Goal: Task Accomplishment & Management: Manage account settings

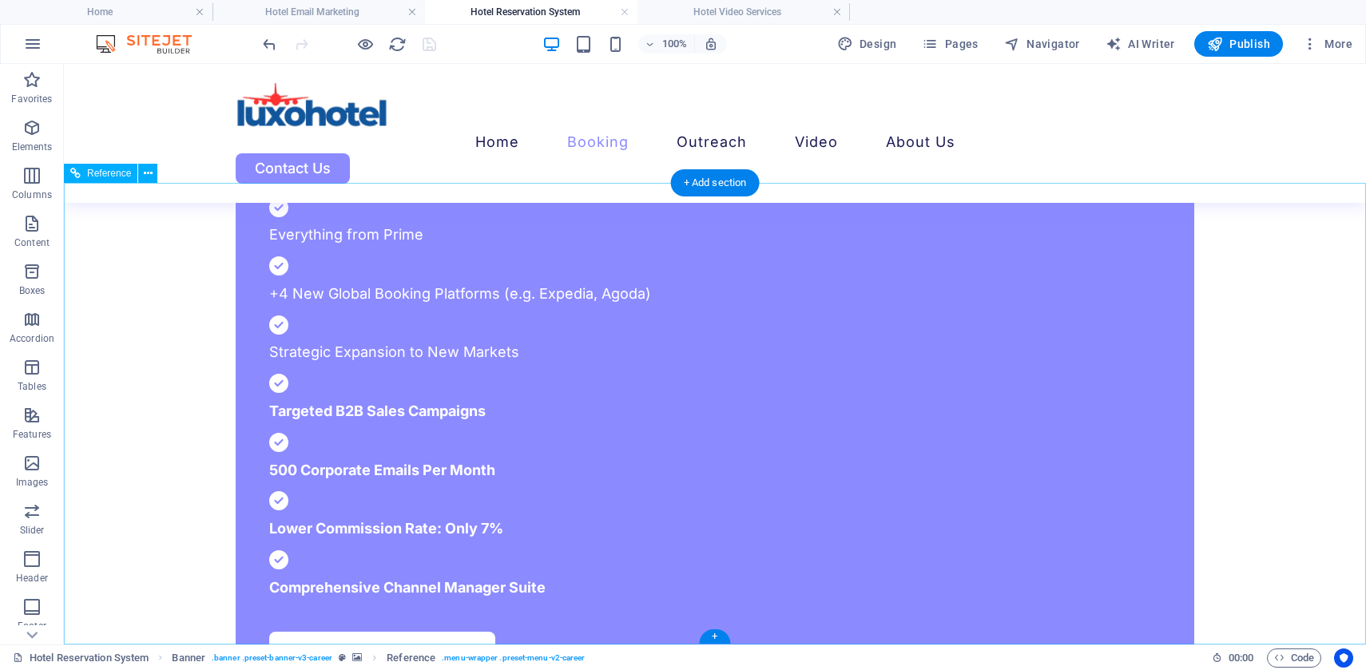
scroll to position [4916, 0]
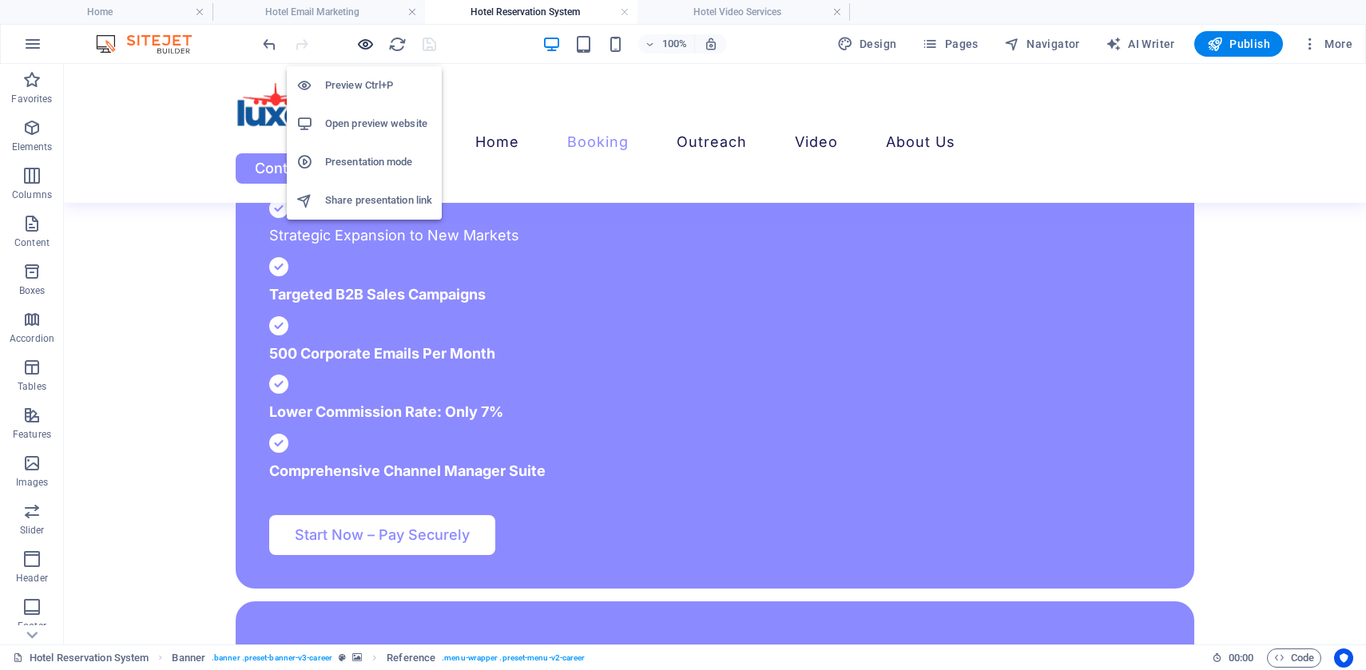
click at [365, 48] on icon "button" at bounding box center [365, 44] width 18 height 18
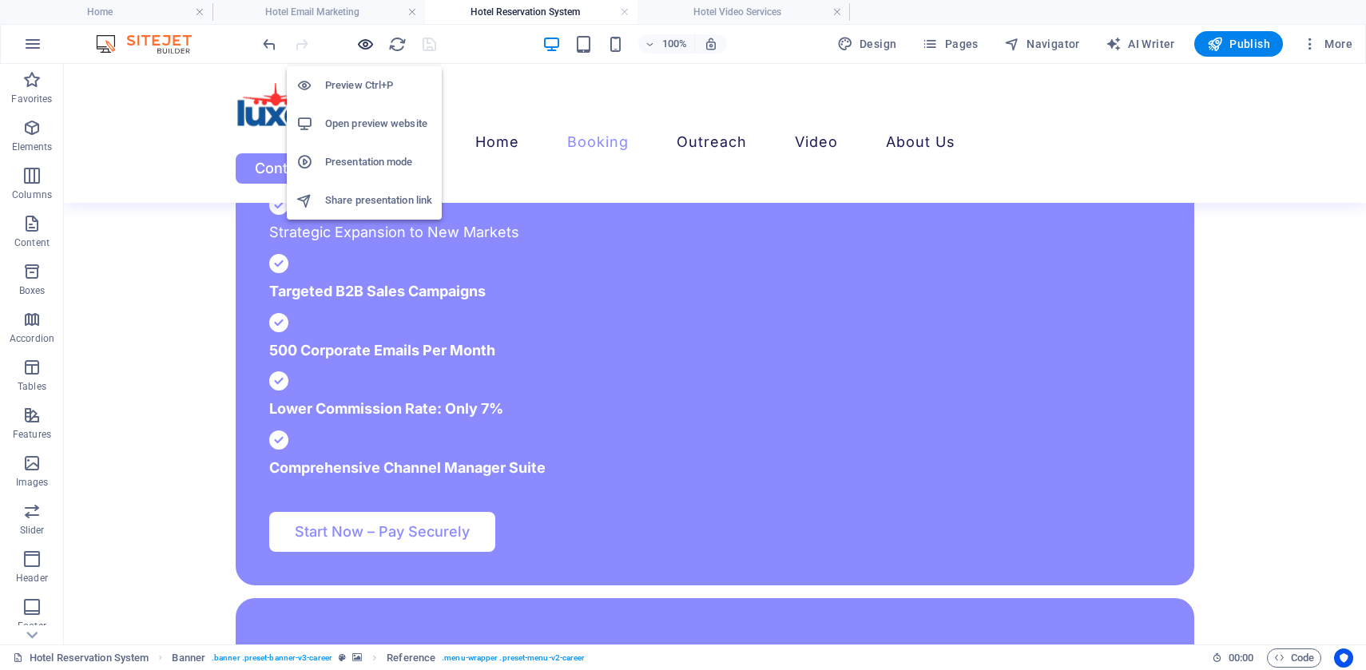
scroll to position [4915, 0]
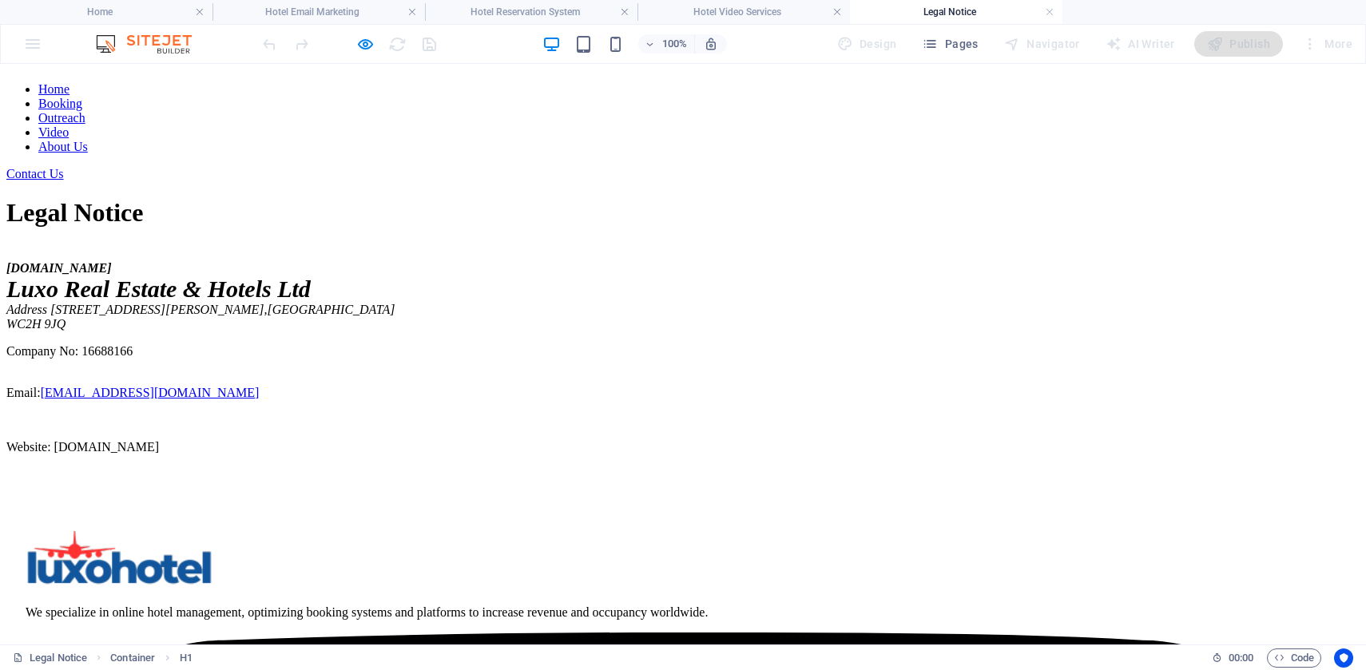
scroll to position [0, 0]
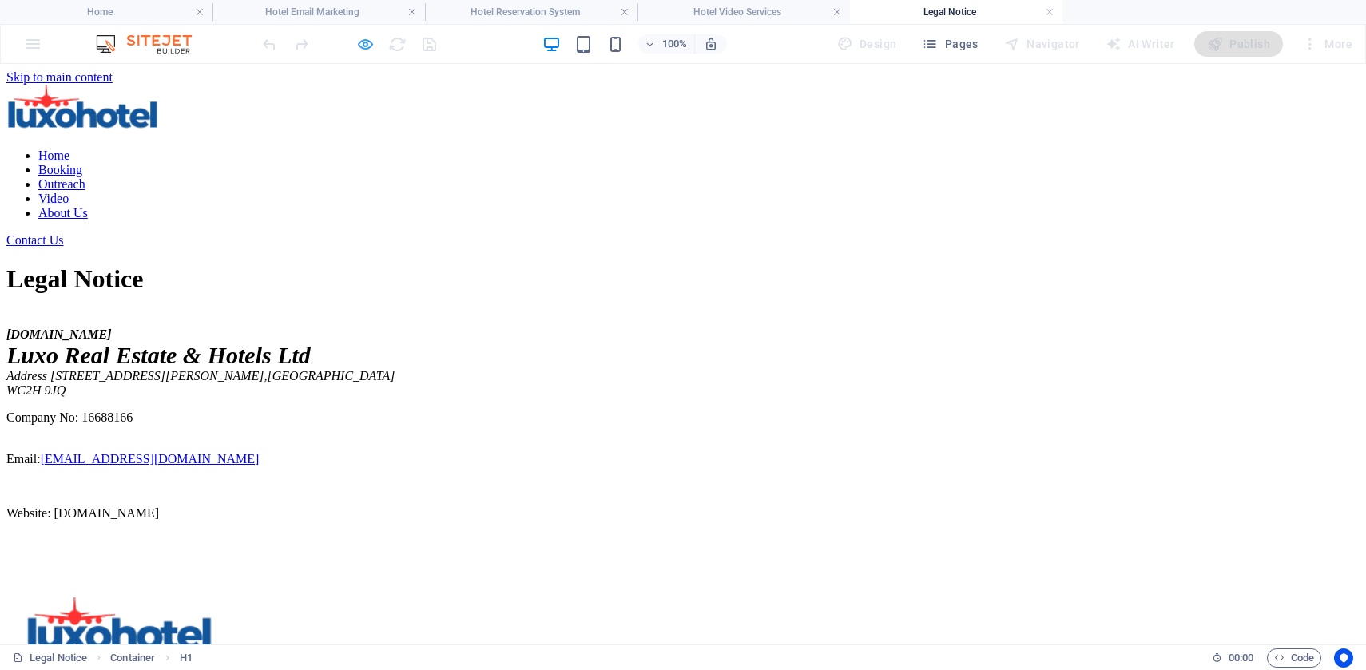
click at [363, 42] on icon "button" at bounding box center [365, 44] width 18 height 18
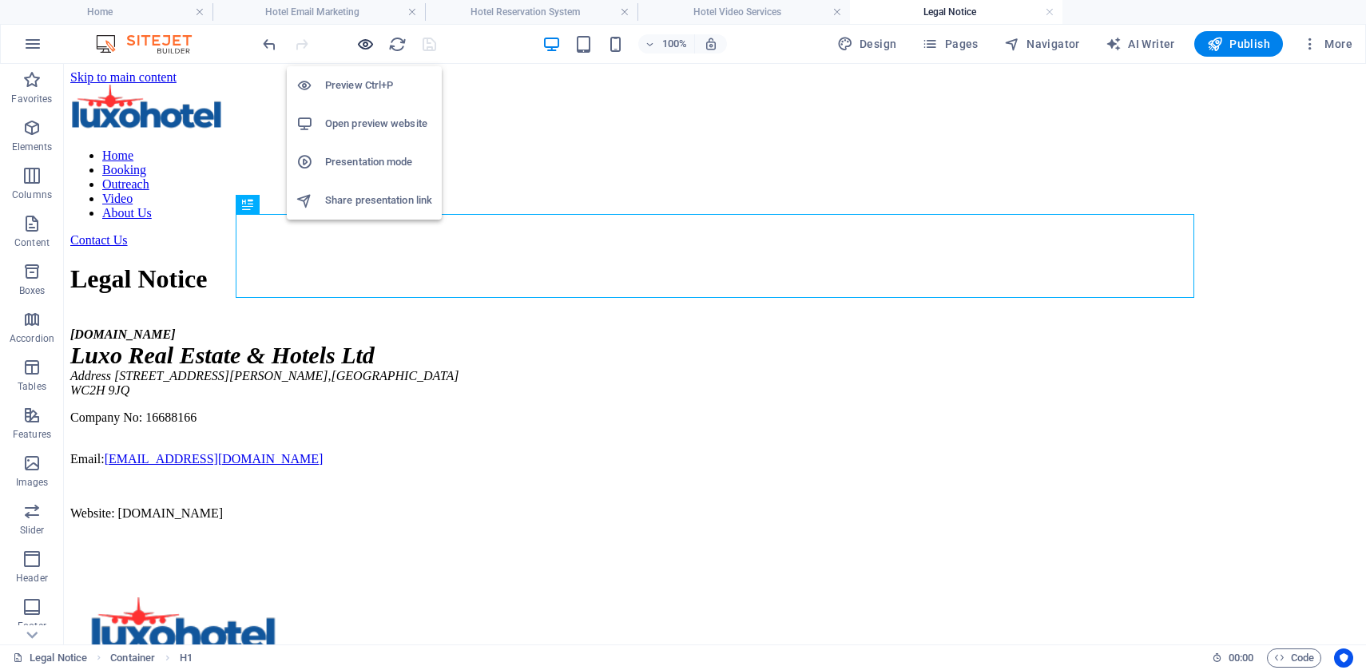
click at [363, 42] on icon "button" at bounding box center [365, 44] width 18 height 18
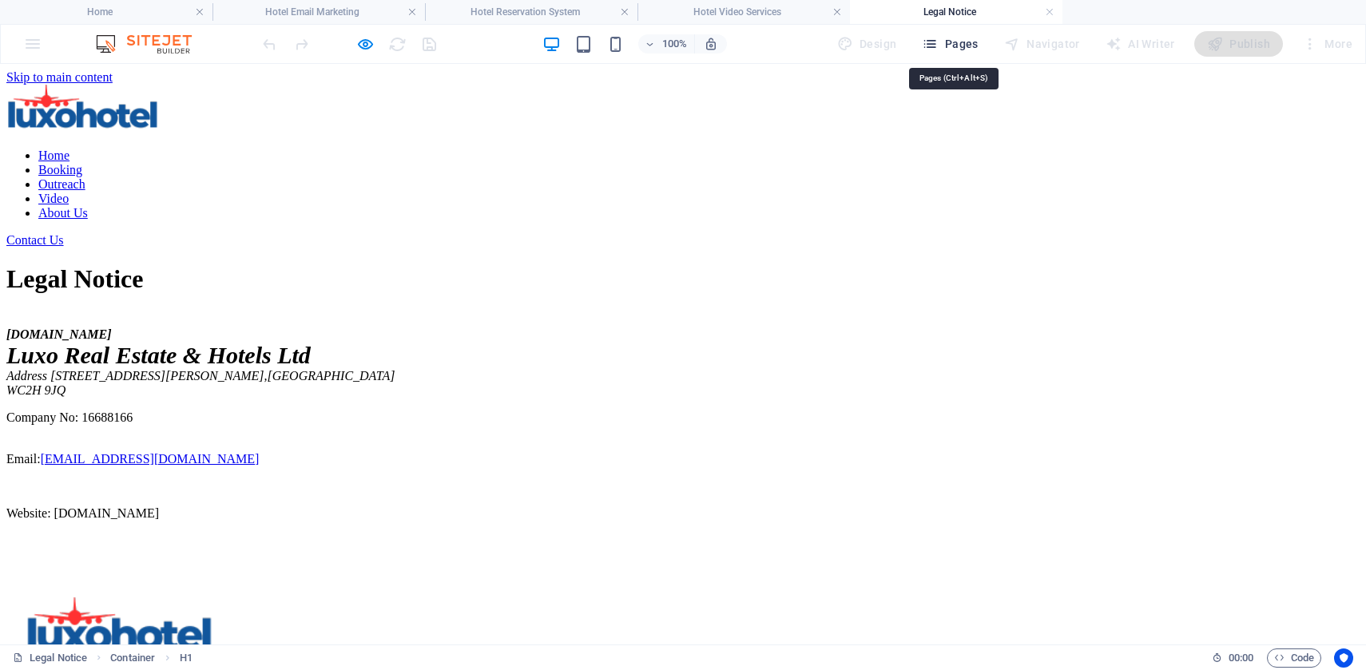
click at [955, 49] on span "Pages" at bounding box center [950, 44] width 56 height 16
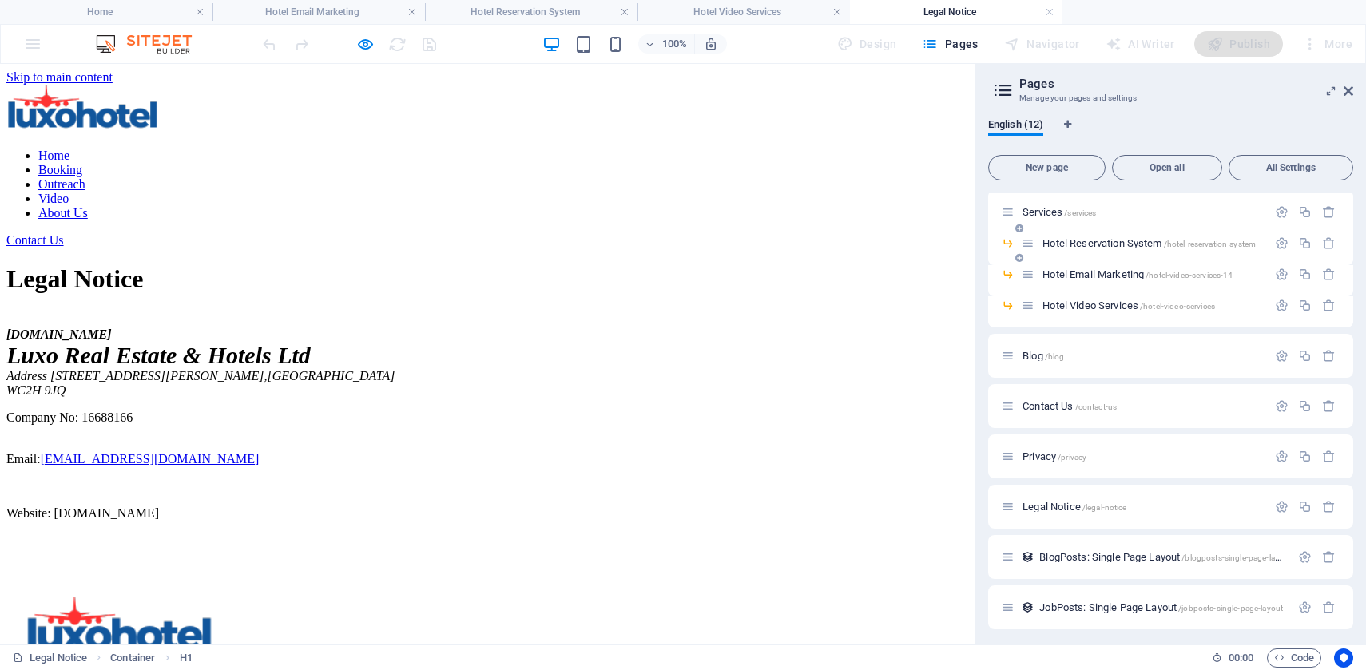
scroll to position [108, 0]
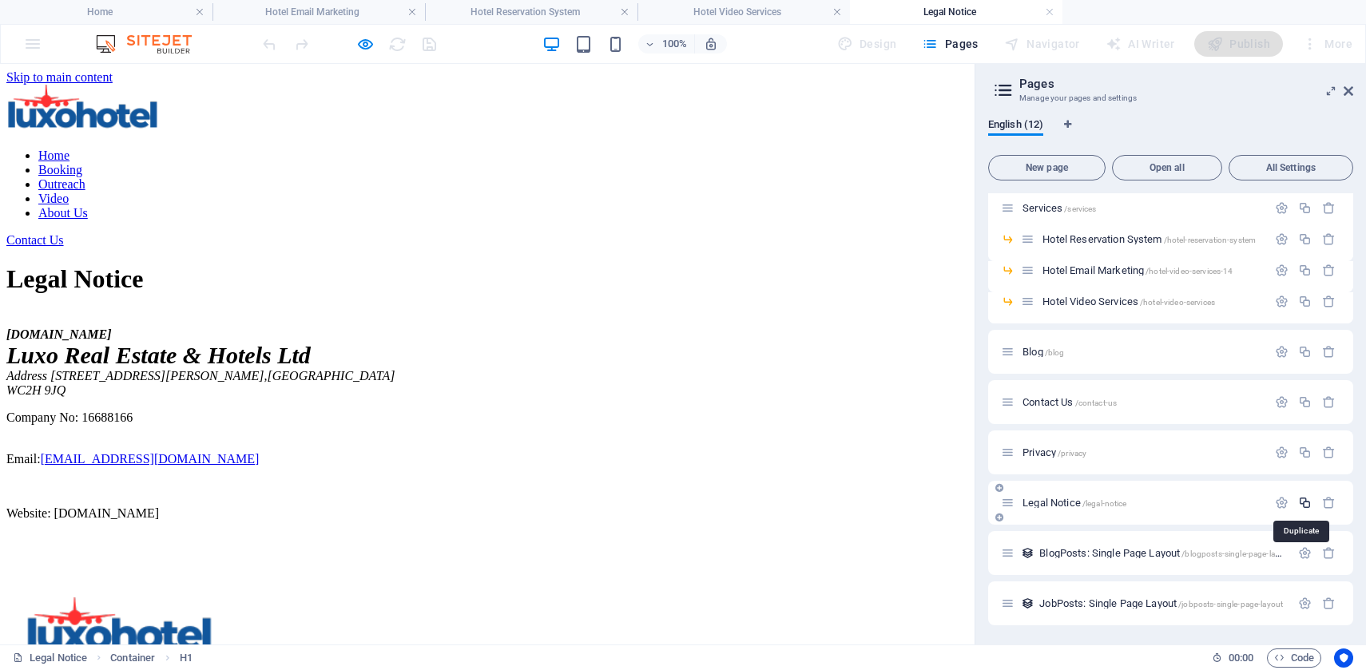
click at [1305, 503] on icon "button" at bounding box center [1305, 503] width 14 height 14
click at [1099, 608] on input "Legal Notice 1" at bounding box center [1171, 614] width 340 height 26
paste input "MEDIA AND DIGITAL SERVICES AGREEMENT (MSA)"
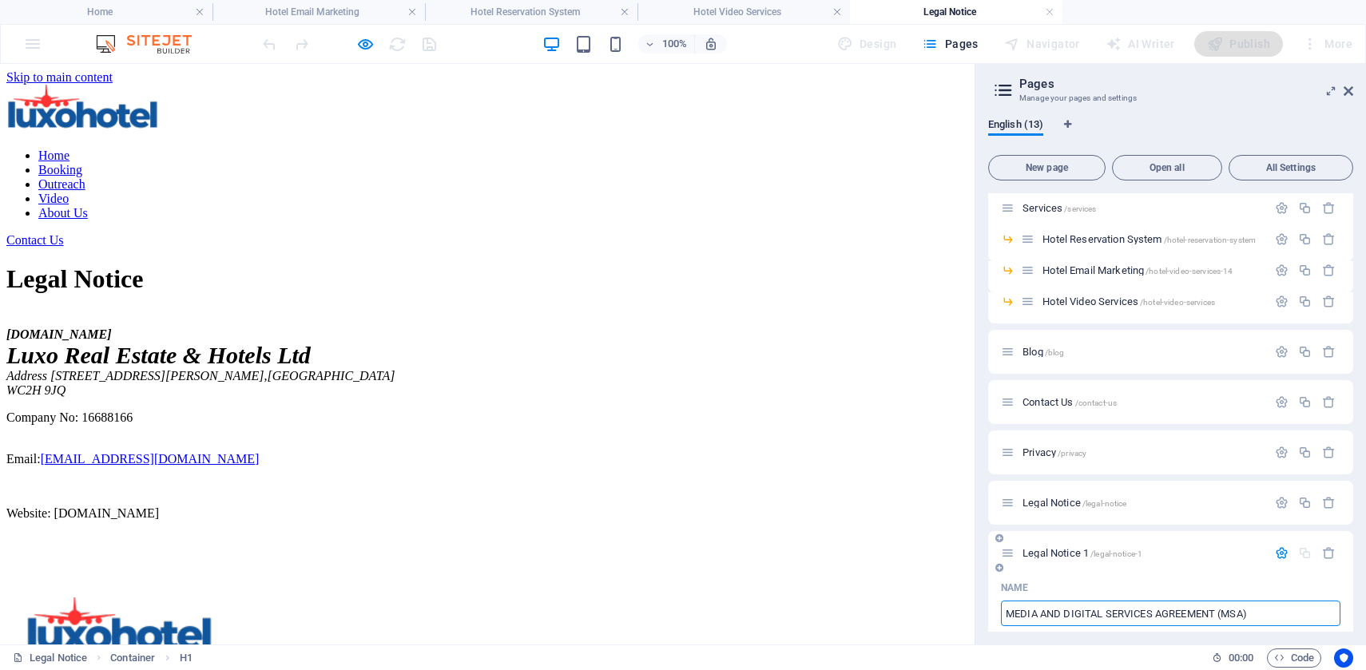
type input "MEDIA AND DIGITAL SERVICES AGREEMENT (MSA)"
type input "/media-and-digital-services-agreement-msa"
type input "MEDIA AND DIGITAL SERVICES AGREEMENT (MSA)"
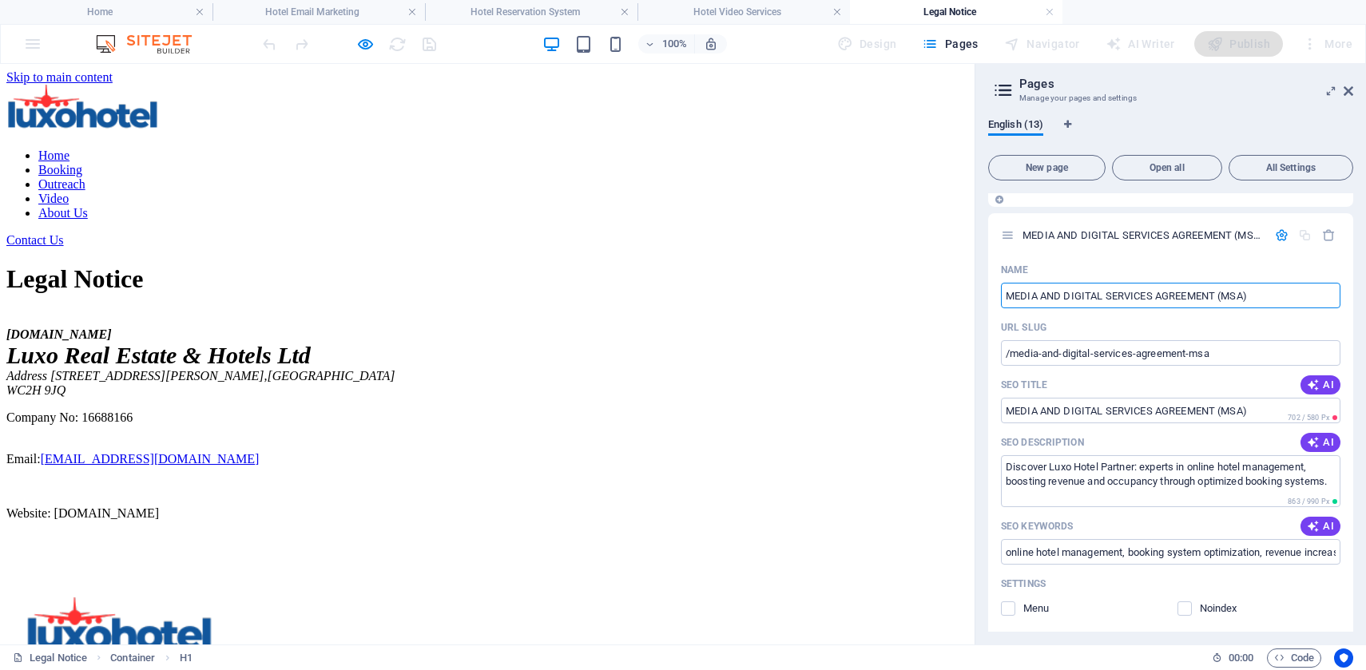
scroll to position [452, 0]
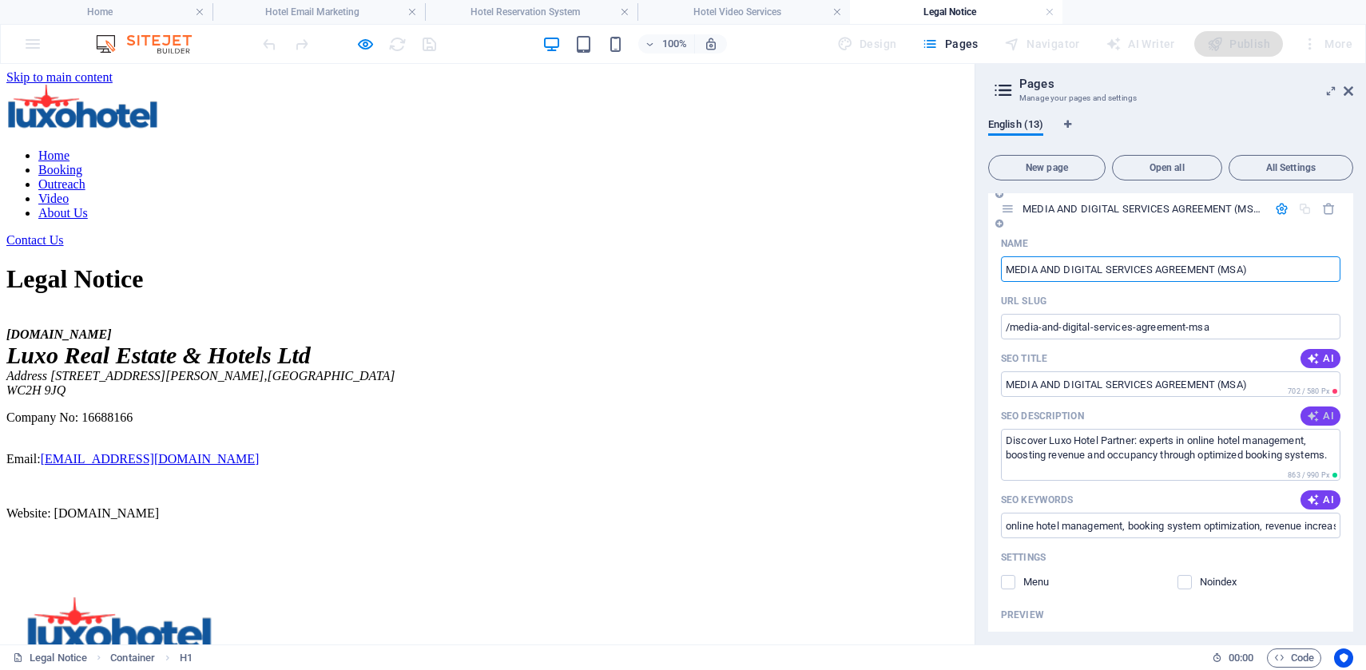
type input "MEDIA AND DIGITAL SERVICES AGREEMENT (MSA)"
click at [1310, 411] on icon "button" at bounding box center [1313, 416] width 13 height 13
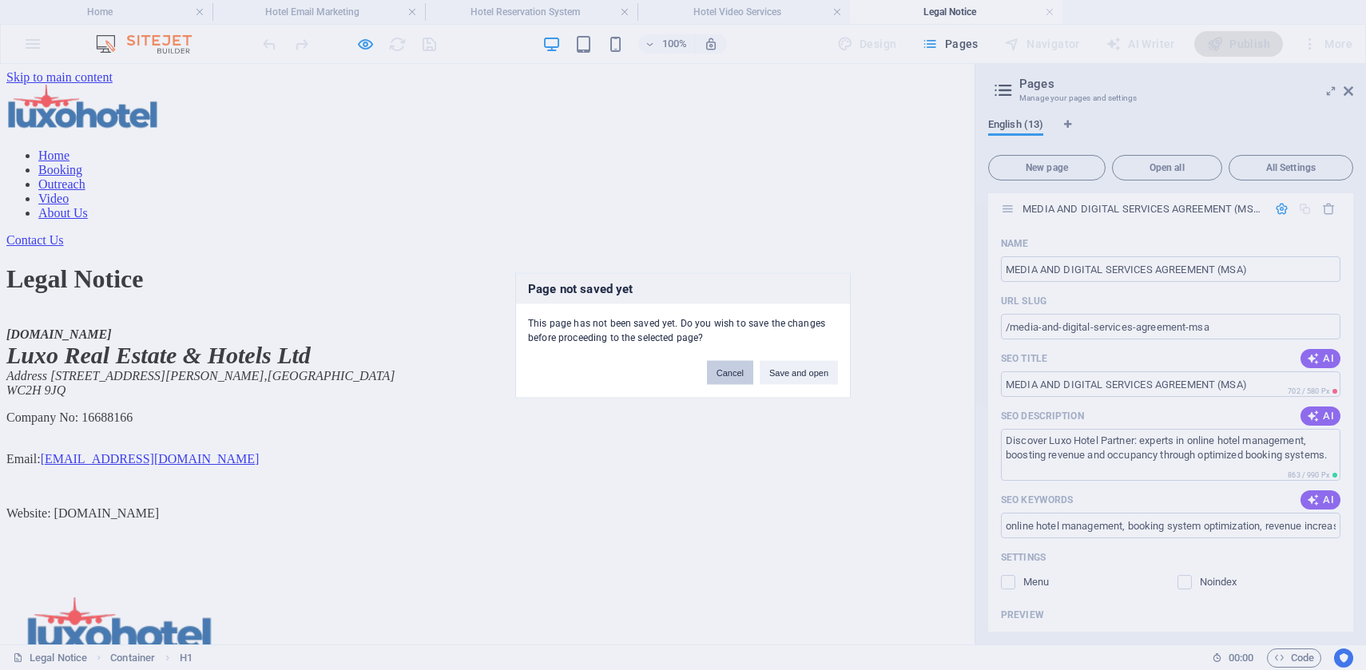
click at [725, 375] on button "Cancel" at bounding box center [730, 372] width 46 height 24
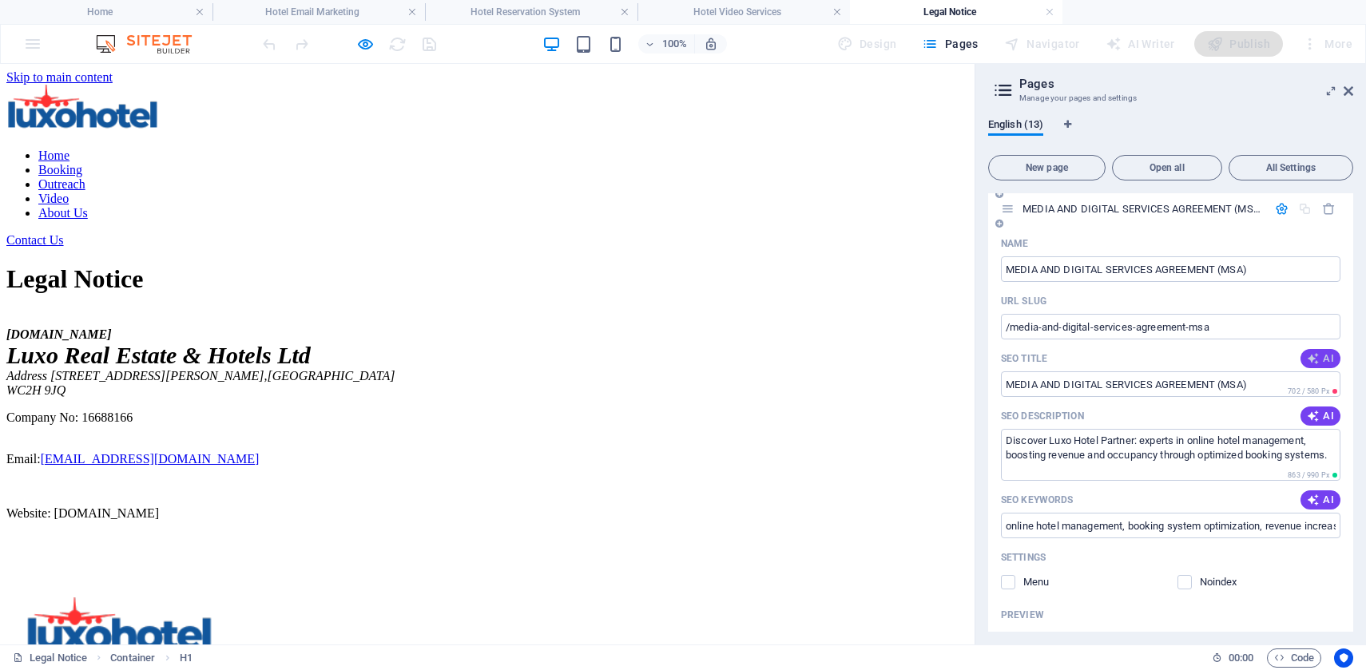
click at [1317, 356] on span "AI" at bounding box center [1320, 358] width 27 height 13
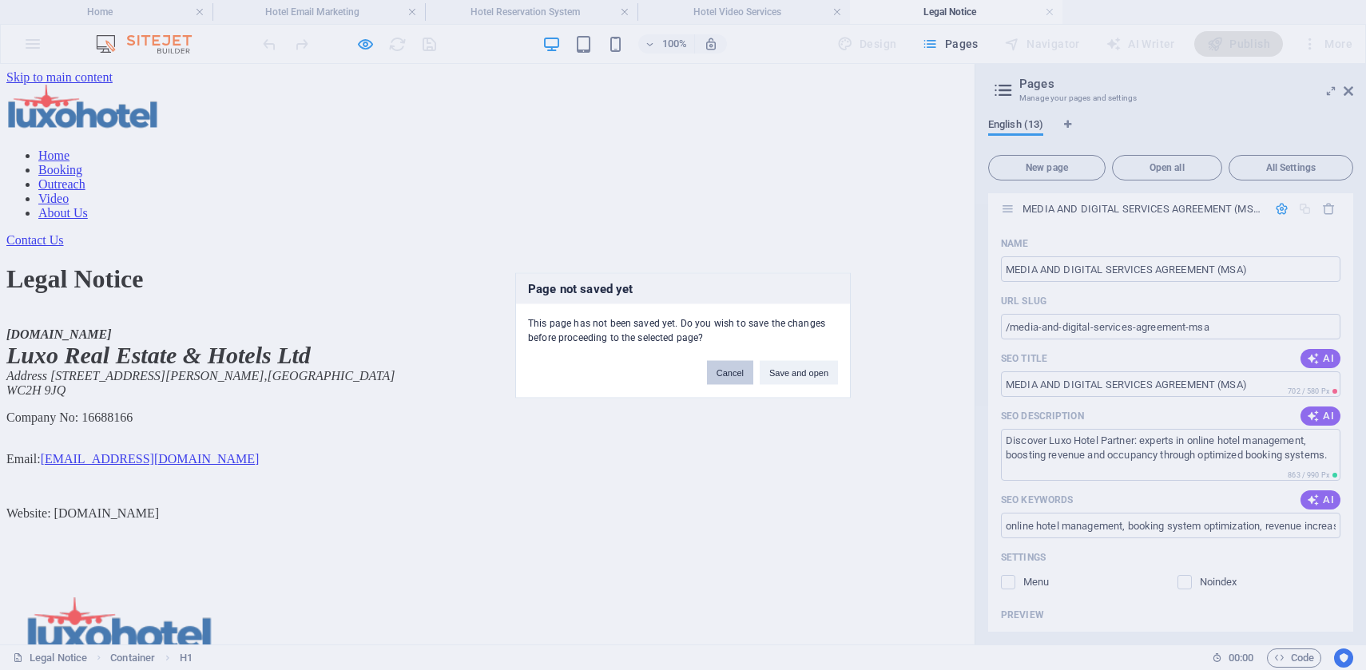
click at [725, 376] on button "Cancel" at bounding box center [730, 372] width 46 height 24
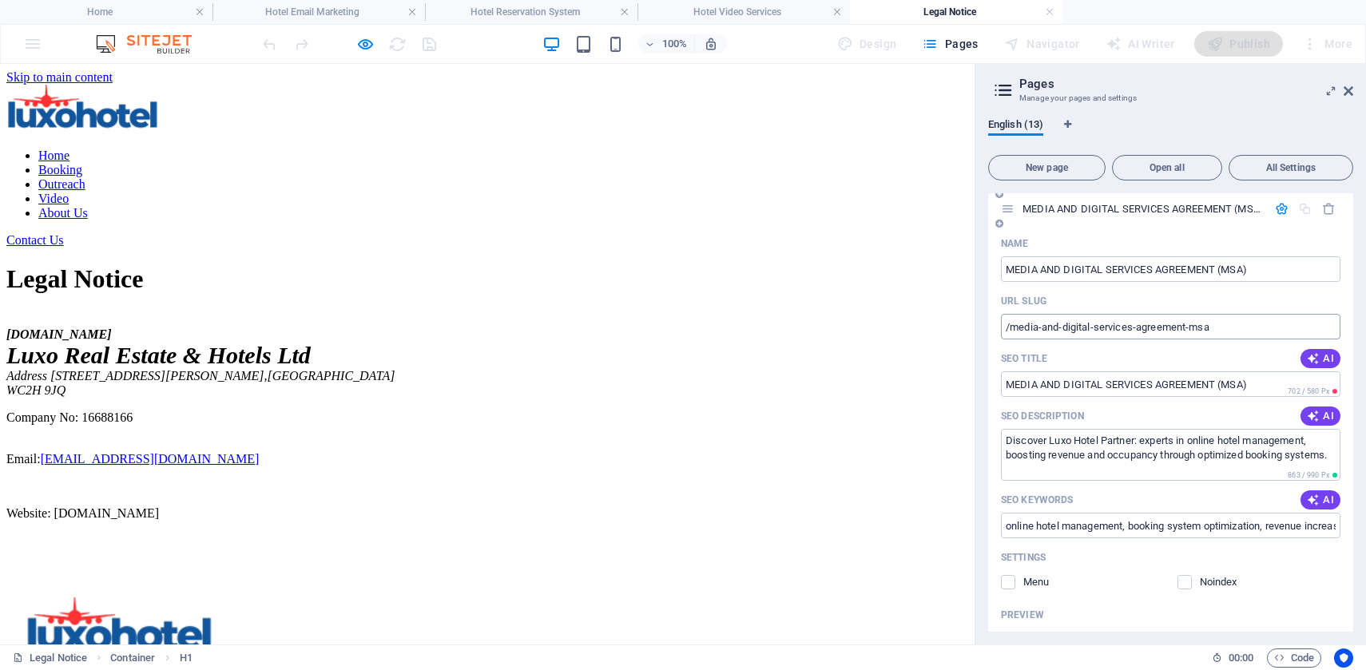
click at [1229, 336] on input "/media-and-digital-services-agreement-msa" at bounding box center [1171, 327] width 340 height 26
type input "/media-and-digital-services-agreement"
click at [1317, 422] on span "AI" at bounding box center [1320, 416] width 27 height 13
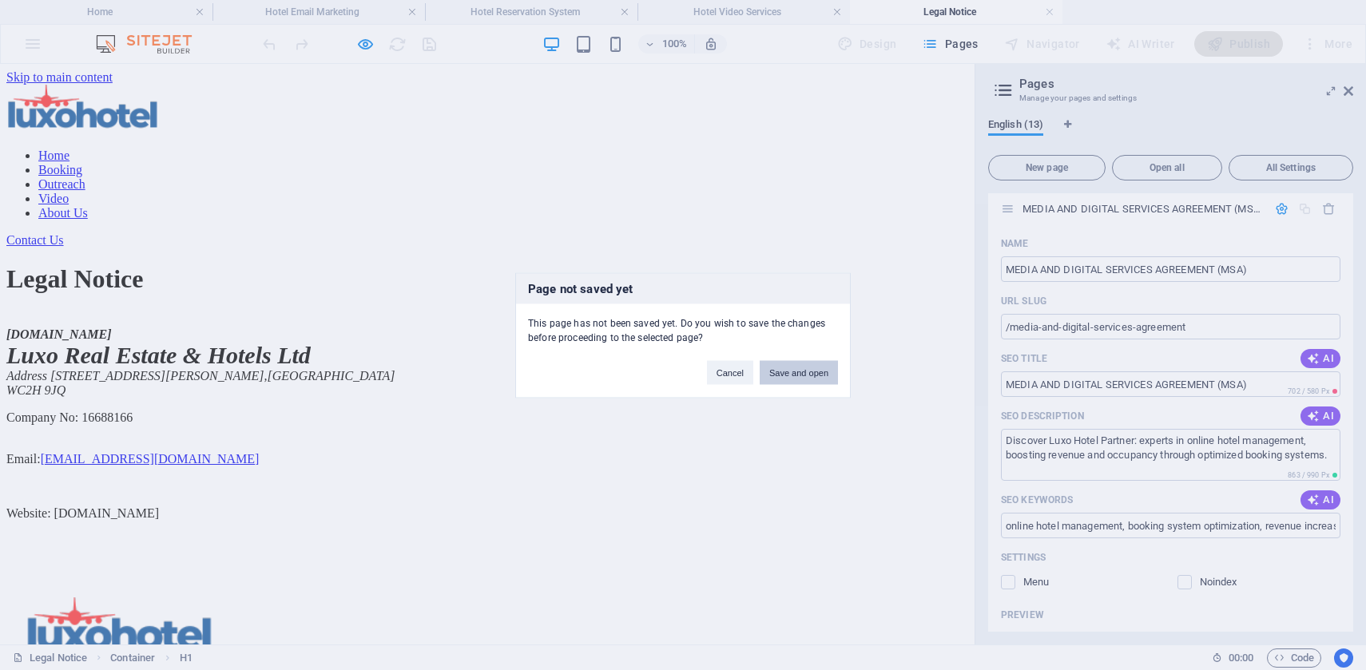
click at [817, 371] on button "Save and open" at bounding box center [799, 372] width 78 height 24
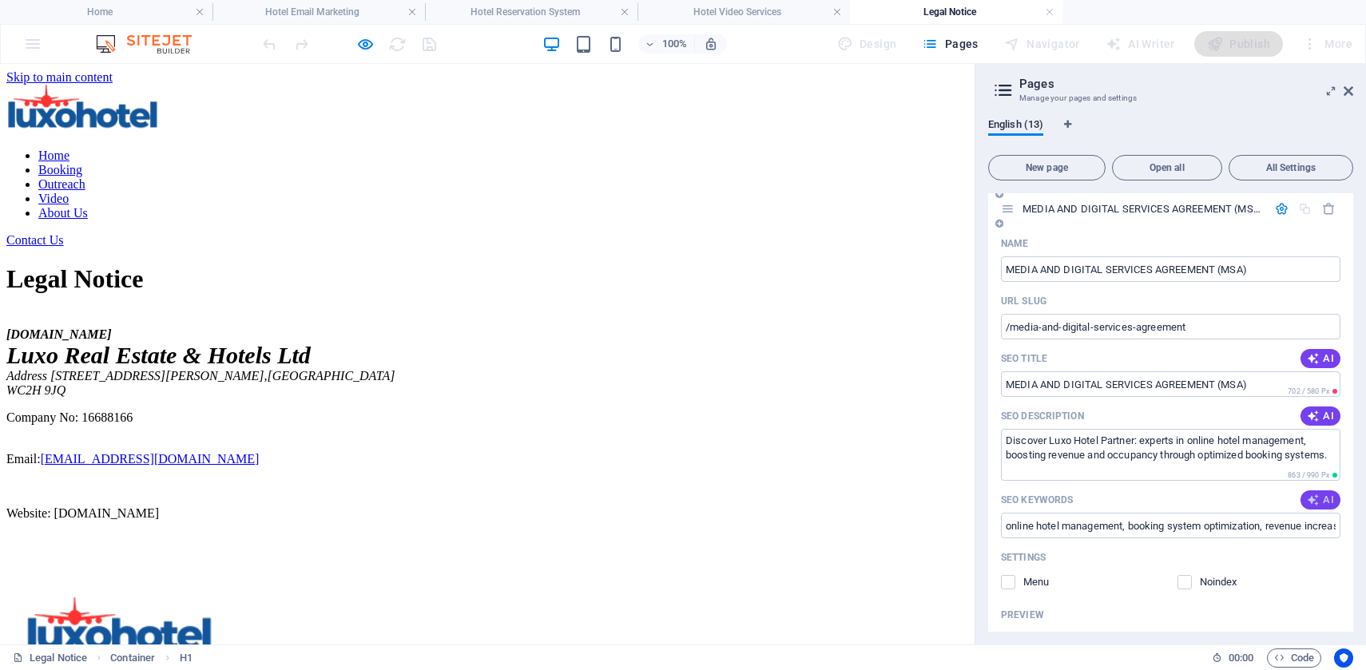
click at [1314, 497] on icon "button" at bounding box center [1313, 500] width 13 height 13
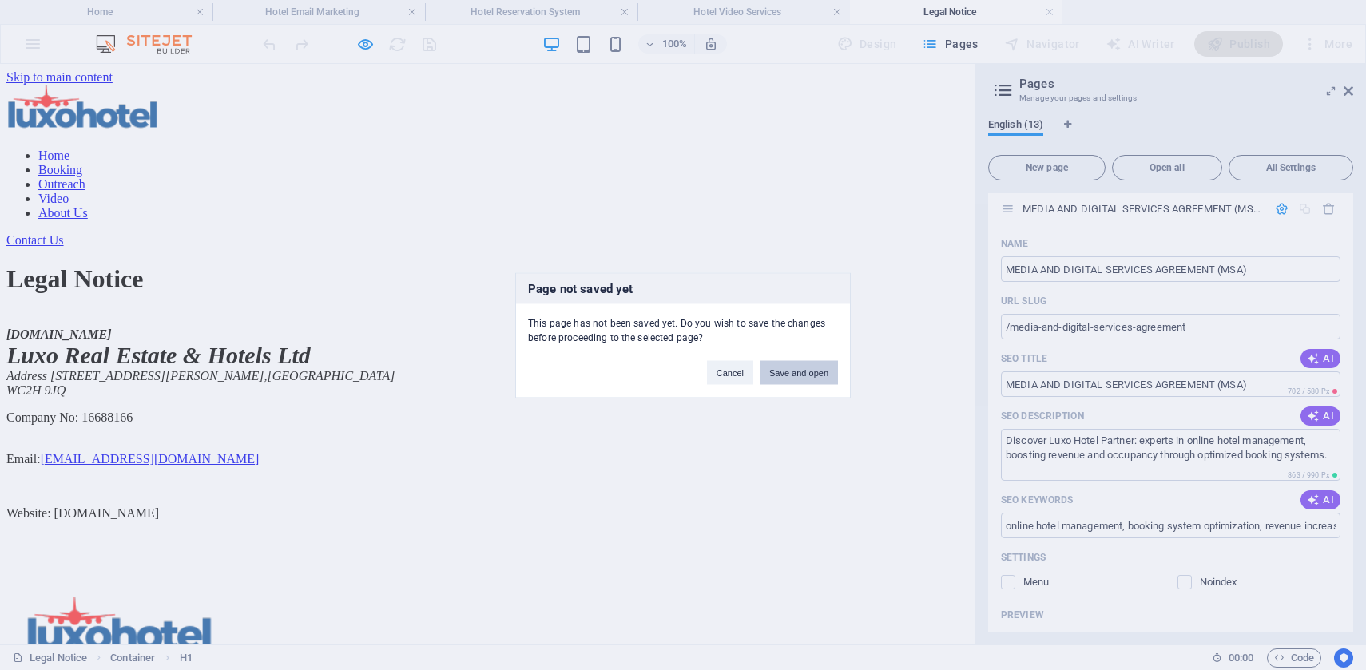
click at [802, 370] on button "Save and open" at bounding box center [799, 372] width 78 height 24
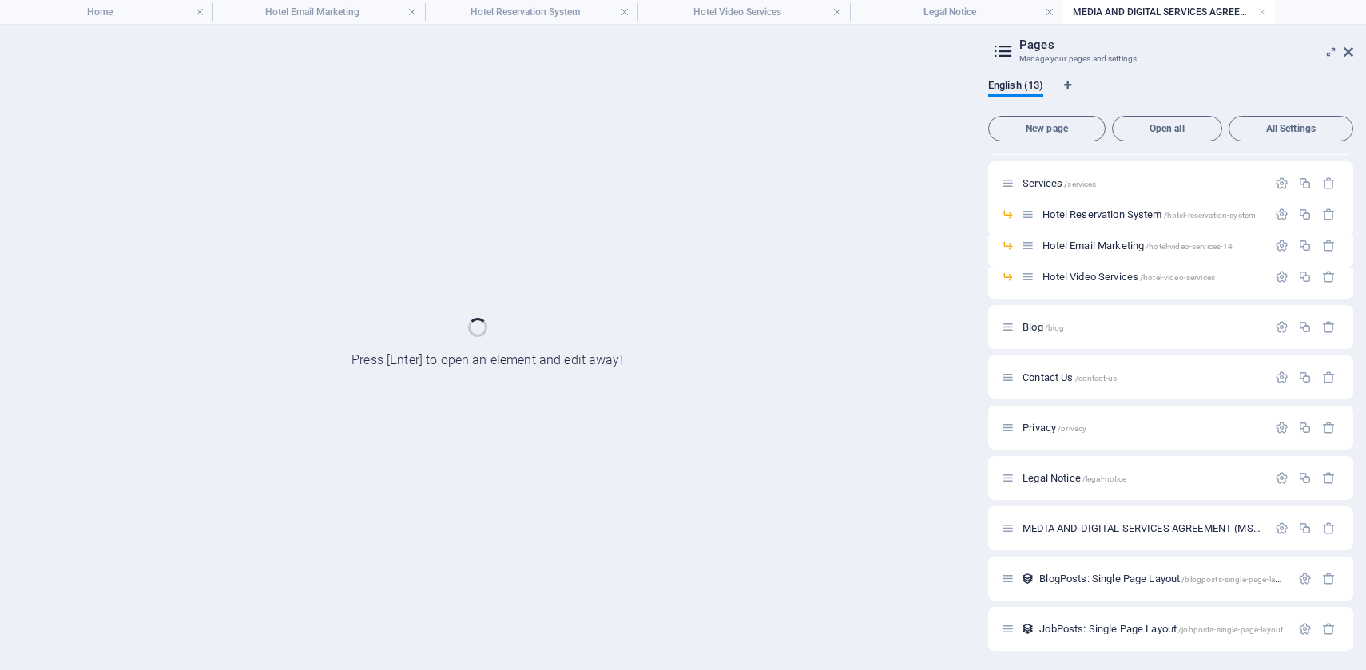
scroll to position [93, 0]
click at [1087, 531] on span "MEDIA AND DIGITAL SERVICES AGREEMENT (MSA) /media-and-digital-services-agreement" at bounding box center [1213, 528] width 381 height 12
click at [1059, 488] on div "Legal Notice /legal-notice" at bounding box center [1170, 478] width 365 height 44
click at [1055, 478] on span "Legal Notice /legal-notice" at bounding box center [1075, 478] width 104 height 12
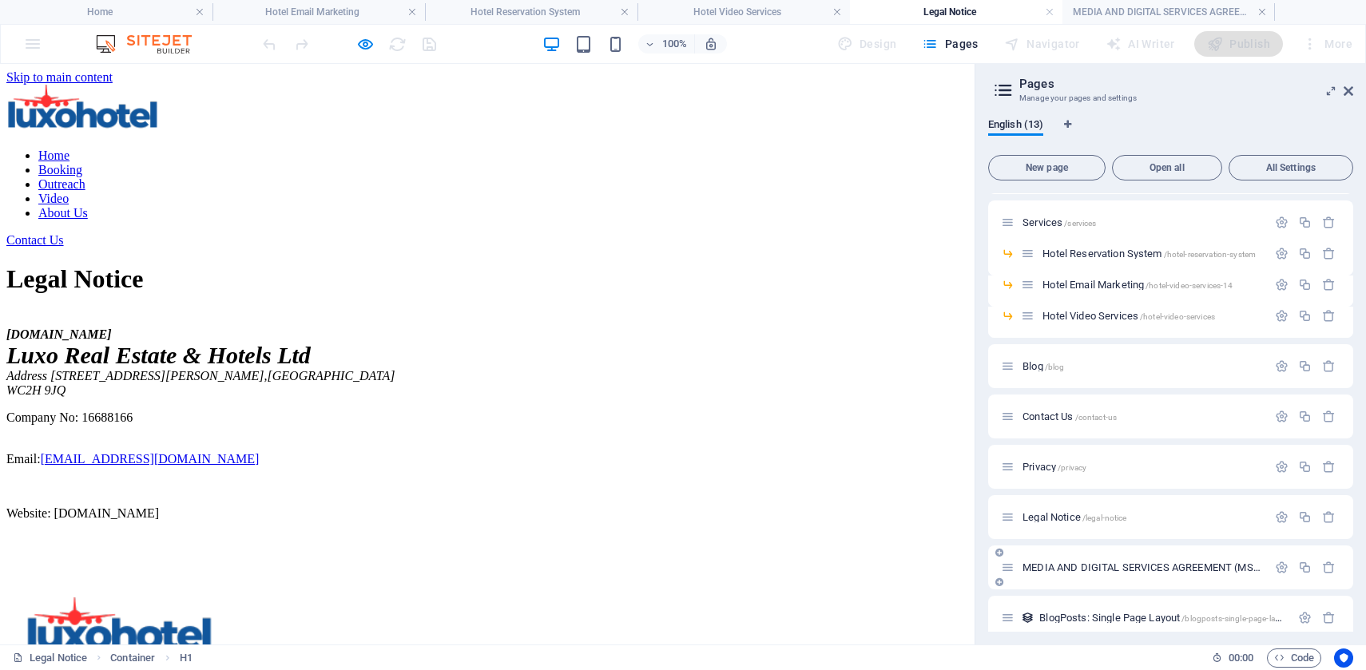
click at [1078, 565] on span "MEDIA AND DIGITAL SERVICES AGREEMENT (MSA) /media-and-digital-services-agreement" at bounding box center [1213, 568] width 381 height 12
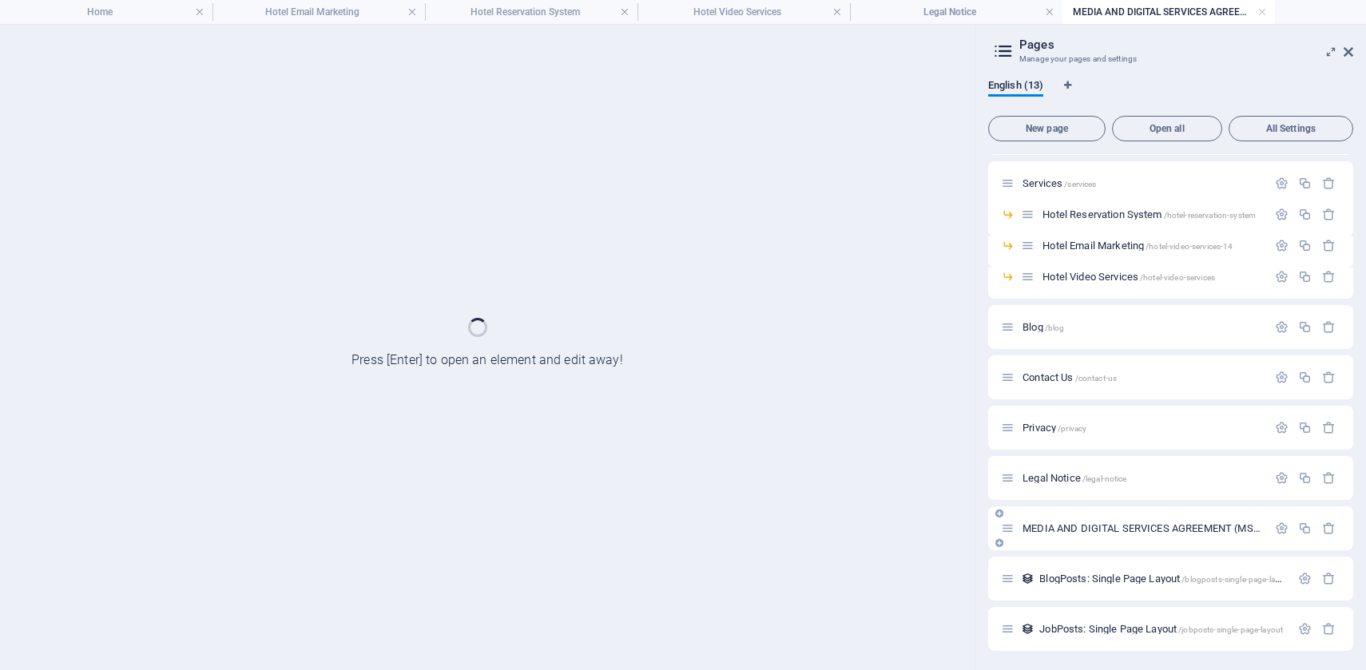
click at [1102, 527] on span "MEDIA AND DIGITAL SERVICES AGREEMENT (MSA) /media-and-digital-services-agreement" at bounding box center [1213, 528] width 381 height 12
click at [1282, 530] on icon "button" at bounding box center [1282, 529] width 14 height 14
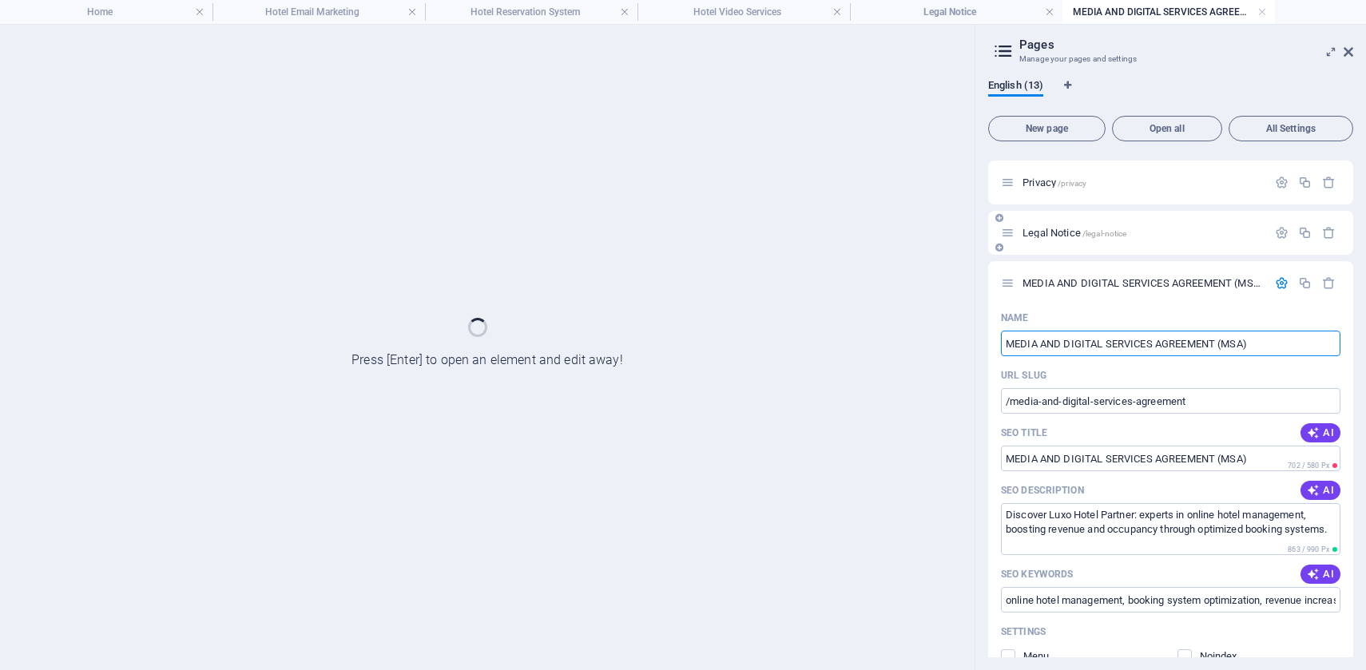
scroll to position [329, 0]
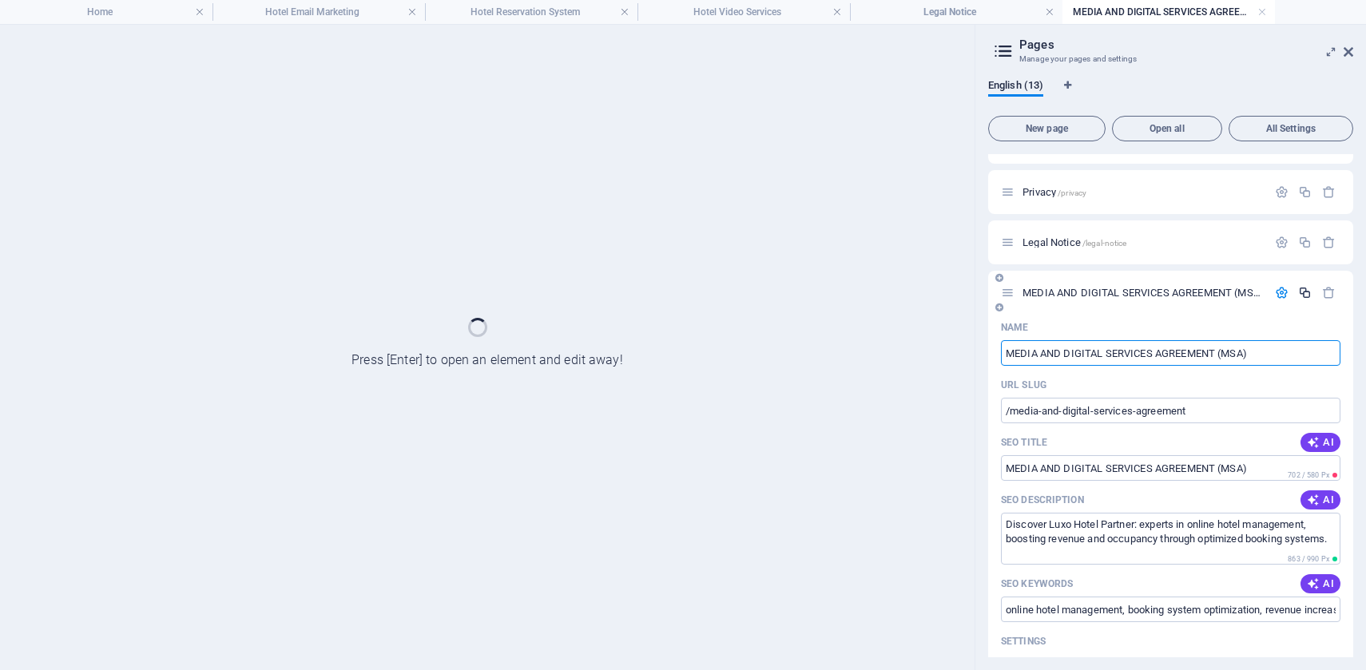
click at [1301, 291] on icon "button" at bounding box center [1305, 293] width 14 height 14
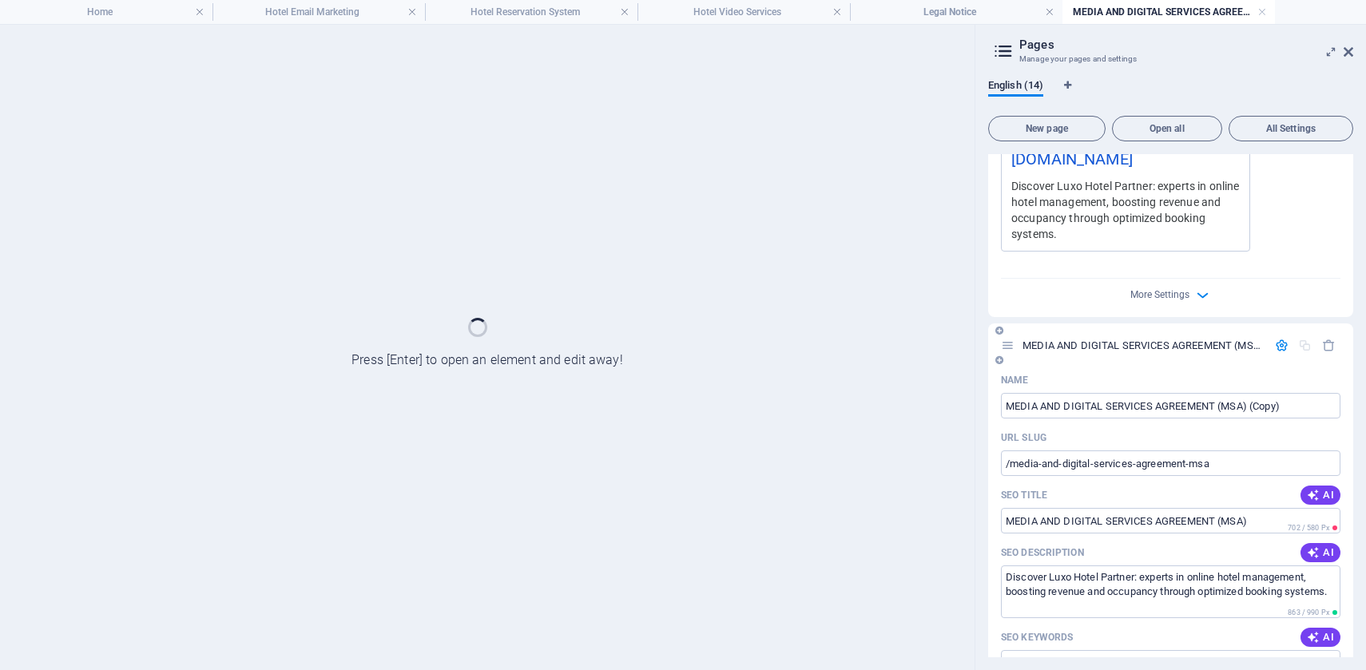
click at [1270, 368] on div "Name" at bounding box center [1171, 380] width 340 height 26
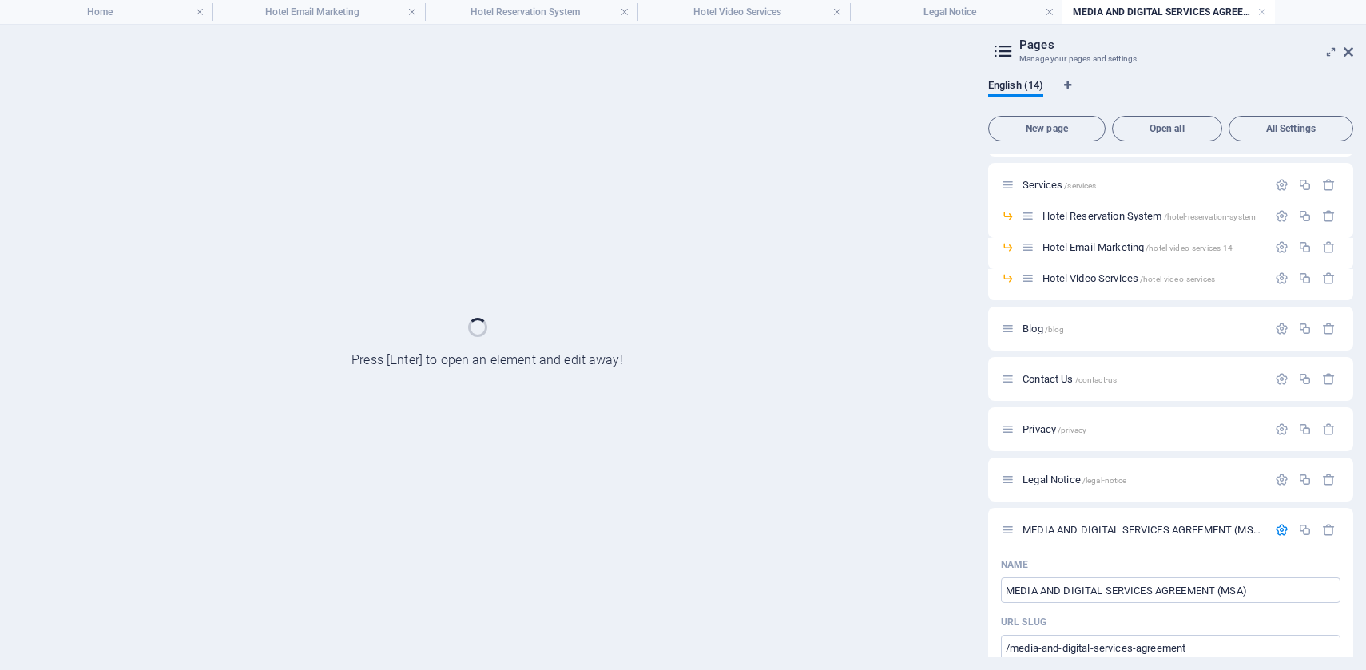
scroll to position [0, 0]
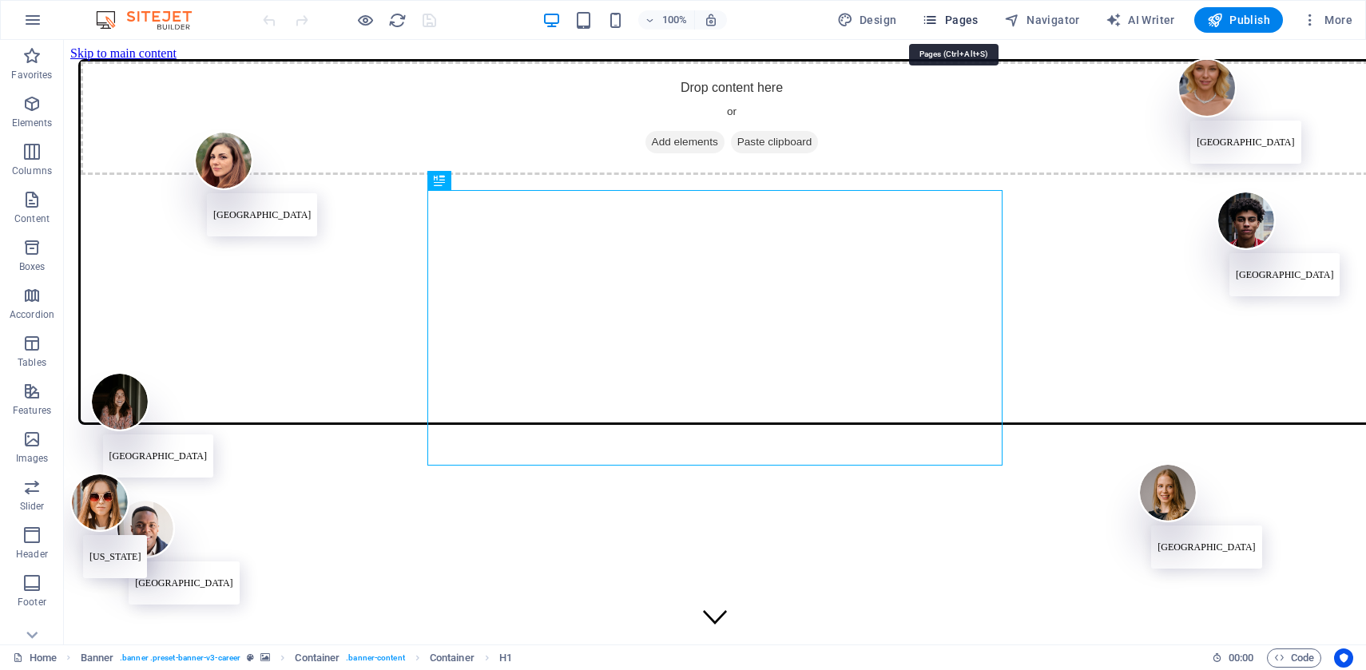
click at [952, 21] on span "Pages" at bounding box center [950, 20] width 56 height 16
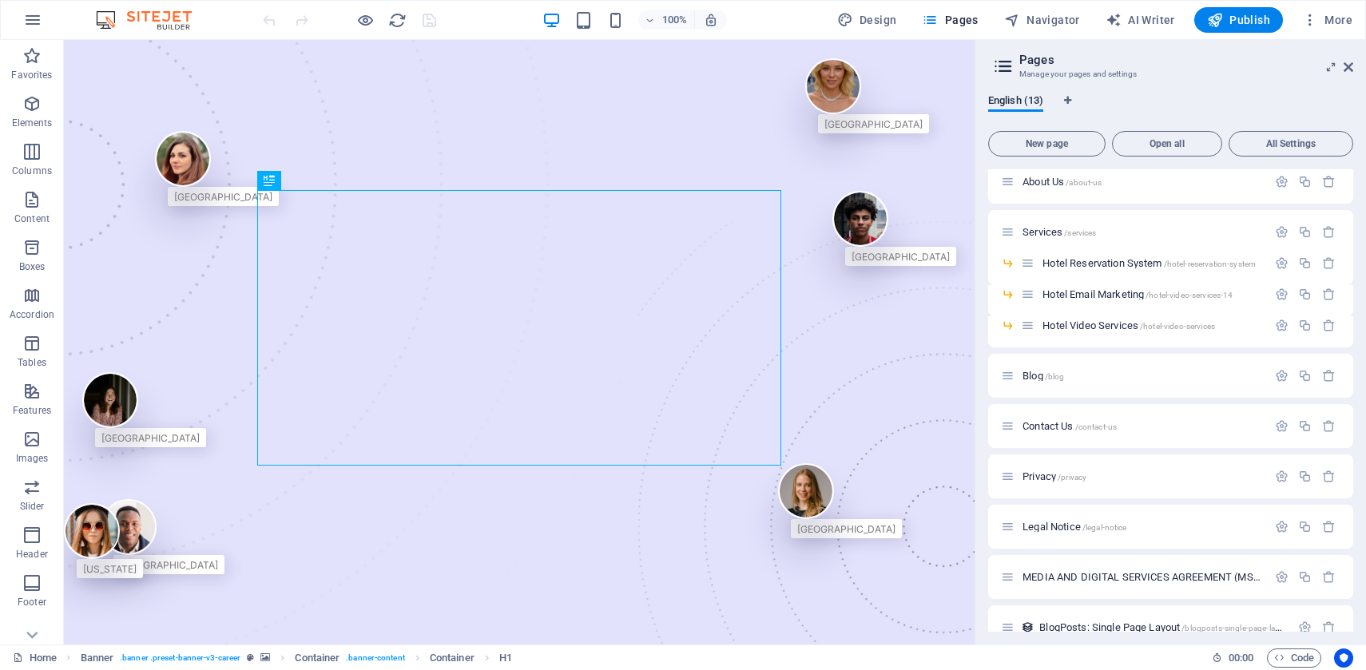
scroll to position [134, 0]
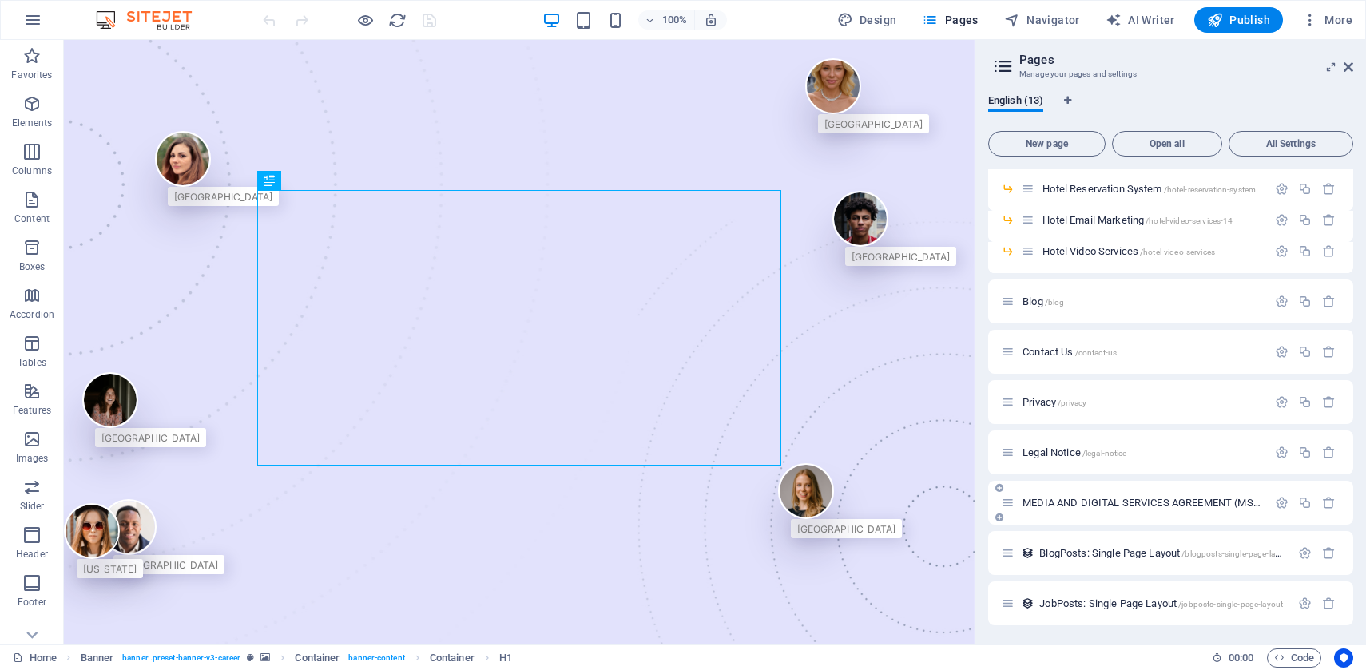
click at [1138, 500] on span "MEDIA AND DIGITAL SERVICES AGREEMENT (MSA) /media-and-digital-services-agreement" at bounding box center [1213, 503] width 381 height 12
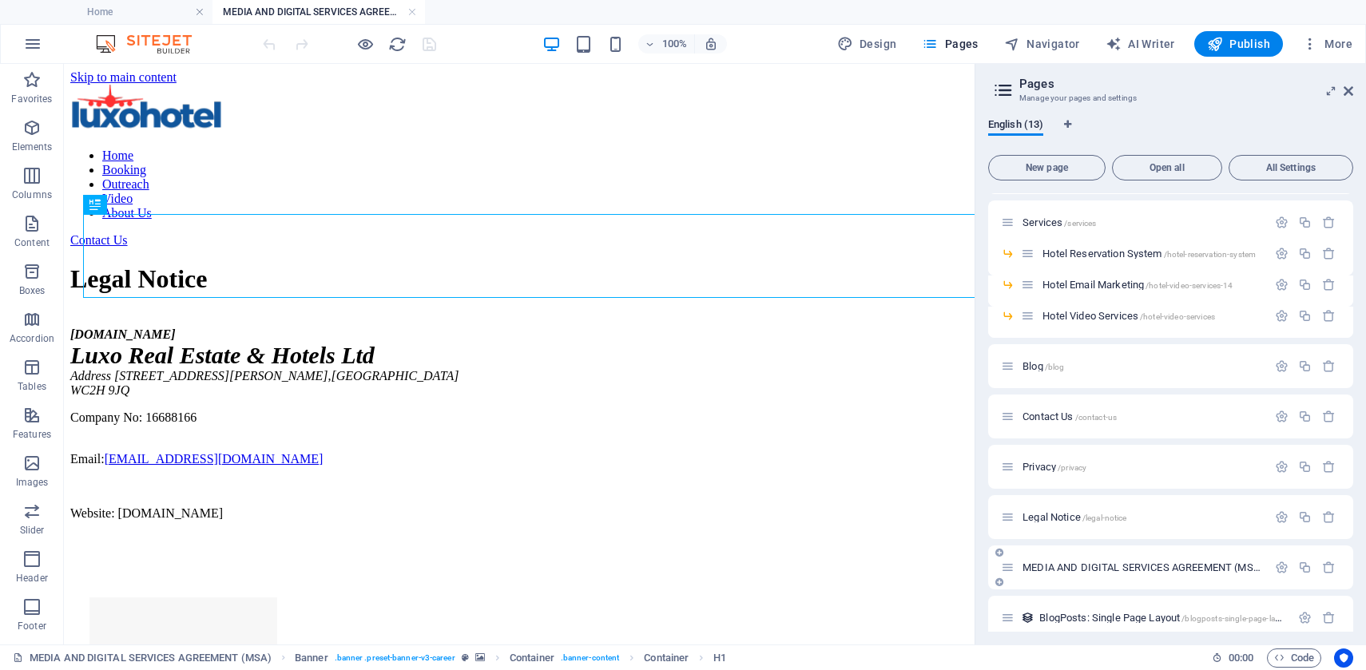
scroll to position [0, 0]
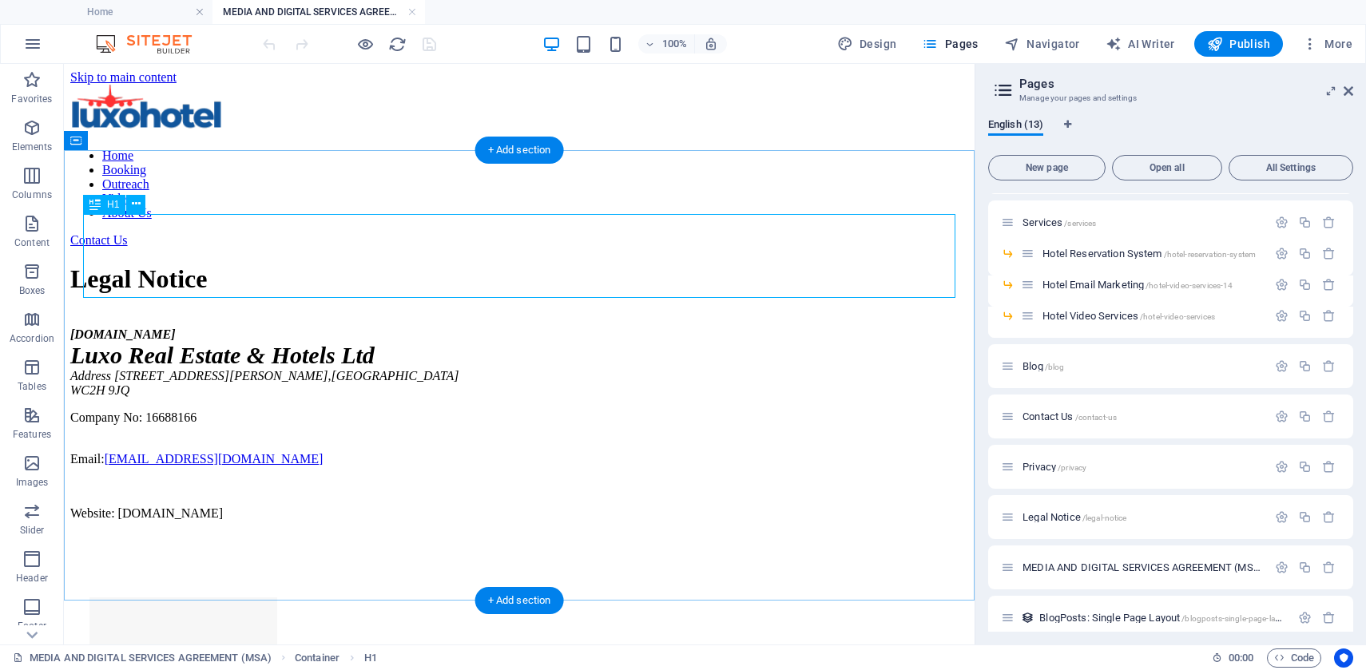
click at [622, 264] on div "Legal Notice" at bounding box center [519, 279] width 898 height 30
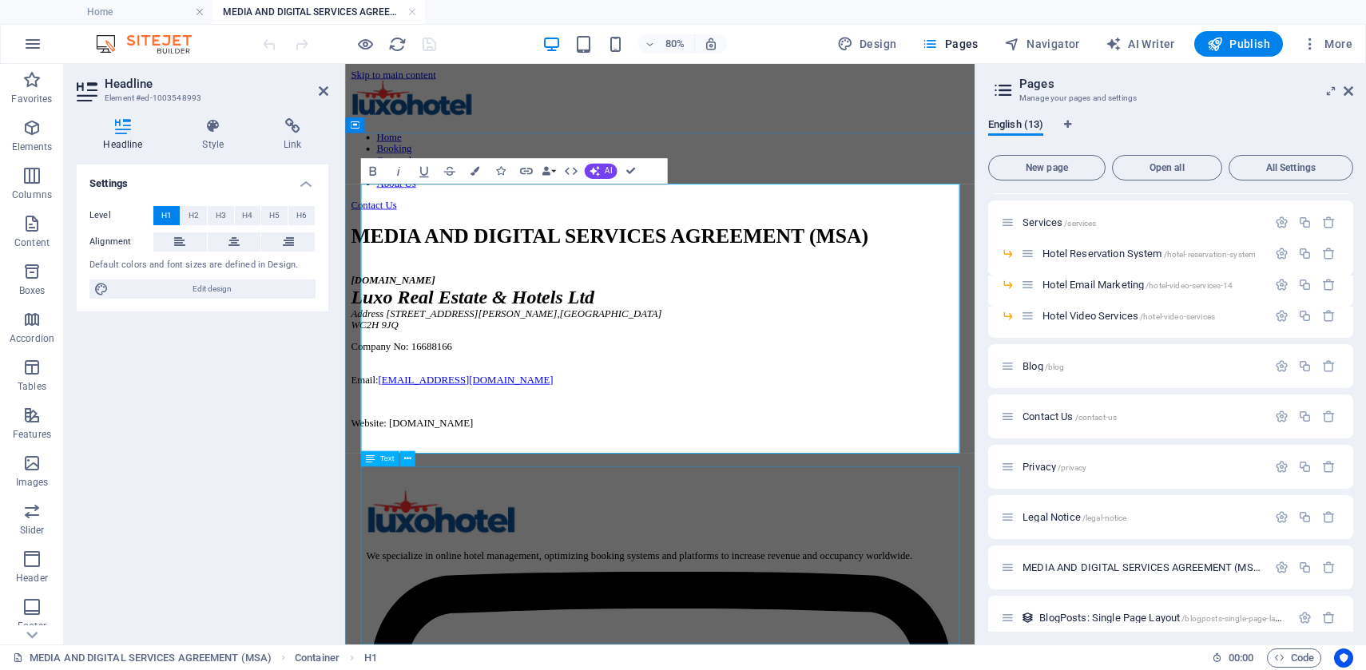
click at [929, 521] on div "[DOMAIN_NAME] Luxo Real Estate & Hotels Ltd Address [STREET_ADDRESS][PERSON_NAM…" at bounding box center [739, 424] width 774 height 193
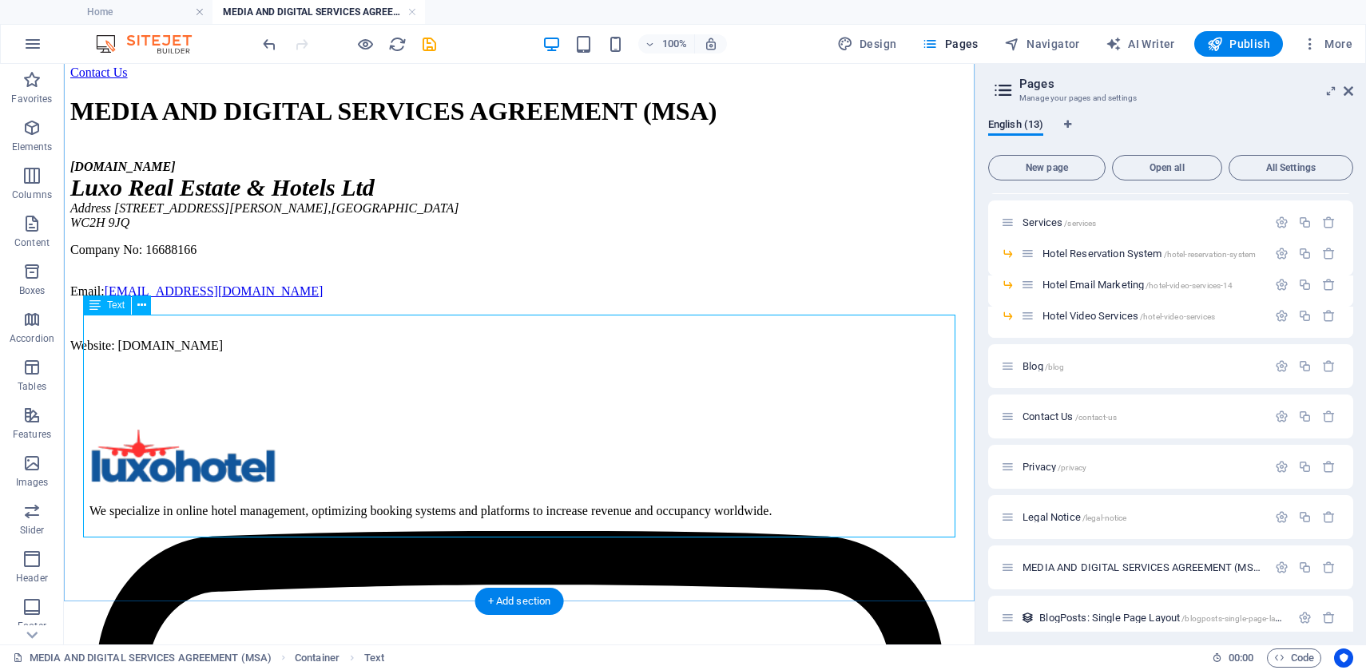
scroll to position [181, 0]
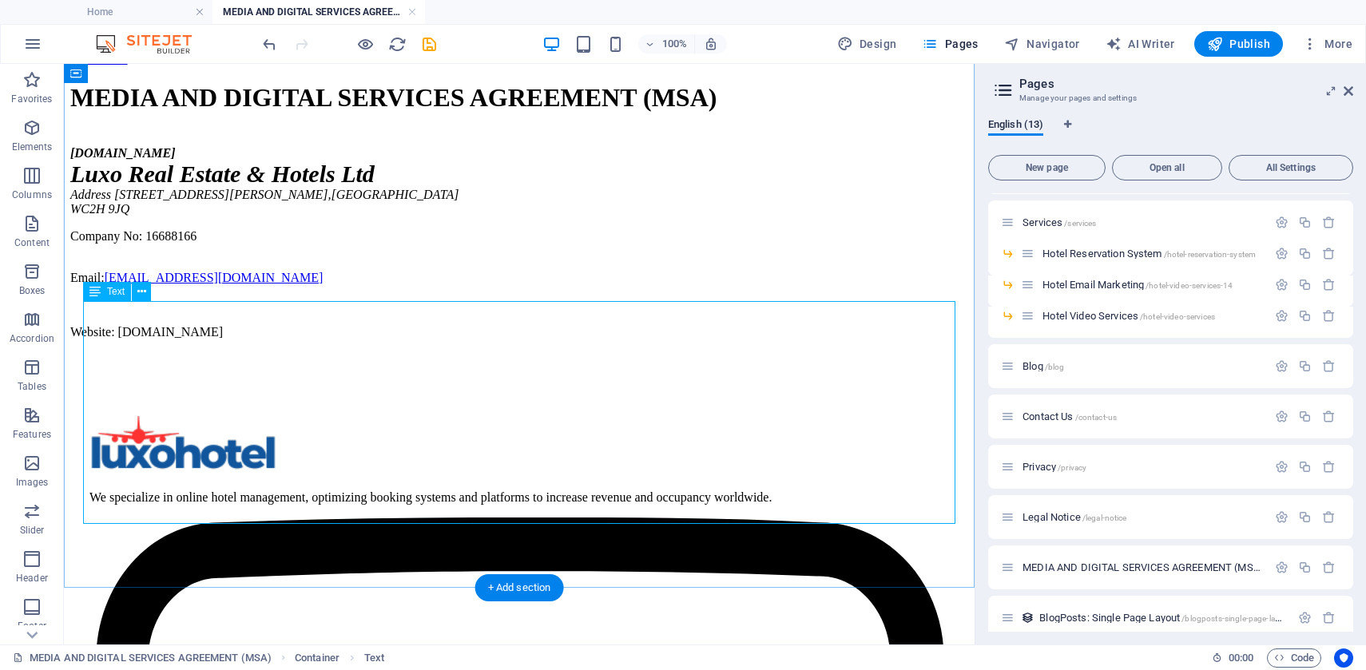
click at [114, 340] on div "[DOMAIN_NAME] Luxo Real Estate & Hotels Ltd Address [STREET_ADDRESS][PERSON_NAM…" at bounding box center [519, 242] width 898 height 193
click at [336, 340] on div "[DOMAIN_NAME] Luxo Real Estate & Hotels Ltd Address [STREET_ADDRESS][PERSON_NAM…" at bounding box center [519, 242] width 898 height 193
click at [149, 340] on div "[DOMAIN_NAME] Luxo Real Estate & Hotels Ltd Address [STREET_ADDRESS][PERSON_NAM…" at bounding box center [519, 242] width 898 height 193
click at [85, 340] on div "[DOMAIN_NAME] Luxo Real Estate & Hotels Ltd Address [STREET_ADDRESS][PERSON_NAM…" at bounding box center [519, 242] width 898 height 193
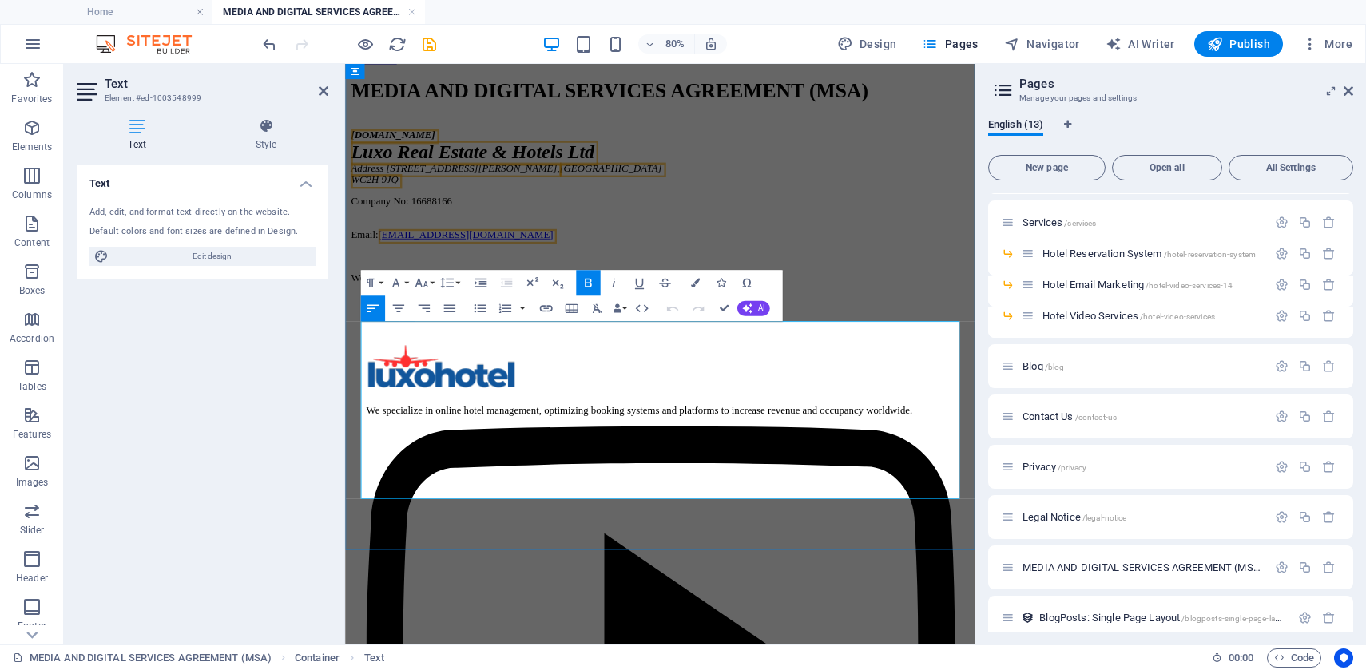
click at [365, 340] on p "Website: [DOMAIN_NAME]" at bounding box center [739, 332] width 774 height 14
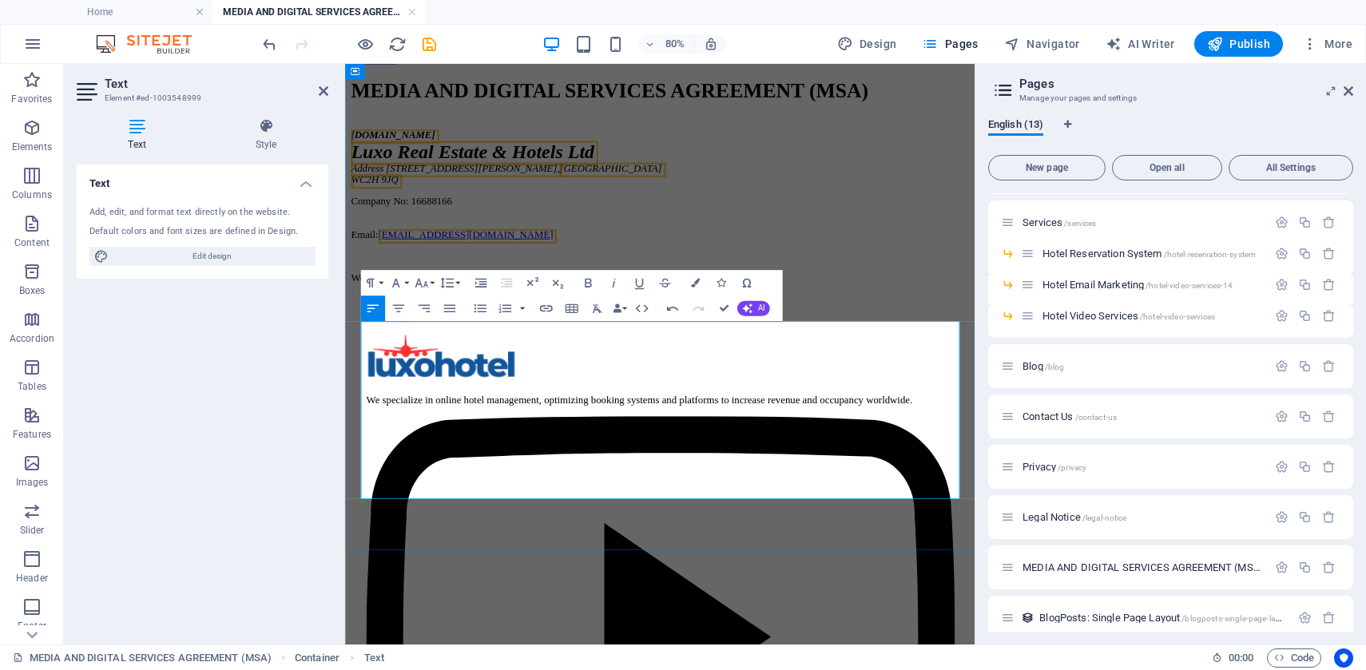
click at [365, 340] on div "[DOMAIN_NAME] Luxo Real Estate & Hotels Ltd Address [STREET_ADDRESS][PERSON_NAM…" at bounding box center [739, 242] width 774 height 193
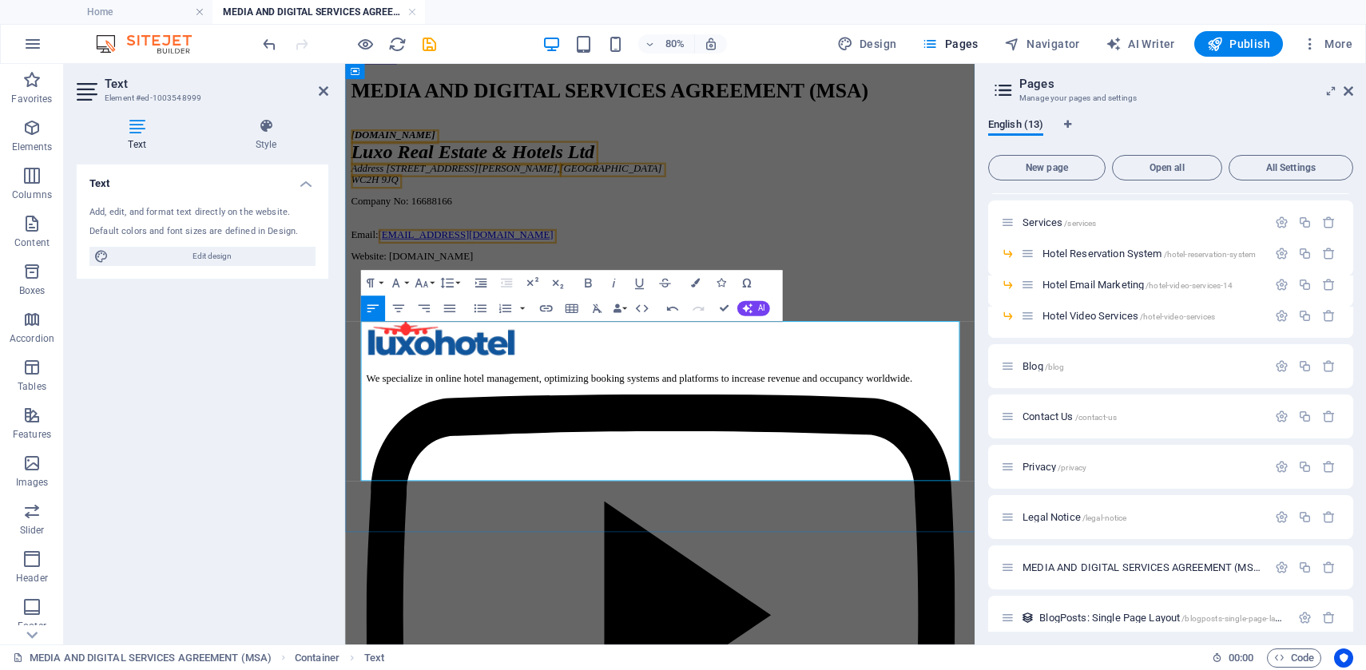
click at [672, 312] on div "[DOMAIN_NAME] Luxo Real Estate & Hotels Ltd Address [STREET_ADDRESS][PERSON_NAM…" at bounding box center [739, 229] width 774 height 166
click at [654, 312] on div "MEDIA AND DIGITAL SERVICES AGREEMENT (MSA) [DOMAIN_NAME] Luxo Real Estate & Hot…" at bounding box center [739, 197] width 774 height 228
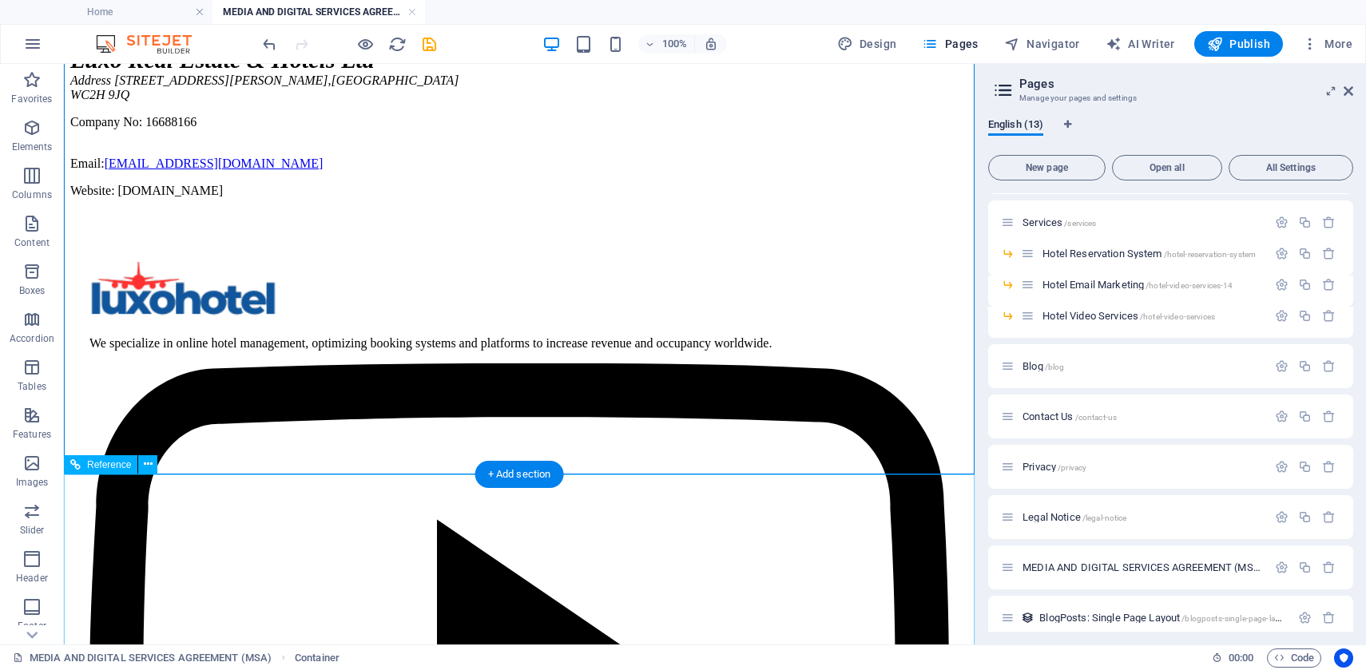
scroll to position [304, 0]
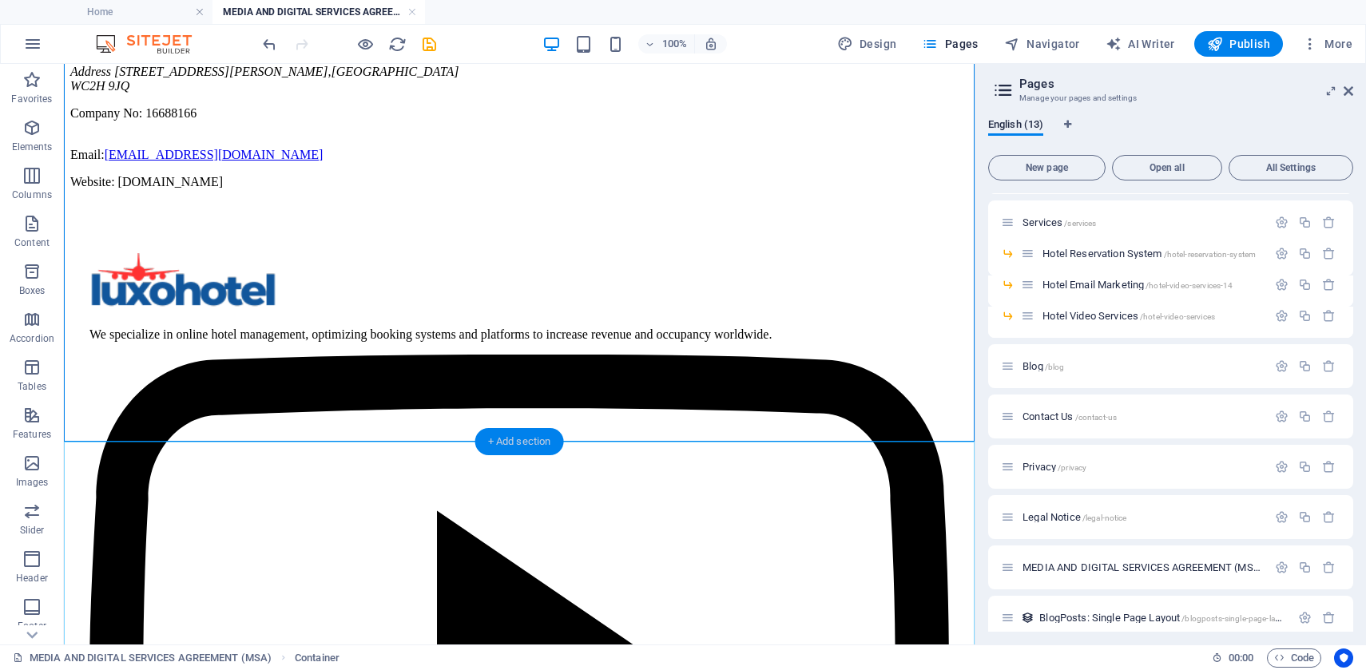
click at [515, 439] on div "+ Add section" at bounding box center [519, 441] width 89 height 27
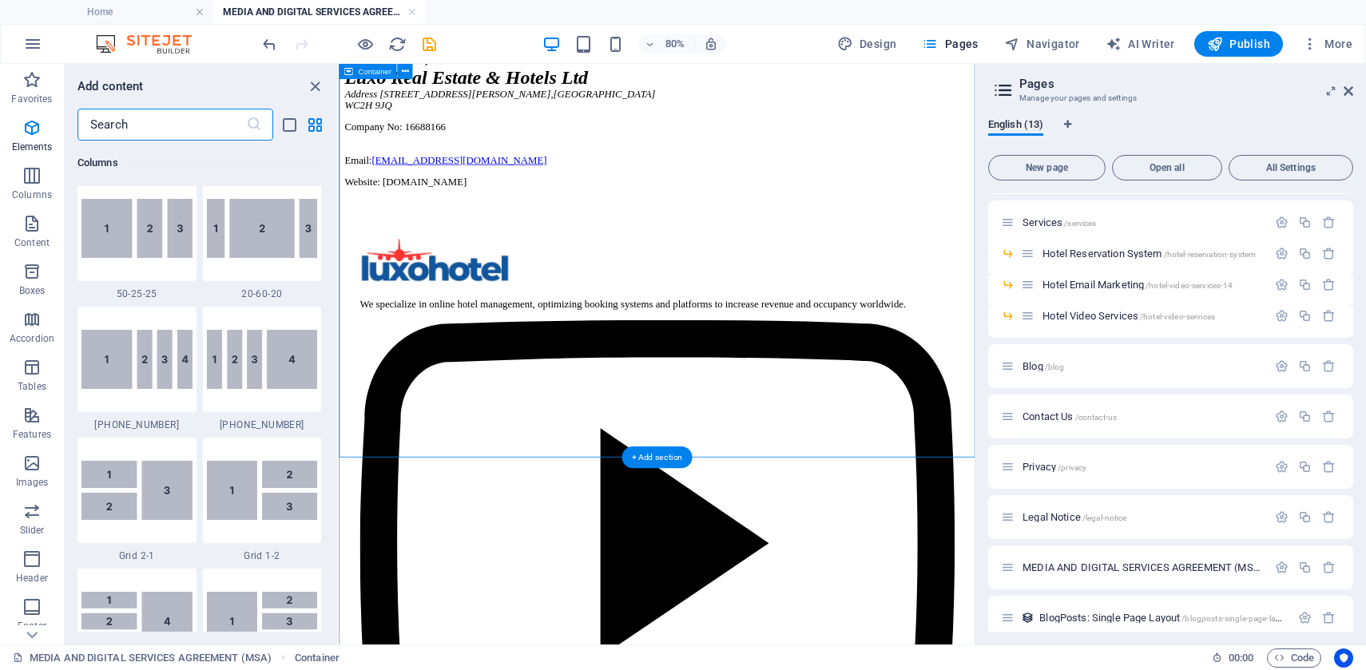
scroll to position [2795, 0]
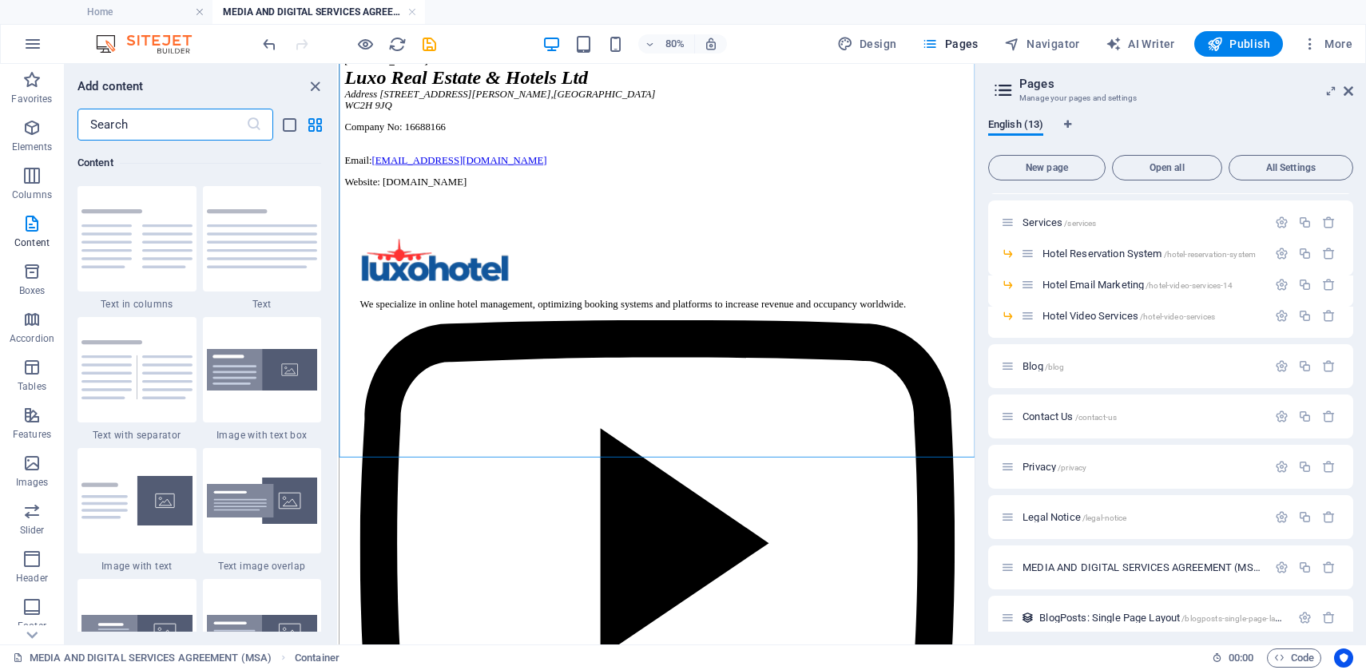
click at [189, 129] on input "text" at bounding box center [161, 125] width 169 height 32
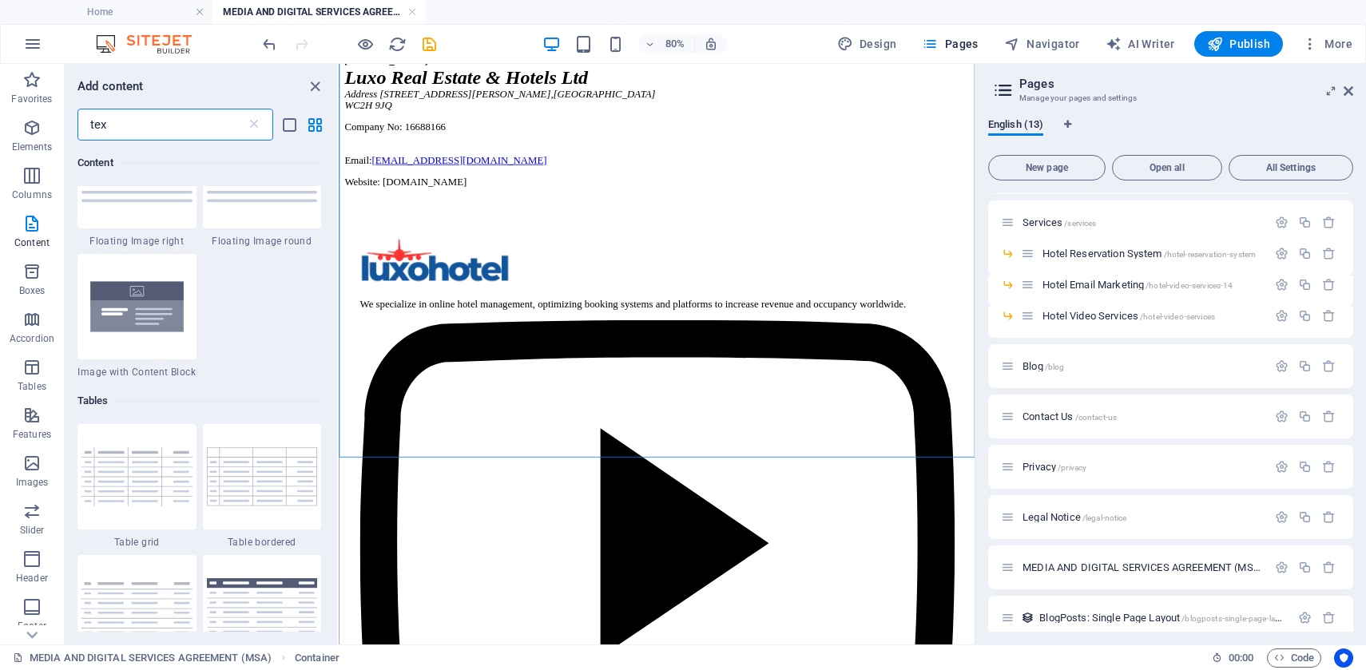
scroll to position [988, 0]
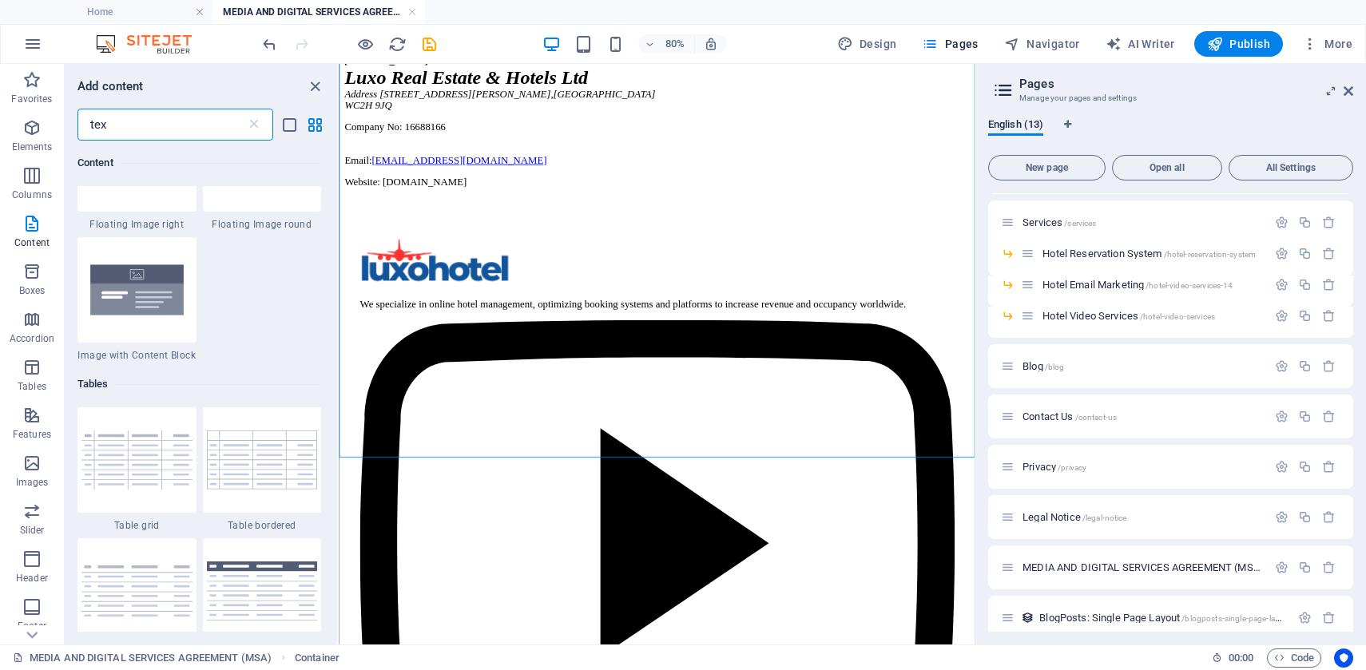
click at [208, 125] on input "tex" at bounding box center [161, 125] width 169 height 32
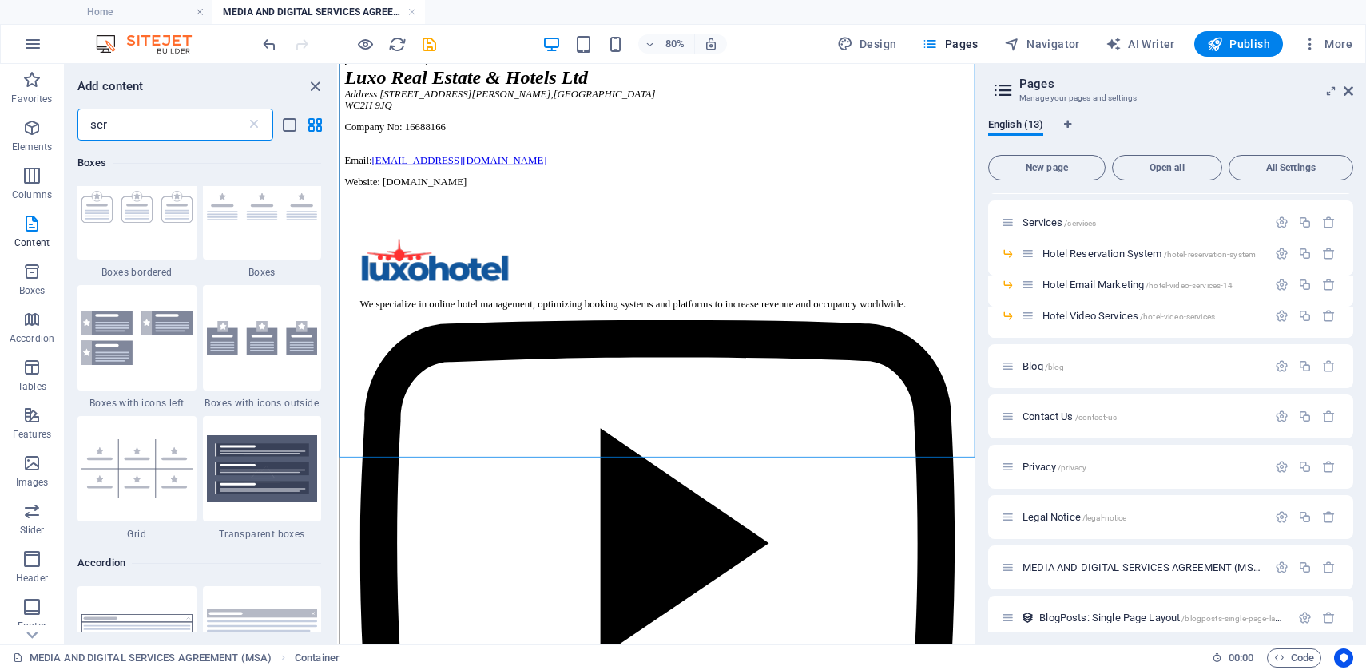
scroll to position [0, 0]
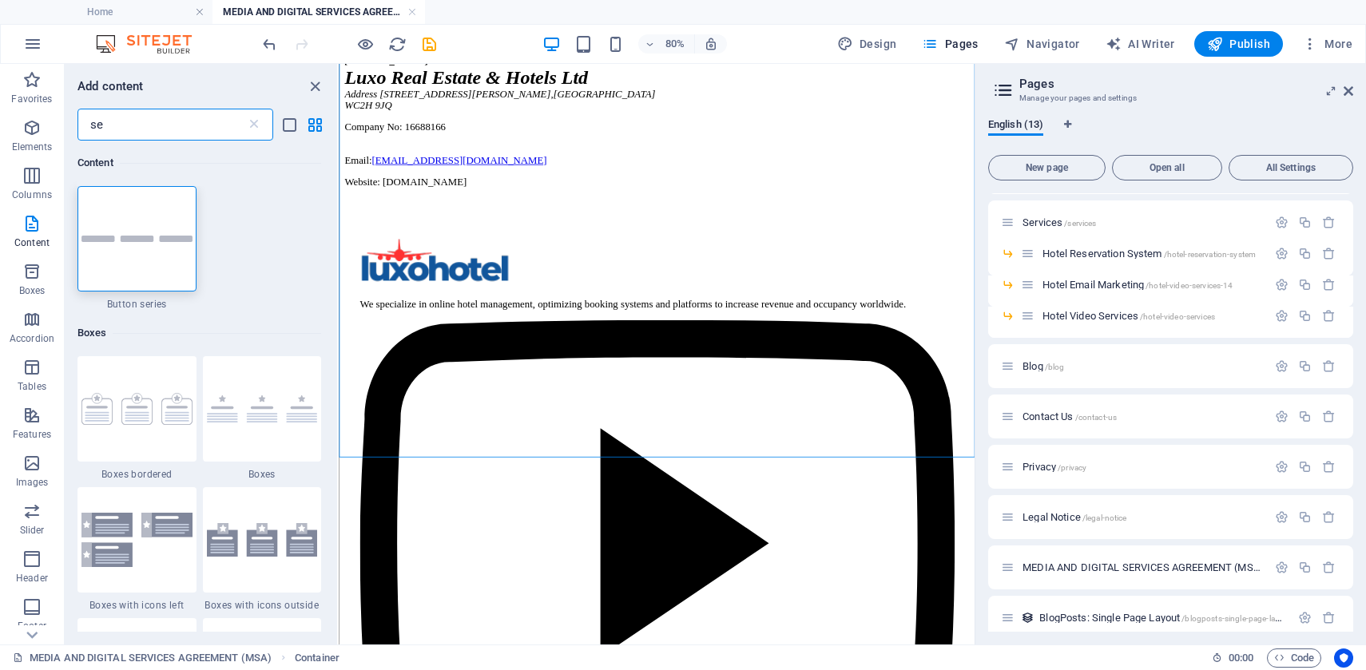
type input "s"
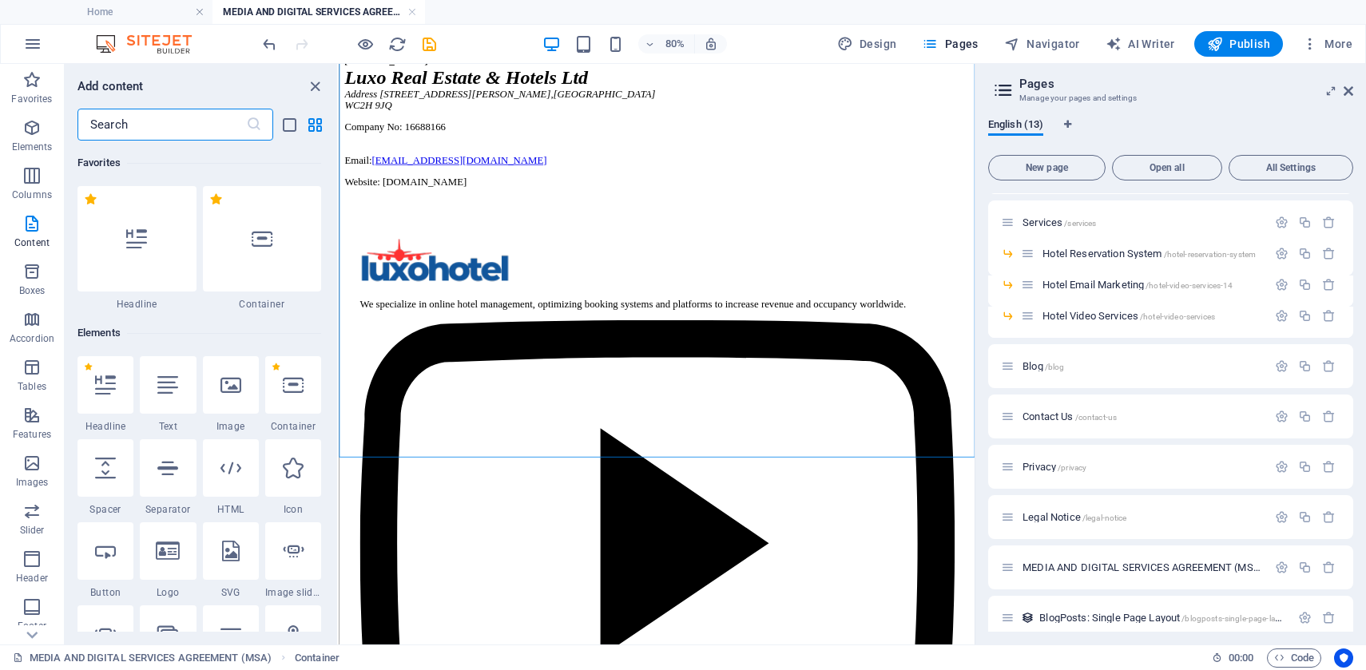
click at [174, 117] on input "text" at bounding box center [161, 125] width 169 height 32
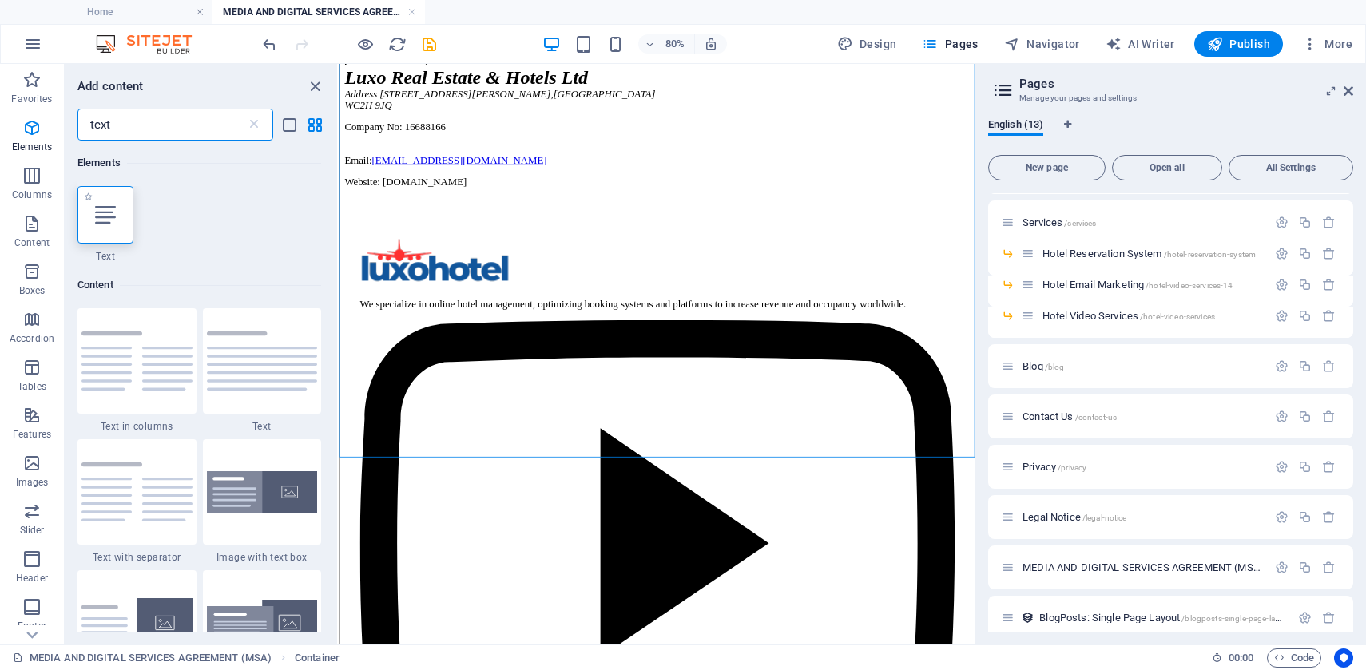
type input "text"
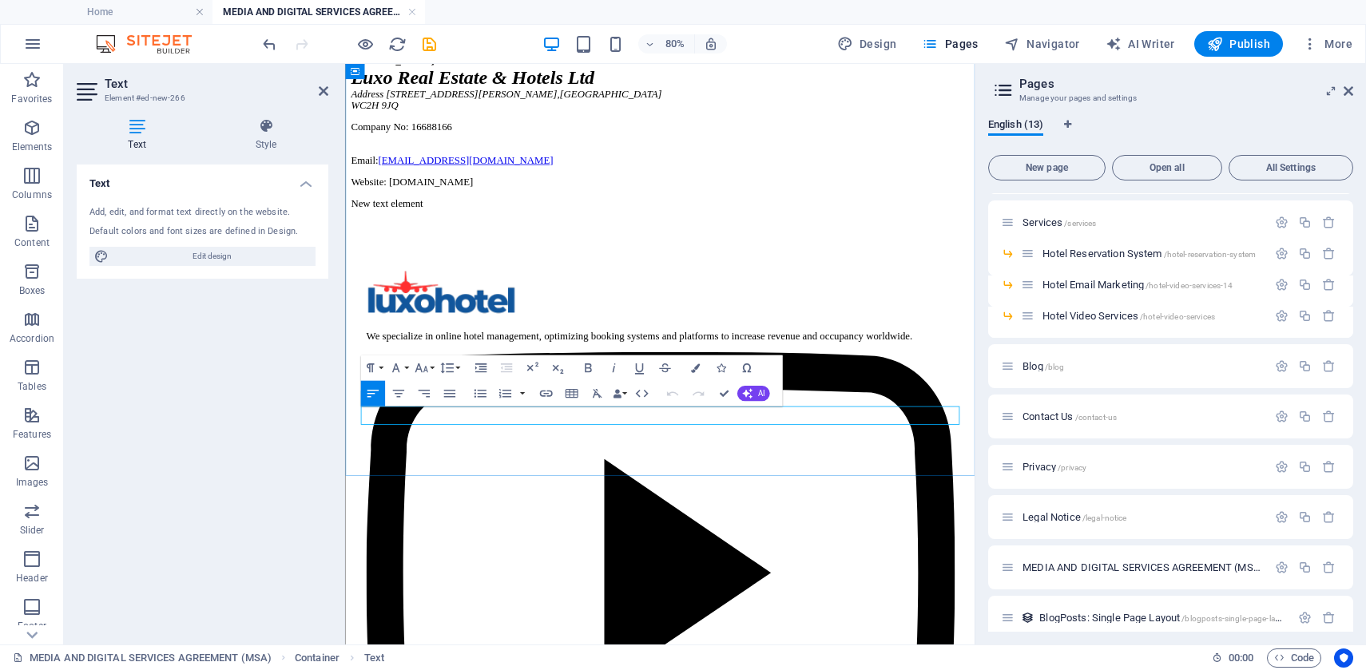
click at [541, 247] on p "New text element" at bounding box center [739, 239] width 774 height 14
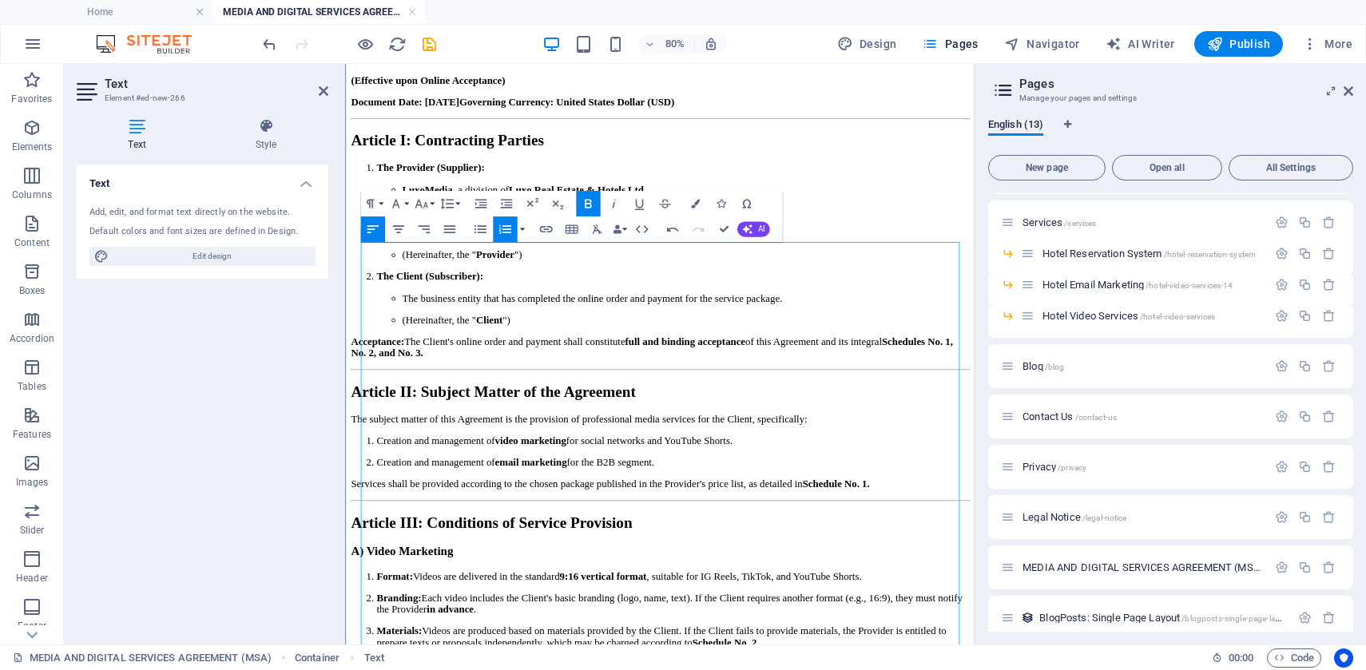
scroll to position [542, 0]
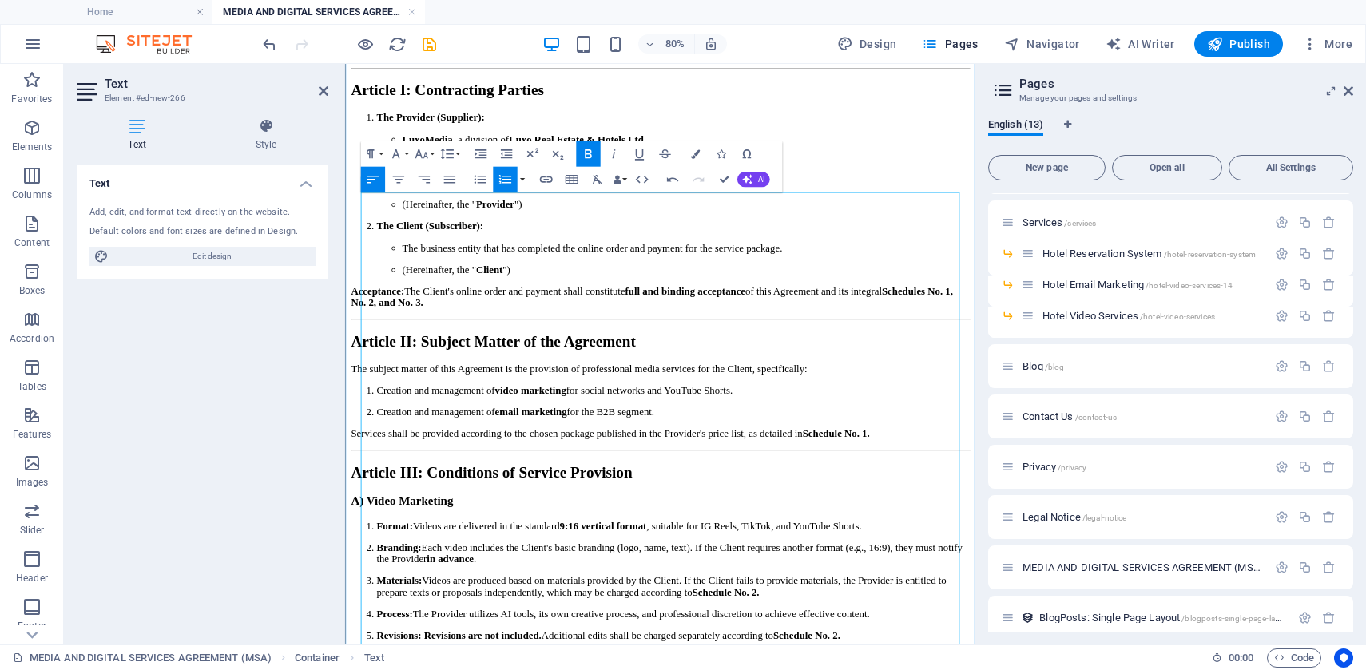
click at [404, 153] on button "Font Family" at bounding box center [398, 154] width 24 height 26
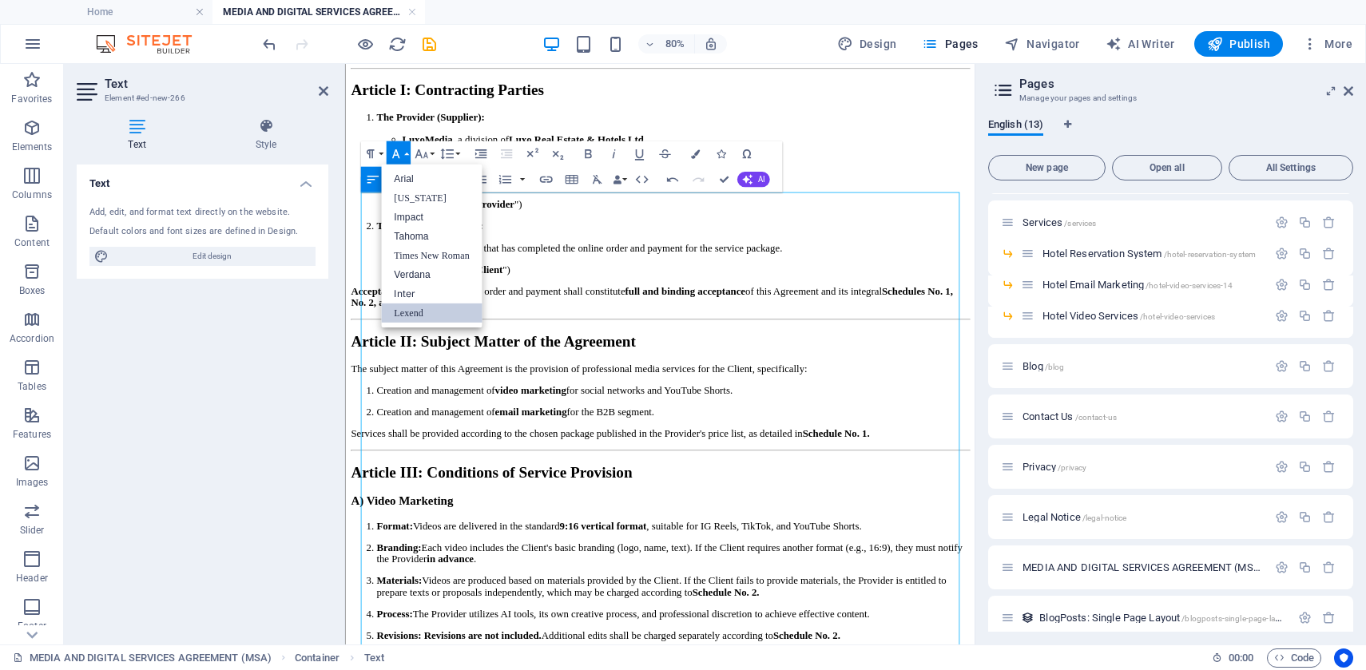
scroll to position [0, 0]
click at [423, 146] on icon "button" at bounding box center [421, 153] width 15 height 15
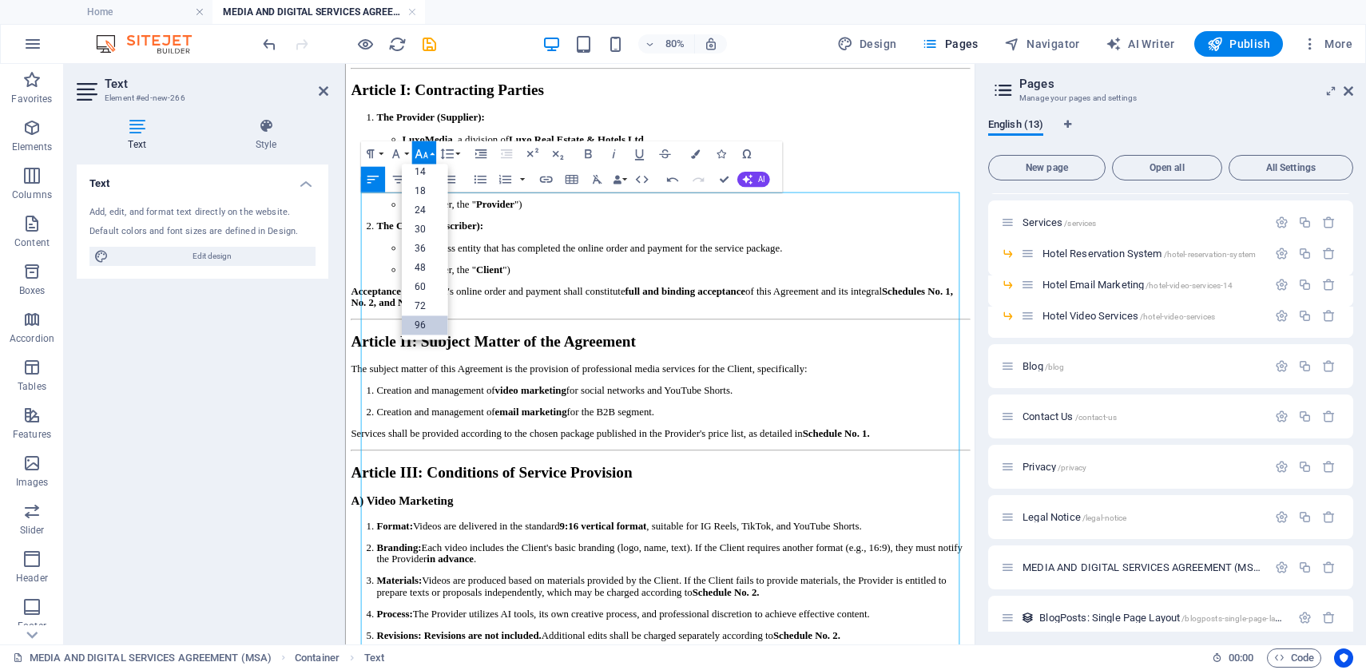
scroll to position [129, 0]
click at [424, 226] on link "30" at bounding box center [424, 229] width 46 height 19
click at [661, 193] on p "Address: [STREET_ADDRESS][PERSON_NAME]" at bounding box center [770, 186] width 710 height 14
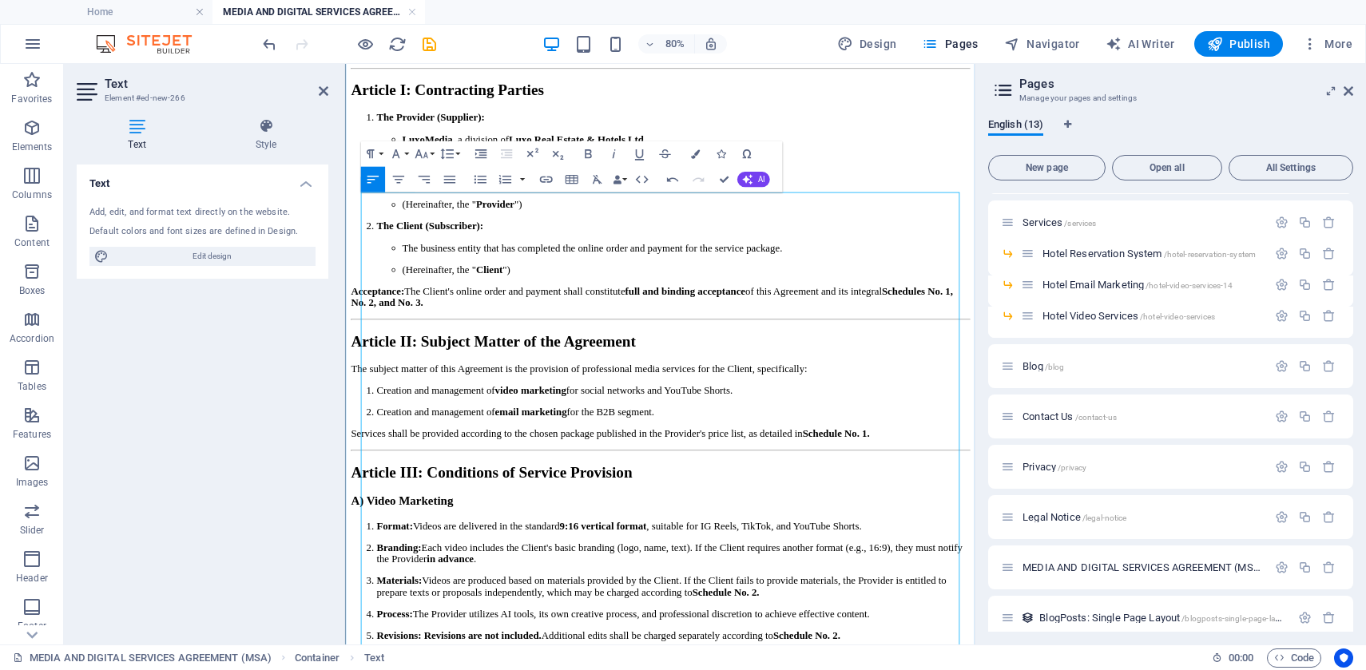
click at [431, 153] on button "Font Size" at bounding box center [423, 154] width 24 height 26
click at [427, 261] on link "48" at bounding box center [424, 267] width 46 height 19
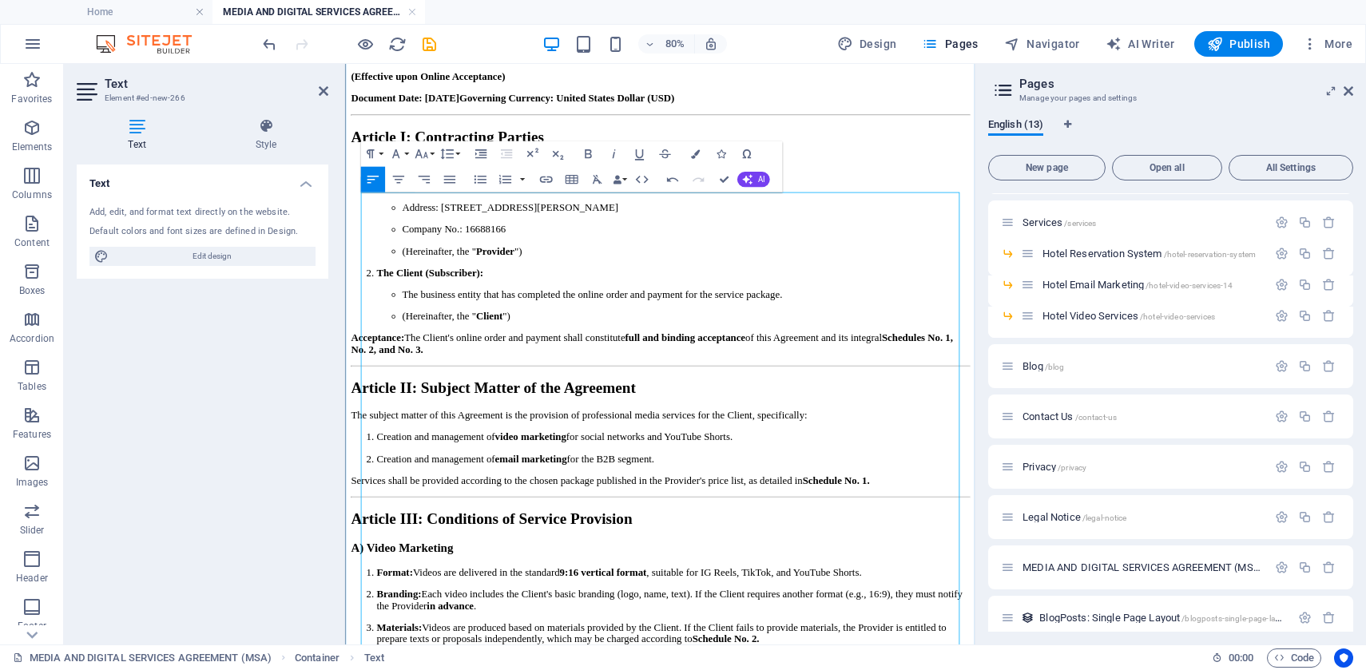
click at [655, 167] on h2 "Article I: Contracting Parties" at bounding box center [739, 156] width 774 height 22
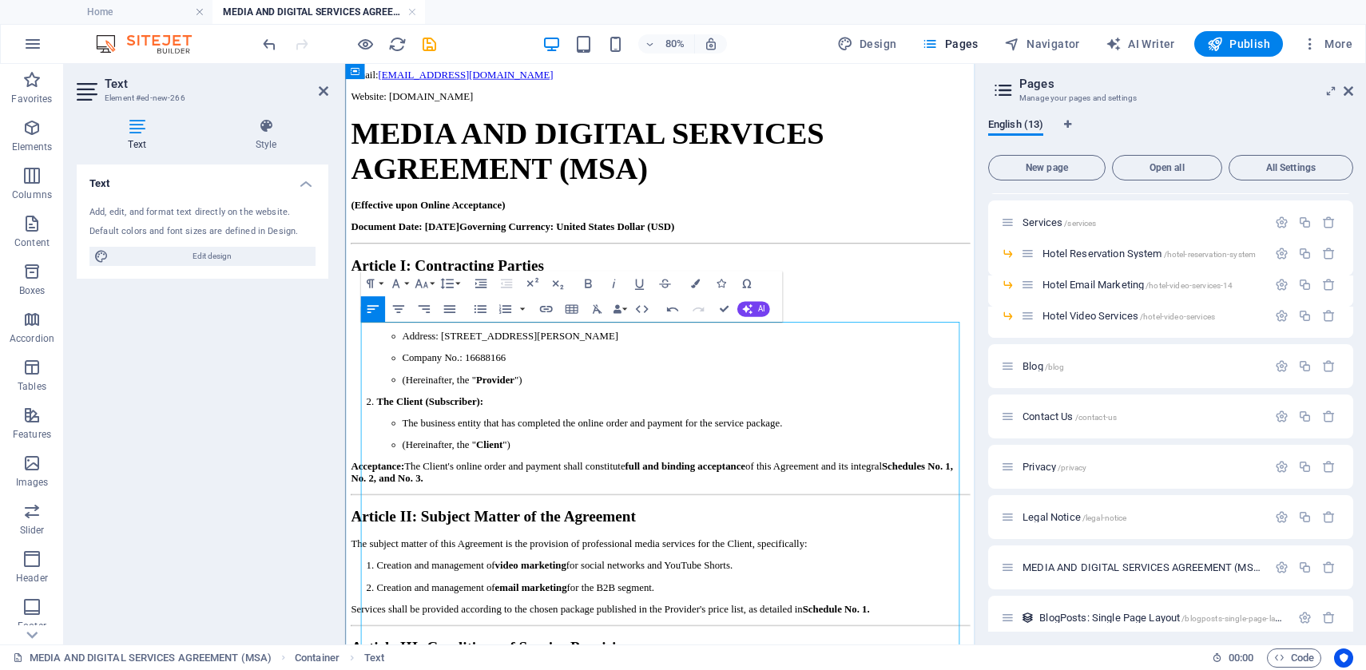
scroll to position [384, 0]
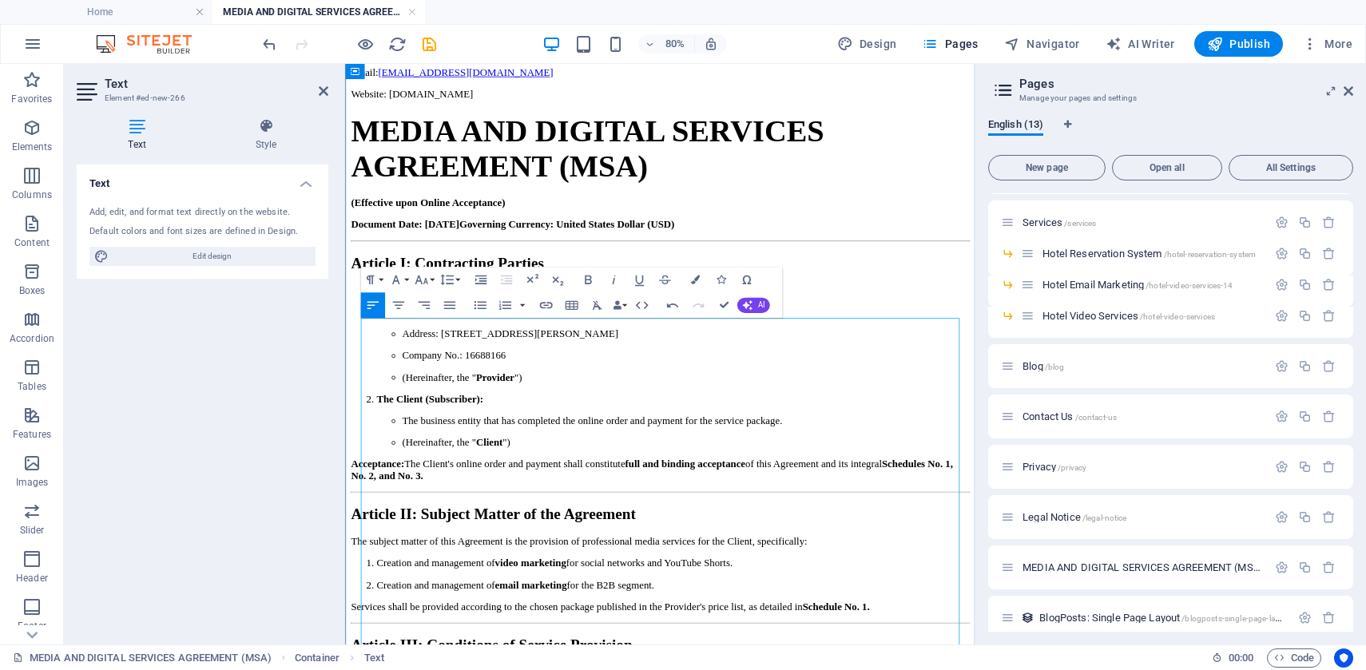
click at [597, 213] on span "MEDIA AND DIGITAL SERVICES AGREEMENT (MSA)" at bounding box center [647, 170] width 591 height 86
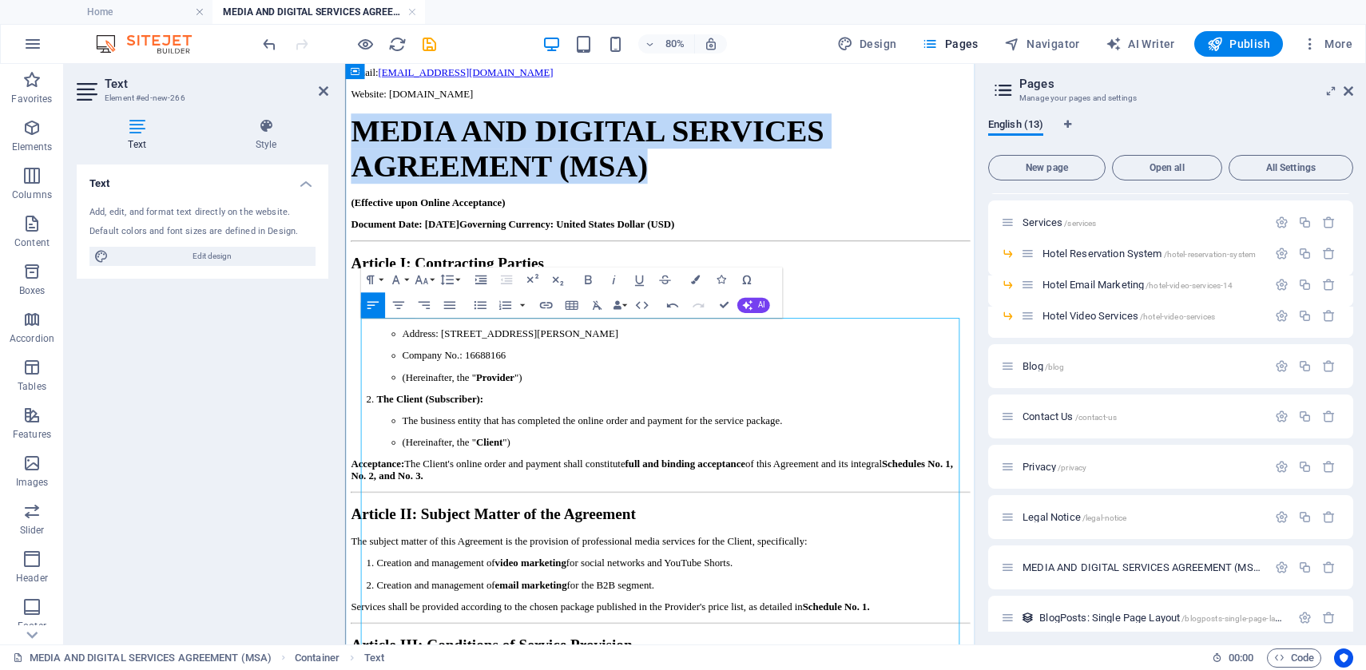
click at [597, 213] on span "MEDIA AND DIGITAL SERVICES AGREEMENT (MSA)" at bounding box center [647, 170] width 591 height 86
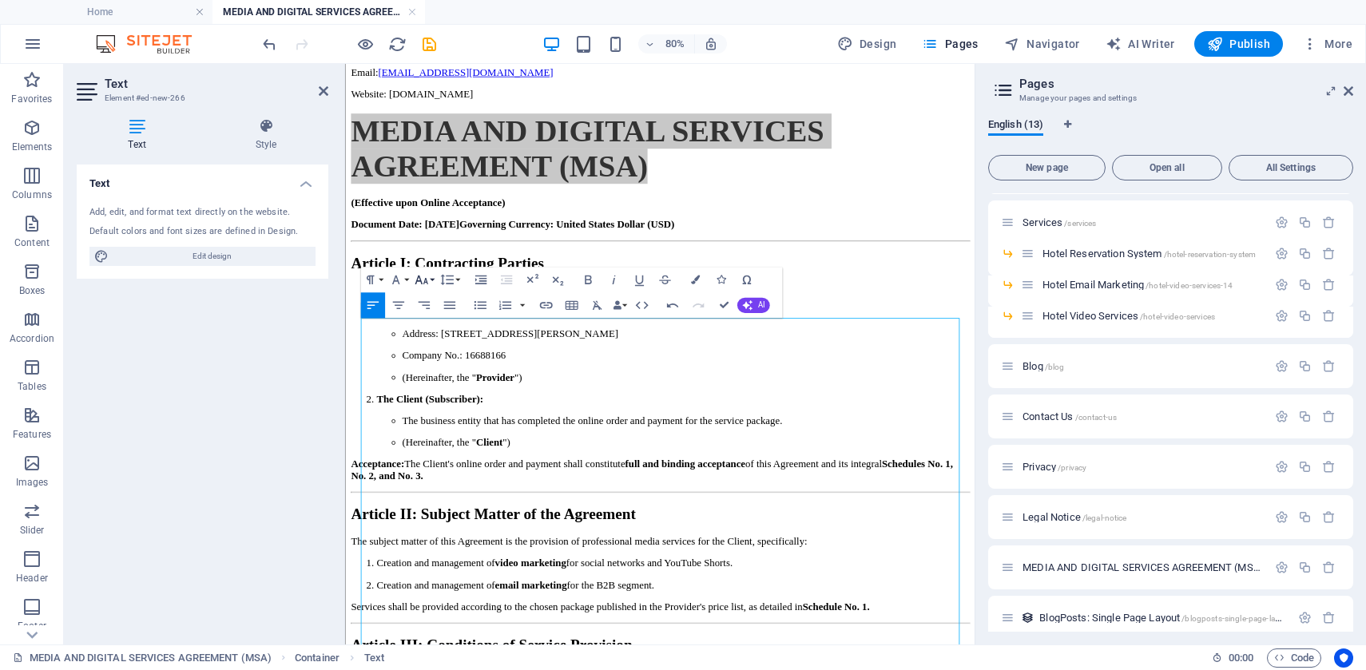
click at [427, 281] on icon "button" at bounding box center [421, 279] width 15 height 15
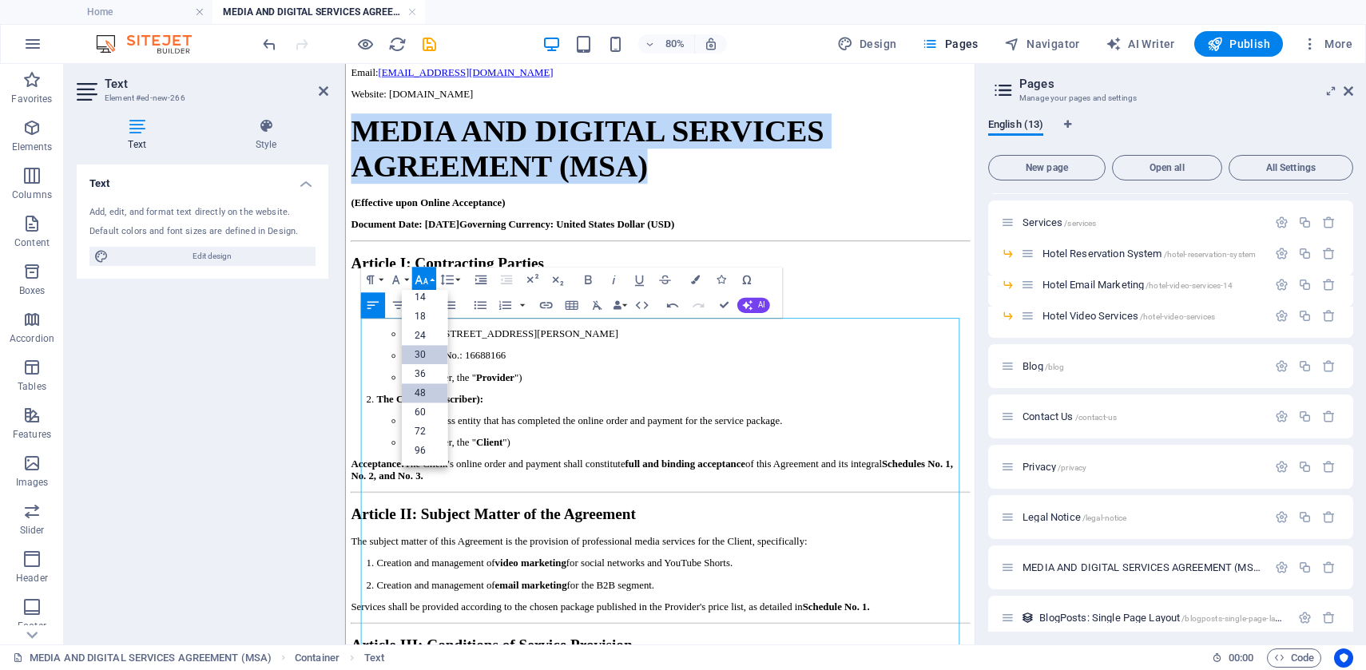
click at [426, 362] on link "30" at bounding box center [424, 355] width 46 height 19
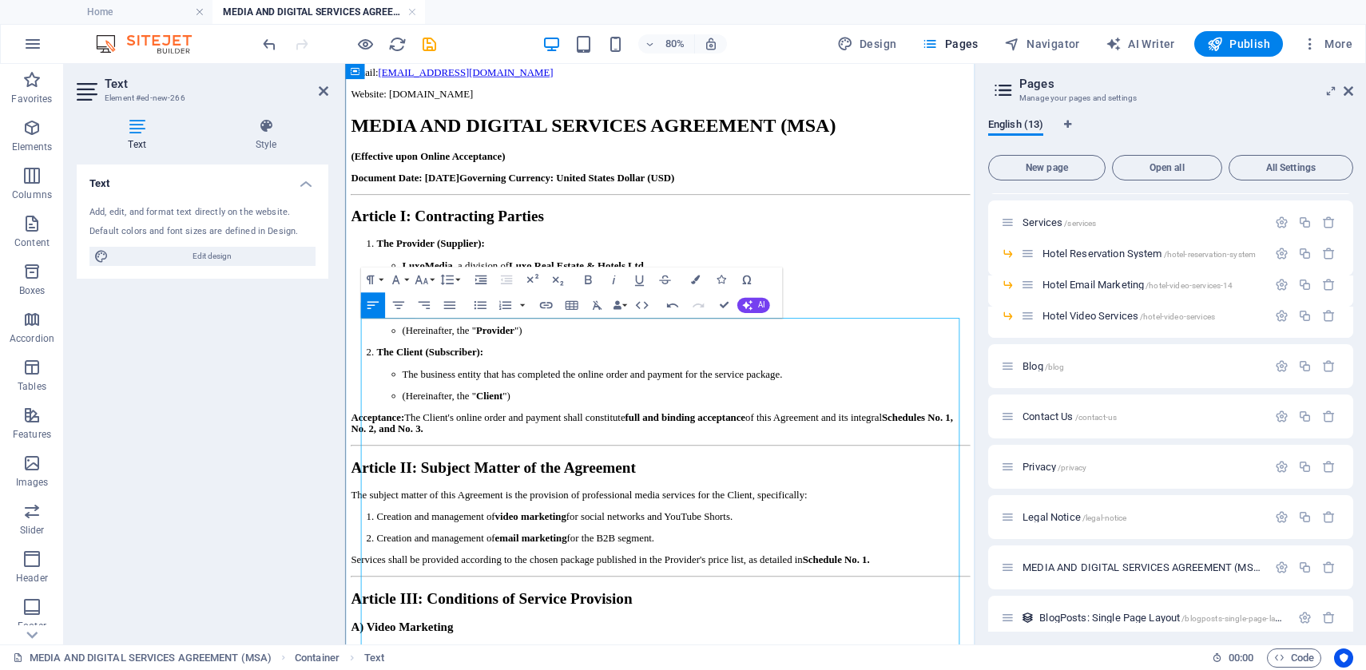
click at [676, 405] on li "The Provider (Supplier): LuxoMedia , a division of Luxo Real Estate & Hotels Lt…" at bounding box center [754, 343] width 742 height 123
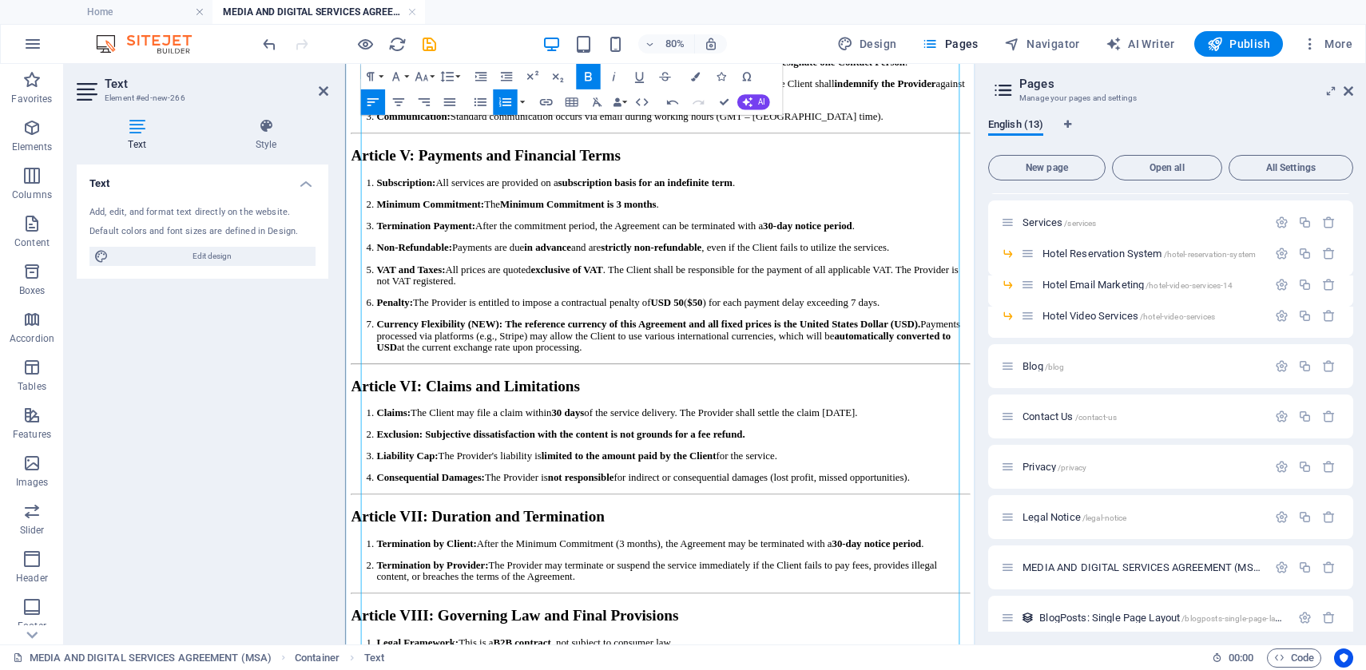
scroll to position [1555, 0]
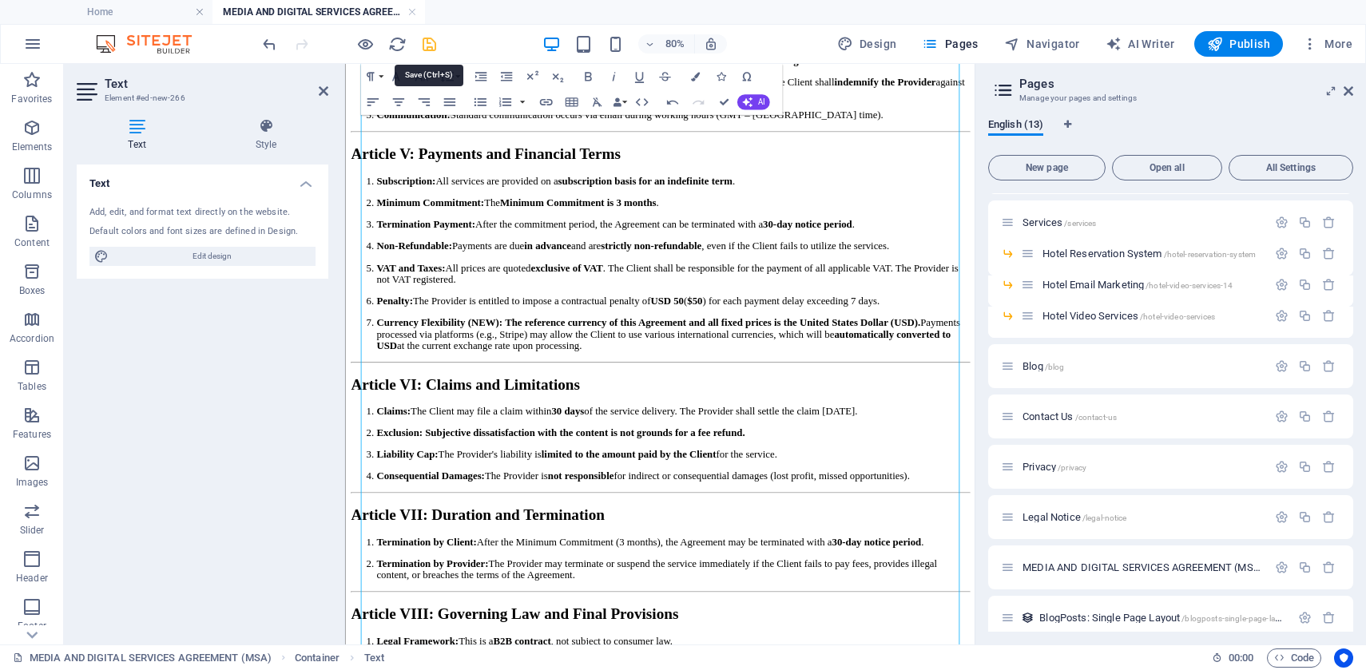
click at [427, 47] on icon "save" at bounding box center [429, 44] width 18 height 18
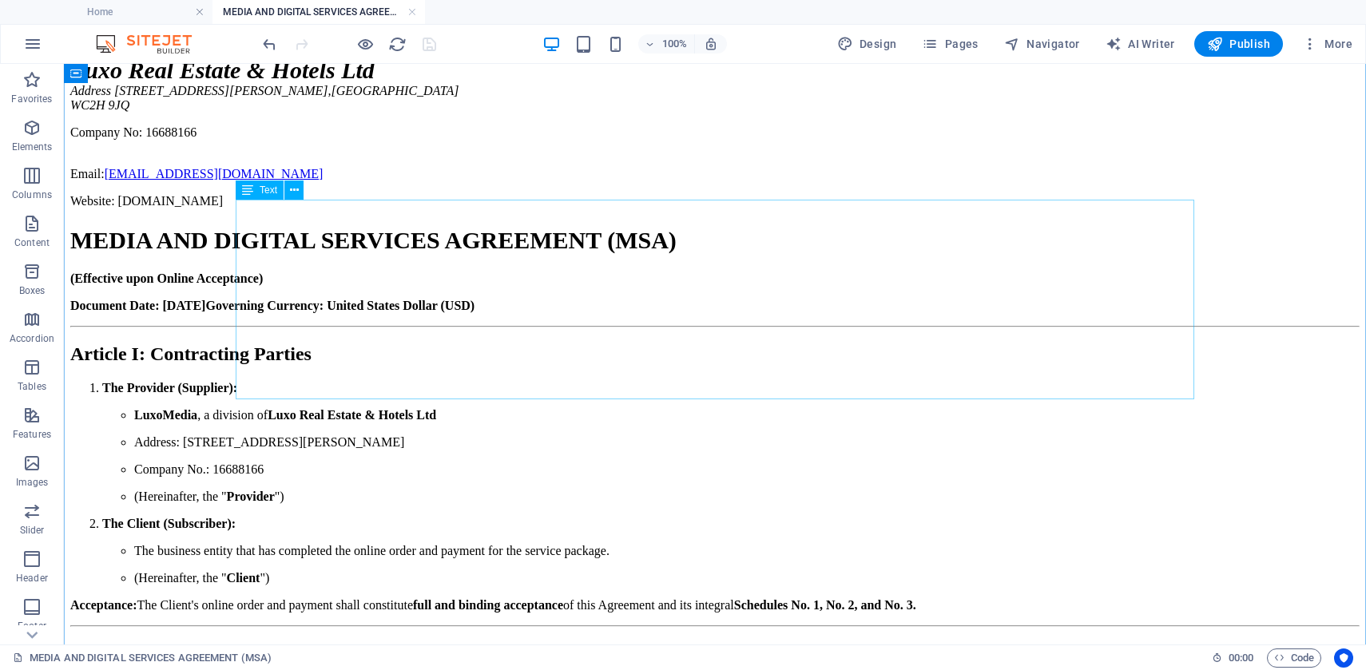
scroll to position [283, 0]
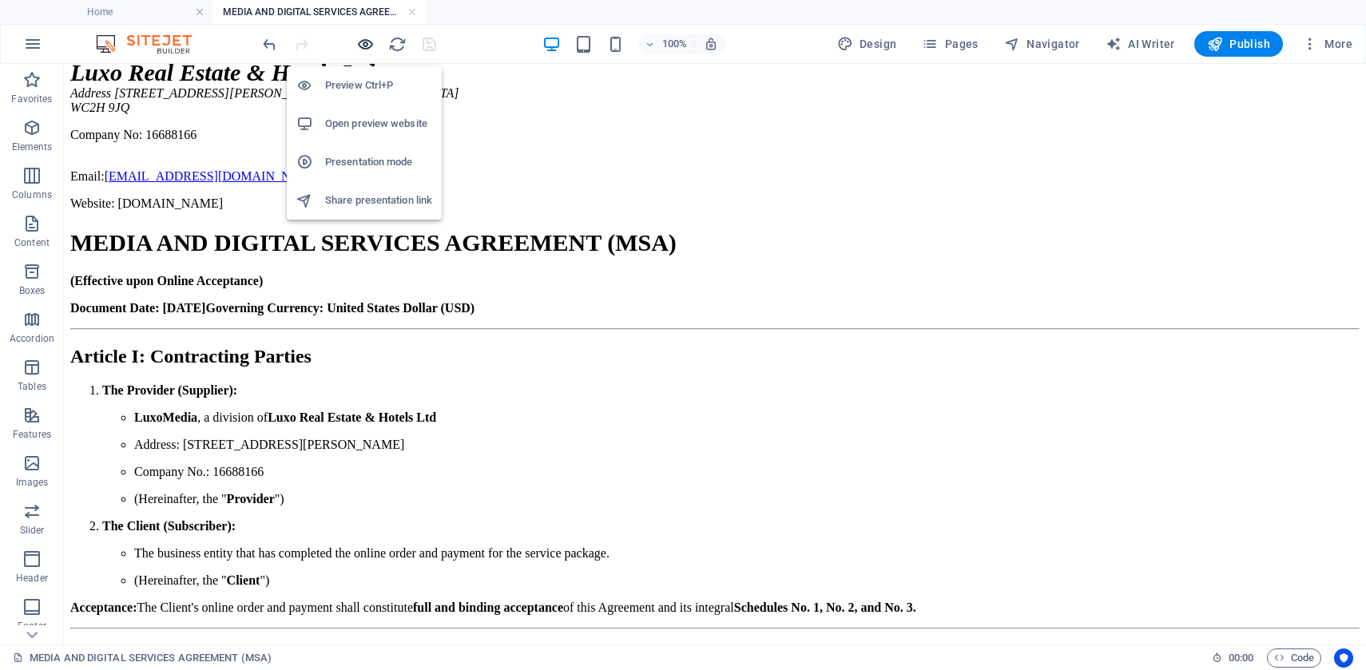
click at [357, 43] on icon "button" at bounding box center [365, 44] width 18 height 18
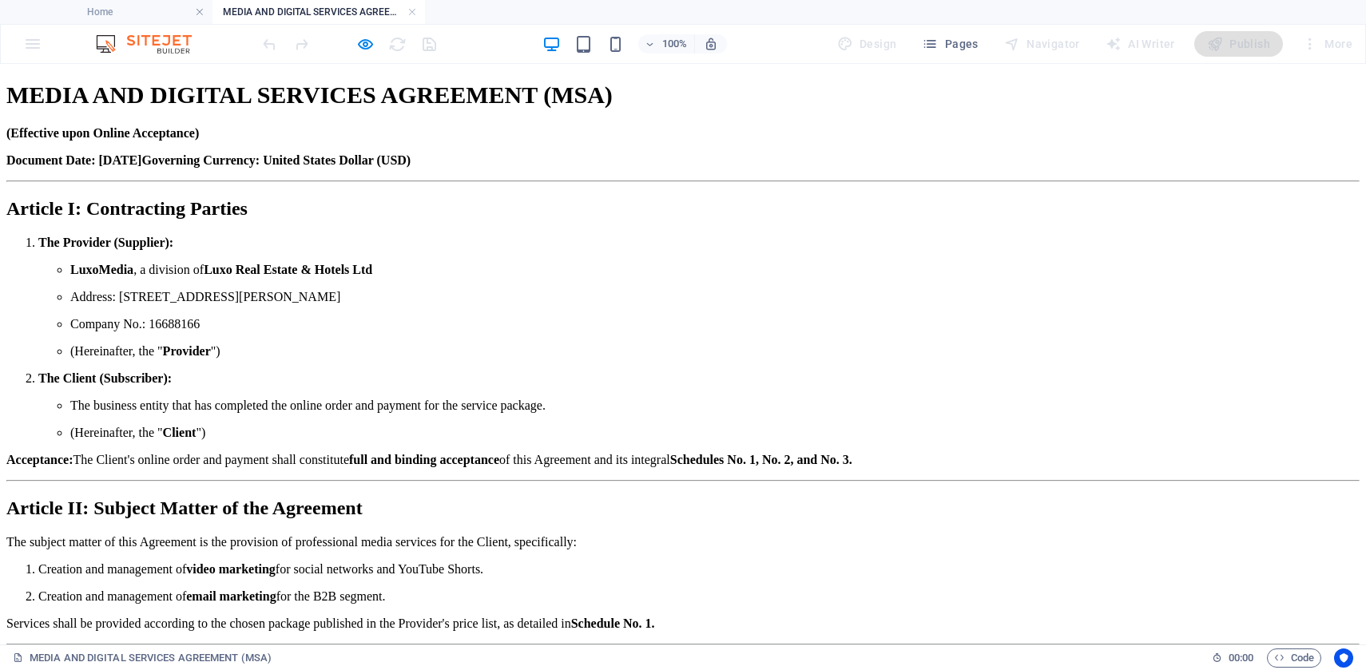
scroll to position [398, 0]
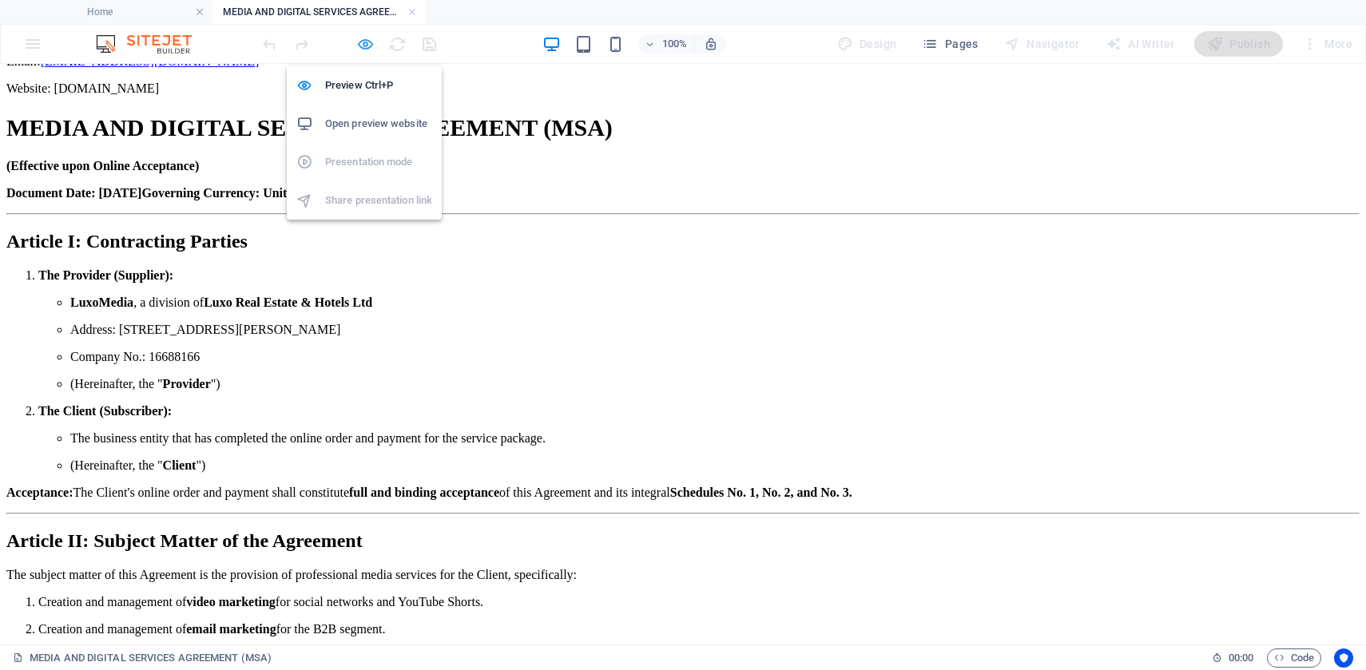
click at [368, 41] on icon "button" at bounding box center [365, 44] width 18 height 18
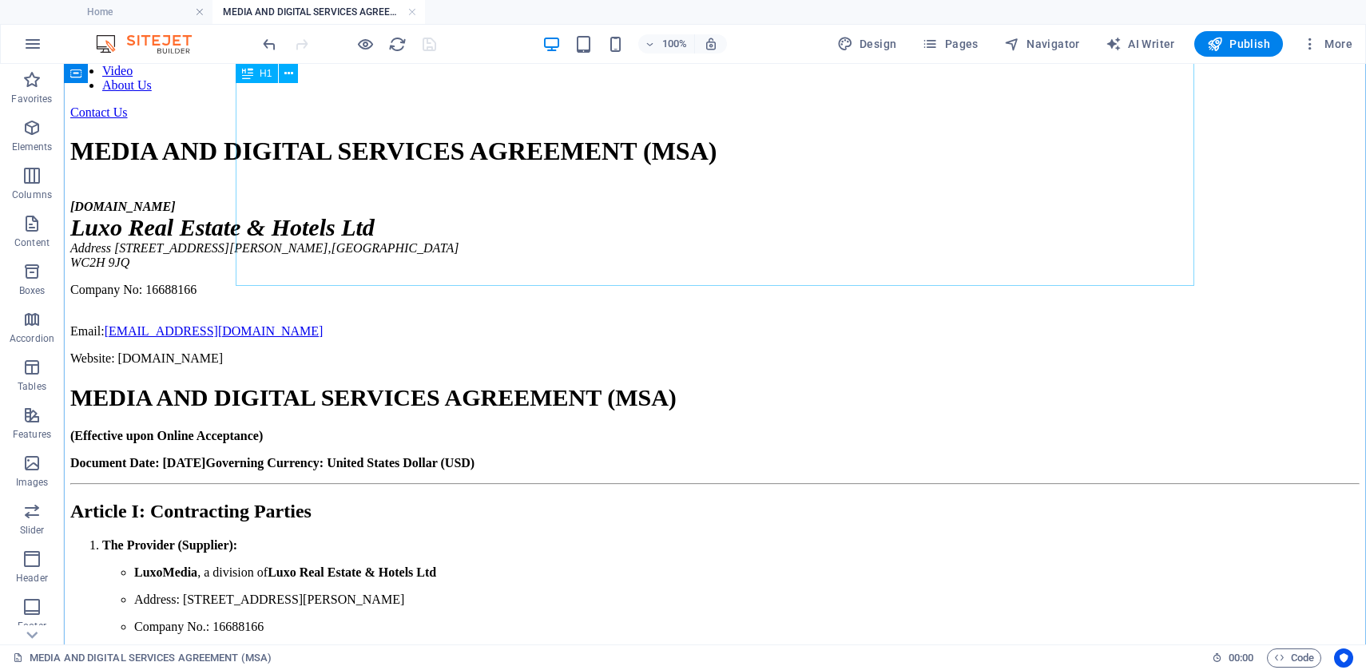
scroll to position [0, 0]
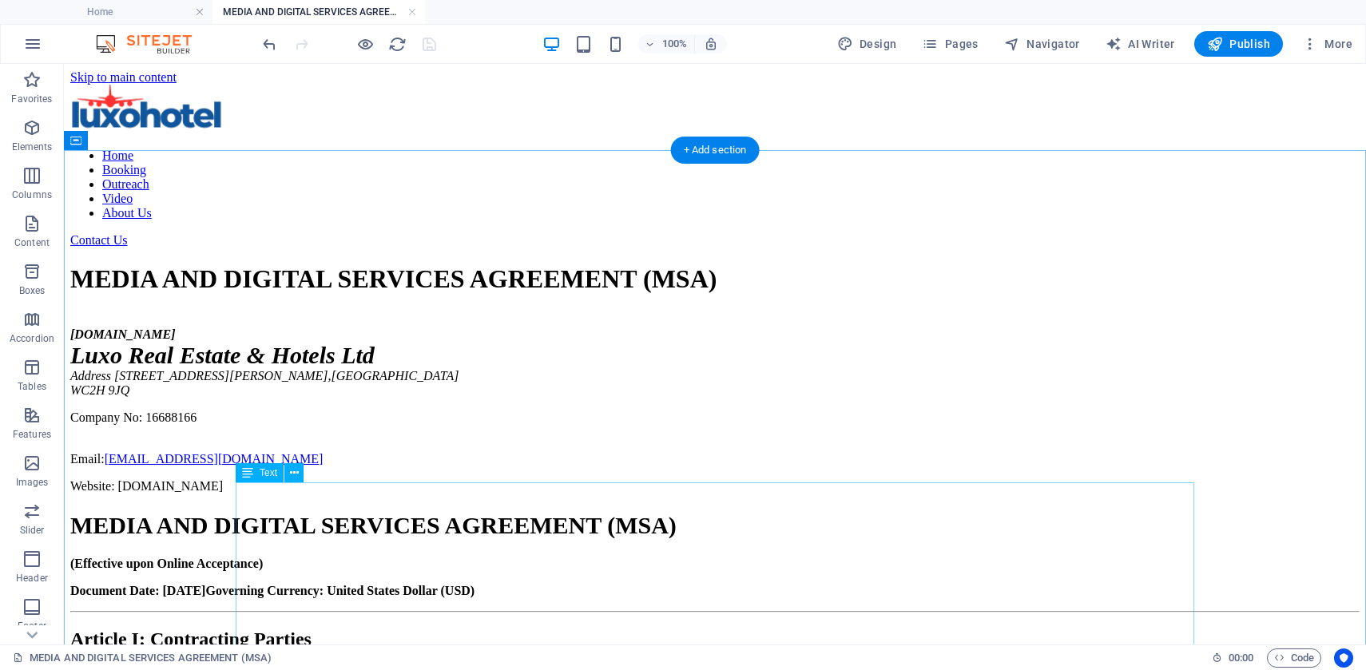
click at [380, 494] on div "[DOMAIN_NAME] Luxo Real Estate & Hotels Ltd Address [STREET_ADDRESS][PERSON_NAM…" at bounding box center [714, 411] width 1289 height 166
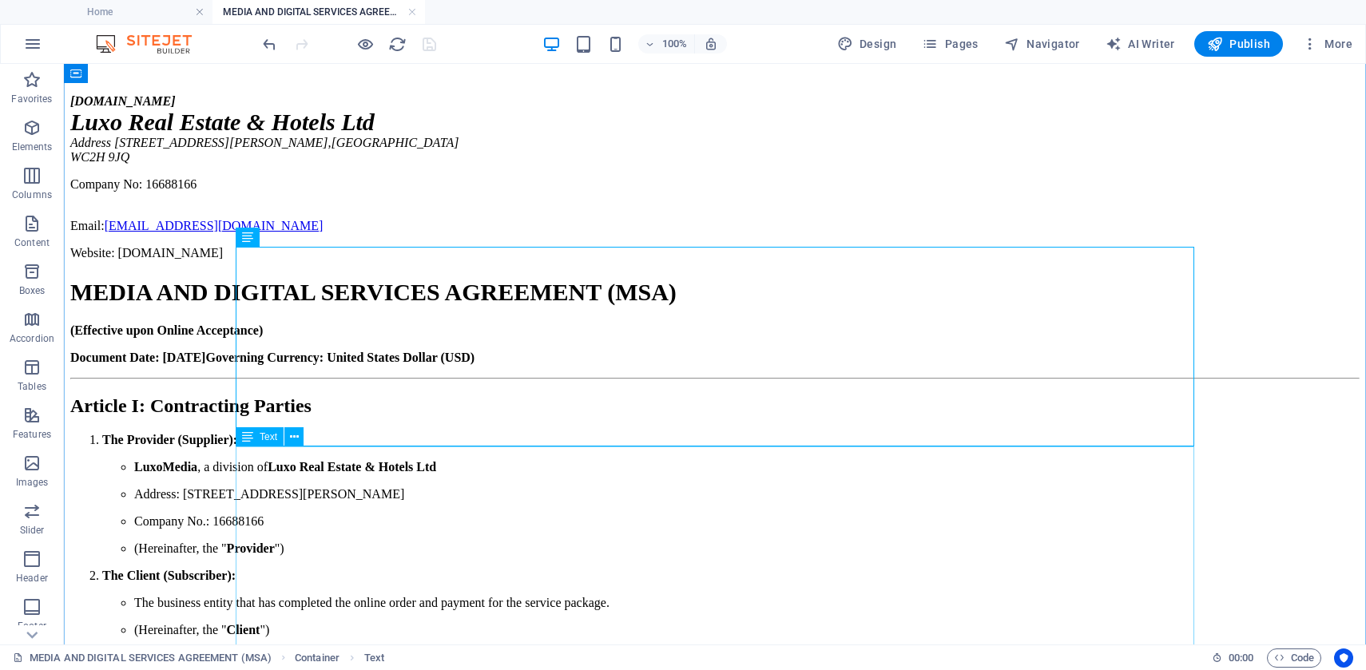
scroll to position [236, 0]
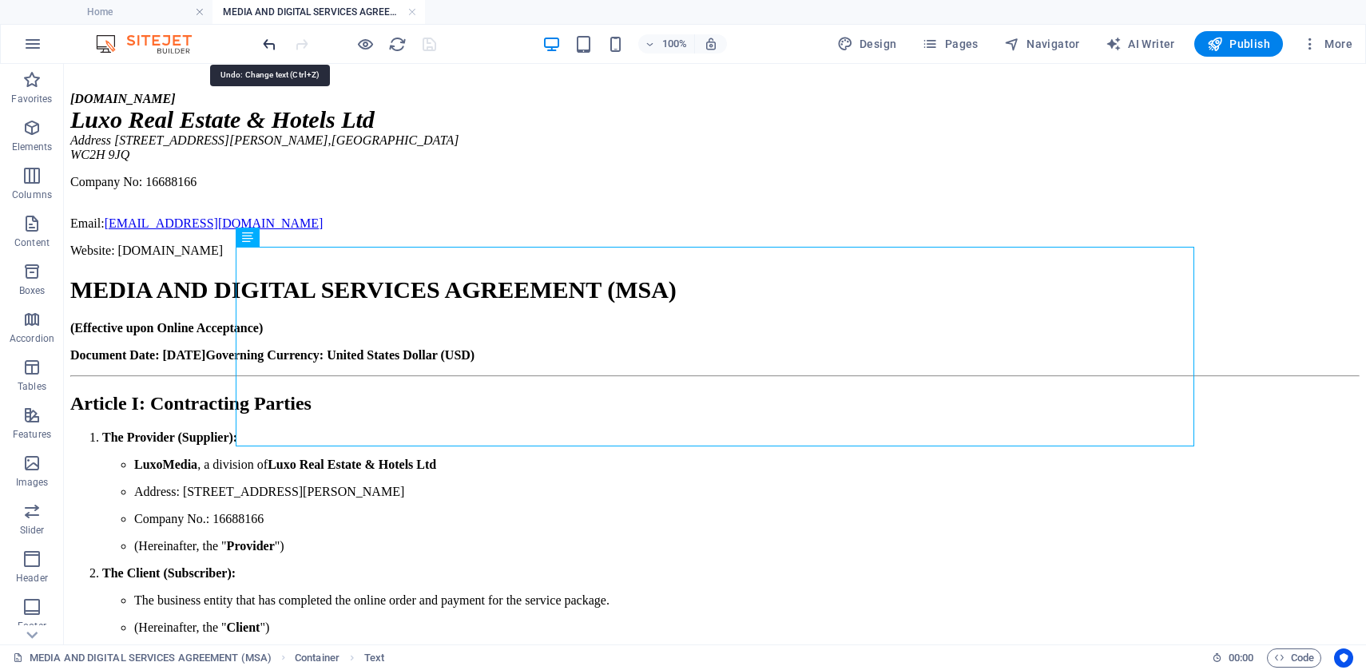
click at [266, 46] on icon "undo" at bounding box center [269, 44] width 18 height 18
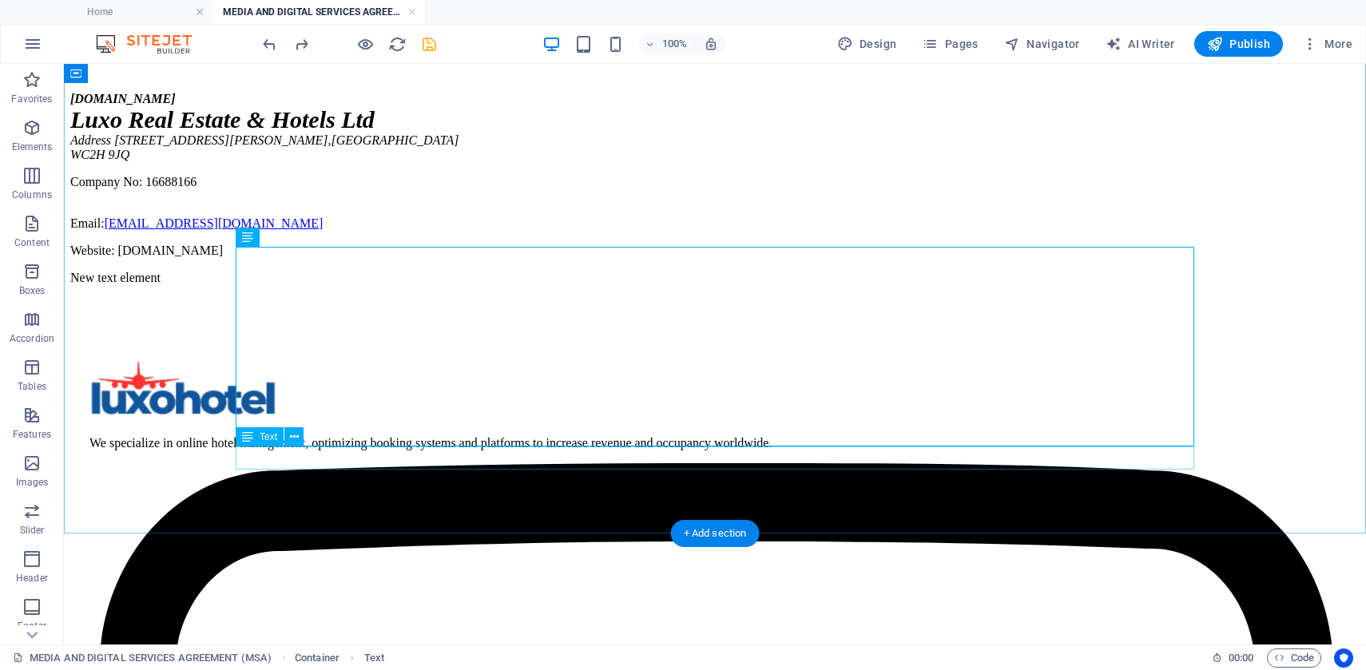
click at [301, 285] on div "New text element" at bounding box center [714, 278] width 1289 height 14
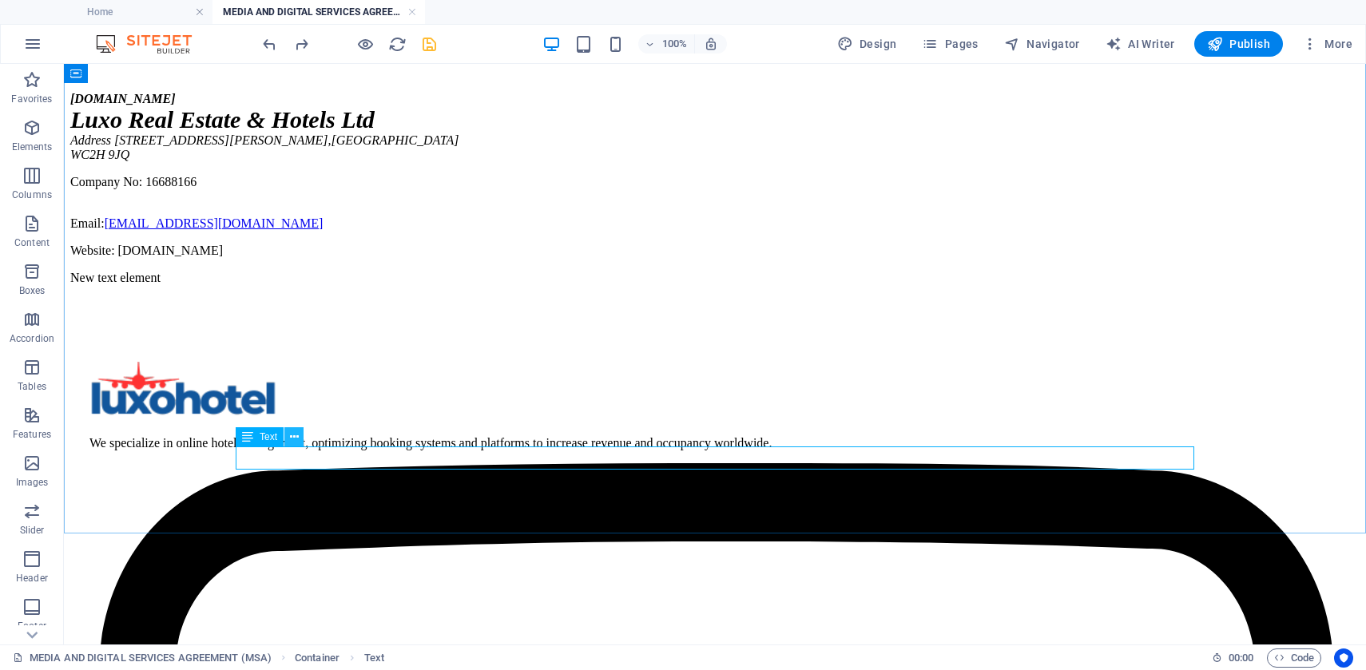
click at [292, 439] on icon at bounding box center [294, 437] width 9 height 17
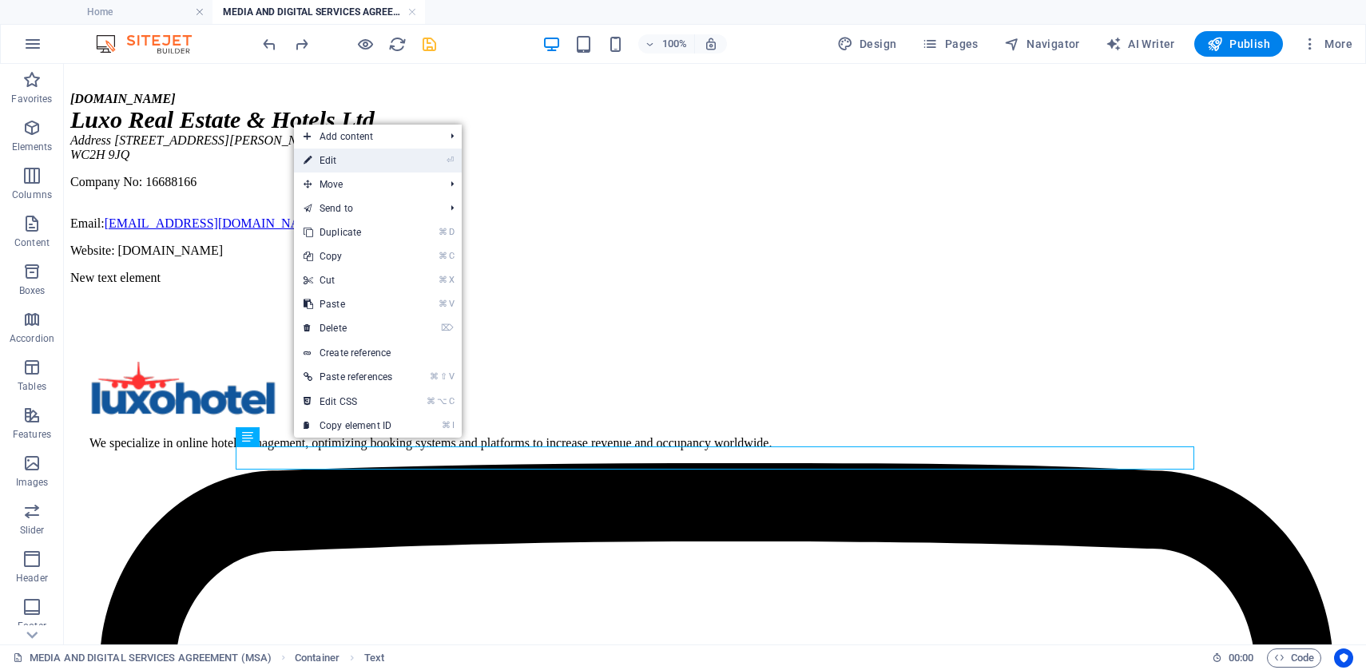
click at [331, 169] on link "⏎ Edit" at bounding box center [348, 161] width 108 height 24
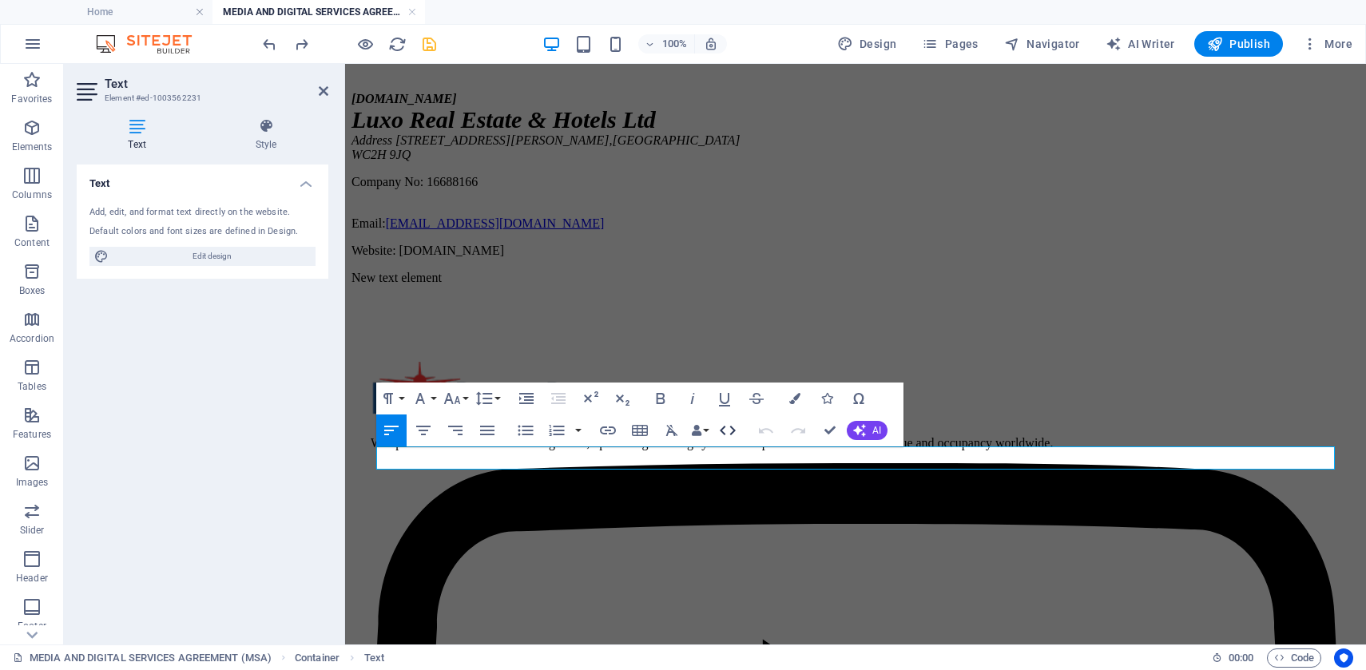
click at [728, 432] on icon "button" at bounding box center [727, 430] width 19 height 19
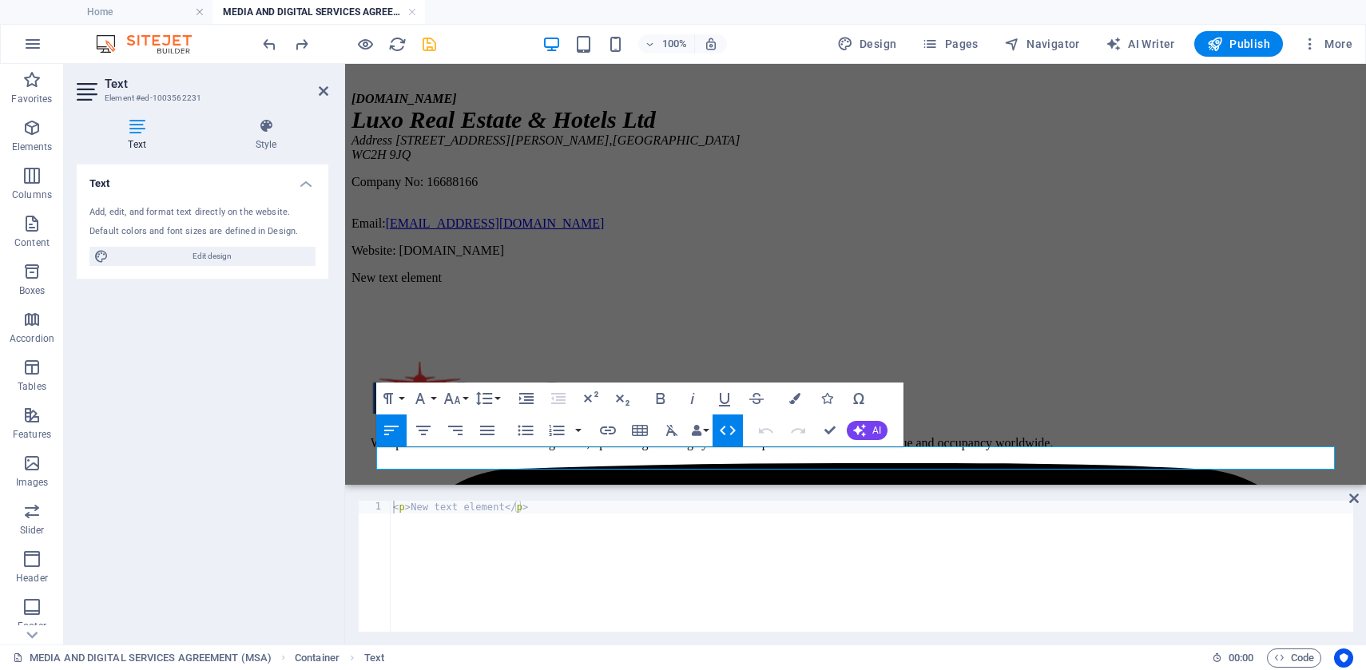
click at [551, 514] on div "< p > New text element </ p >" at bounding box center [871, 579] width 963 height 157
paste textarea "/html"
type textarea "</html>"
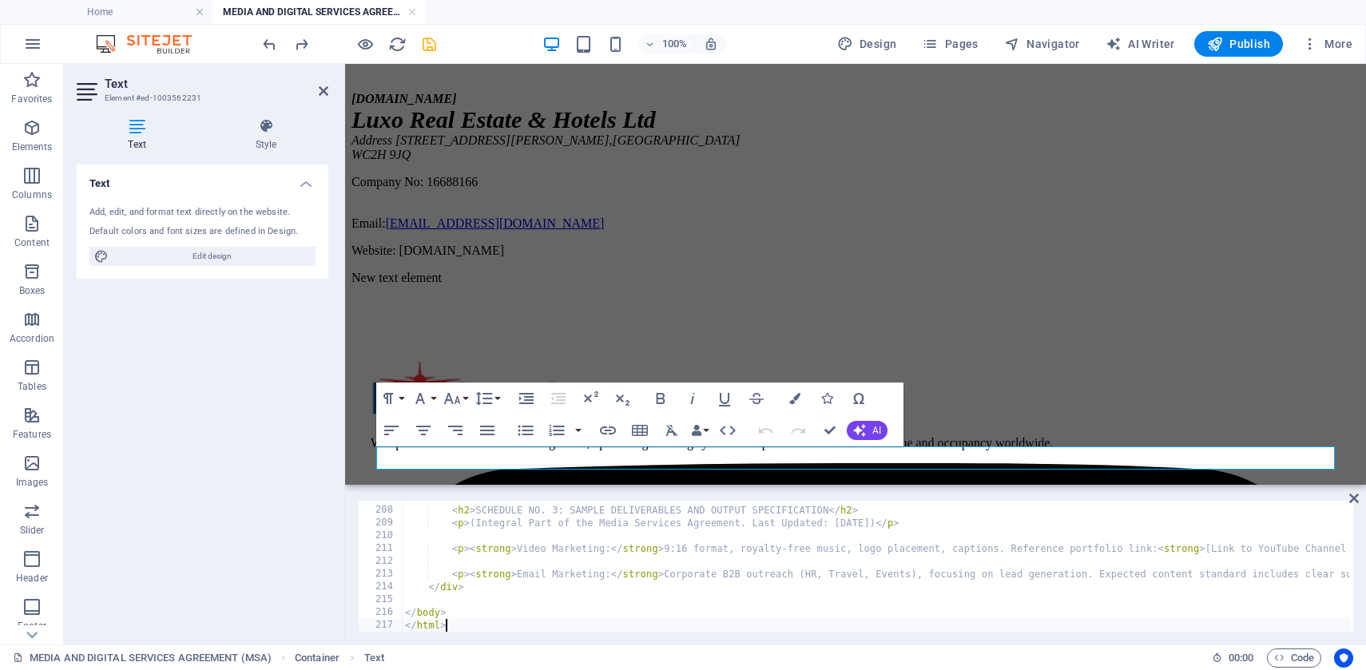
scroll to position [2659, 0]
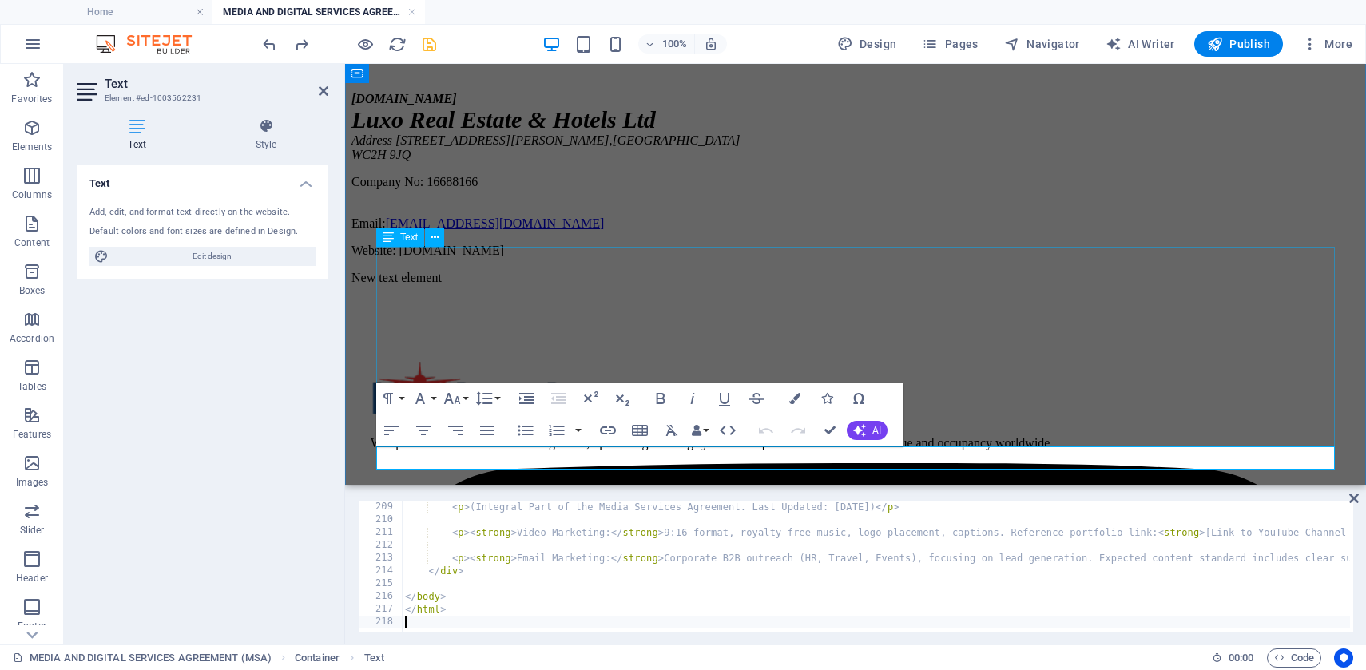
click at [967, 258] on div "[DOMAIN_NAME] Luxo Real Estate & Hotels Ltd Address [STREET_ADDRESS][PERSON_NAM…" at bounding box center [856, 175] width 1008 height 166
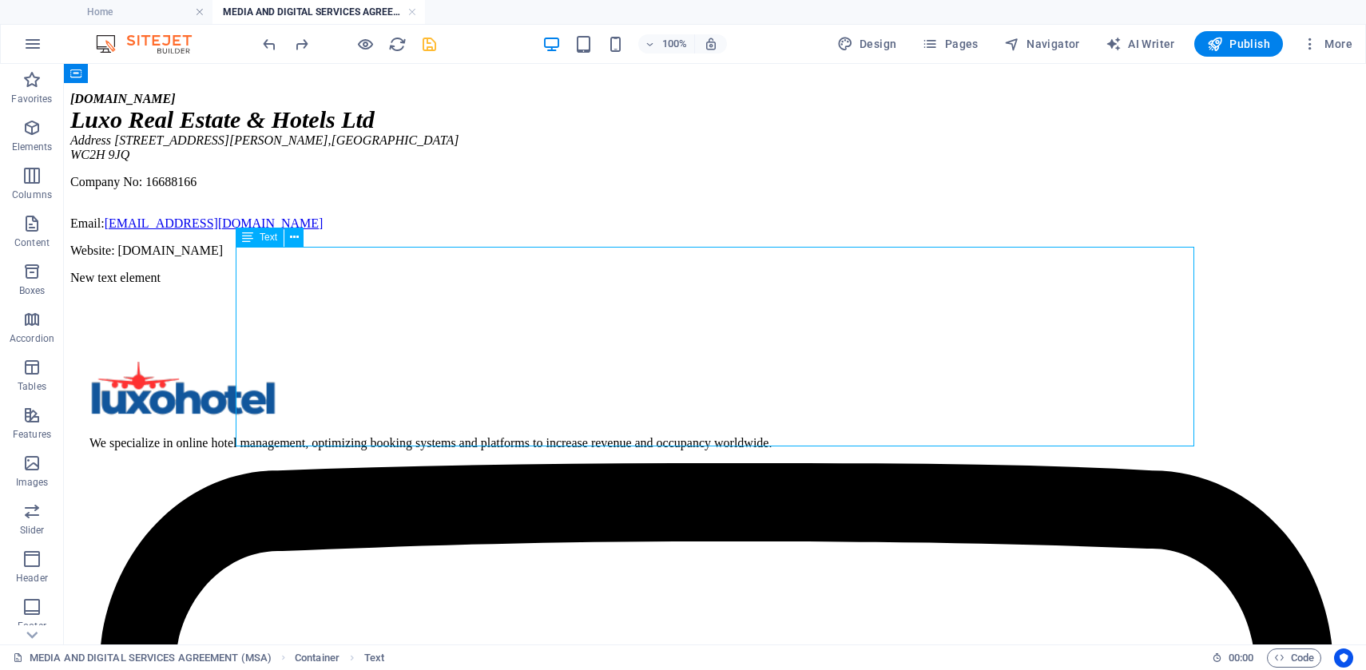
scroll to position [238, 0]
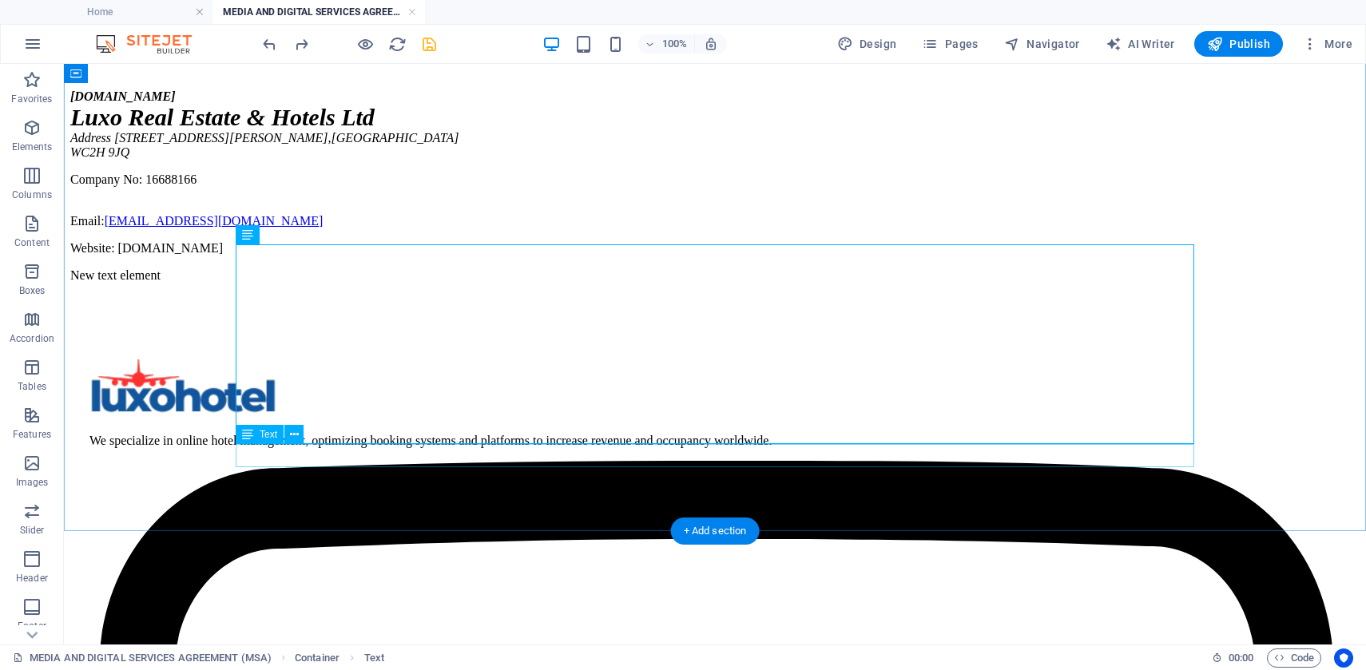
click at [328, 283] on div "New text element" at bounding box center [714, 275] width 1289 height 14
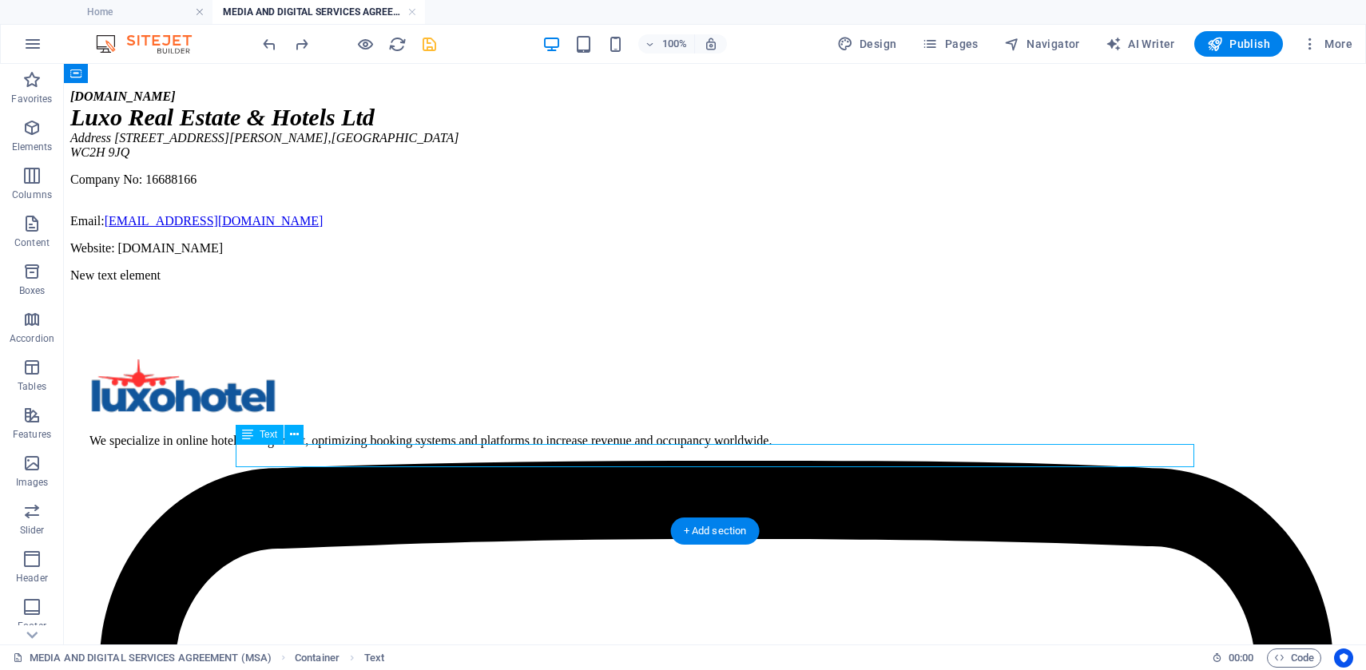
click at [328, 283] on div "New text element" at bounding box center [714, 275] width 1289 height 14
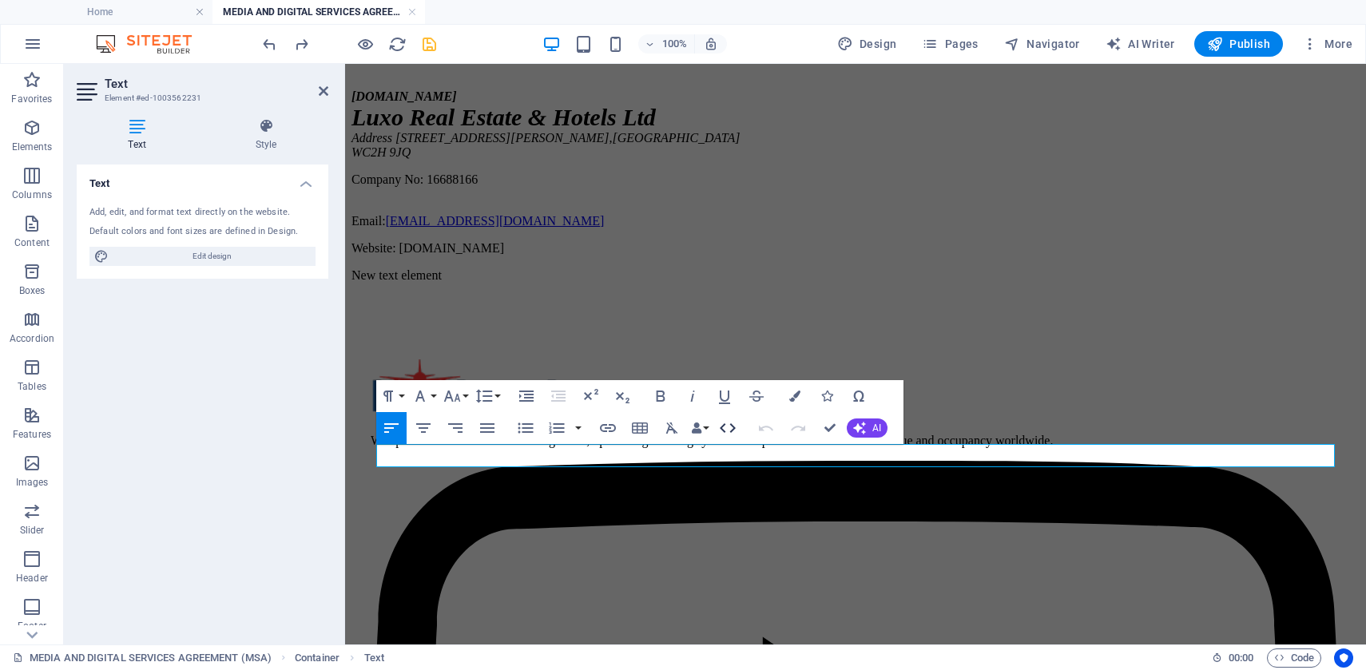
click at [726, 434] on icon "button" at bounding box center [727, 428] width 19 height 19
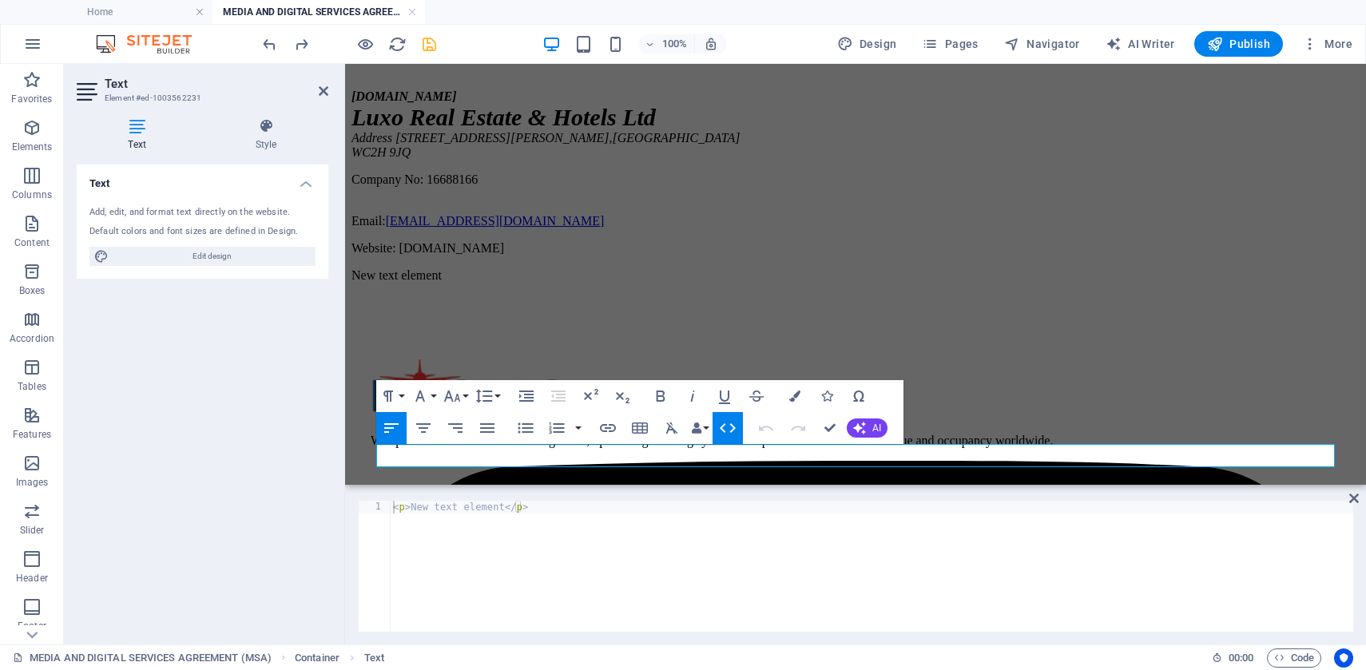
click at [403, 529] on div "< p > New text element </ p >" at bounding box center [871, 579] width 963 height 157
click at [391, 507] on div "< p > New text element </ p >" at bounding box center [871, 579] width 963 height 157
type textarea "</html><p>New text element</p>"
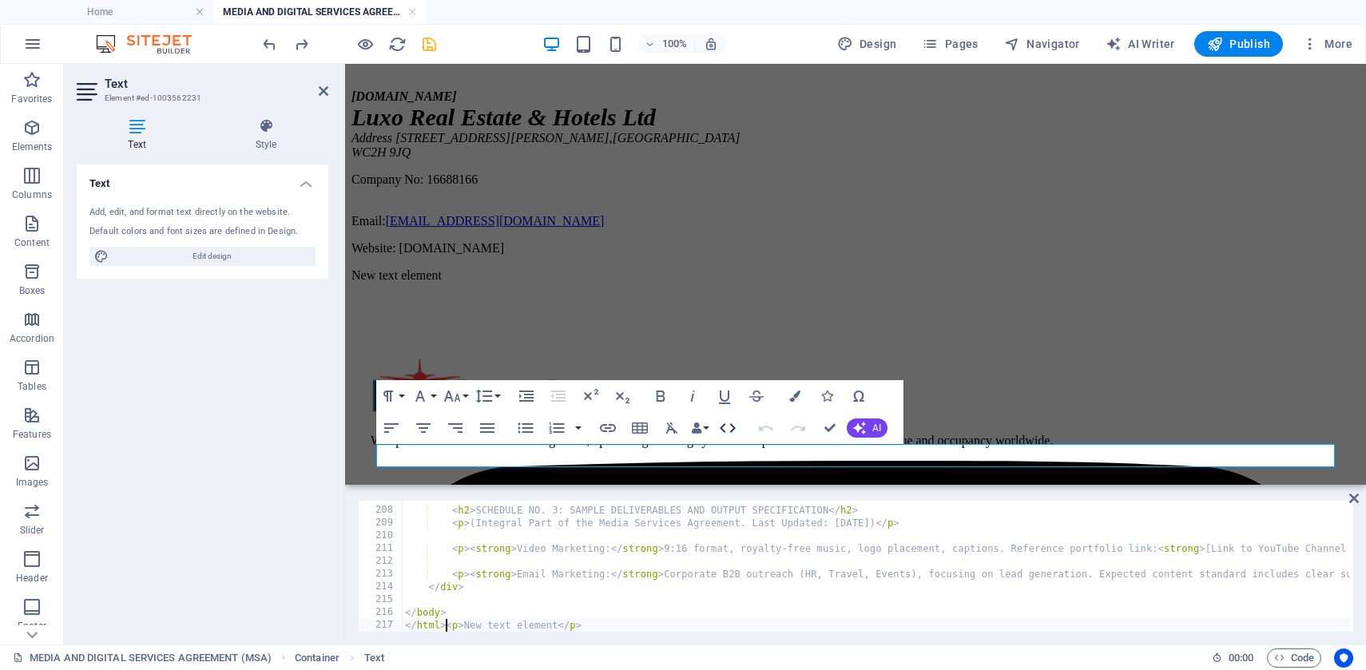
click at [728, 428] on icon "button" at bounding box center [727, 428] width 19 height 19
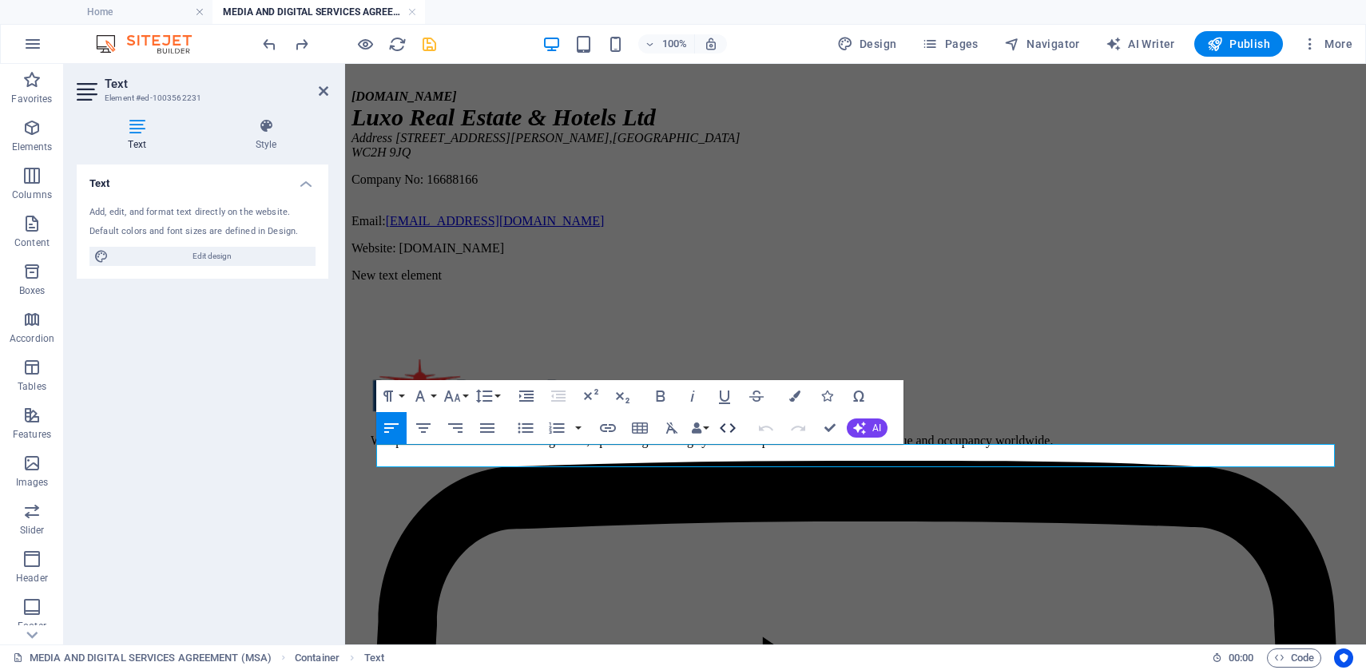
click at [728, 428] on icon "button" at bounding box center [727, 428] width 19 height 19
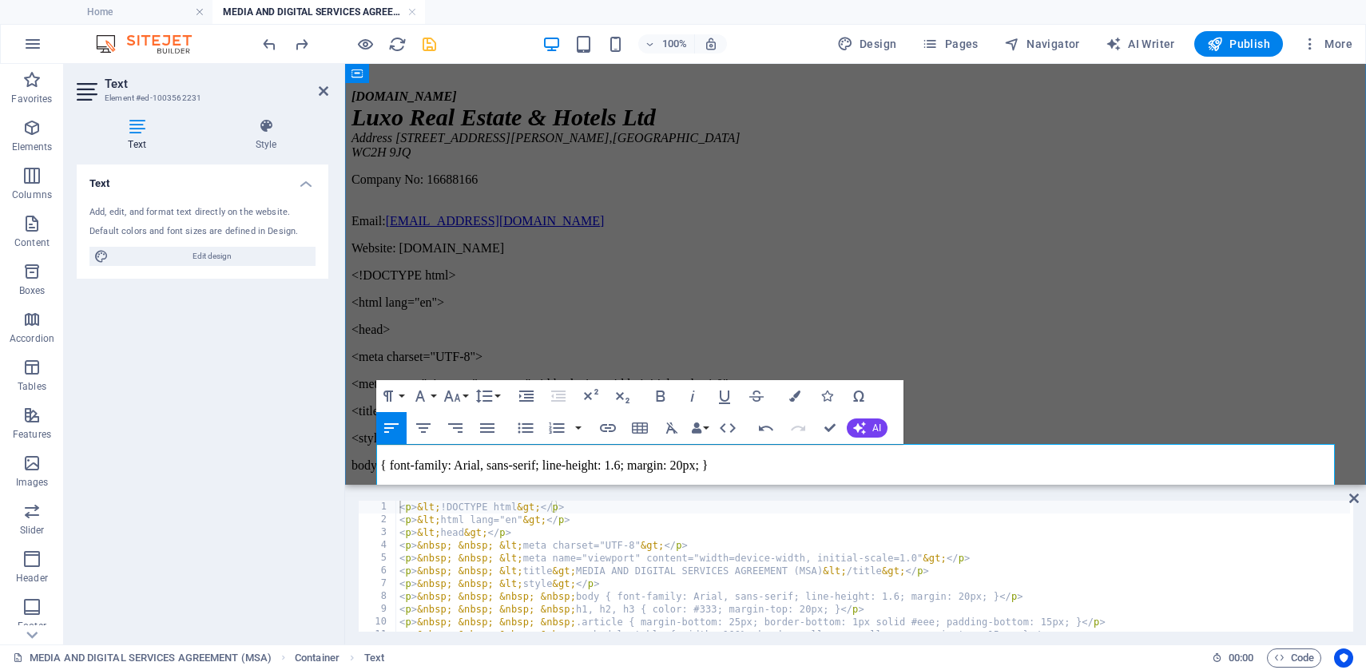
scroll to position [221300, 8]
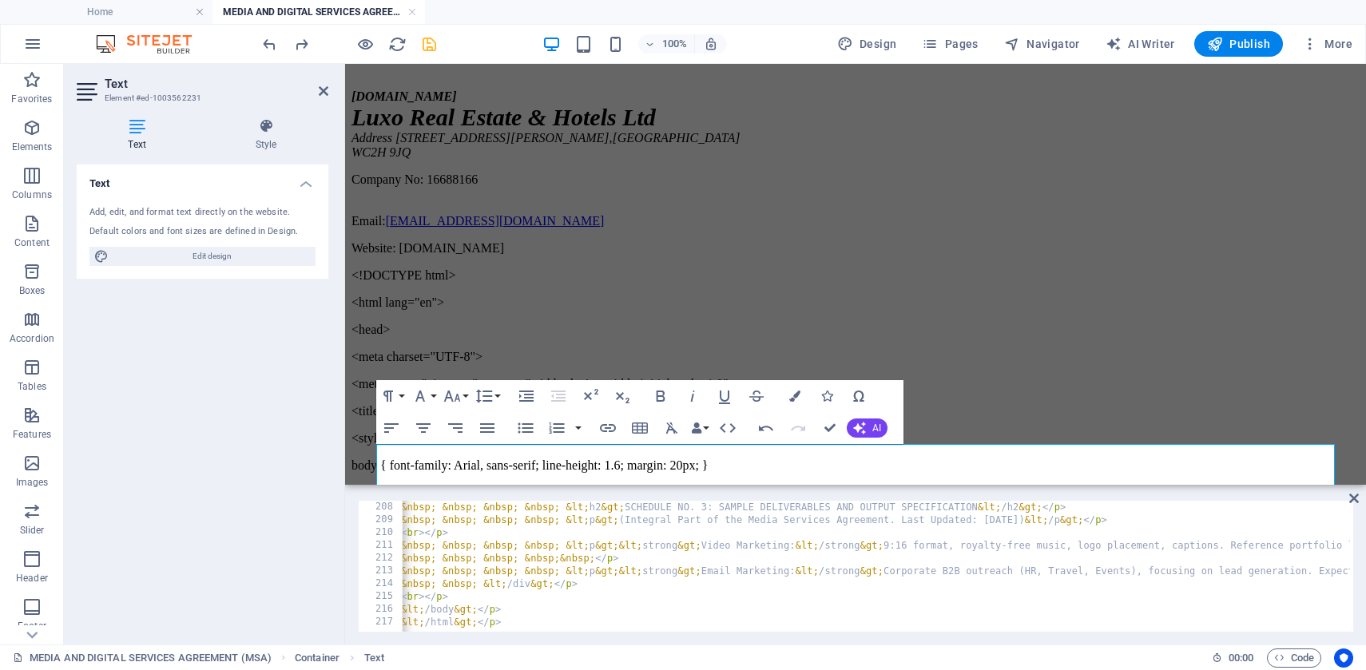
scroll to position [0, 22]
type textarea "<p>&lt;/html&gt;</p>"
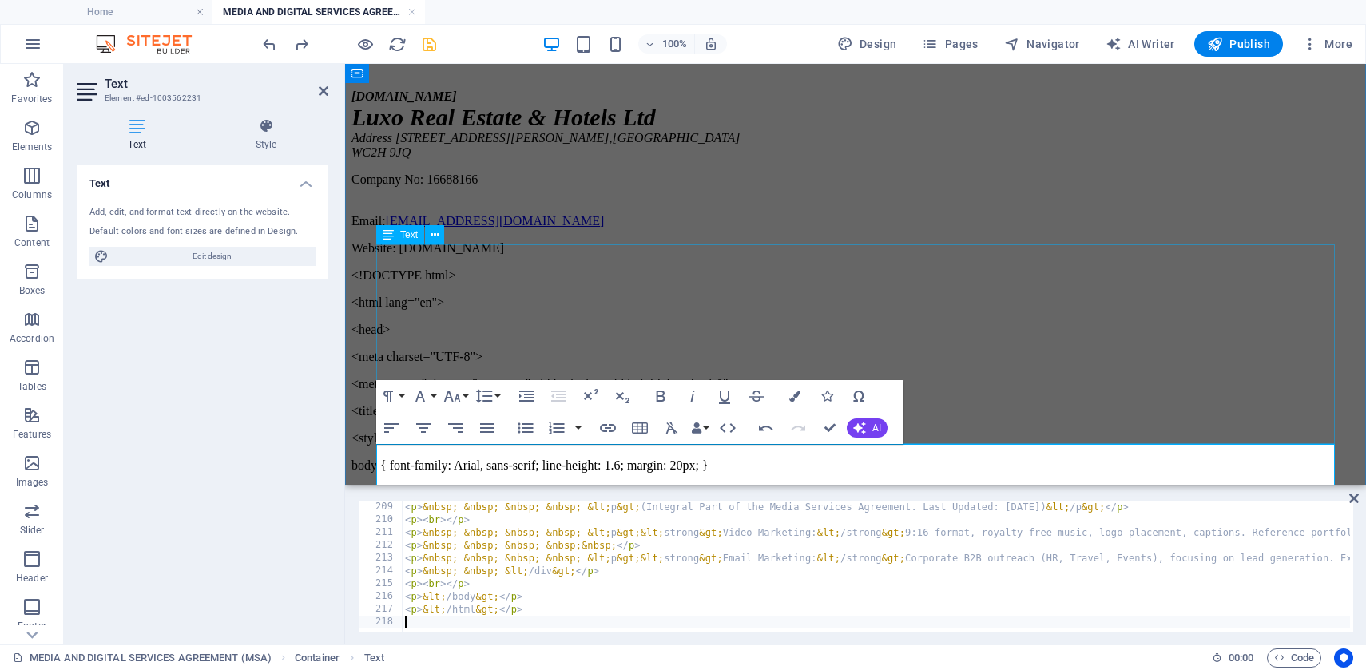
click at [1003, 256] on div "[DOMAIN_NAME] Luxo Real Estate & Hotels Ltd Address [STREET_ADDRESS][PERSON_NAM…" at bounding box center [856, 172] width 1008 height 166
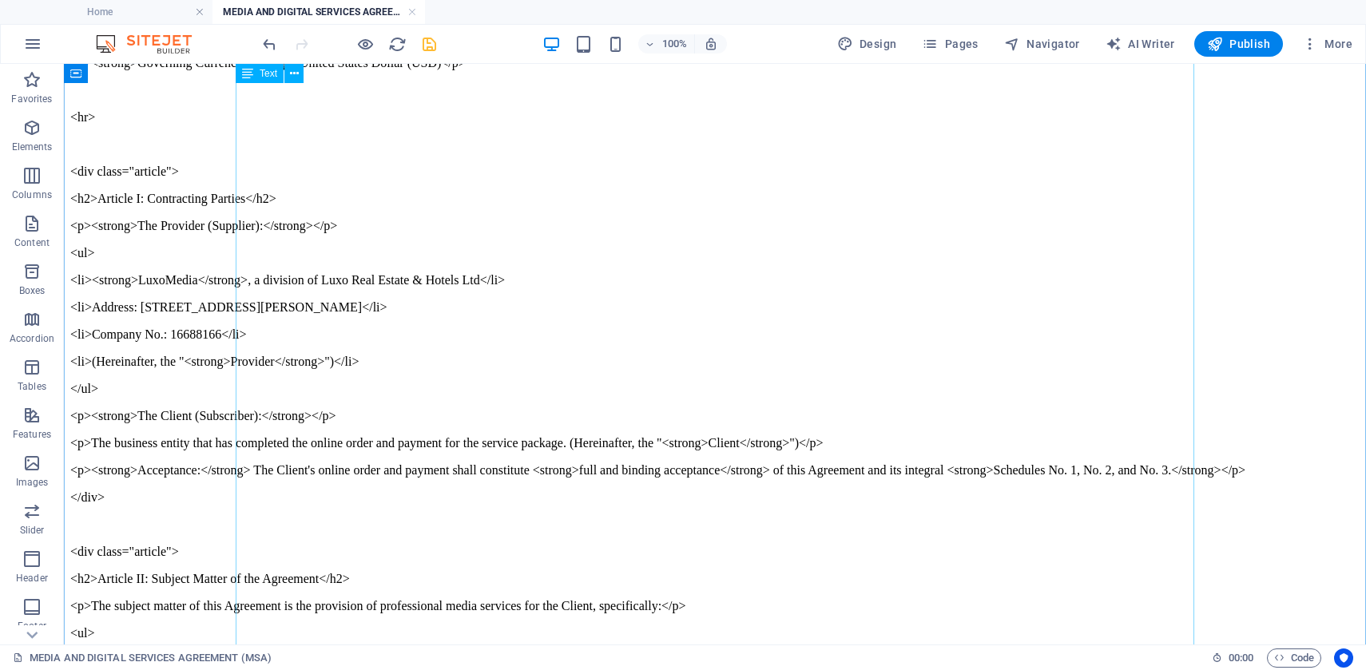
scroll to position [219, 0]
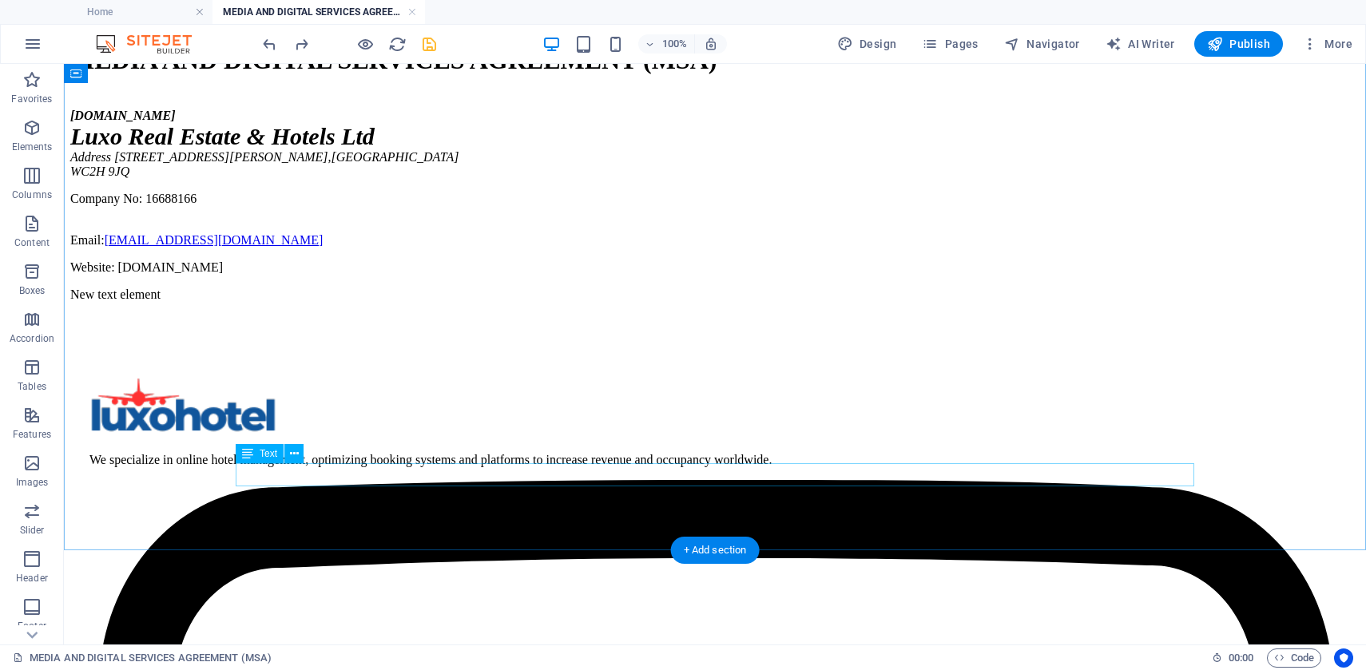
click at [383, 302] on div "New text element" at bounding box center [714, 295] width 1289 height 14
click at [294, 454] on icon at bounding box center [294, 454] width 9 height 17
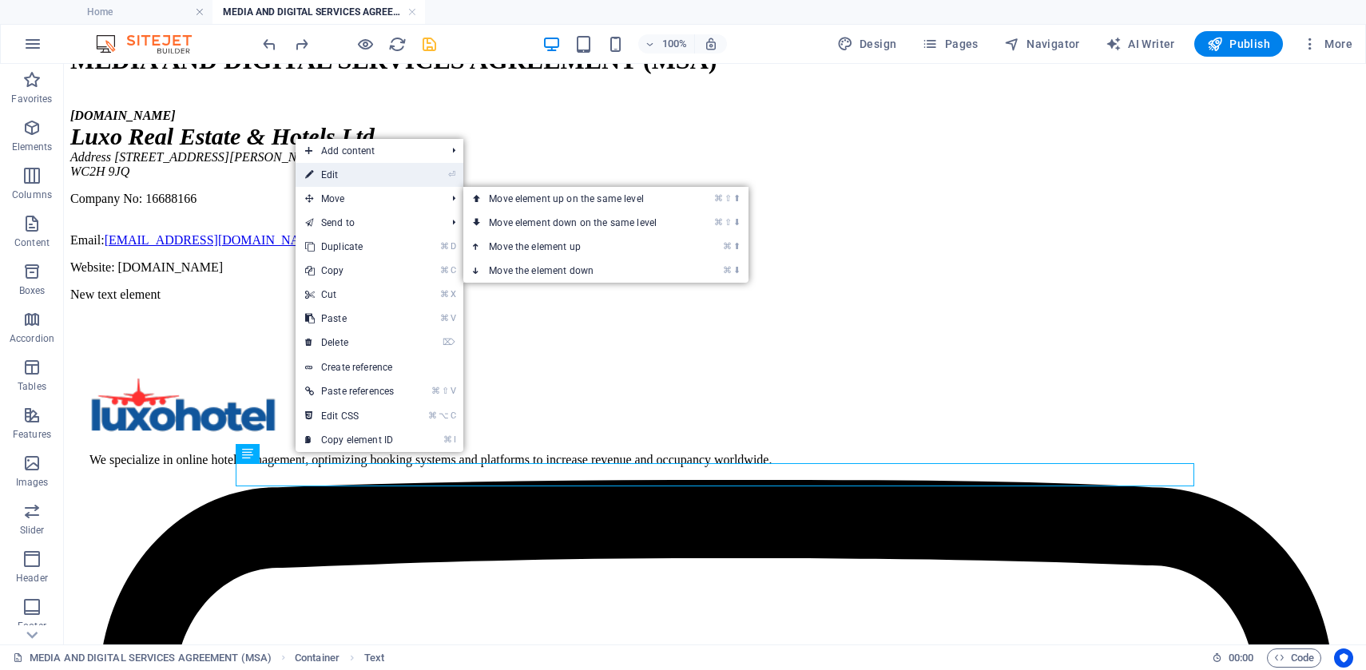
click at [351, 178] on link "⏎ Edit" at bounding box center [350, 175] width 108 height 24
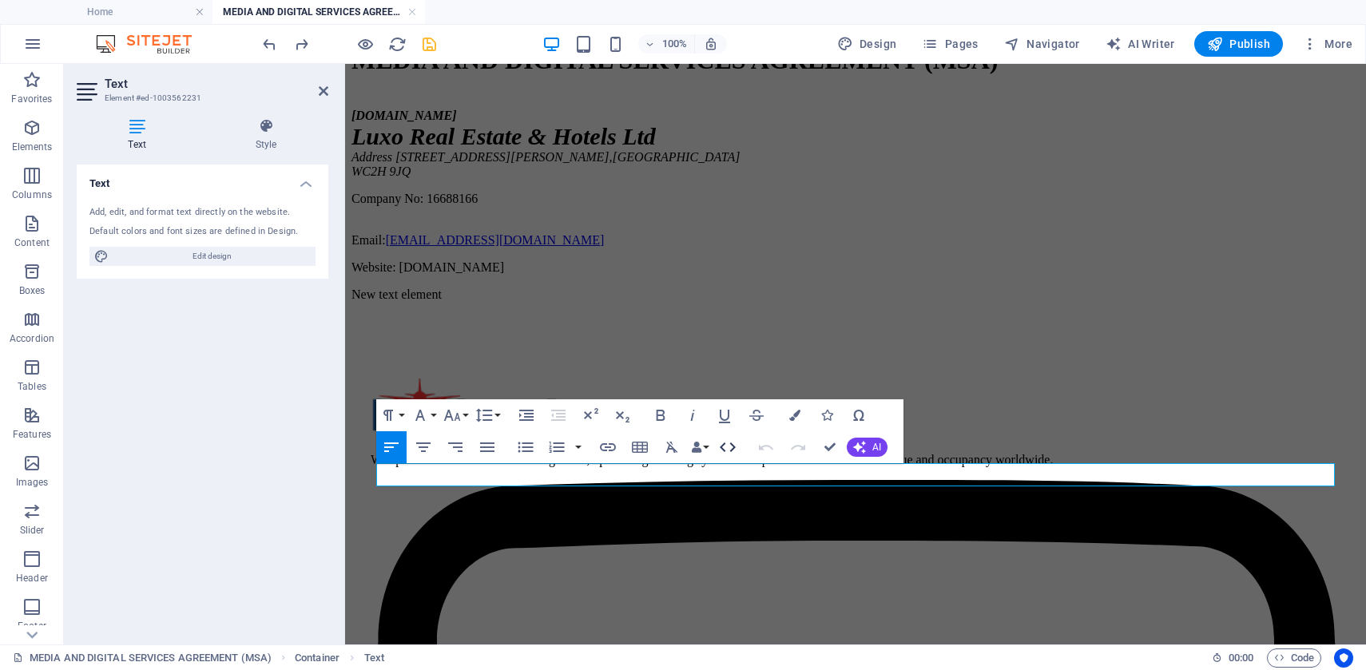
click at [727, 450] on icon "button" at bounding box center [727, 447] width 19 height 19
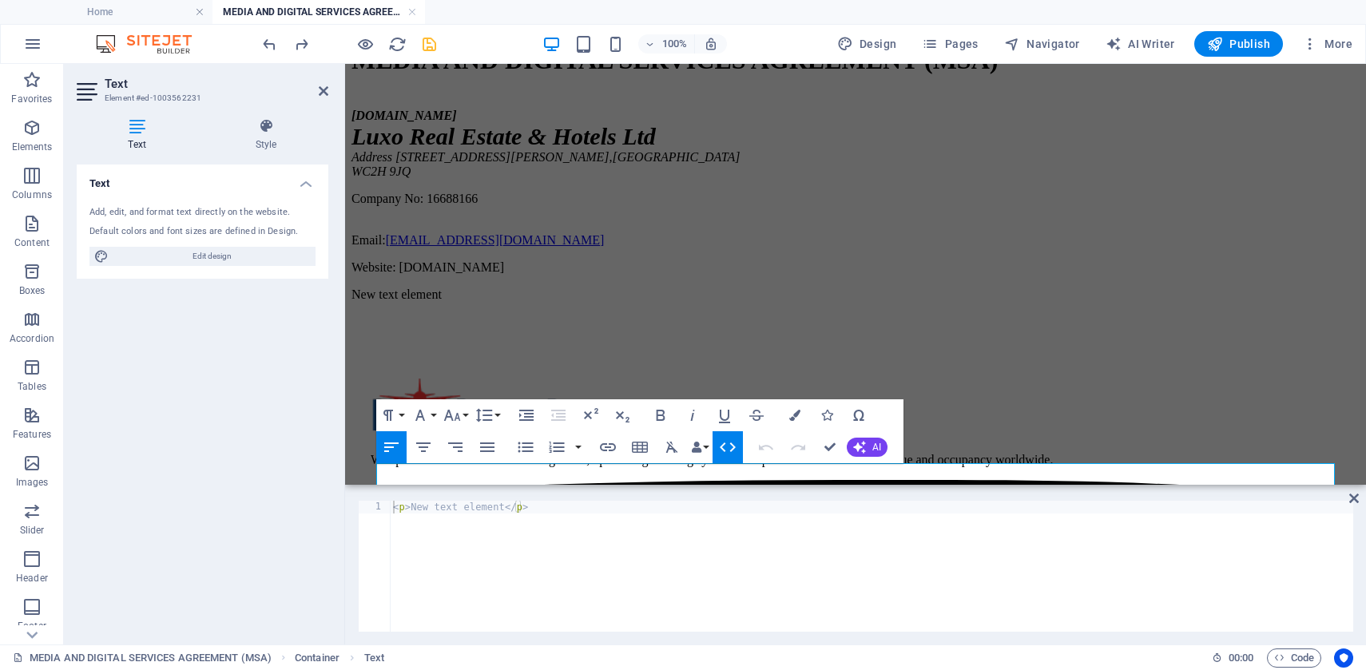
click at [534, 511] on div "< p > New text element </ p >" at bounding box center [871, 579] width 963 height 157
paste textarea "/html"
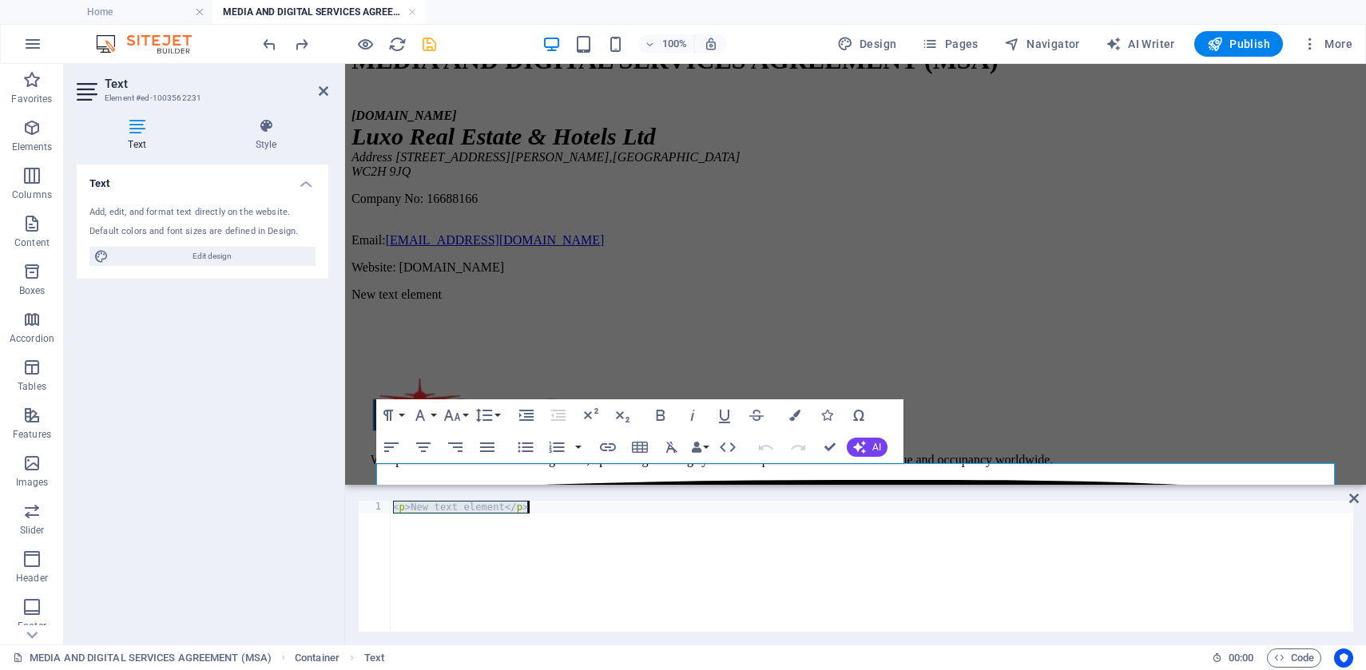
type textarea "</html>"
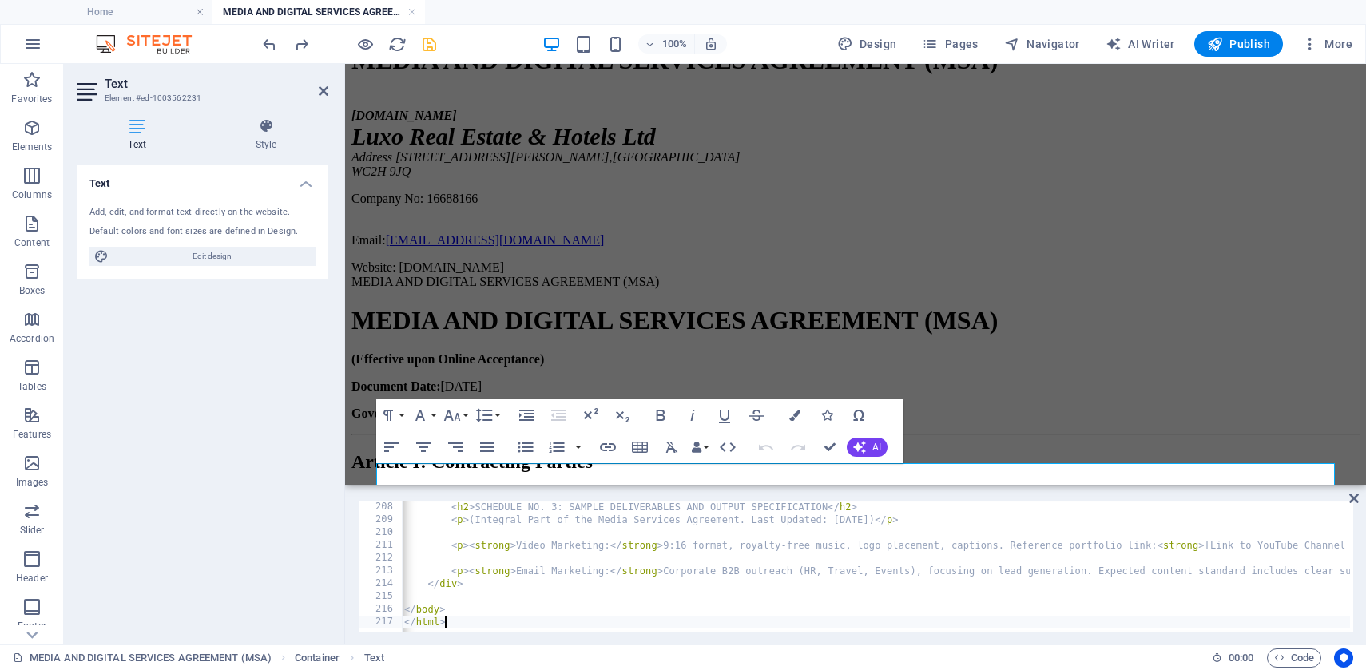
scroll to position [0, 1]
click at [963, 275] on div "[DOMAIN_NAME] Luxo Real Estate & Hotels Ltd Address [STREET_ADDRESS][PERSON_NAM…" at bounding box center [856, 192] width 1008 height 166
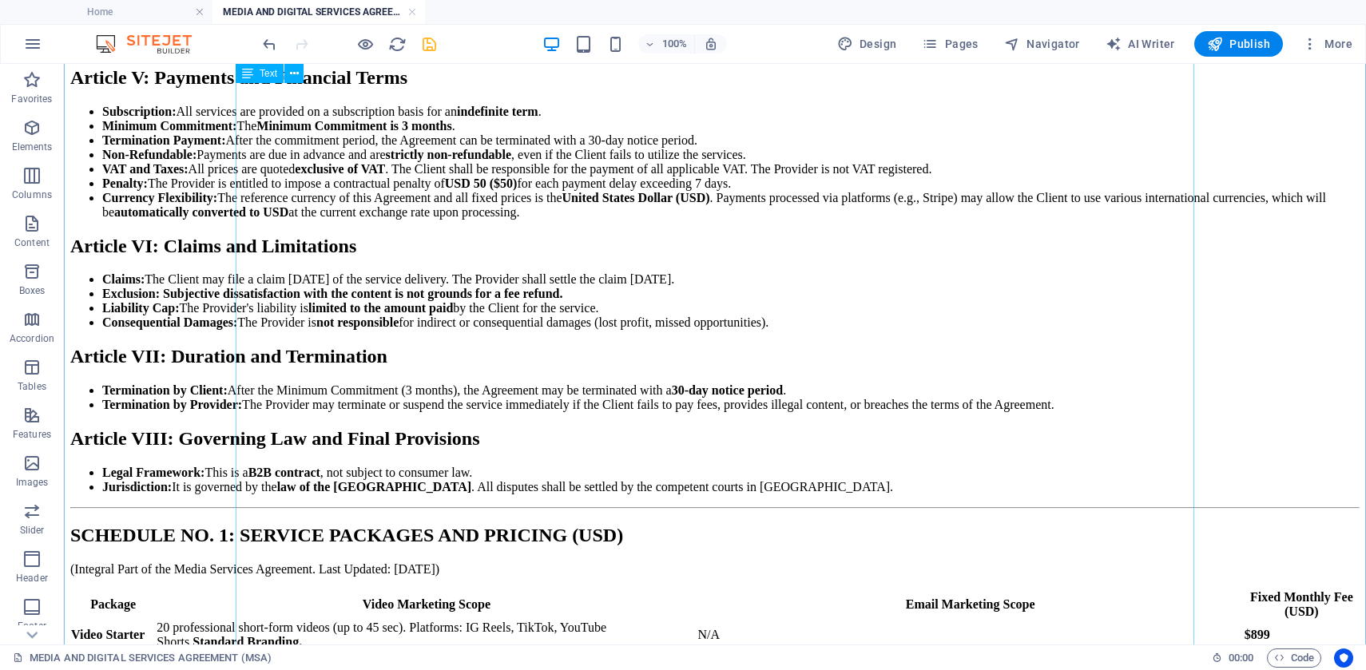
scroll to position [1356, 0]
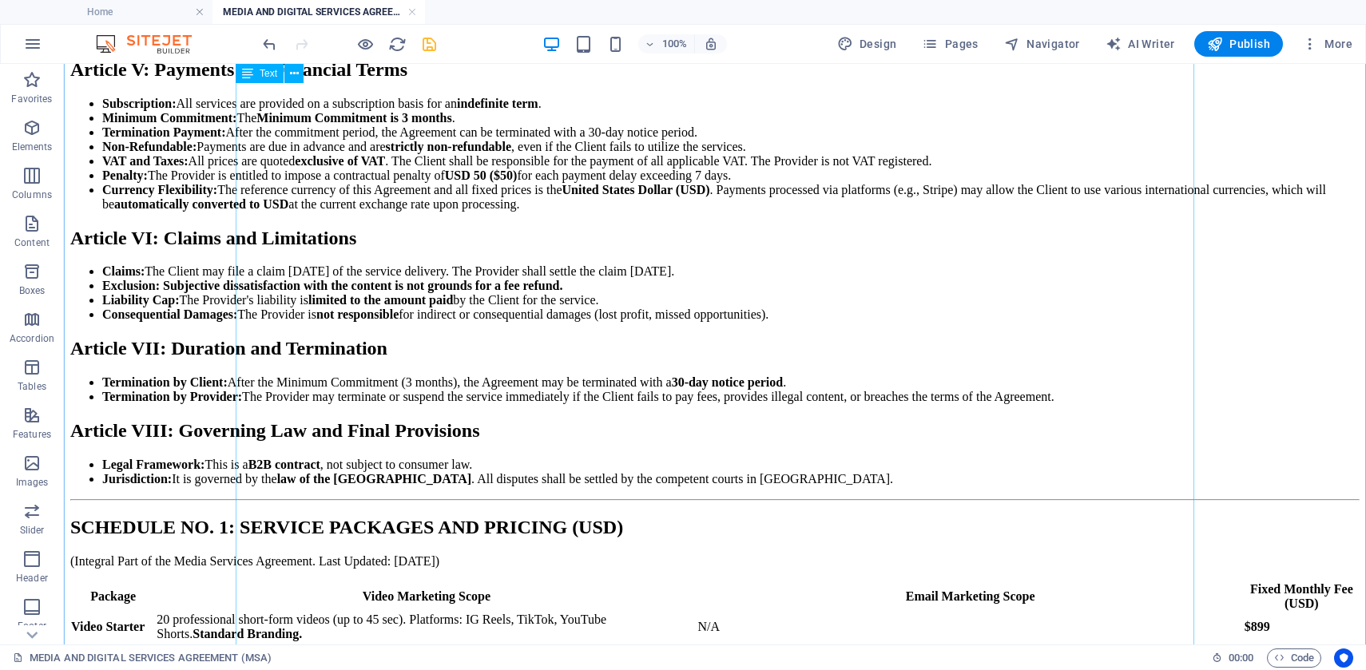
click at [1090, 437] on div "MEDIA AND DIGITAL SERVICES AGREEMENT (MSA) MEDIA AND DIGITAL SERVICES AGREEMENT…" at bounding box center [714, 98] width 1289 height 1921
click at [1086, 435] on div "MEDIA AND DIGITAL SERVICES AGREEMENT (MSA) MEDIA AND DIGITAL SERVICES AGREEMENT…" at bounding box center [714, 98] width 1289 height 1921
click at [1082, 434] on div "MEDIA AND DIGITAL SERVICES AGREEMENT (MSA) MEDIA AND DIGITAL SERVICES AGREEMENT…" at bounding box center [714, 98] width 1289 height 1921
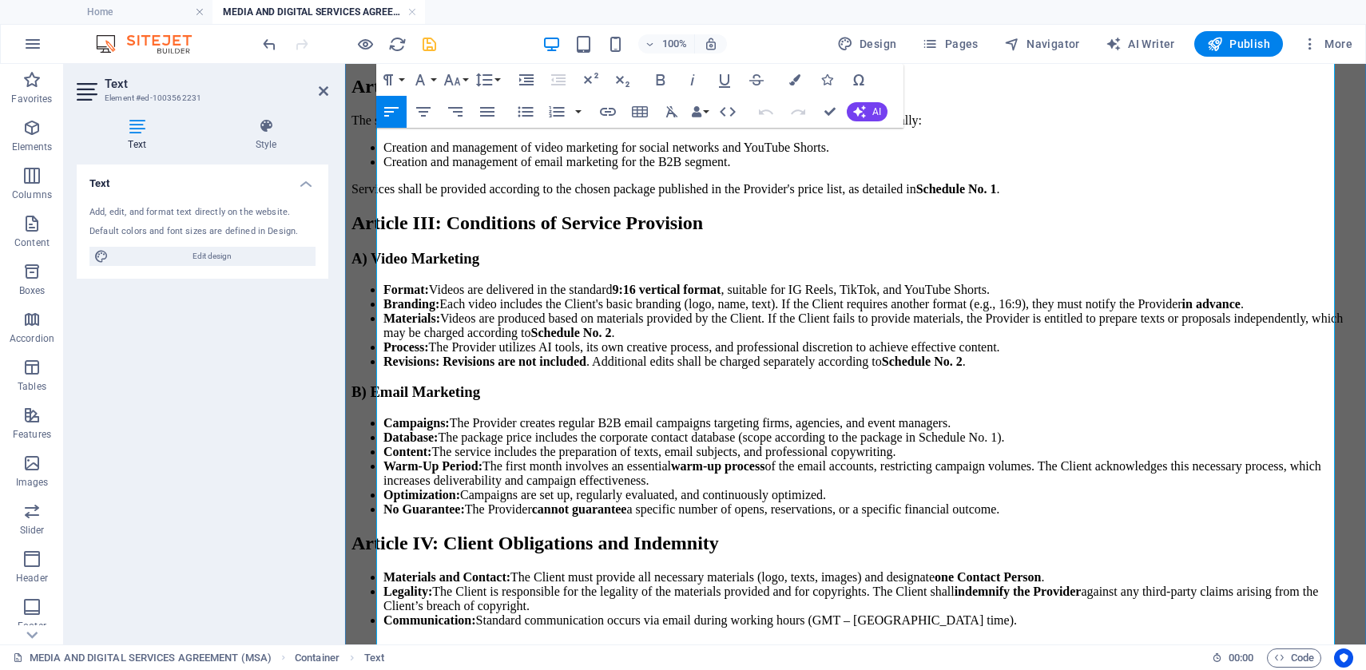
scroll to position [828, 0]
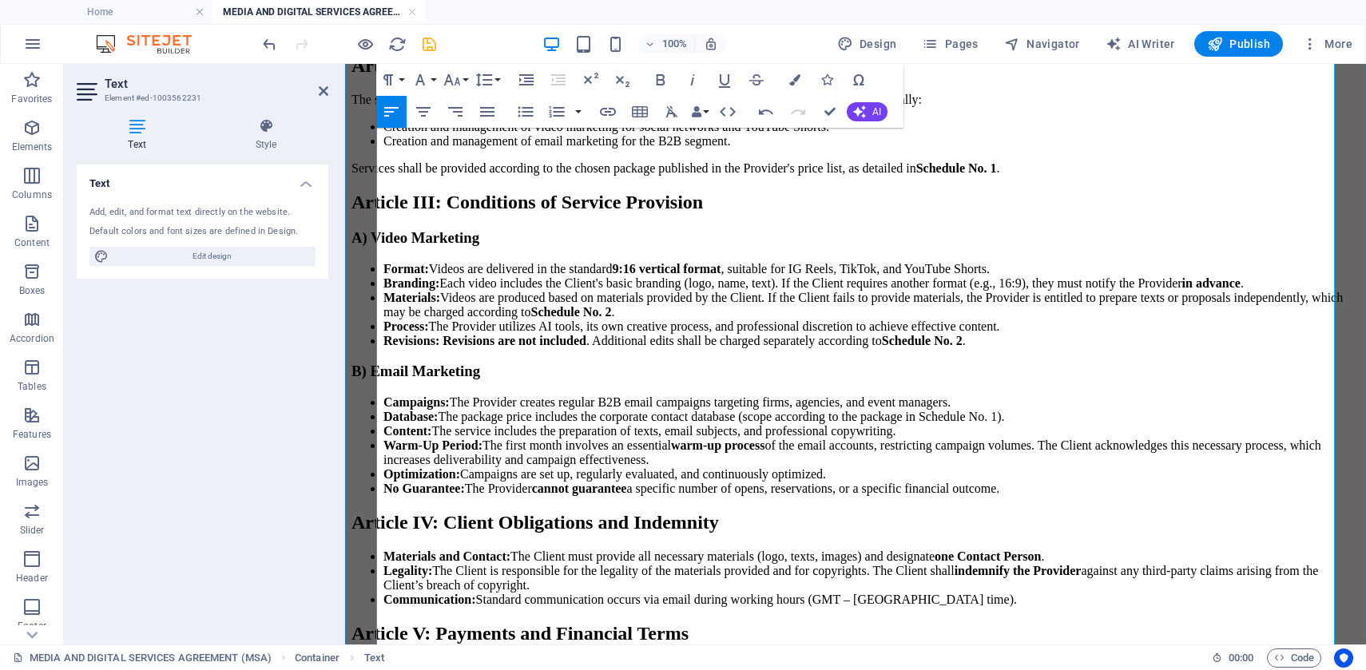
click at [653, 39] on p "Acceptance: The Client's online order and payment shall constitute full and bin…" at bounding box center [856, 32] width 1008 height 14
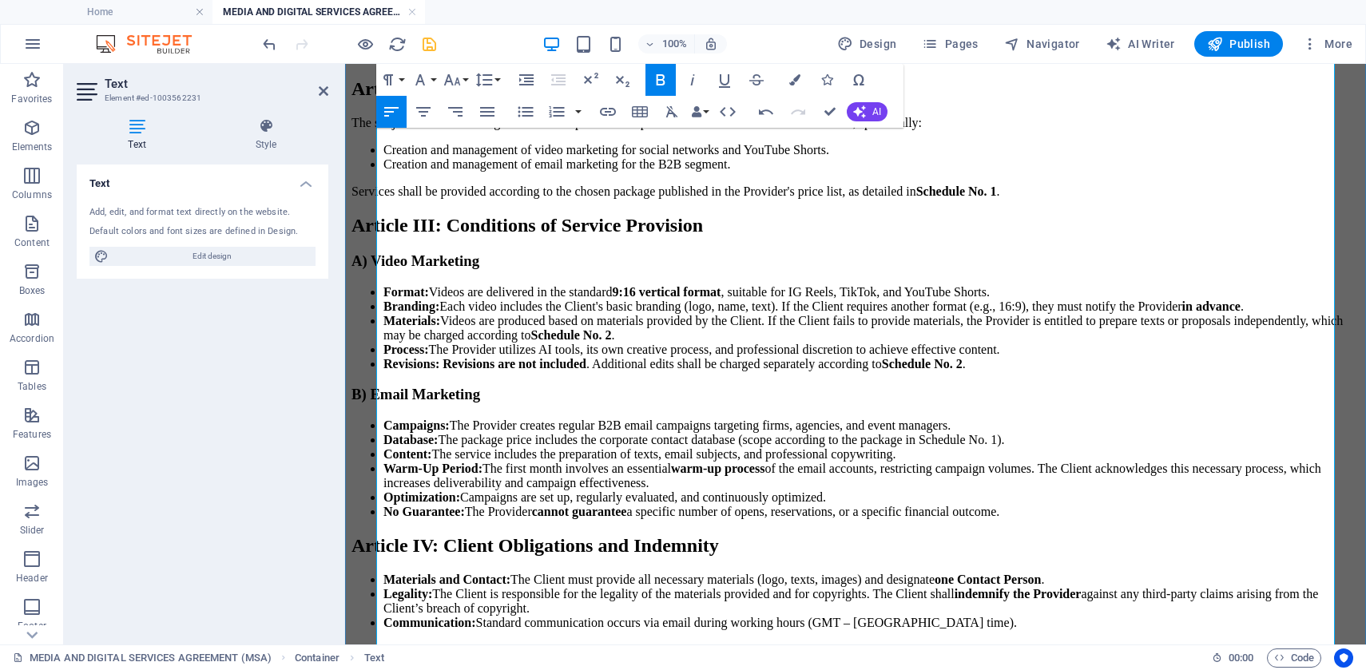
scroll to position [884, 0]
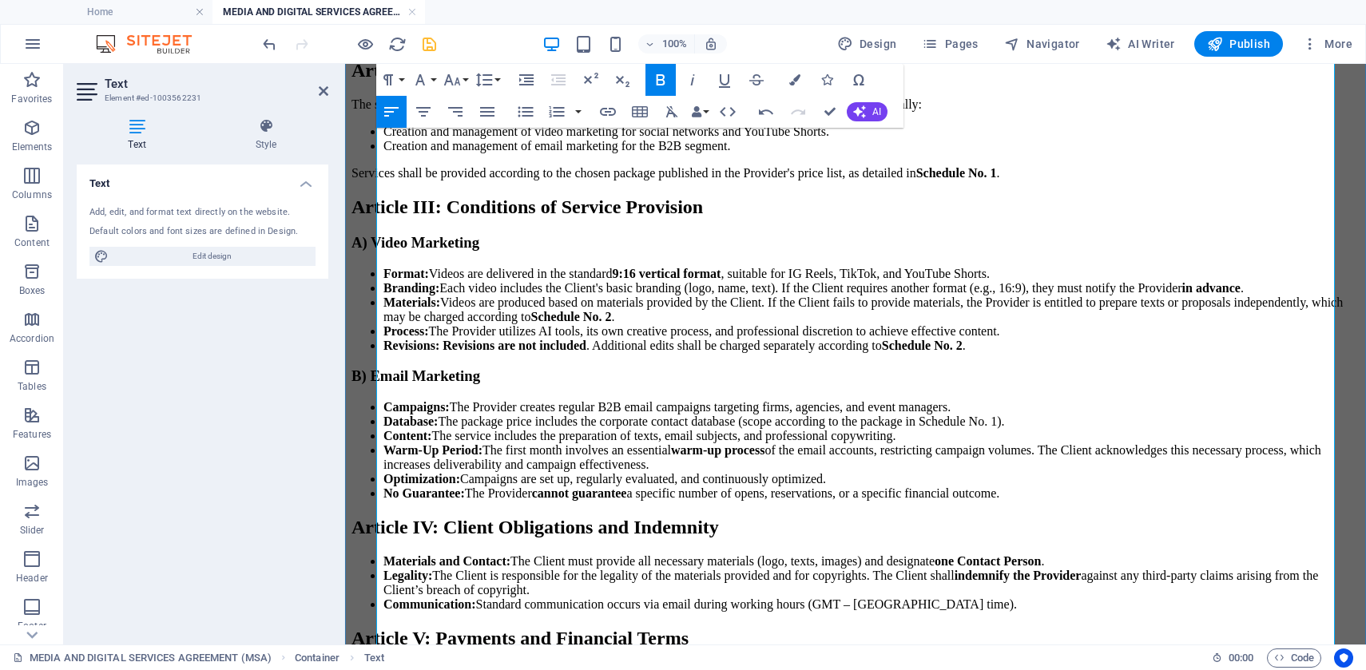
click at [1241, 81] on h2 "Article II: Subject Matter of the Agreement" at bounding box center [856, 71] width 1008 height 22
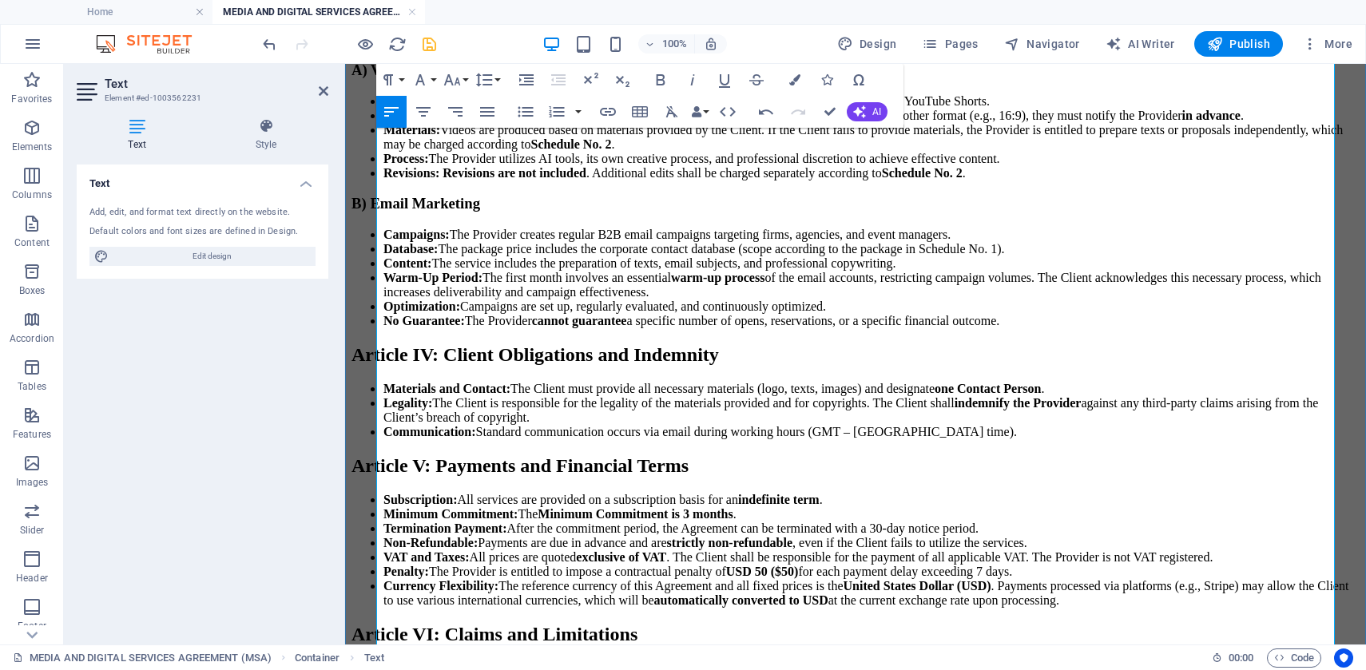
scroll to position [1085, 0]
click at [1237, 45] on h2 "Article III: Conditions of Service Provision" at bounding box center [856, 34] width 1008 height 22
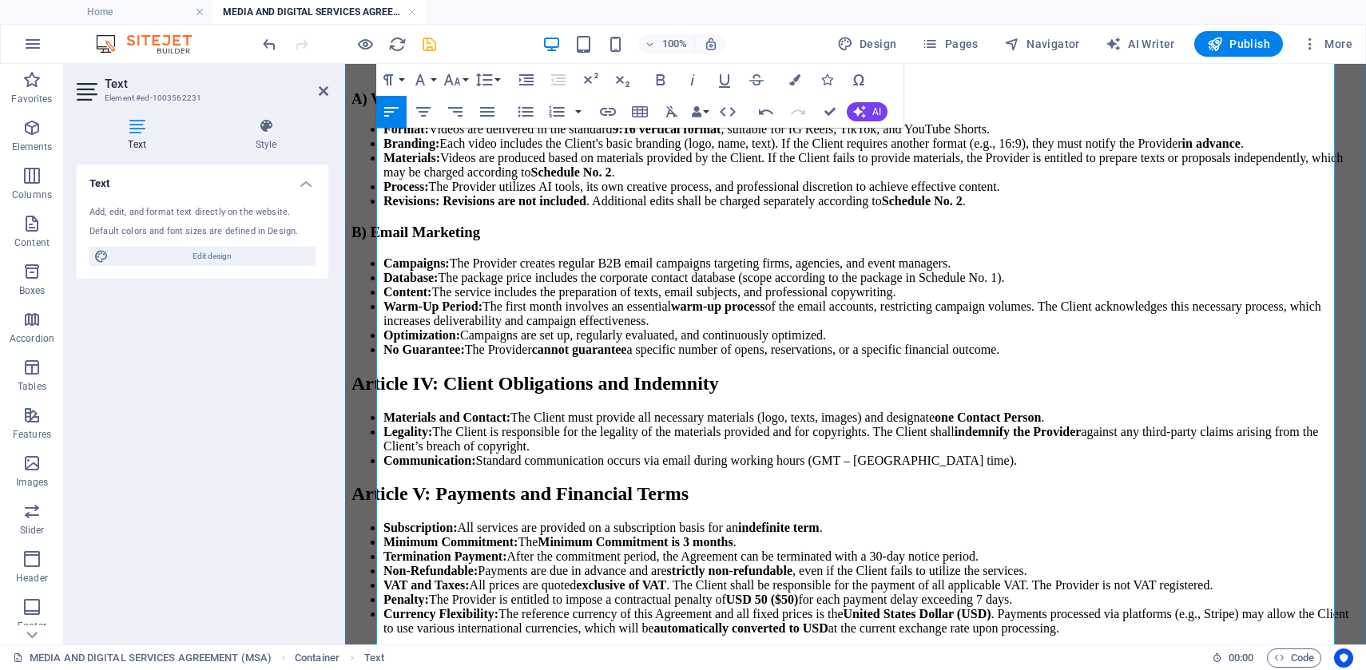
click at [411, 108] on h3 "A) Video Marketing" at bounding box center [856, 99] width 1008 height 18
click at [458, 84] on icon "button" at bounding box center [452, 79] width 19 height 19
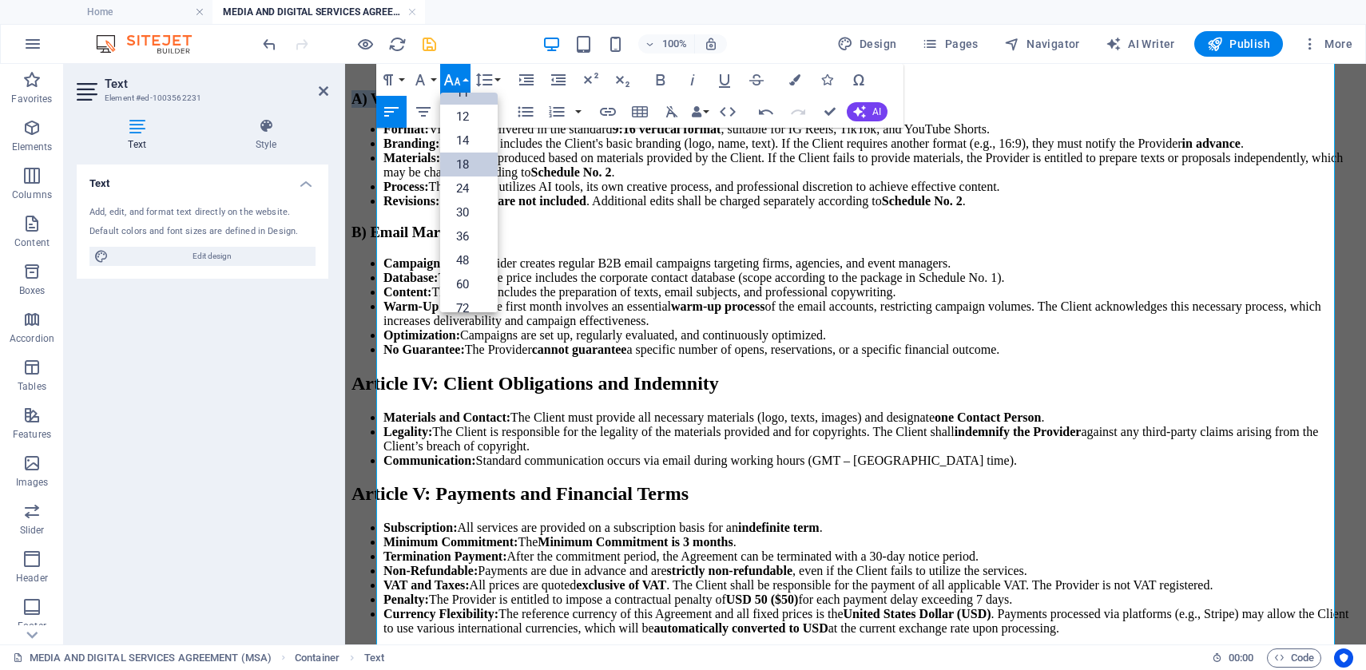
click at [463, 164] on link "18" at bounding box center [469, 165] width 58 height 24
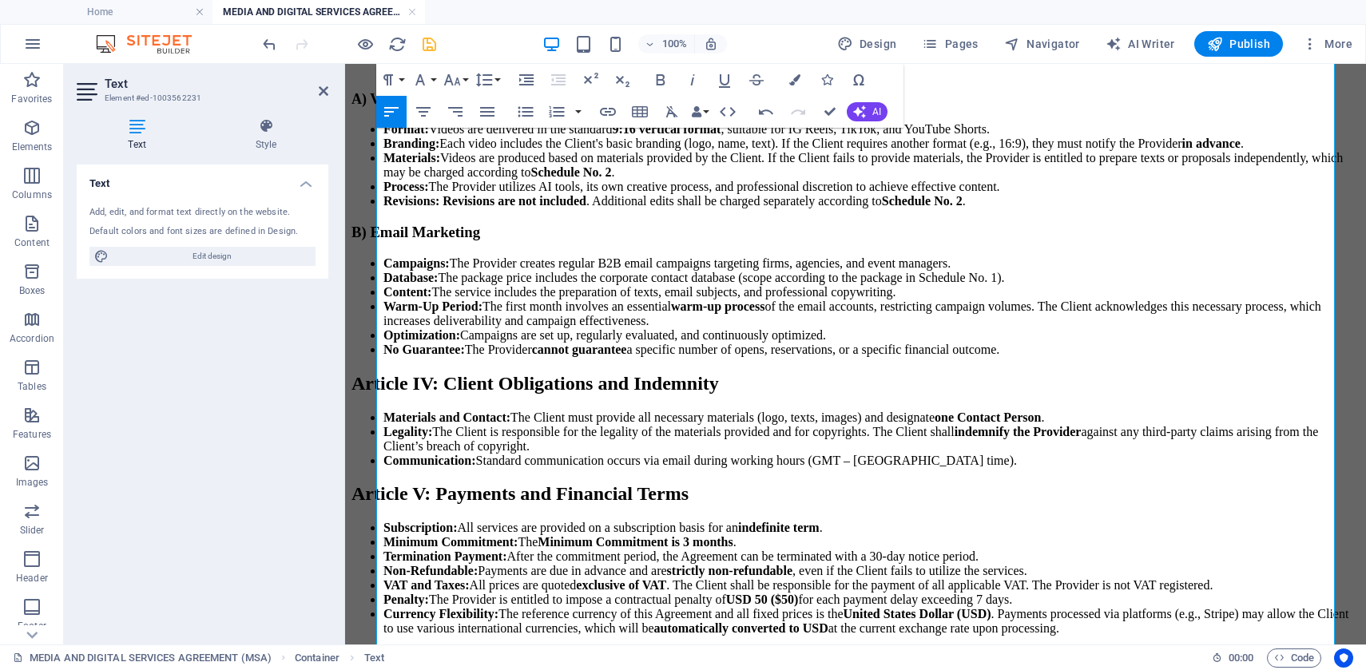
click at [636, 151] on li "Branding: Each video includes the Client's basic branding (logo, name, text). I…" at bounding box center [871, 144] width 976 height 14
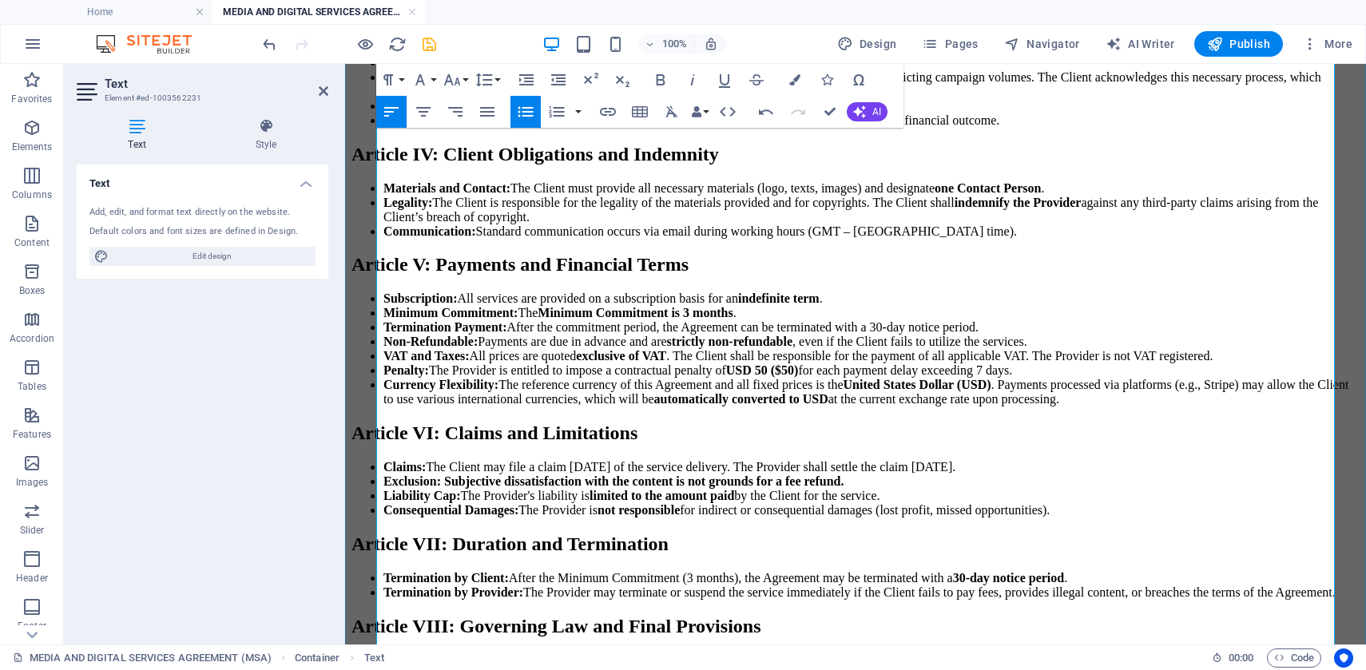
scroll to position [1315, 0]
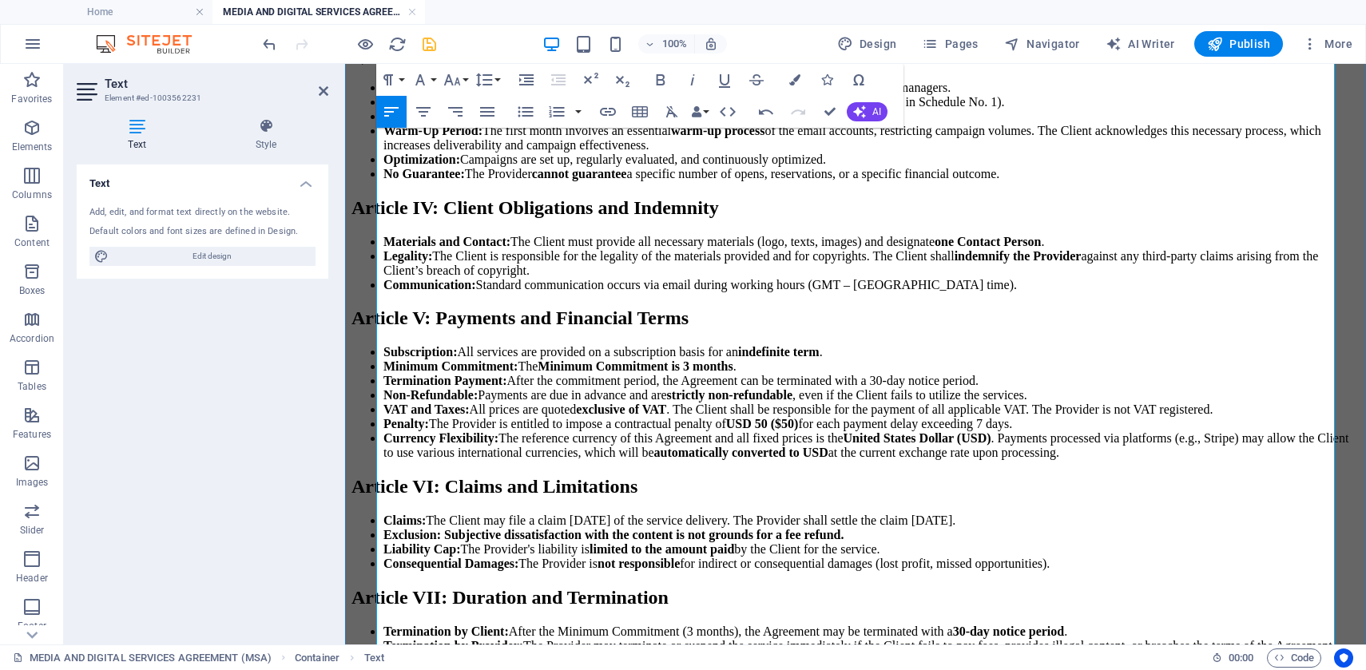
click at [480, 33] on li at bounding box center [871, 25] width 976 height 14
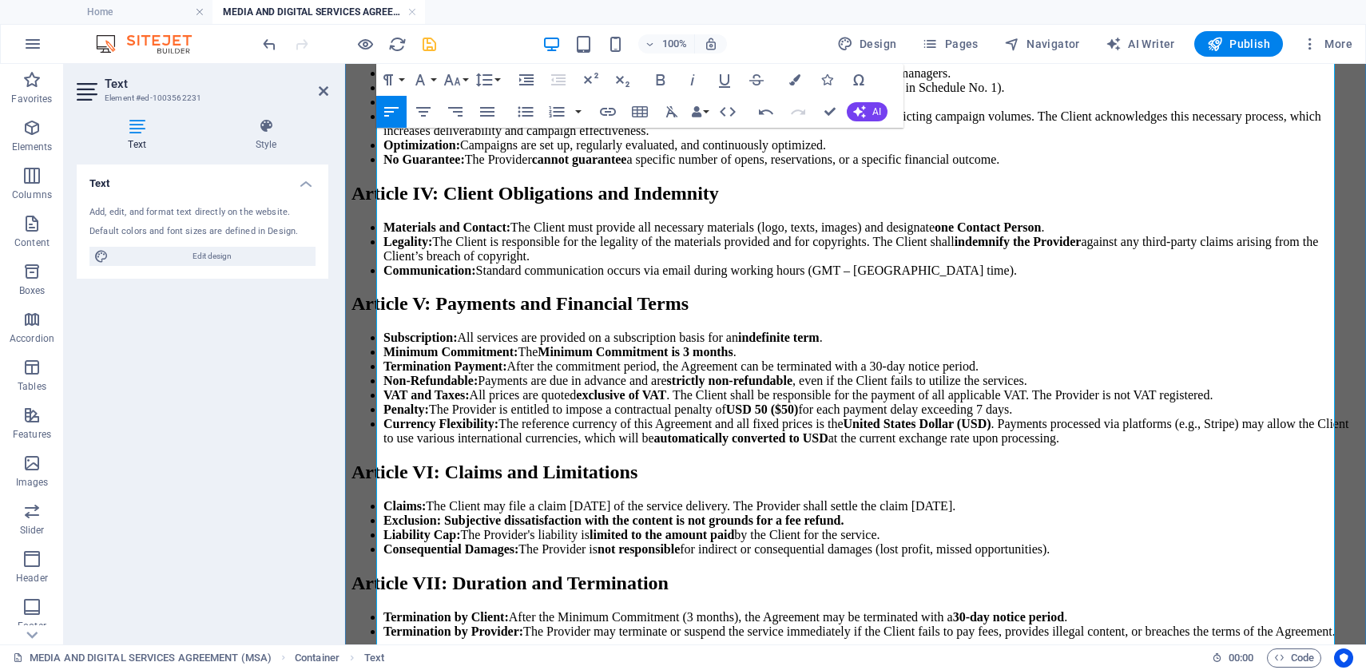
click at [419, 51] on h3 "B) Email Marketing" at bounding box center [856, 43] width 1008 height 18
click at [460, 78] on icon "button" at bounding box center [452, 79] width 19 height 19
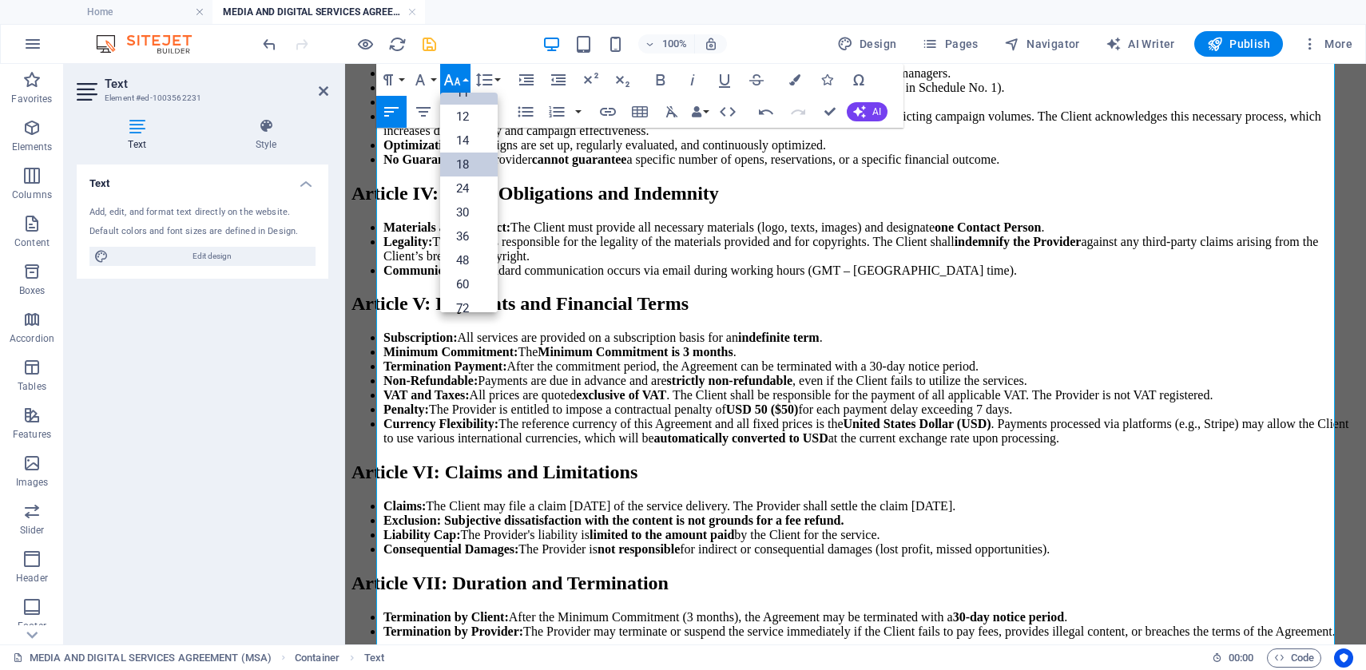
click at [469, 159] on link "18" at bounding box center [469, 165] width 58 height 24
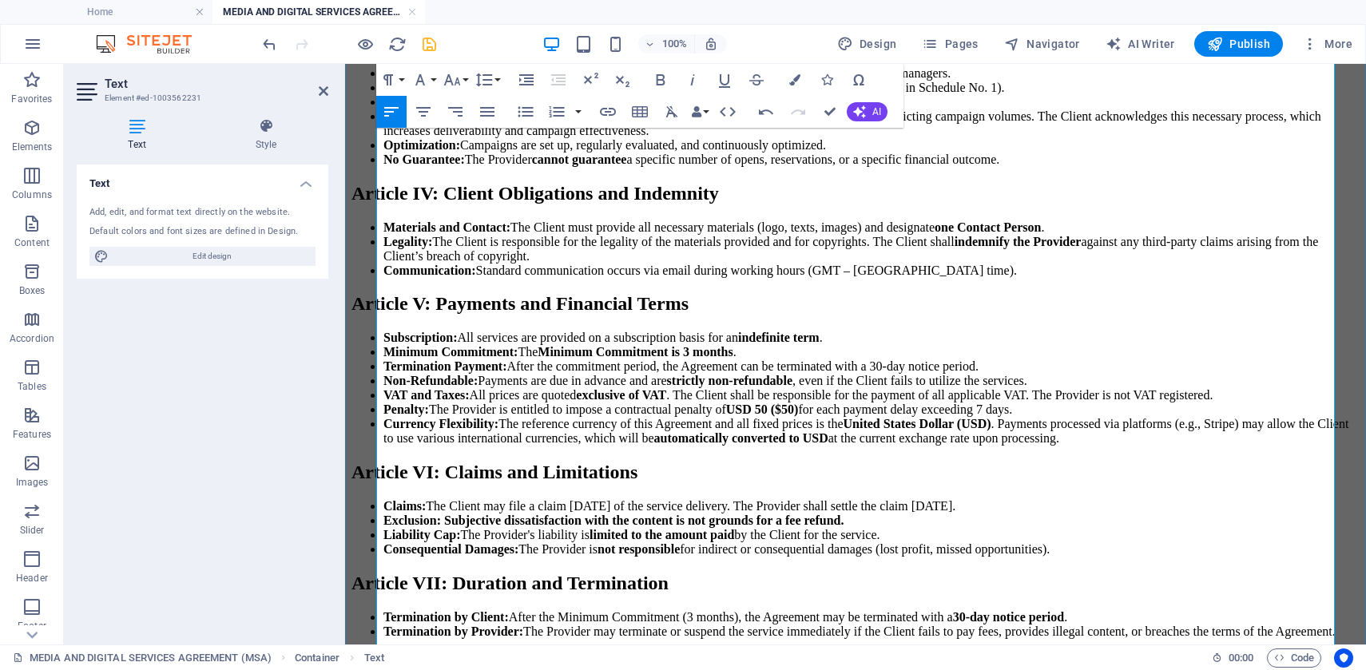
click at [621, 18] on p at bounding box center [856, 11] width 1008 height 14
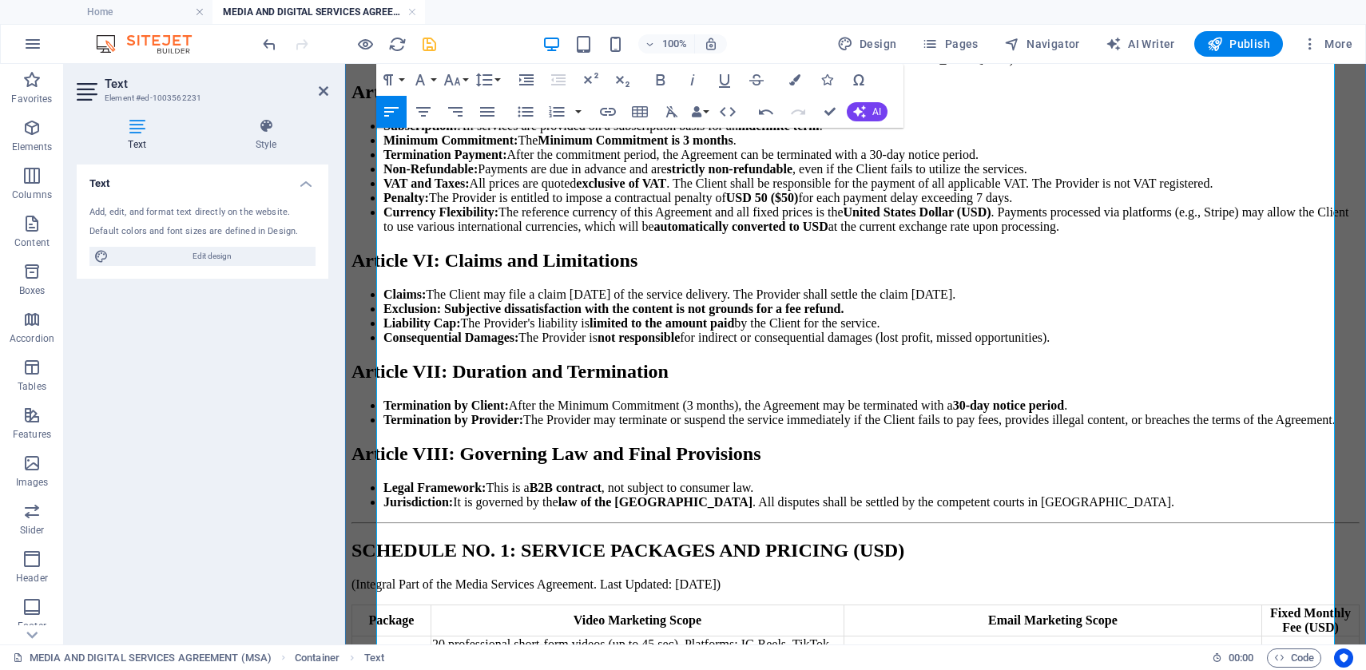
scroll to position [1548, 0]
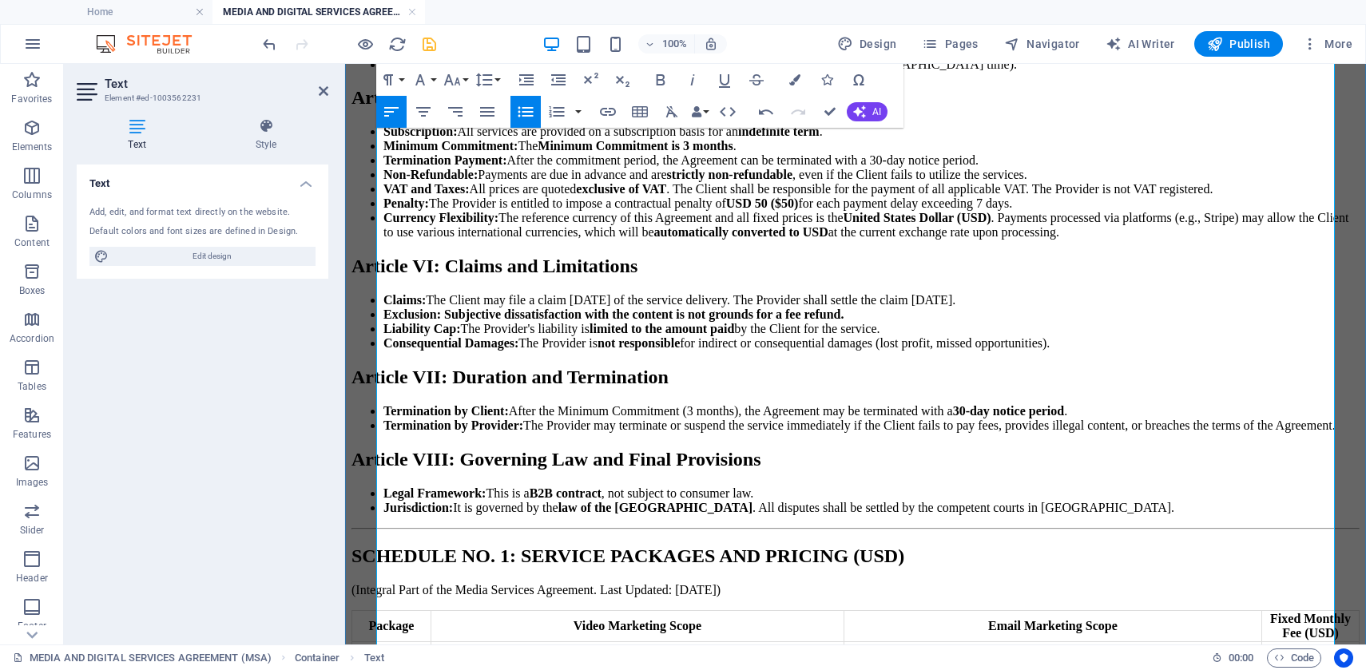
click at [522, 107] on icon "button" at bounding box center [525, 112] width 15 height 10
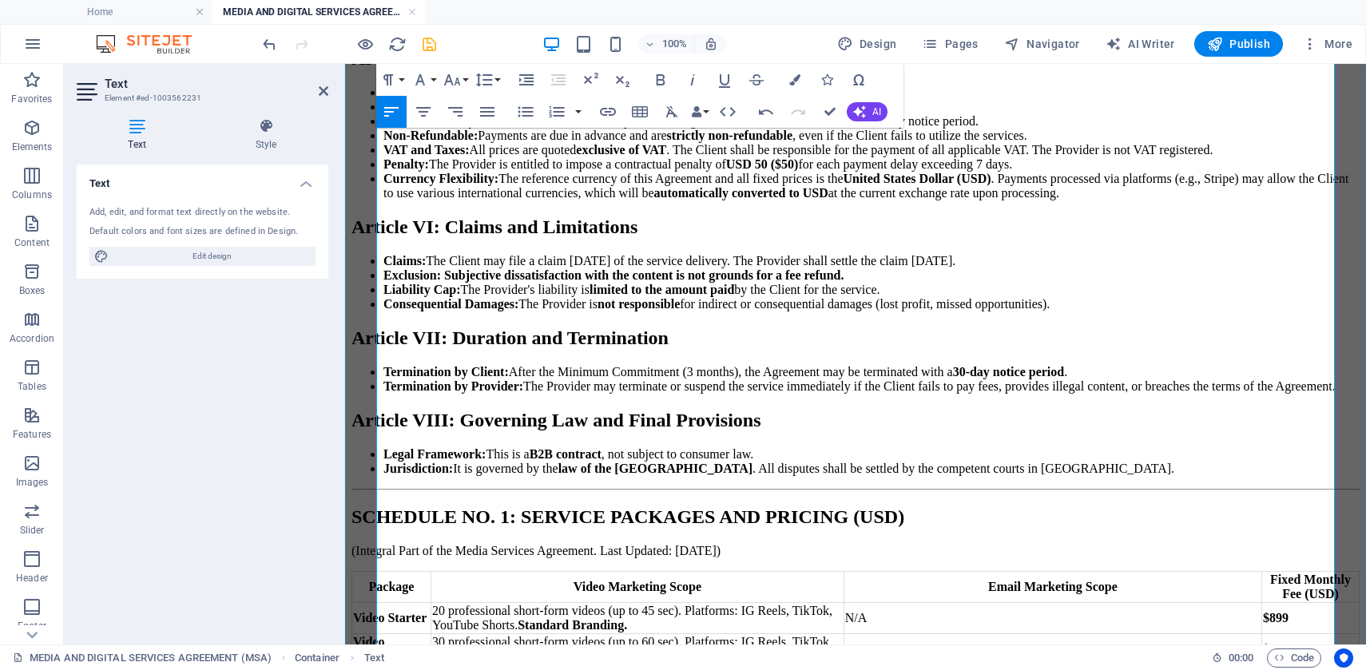
scroll to position [1624, 0]
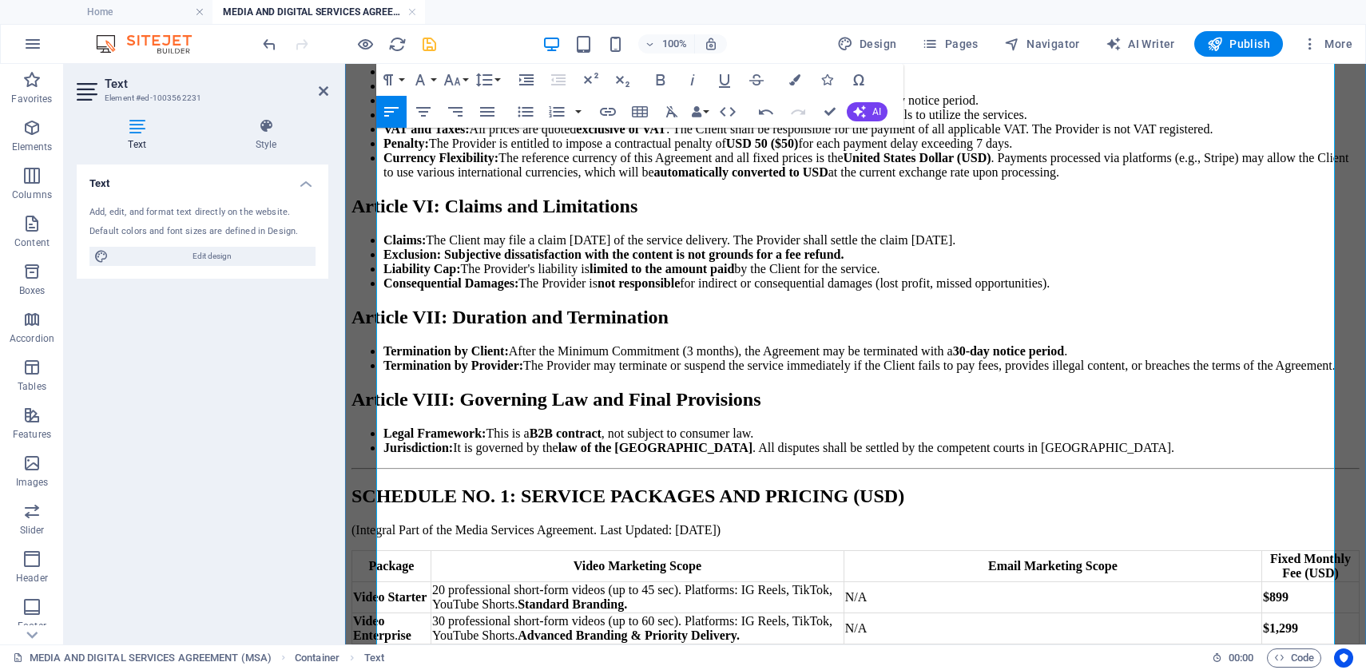
scroll to position [1716, 0]
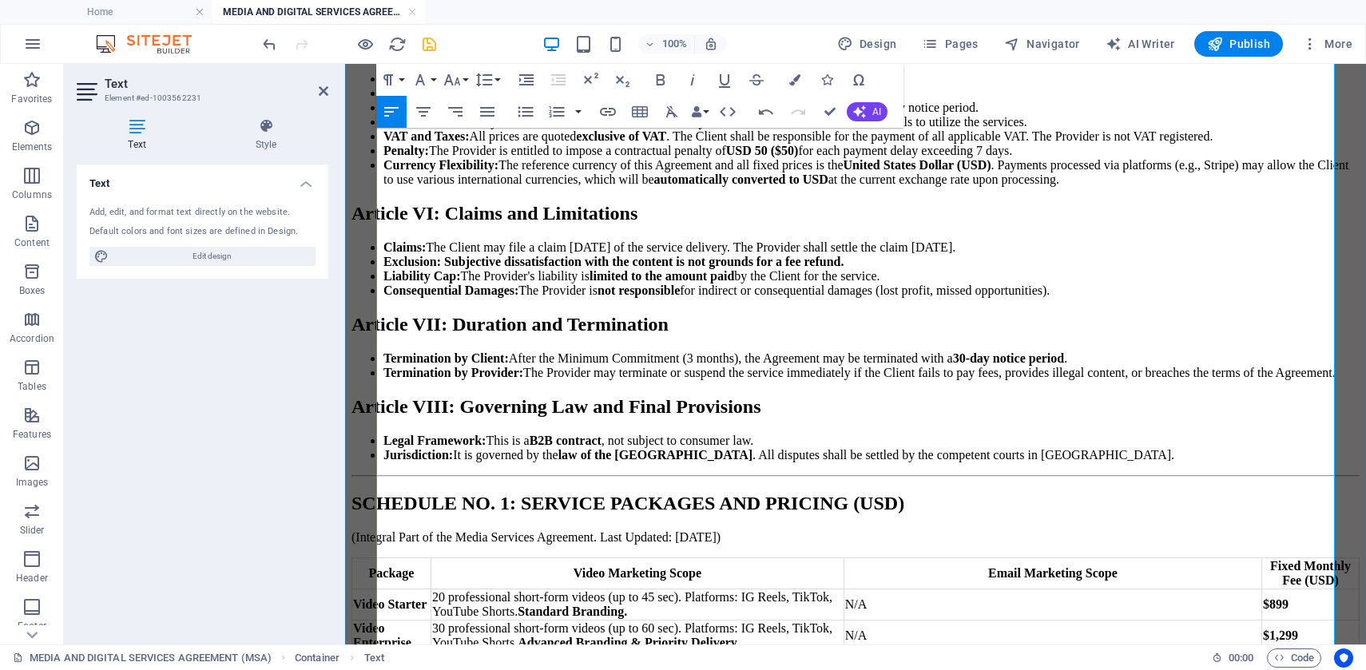
click at [520, 56] on h2 "Article V: Payments and Financial Terms" at bounding box center [856, 45] width 1008 height 22
click at [423, 19] on li at bounding box center [871, 12] width 976 height 14
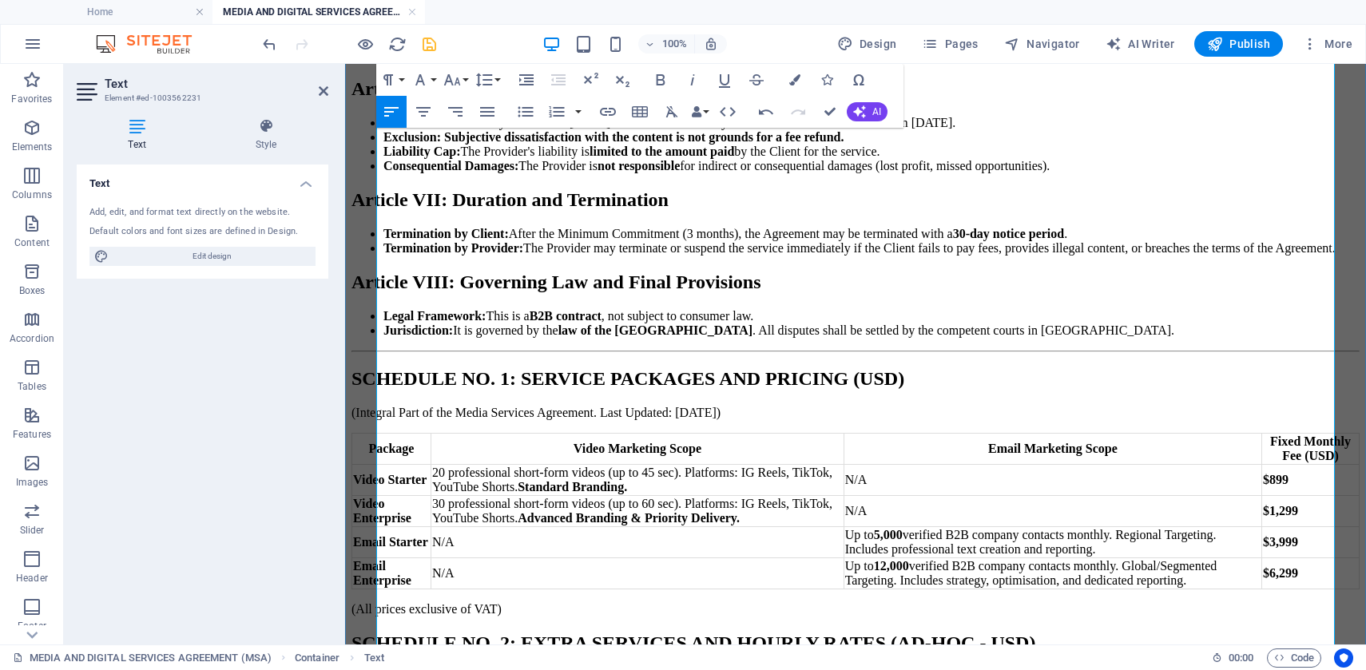
scroll to position [1816, 0]
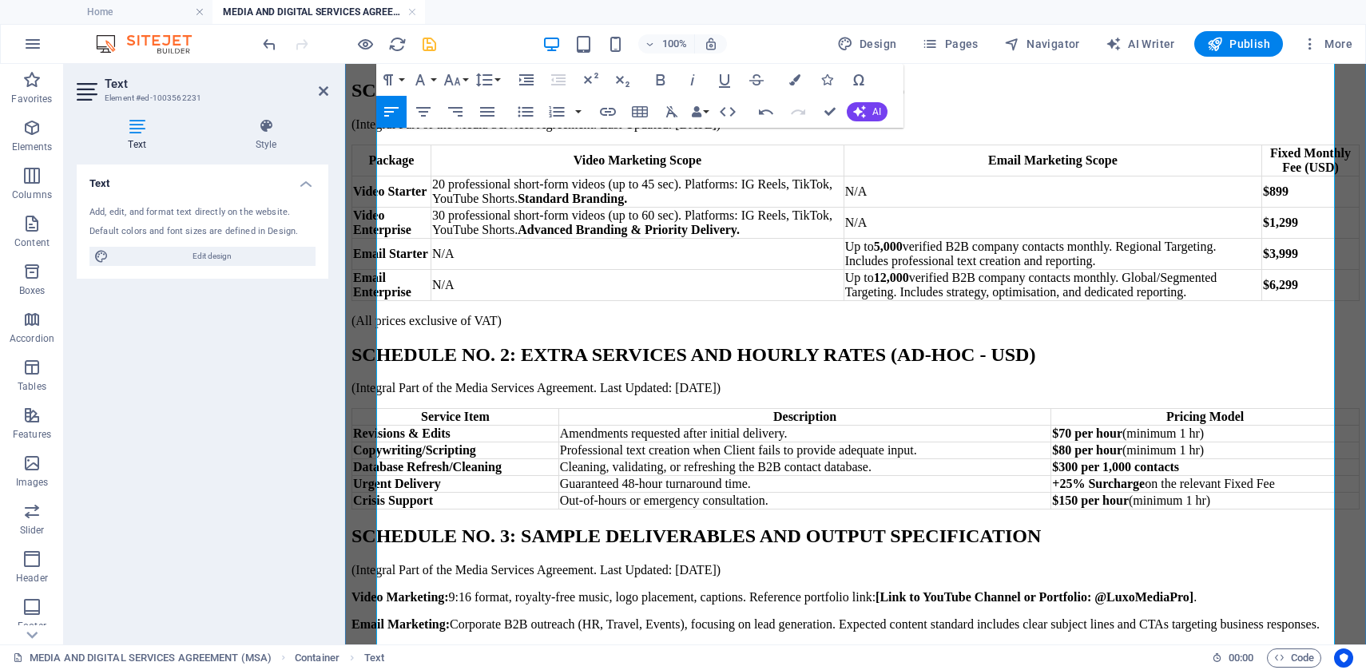
scroll to position [2152, 0]
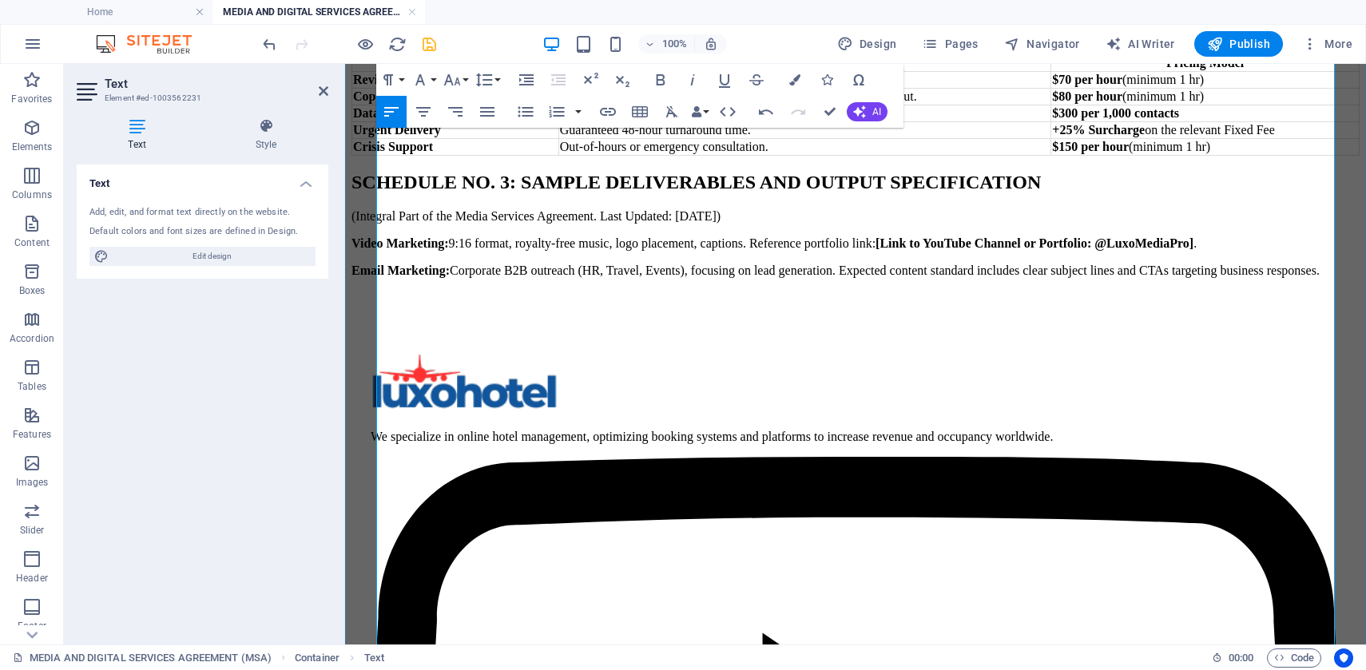
scroll to position [2401, 0]
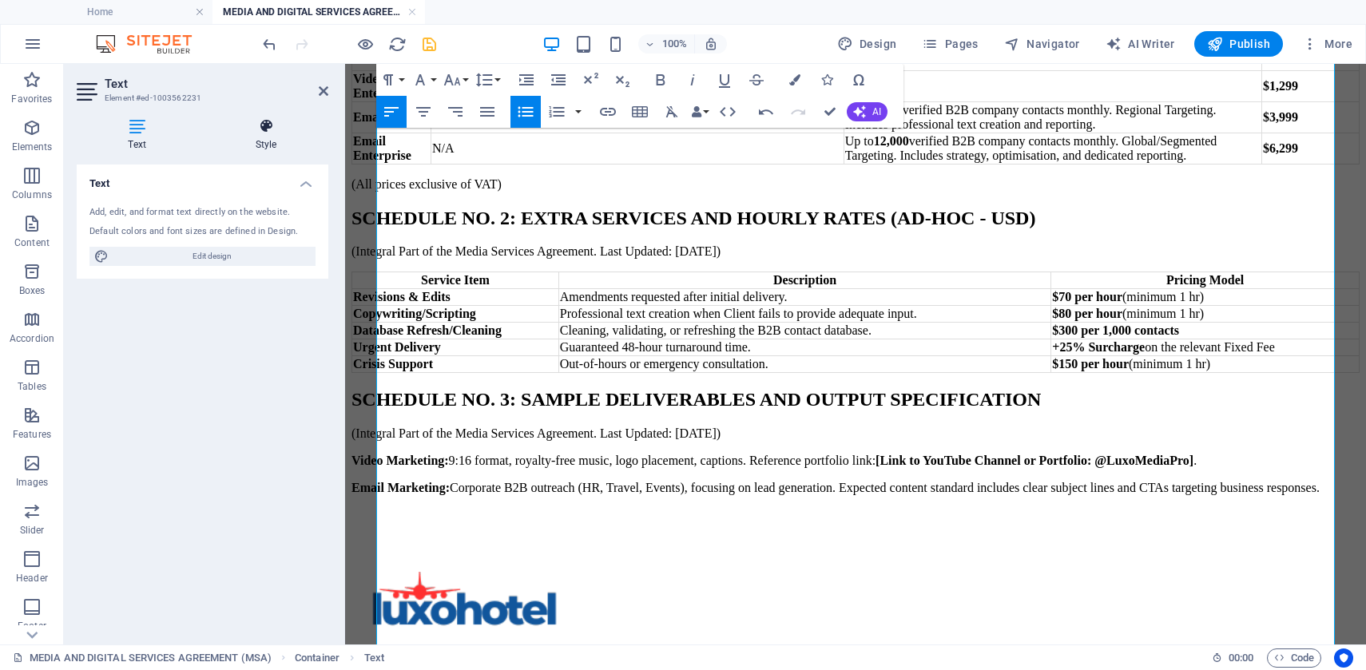
click at [261, 132] on icon at bounding box center [266, 126] width 125 height 16
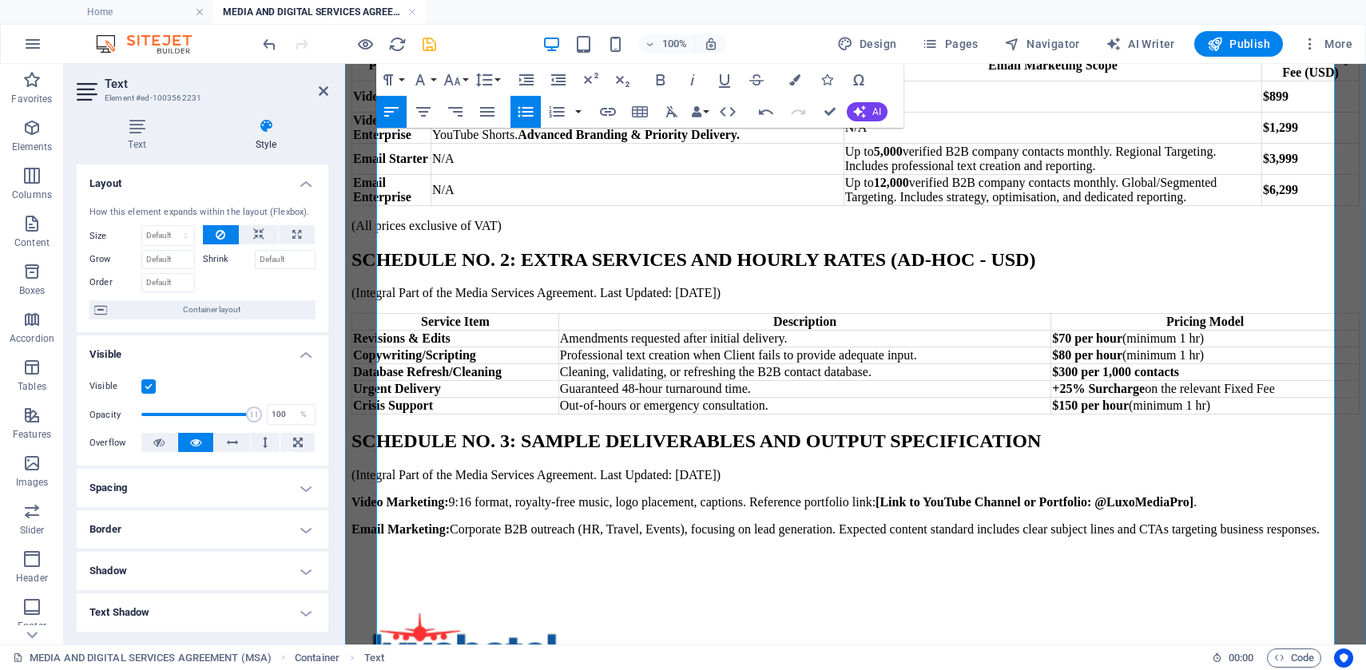
drag, startPoint x: 444, startPoint y: 558, endPoint x: 391, endPoint y: 530, distance: 60.4
click at [528, 108] on icon "button" at bounding box center [525, 112] width 15 height 10
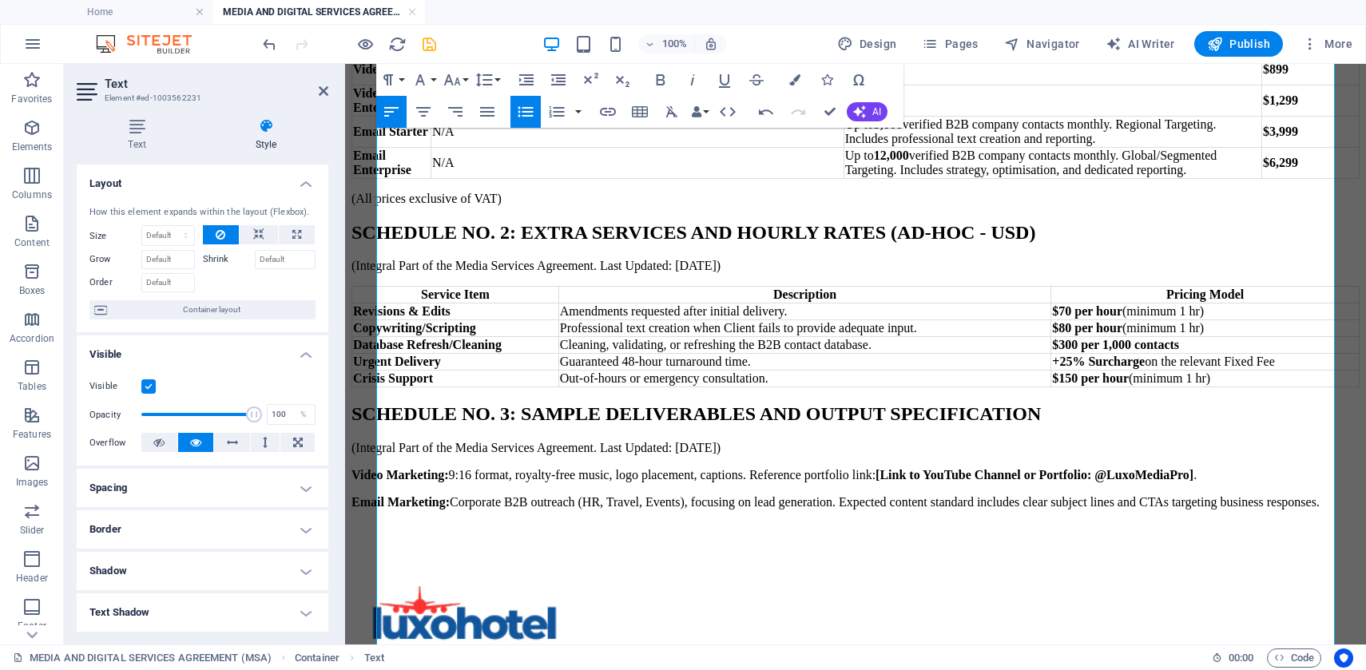
click at [526, 117] on icon "button" at bounding box center [525, 111] width 19 height 19
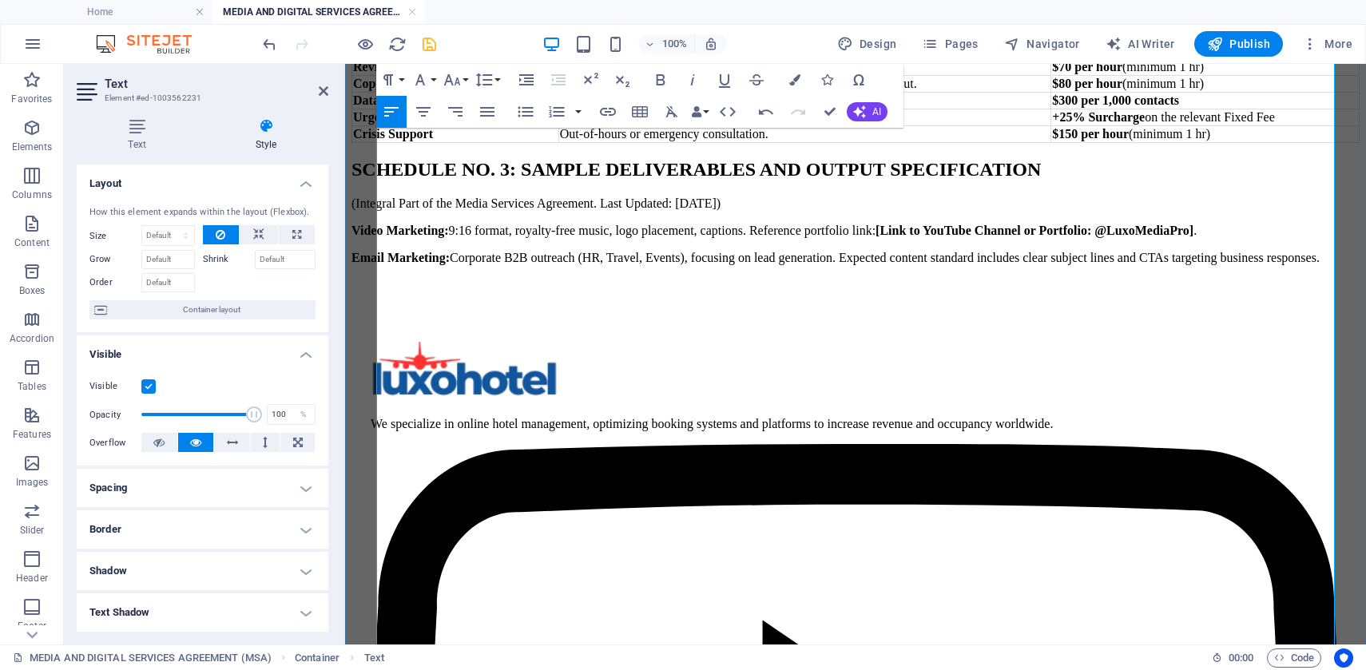
scroll to position [2679, 0]
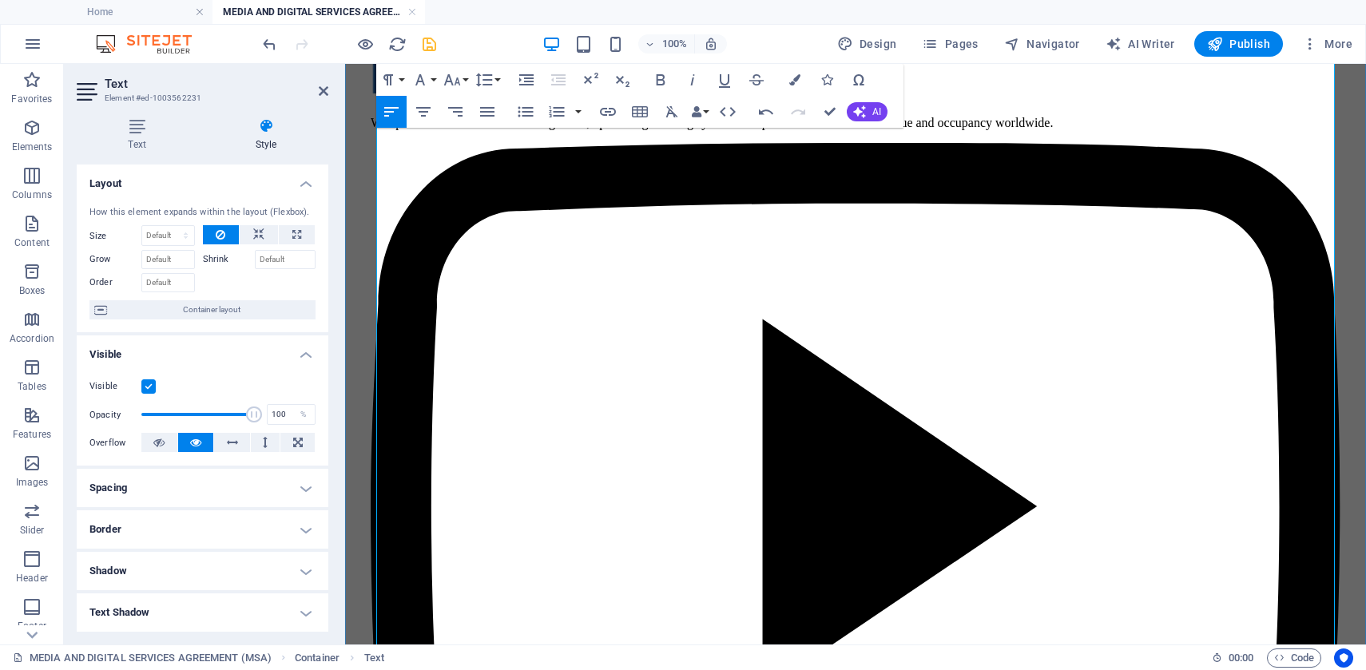
scroll to position [2991, 0]
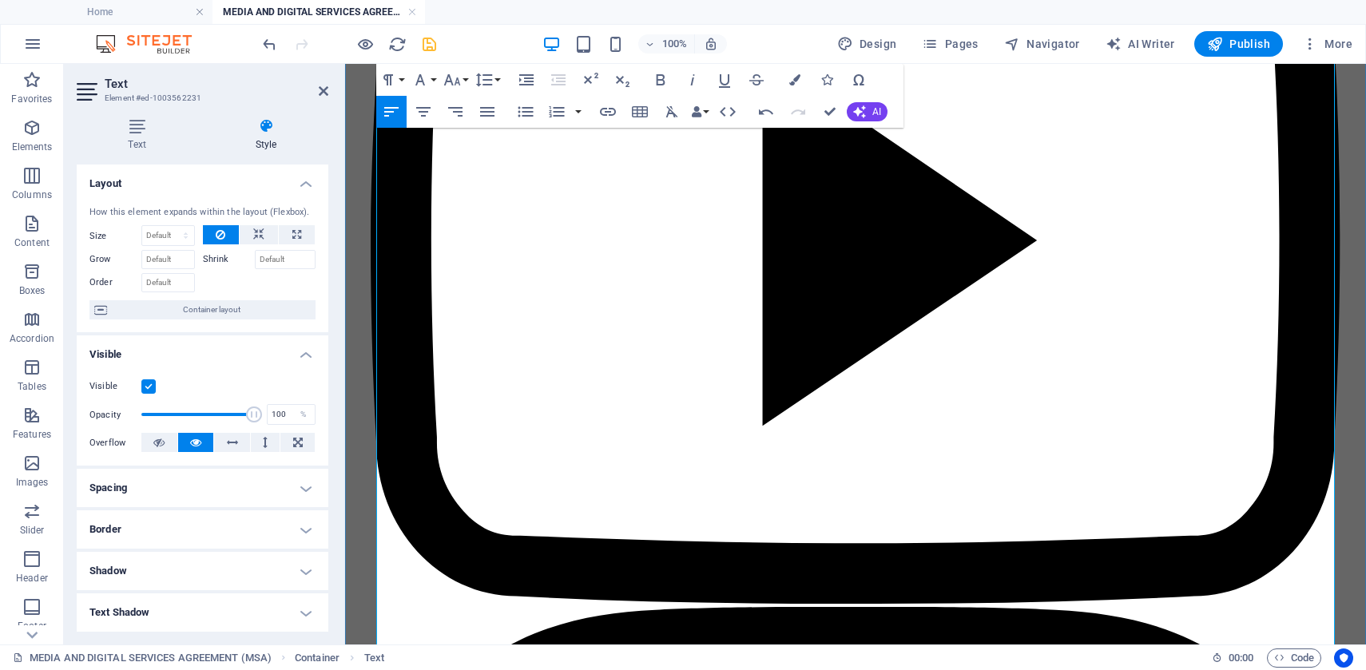
scroll to position [3275, 0]
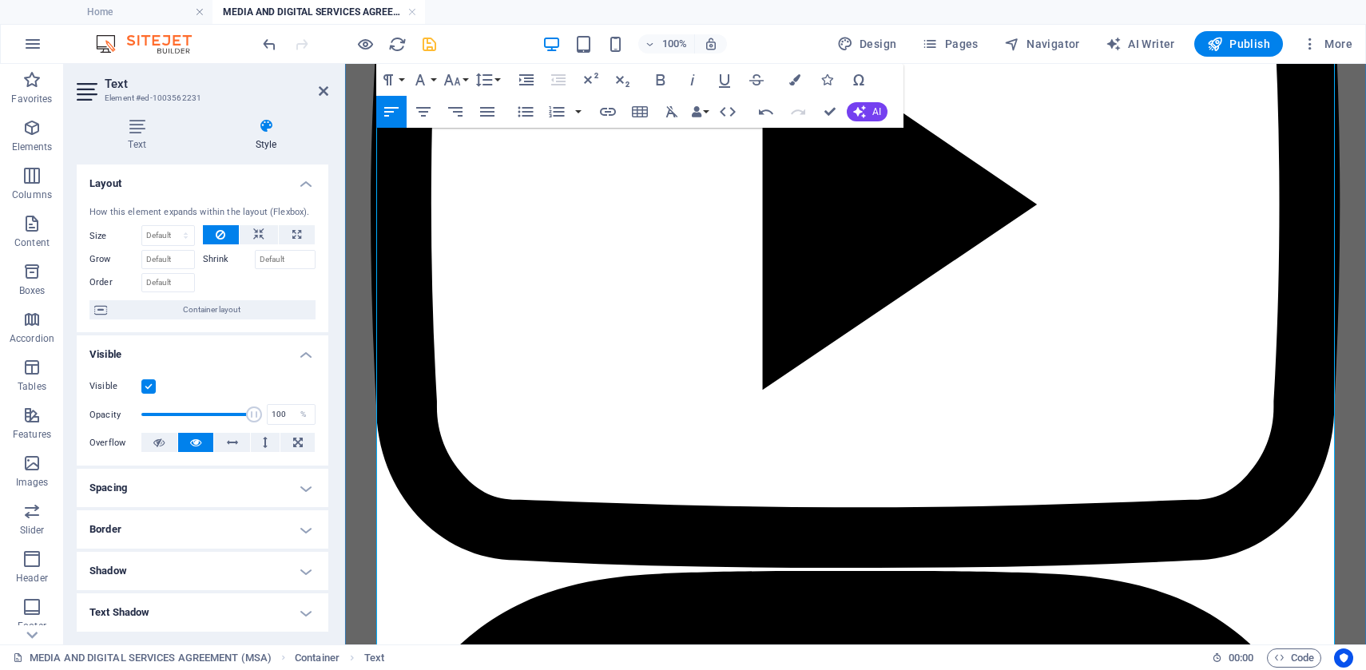
scroll to position [3405, 0]
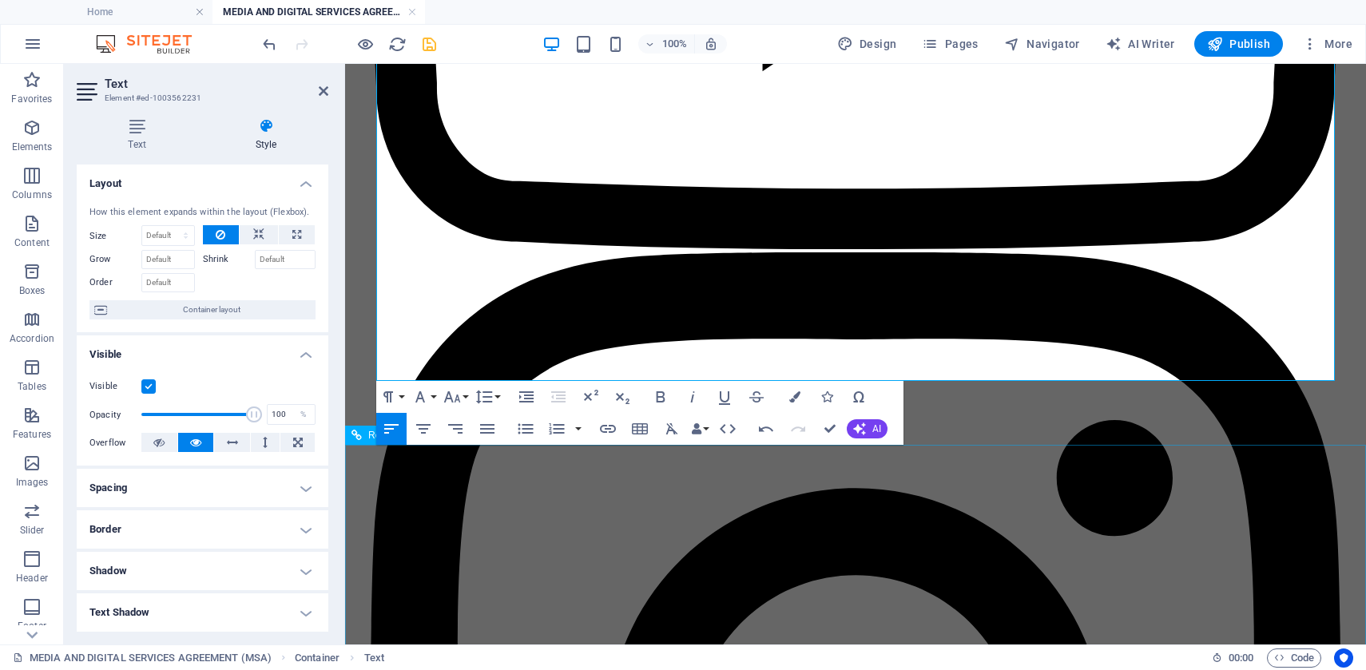
scroll to position [3700, 0]
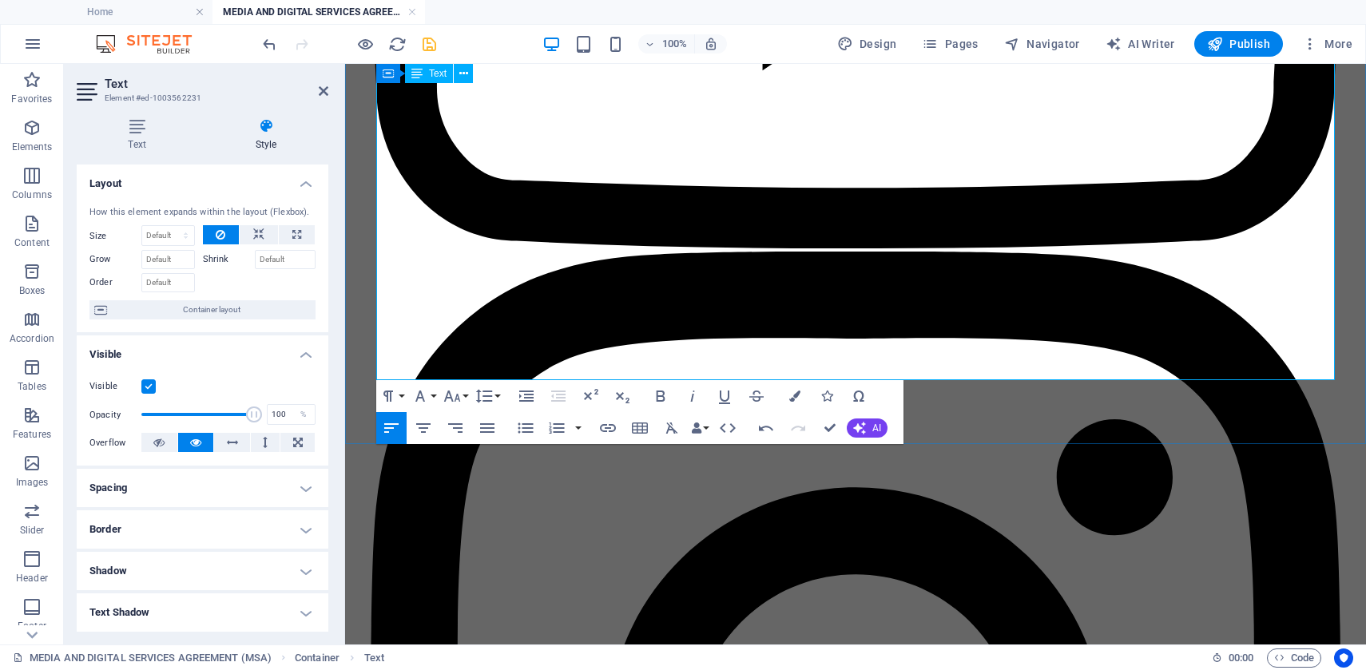
drag, startPoint x: 1244, startPoint y: 299, endPoint x: 1323, endPoint y: 299, distance: 79.1
drag, startPoint x: 493, startPoint y: 319, endPoint x: 381, endPoint y: 318, distance: 111.8
click at [610, 429] on icon "button" at bounding box center [608, 428] width 16 height 8
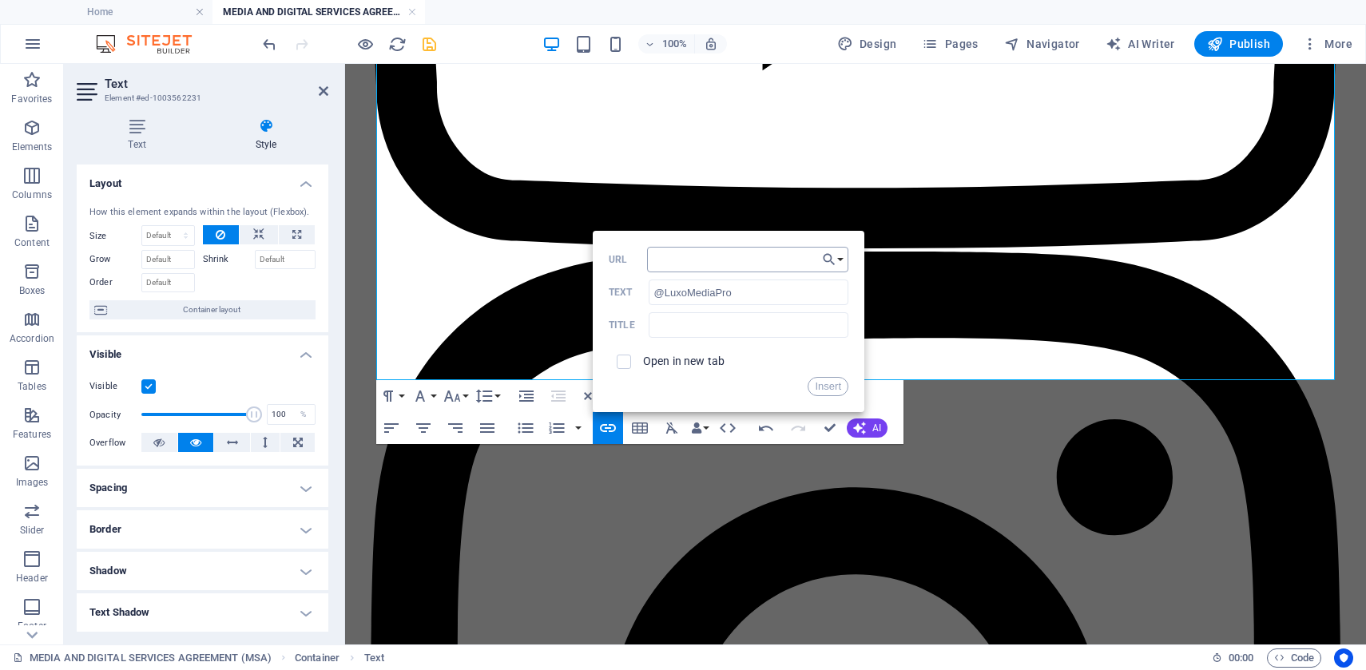
type input "[URL][DOMAIN_NAME]"
click at [824, 387] on button "Insert" at bounding box center [828, 386] width 41 height 19
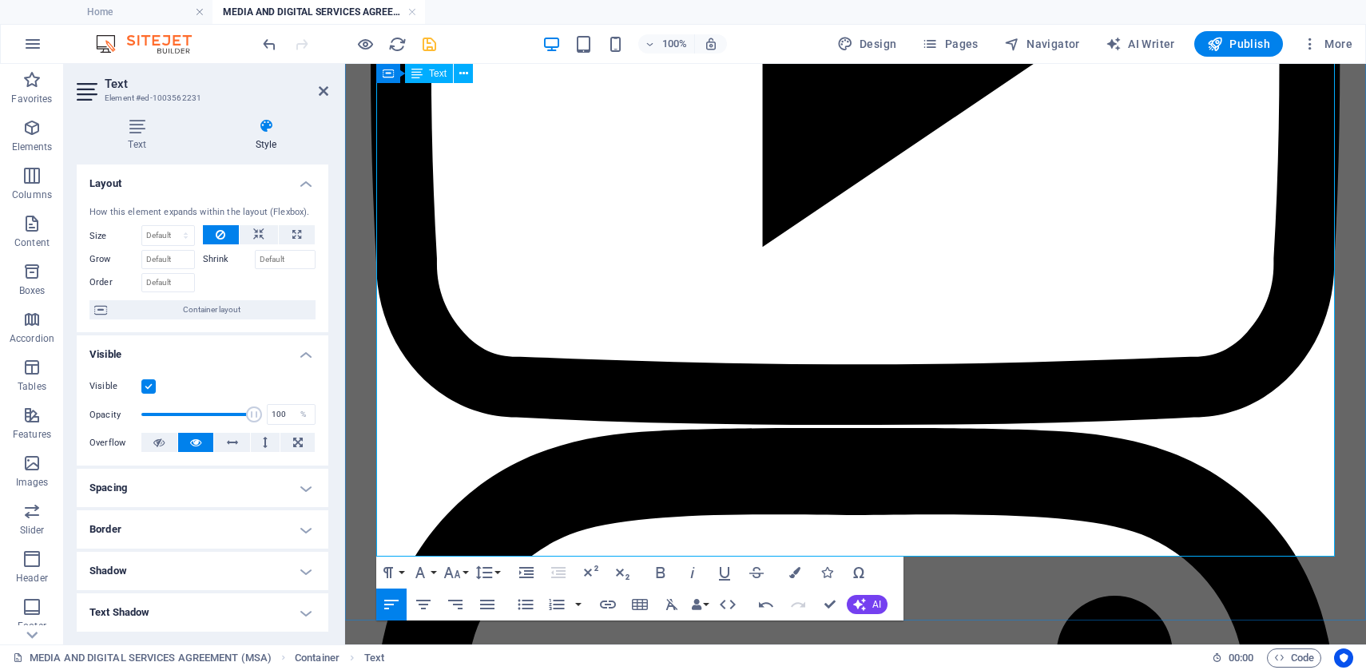
scroll to position [3517, 0]
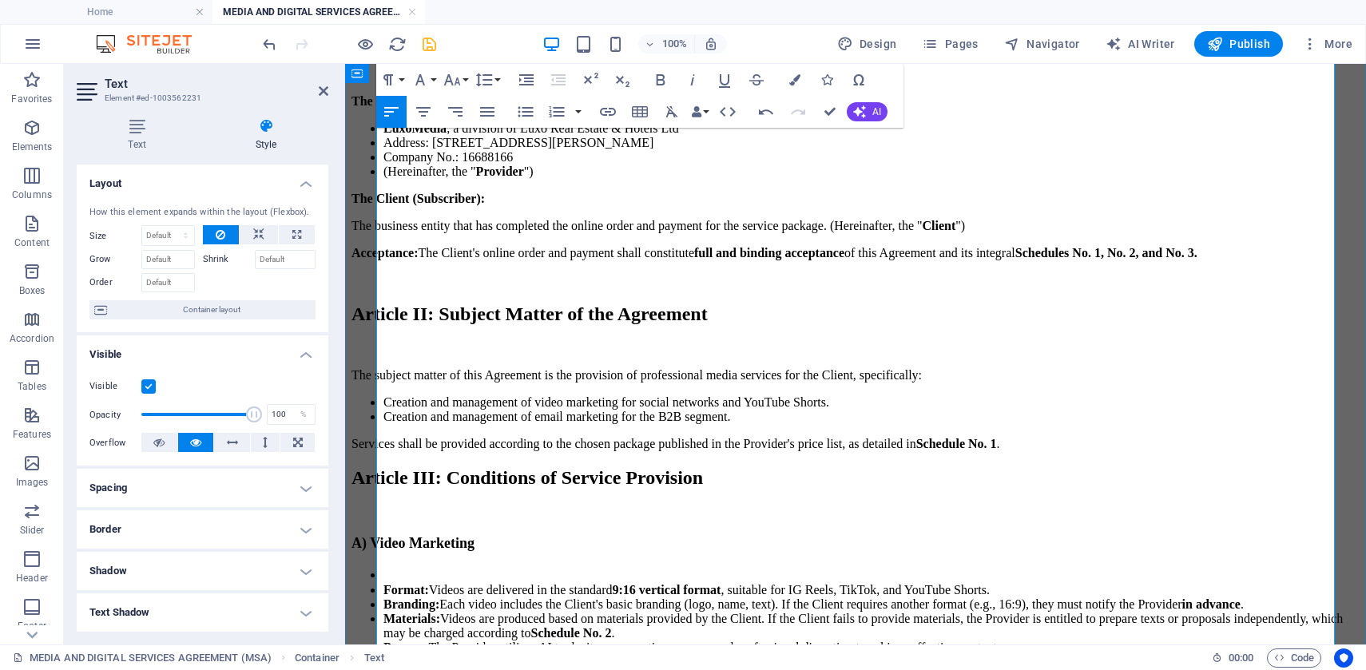
scroll to position [671, 0]
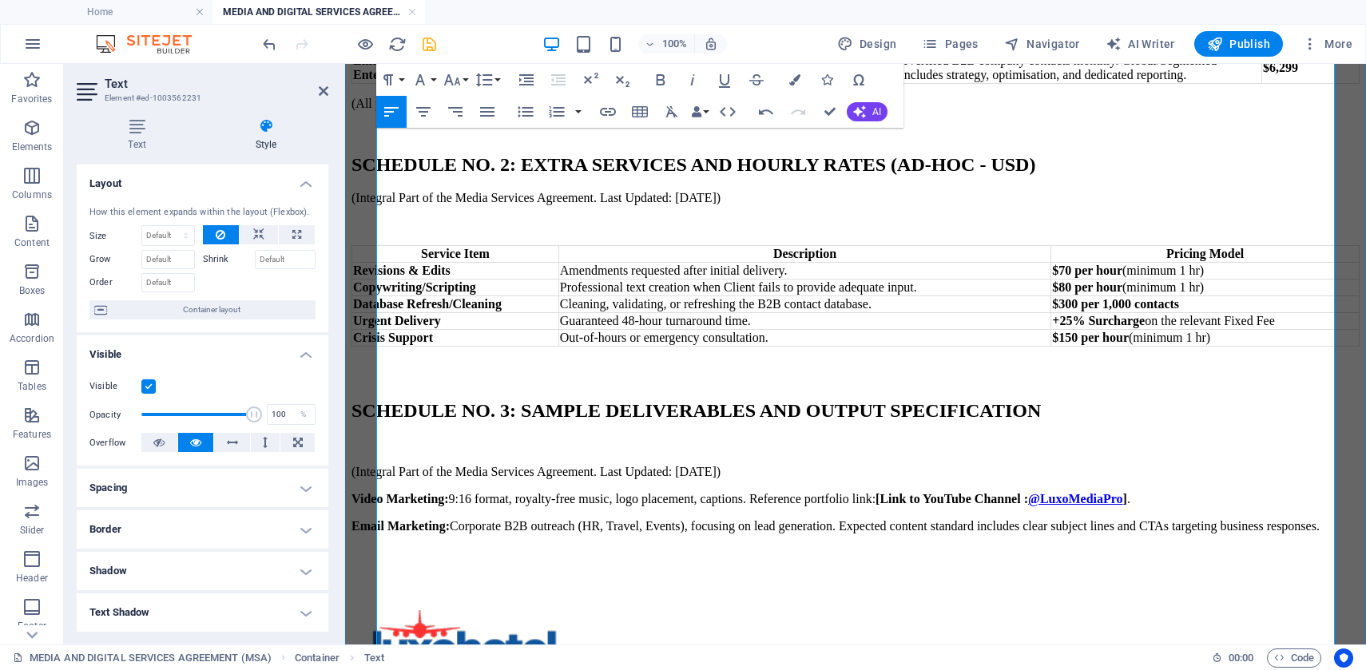
scroll to position [2568, 0]
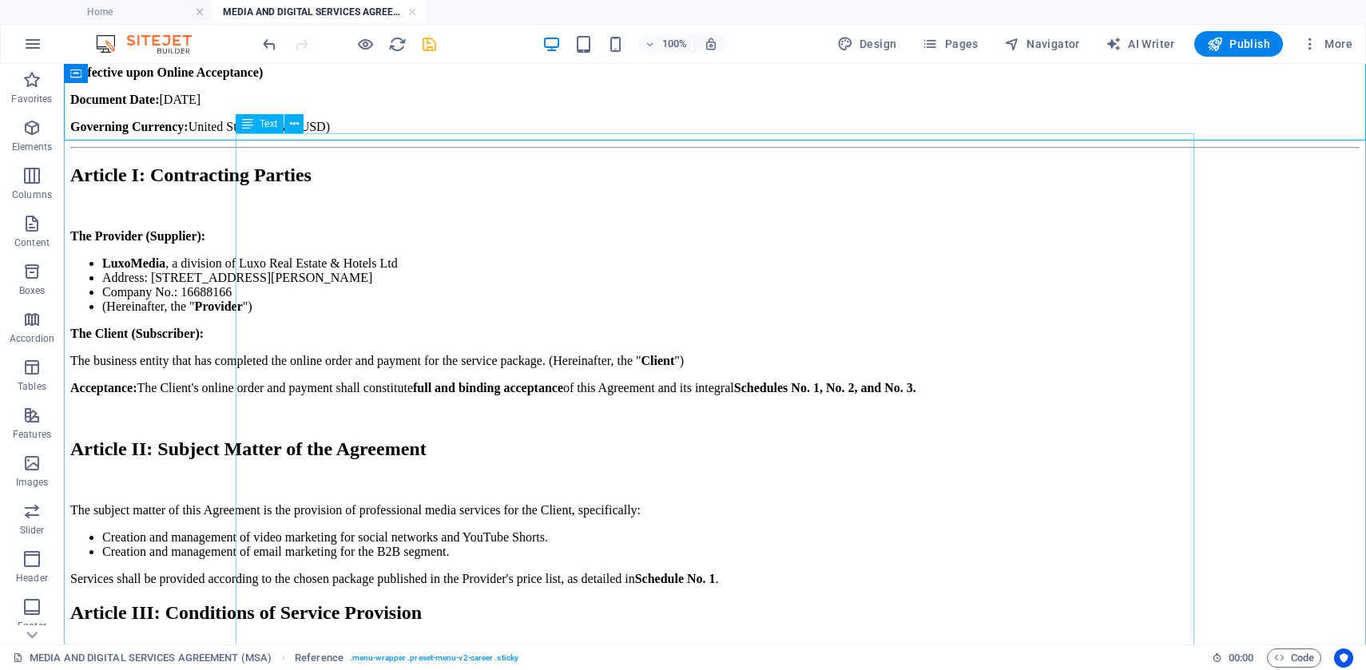
scroll to position [549, 0]
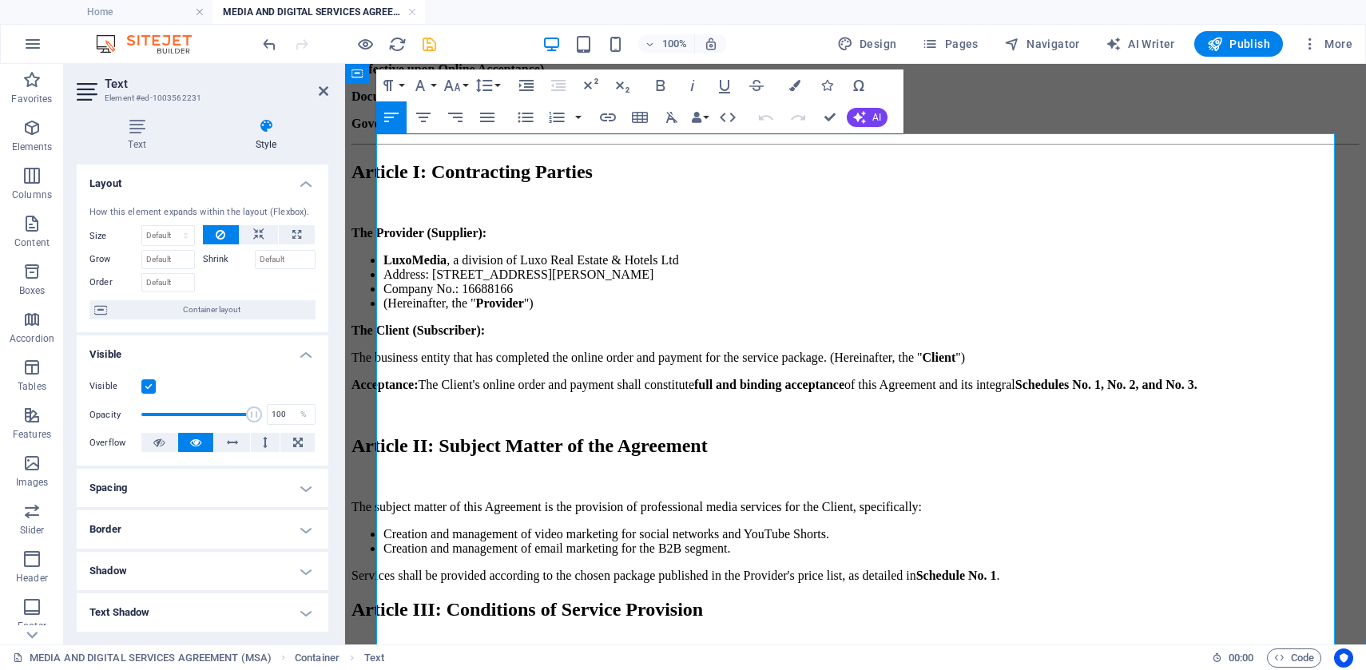
click at [462, 18] on h1 "MEDIA AND DIGITAL SERVICES AGREEMENT (MSA)" at bounding box center [856, 4] width 1008 height 30
click at [466, 85] on button "Font Size" at bounding box center [455, 86] width 30 height 32
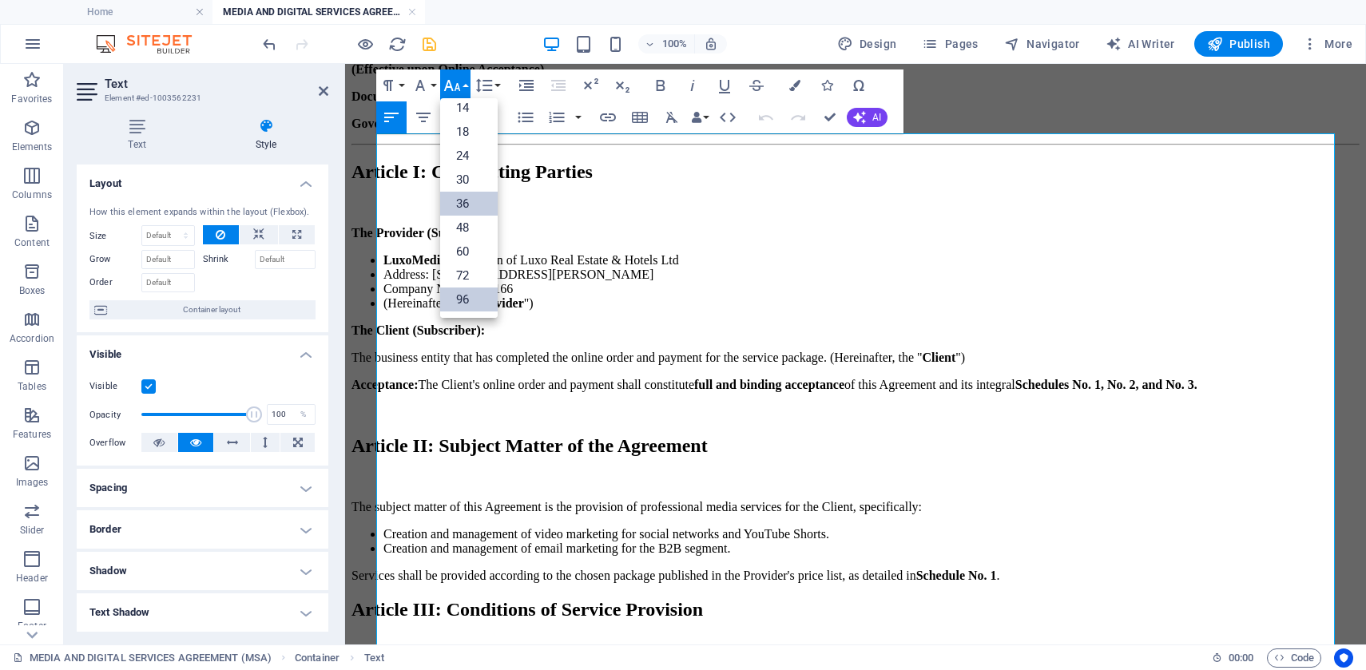
click at [475, 208] on link "36" at bounding box center [469, 204] width 58 height 24
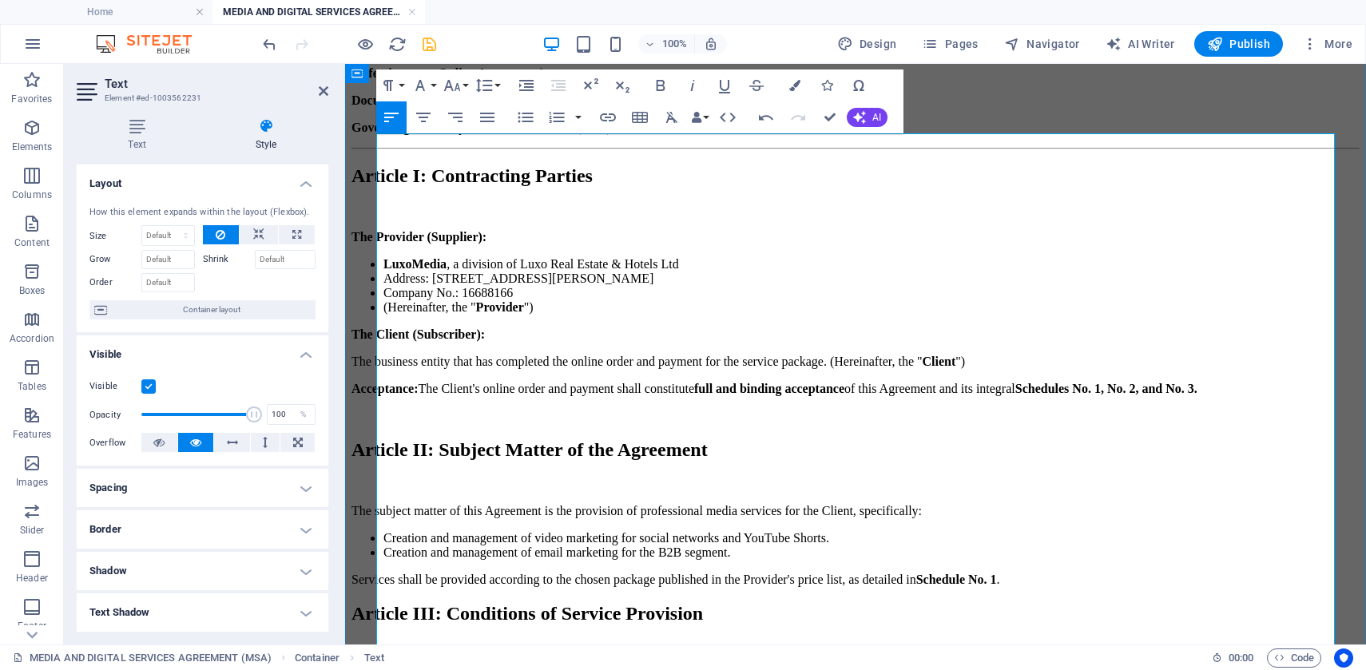
click at [589, 187] on h2 "Article I: Contracting Parties" at bounding box center [856, 176] width 1008 height 22
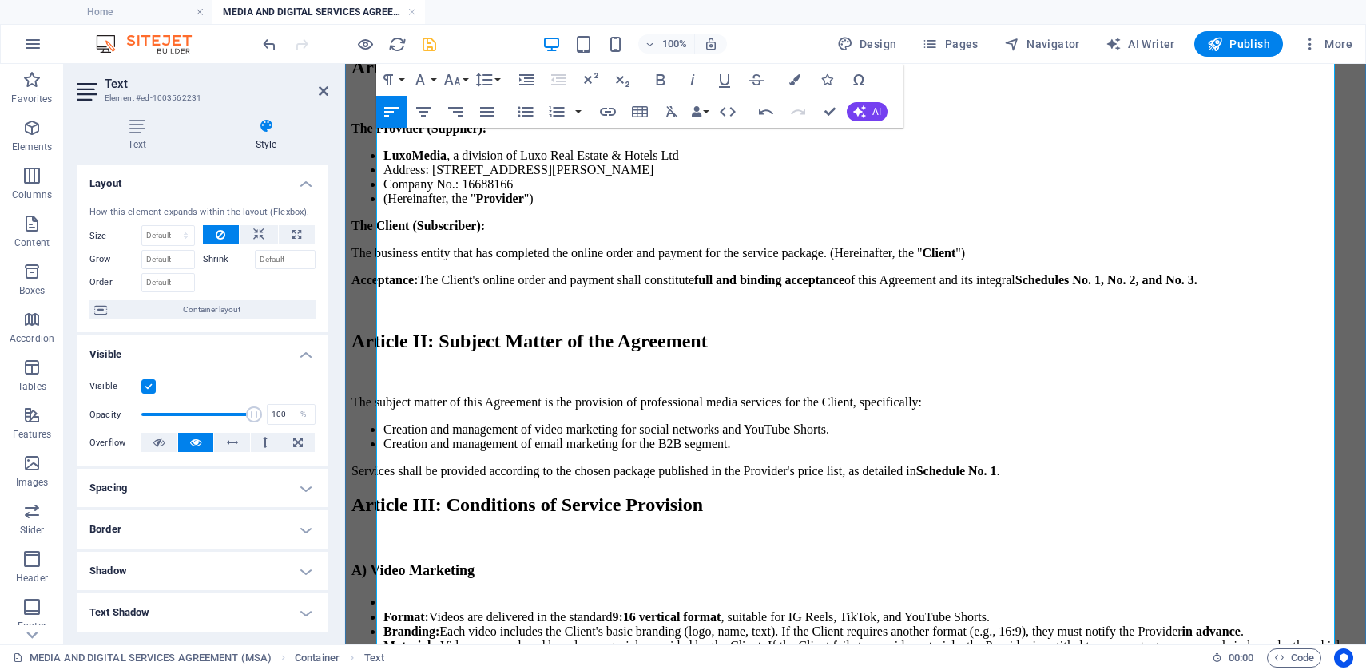
scroll to position [653, 0]
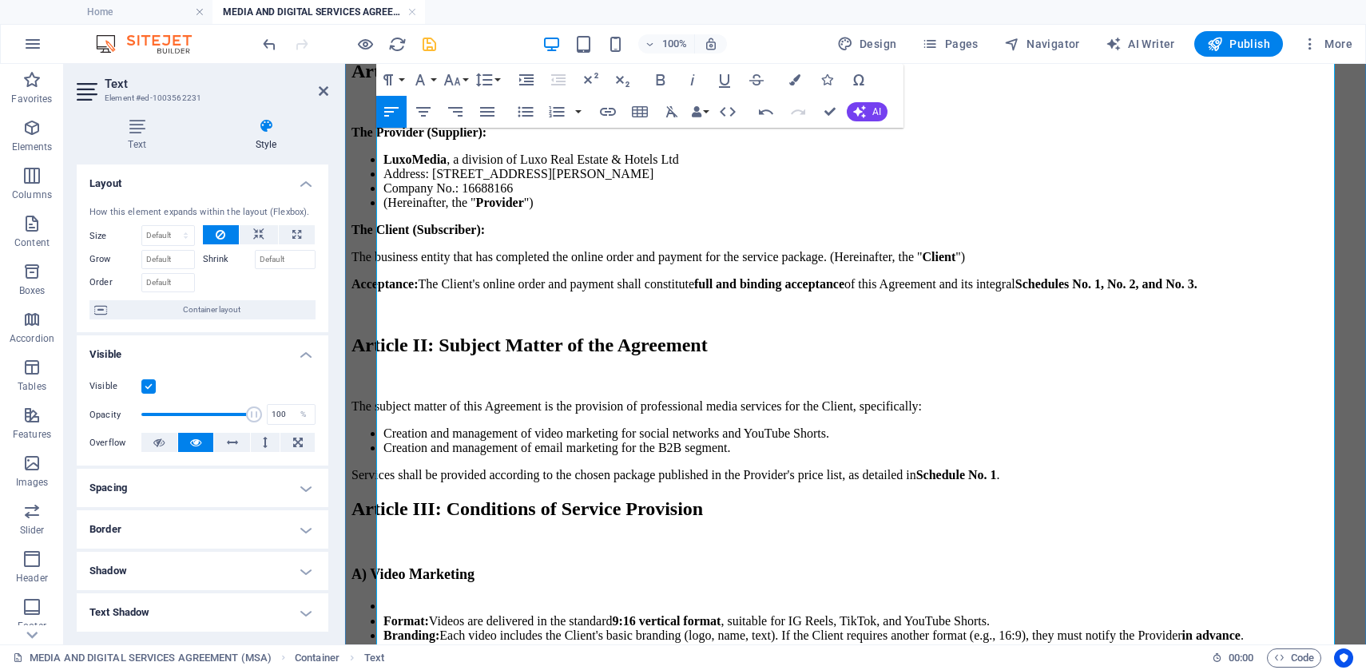
click at [627, 82] on h2 "Article I: Contracting Parties" at bounding box center [856, 72] width 1008 height 22
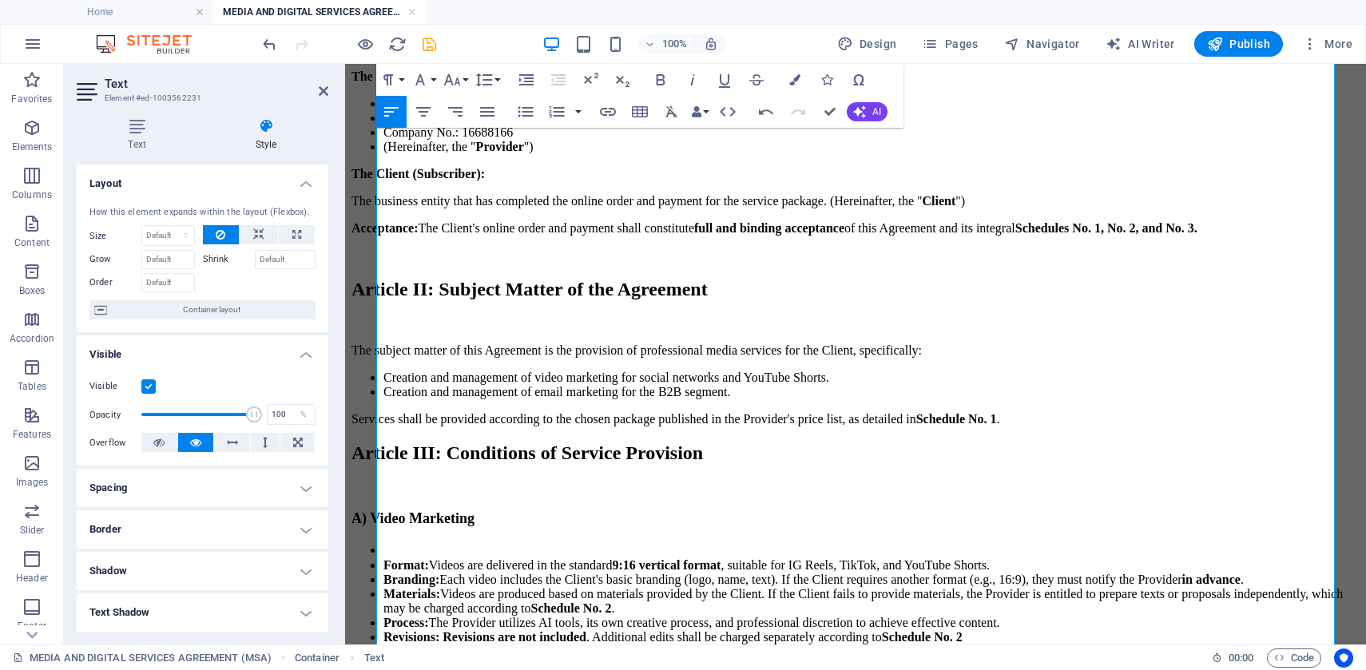
scroll to position [716, 0]
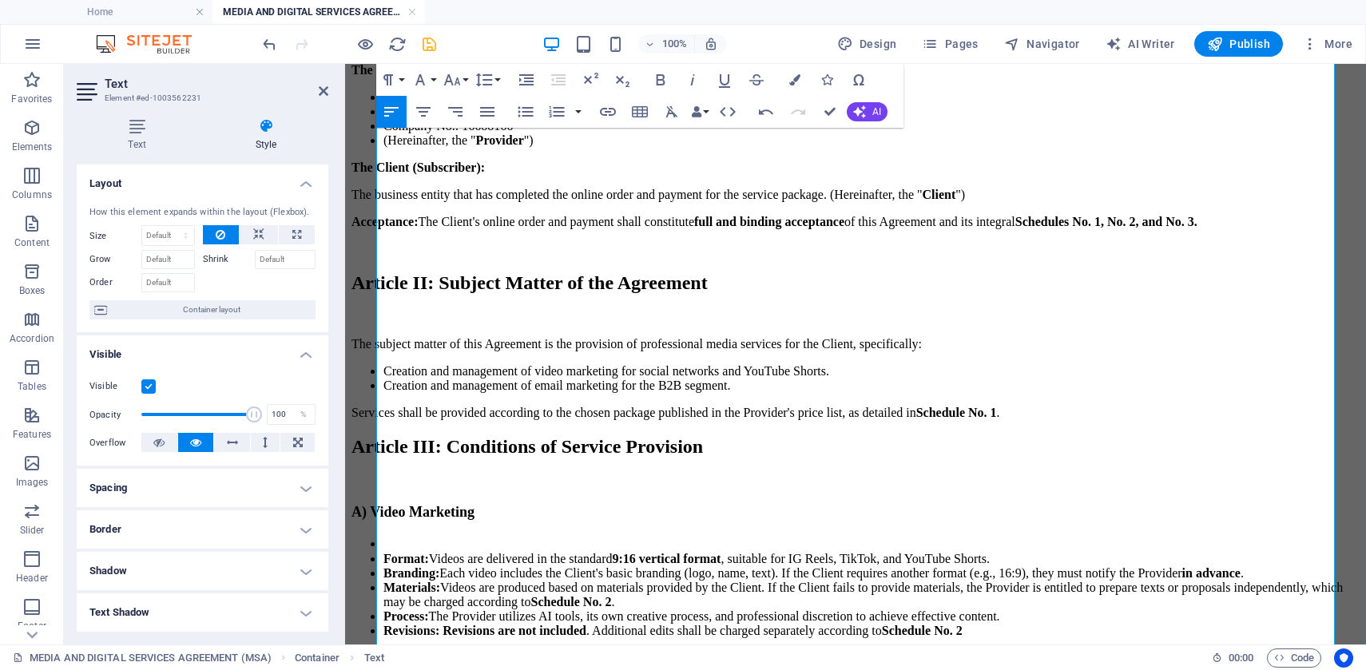
click at [580, 133] on li "Company No.: 16688166" at bounding box center [871, 126] width 976 height 14
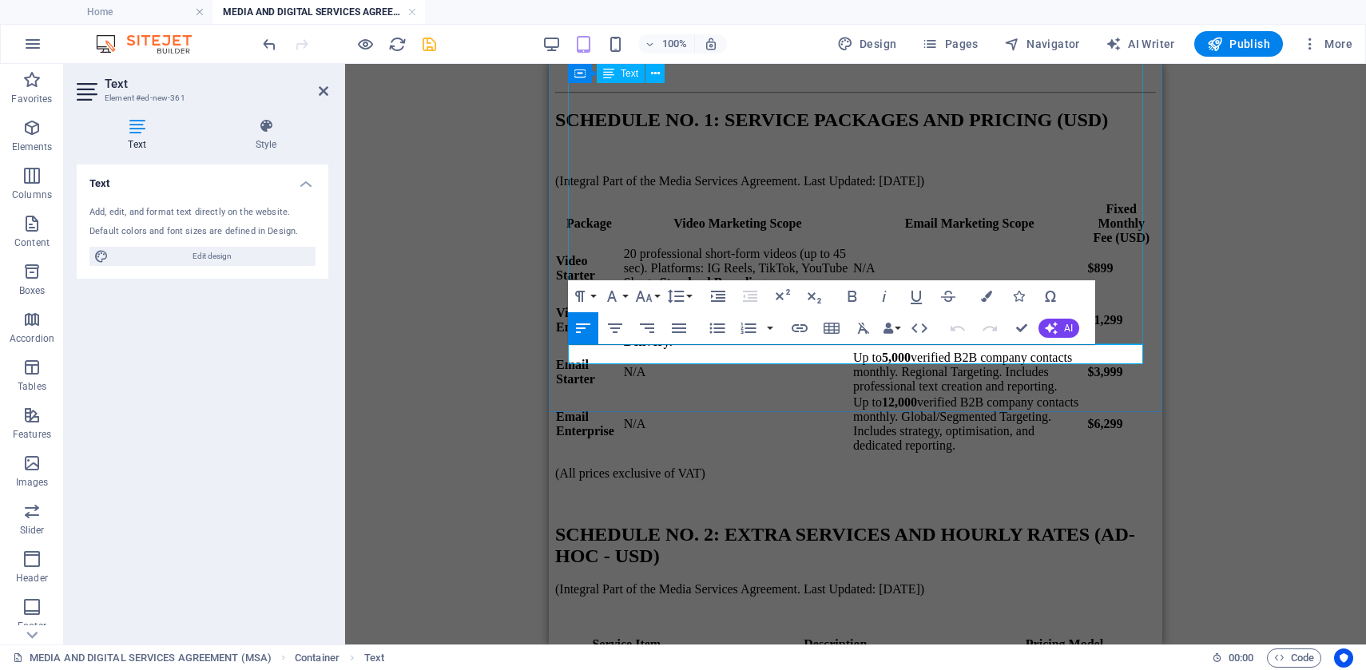
scroll to position [4054, 0]
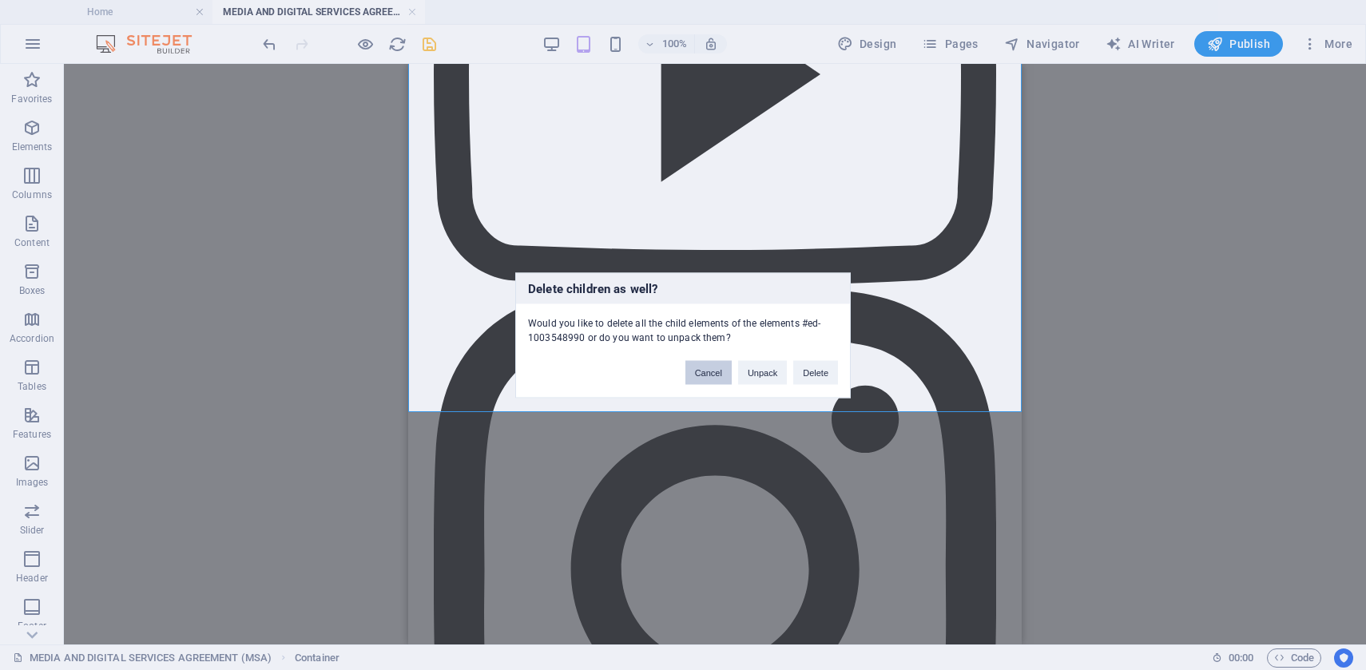
click at [711, 373] on button "Cancel" at bounding box center [708, 372] width 46 height 24
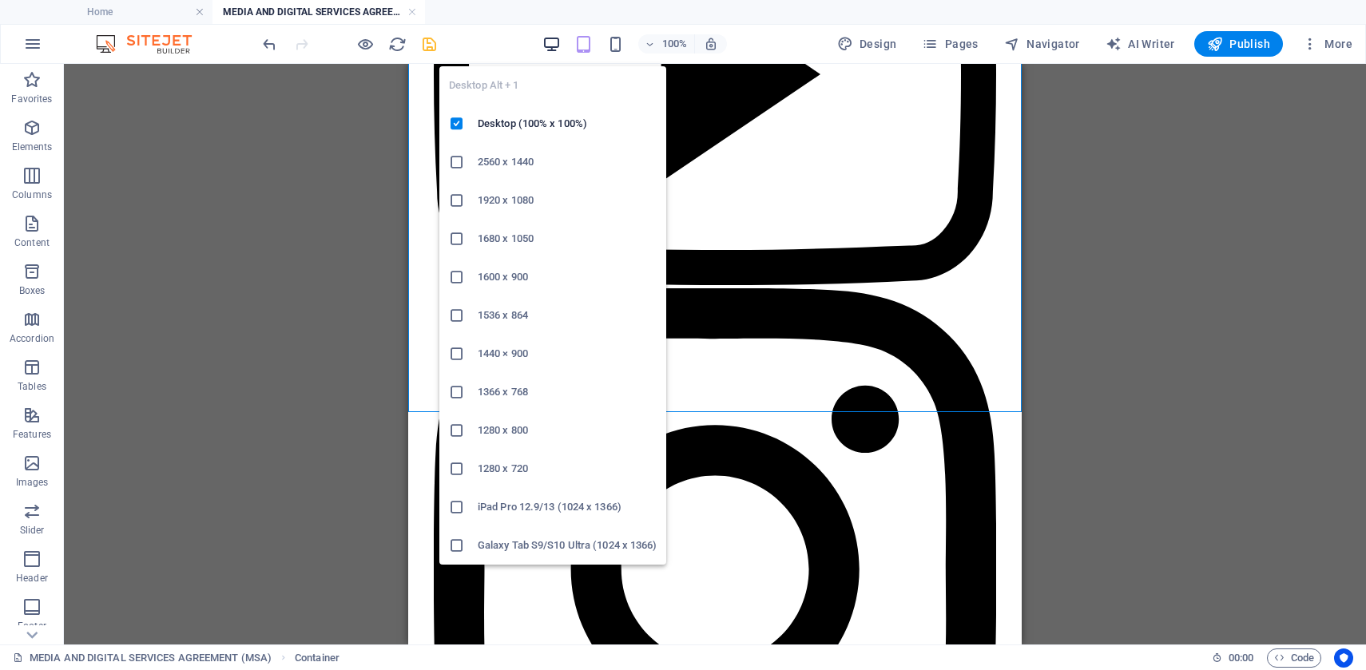
click at [550, 42] on icon "button" at bounding box center [551, 44] width 18 height 18
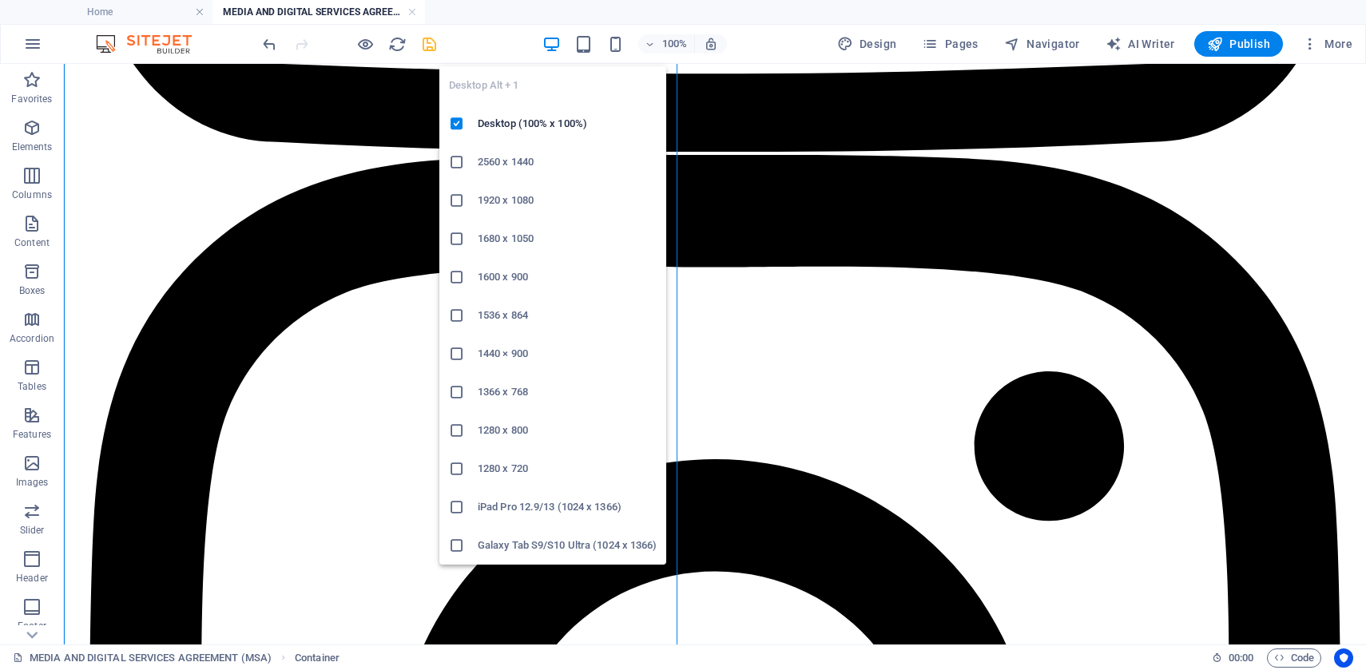
scroll to position [1750, 0]
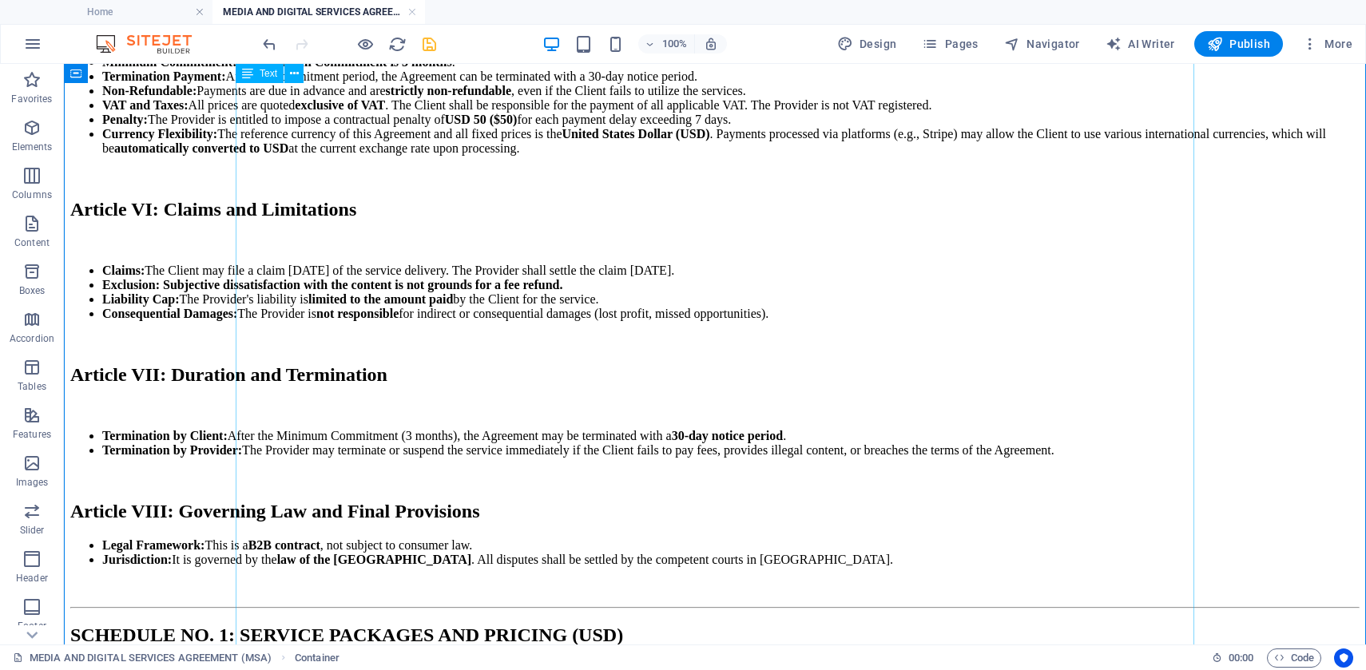
click at [397, 398] on div "MEDIA AND DIGITAL SERVICES AGREEMENT (MSA) MEDIA AND DIGITAL SERVICES AGREEMENT…" at bounding box center [714, 35] width 1289 height 2556
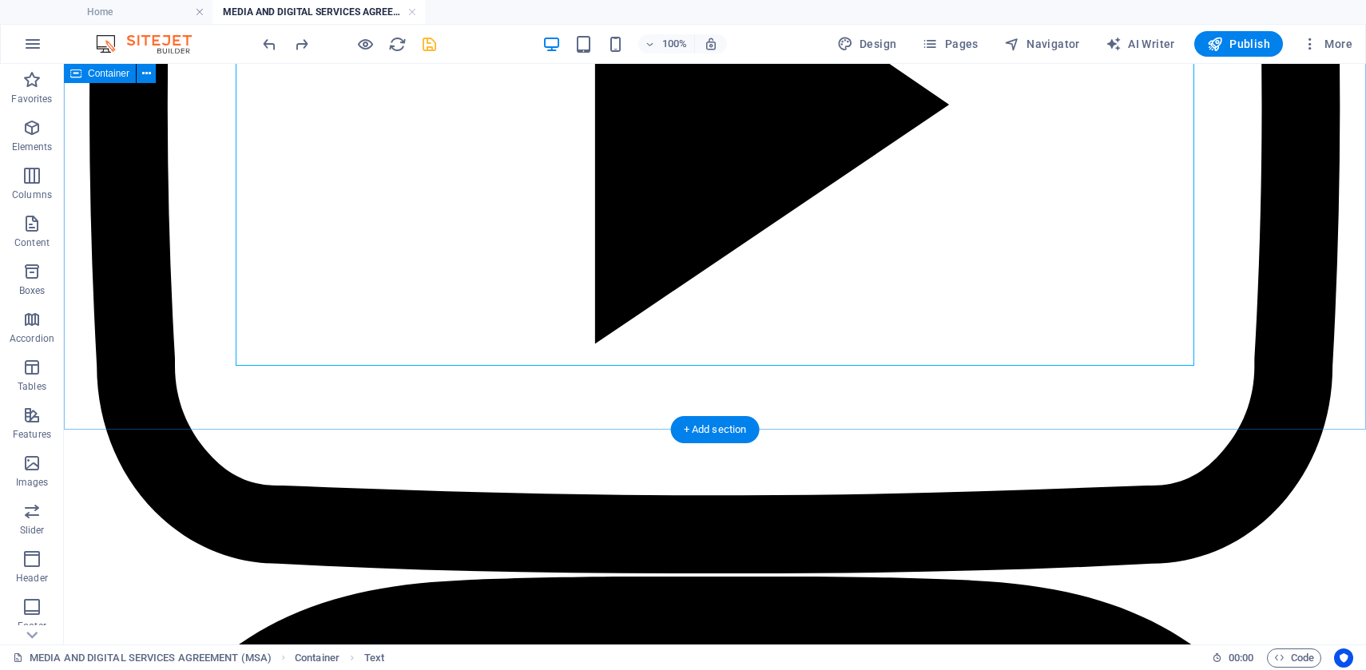
scroll to position [3601, 0]
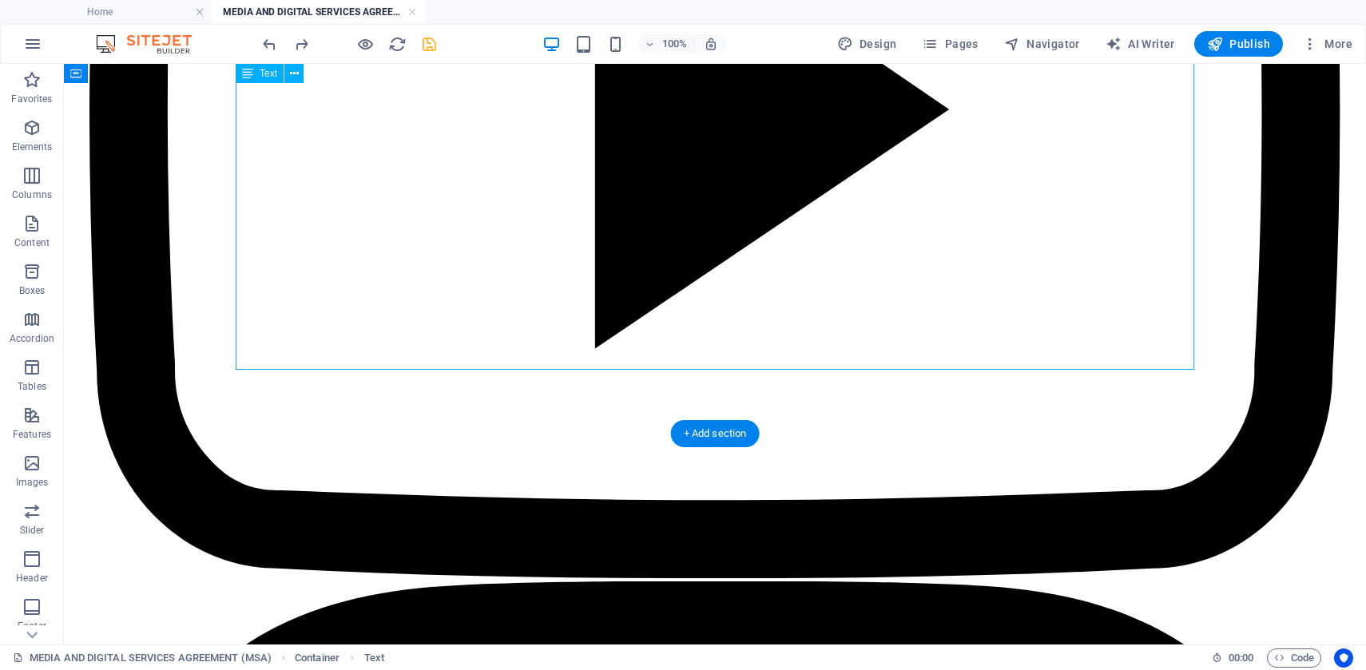
drag, startPoint x: 248, startPoint y: 308, endPoint x: 236, endPoint y: 308, distance: 11.2
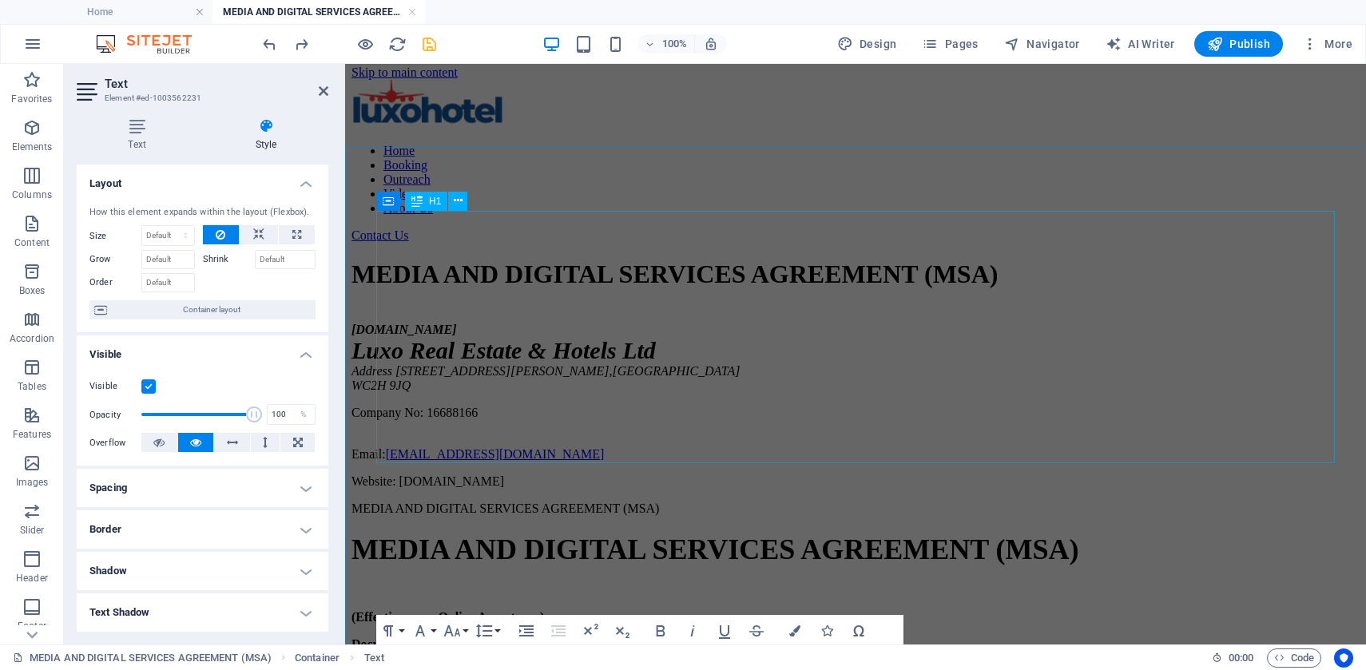
scroll to position [0, 0]
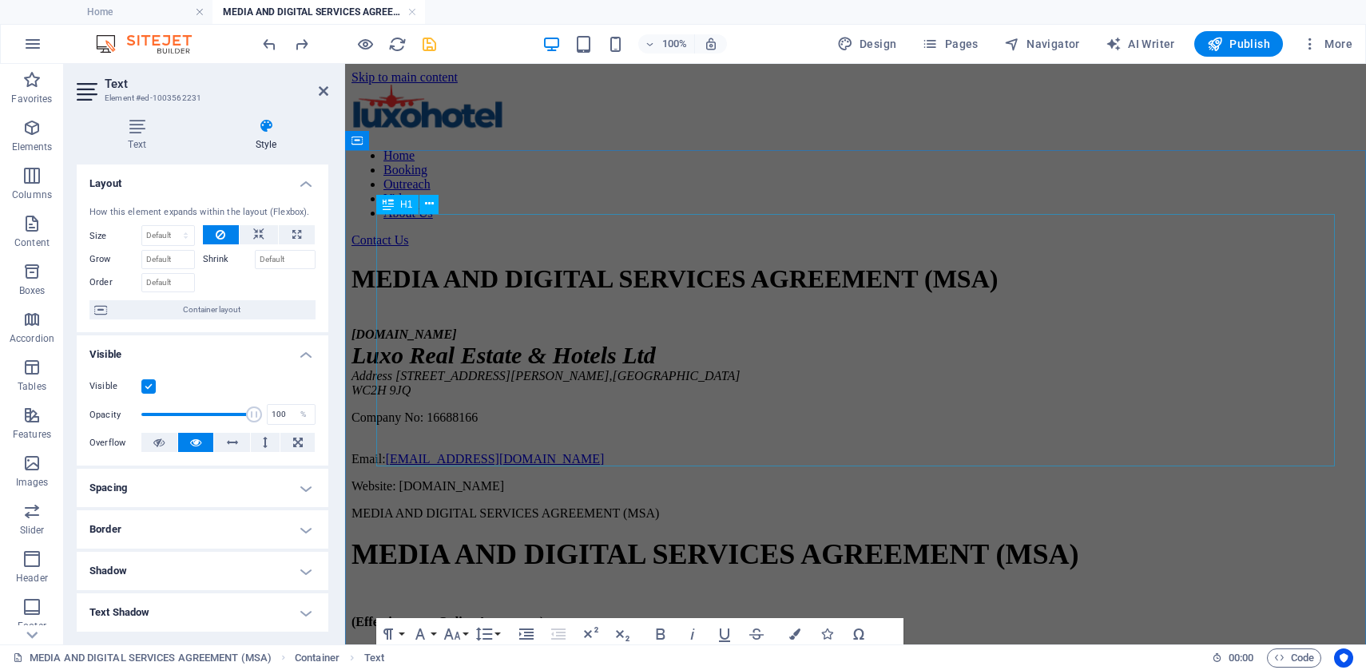
click at [665, 294] on div "MEDIA AND DIGITAL SERVICES AGREEMENT (MSA)" at bounding box center [856, 279] width 1008 height 30
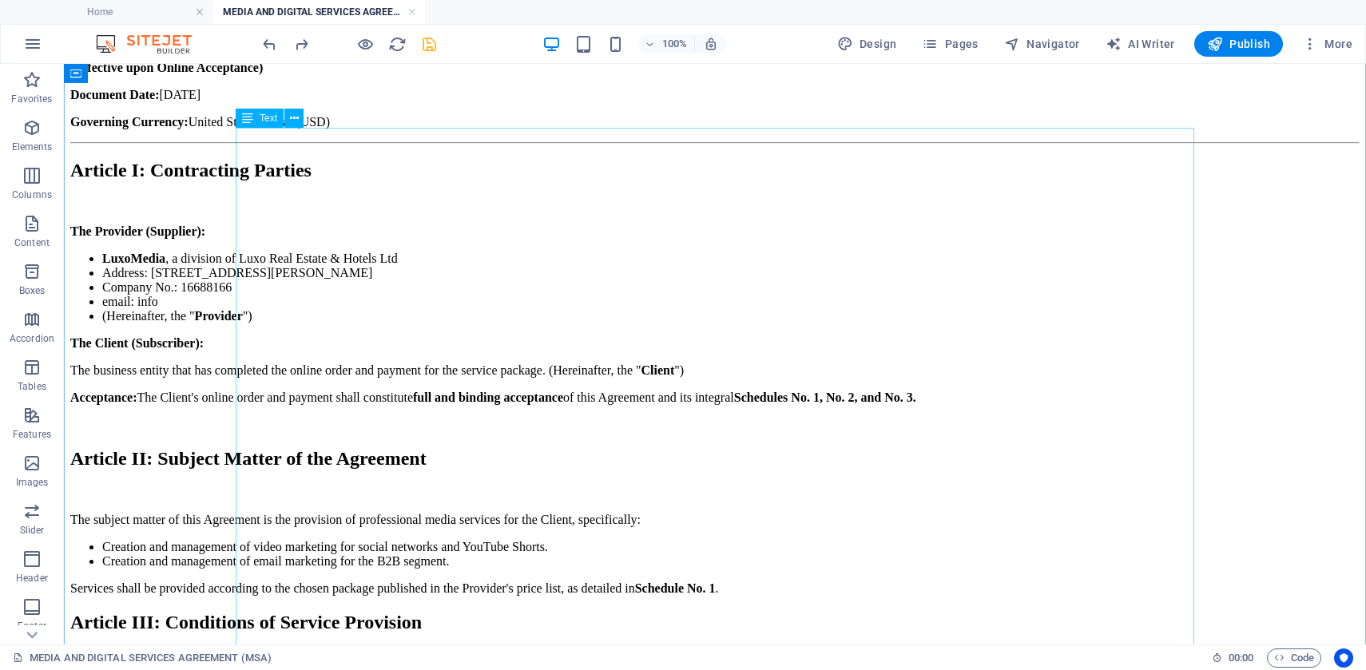
scroll to position [574, 0]
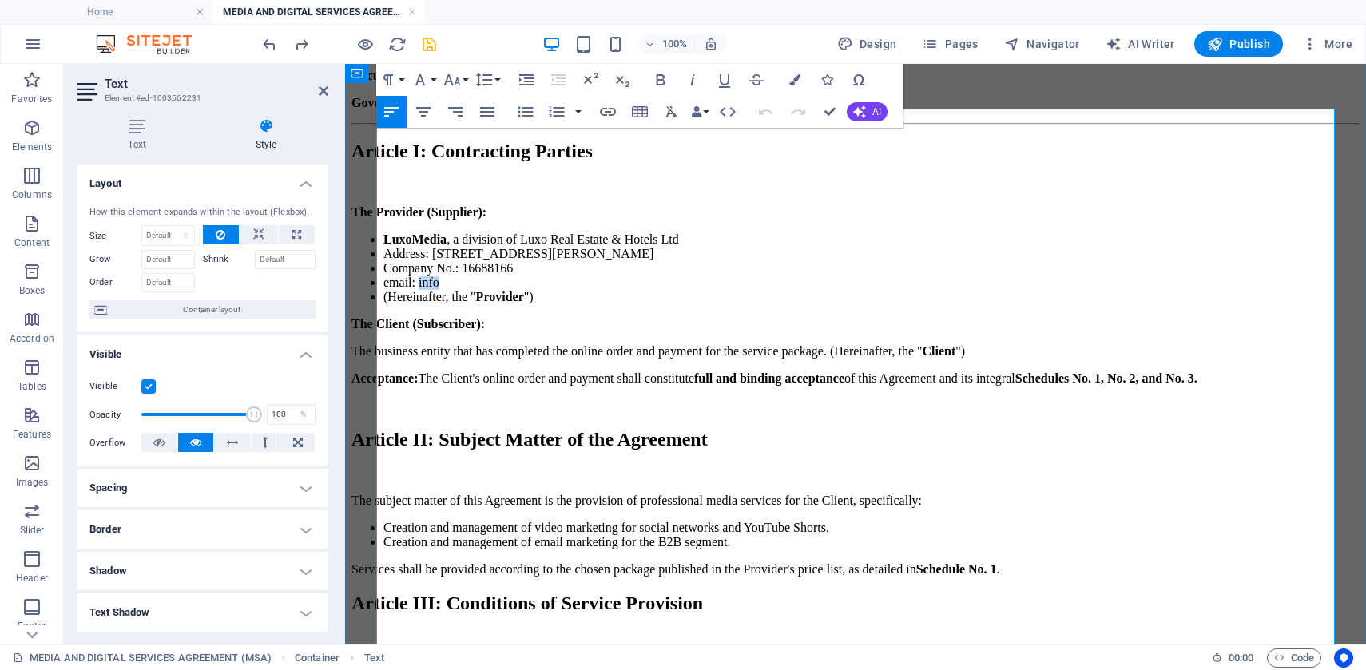
drag, startPoint x: 476, startPoint y: 484, endPoint x: 441, endPoint y: 483, distance: 35.2
click at [441, 290] on li "email: info" at bounding box center [871, 283] width 976 height 14
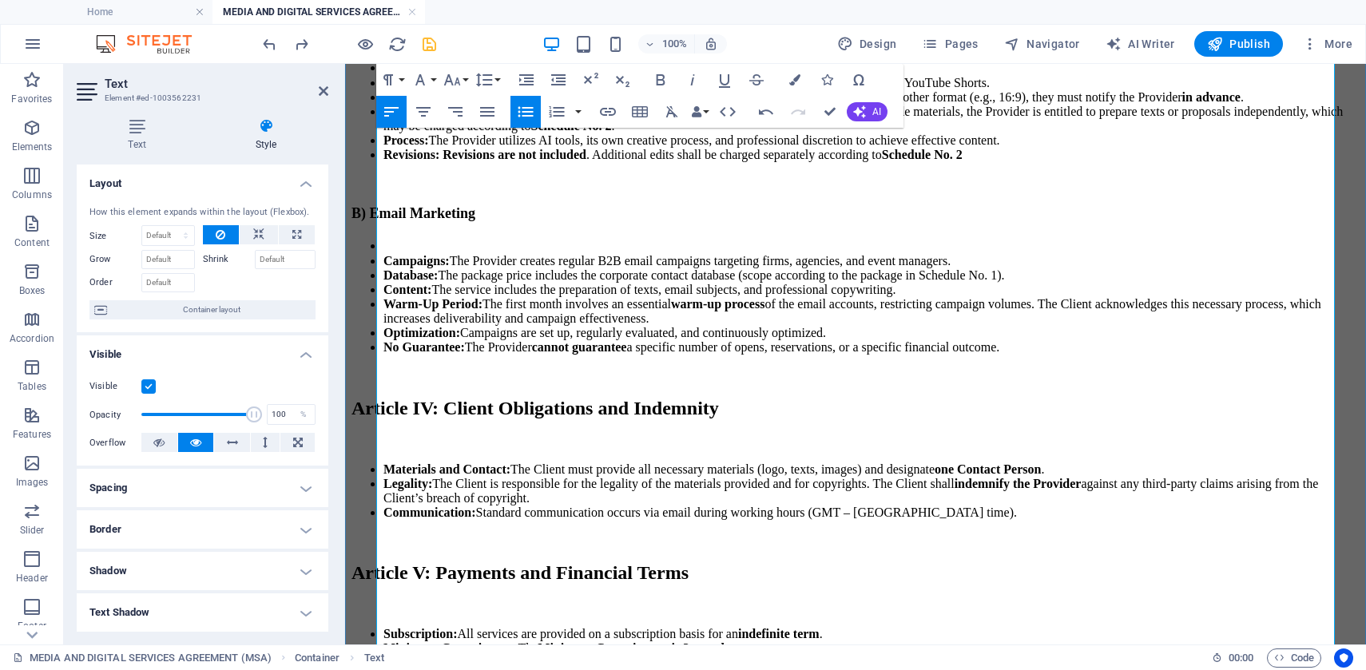
scroll to position [1185, 0]
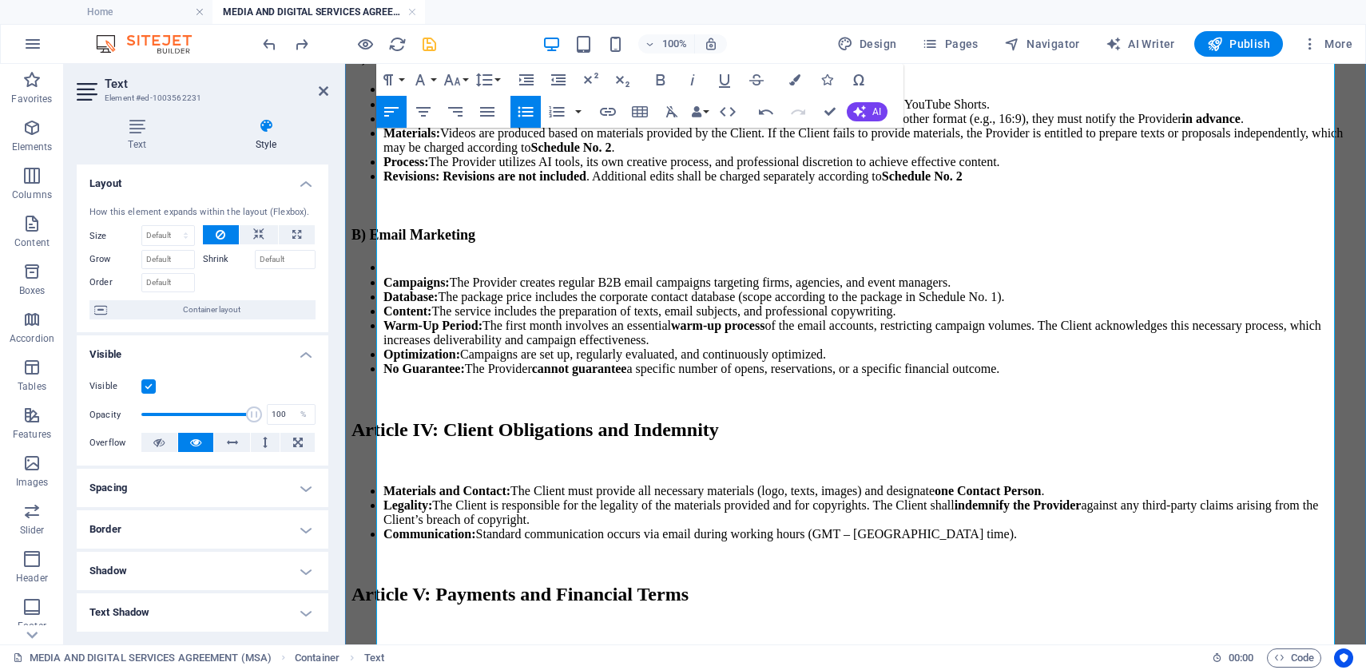
click at [398, 97] on li at bounding box center [871, 89] width 976 height 17
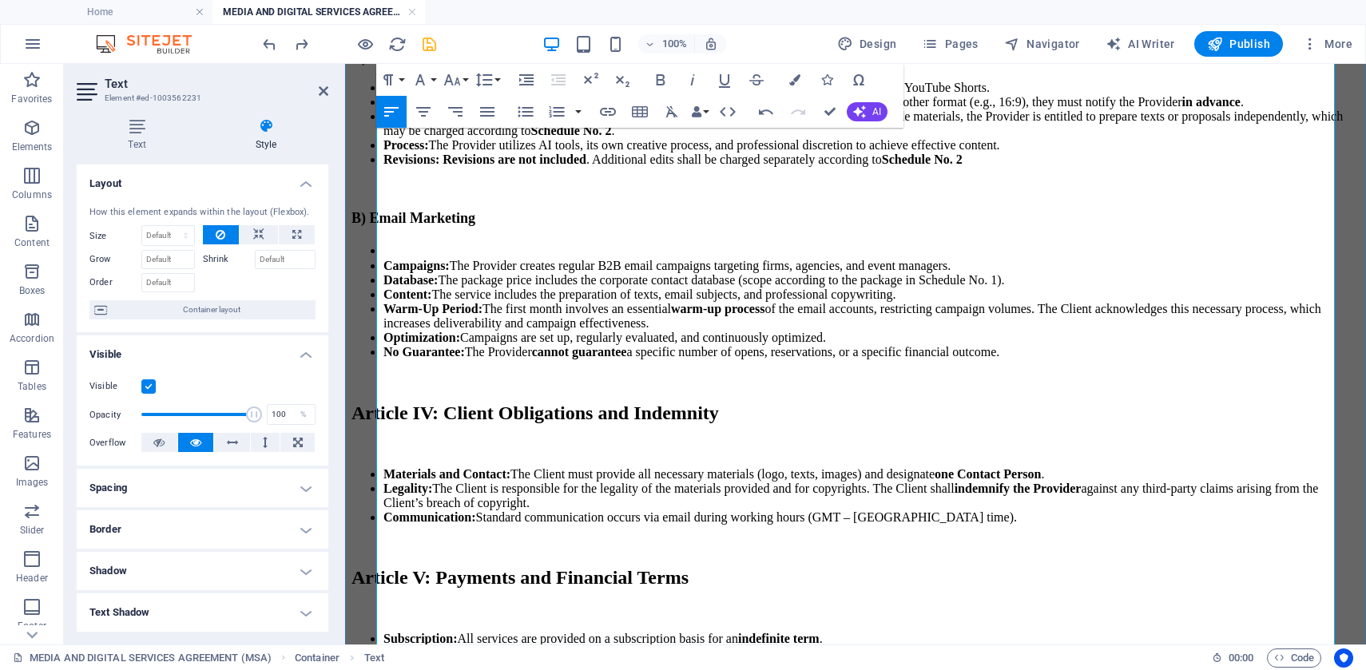
click at [396, 259] on li at bounding box center [871, 250] width 976 height 17
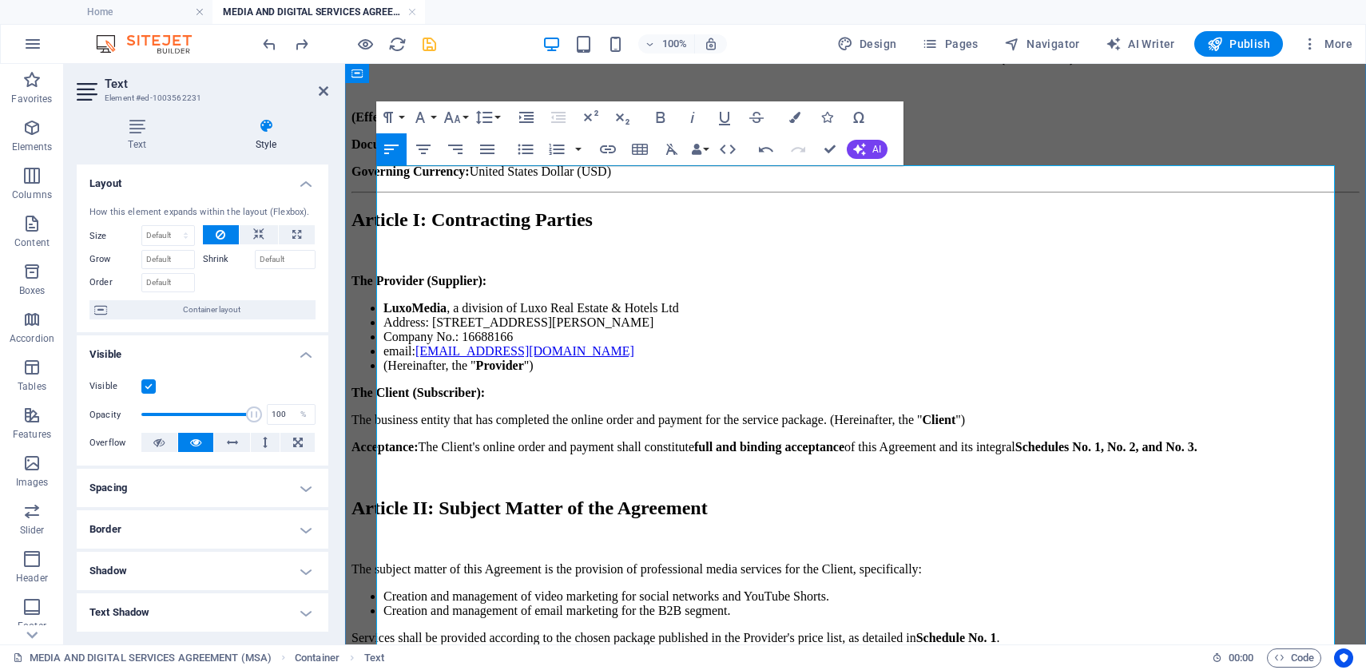
scroll to position [424, 0]
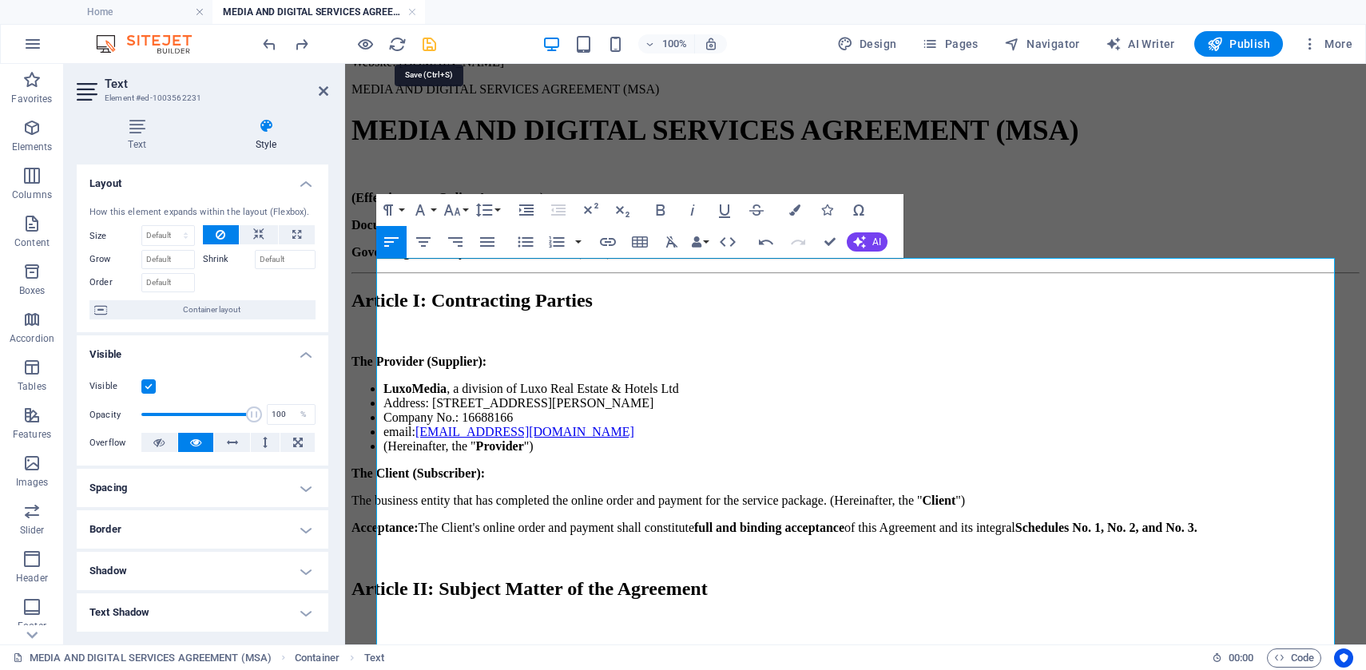
click at [429, 41] on icon "save" at bounding box center [429, 44] width 18 height 18
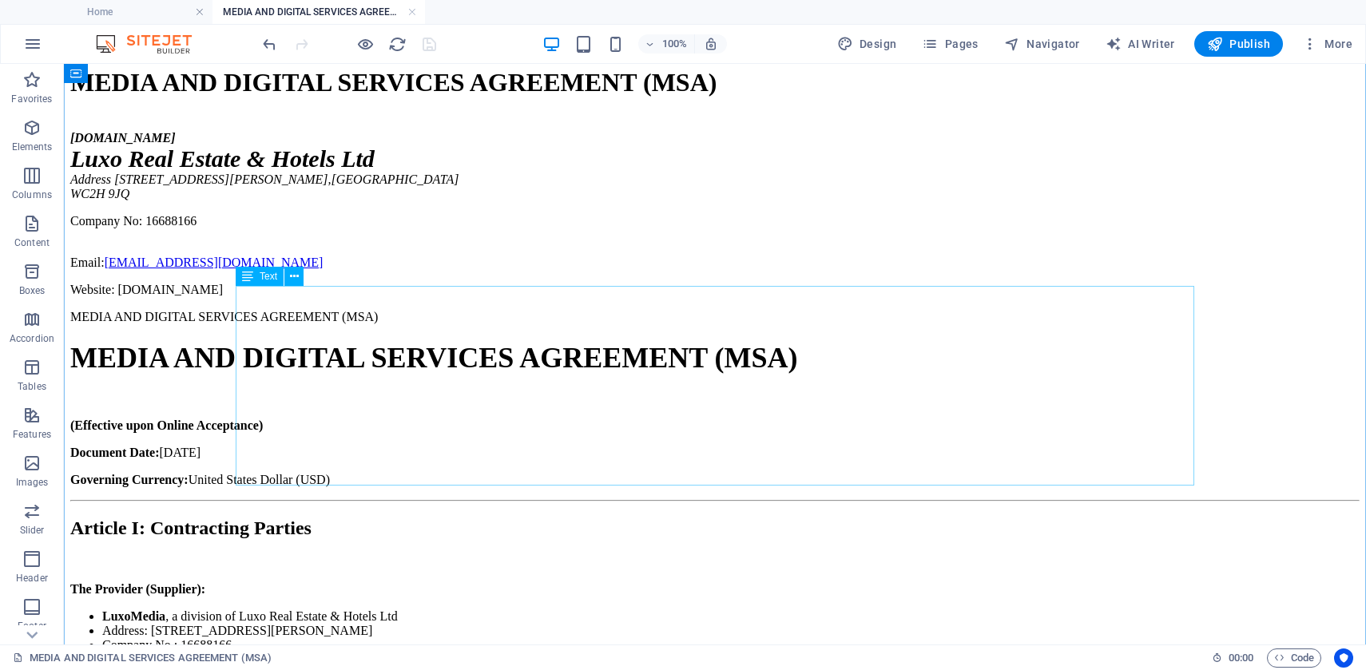
scroll to position [161, 0]
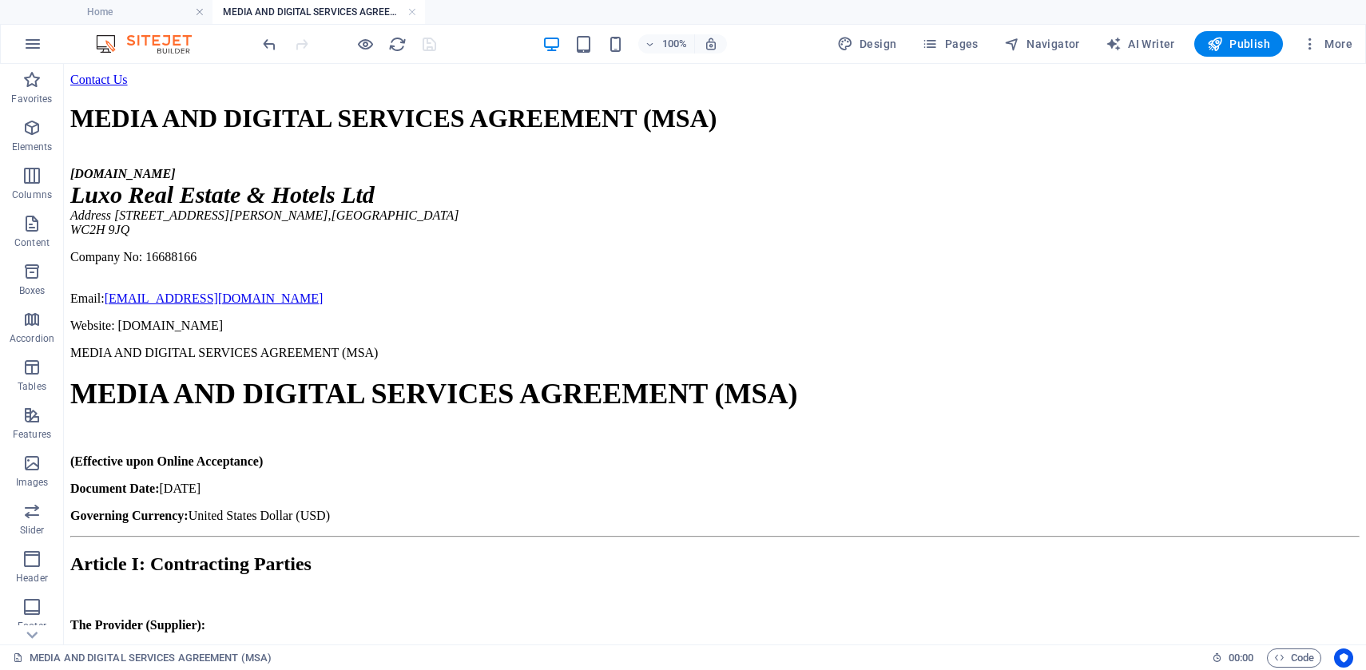
click at [353, 44] on div at bounding box center [349, 44] width 179 height 26
click at [360, 46] on icon "button" at bounding box center [365, 44] width 18 height 18
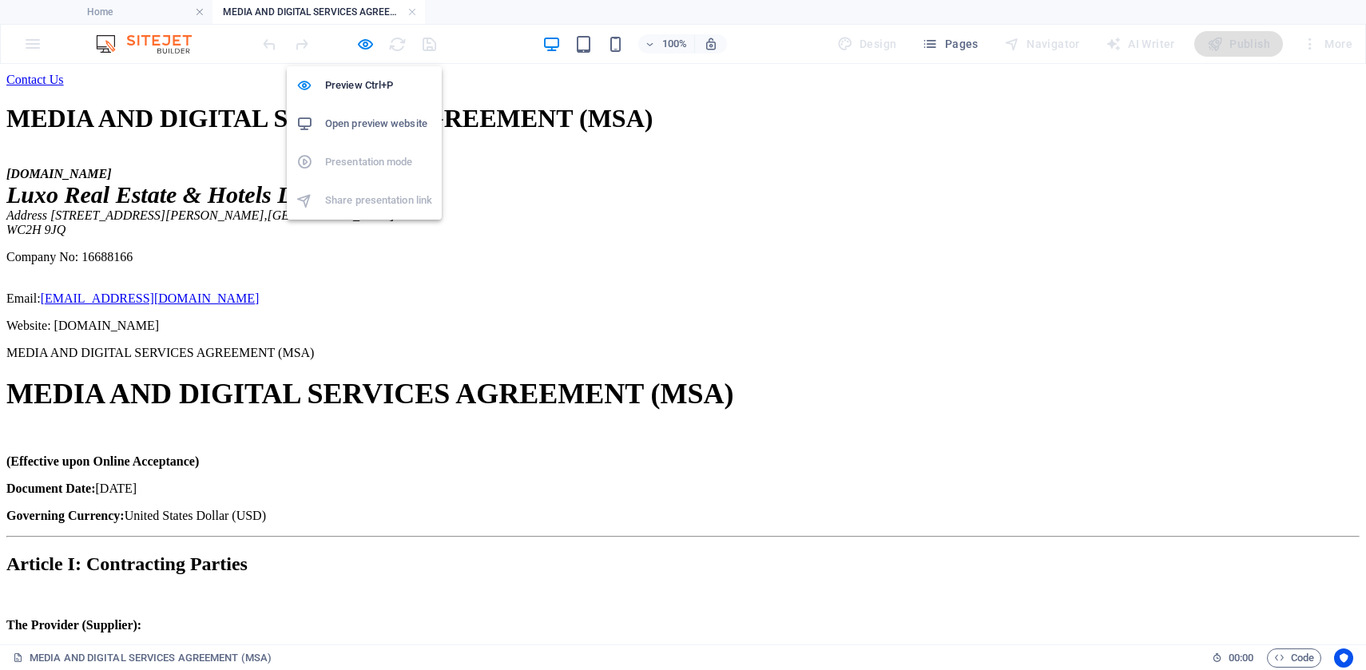
click at [374, 117] on h6 "Open preview website" at bounding box center [378, 123] width 107 height 19
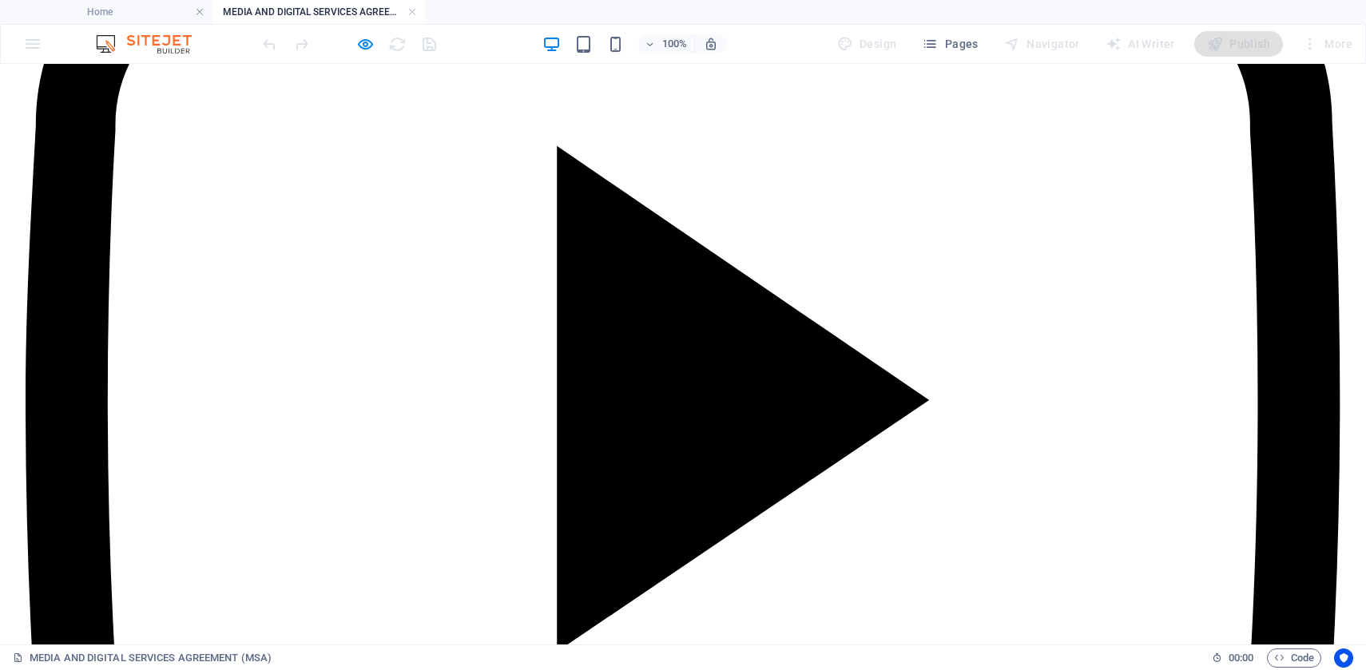
scroll to position [3474, 0]
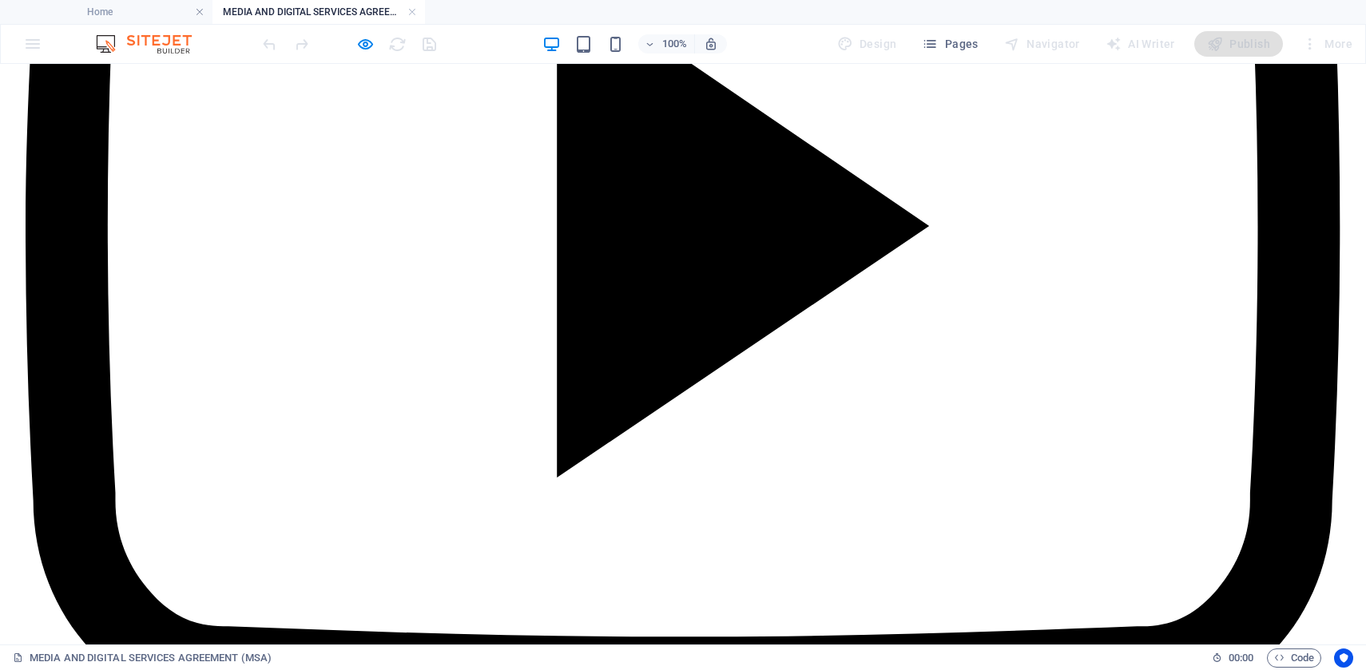
drag, startPoint x: 205, startPoint y: 193, endPoint x: 610, endPoint y: 454, distance: 481.3
copy div "SERVICES AGREEMENT (MSA) [DOMAIN_NAME] Luxo Real Estate & Hotels Ltd Address [S…"
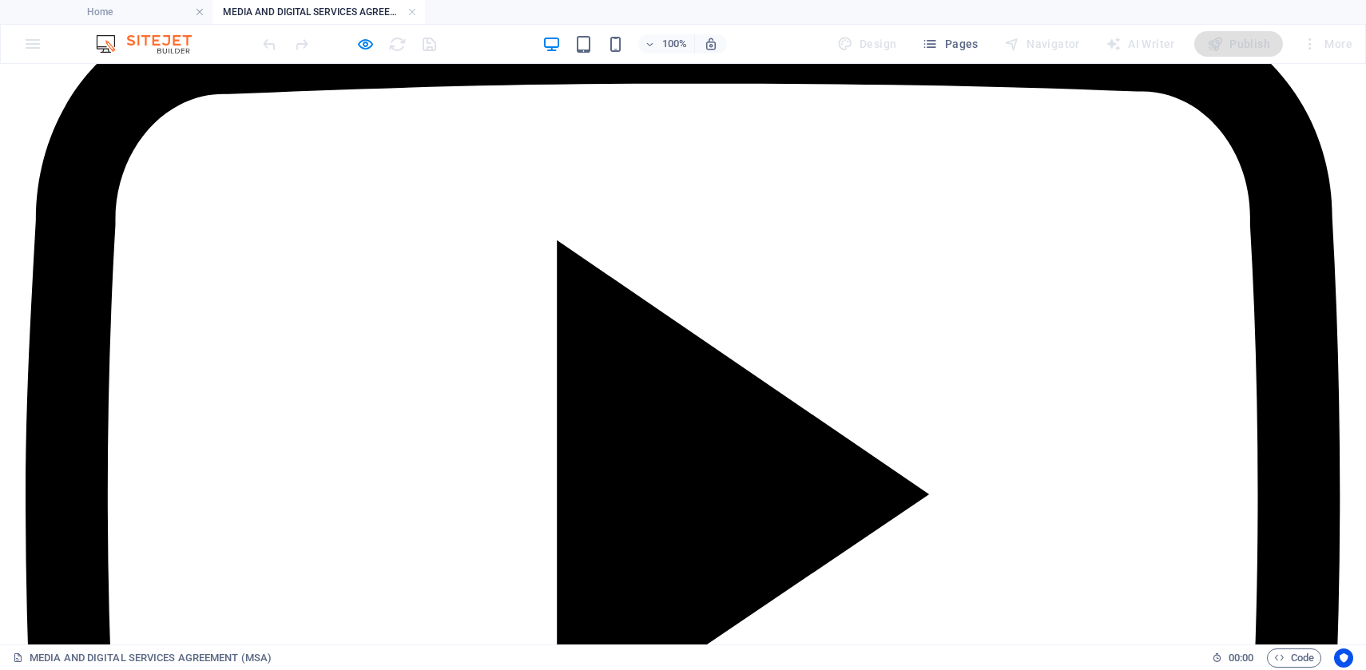
scroll to position [3201, 0]
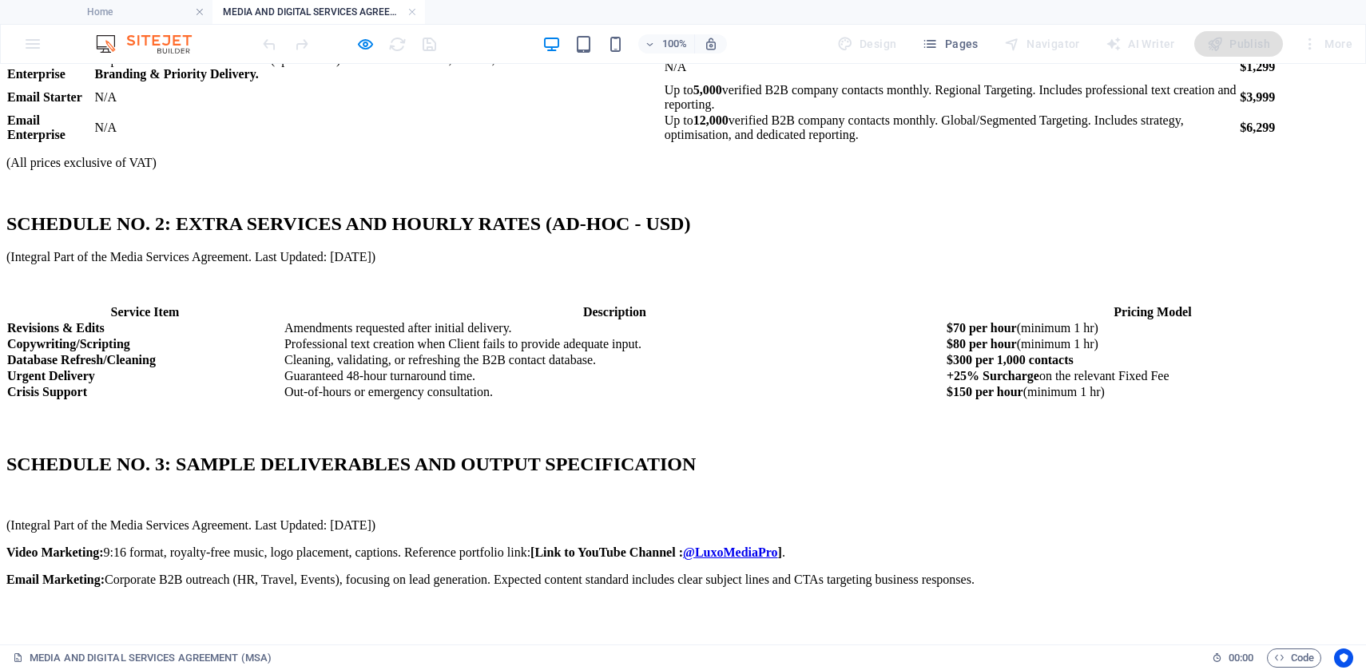
scroll to position [2324, 0]
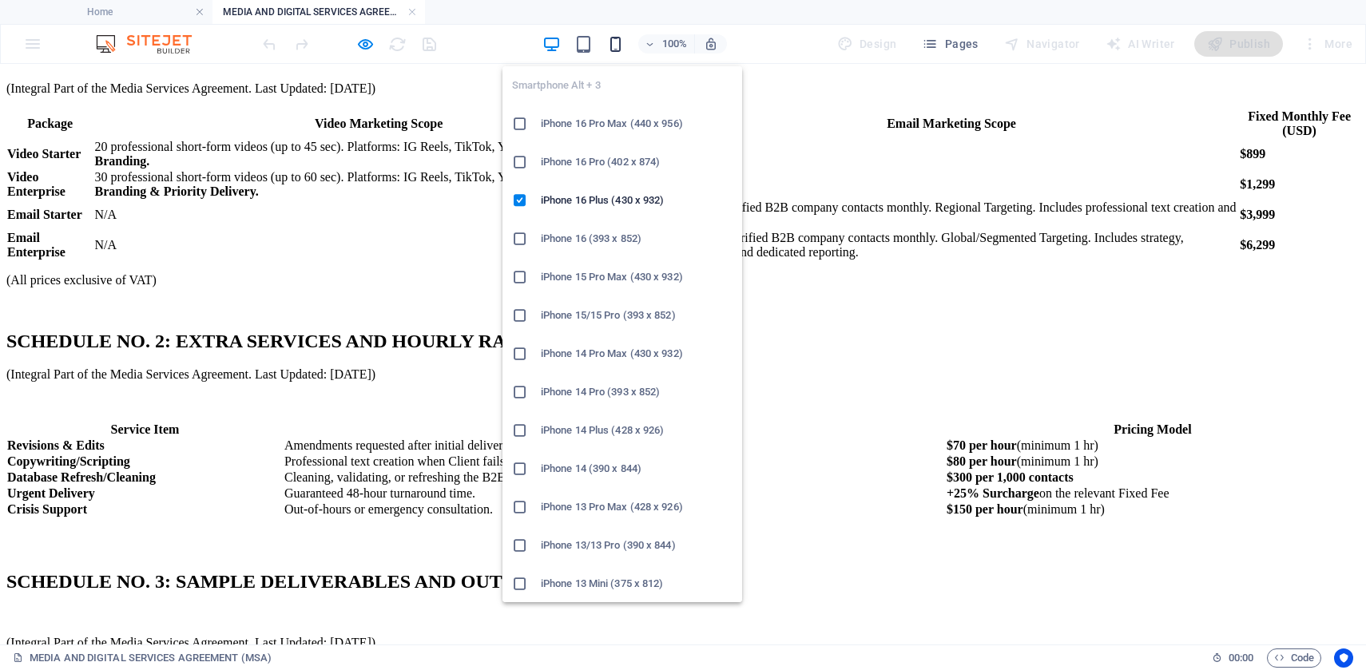
click at [612, 51] on icon "button" at bounding box center [615, 44] width 18 height 18
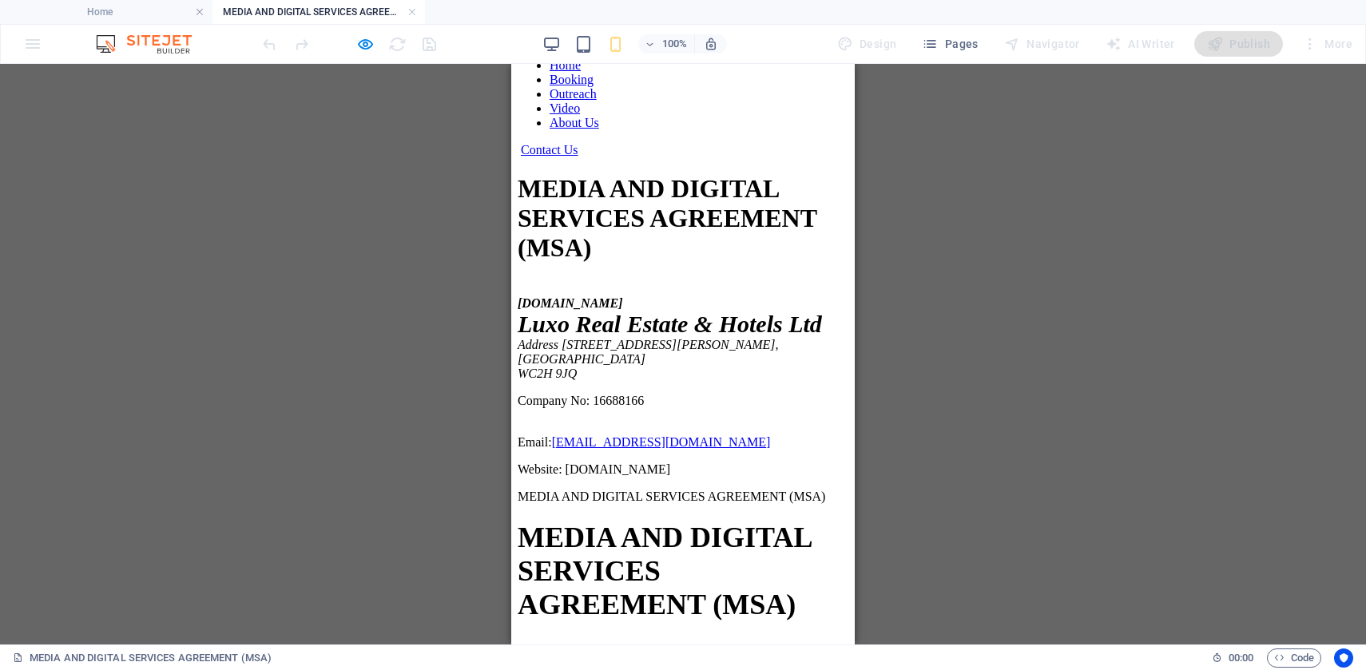
scroll to position [50, 0]
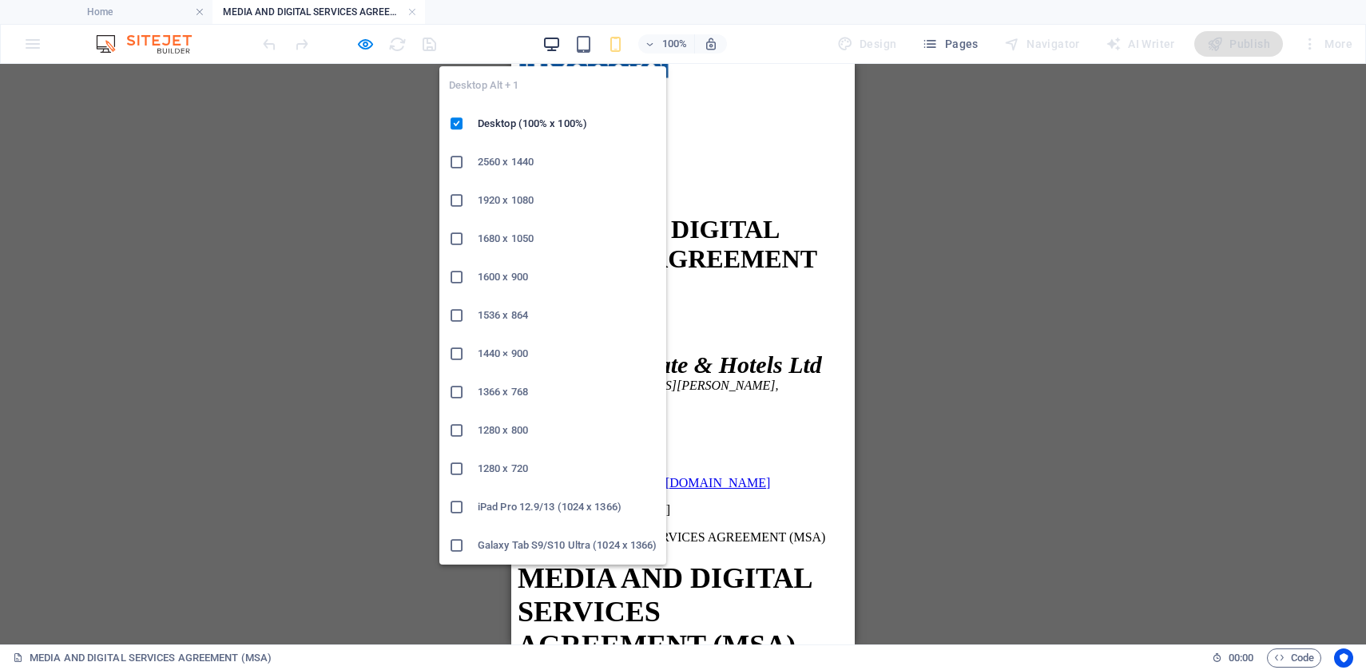
click at [554, 46] on icon "button" at bounding box center [551, 44] width 18 height 18
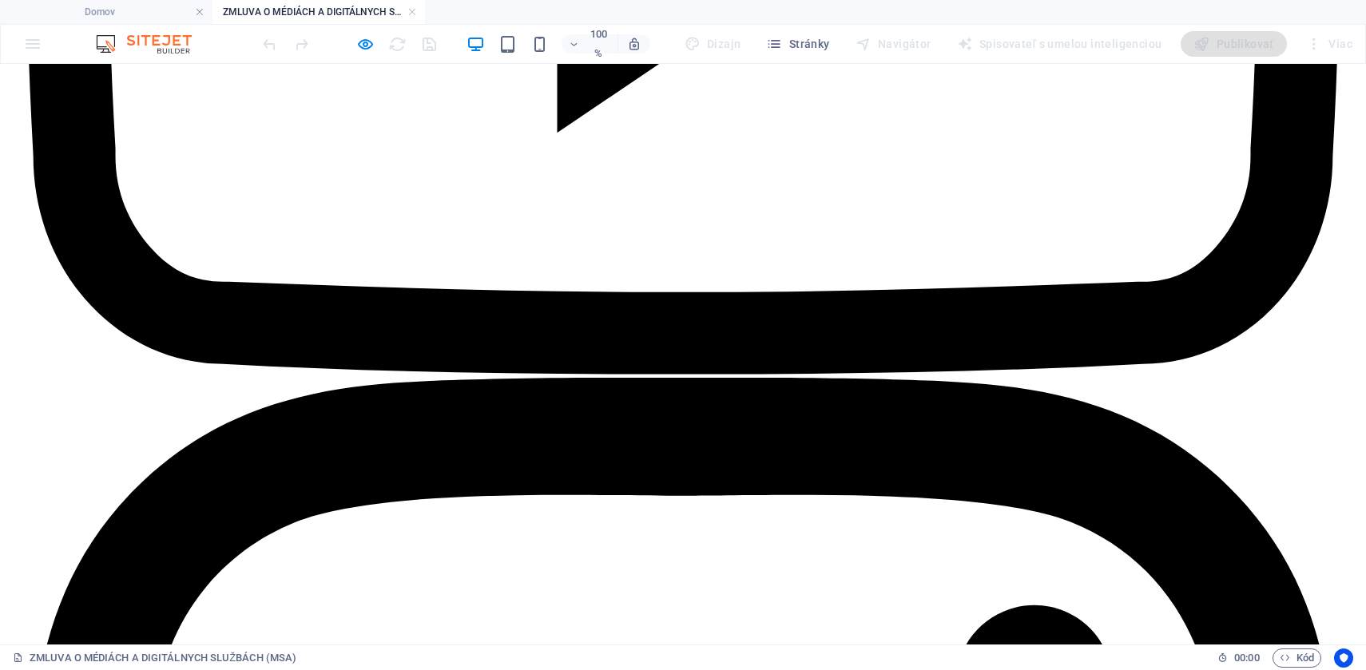
scroll to position [3856, 0]
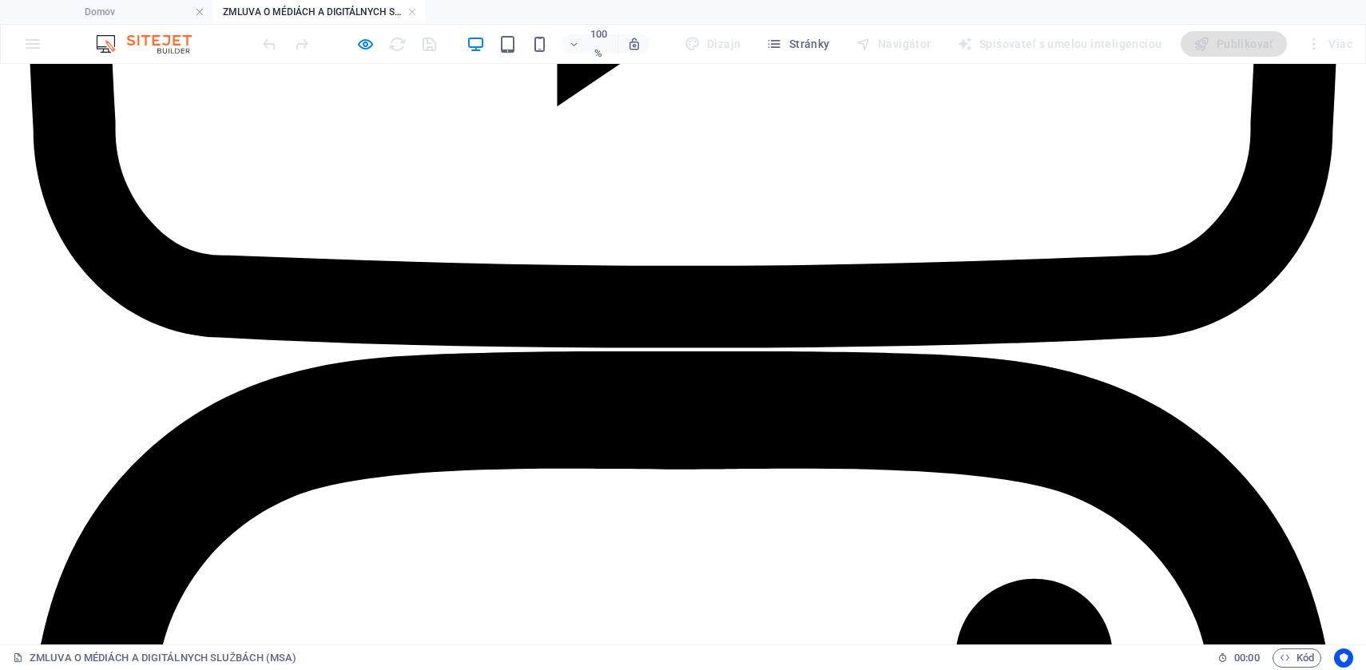
drag, startPoint x: 215, startPoint y: 198, endPoint x: 901, endPoint y: 193, distance: 686.3
copy div "LOREMI D SITAMET C ADIPISCINGE SEDDOEIU (TEM) incididuntutlabo.etd Magn Aliq En…"
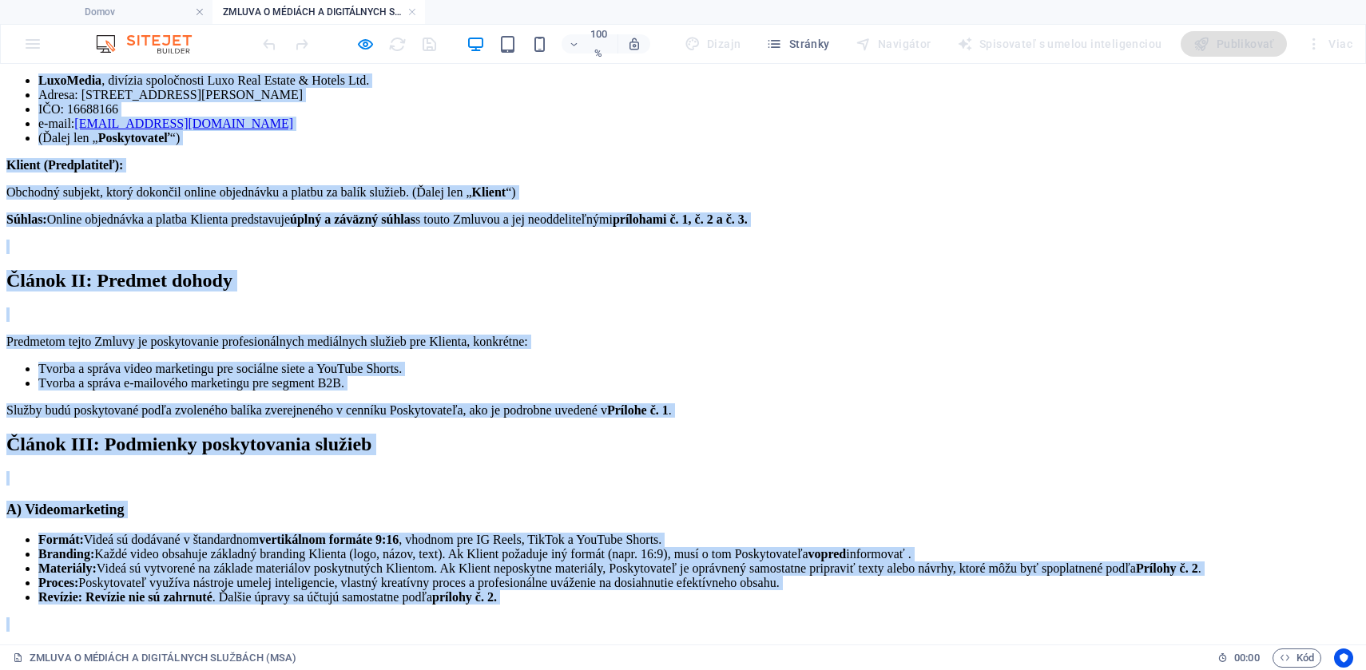
scroll to position [0, 0]
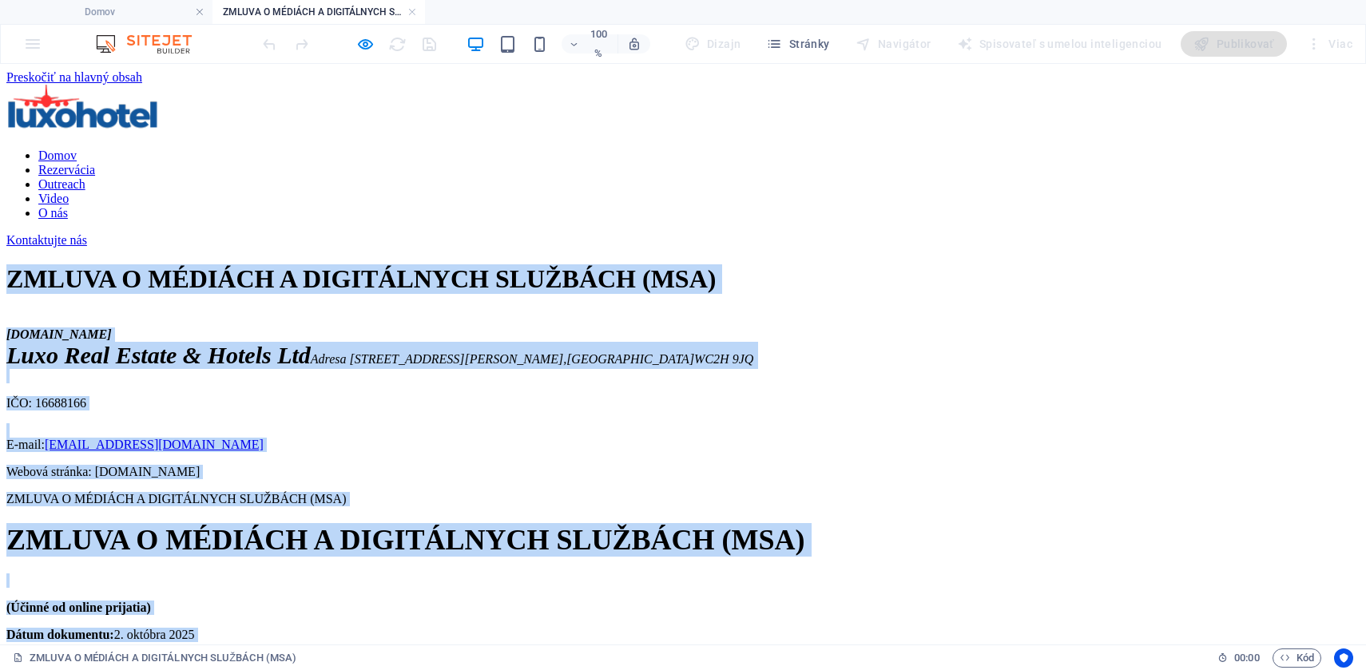
click at [1091, 294] on h1 "ZMLUVA O MÉDIÁCH A DIGITÁLNYCH SLUŽBÁCH (MSA)" at bounding box center [682, 279] width 1353 height 30
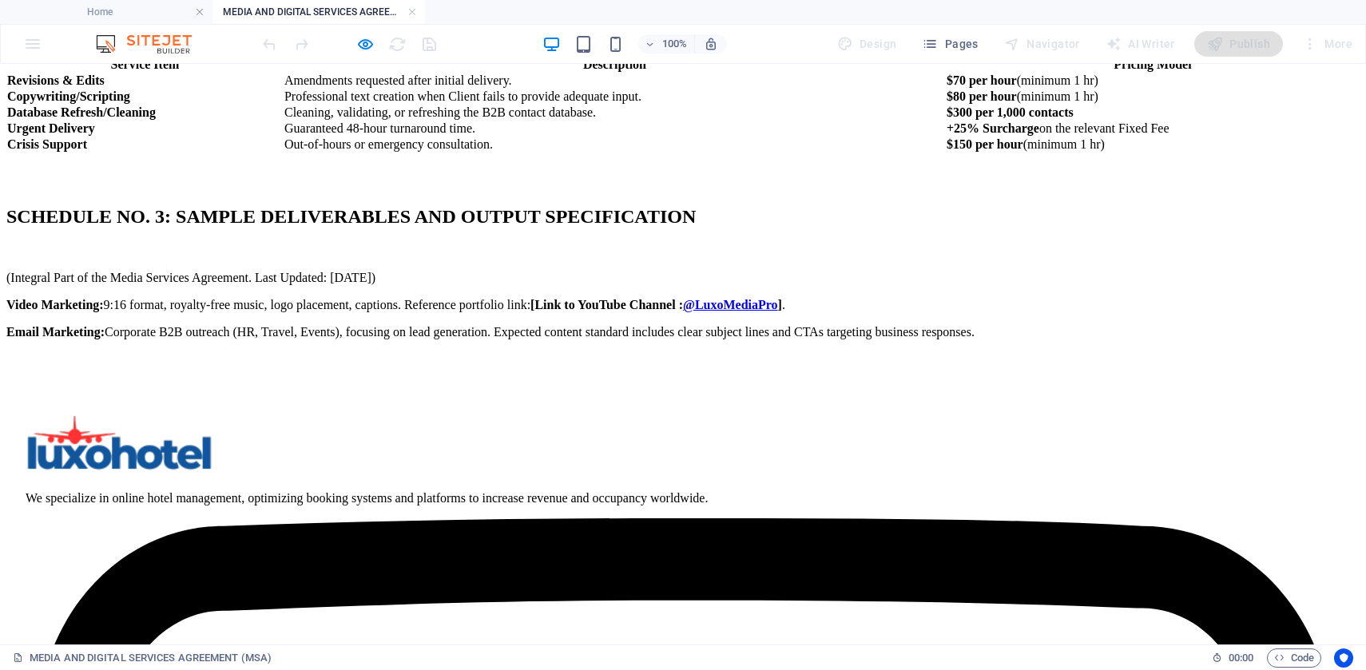
scroll to position [2688, 0]
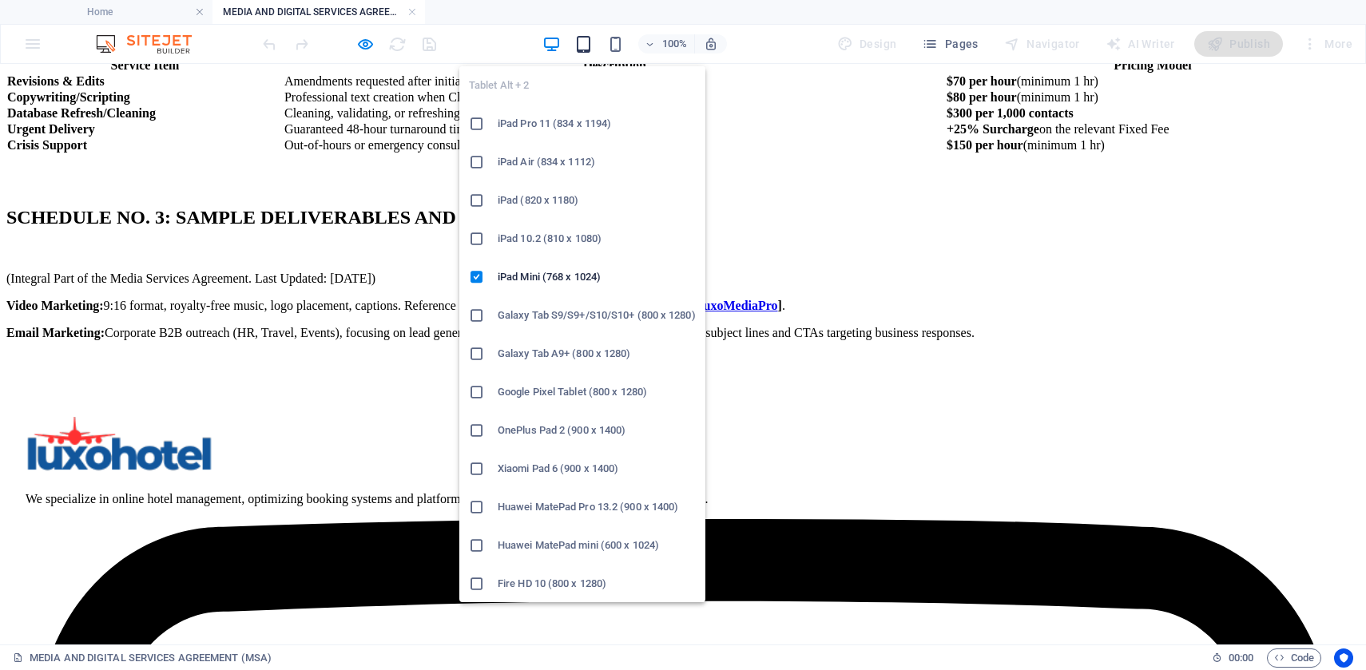
click at [585, 44] on icon "button" at bounding box center [583, 44] width 18 height 18
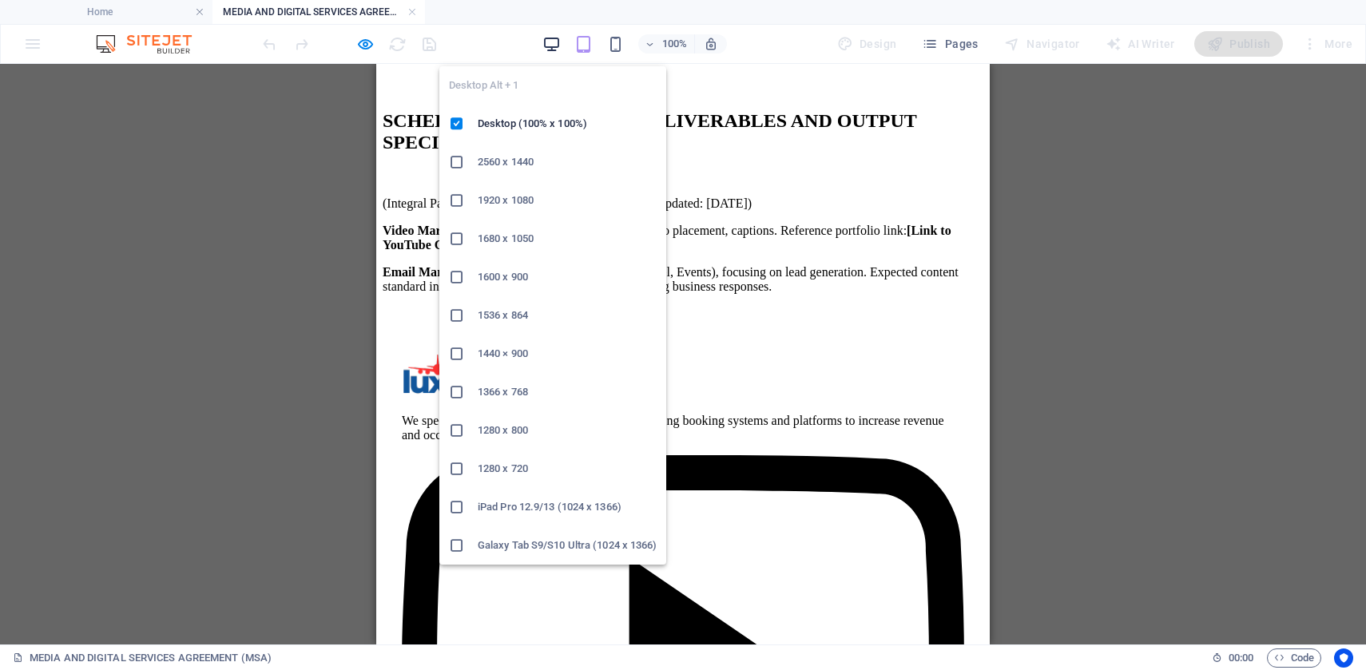
click at [545, 42] on icon "button" at bounding box center [551, 44] width 18 height 18
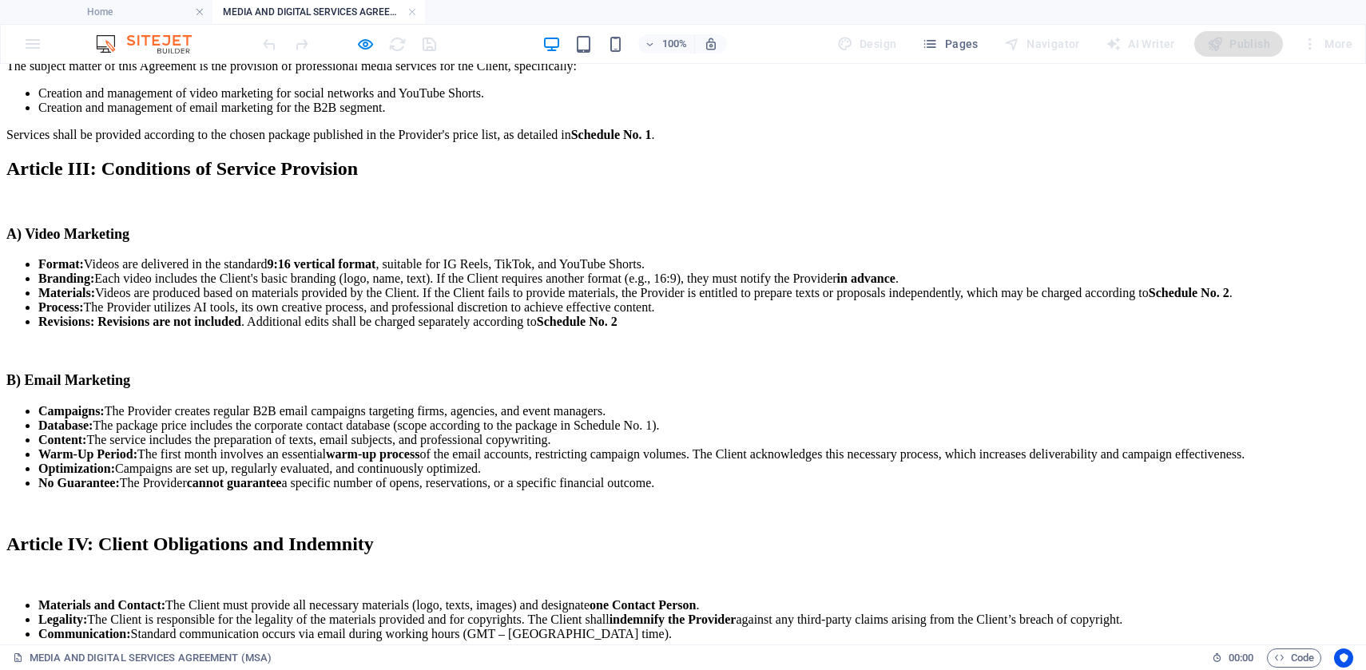
scroll to position [0, 0]
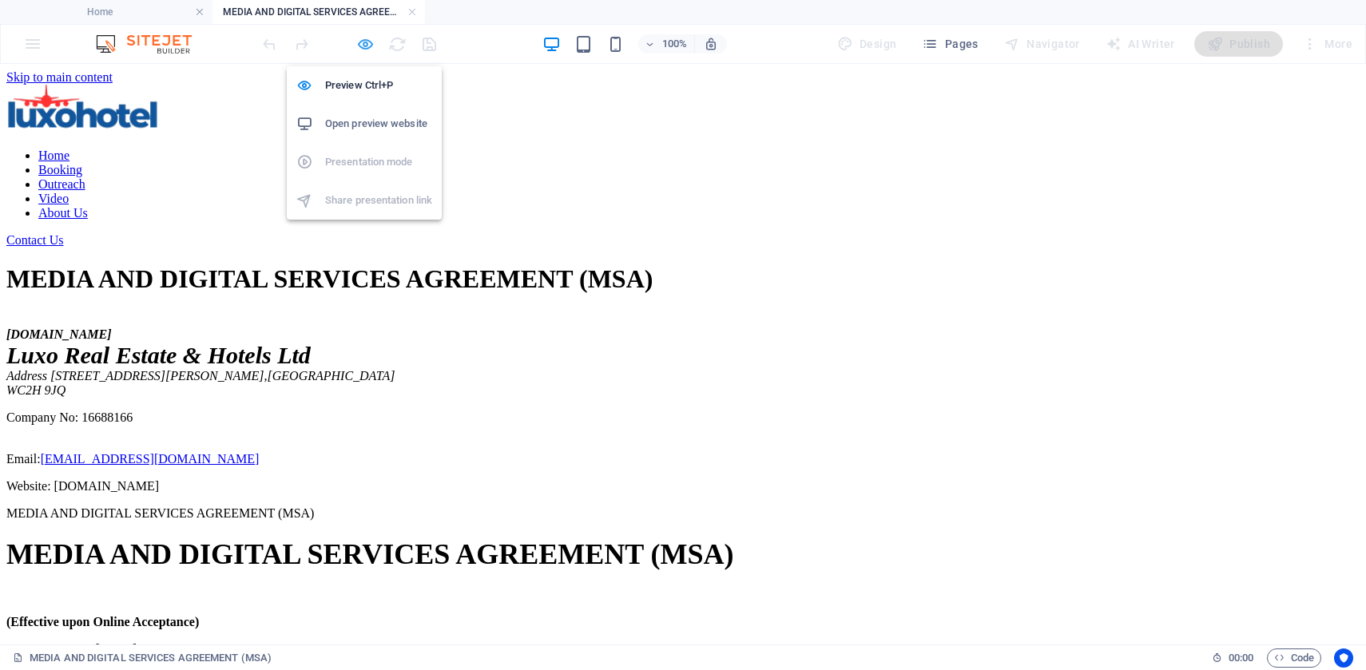
click at [359, 44] on icon "button" at bounding box center [365, 44] width 18 height 18
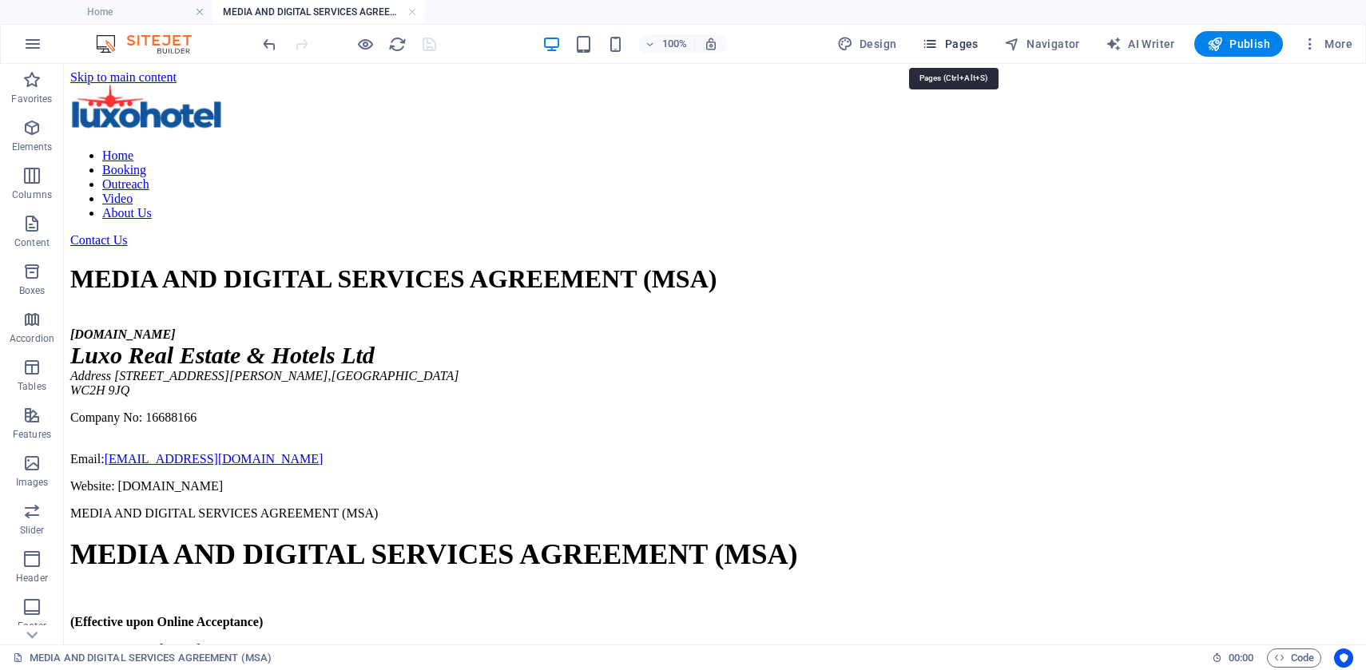
click at [958, 46] on span "Pages" at bounding box center [950, 44] width 56 height 16
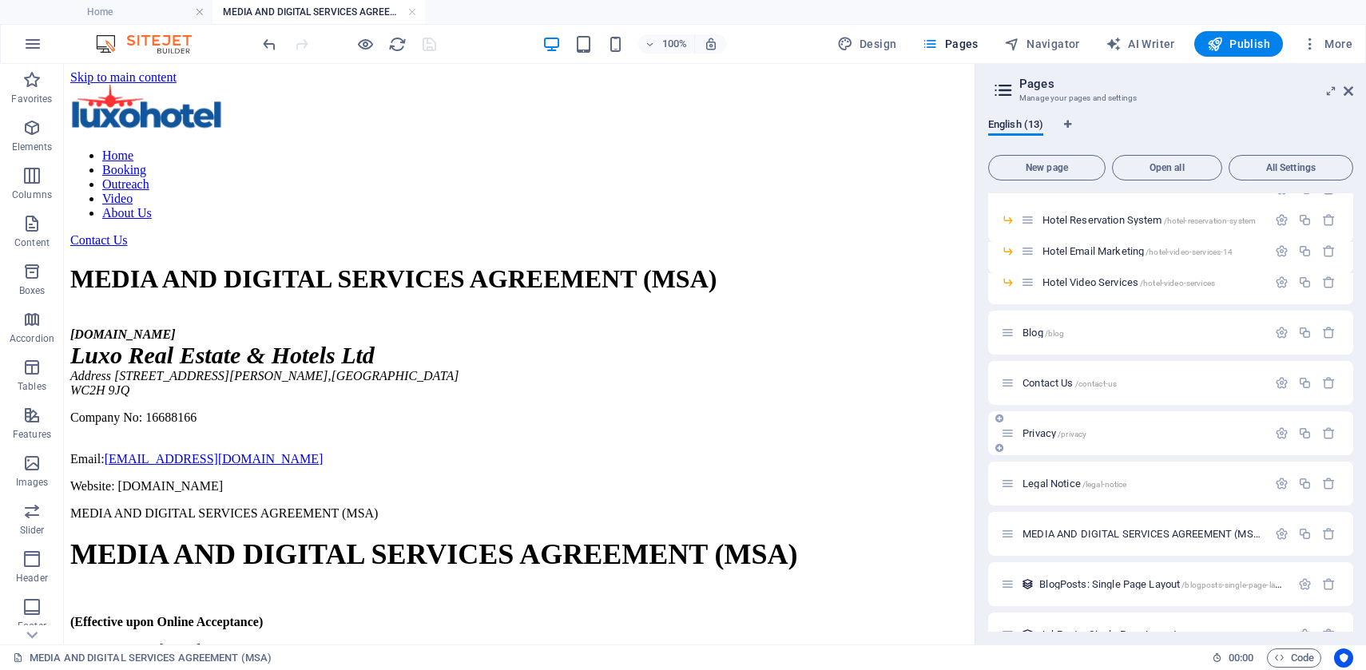
scroll to position [158, 0]
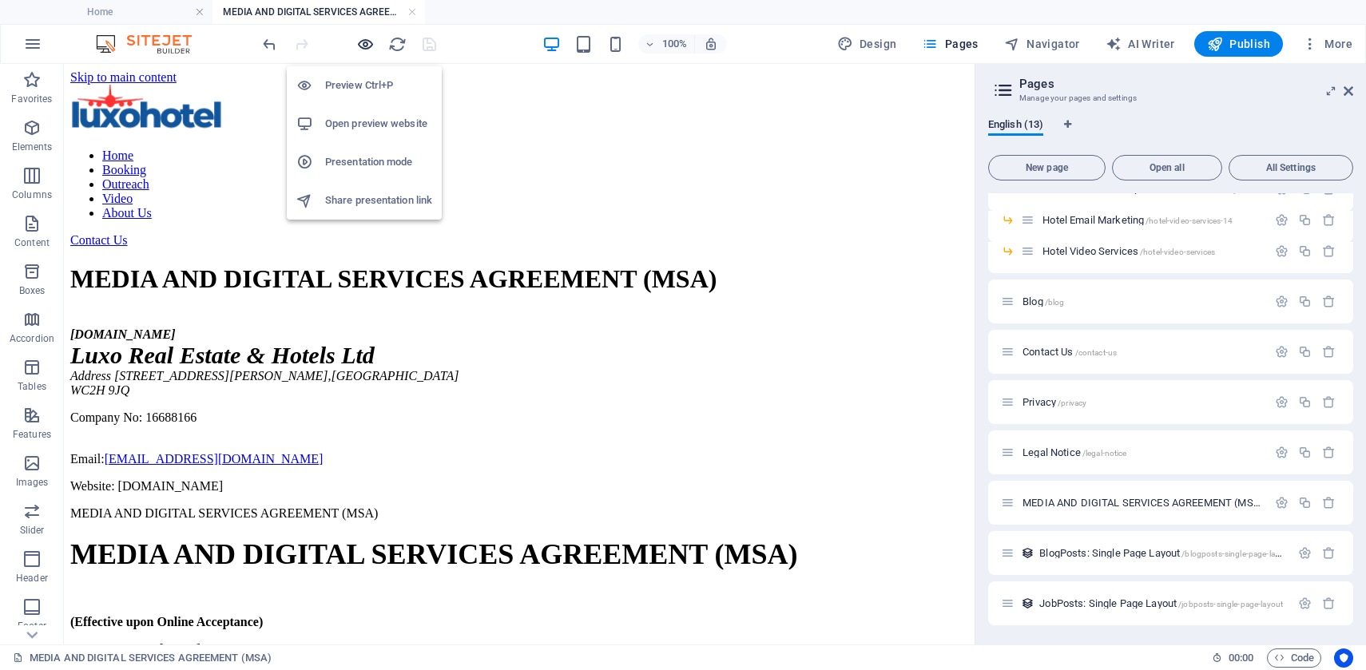
click at [361, 46] on icon "button" at bounding box center [365, 44] width 18 height 18
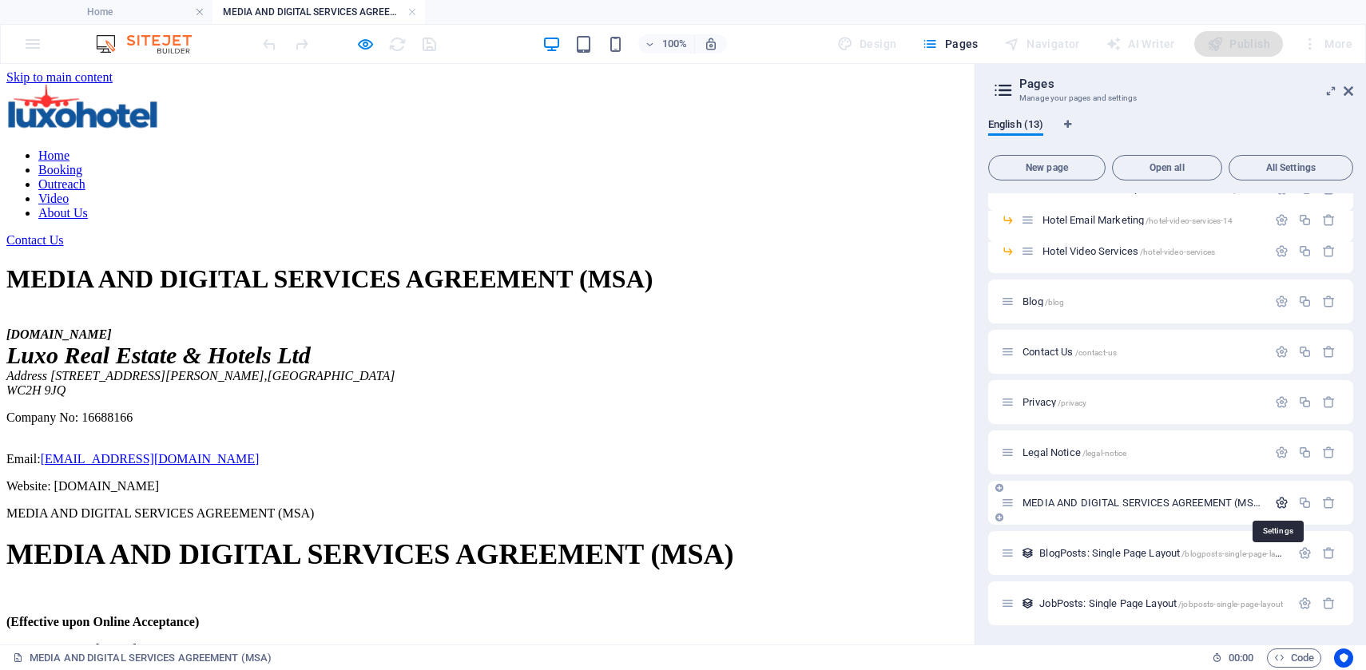
click at [1276, 505] on icon "button" at bounding box center [1282, 503] width 14 height 14
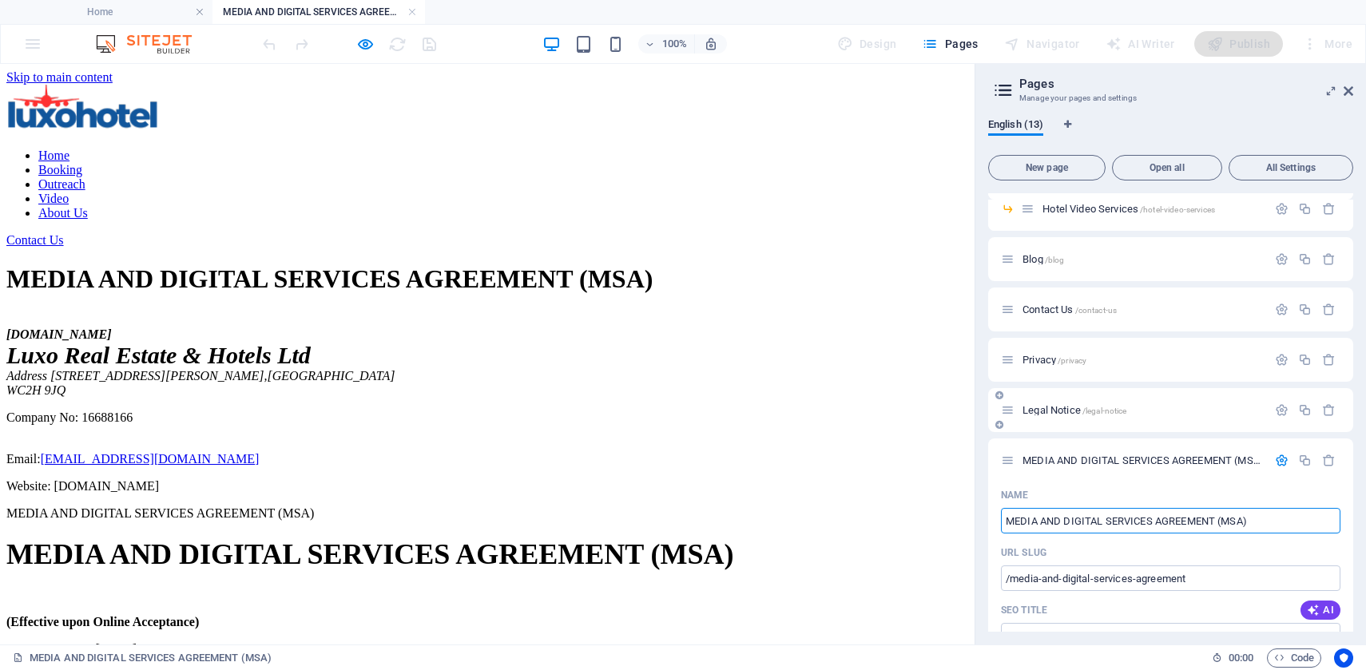
scroll to position [209, 0]
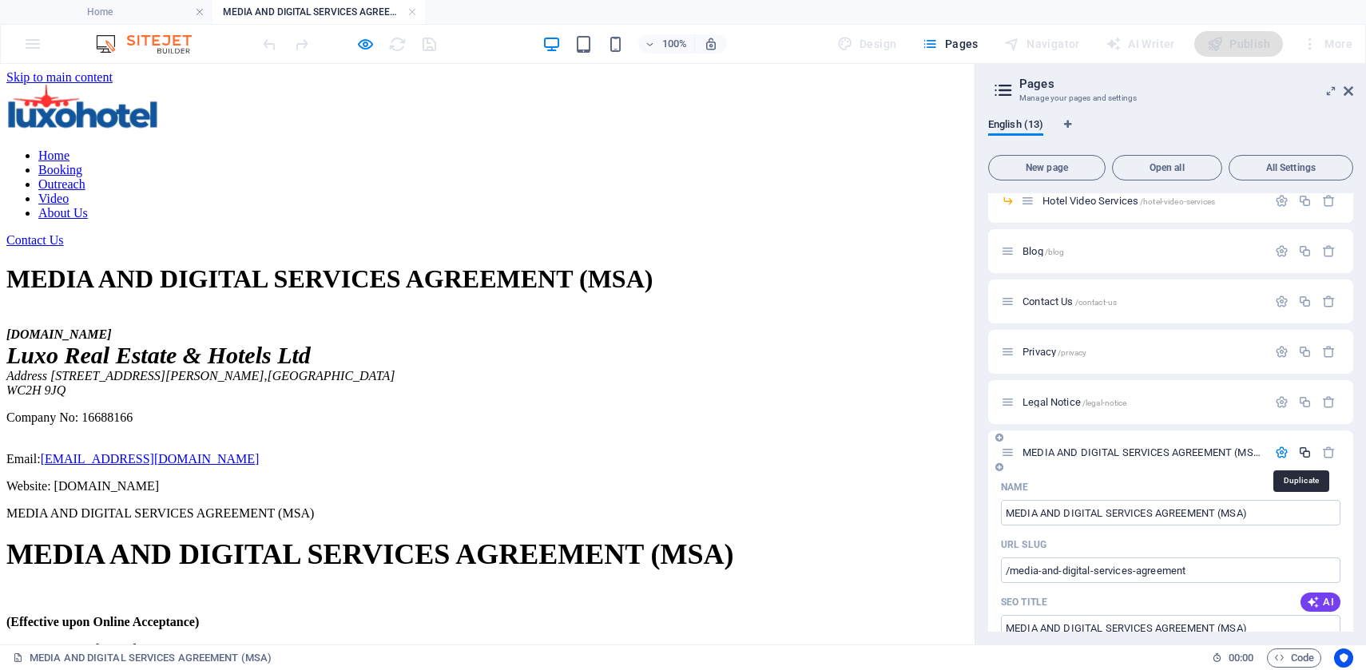
click at [1304, 451] on icon "button" at bounding box center [1305, 453] width 14 height 14
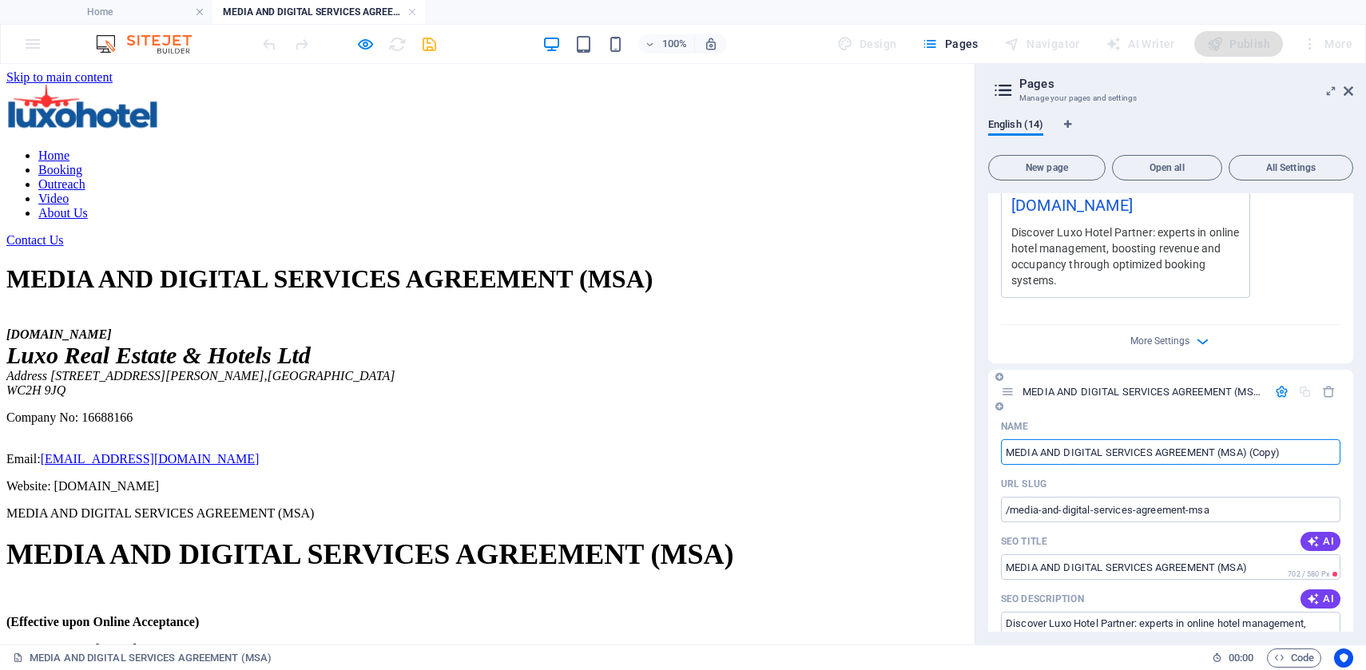
scroll to position [1021, 0]
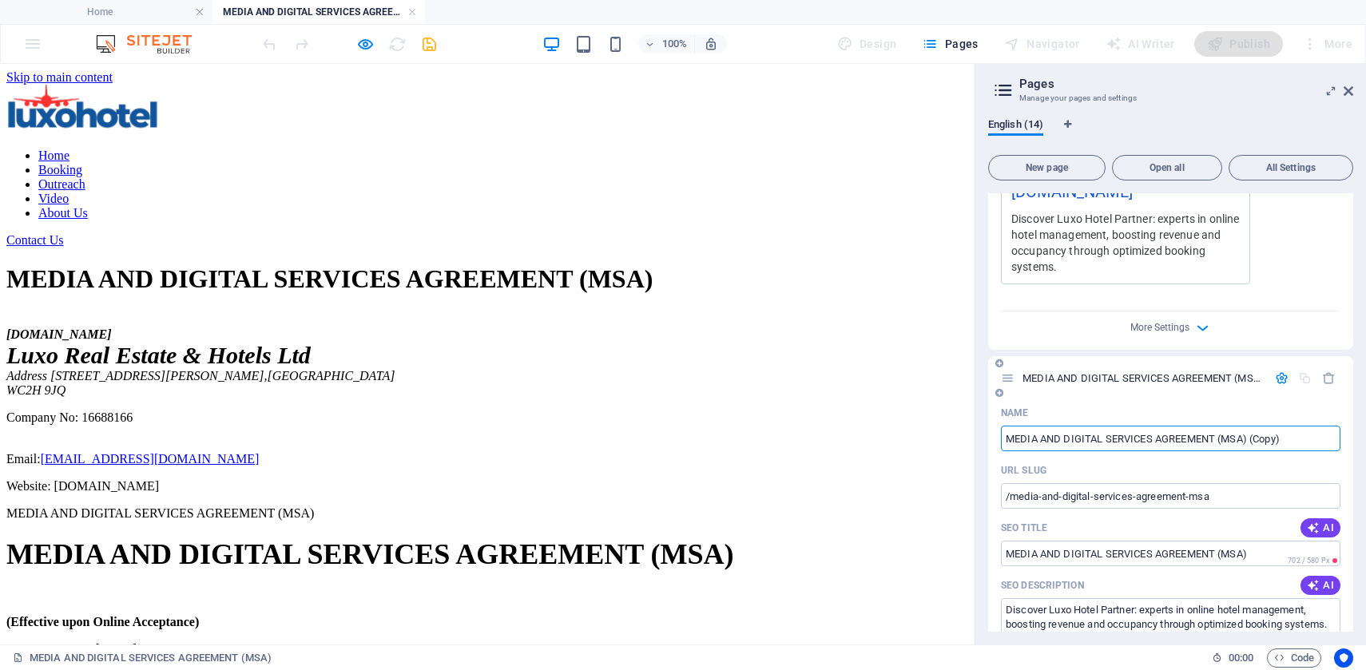
paste input "Hotel Management Agreement"
type input "Hotel Management Agreement"
click at [1126, 496] on input "/media-and-digital-services-agreement-msa" at bounding box center [1171, 496] width 340 height 26
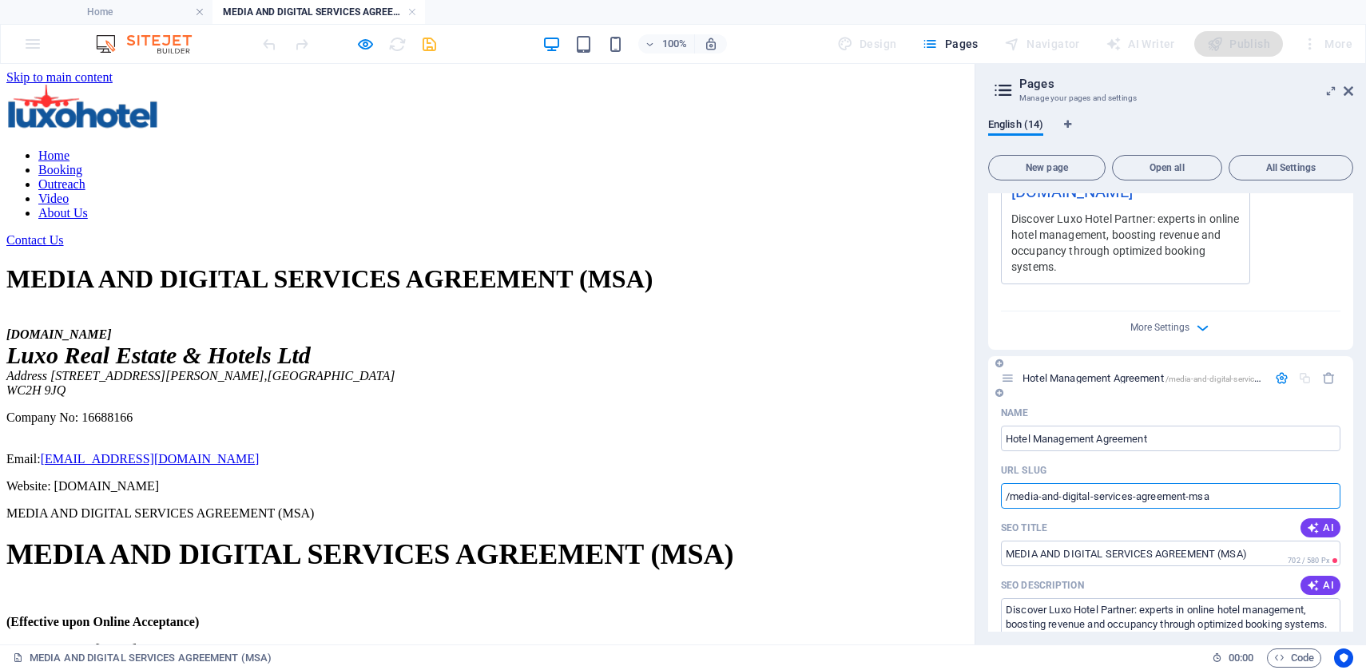
paste input "text"
click at [1194, 493] on input "/media-and-digital-services-agreement-msa" at bounding box center [1171, 496] width 340 height 26
paste input "text"
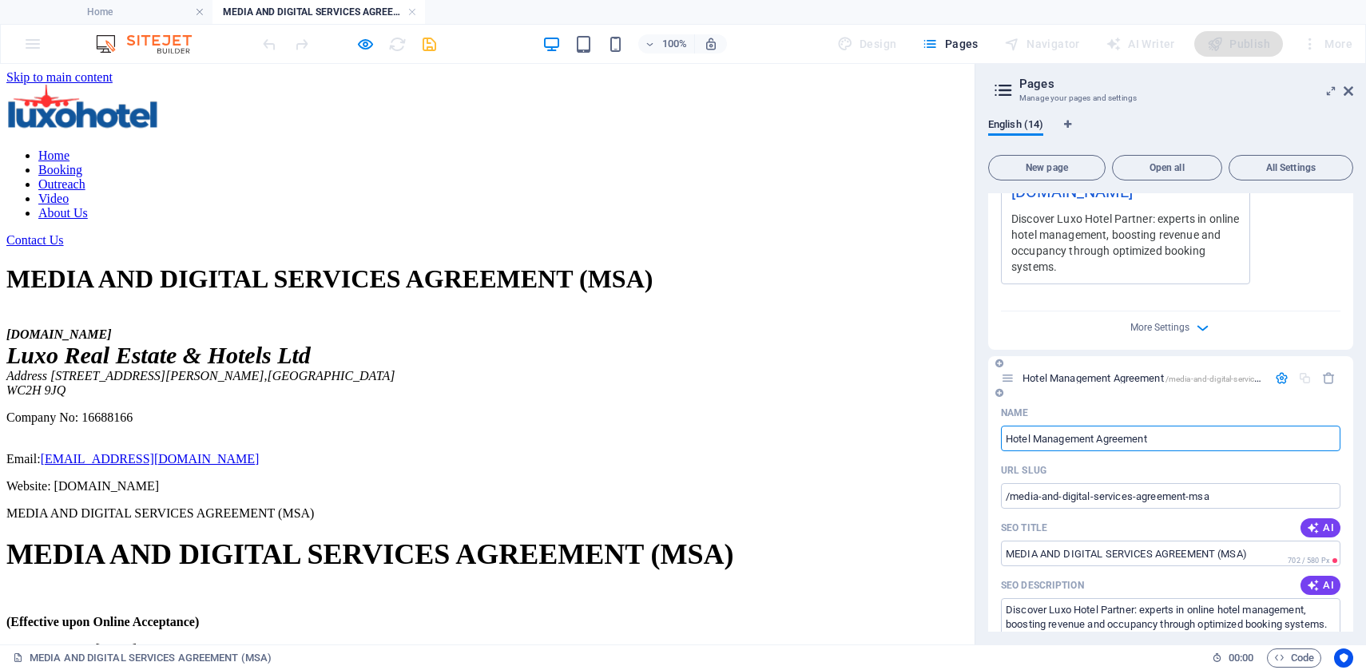
click at [1184, 442] on input "Hotel Management Agreement" at bounding box center [1171, 439] width 340 height 26
click at [1180, 496] on input "/media-and-digital-services-agreement-msa" at bounding box center [1171, 496] width 340 height 26
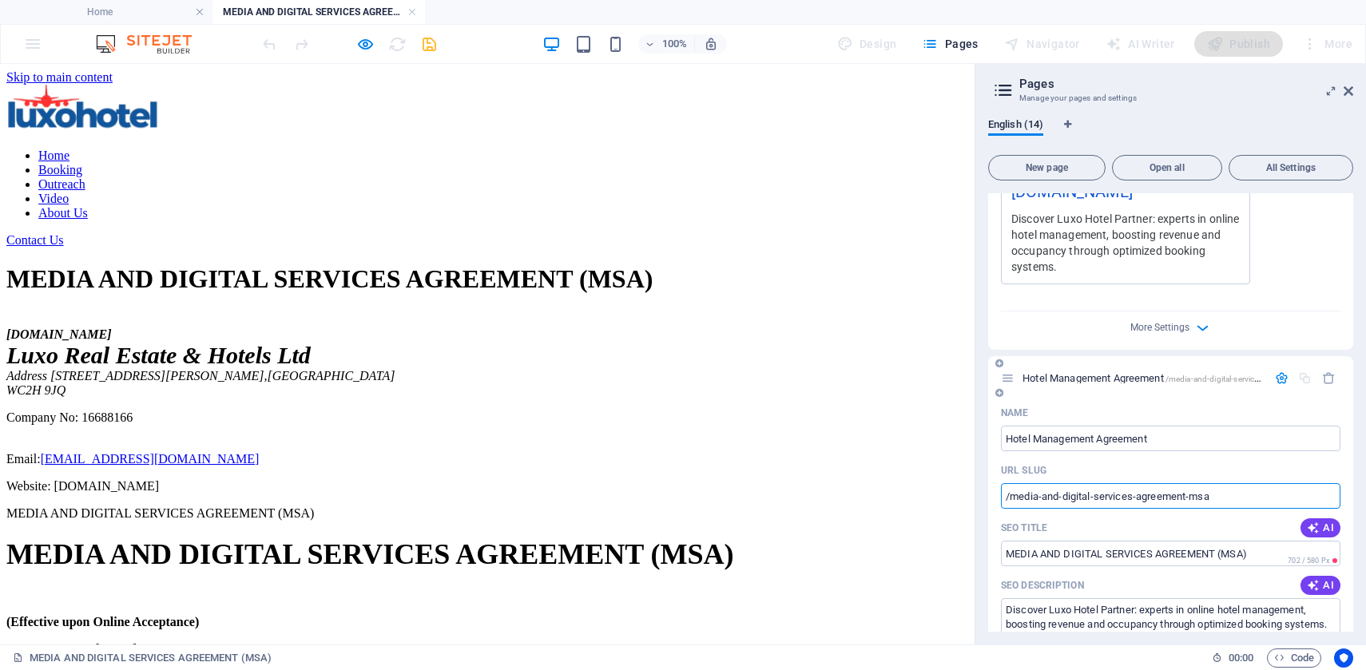
click at [1180, 496] on input "/media-and-digital-services-agreement-msa" at bounding box center [1171, 496] width 340 height 26
paste input "text"
type input "/"
paste input "text"
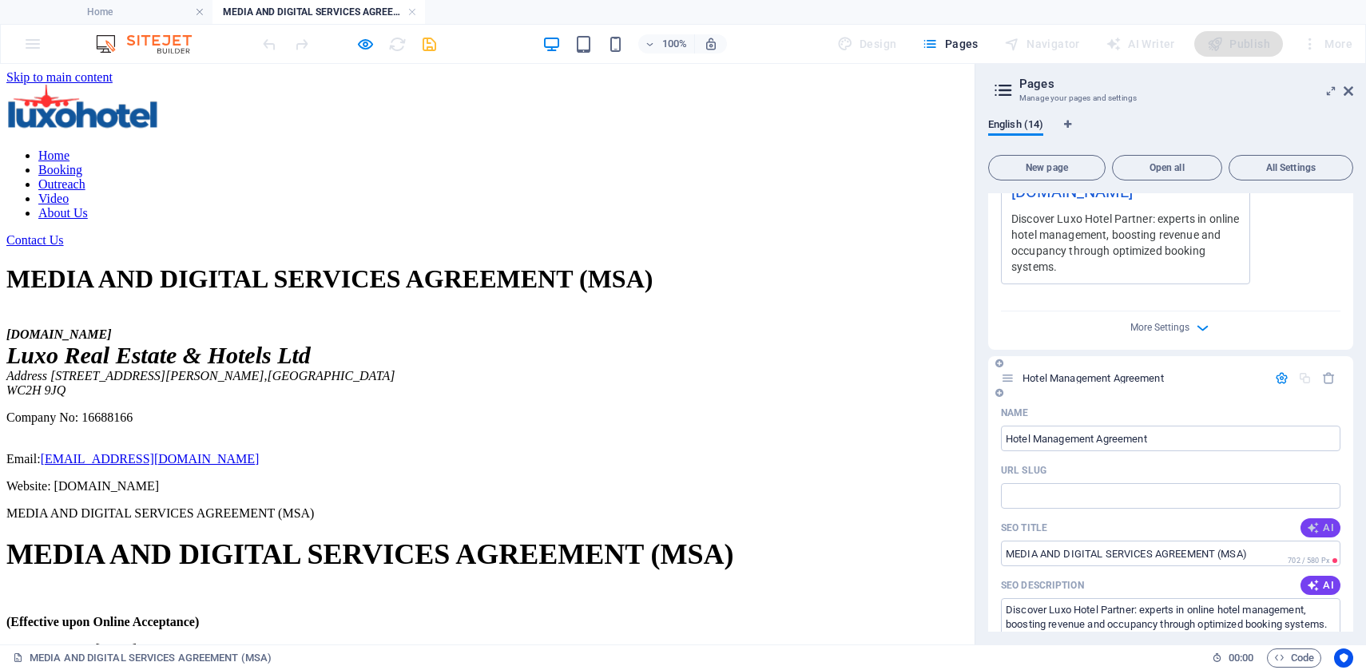
click at [1321, 533] on span "AI" at bounding box center [1320, 528] width 27 height 13
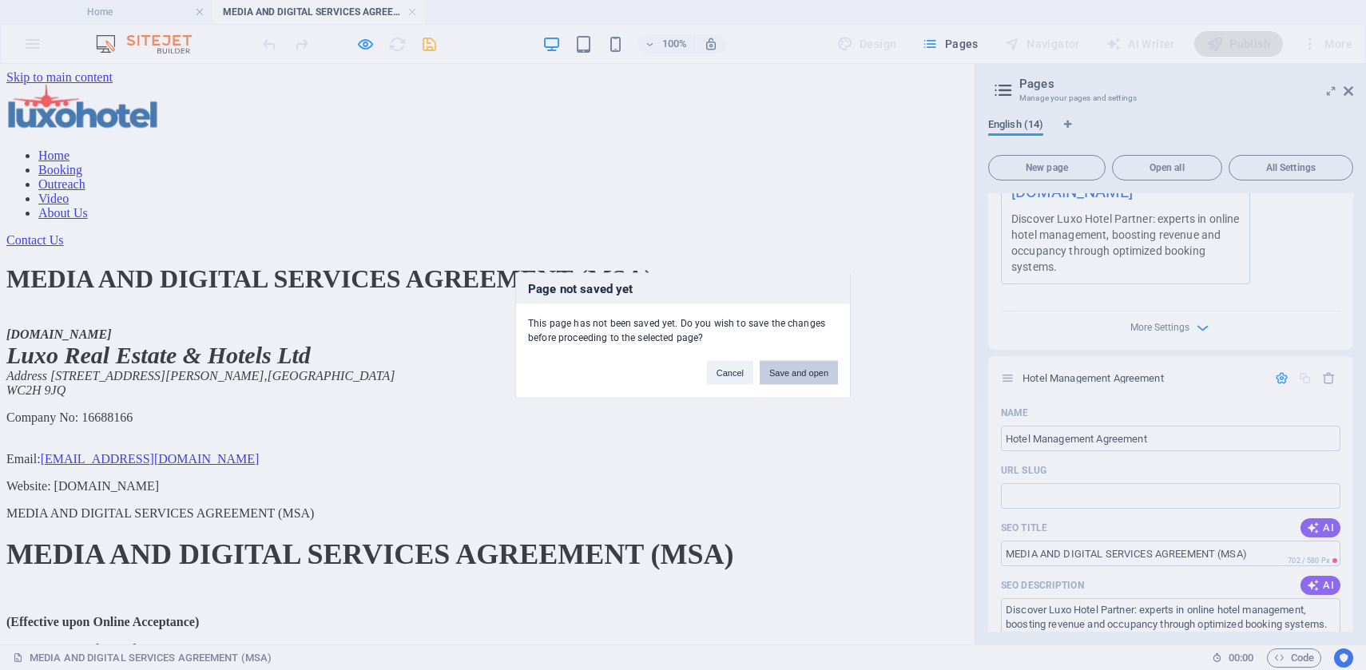
click at [818, 371] on button "Save and open" at bounding box center [799, 372] width 78 height 24
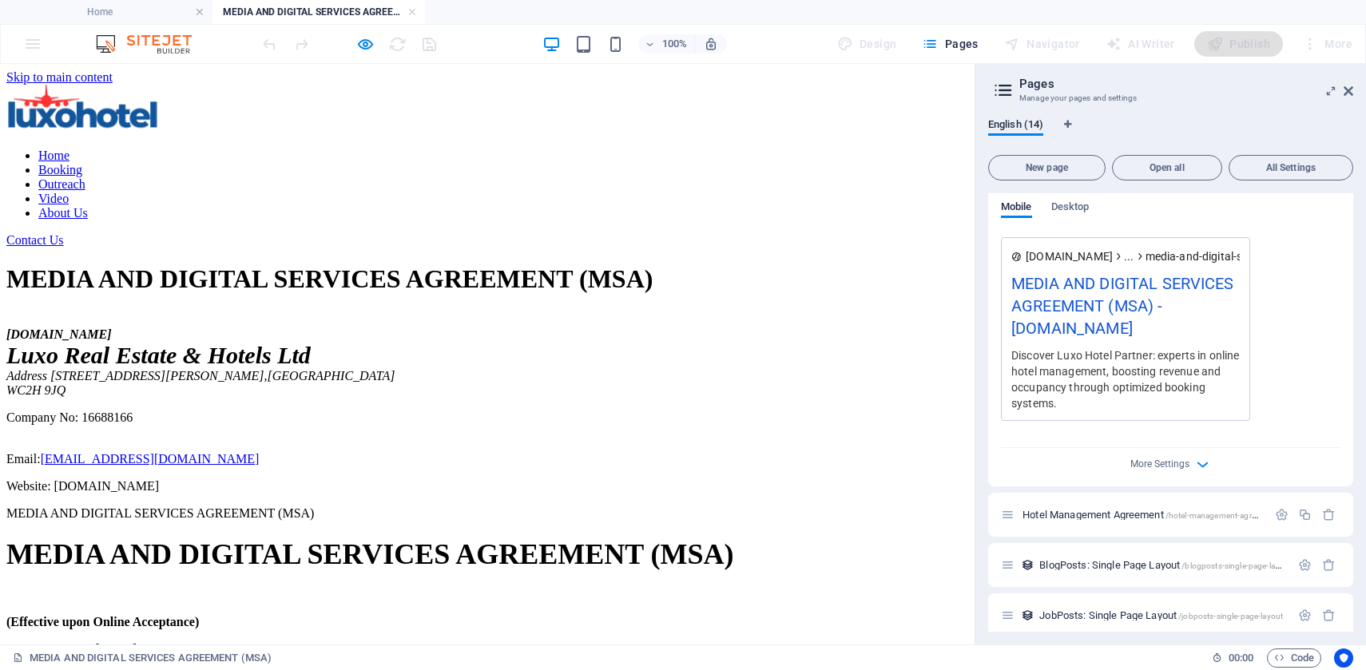
scroll to position [896, 0]
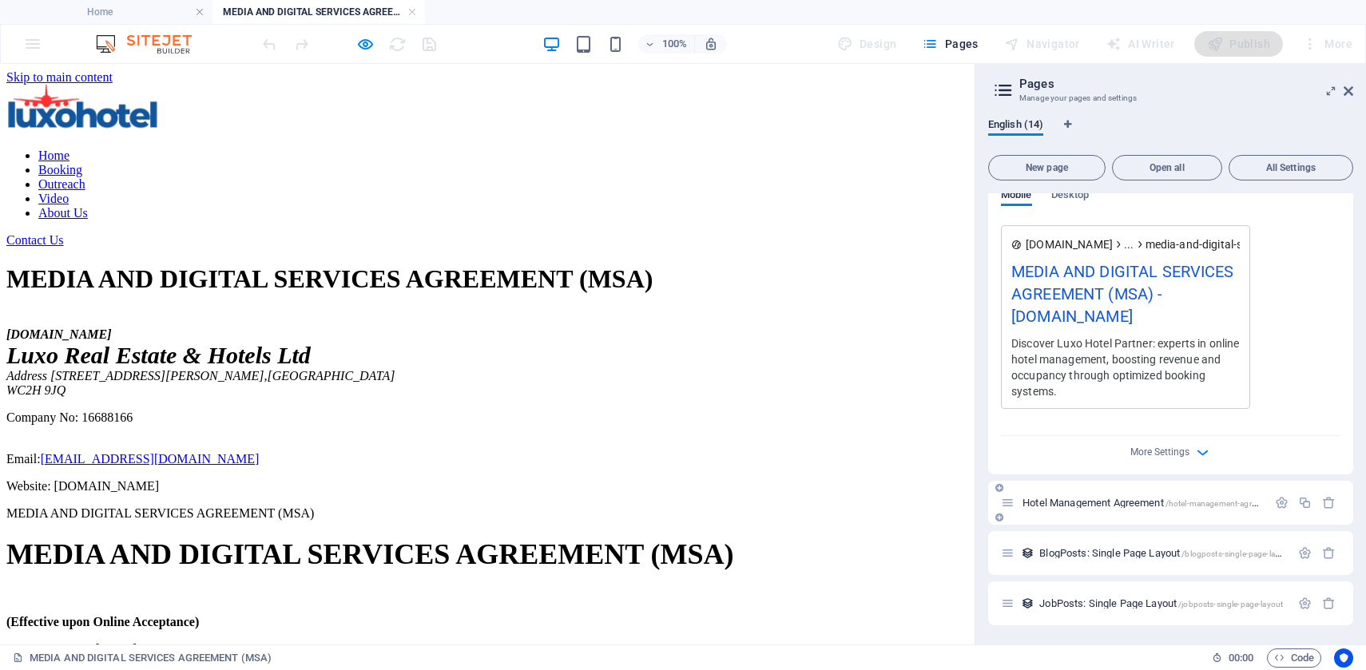
click at [1122, 507] on span "Hotel Management Agreement /hotel-management-agreement" at bounding box center [1151, 503] width 256 height 12
click at [1281, 507] on icon "button" at bounding box center [1282, 503] width 14 height 14
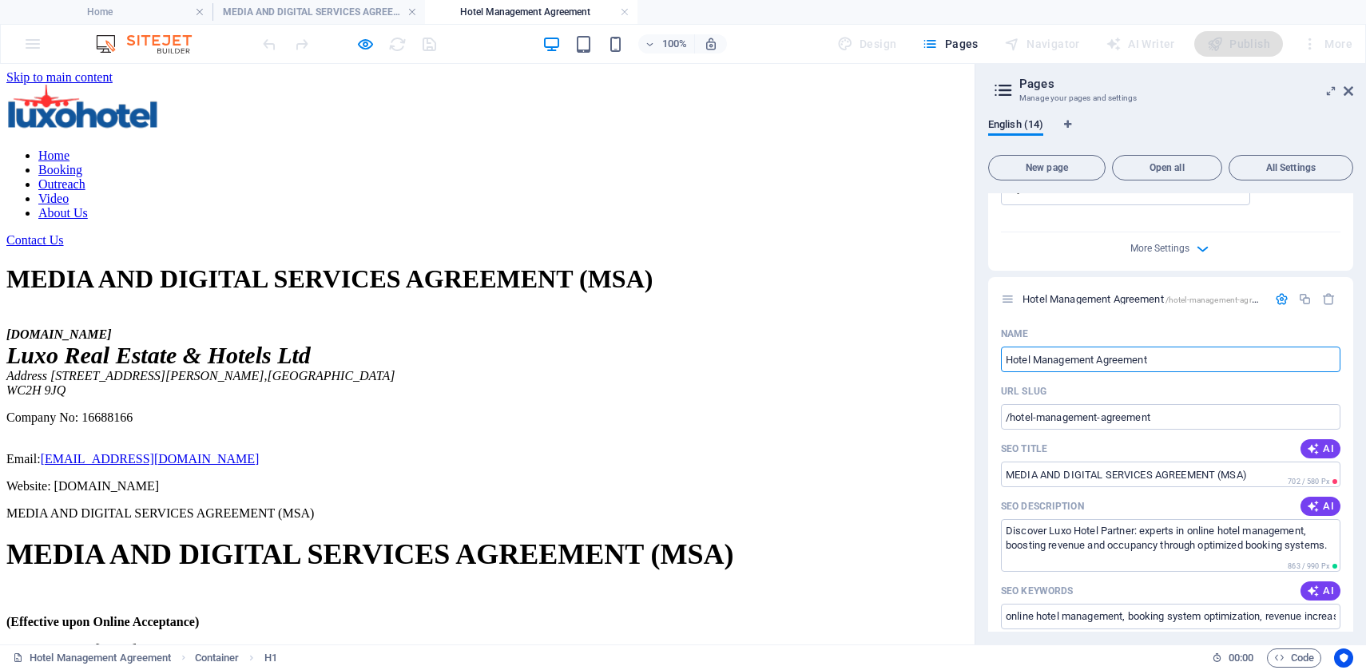
scroll to position [1119, 0]
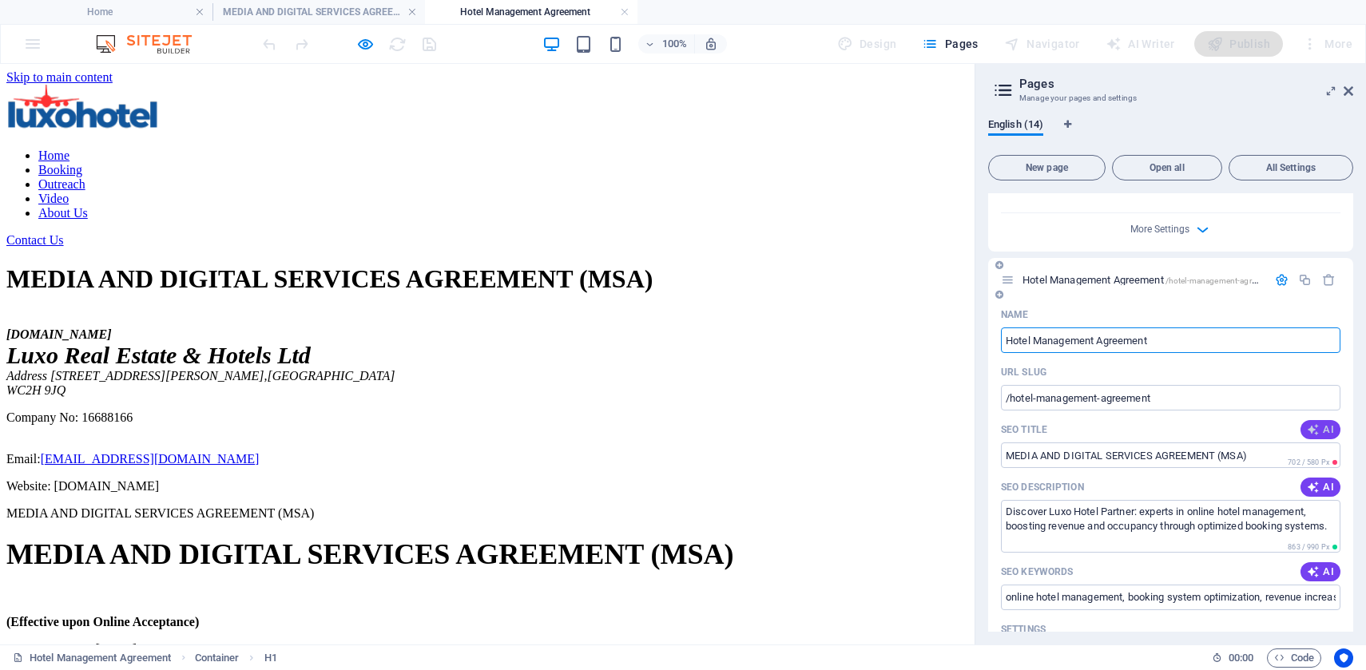
click at [1312, 433] on icon "button" at bounding box center [1313, 429] width 13 height 13
type input "Media & Digital Services MSA"
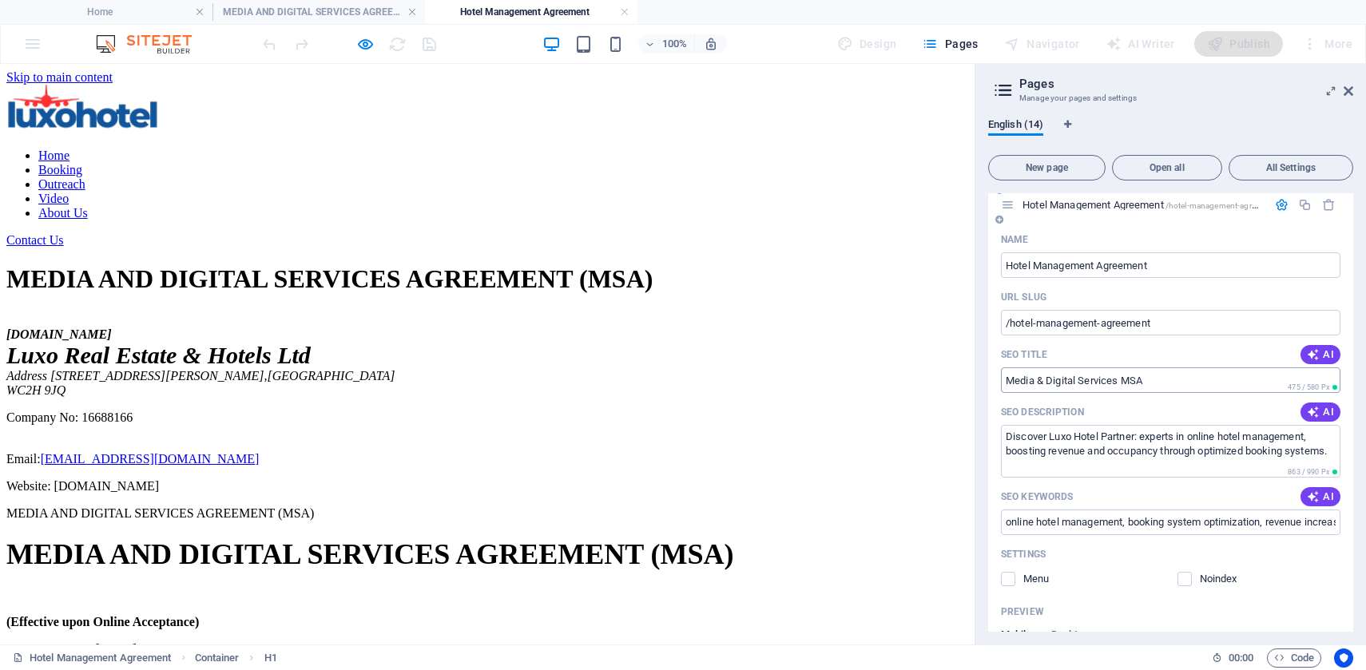
scroll to position [1226, 0]
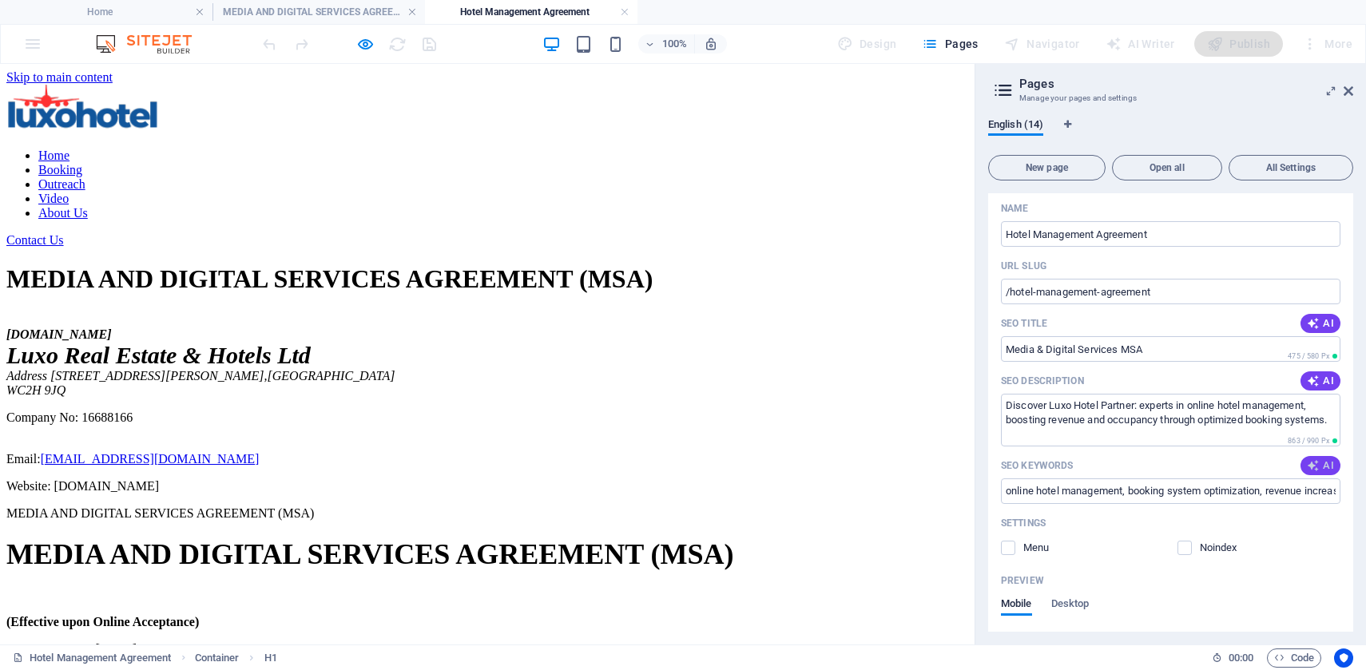
click at [1321, 467] on span "AI" at bounding box center [1320, 465] width 27 height 13
type input "media services agreement, video marketing, email marketing, B2B marketing solut…"
click at [1315, 379] on icon "button" at bounding box center [1313, 381] width 13 height 13
type textarea "Unlock professional media and digital services for B2B marketing! From targeted…"
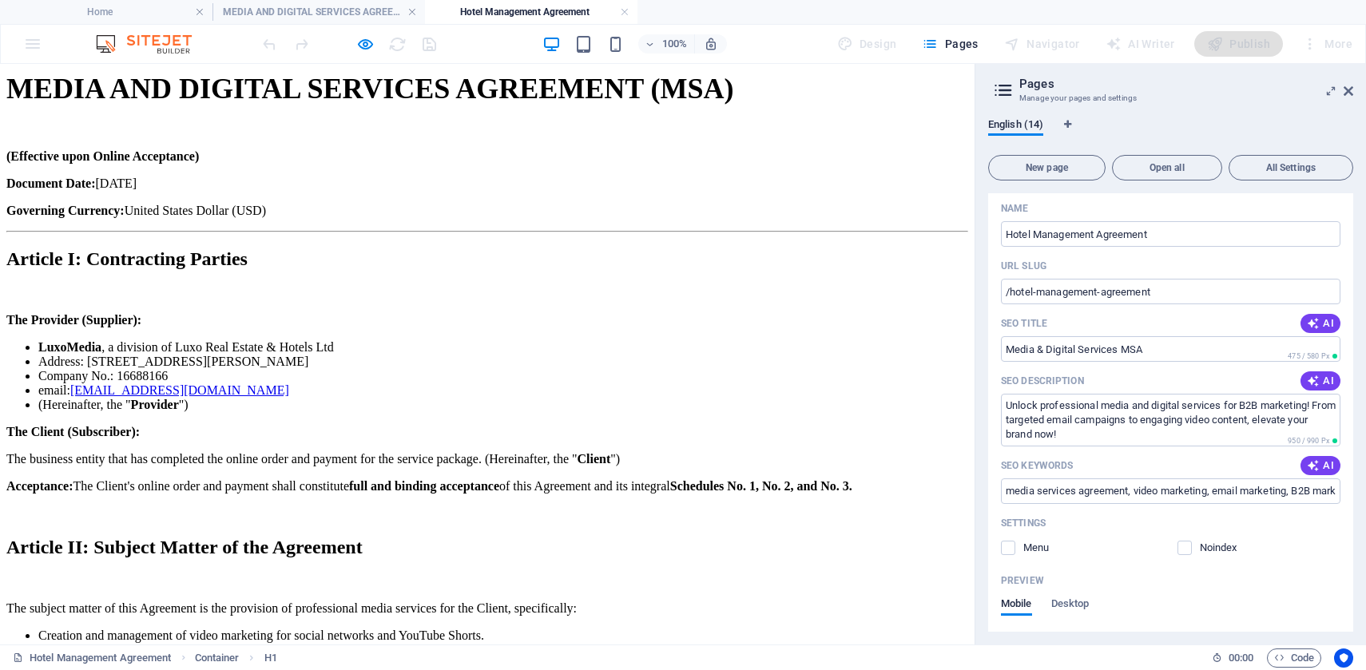
scroll to position [463, 0]
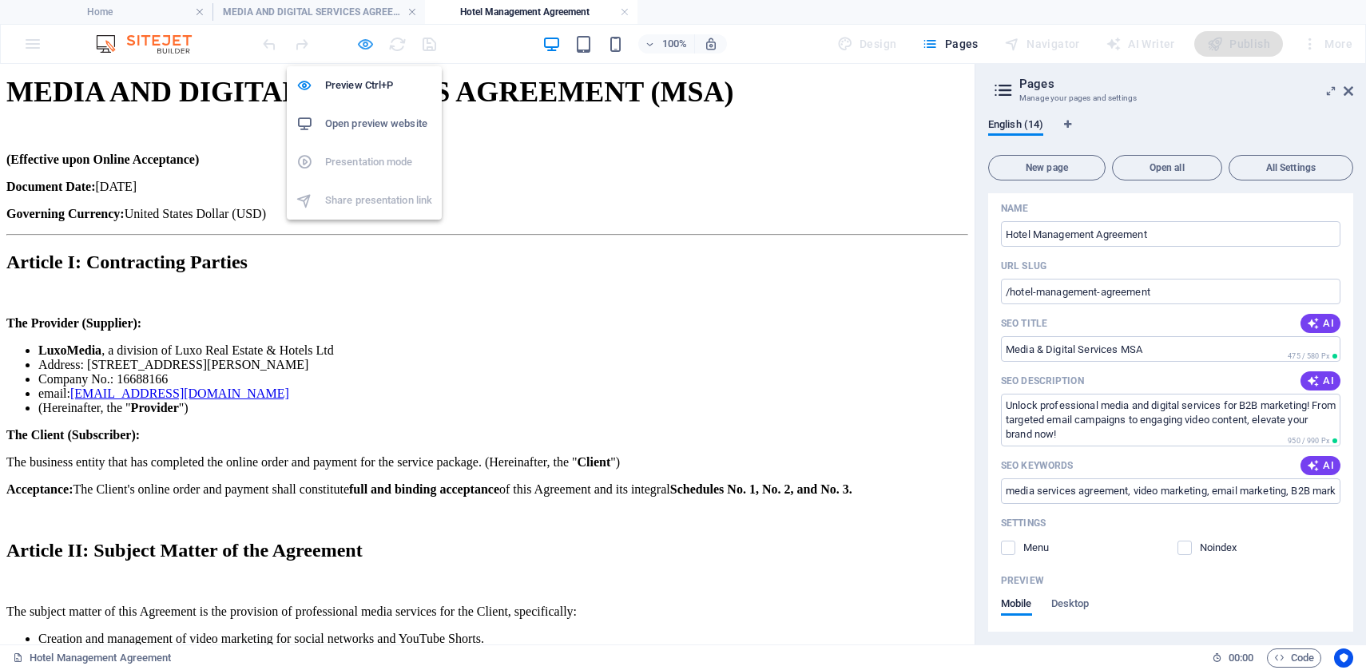
click at [362, 48] on icon "button" at bounding box center [365, 44] width 18 height 18
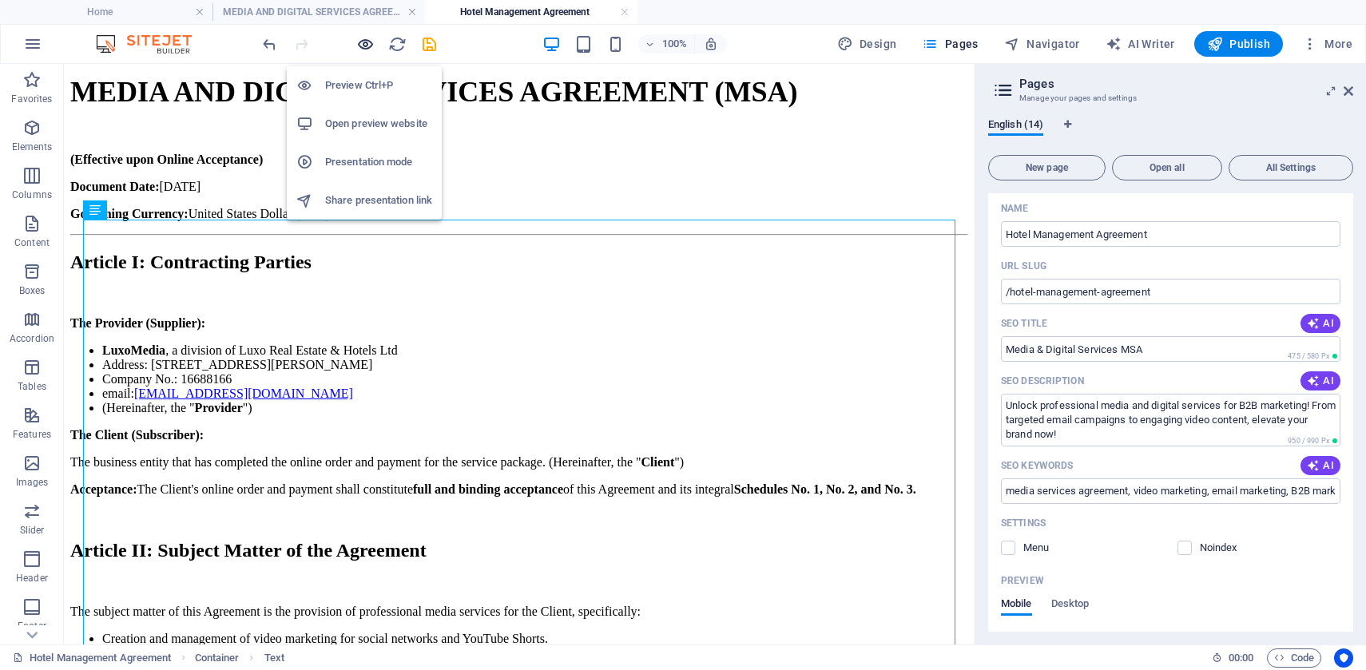
click at [360, 45] on icon "button" at bounding box center [365, 44] width 18 height 18
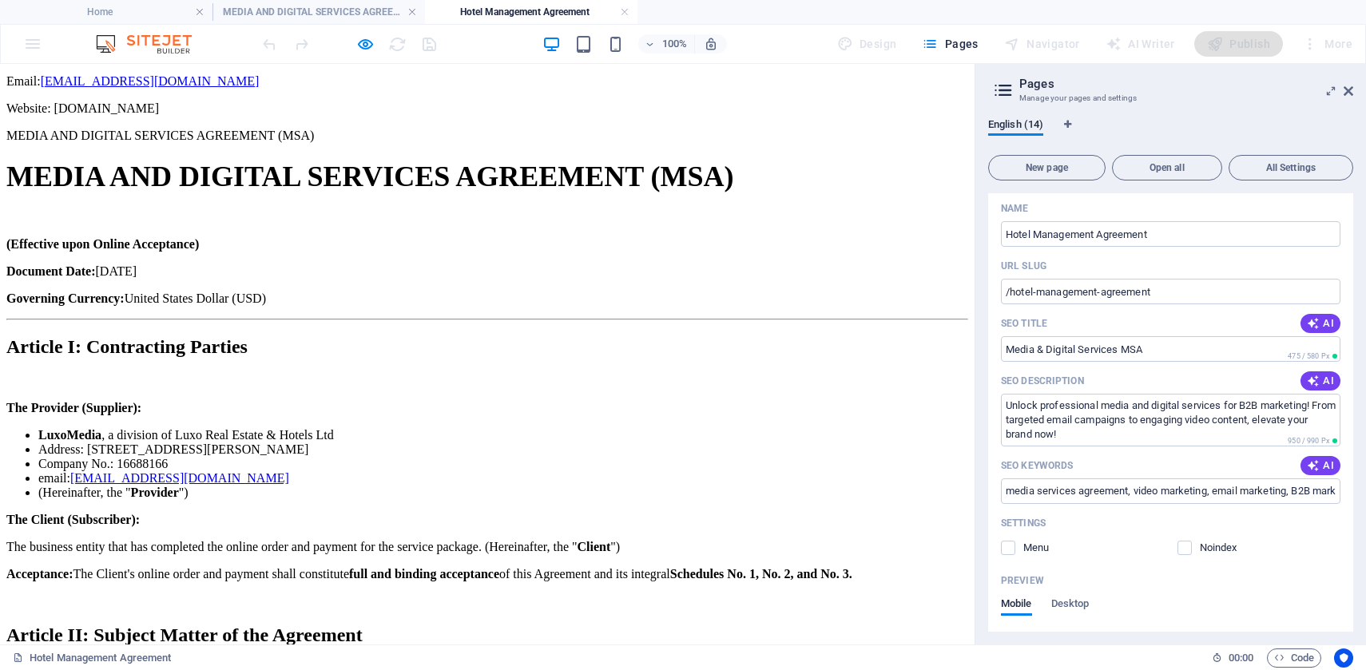
scroll to position [383, 0]
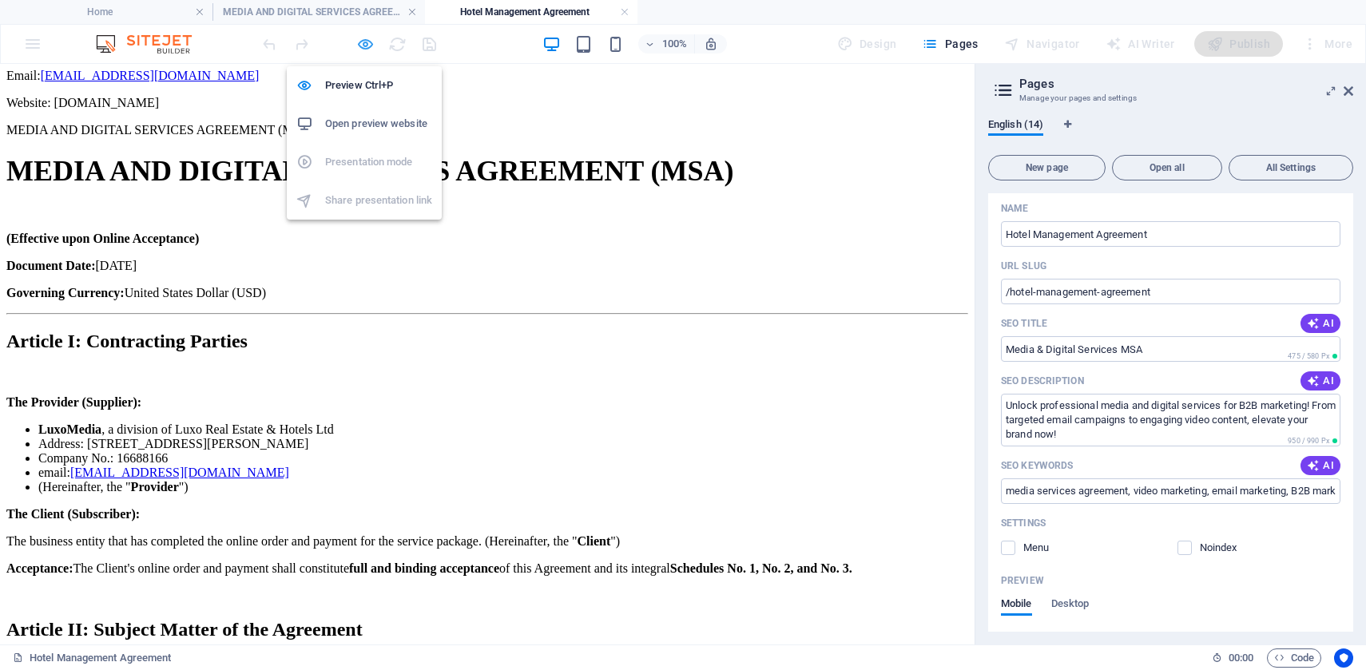
click at [363, 51] on icon "button" at bounding box center [365, 44] width 18 height 18
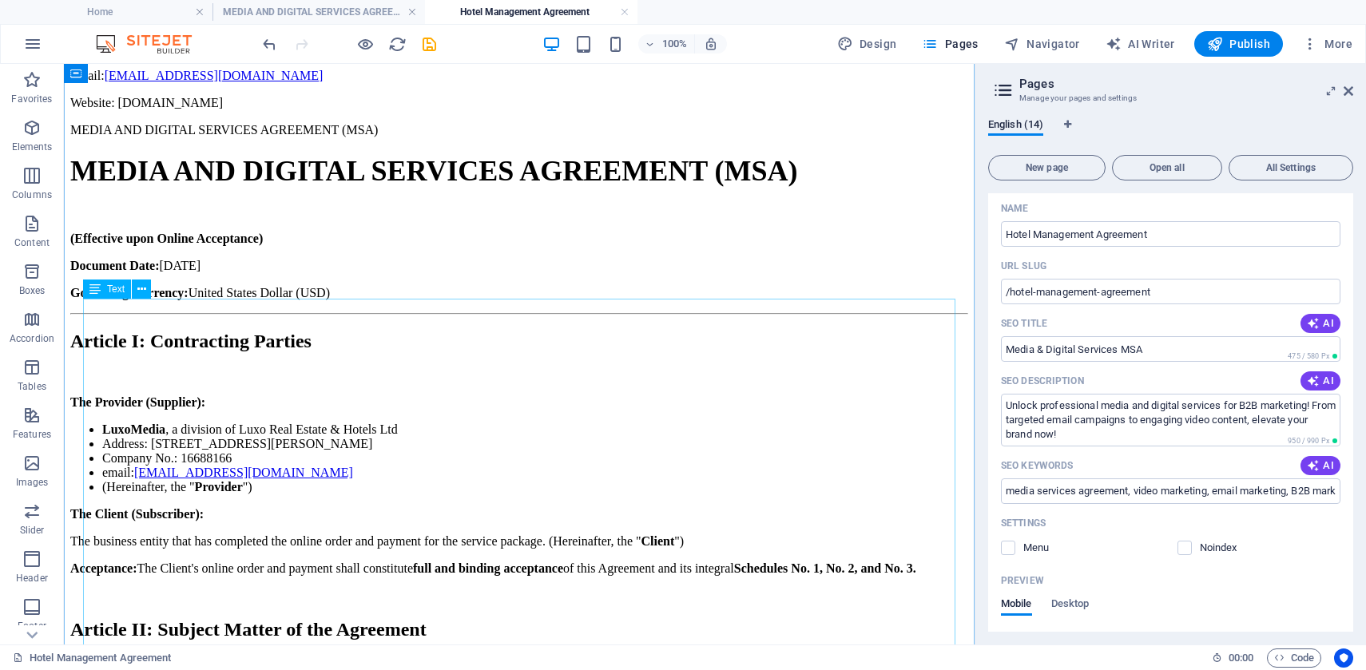
click at [144, 294] on icon at bounding box center [141, 289] width 9 height 17
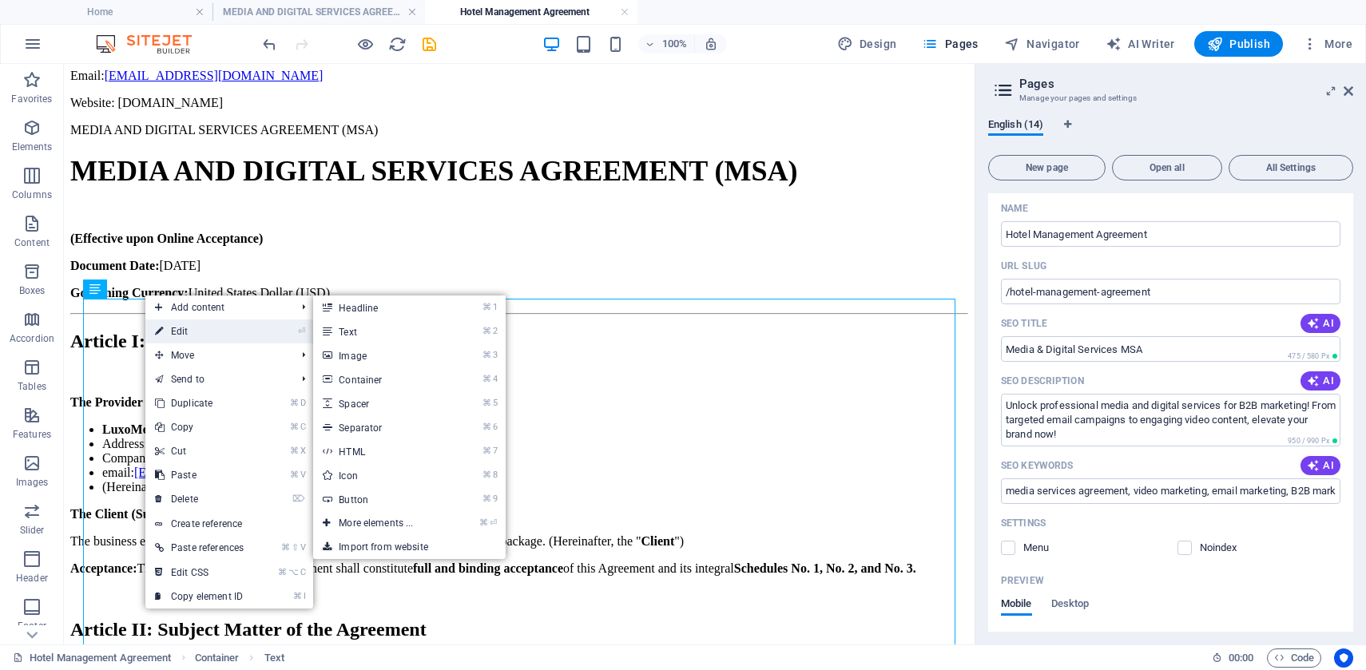
click at [174, 331] on link "⏎ Edit" at bounding box center [199, 332] width 108 height 24
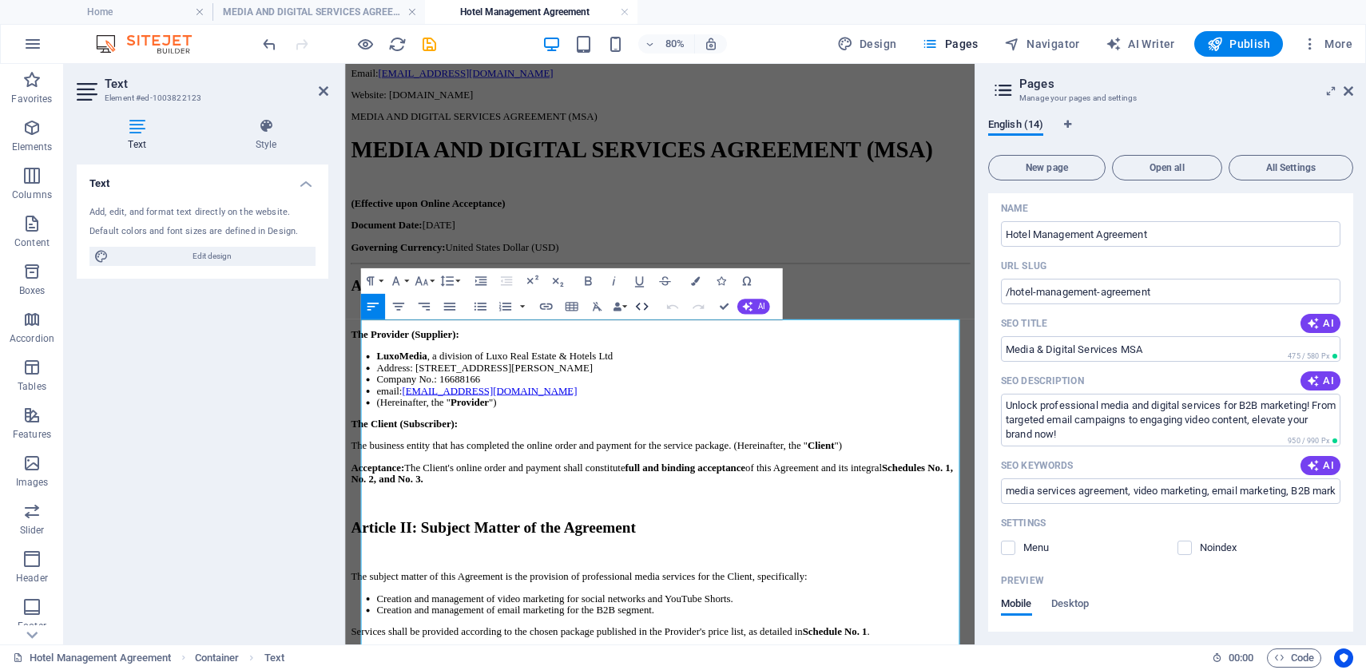
click at [648, 300] on icon "button" at bounding box center [641, 306] width 15 height 15
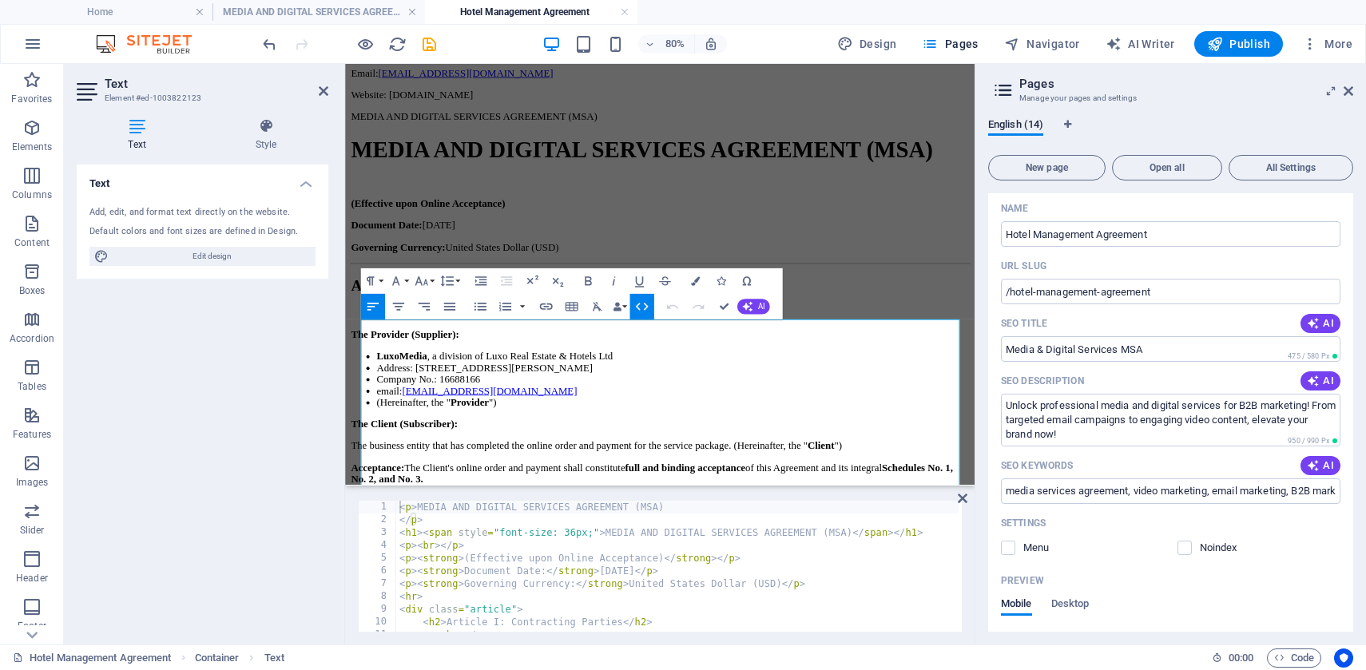
type textarea "<p><strong>Email Marketing:</strong> Corporate B2B outreach (HR, Travel, Events…"
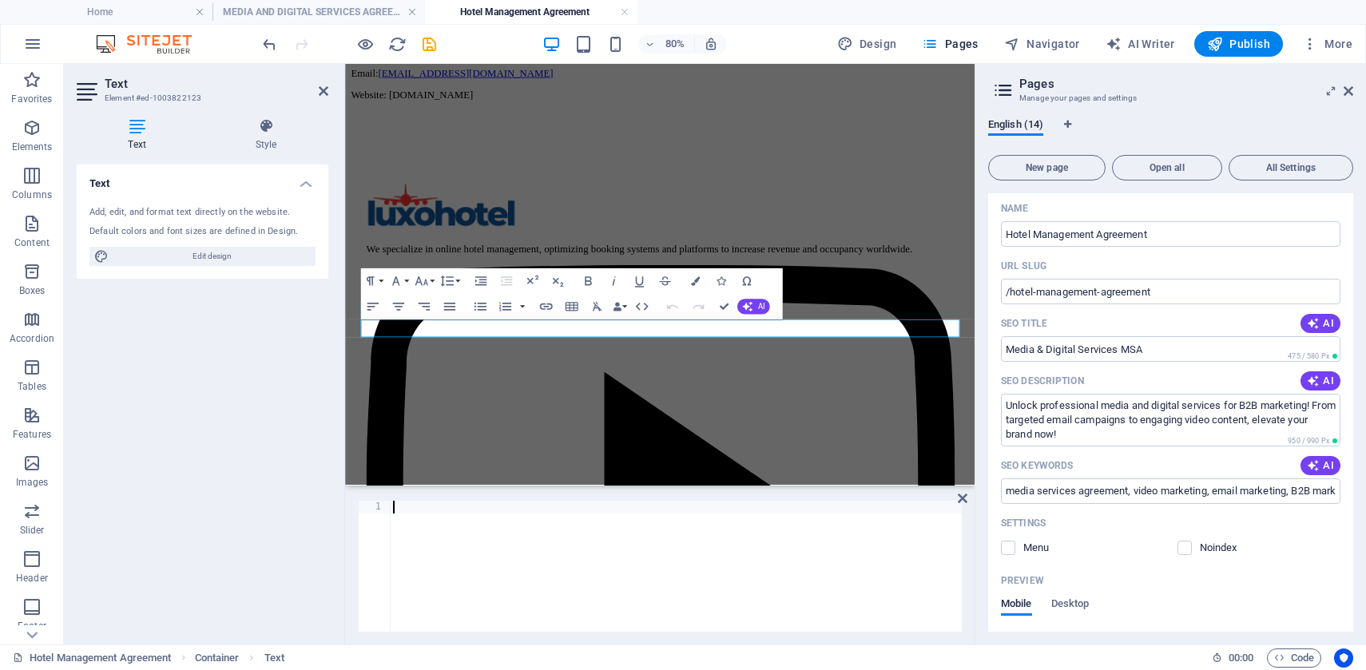
type textarea "</html>"
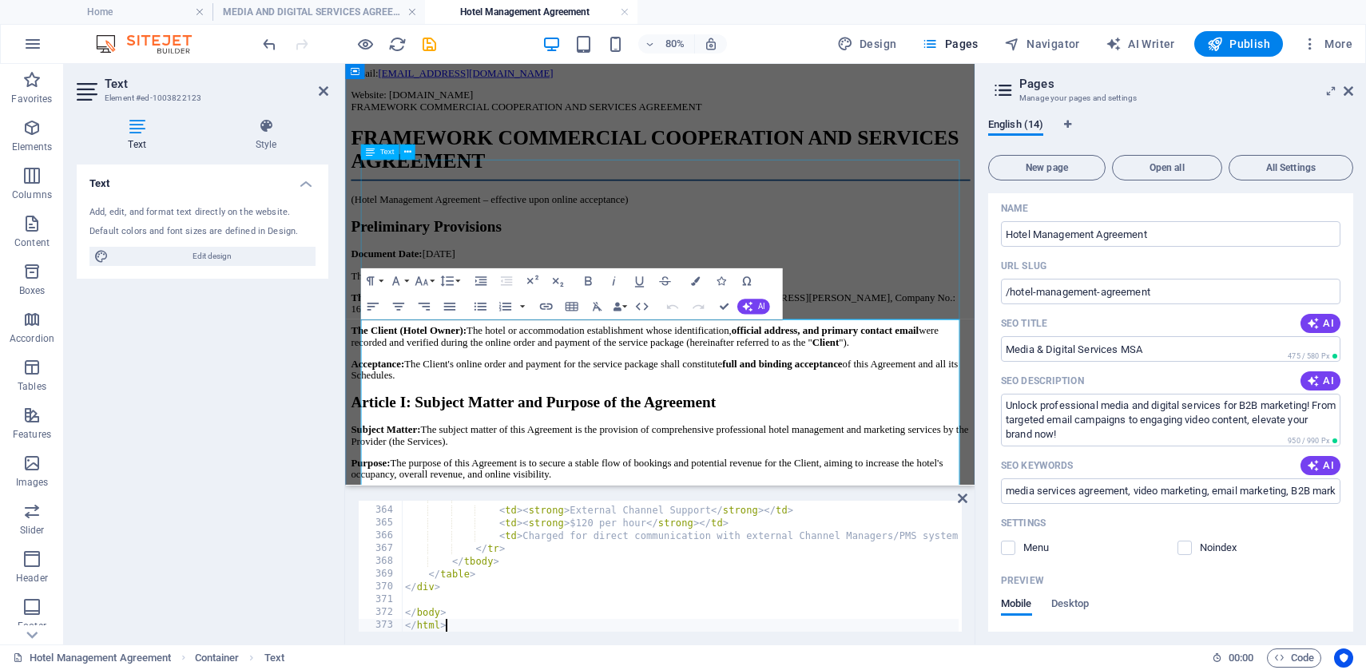
click at [1038, 110] on div "[DOMAIN_NAME] Luxo Real Estate & Hotels Ltd Address [STREET_ADDRESS][PERSON_NAM…" at bounding box center [739, 27] width 774 height 166
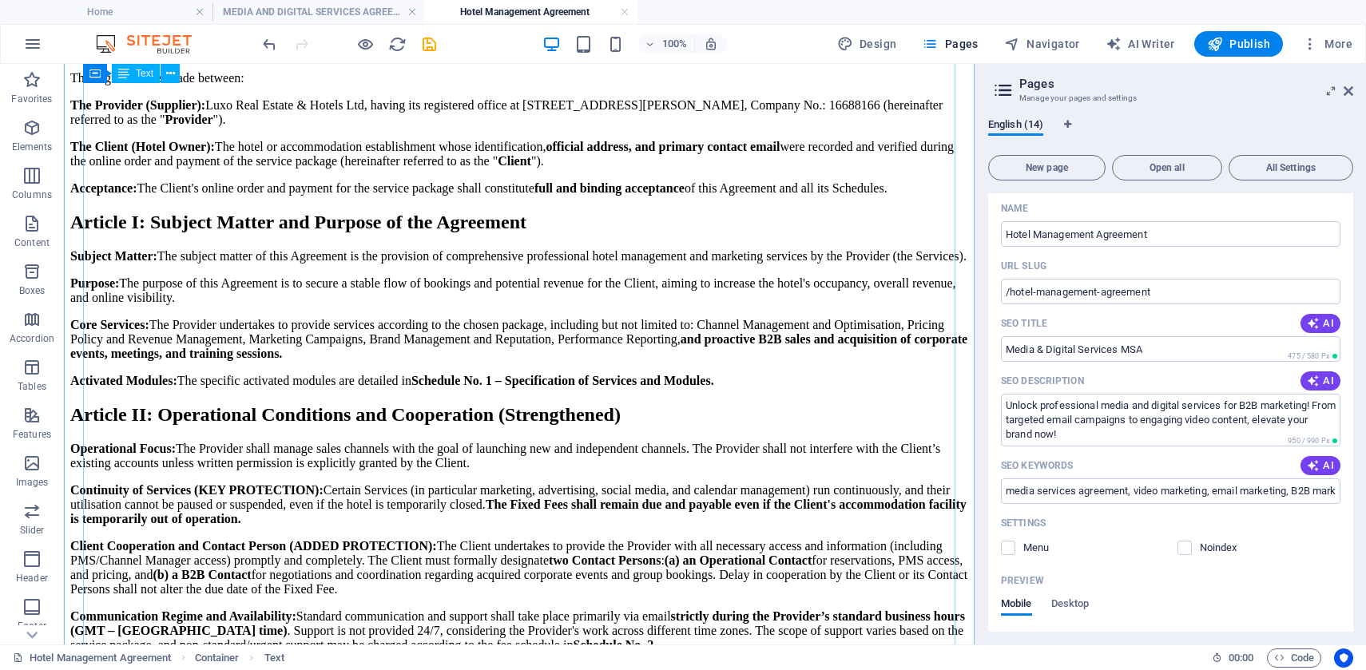
scroll to position [635, 0]
drag, startPoint x: 1174, startPoint y: 228, endPoint x: 998, endPoint y: 234, distance: 176.6
click at [998, 234] on div "Name Hotel Management Agreement ​ URL SLUG /hotel-management-agreement ​ SEO Ti…" at bounding box center [1170, 528] width 365 height 665
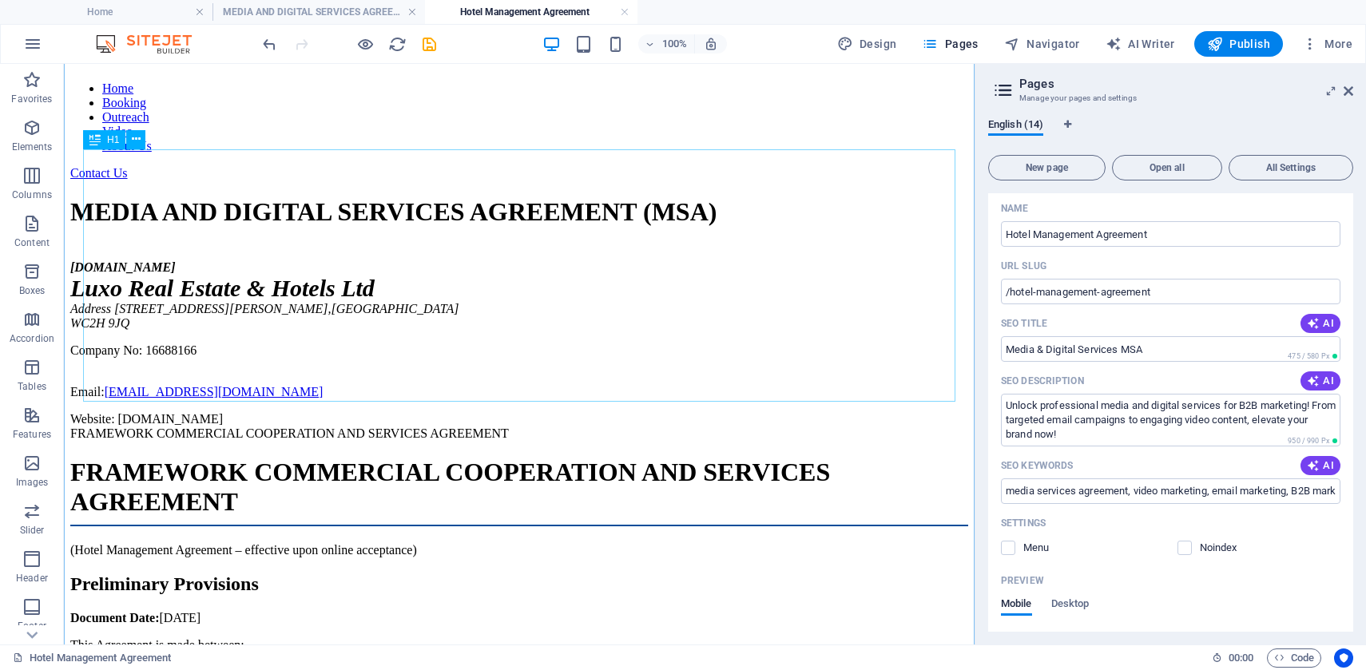
scroll to position [63, 0]
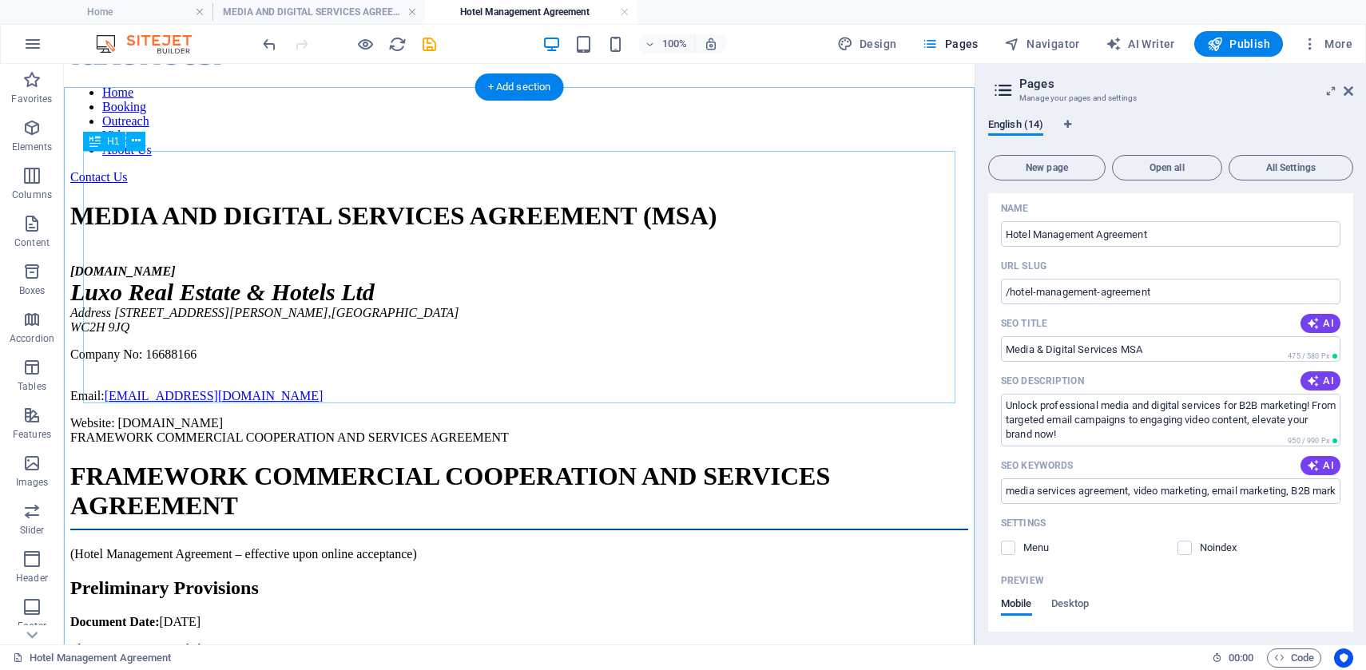
click at [511, 201] on div "MEDIA AND DIGITAL SERVICES AGREEMENT (MSA)" at bounding box center [519, 216] width 898 height 30
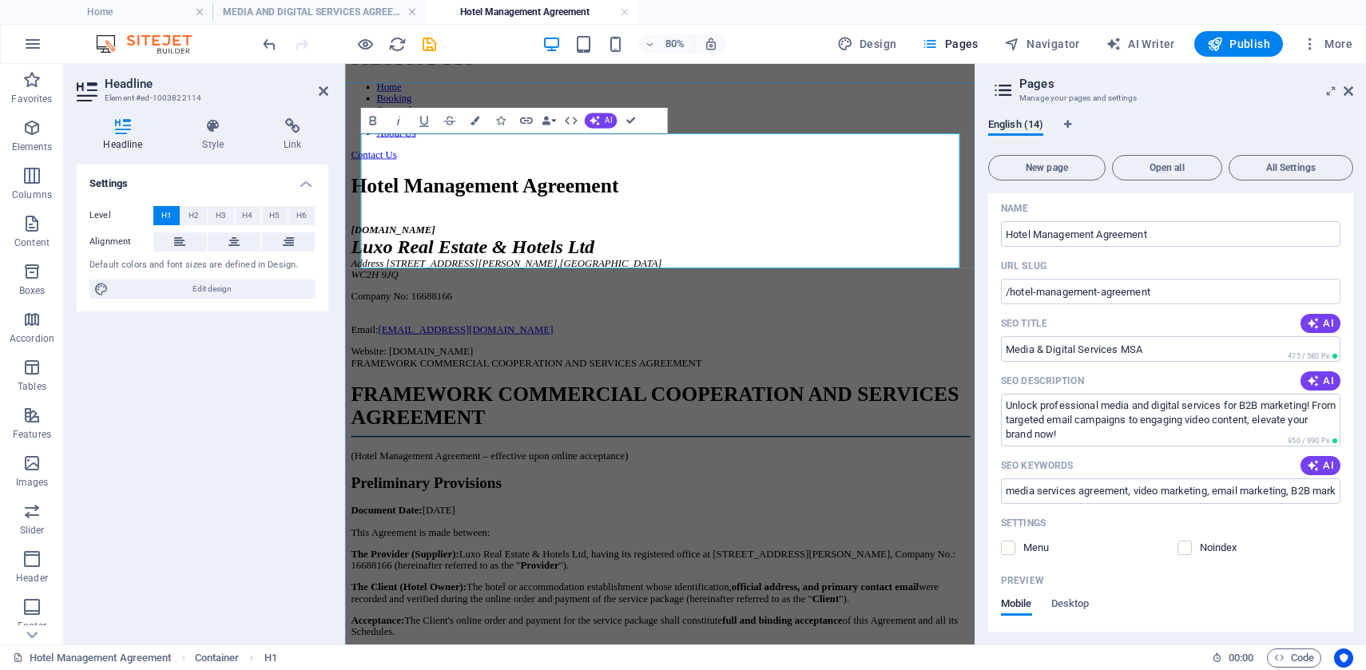
scroll to position [0, 3]
click at [850, 431] on div "[DOMAIN_NAME] Luxo Real Estate & Hotels Ltd Address [STREET_ADDRESS][PERSON_NAM…" at bounding box center [739, 347] width 774 height 166
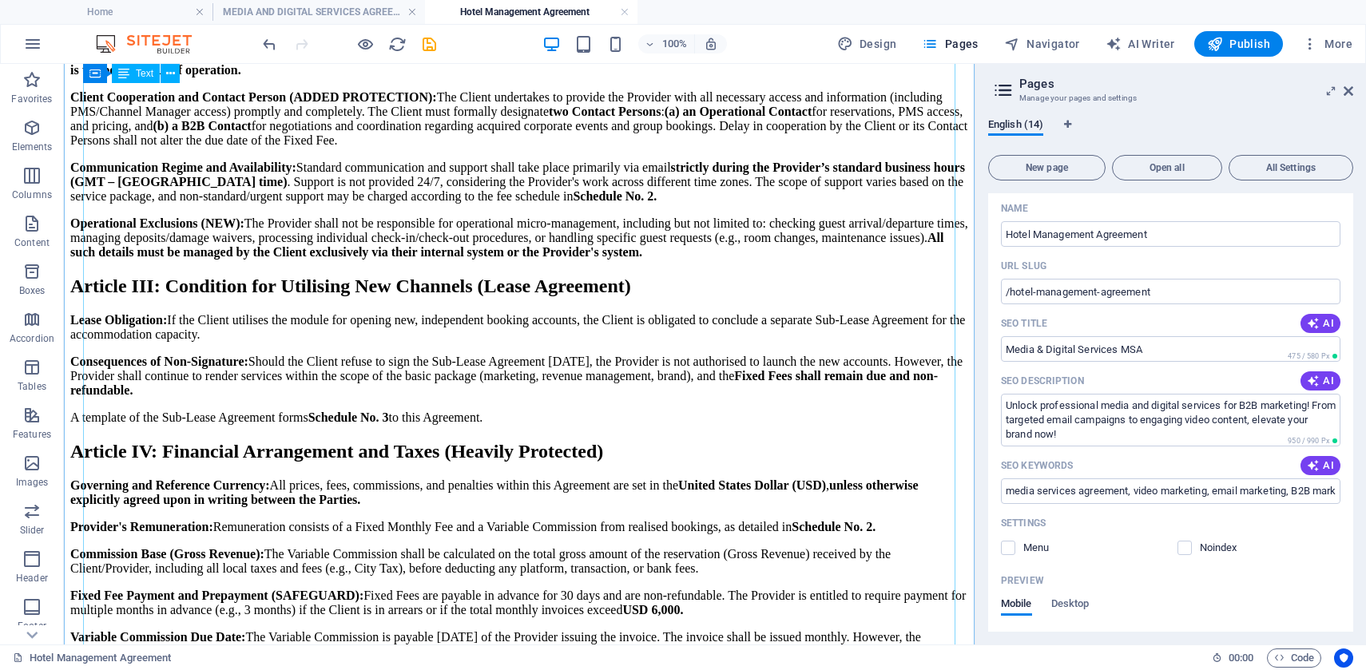
scroll to position [1076, 0]
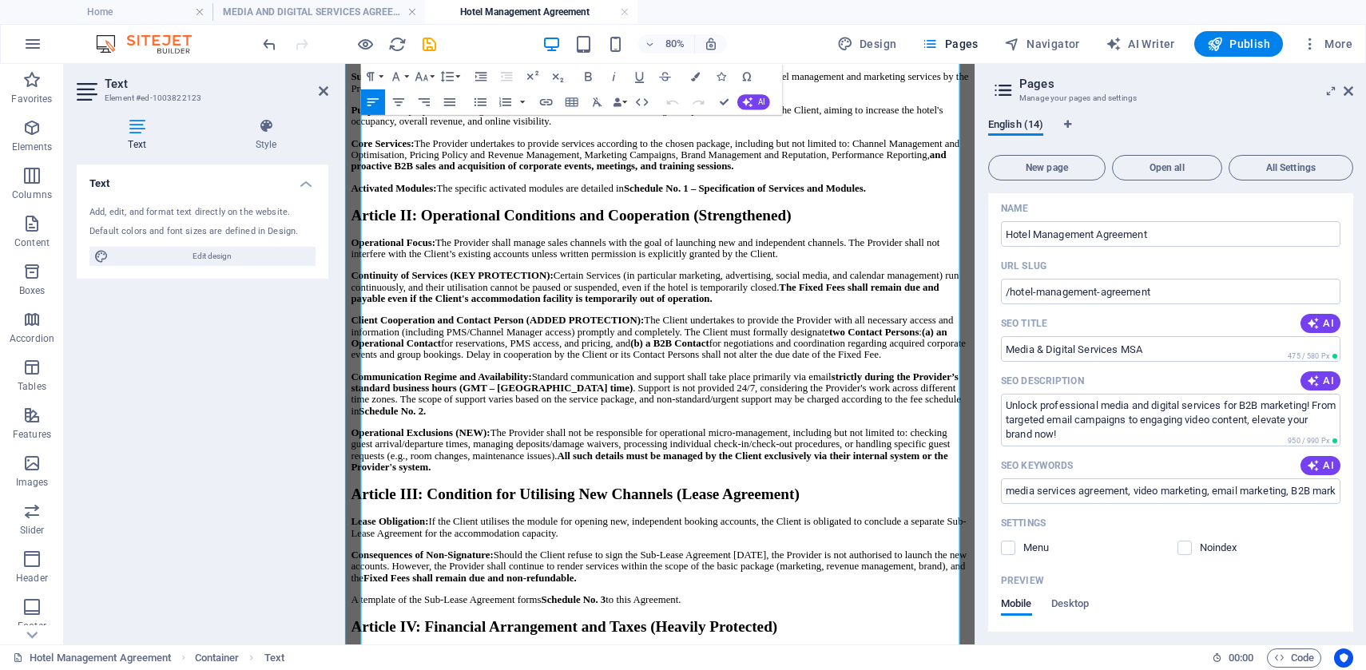
scroll to position [812, 0]
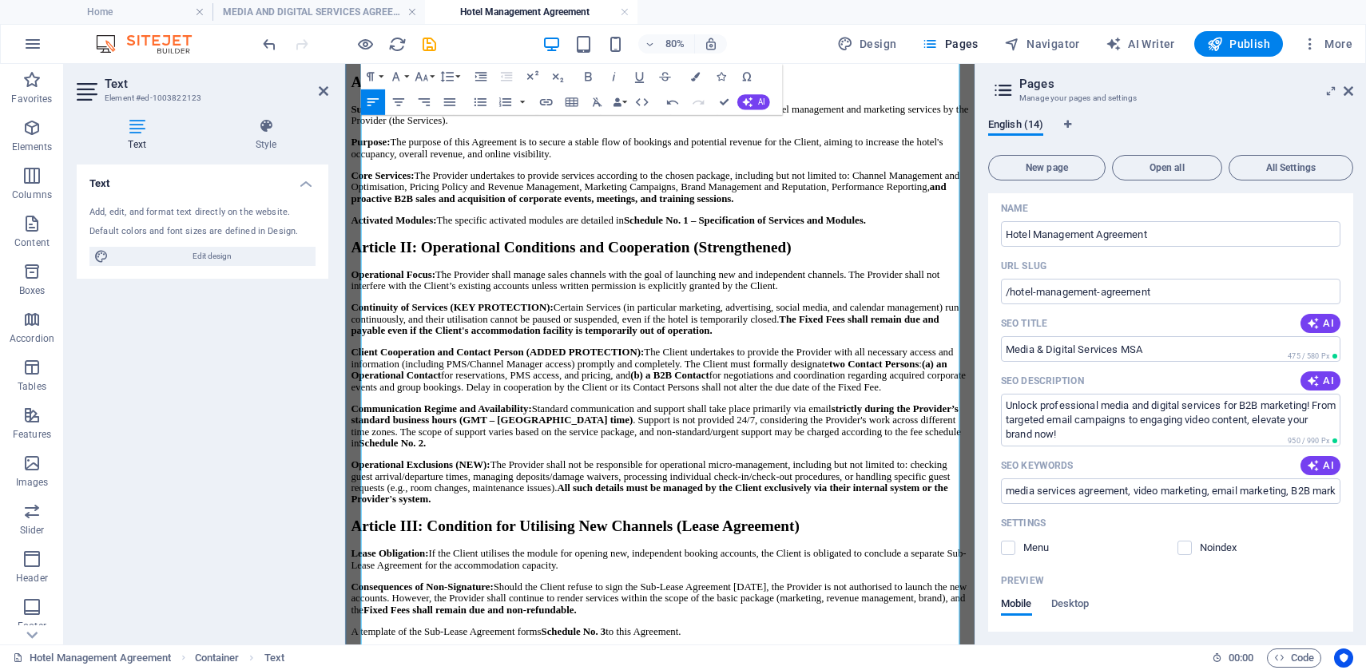
click at [747, 60] on p "Acceptance: The Client's online order and payment for the service package shall…" at bounding box center [739, 45] width 774 height 29
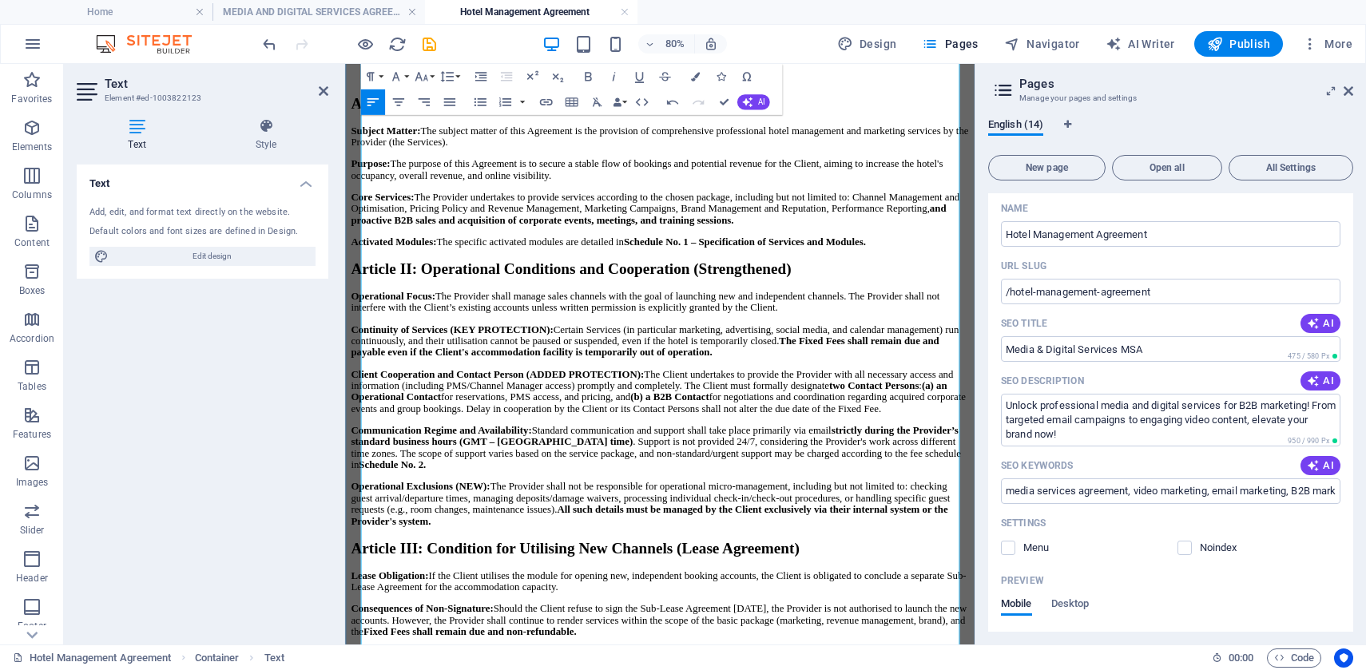
click at [724, 125] on h2 "Article I: Subject Matter and Purpose of the Agreement" at bounding box center [739, 114] width 774 height 22
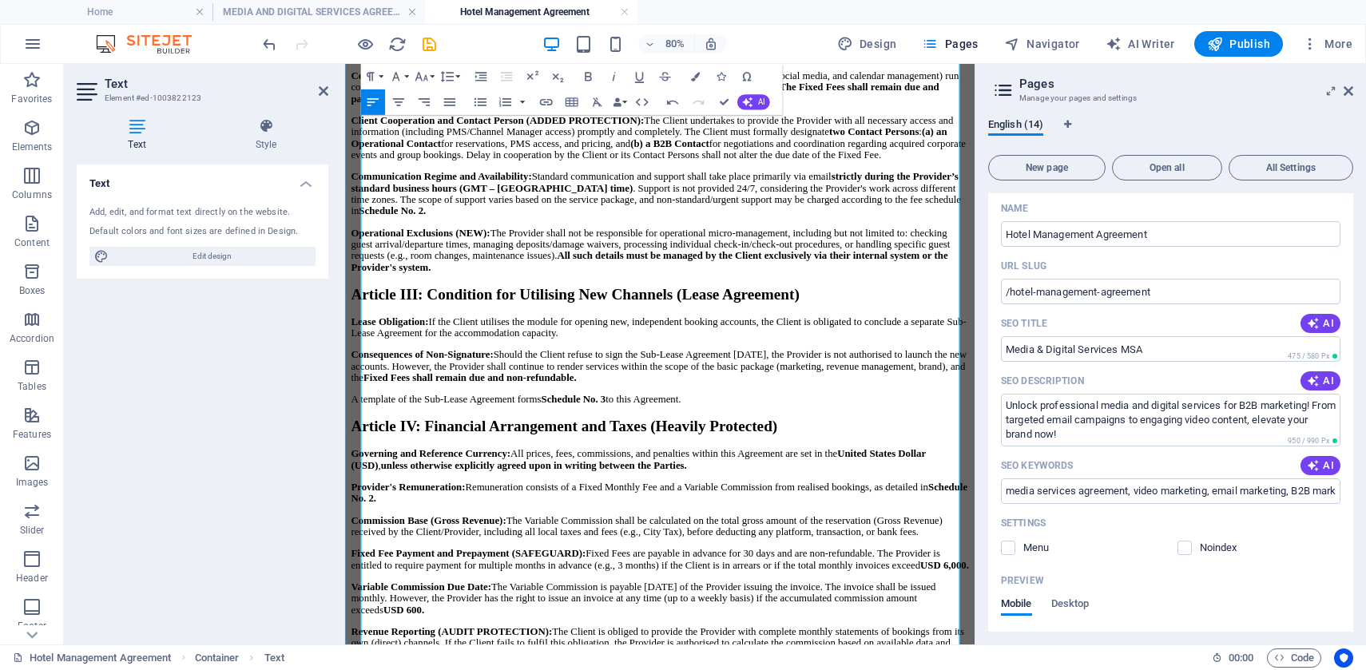
scroll to position [1160, 0]
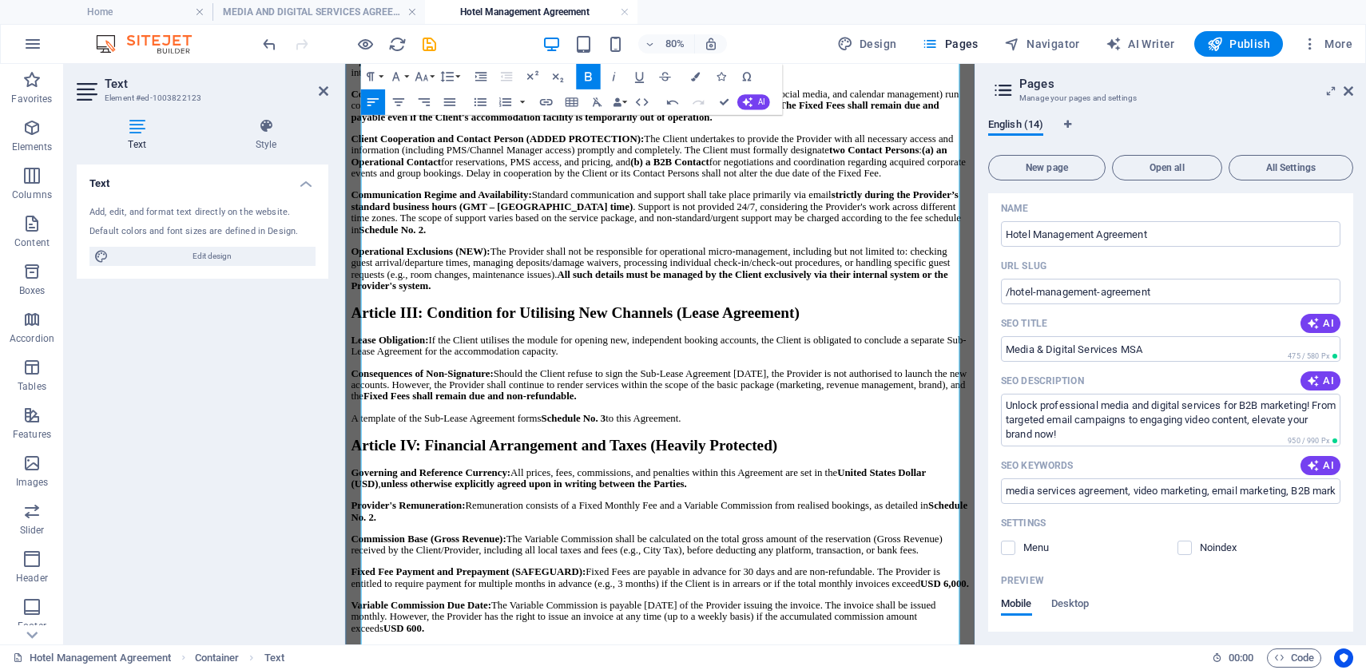
click at [943, 38] on h2 "Article II: Operational Conditions and Cooperation (Strengthened)" at bounding box center [739, 27] width 774 height 22
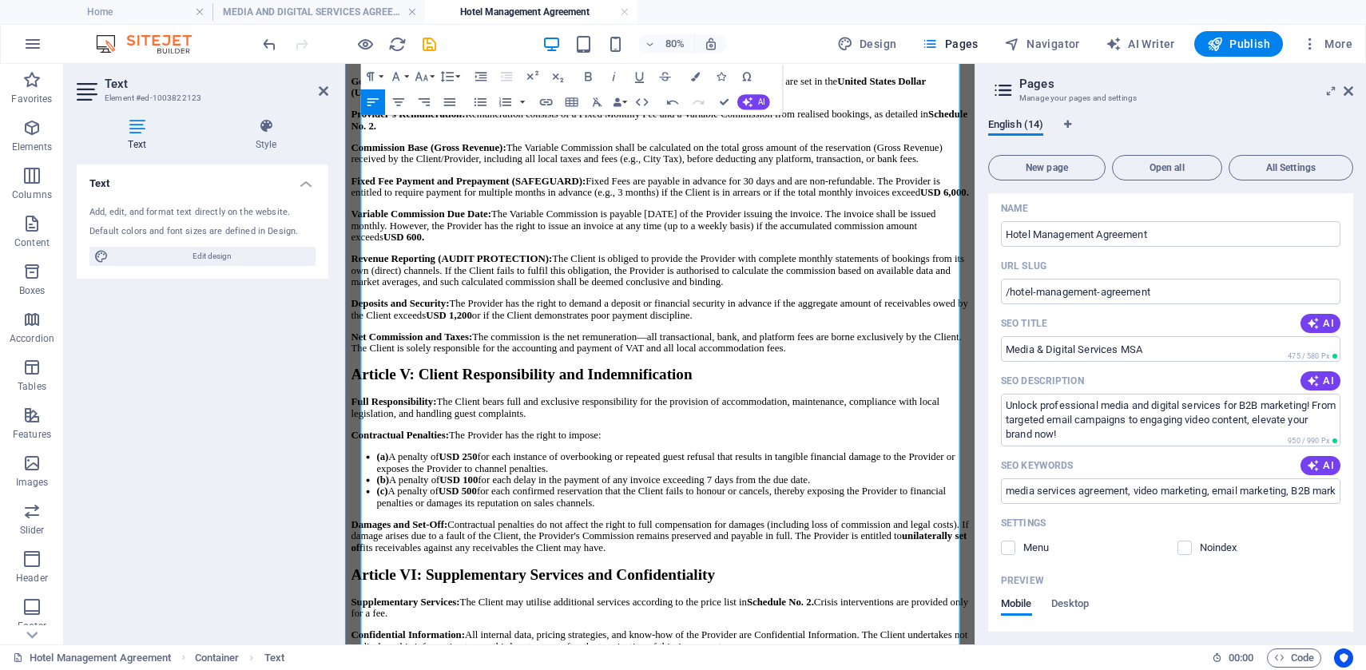
scroll to position [1726, 0]
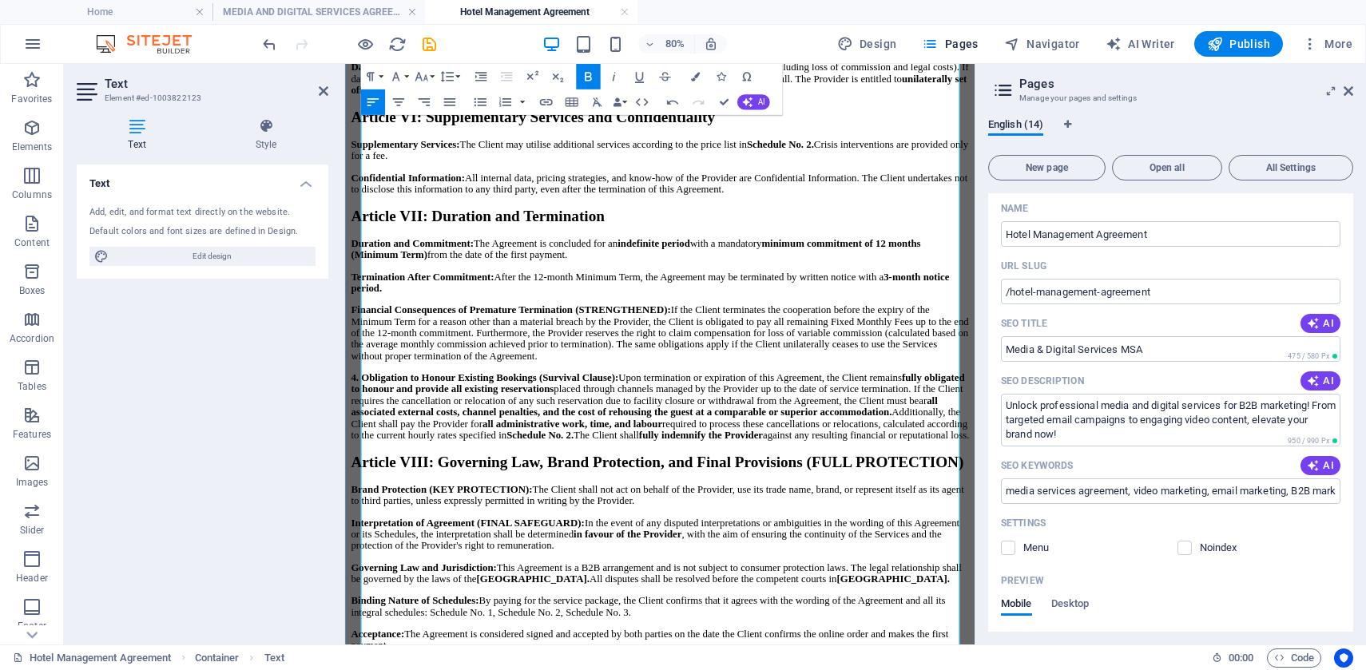
scroll to position [2306, 0]
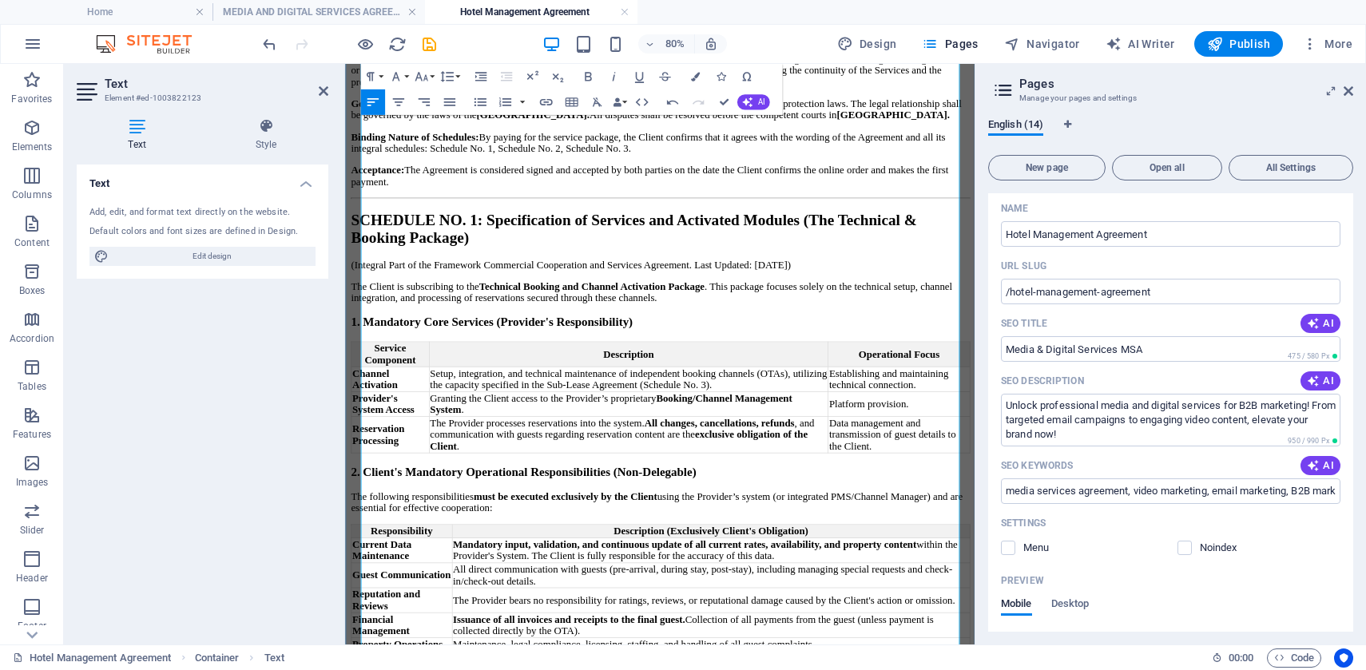
scroll to position [2922, 0]
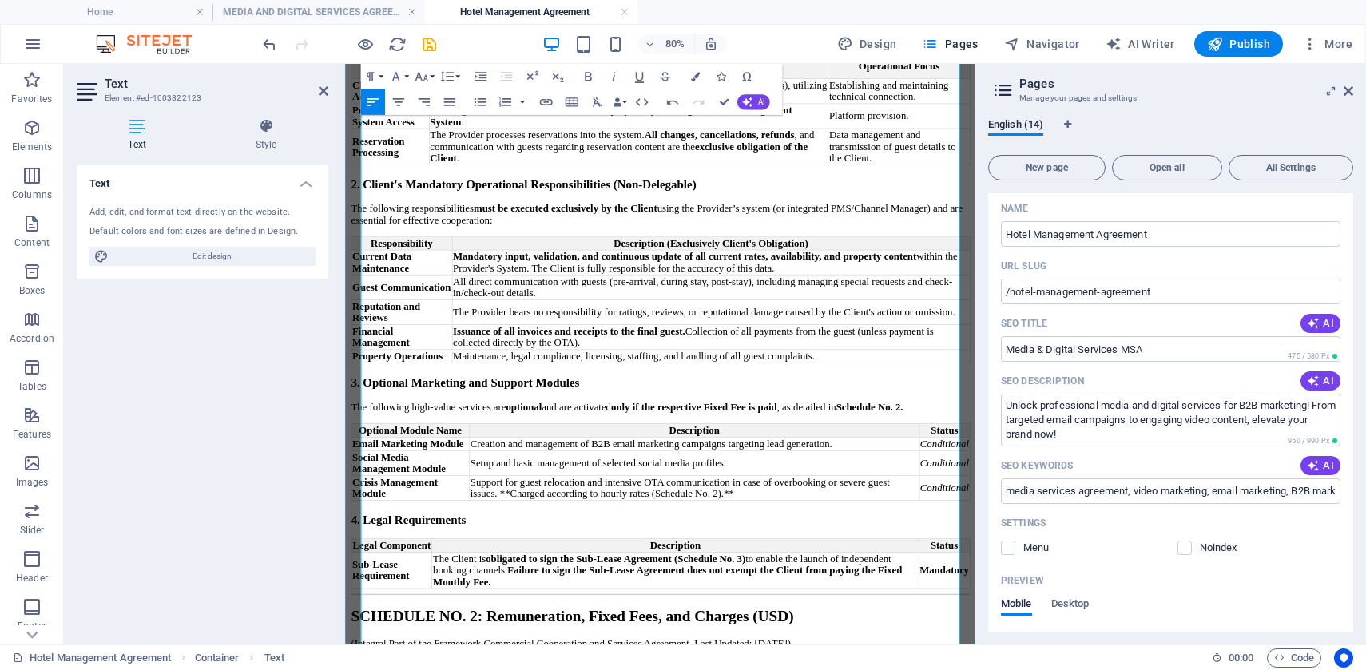
scroll to position [3339, 0]
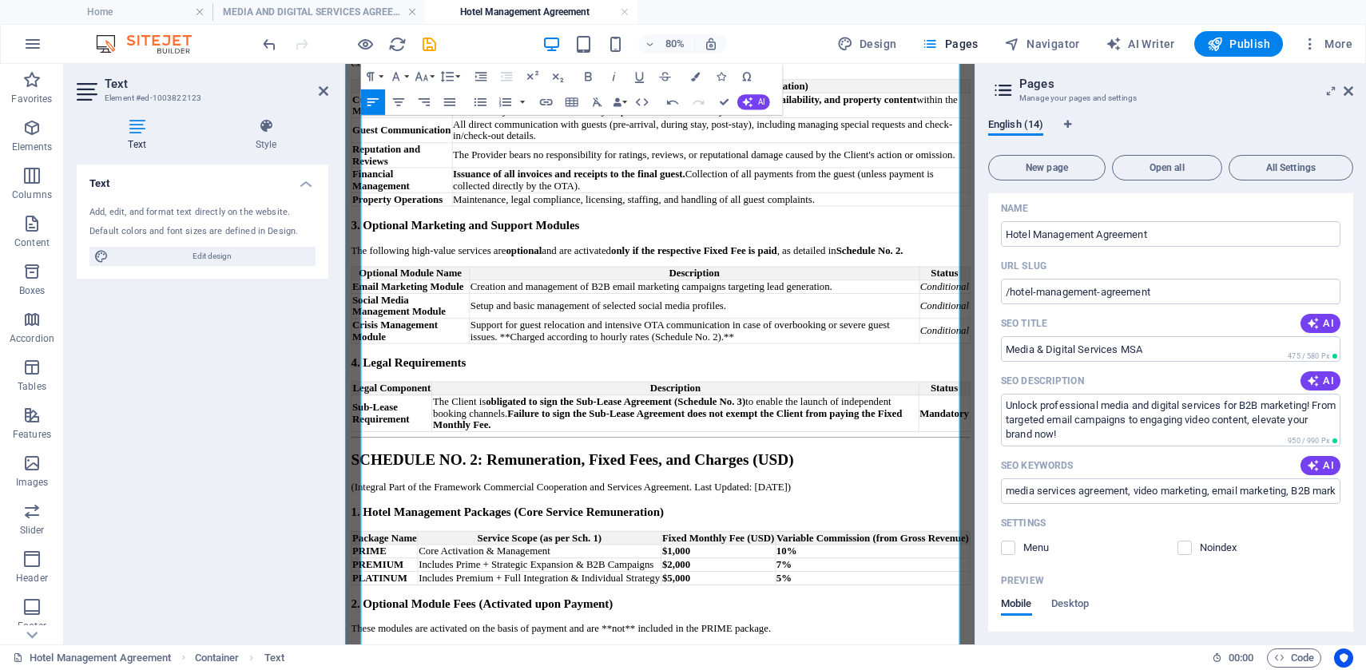
scroll to position [3578, 0]
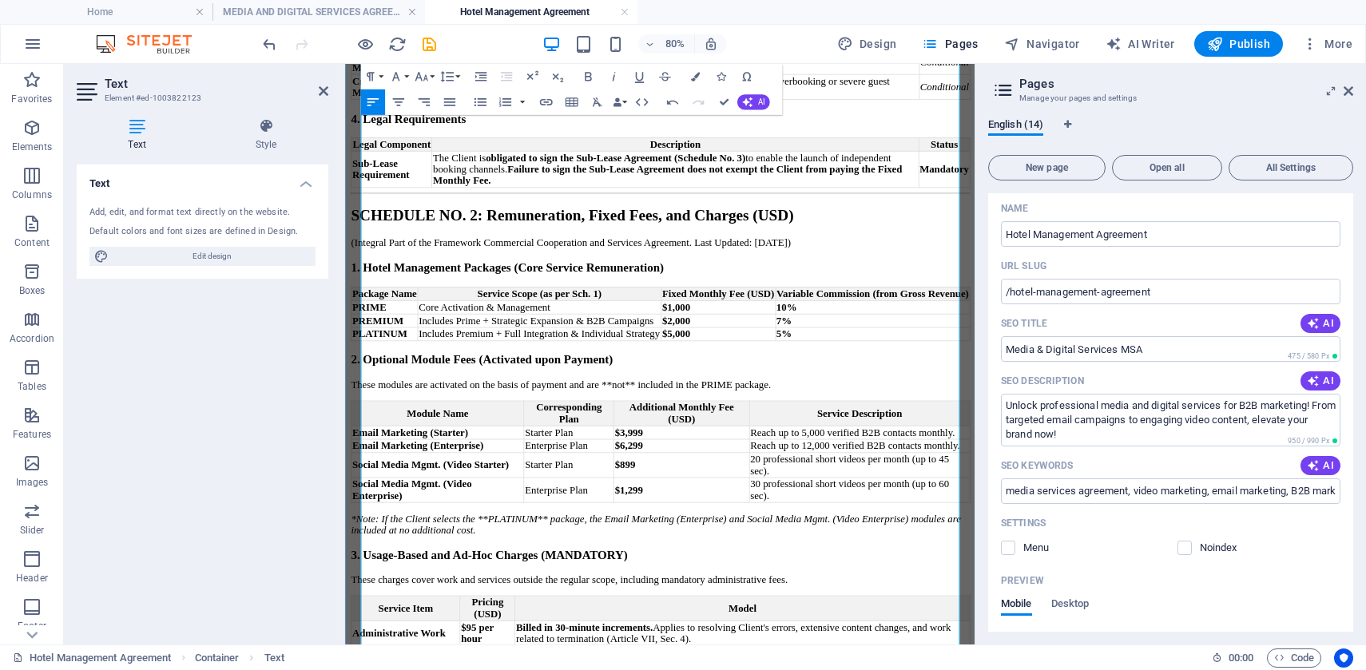
scroll to position [3940, 0]
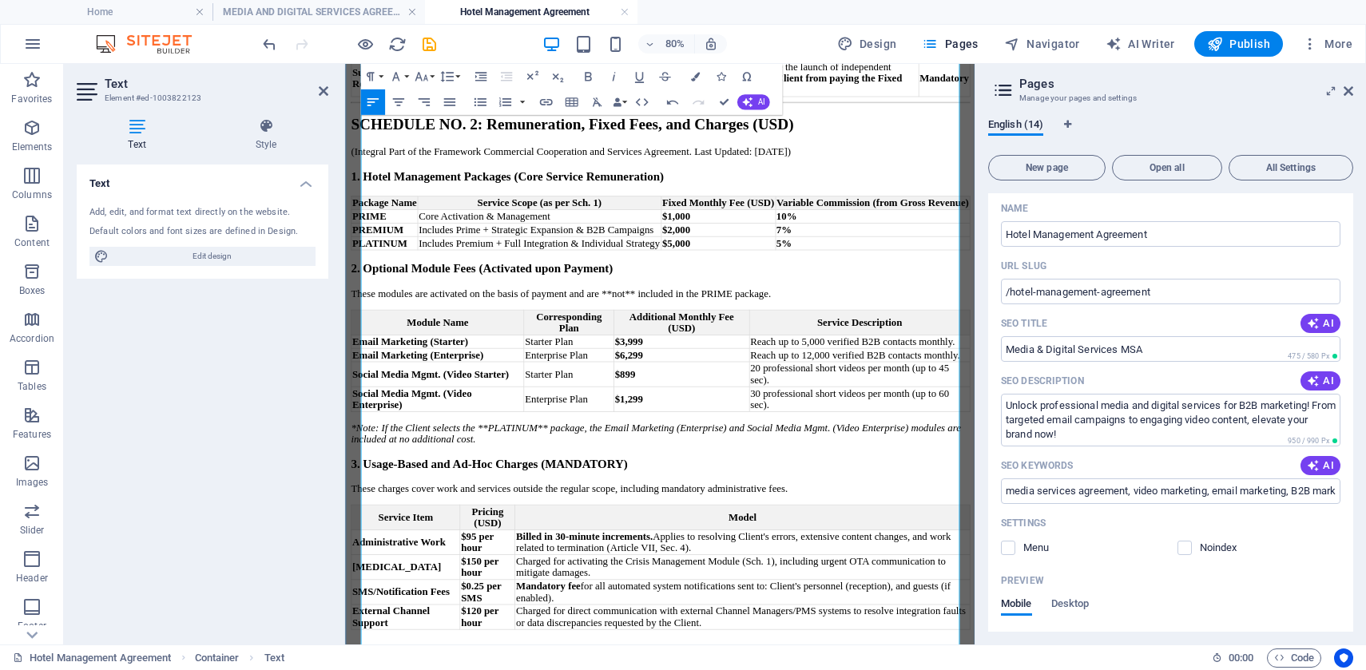
scroll to position [4077, 0]
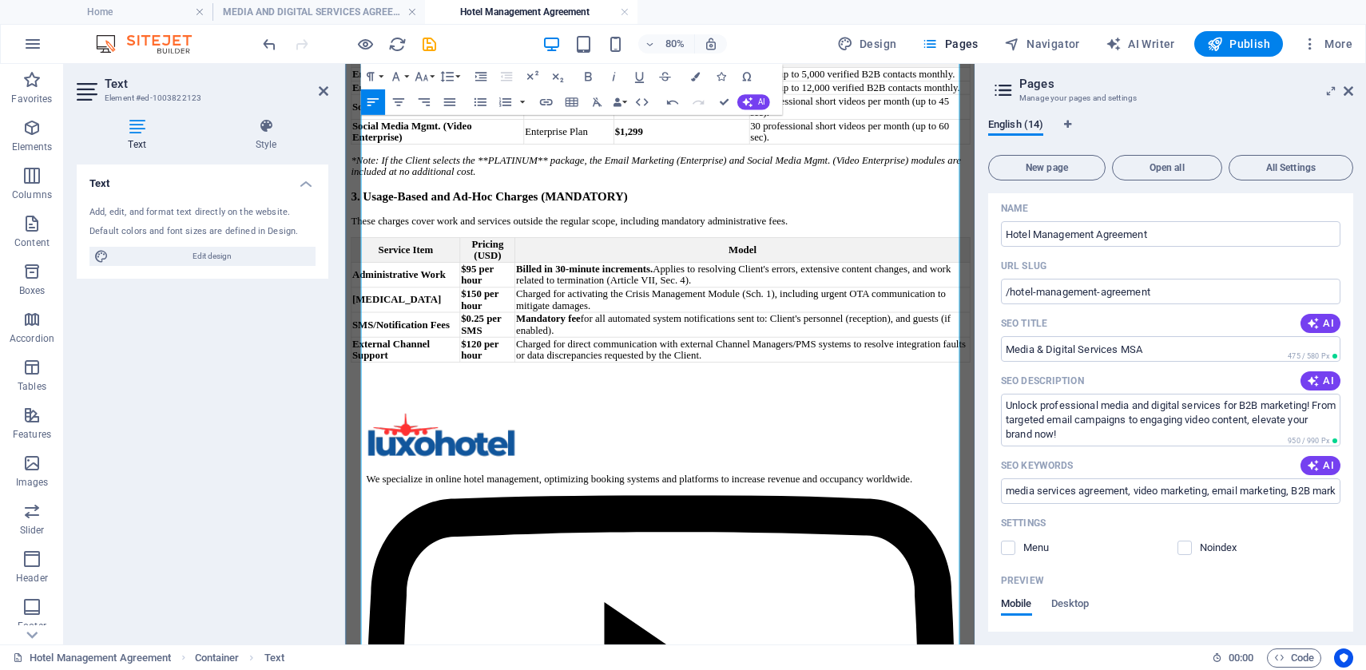
scroll to position [4443, 0]
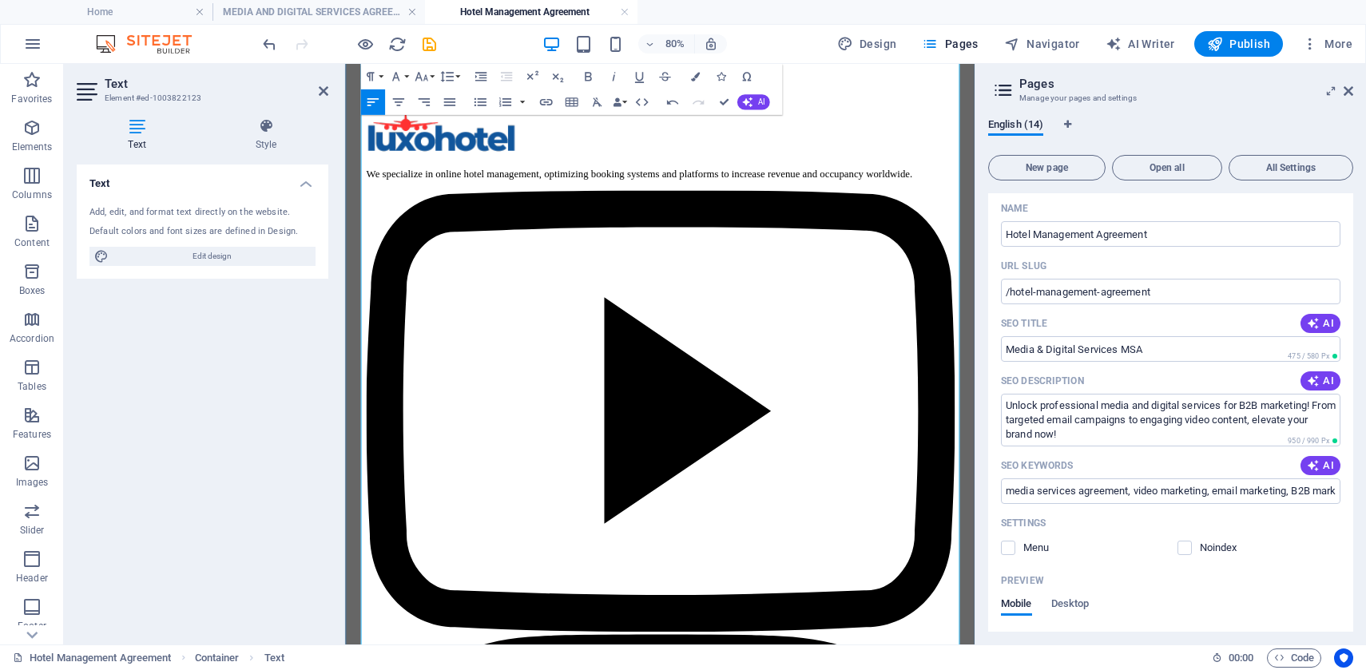
scroll to position [4832, 0]
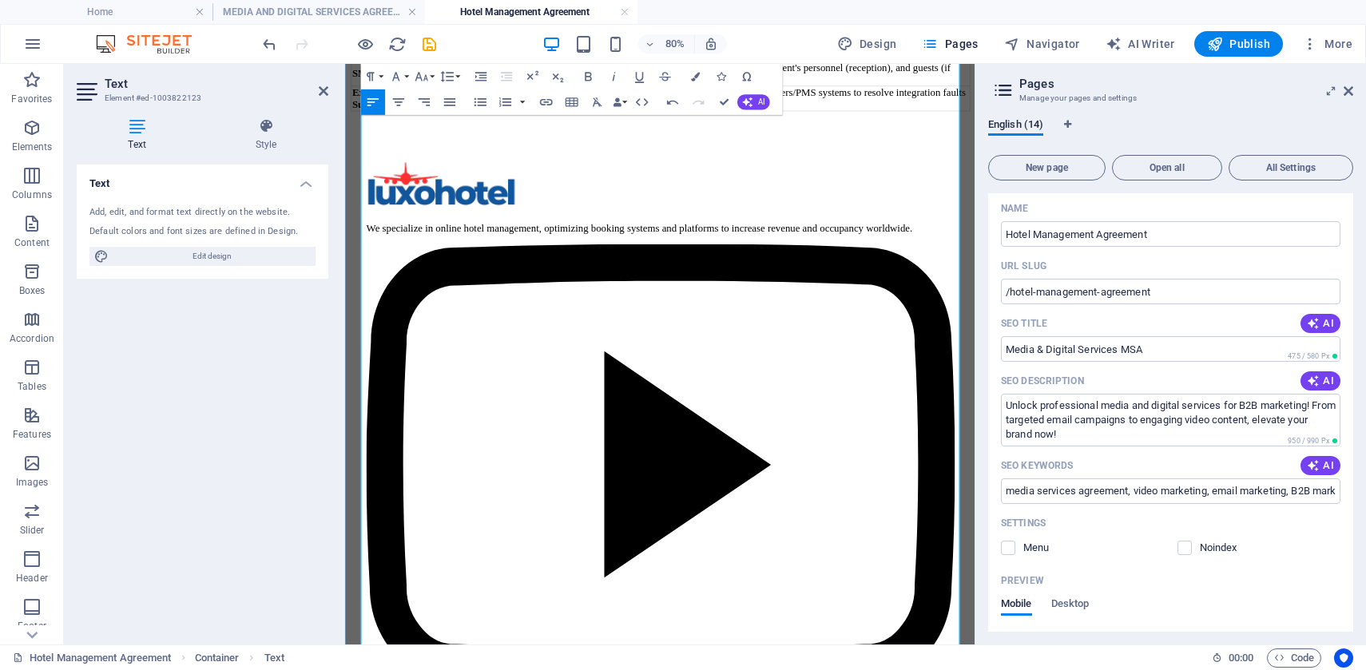
click at [460, 78] on button "Line Height" at bounding box center [449, 77] width 24 height 26
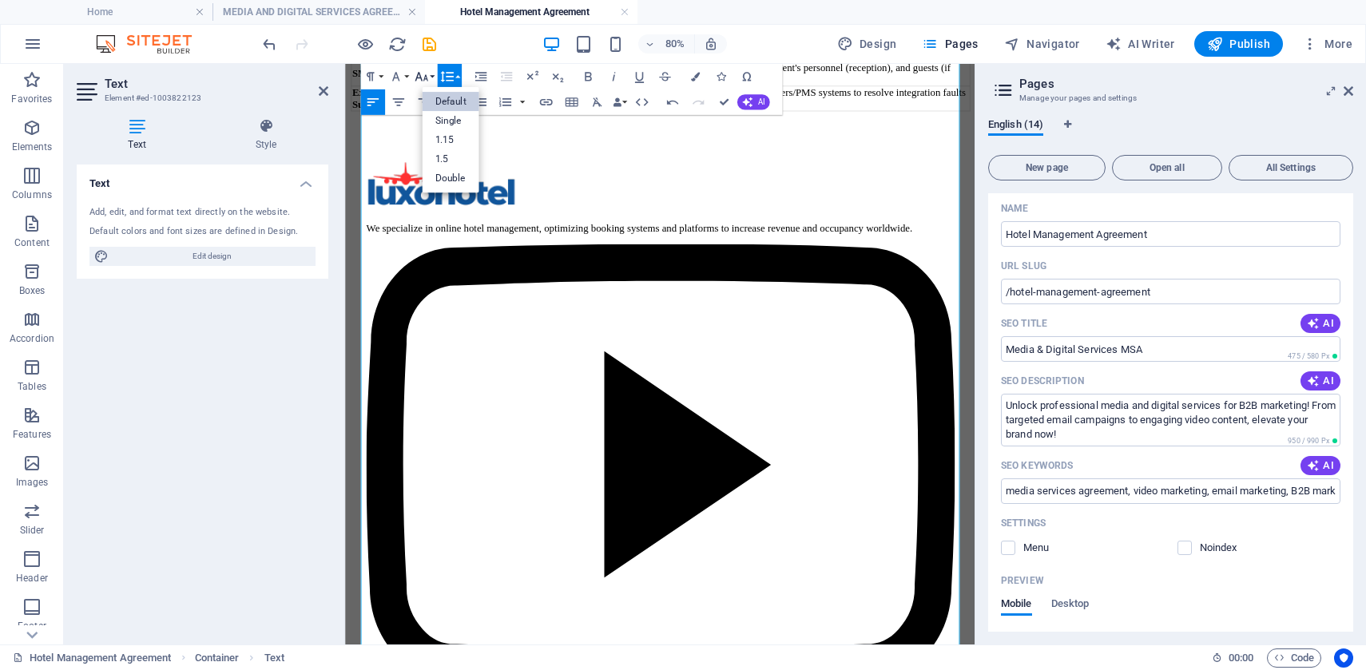
click at [423, 75] on icon "button" at bounding box center [421, 76] width 15 height 15
click at [419, 157] on link "24" at bounding box center [424, 163] width 46 height 19
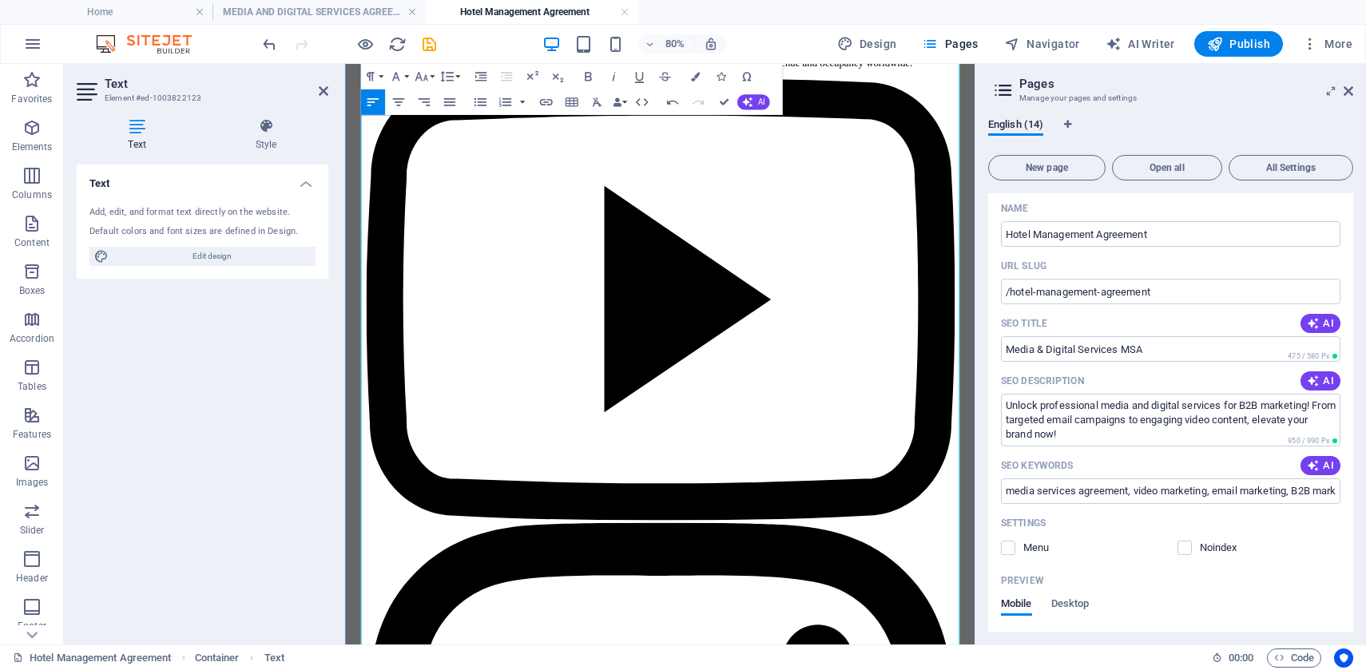
scroll to position [5068, 0]
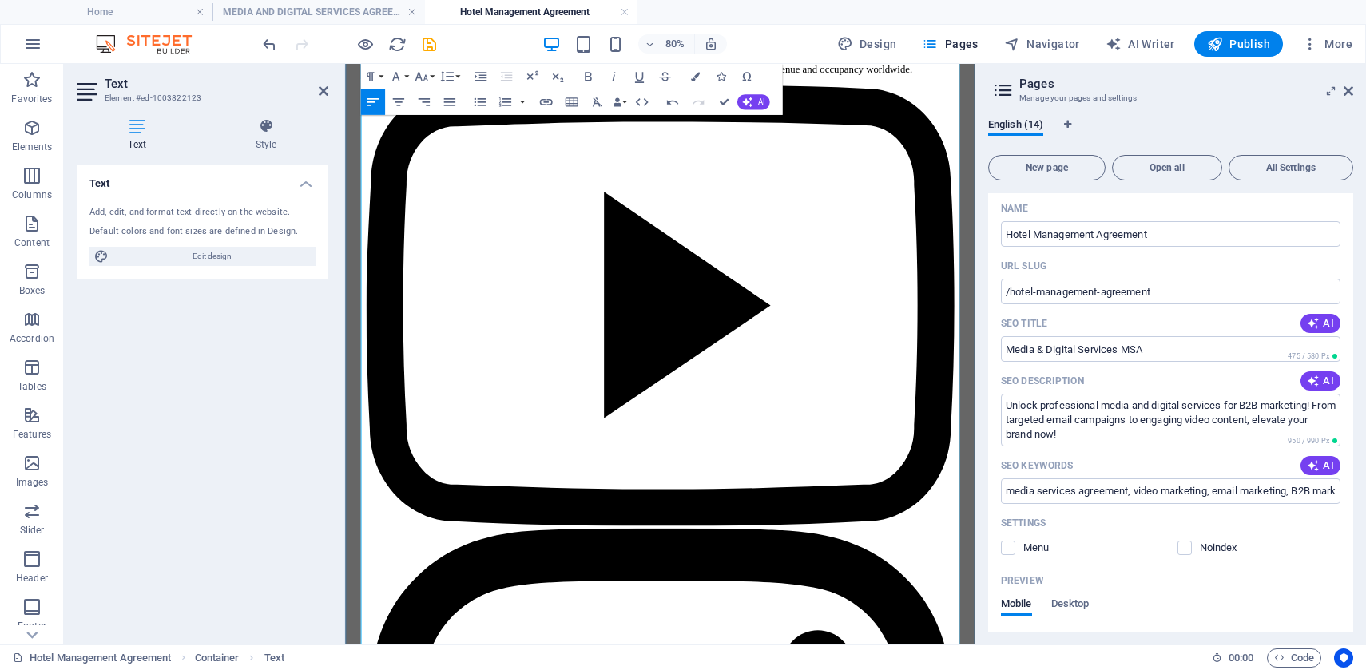
click at [406, 76] on button "Font Family" at bounding box center [398, 77] width 24 height 26
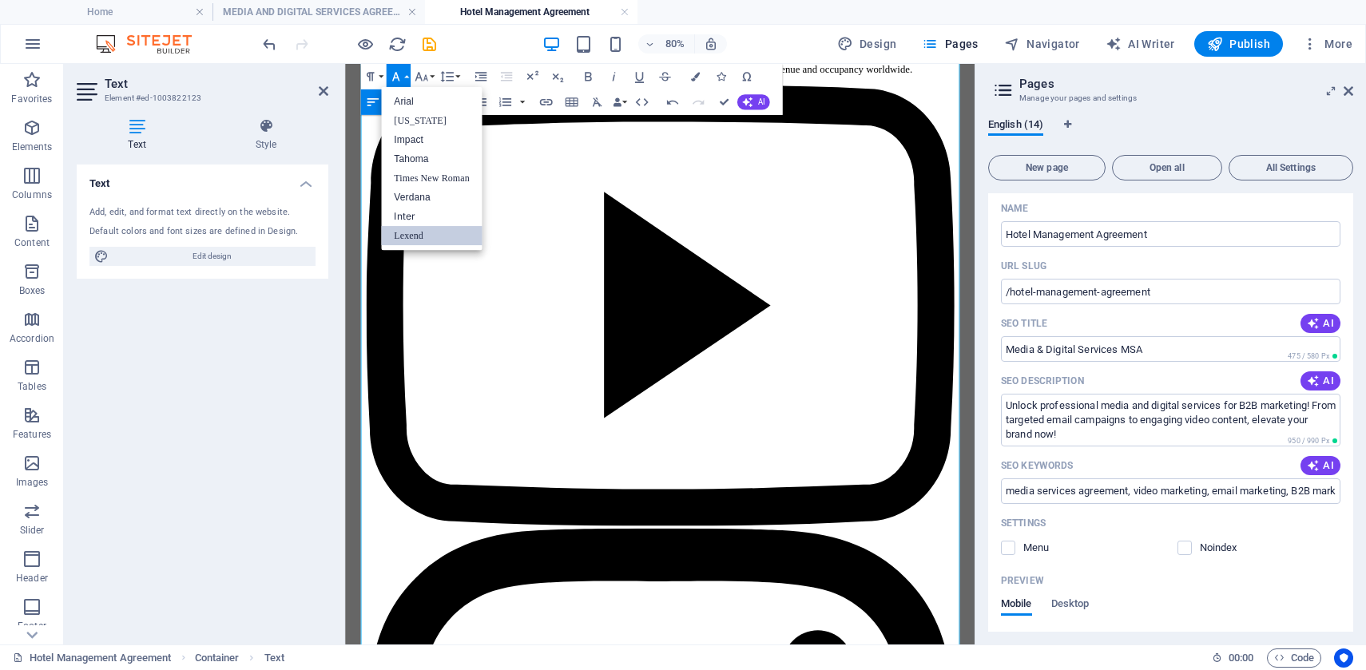
scroll to position [0, 0]
click at [421, 77] on icon "button" at bounding box center [421, 76] width 15 height 15
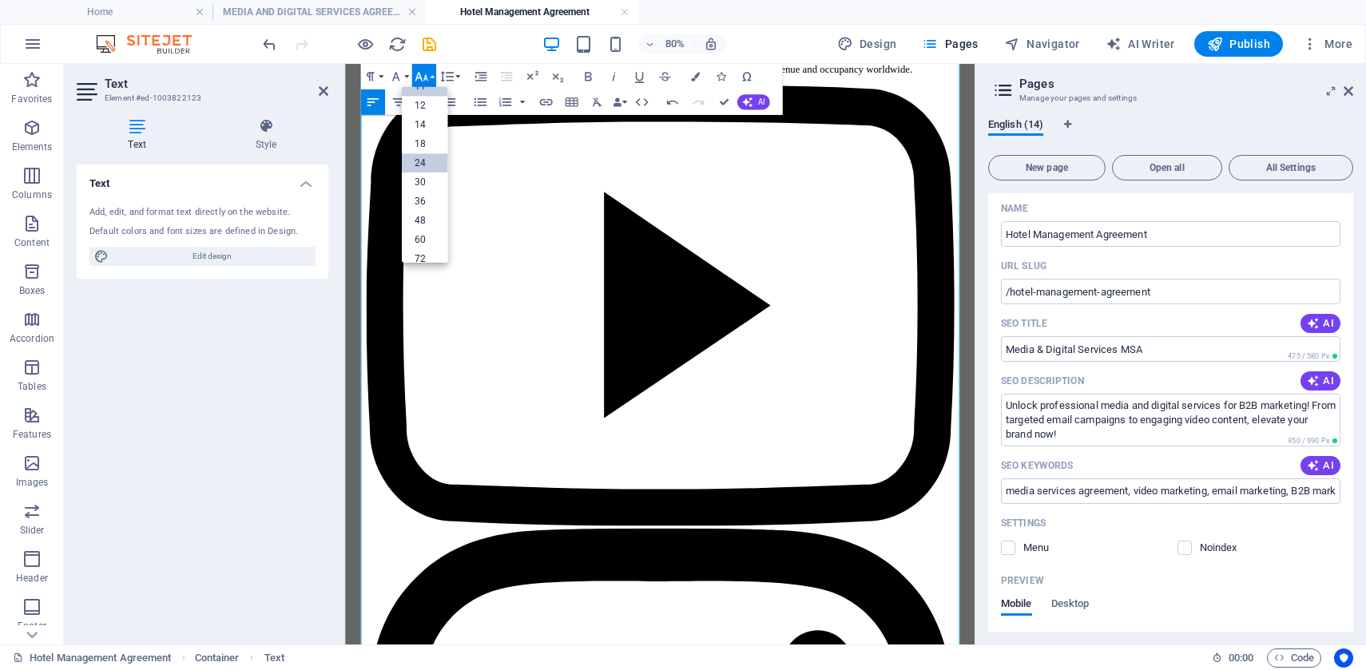
click at [420, 165] on link "24" at bounding box center [424, 163] width 46 height 19
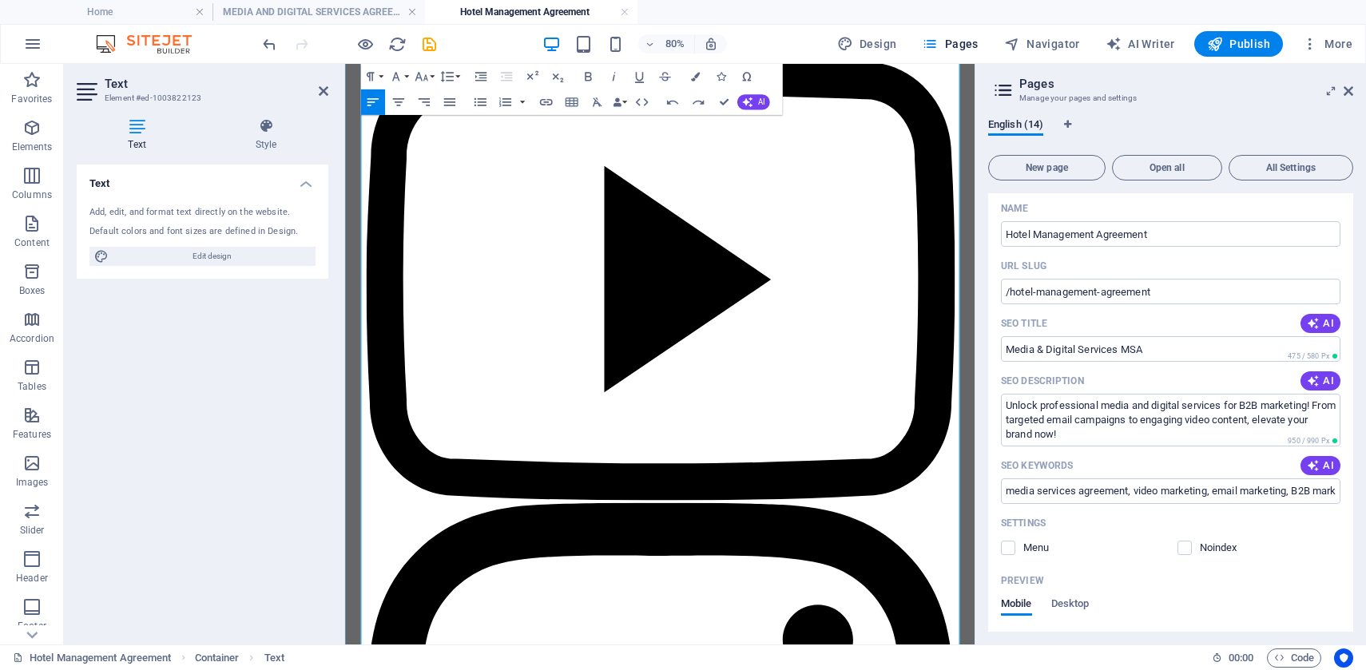
click at [425, 78] on icon "button" at bounding box center [421, 76] width 15 height 15
click at [427, 163] on link "24" at bounding box center [424, 163] width 46 height 19
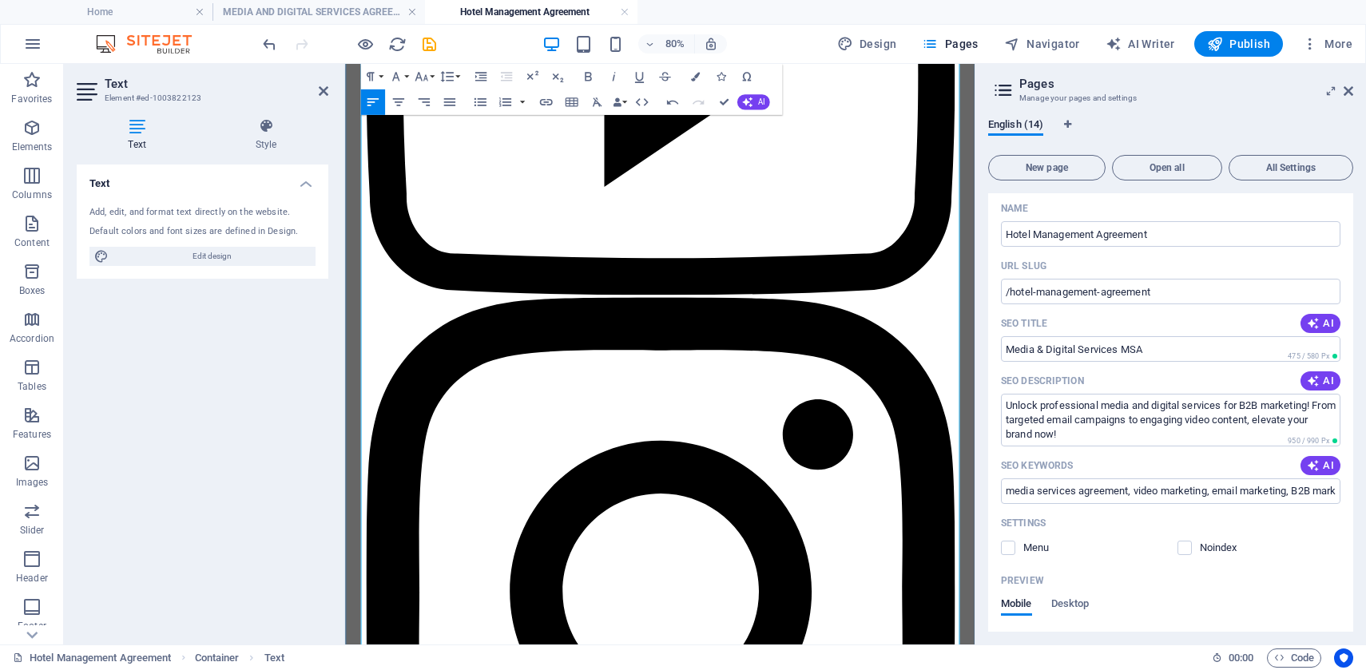
scroll to position [5412, 0]
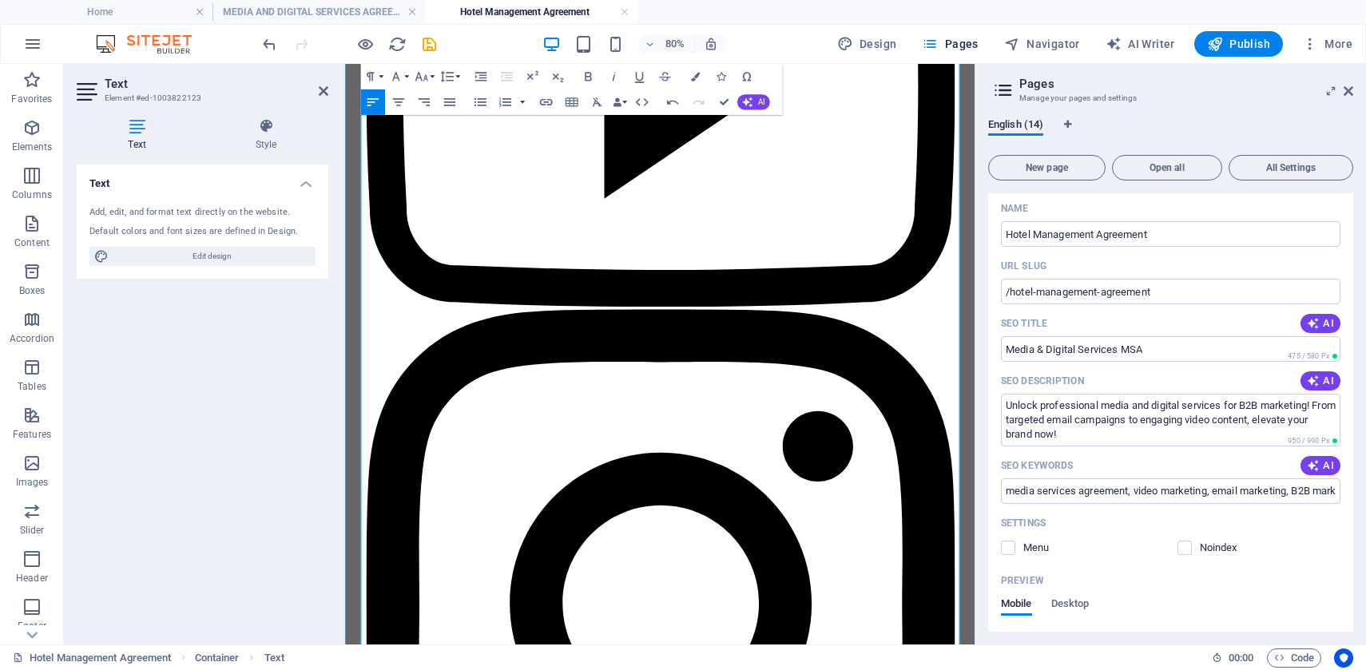
click at [425, 77] on icon "button" at bounding box center [421, 76] width 13 height 9
click at [426, 161] on link "24" at bounding box center [424, 163] width 46 height 19
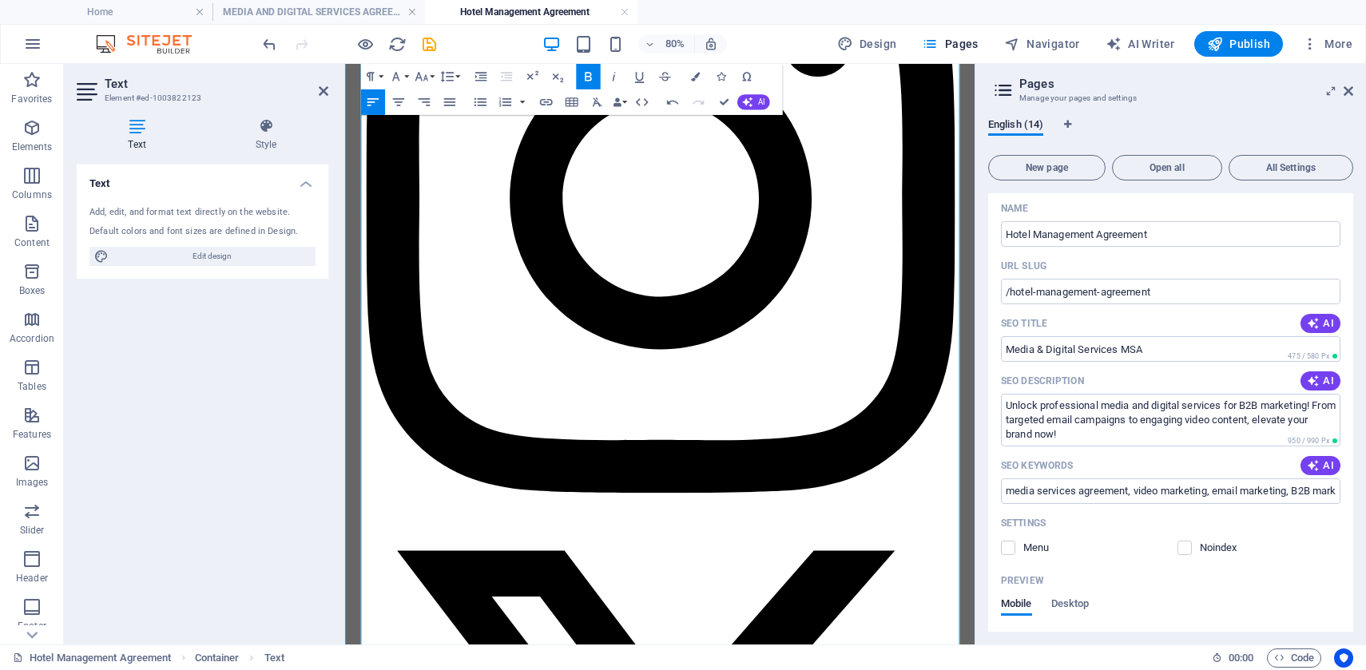
scroll to position [5937, 0]
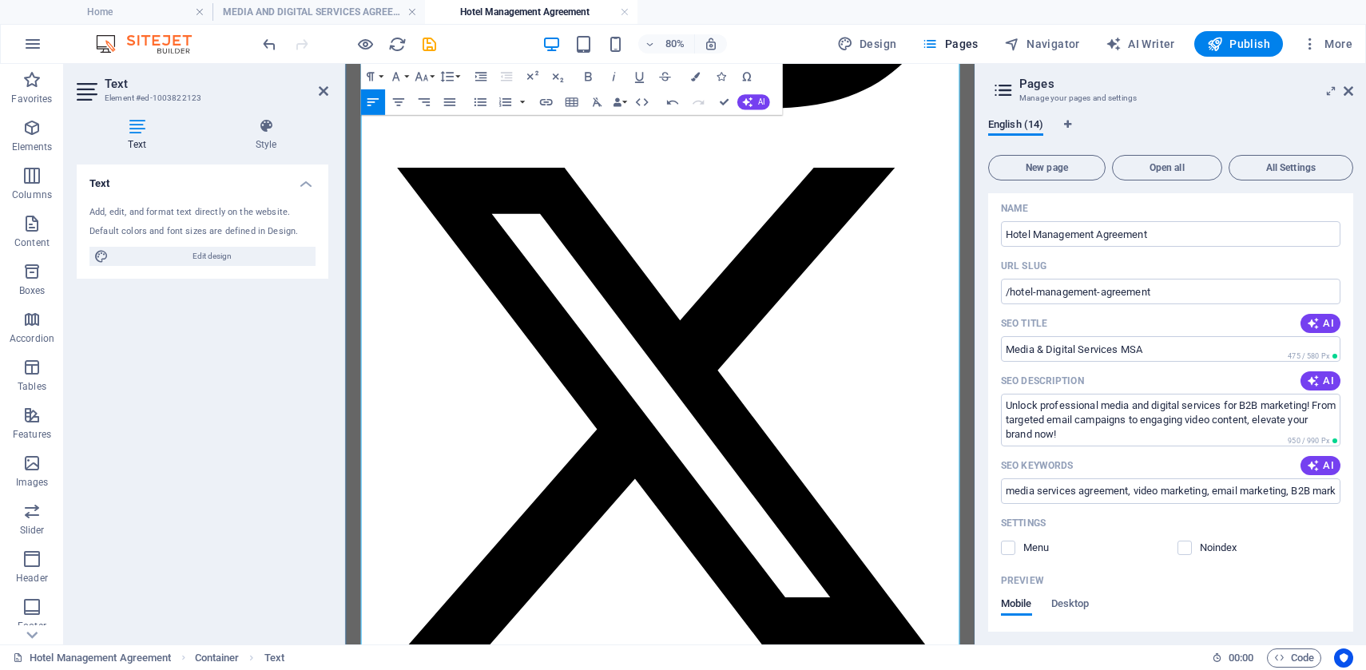
scroll to position [6439, 0]
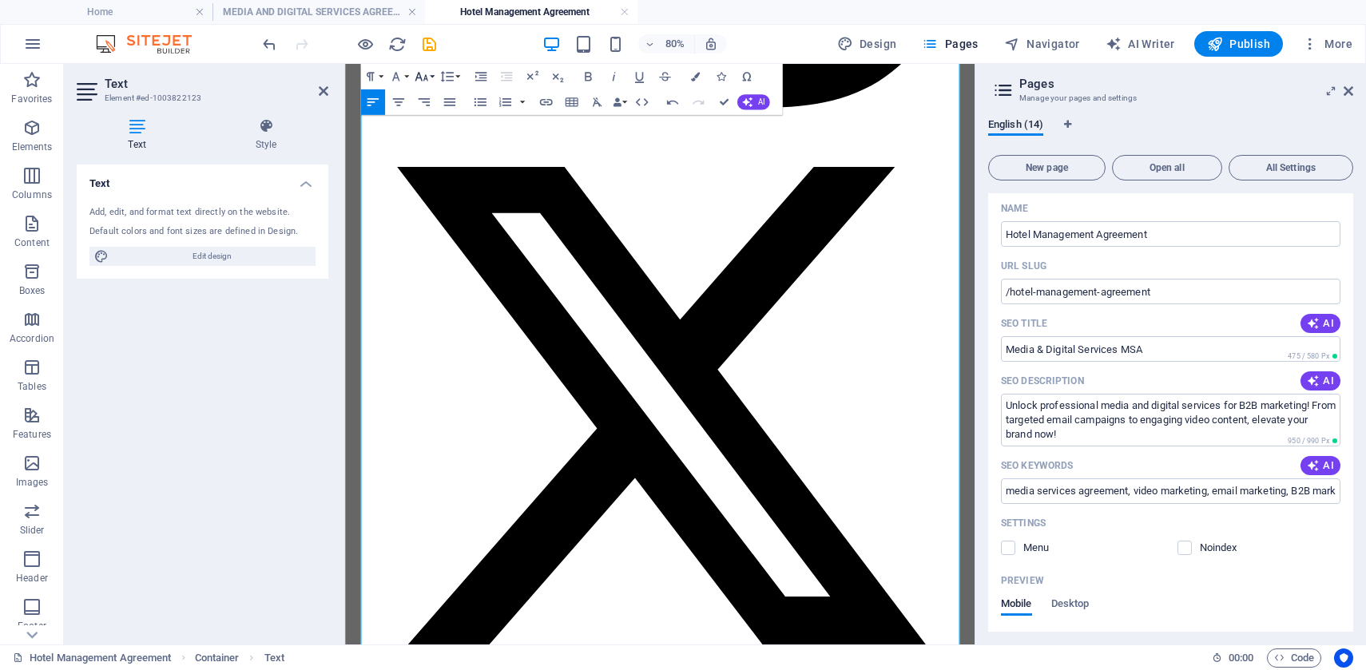
click at [431, 68] on button "Font Size" at bounding box center [423, 77] width 24 height 26
click at [428, 164] on link "24" at bounding box center [424, 163] width 46 height 19
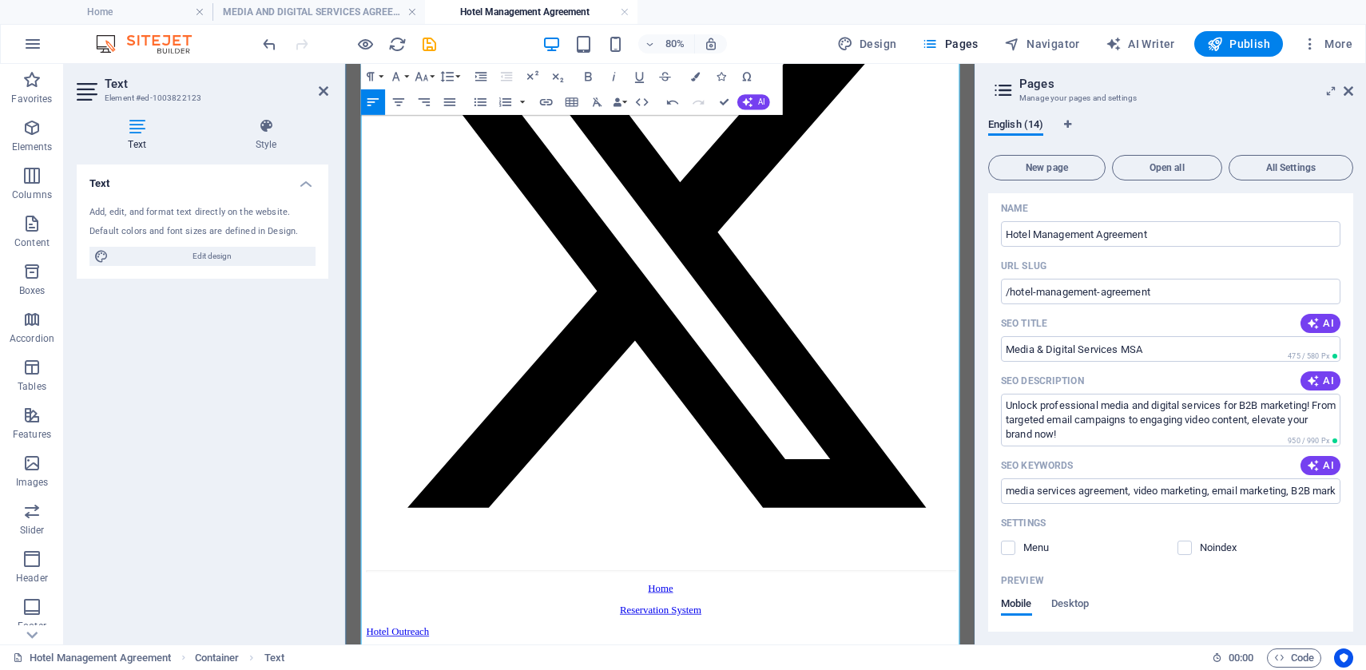
scroll to position [6668, 0]
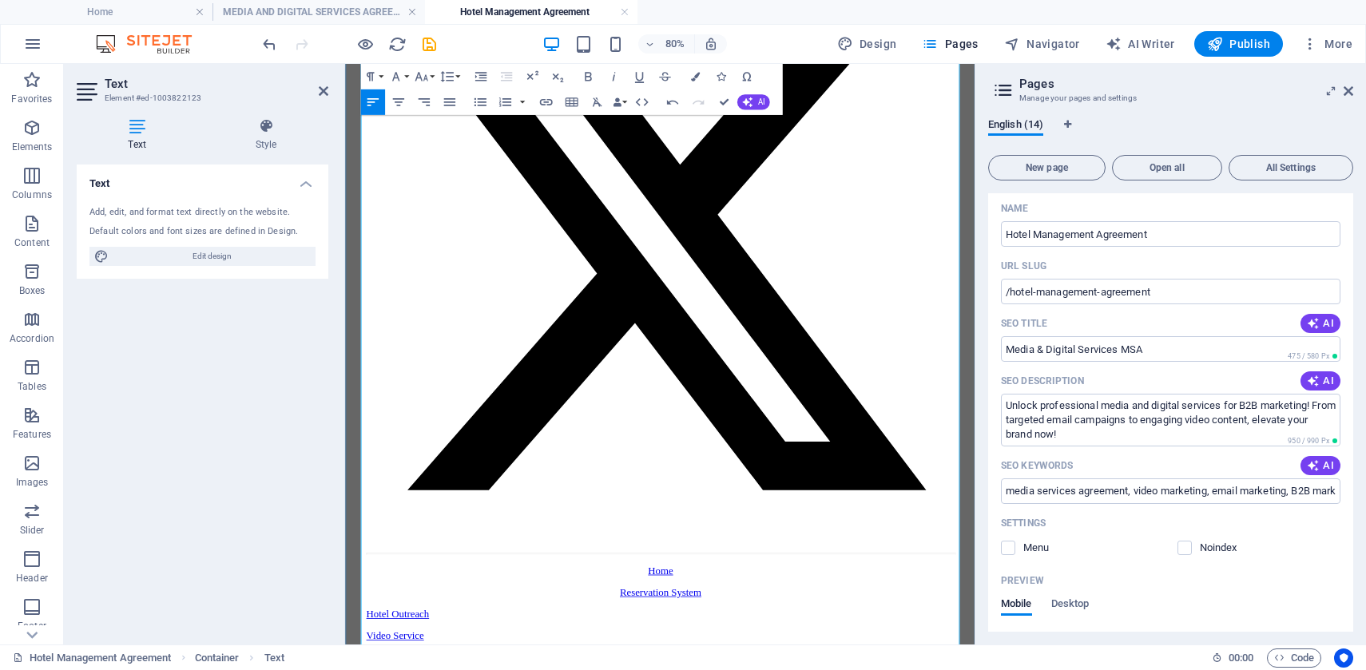
click at [426, 80] on icon "button" at bounding box center [421, 76] width 15 height 15
click at [420, 162] on link "24" at bounding box center [424, 163] width 46 height 19
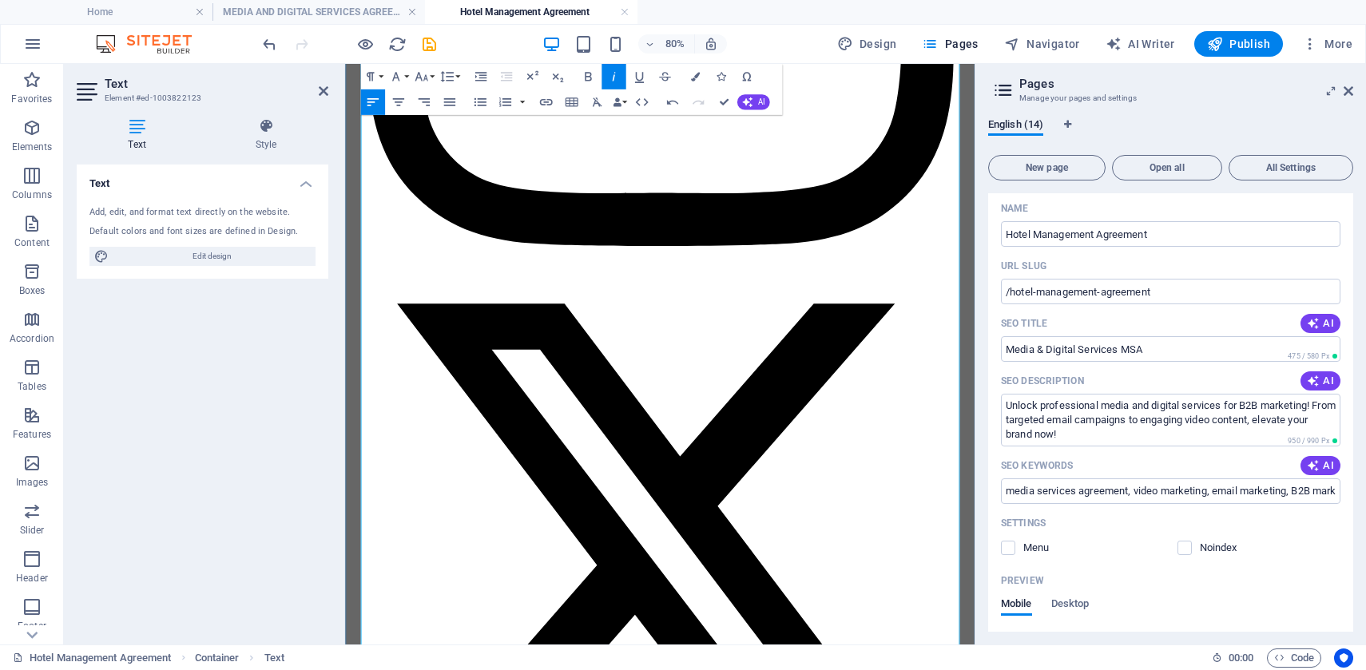
scroll to position [6267, 0]
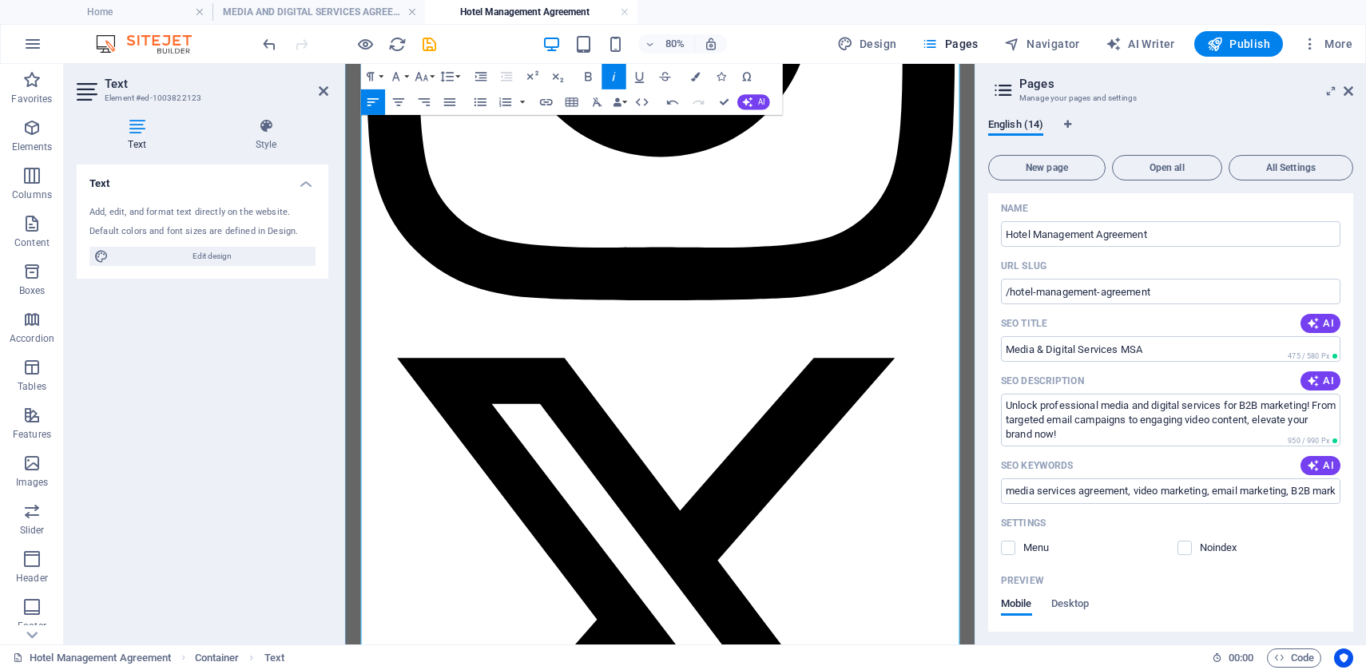
click at [405, 76] on button "Font Family" at bounding box center [398, 77] width 24 height 26
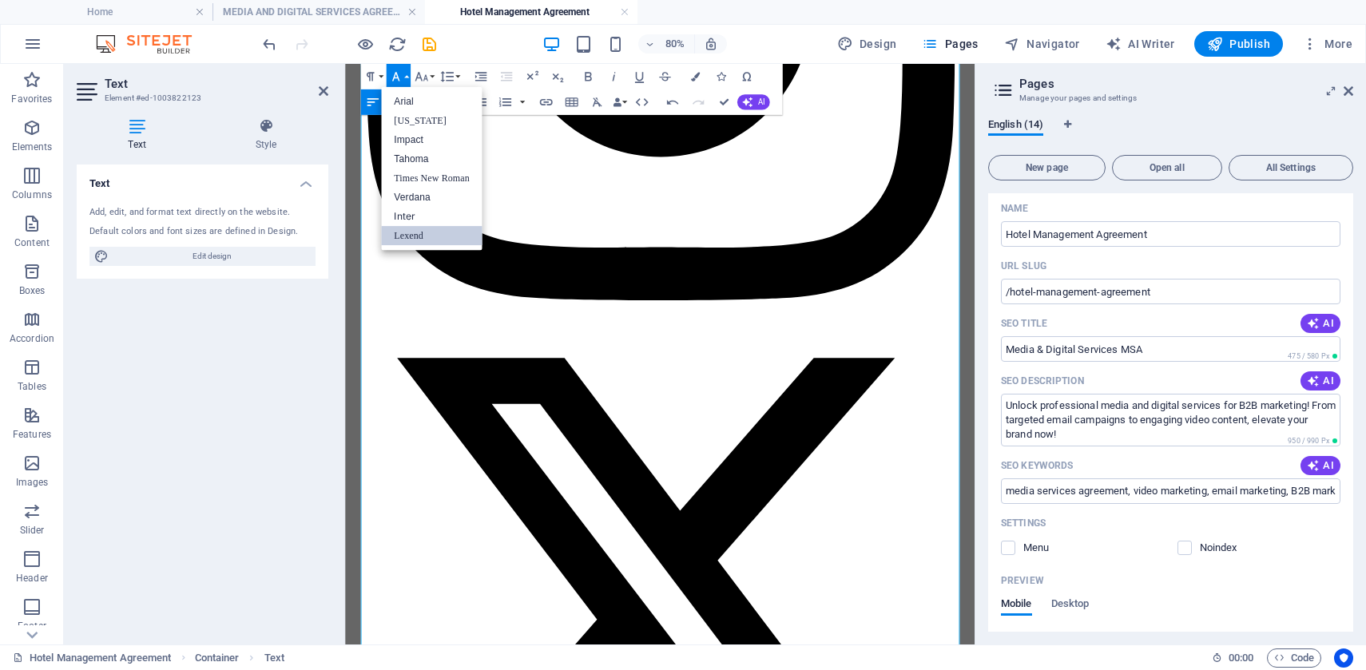
scroll to position [0, 0]
click at [419, 75] on icon "button" at bounding box center [421, 76] width 13 height 9
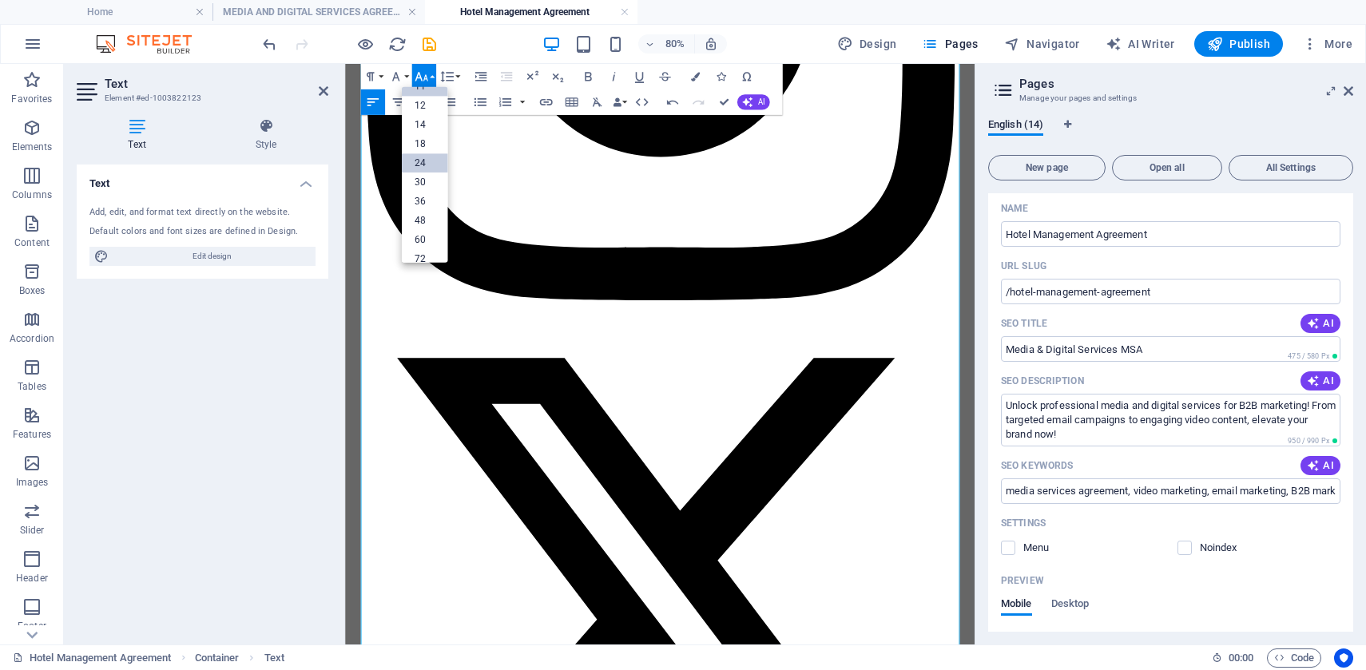
click at [427, 161] on link "24" at bounding box center [424, 163] width 46 height 19
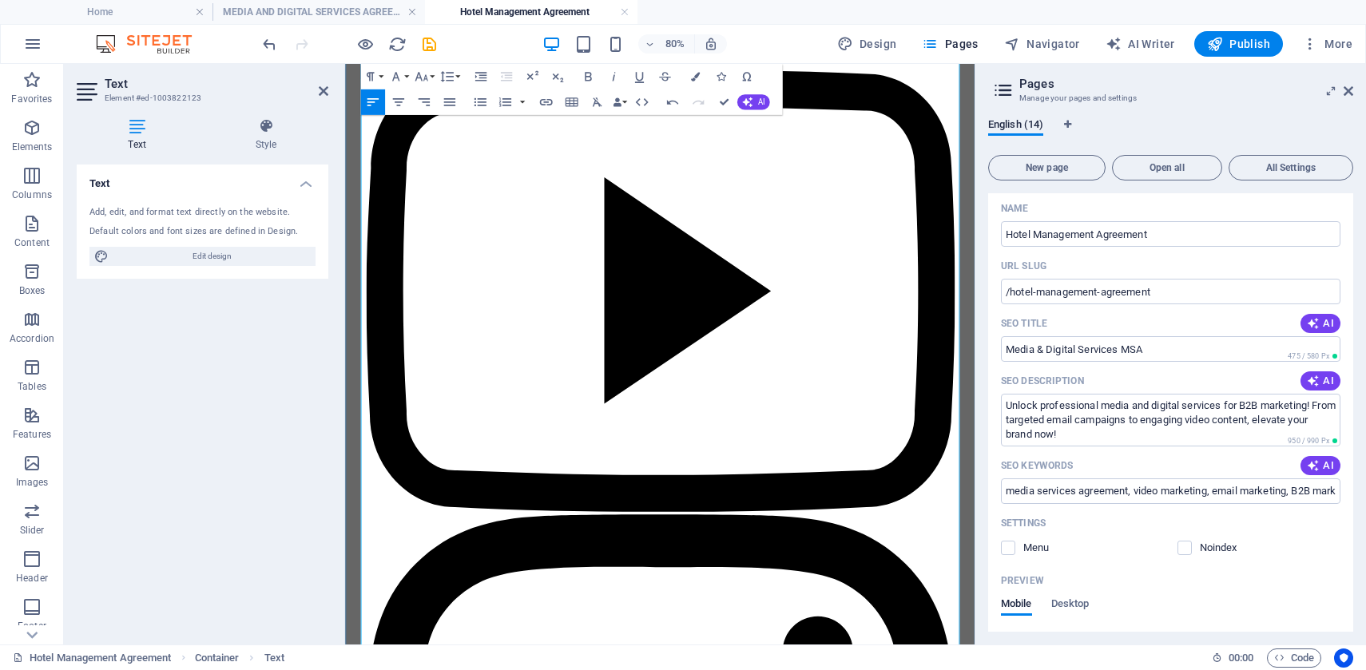
scroll to position [5325, 0]
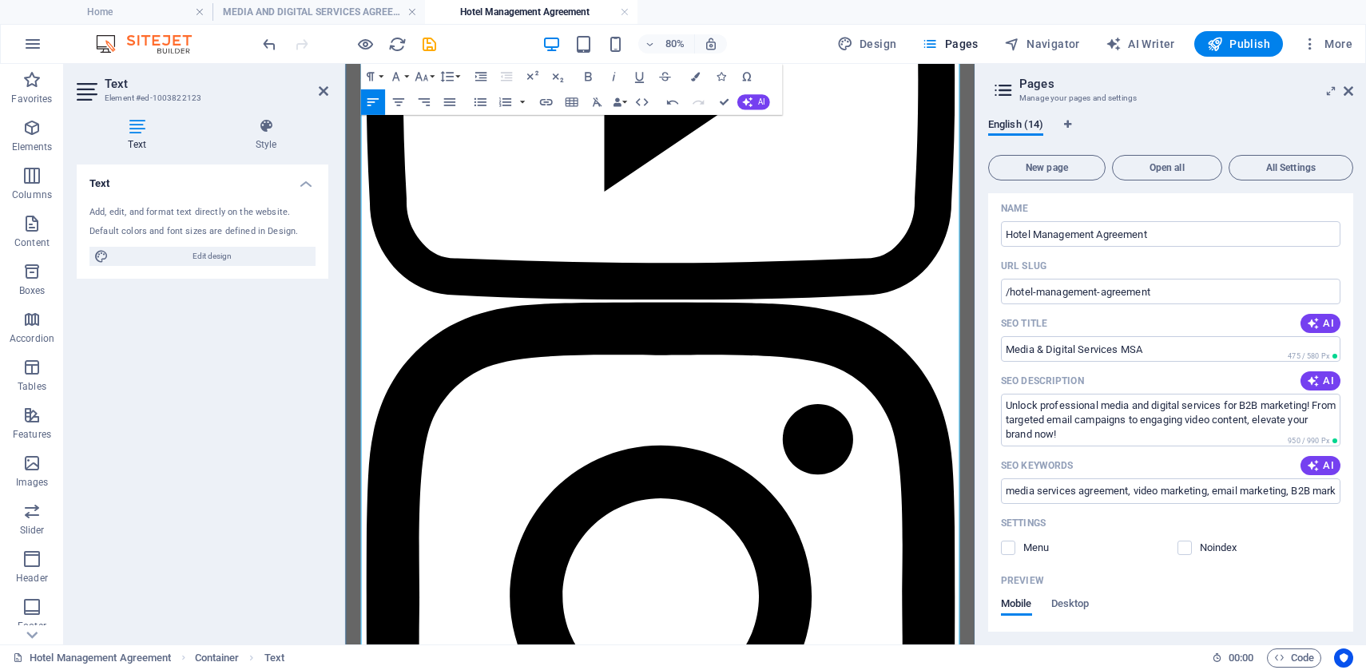
scroll to position [5652, 0]
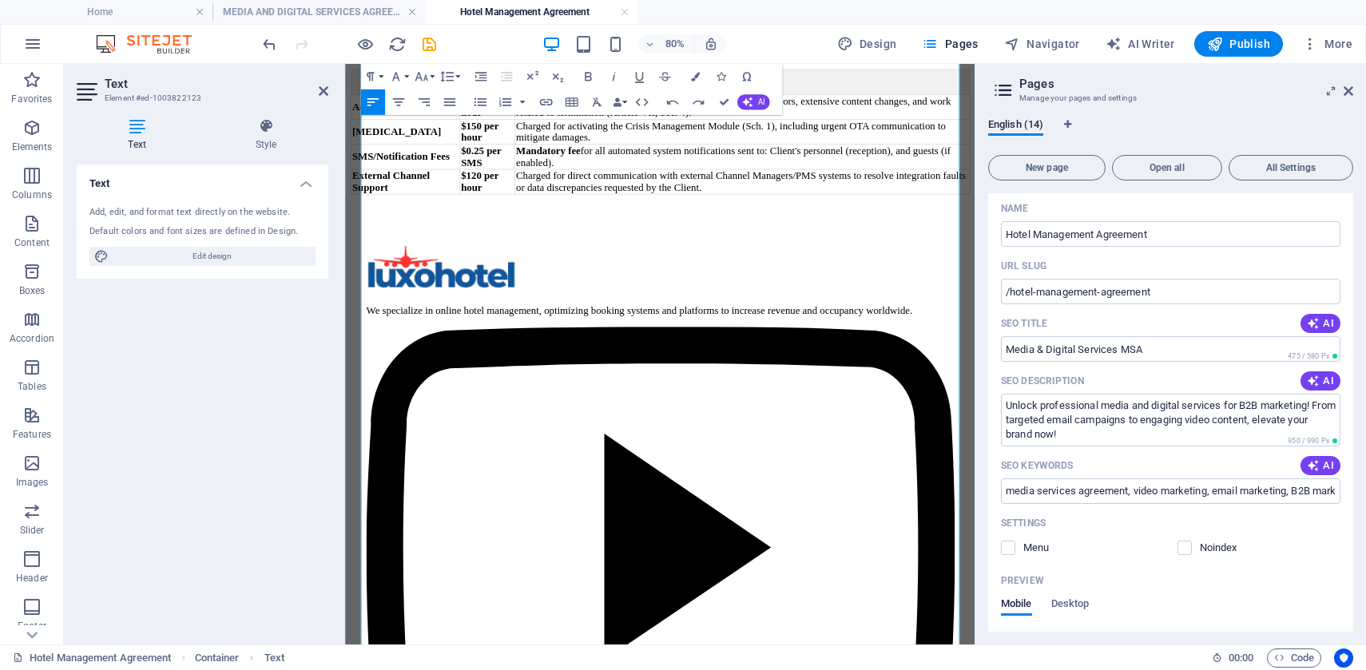
scroll to position [5000, 0]
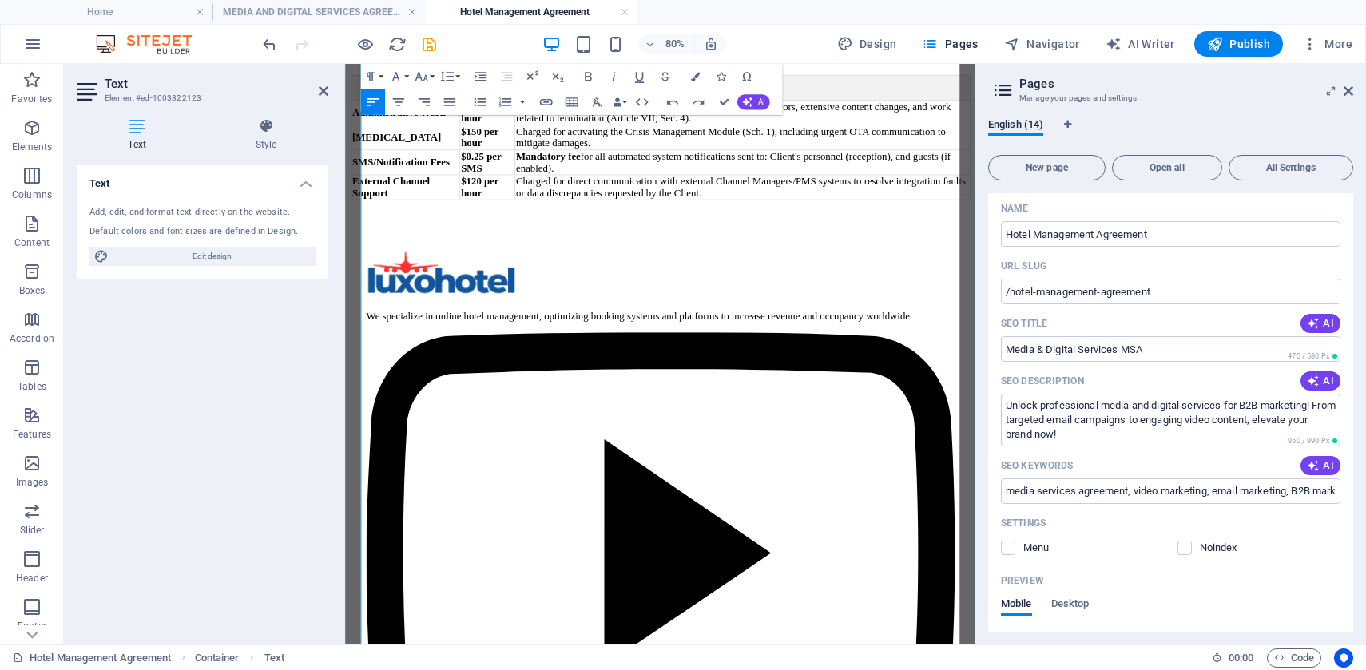
click at [323, 89] on icon at bounding box center [324, 91] width 10 height 13
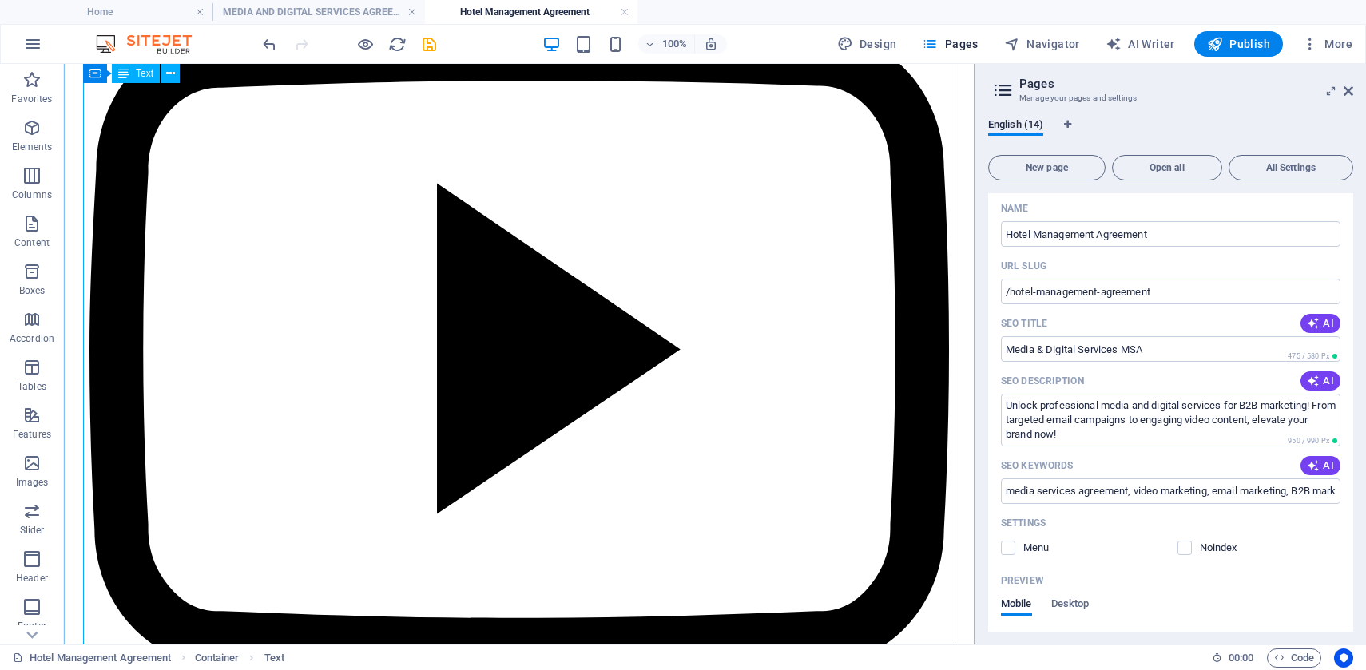
scroll to position [5062, 0]
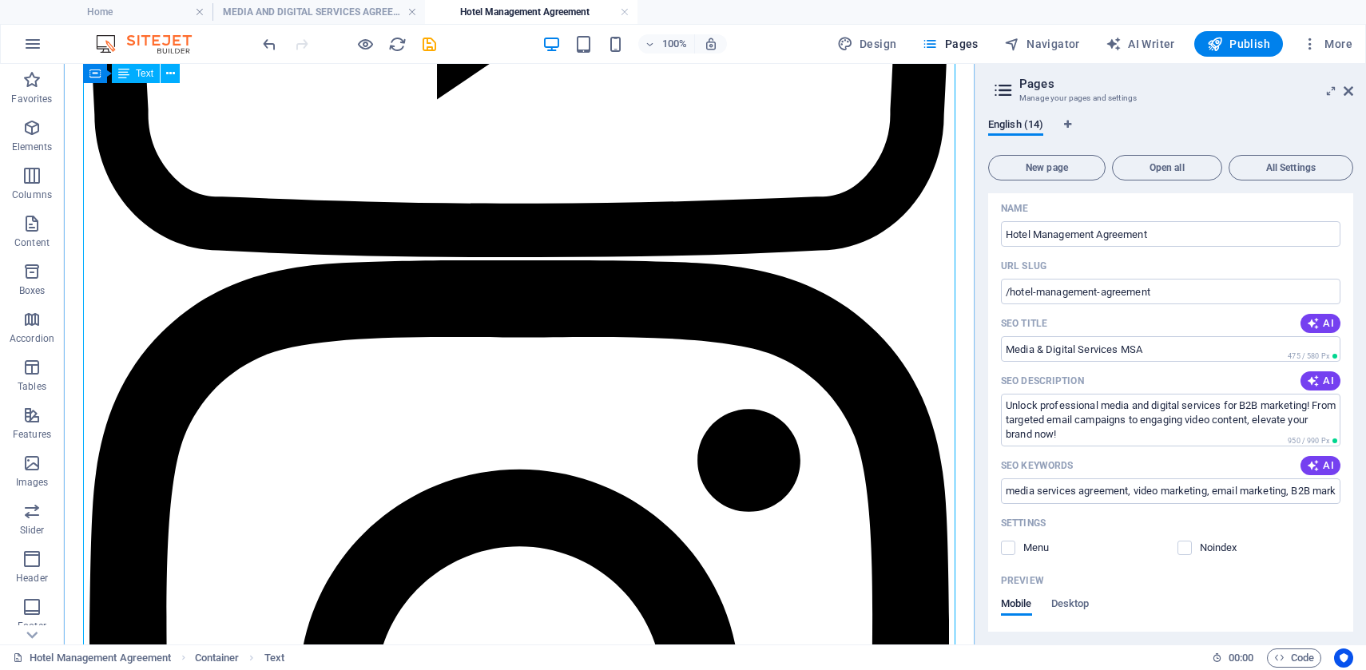
scroll to position [5488, 0]
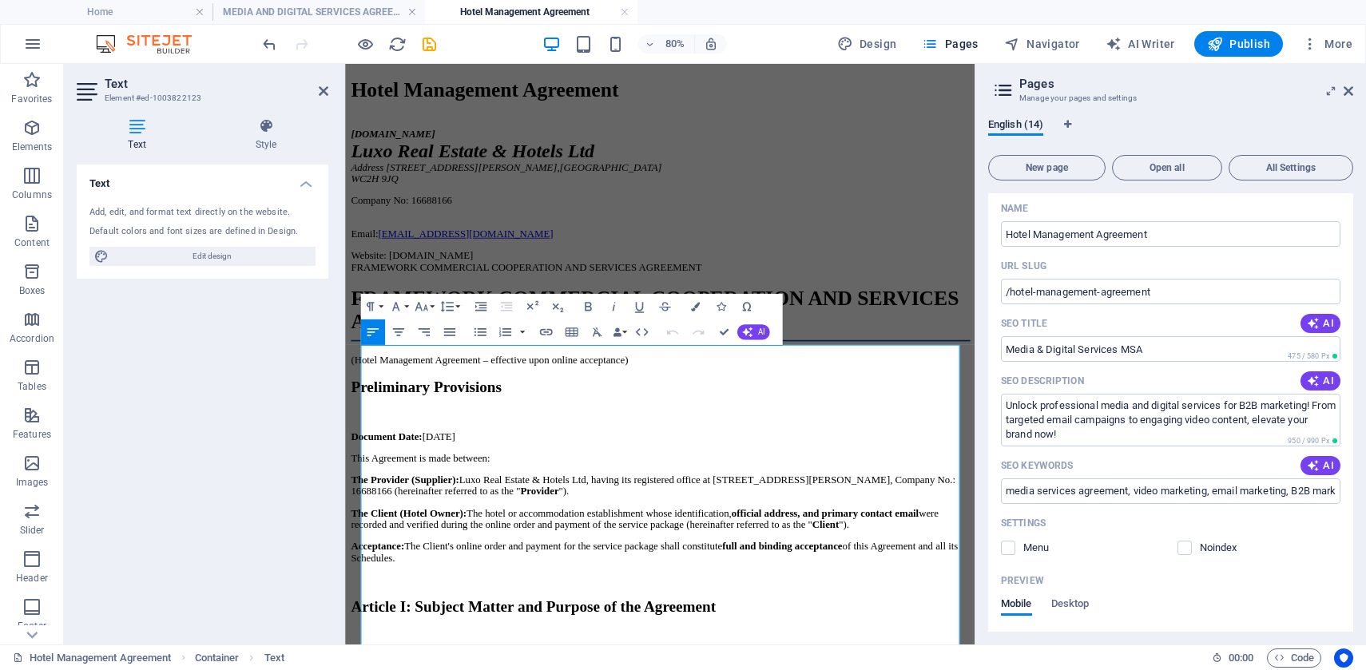
click at [135, 318] on div "Text Add, edit, and format text directly on the website. Default colors and fon…" at bounding box center [203, 398] width 252 height 467
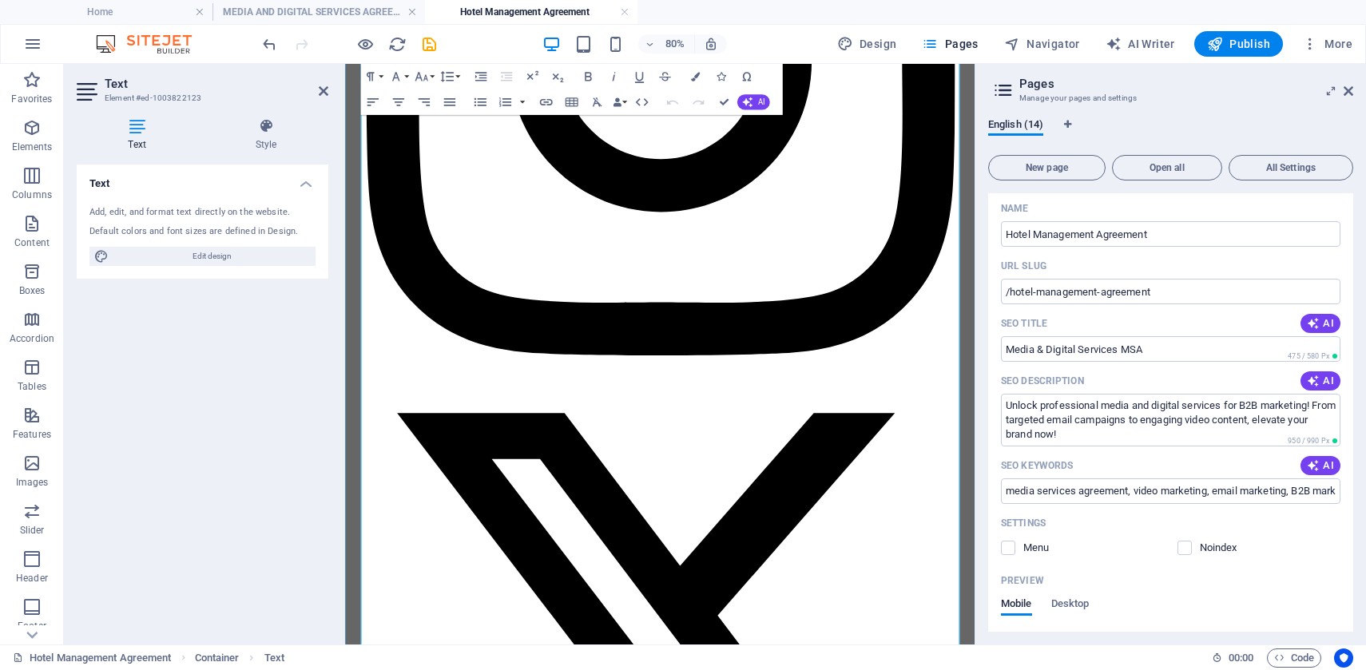
scroll to position [6278, 0]
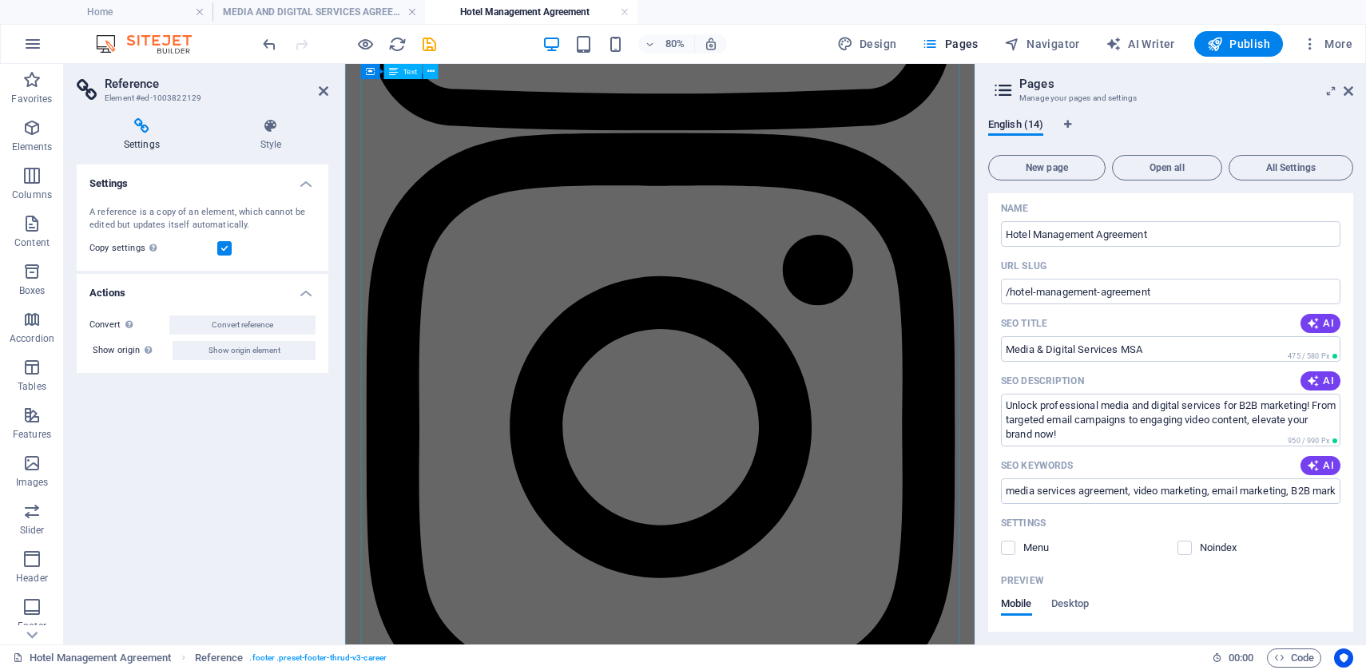
scroll to position [5772, 0]
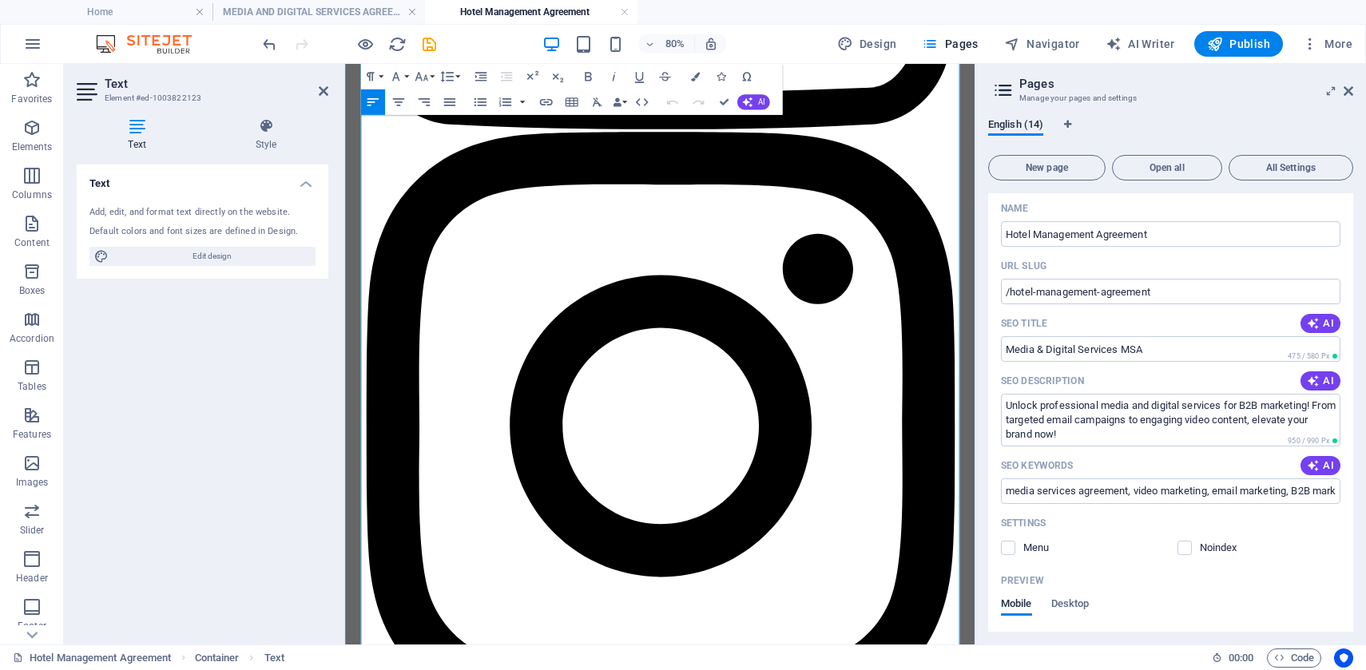
scroll to position [5812, 0]
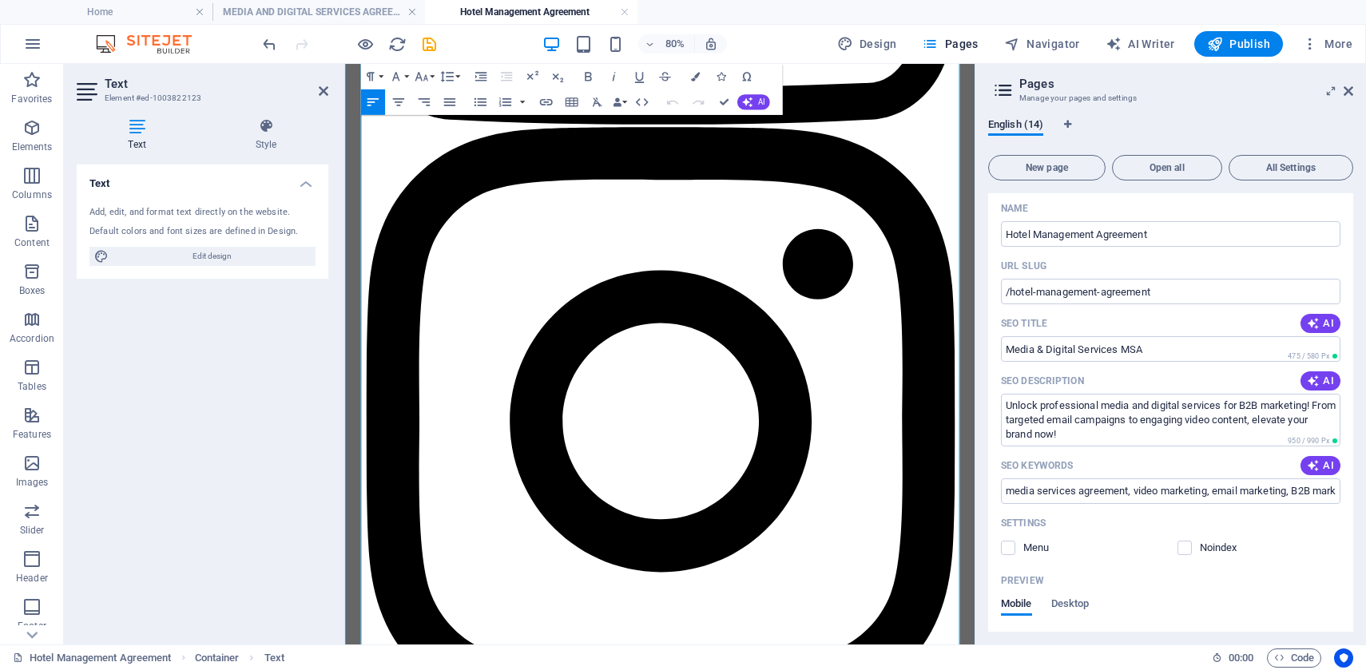
click at [406, 79] on button "Font Family" at bounding box center [398, 77] width 24 height 26
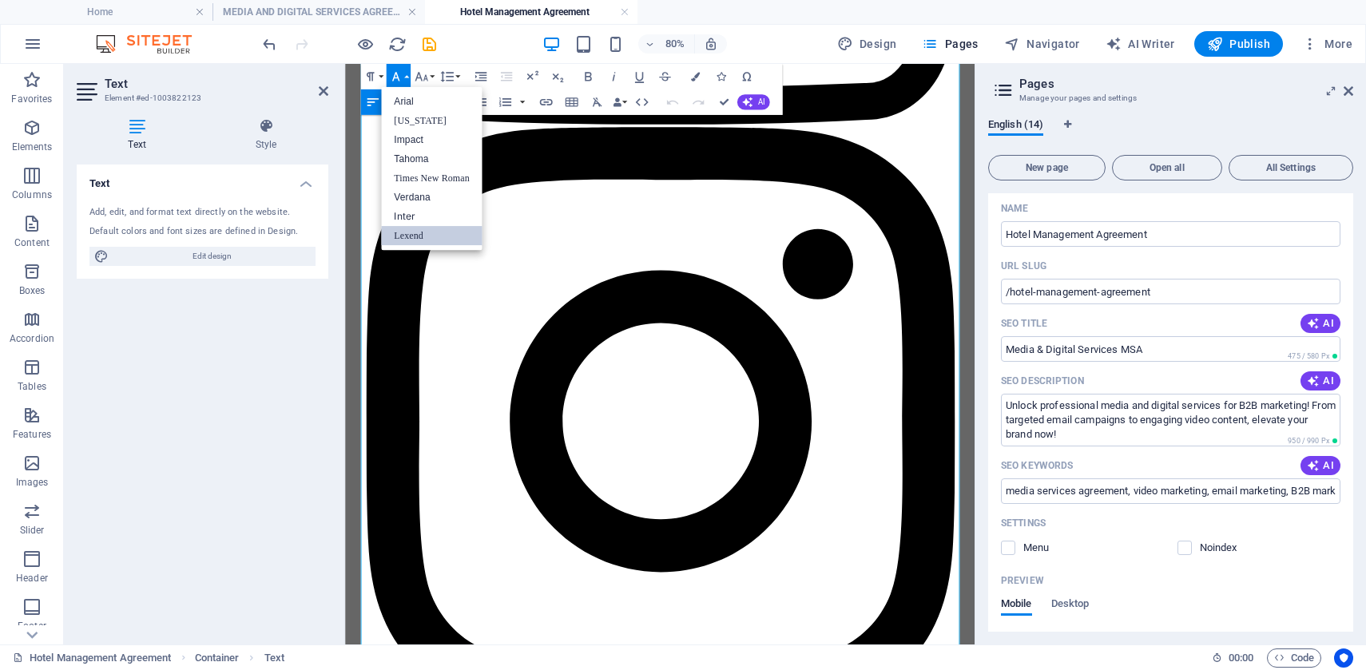
scroll to position [0, 0]
click at [420, 74] on icon "button" at bounding box center [421, 76] width 15 height 15
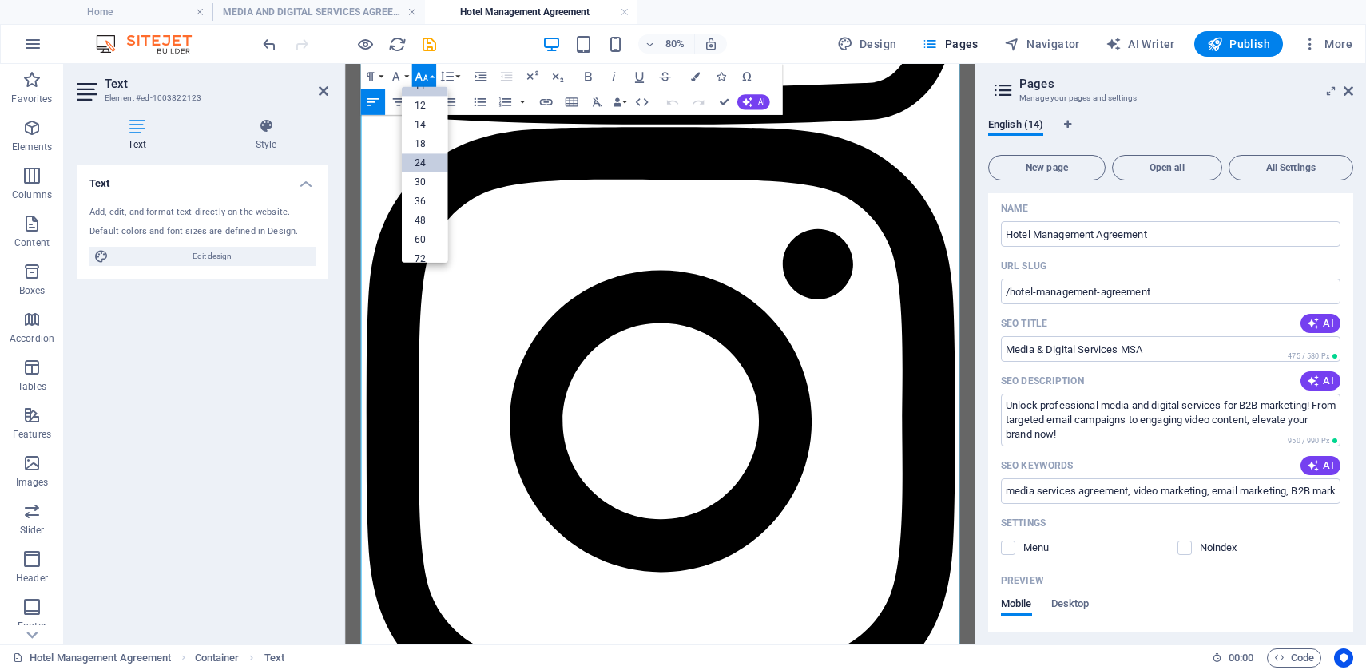
click at [426, 164] on link "24" at bounding box center [424, 163] width 46 height 19
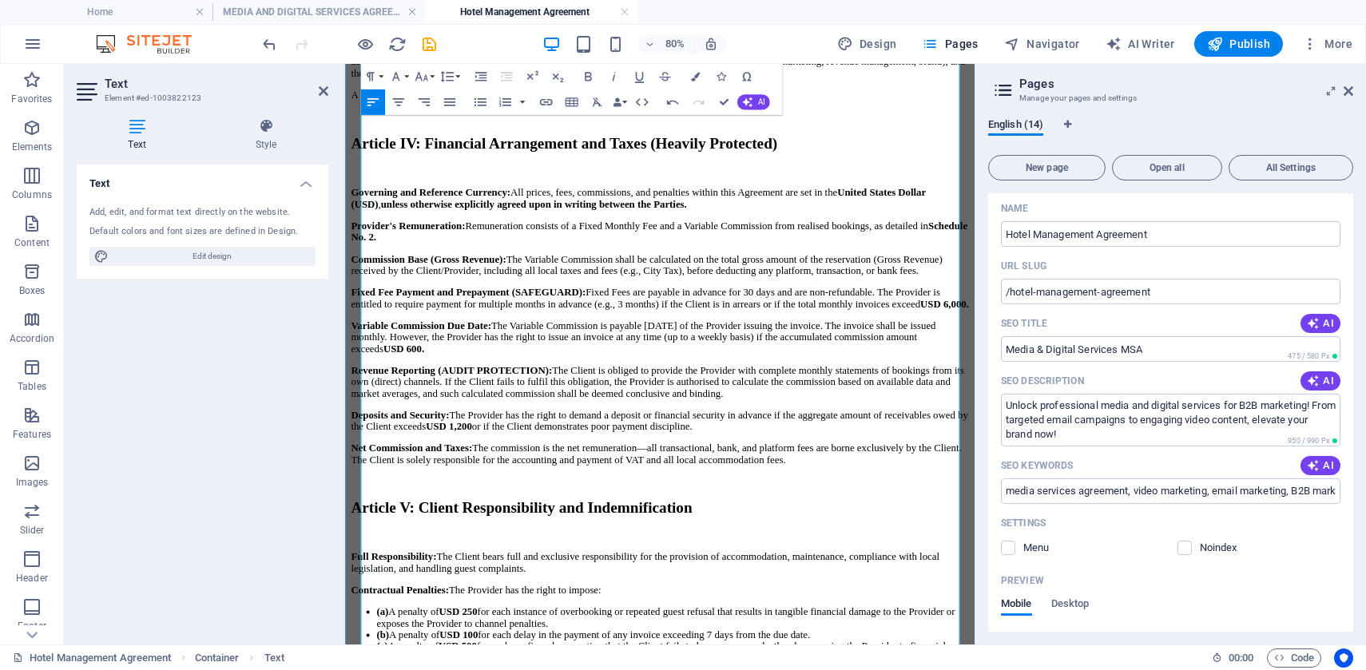
scroll to position [1493, 0]
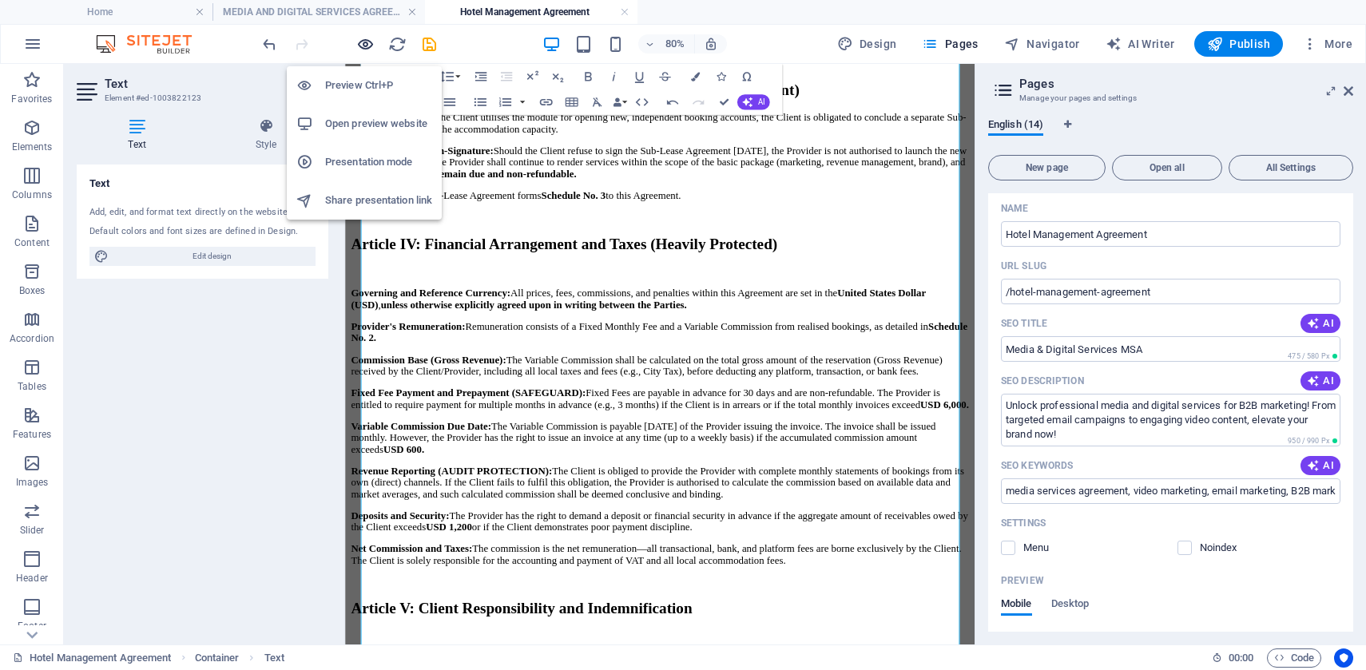
click at [361, 39] on icon "button" at bounding box center [365, 44] width 18 height 18
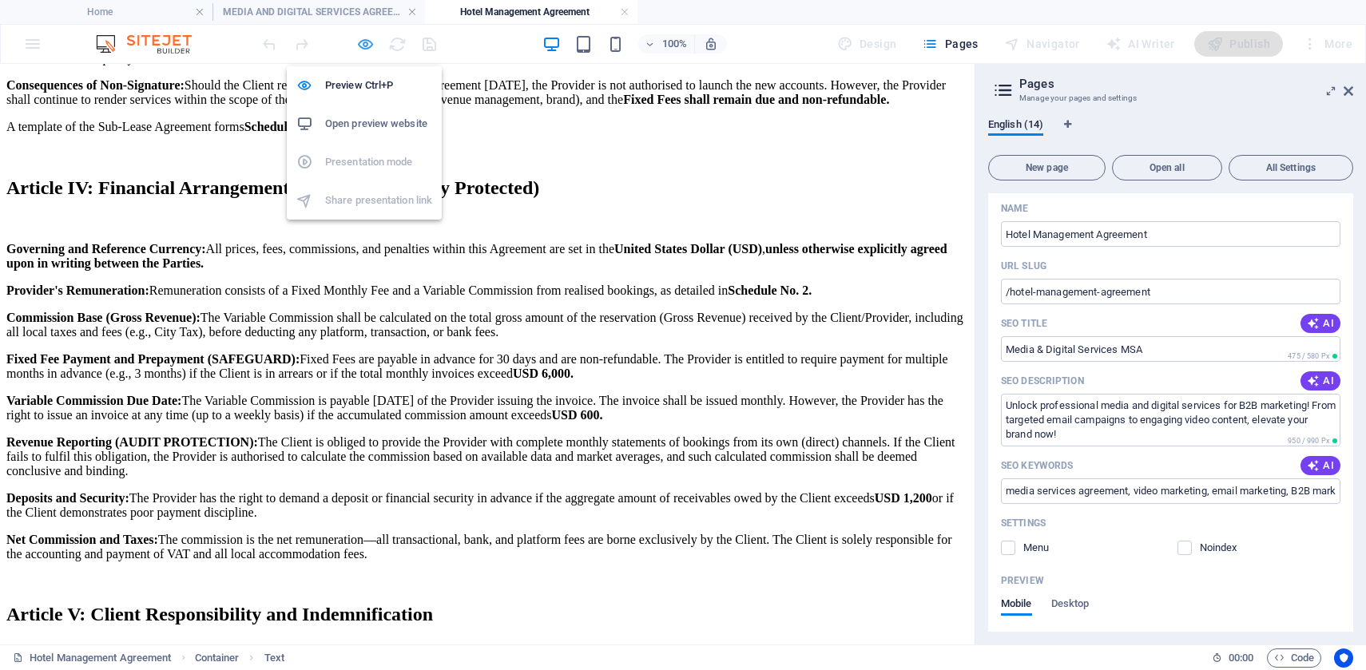
click at [361, 39] on icon "button" at bounding box center [365, 44] width 18 height 18
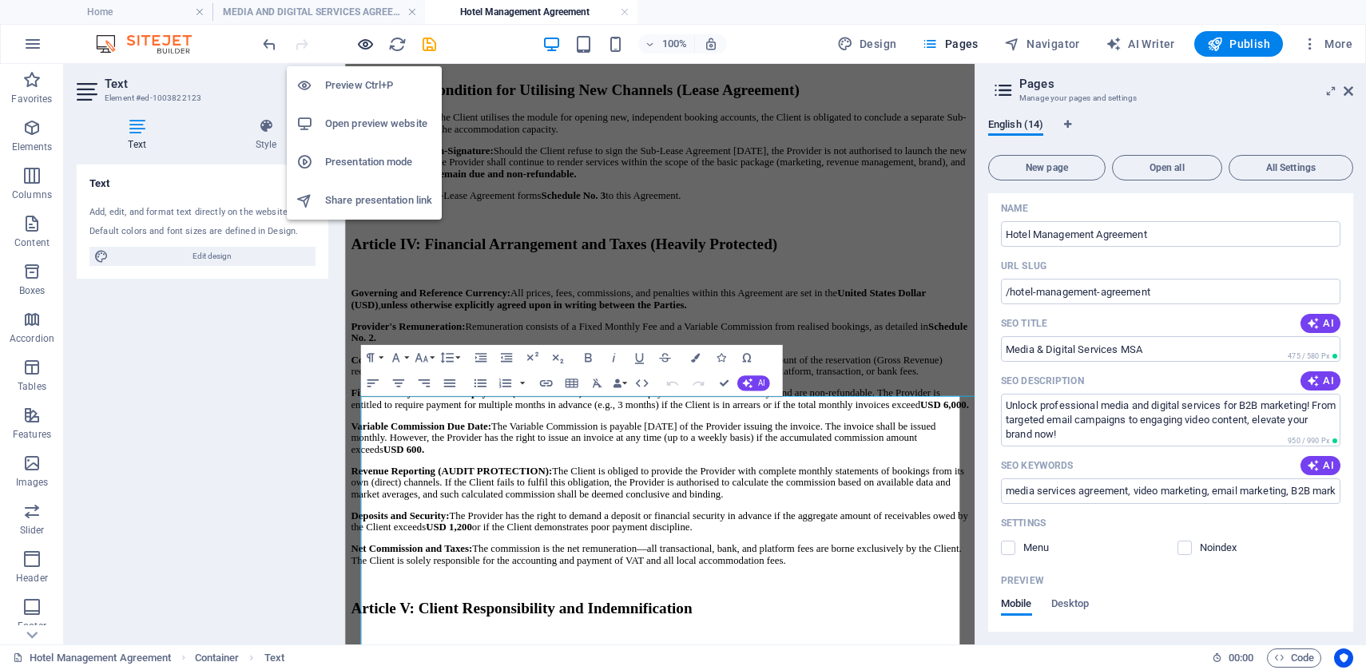
scroll to position [118, 0]
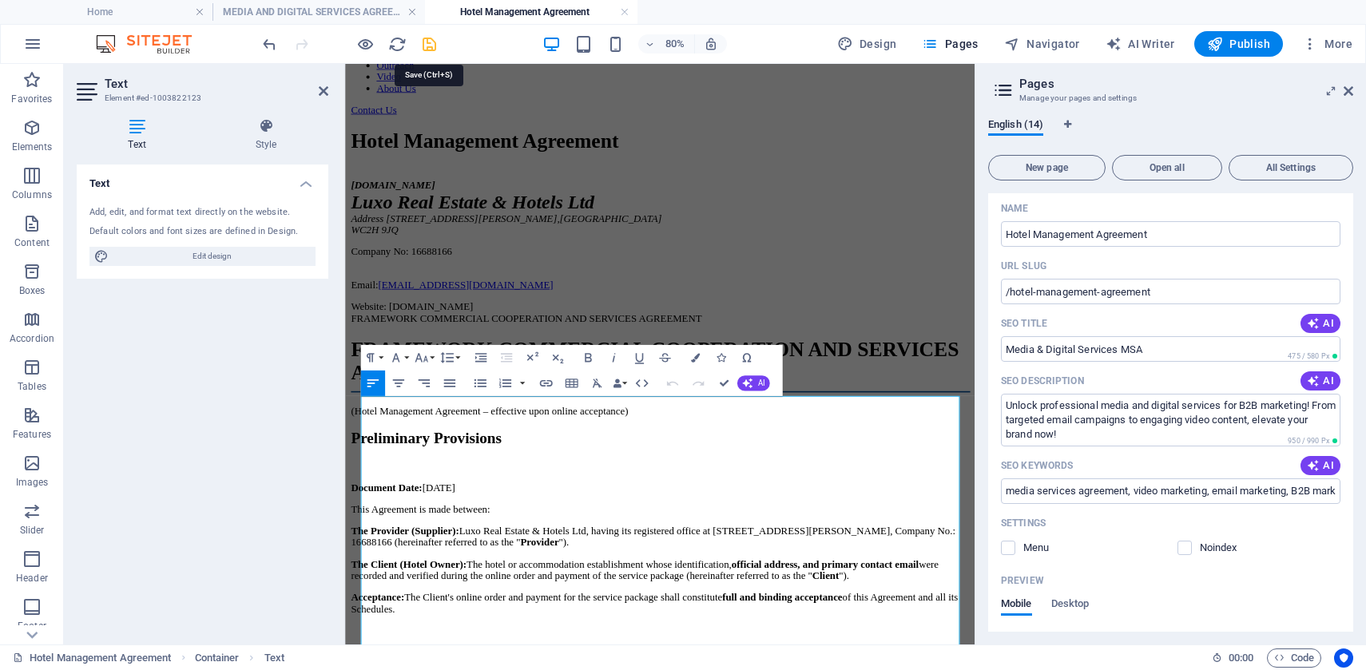
click at [429, 45] on icon "save" at bounding box center [429, 44] width 18 height 18
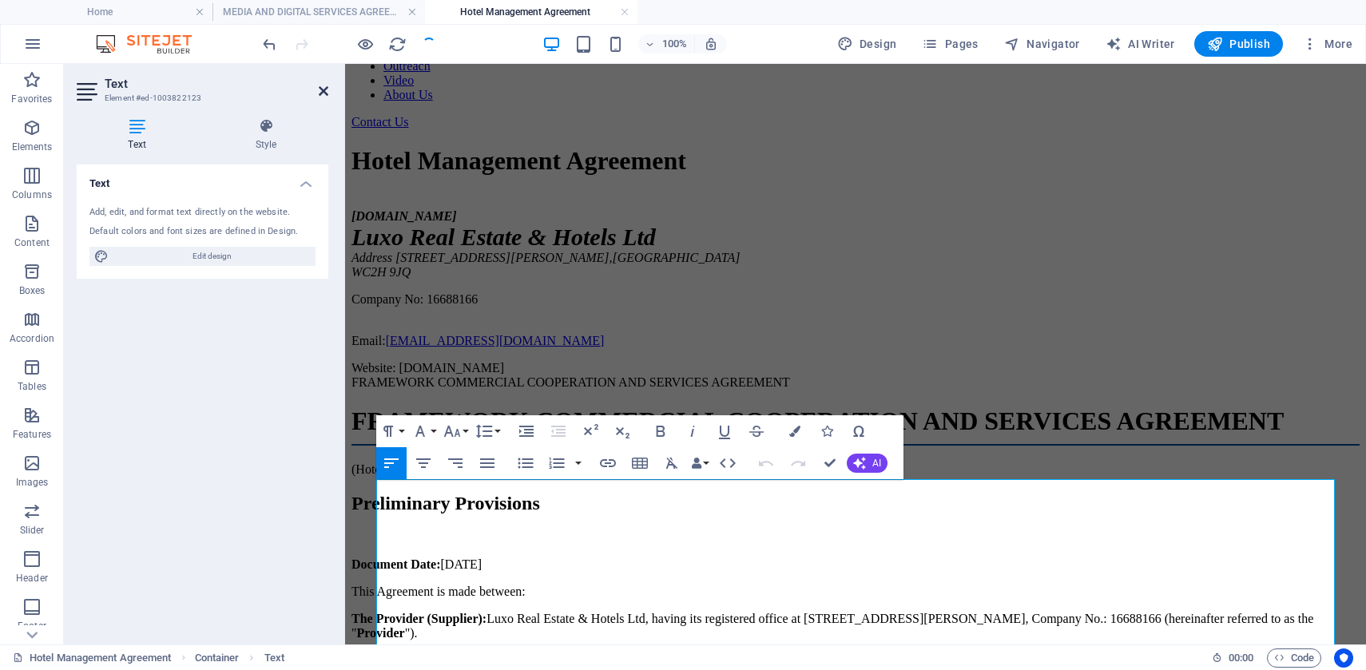
click at [323, 91] on icon at bounding box center [324, 91] width 10 height 13
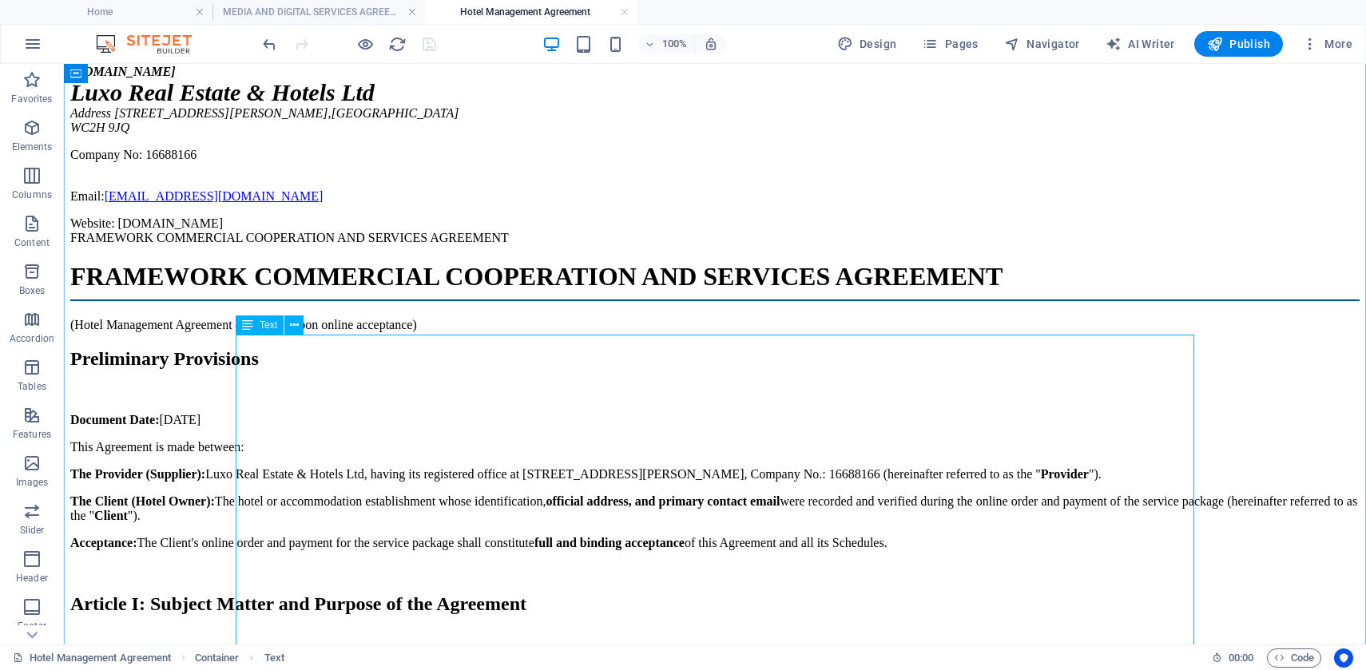
scroll to position [272, 0]
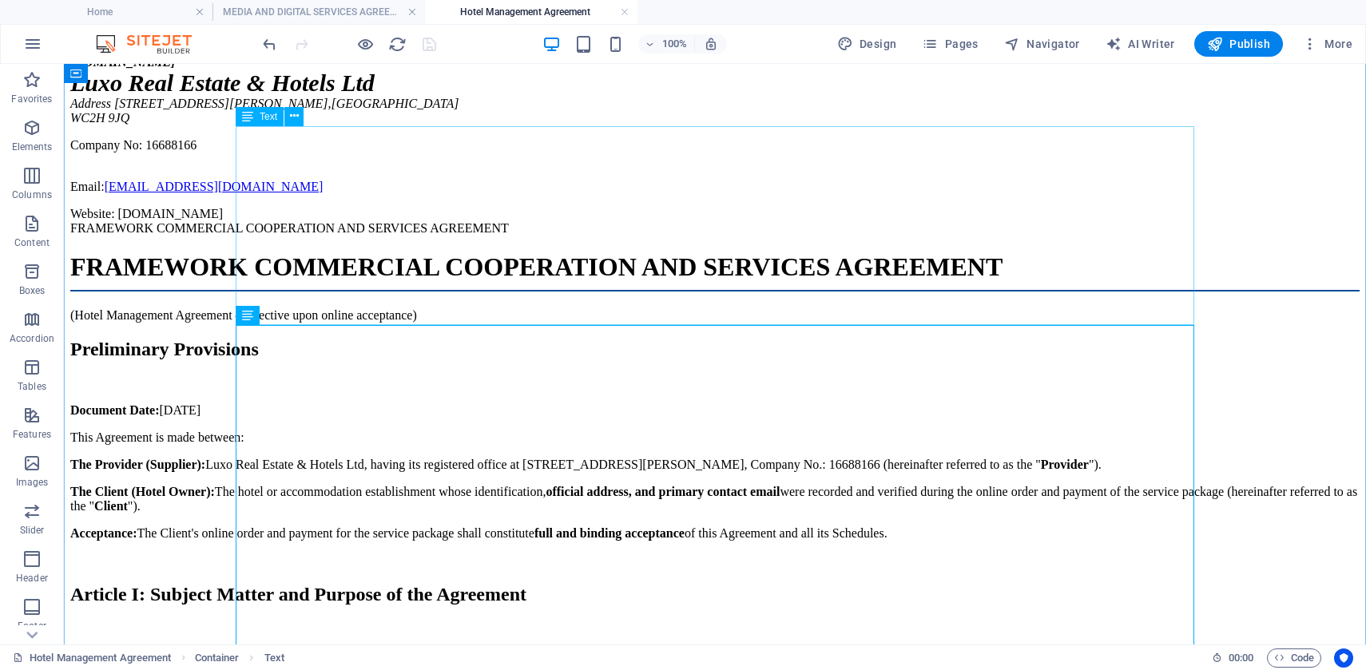
click at [556, 221] on div "[DOMAIN_NAME] Luxo Real Estate & Hotels Ltd Address [STREET_ADDRESS][PERSON_NAM…" at bounding box center [714, 138] width 1289 height 166
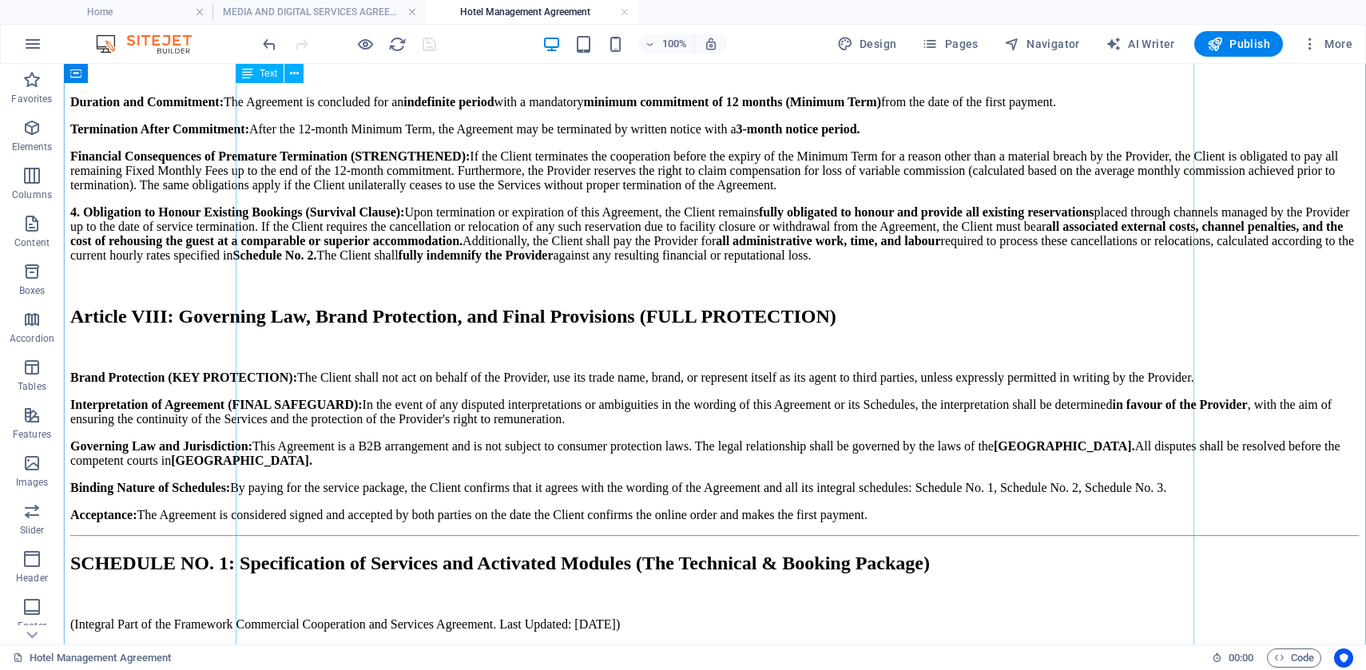
scroll to position [2274, 0]
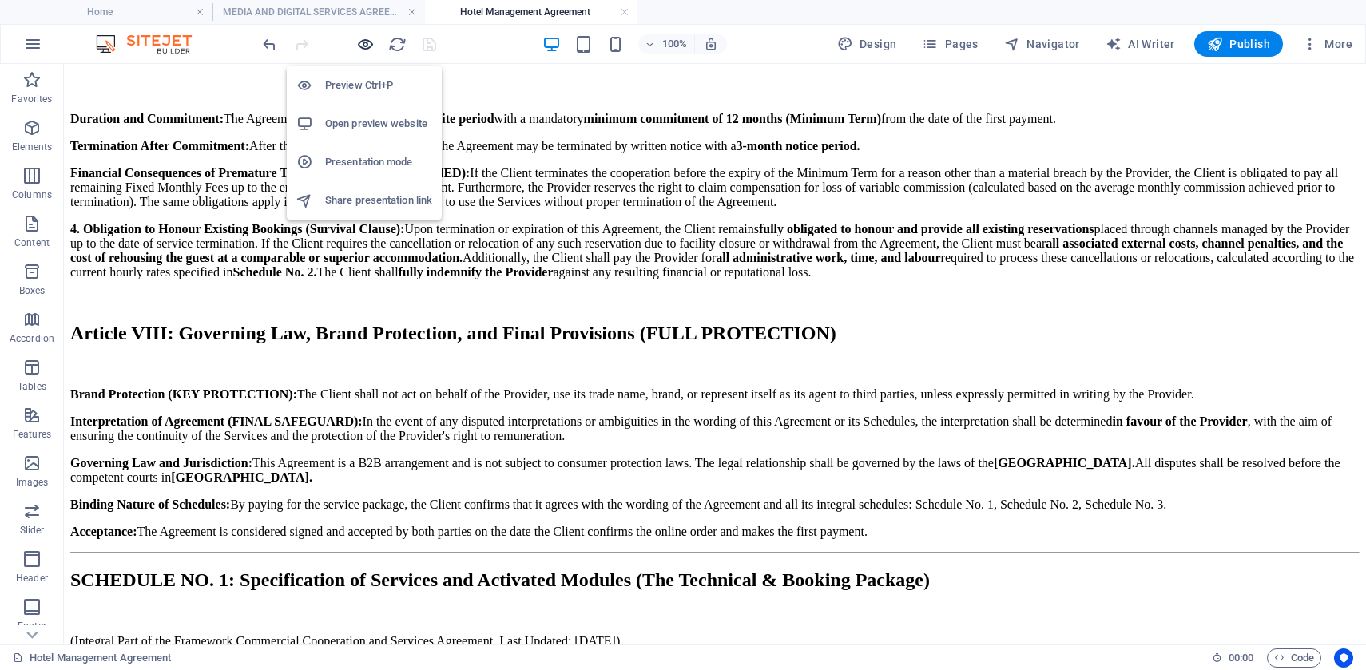
click at [360, 42] on icon "button" at bounding box center [365, 44] width 18 height 18
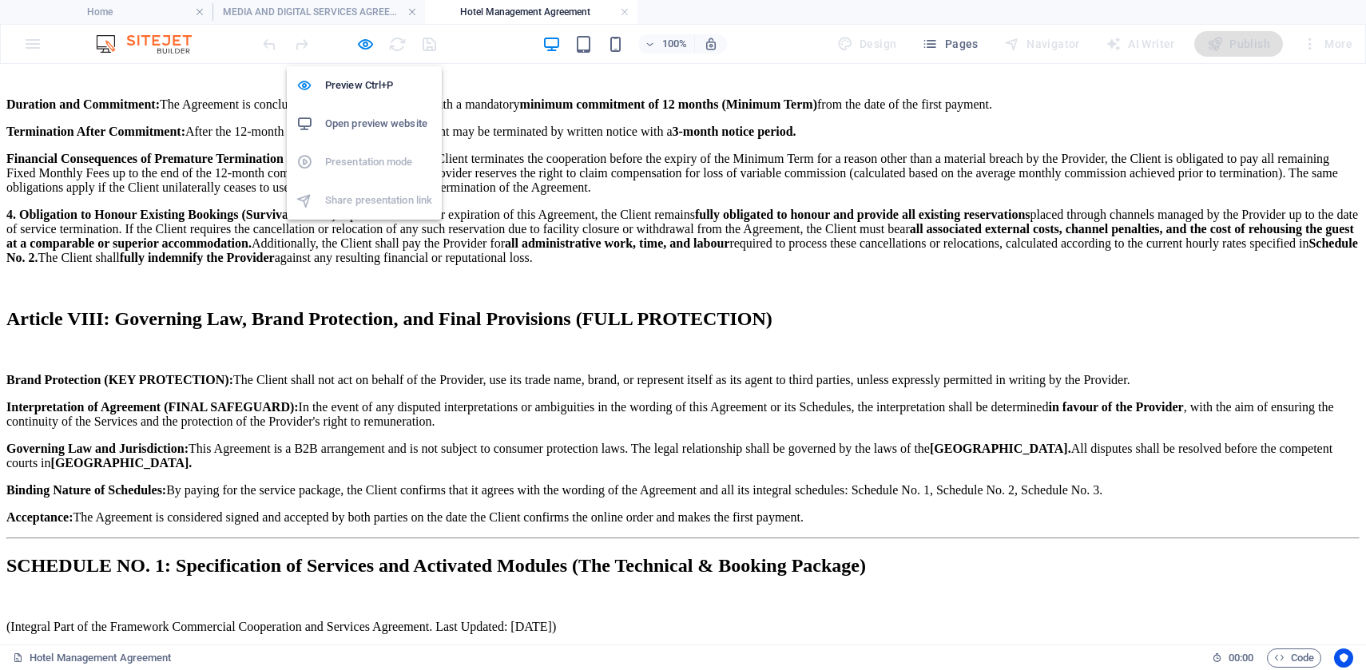
click at [371, 130] on h6 "Open preview website" at bounding box center [378, 123] width 107 height 19
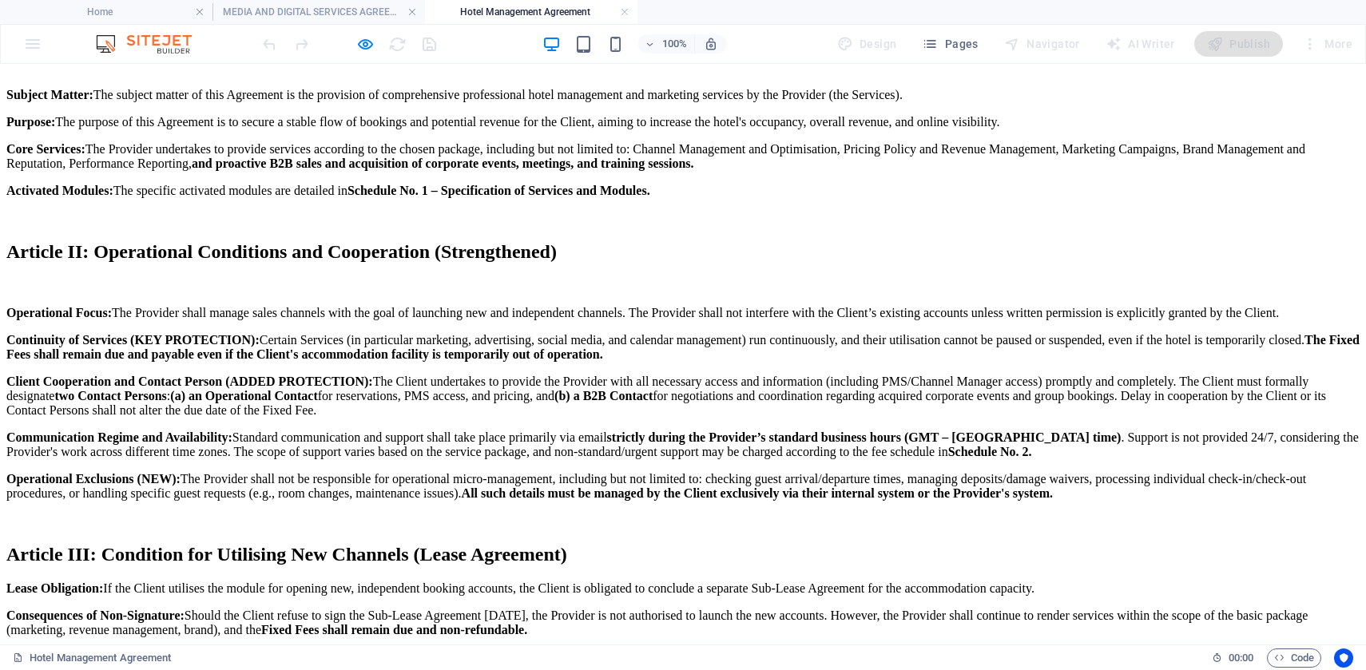
scroll to position [0, 0]
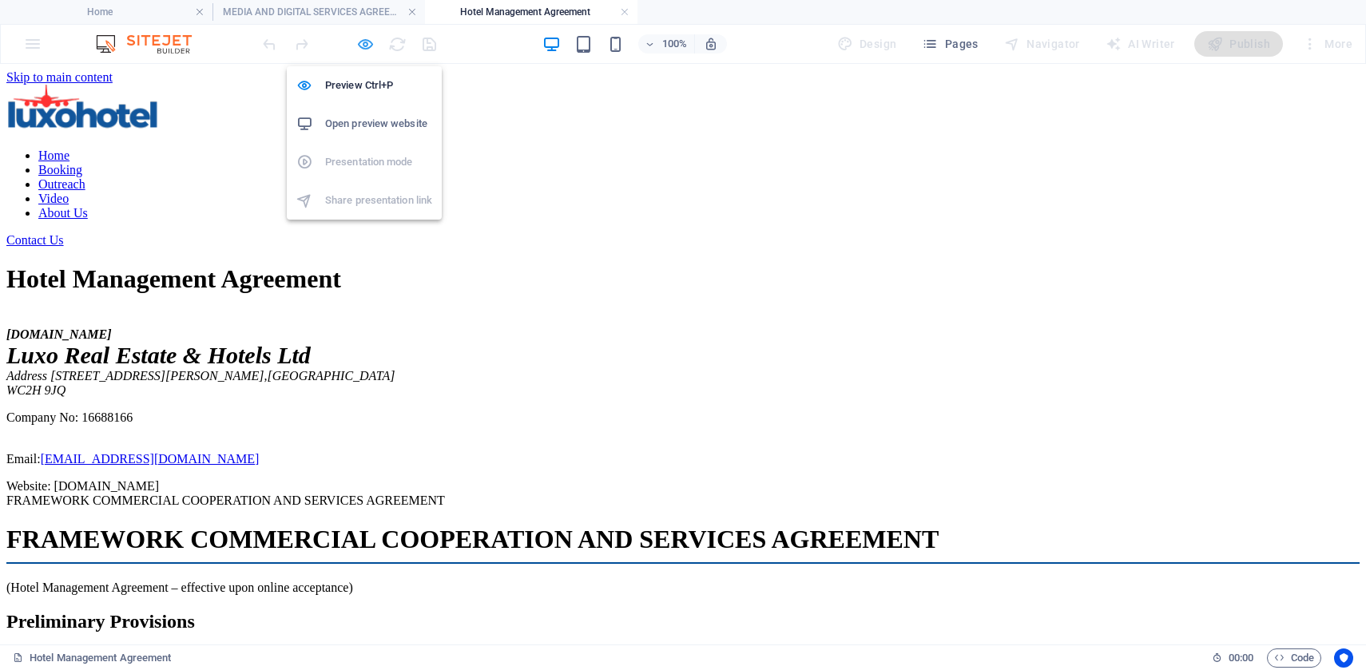
click at [363, 46] on icon "button" at bounding box center [365, 44] width 18 height 18
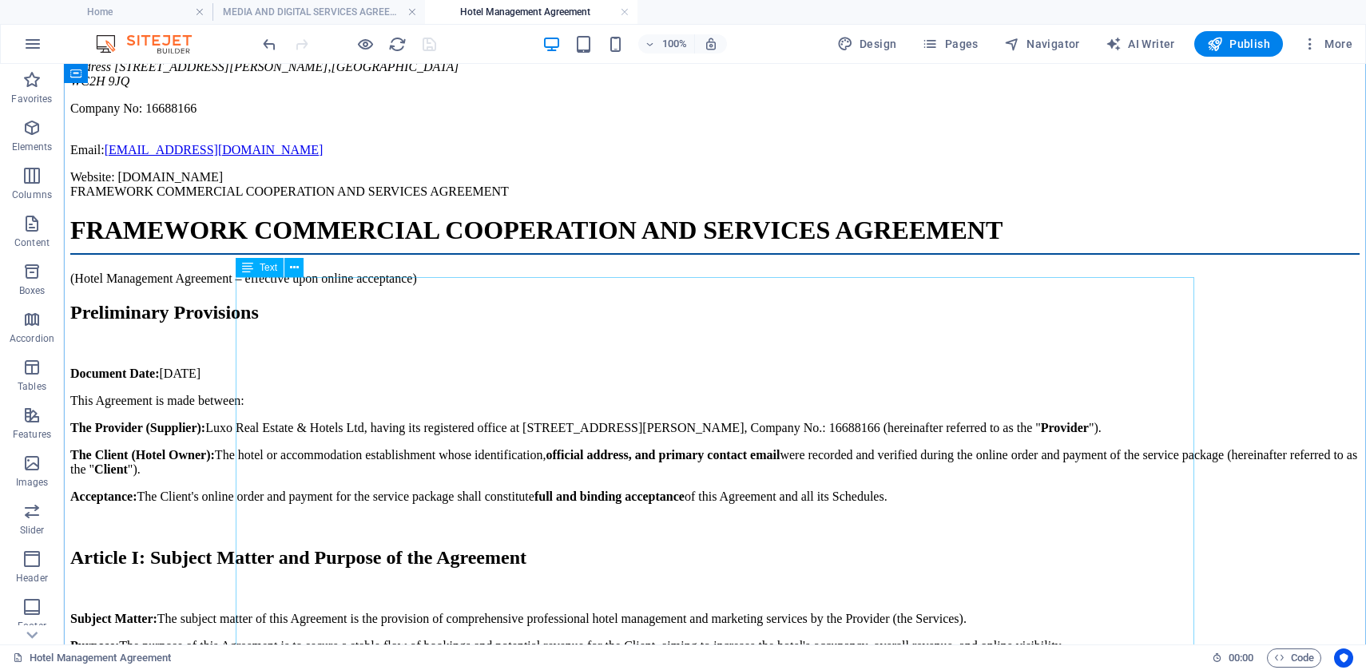
scroll to position [332, 0]
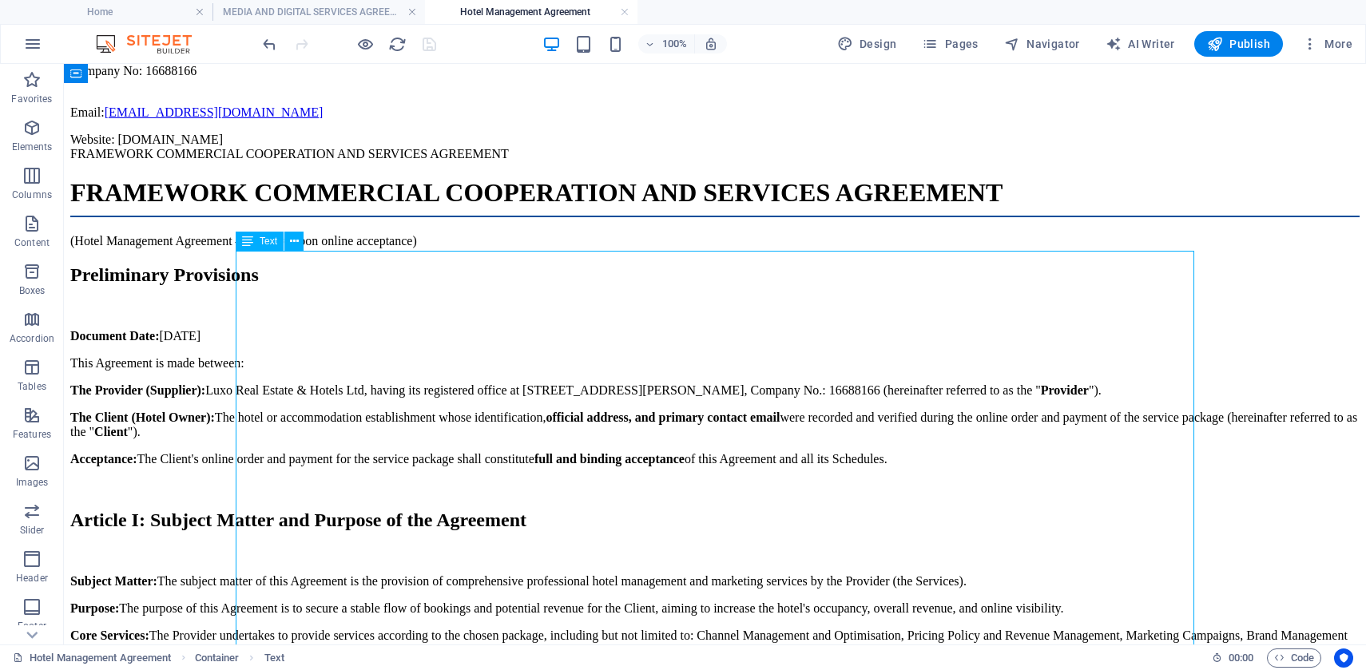
scroll to position [335, 0]
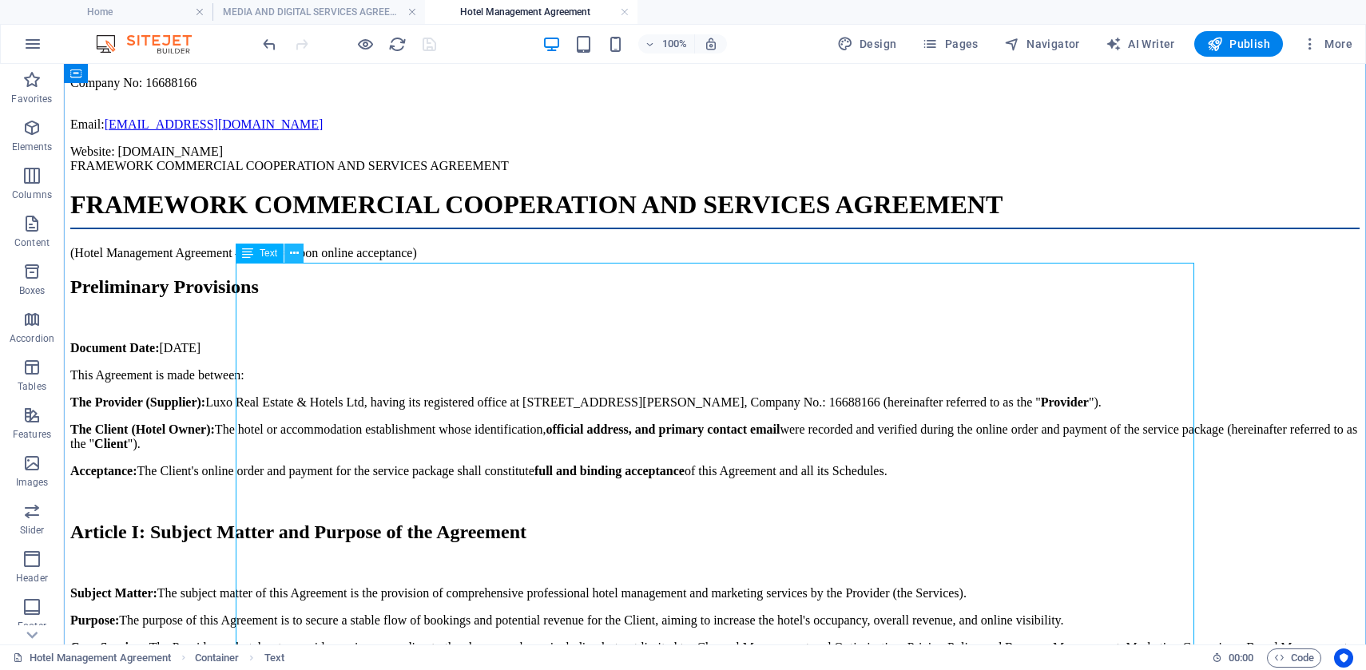
click at [296, 256] on icon at bounding box center [294, 253] width 9 height 17
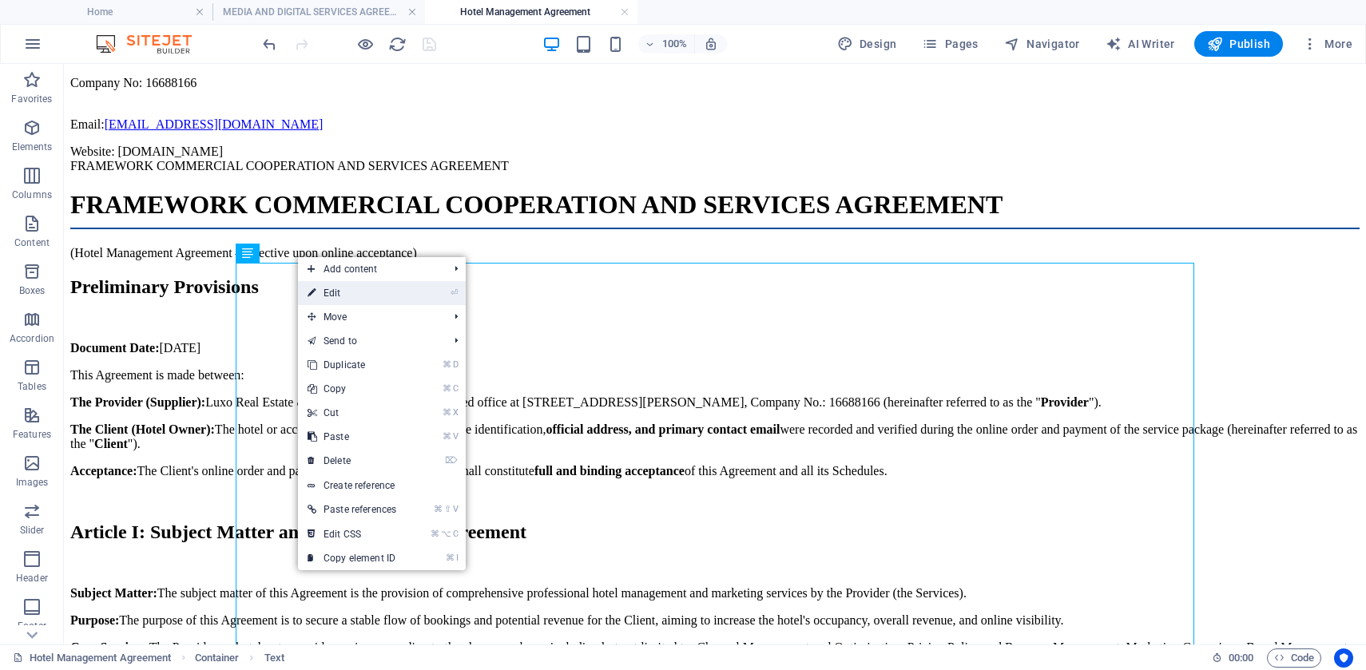
click at [333, 303] on link "⏎ Edit" at bounding box center [352, 293] width 108 height 24
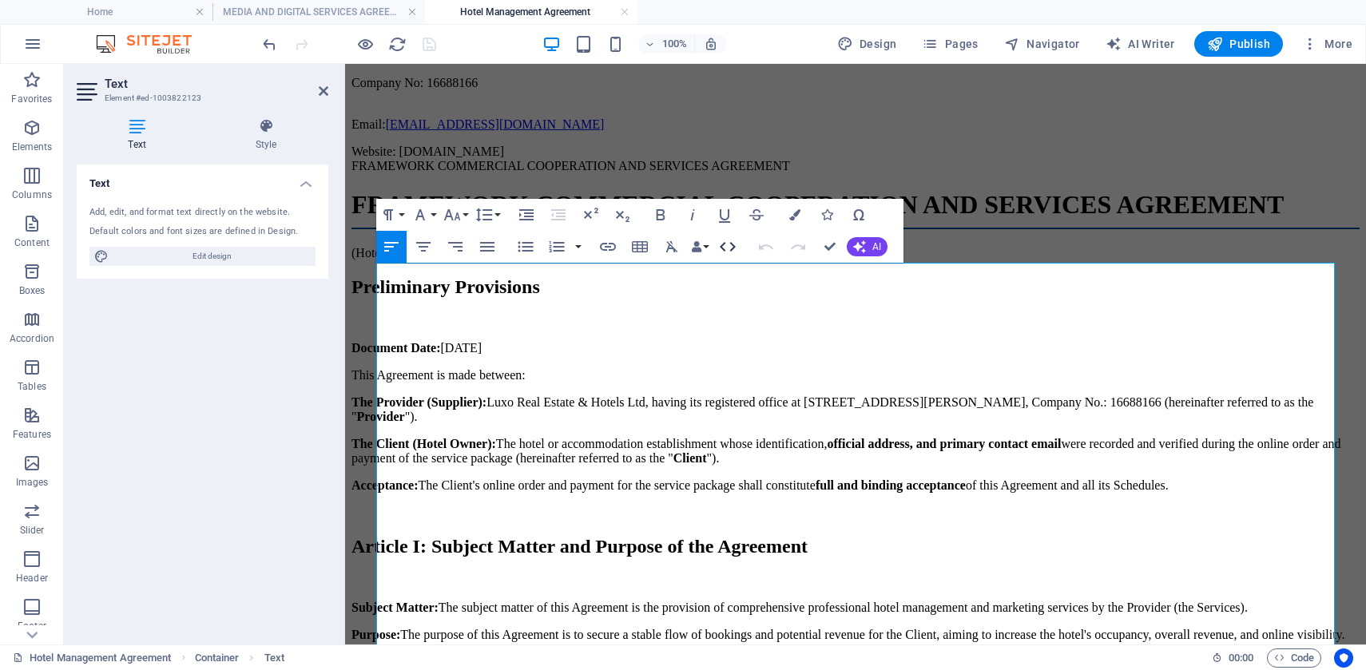
click at [726, 249] on icon "button" at bounding box center [727, 246] width 19 height 19
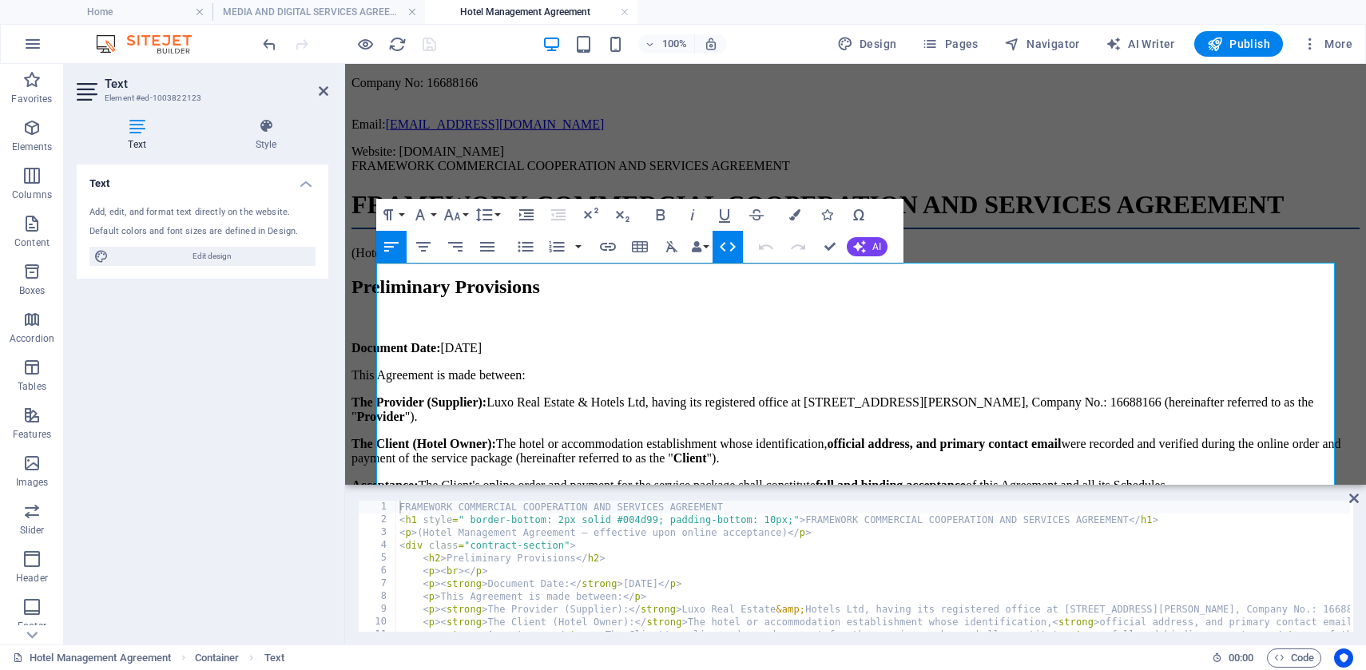
type textarea "</table> </div>"
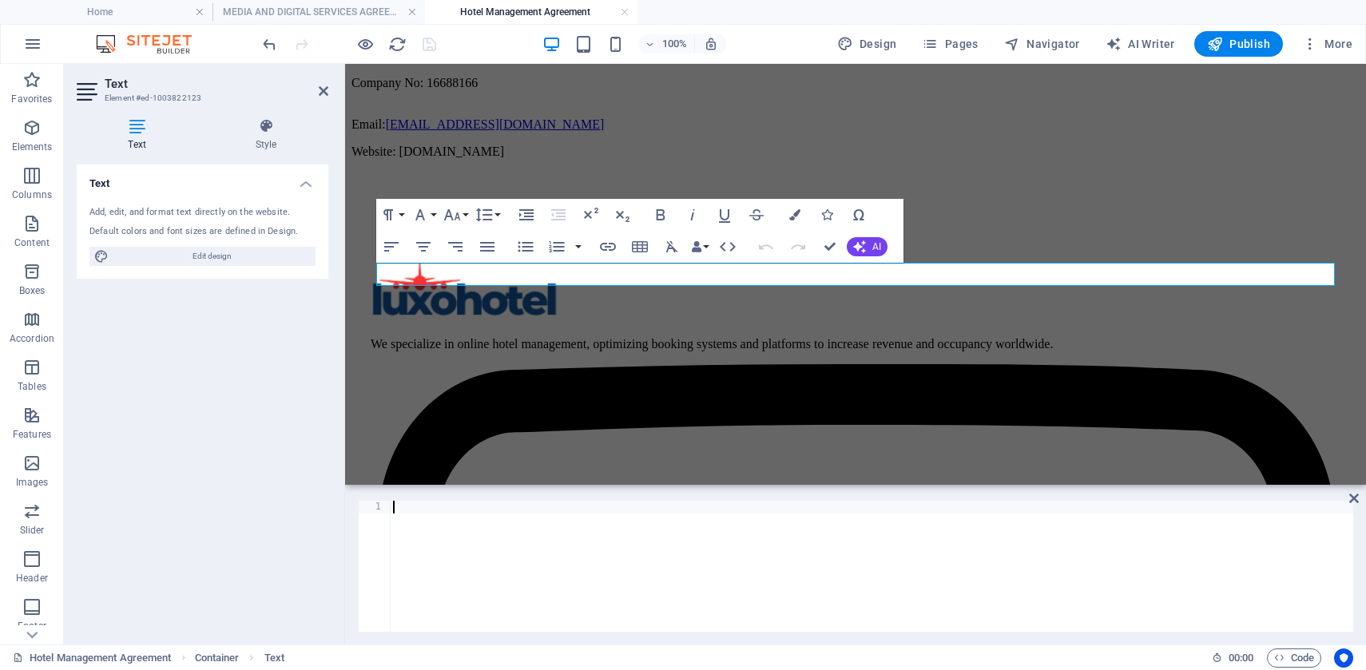
paste textarea "</html>"
type textarea "</html>"
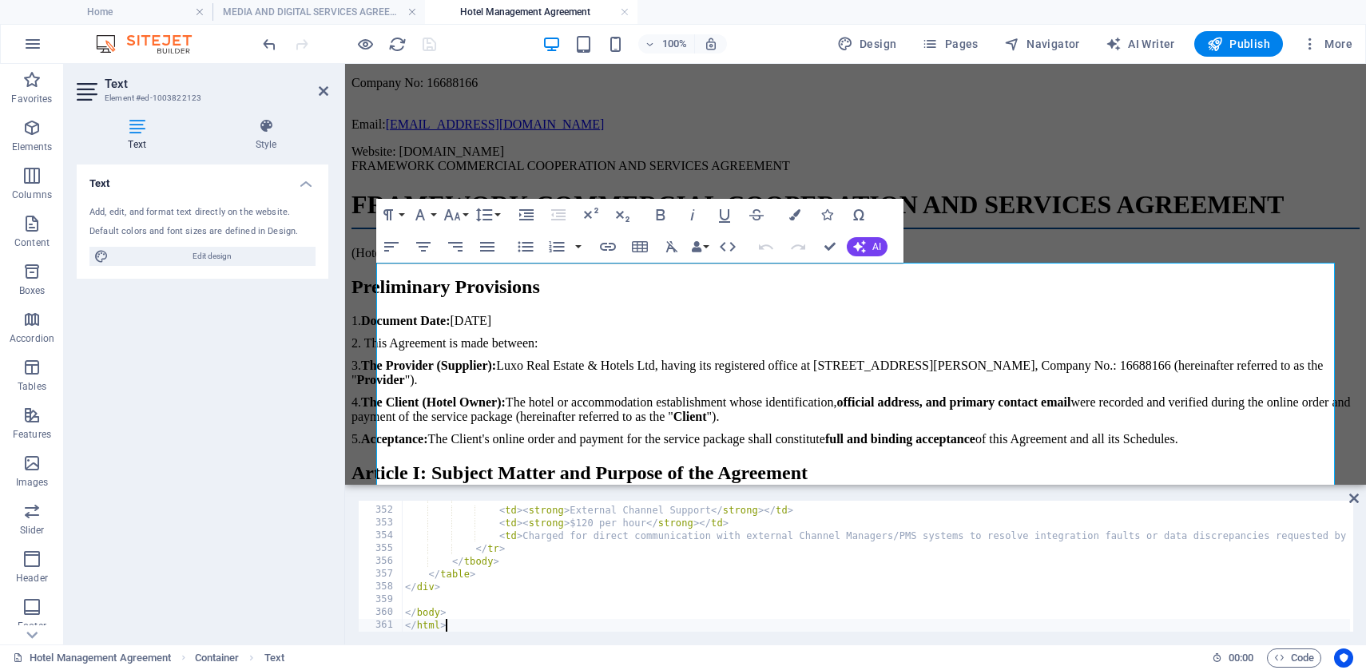
scroll to position [4499, 0]
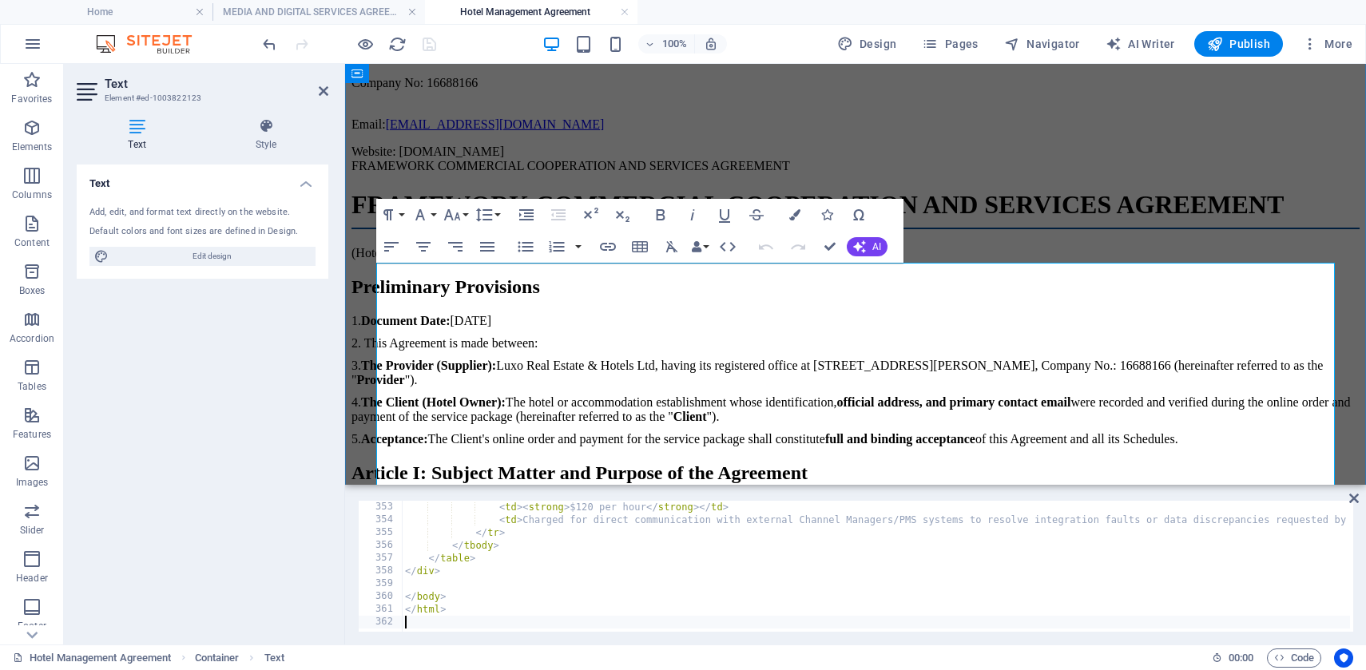
click at [1101, 229] on h1 "FRAMEWORK COMMERCIAL COOPERATION AND SERVICES AGREEMENT" at bounding box center [856, 209] width 1008 height 39
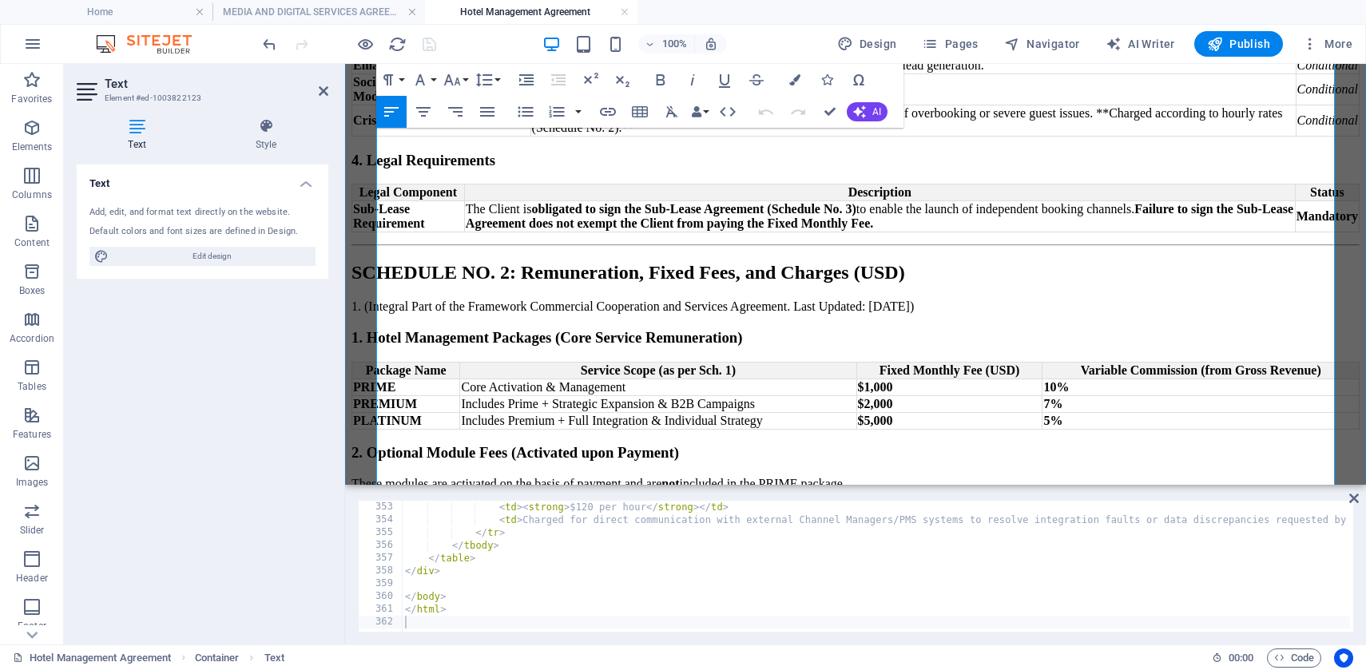
scroll to position [2817, 0]
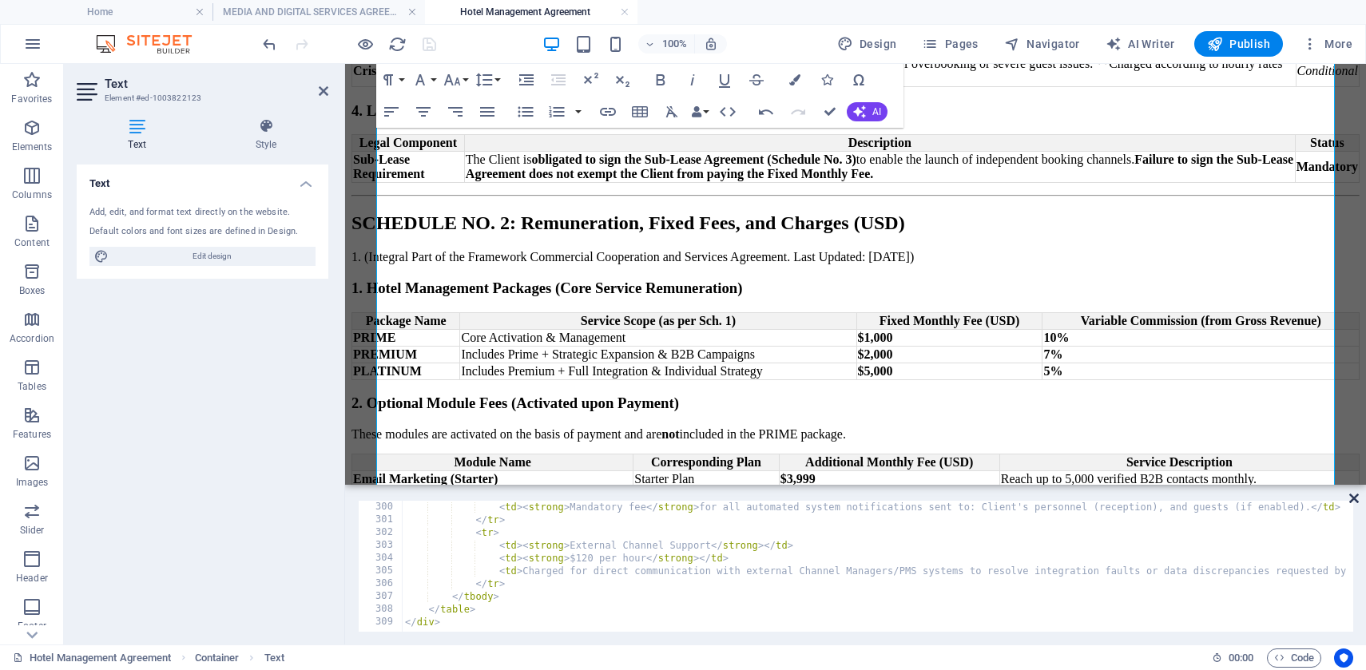
click at [1354, 501] on icon at bounding box center [1354, 498] width 10 height 13
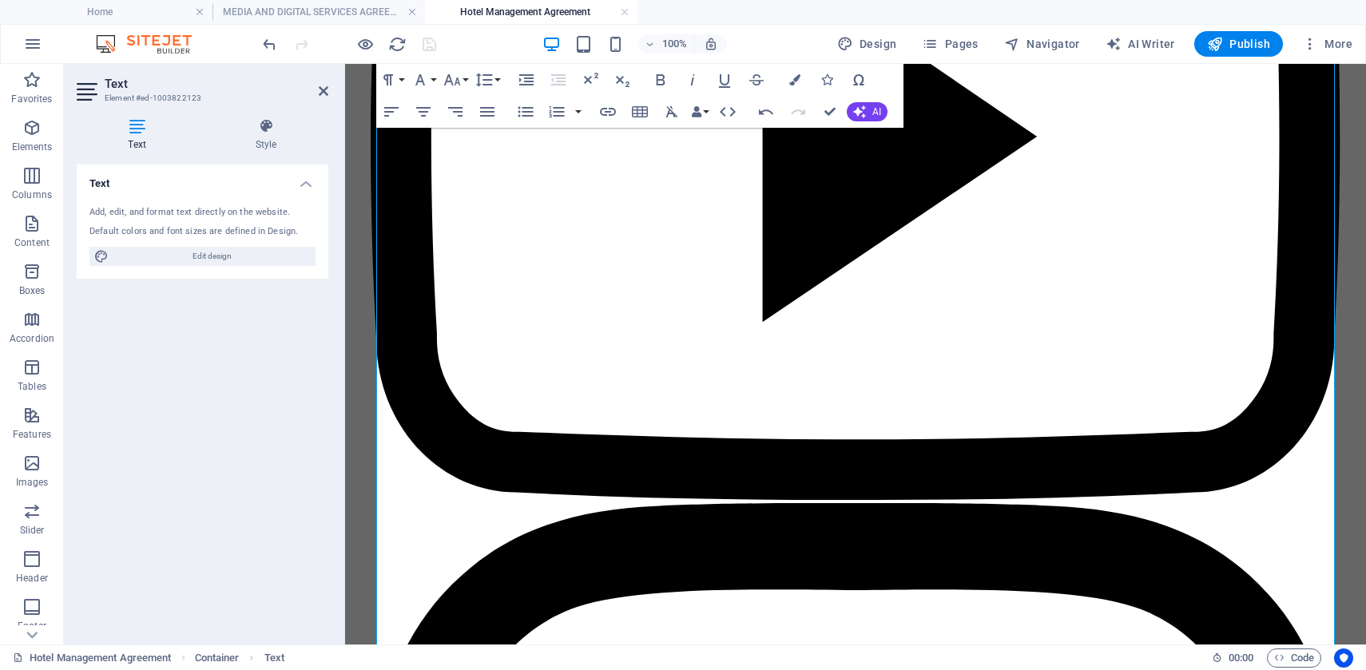
scroll to position [3993, 0]
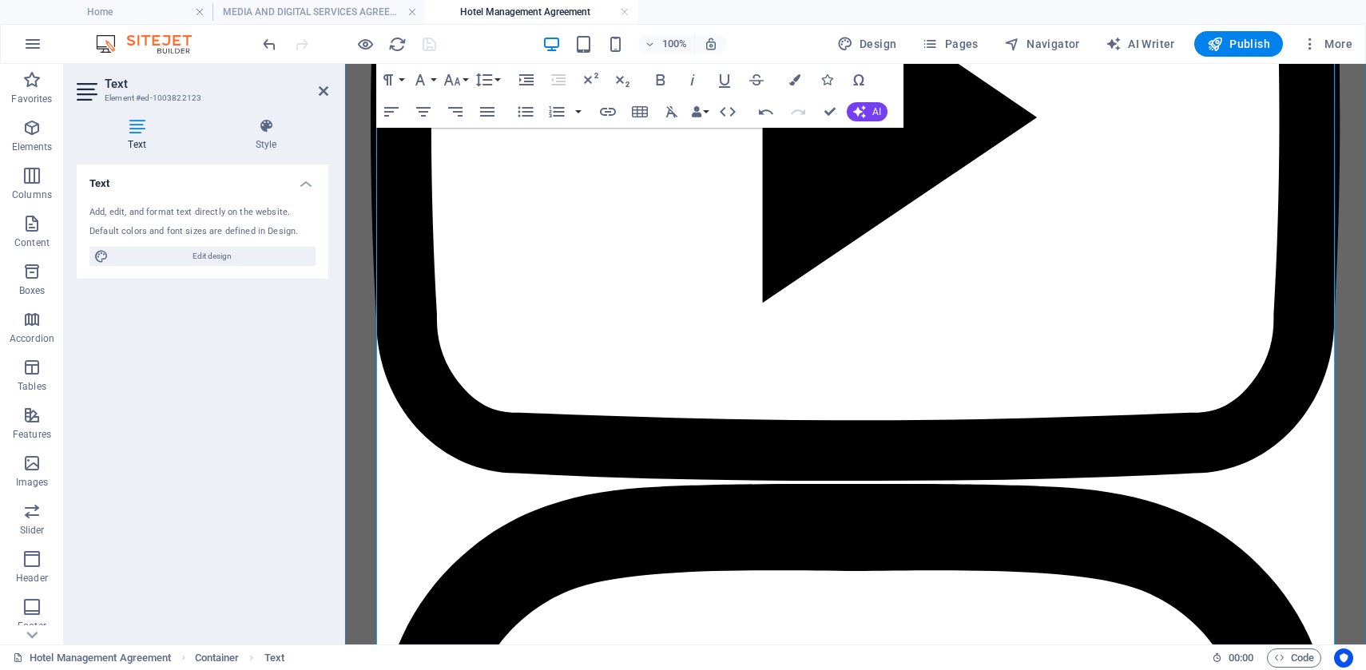
click at [460, 82] on icon "button" at bounding box center [452, 79] width 19 height 19
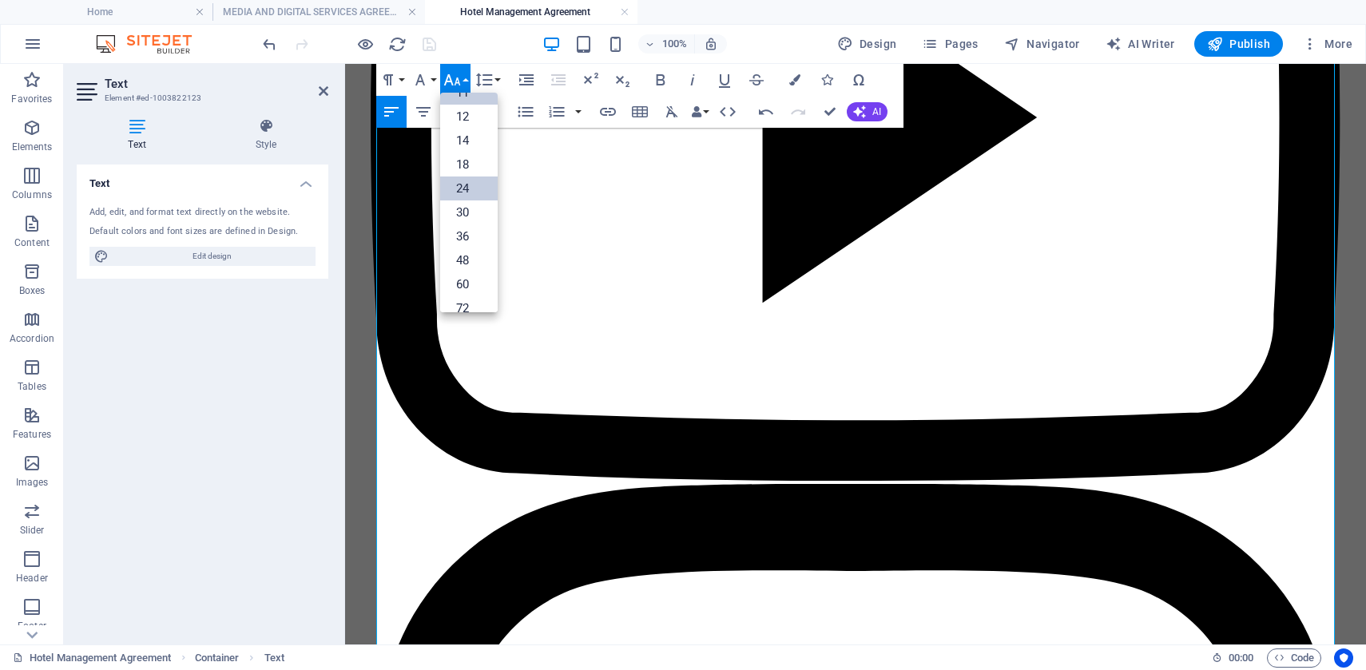
click at [472, 184] on link "24" at bounding box center [469, 189] width 58 height 24
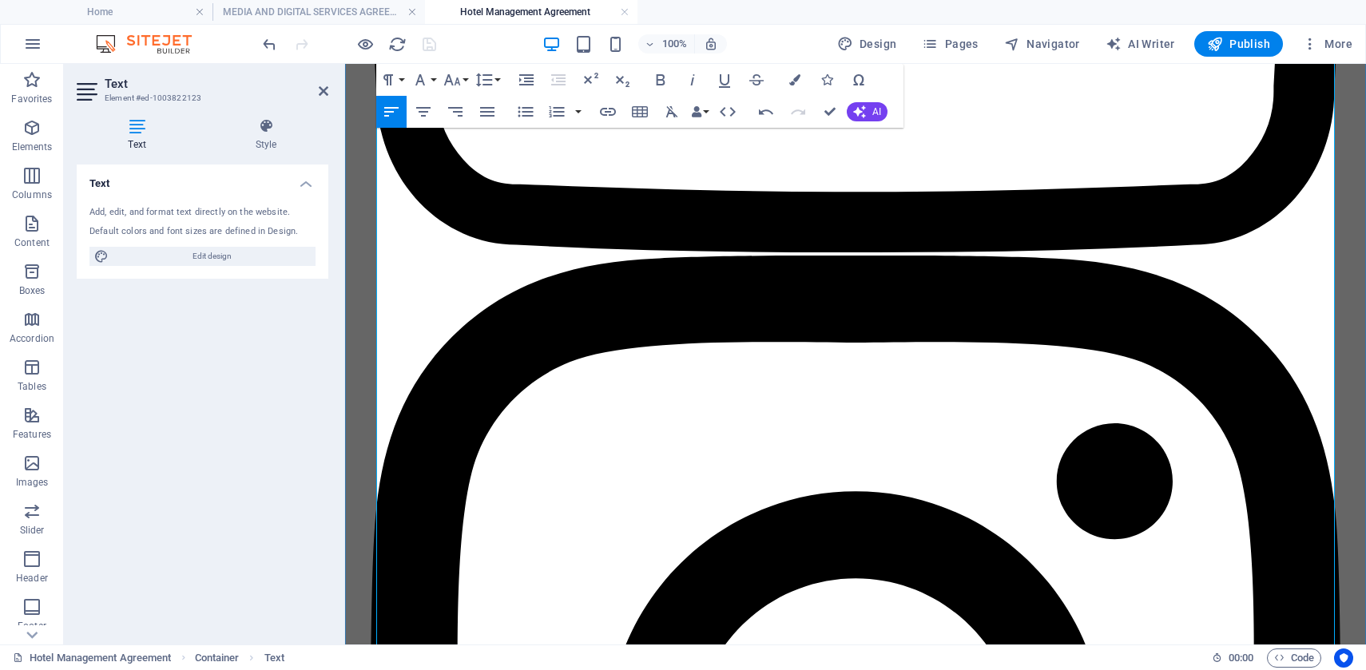
scroll to position [4237, 0]
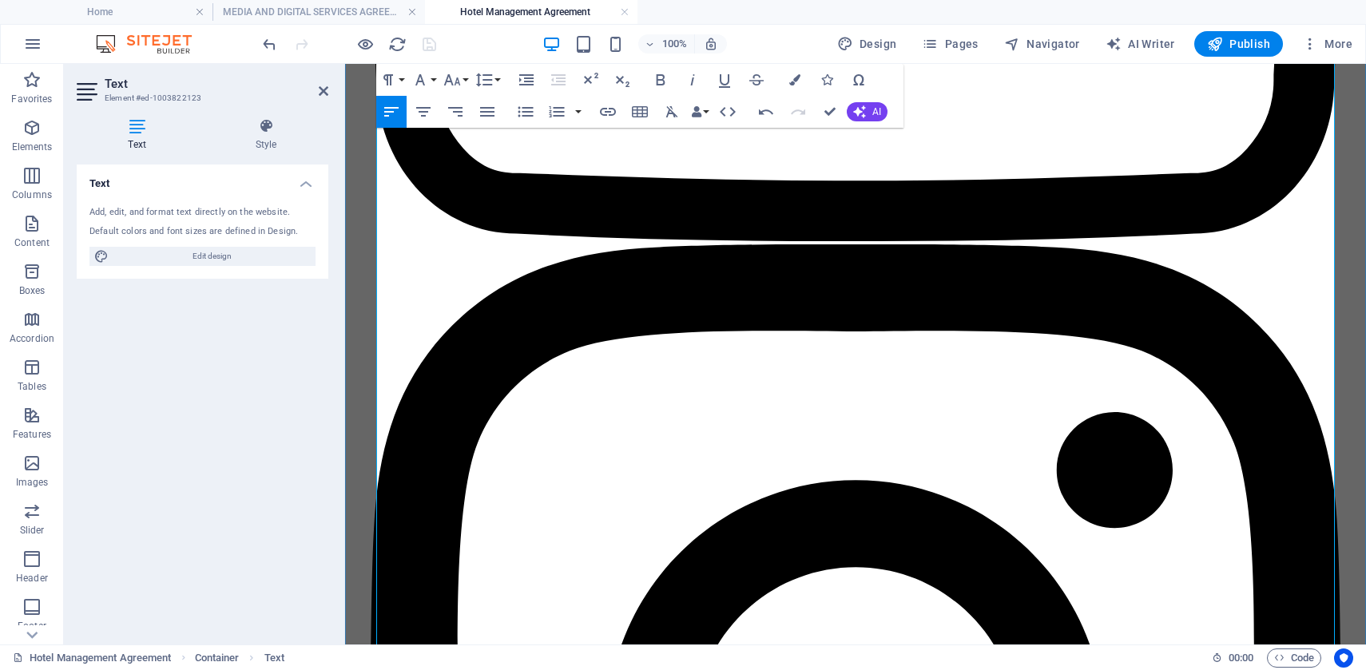
click at [456, 74] on icon "button" at bounding box center [452, 79] width 19 height 19
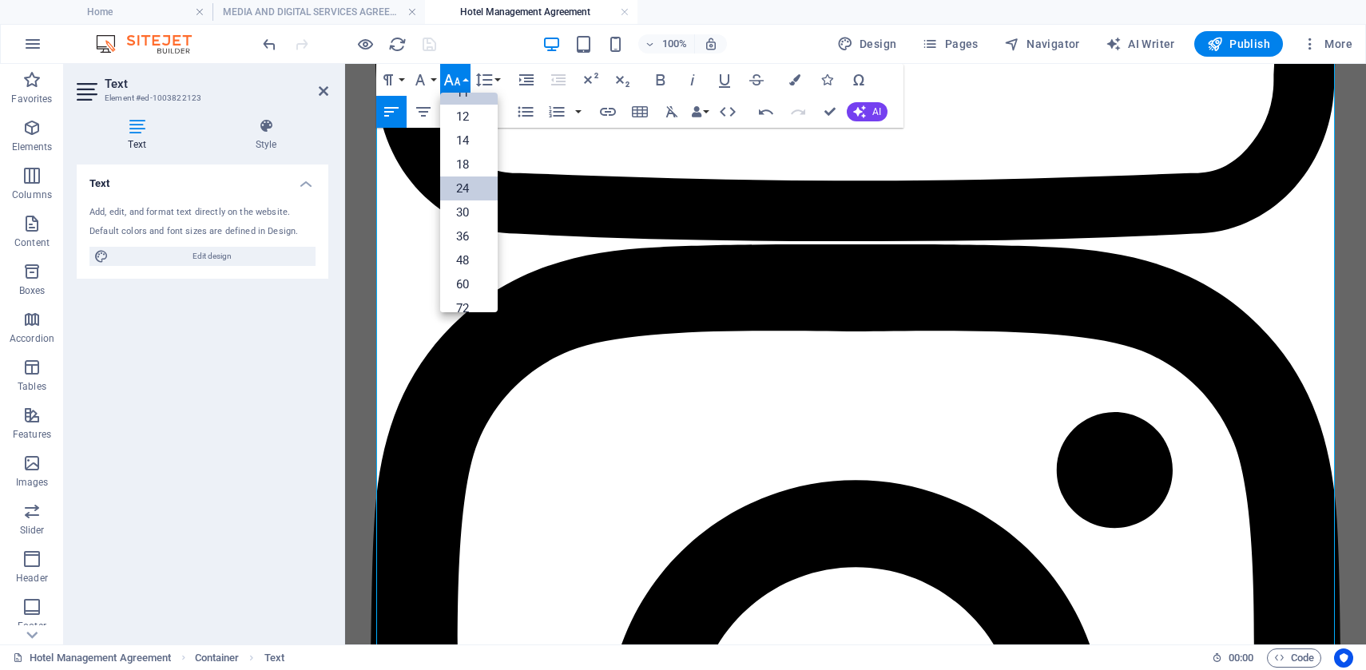
click at [481, 188] on link "24" at bounding box center [469, 189] width 58 height 24
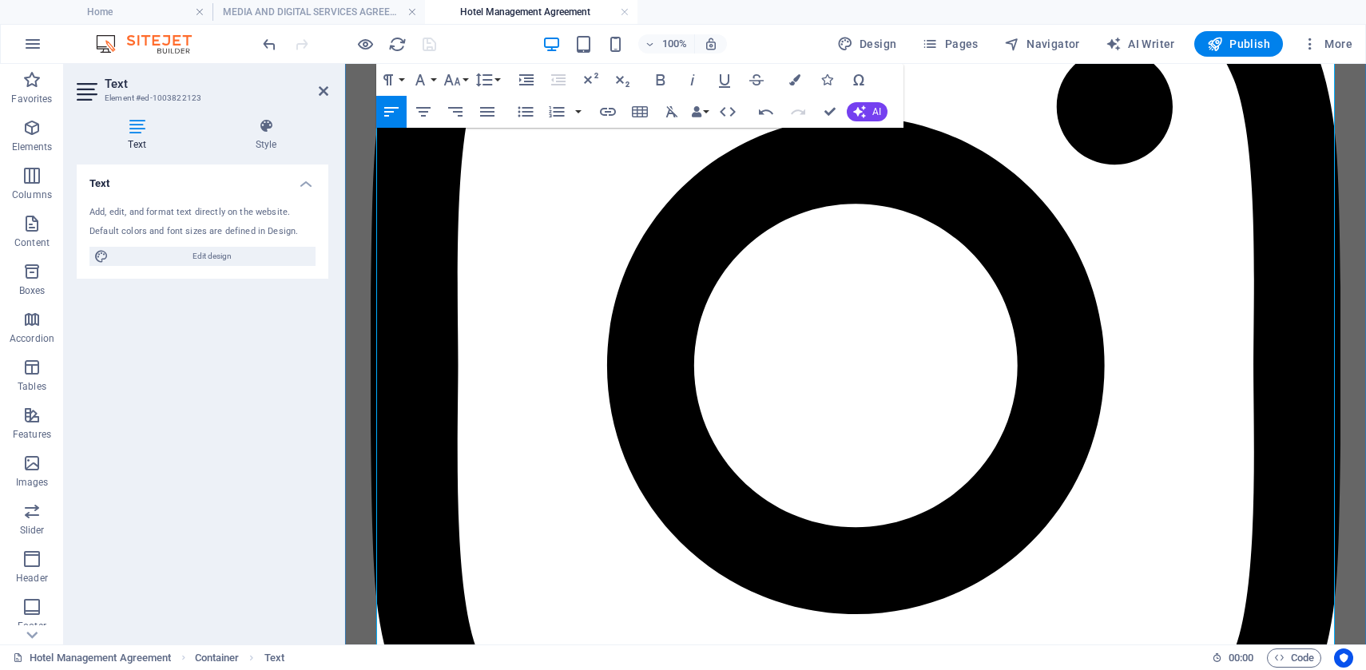
scroll to position [4609, 0]
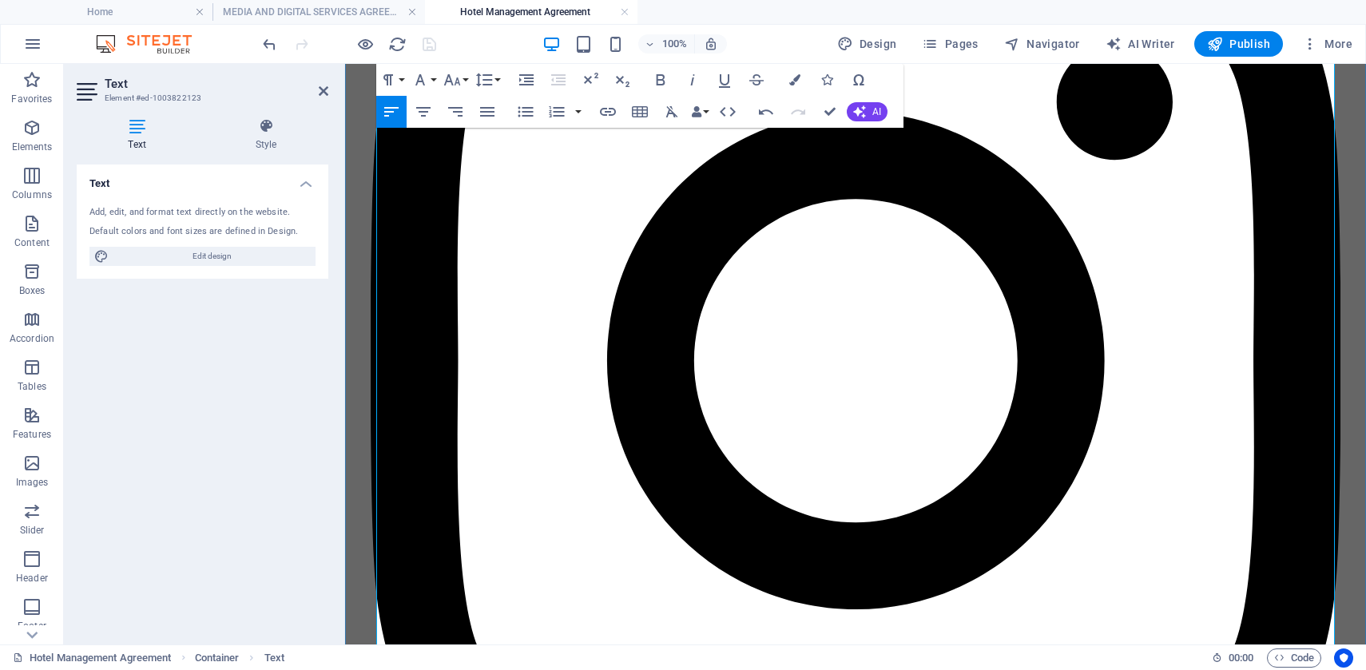
click at [455, 70] on icon "button" at bounding box center [452, 79] width 19 height 19
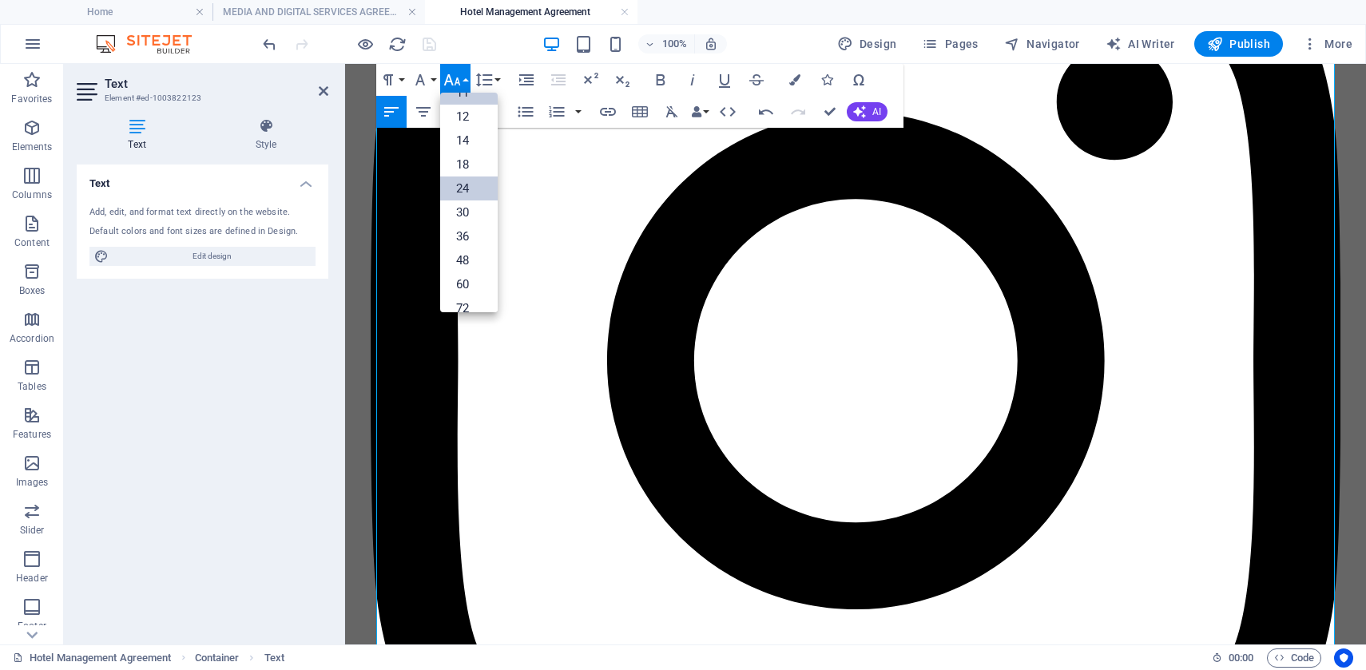
click at [467, 197] on link "24" at bounding box center [469, 189] width 58 height 24
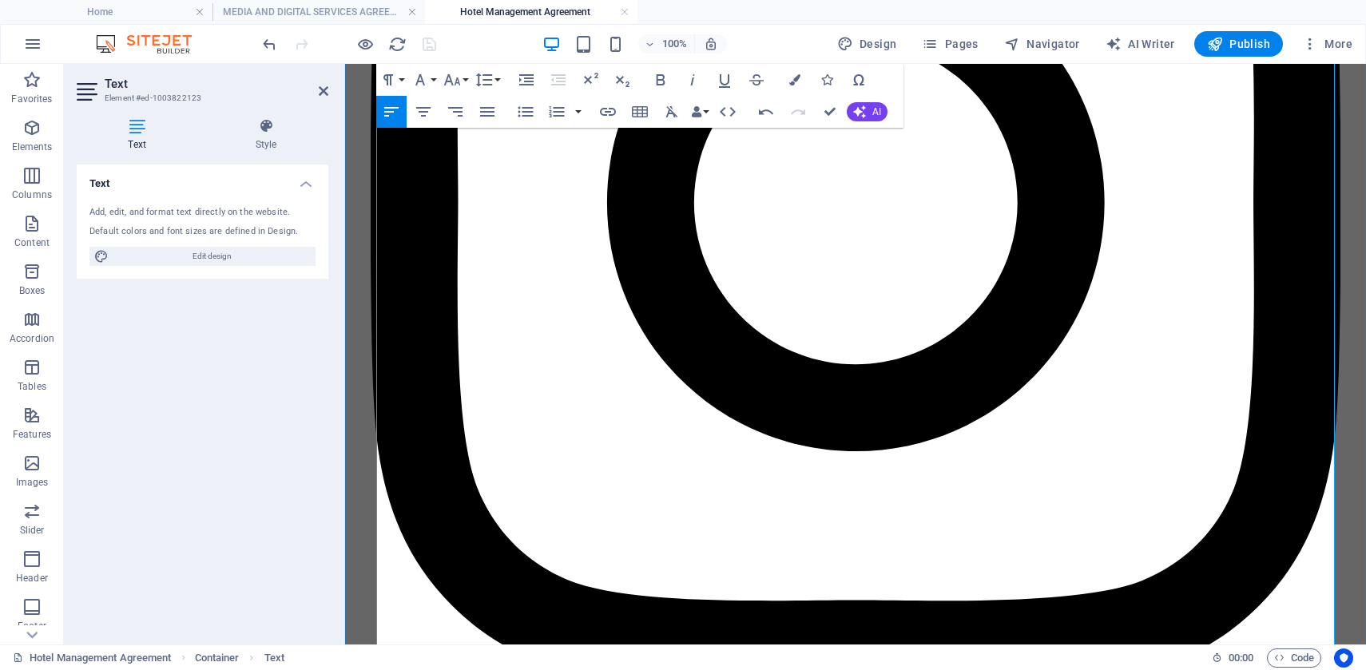
scroll to position [4782, 0]
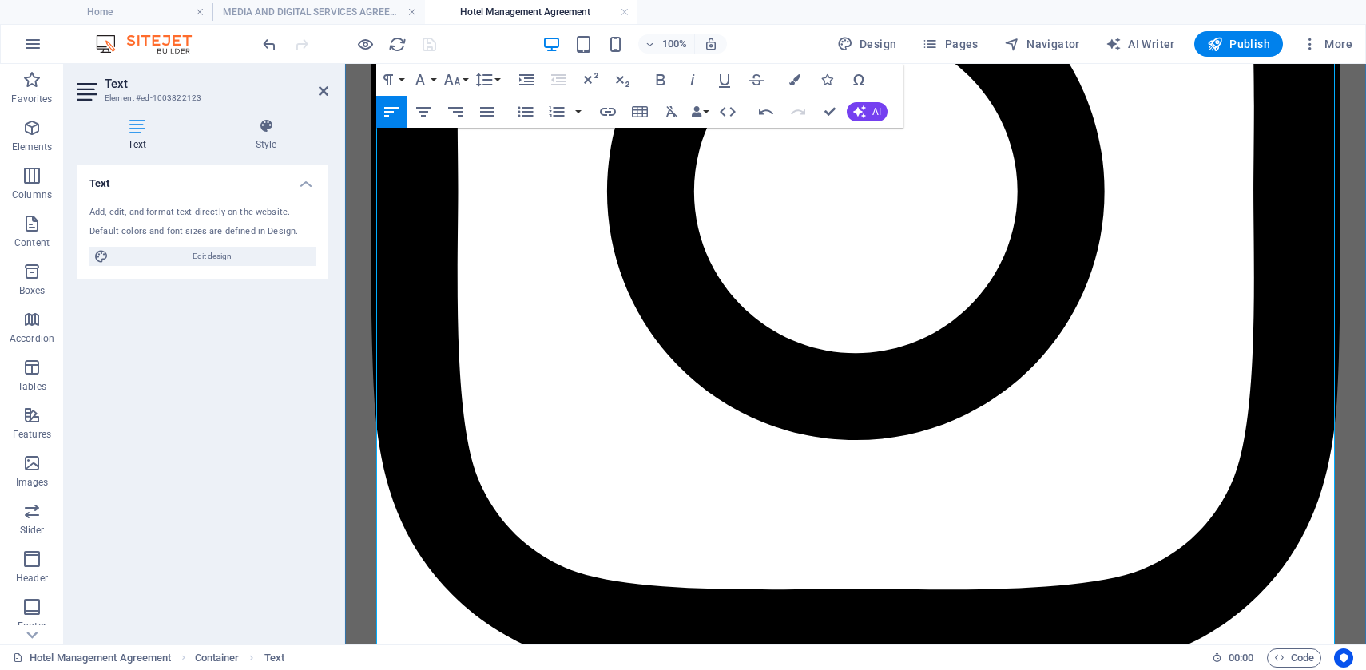
click at [461, 81] on icon "button" at bounding box center [452, 79] width 19 height 19
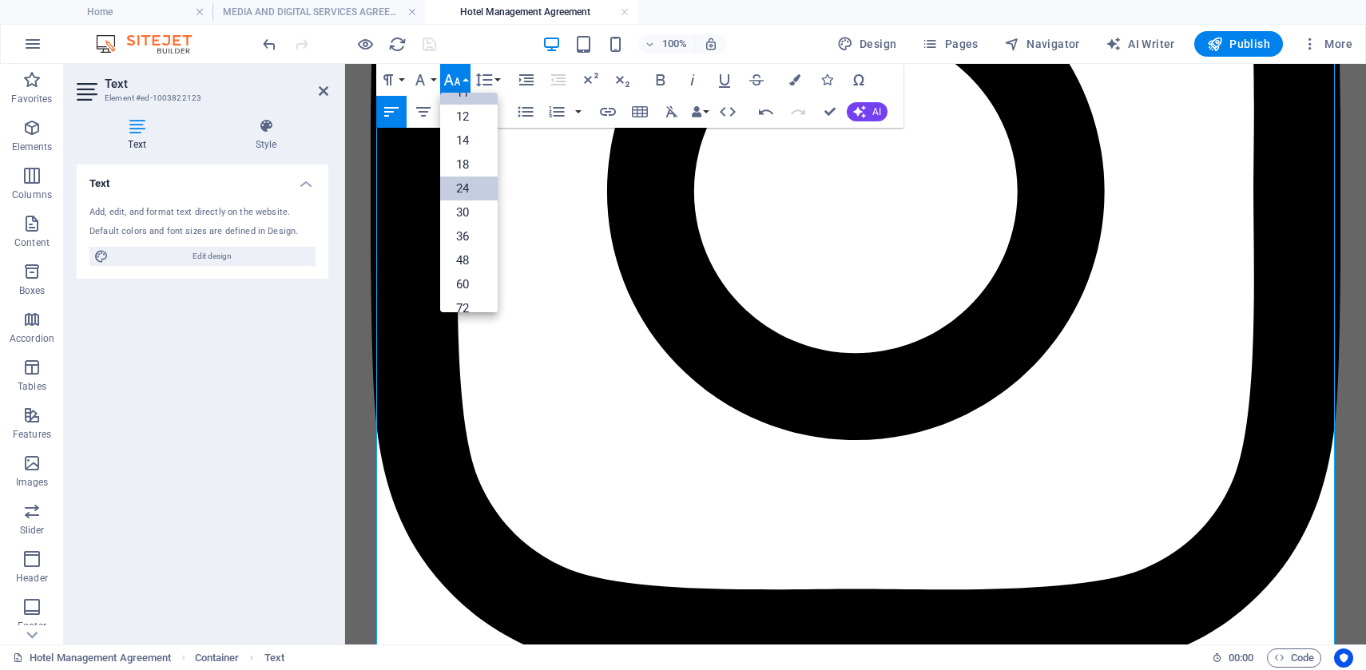
click at [468, 182] on link "24" at bounding box center [469, 189] width 58 height 24
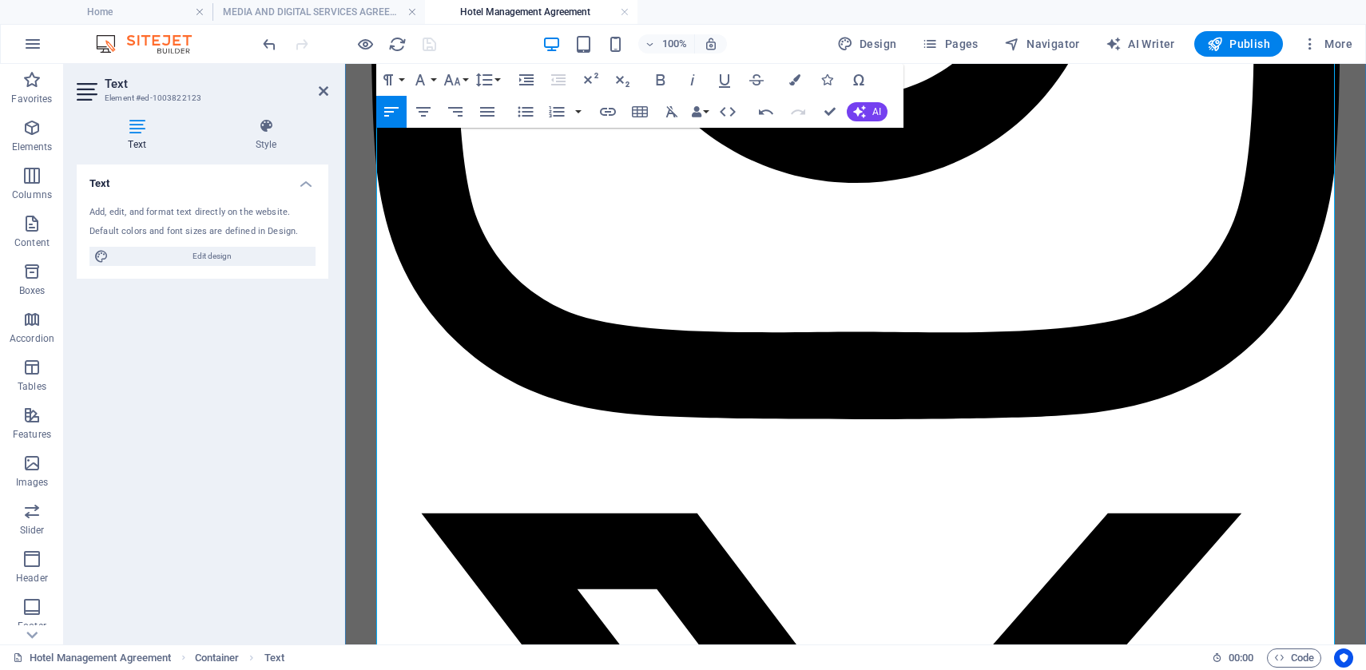
scroll to position [5081, 0]
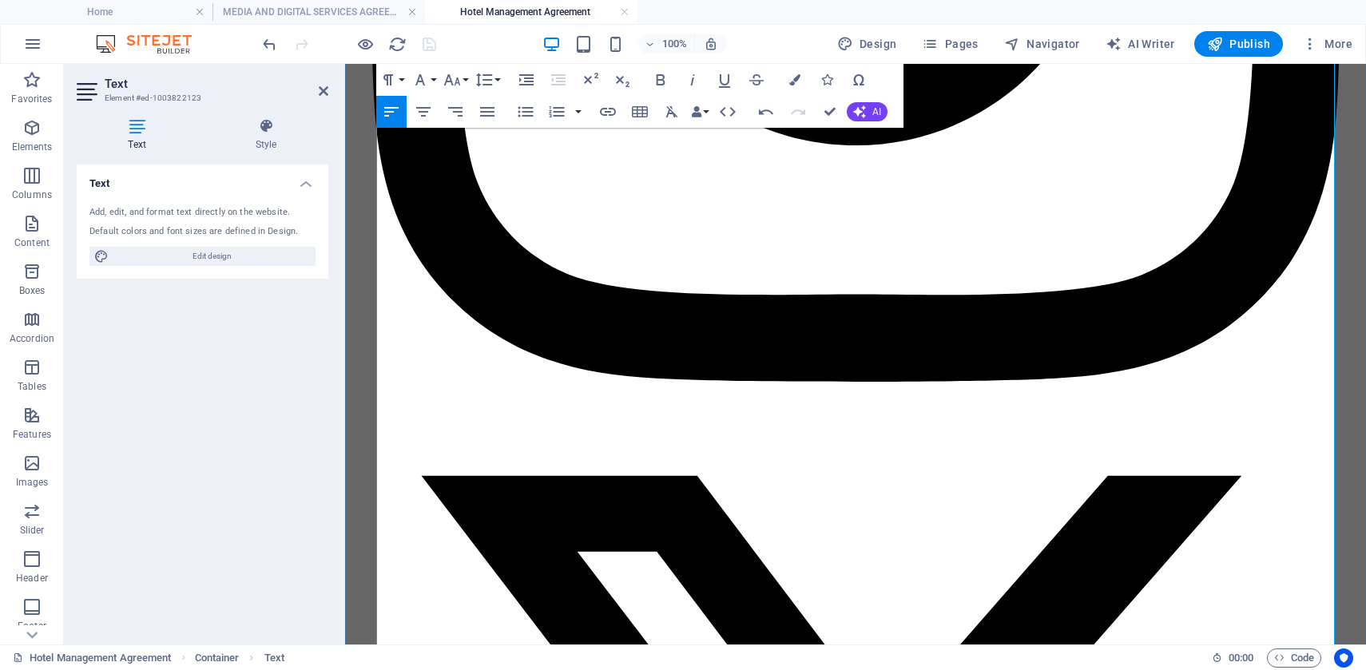
click at [456, 88] on icon "button" at bounding box center [452, 79] width 19 height 19
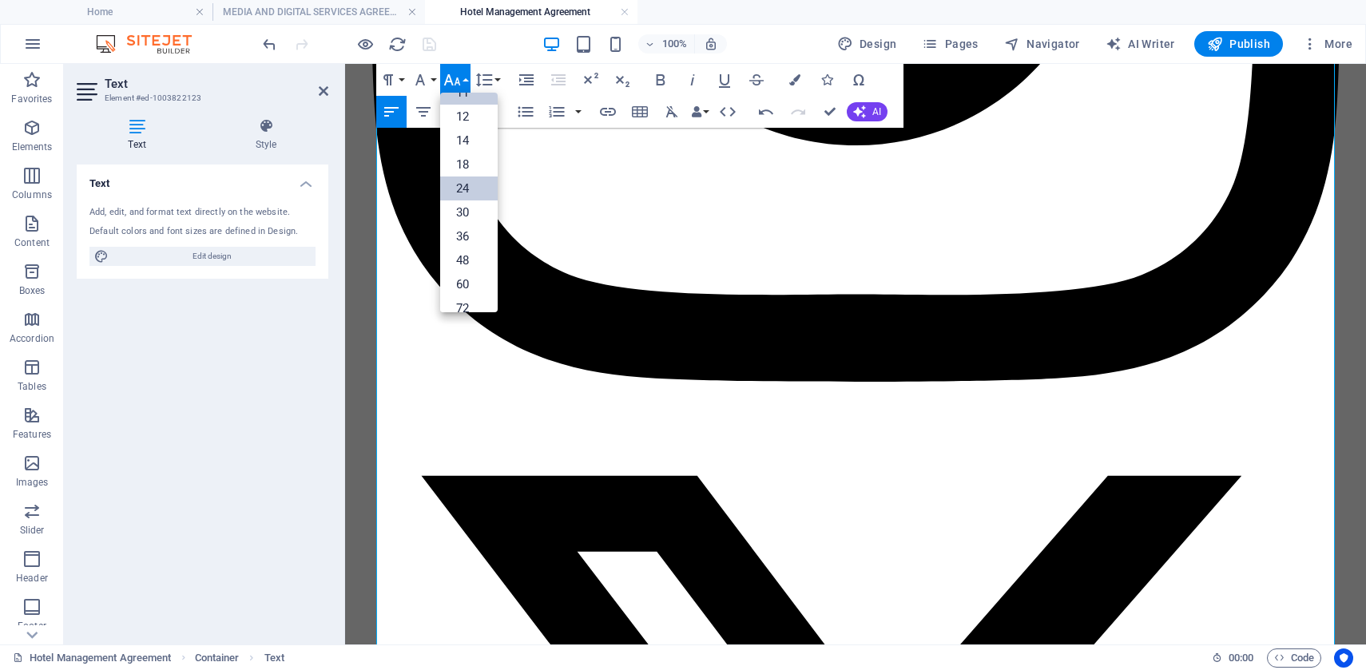
click at [471, 198] on link "24" at bounding box center [469, 189] width 58 height 24
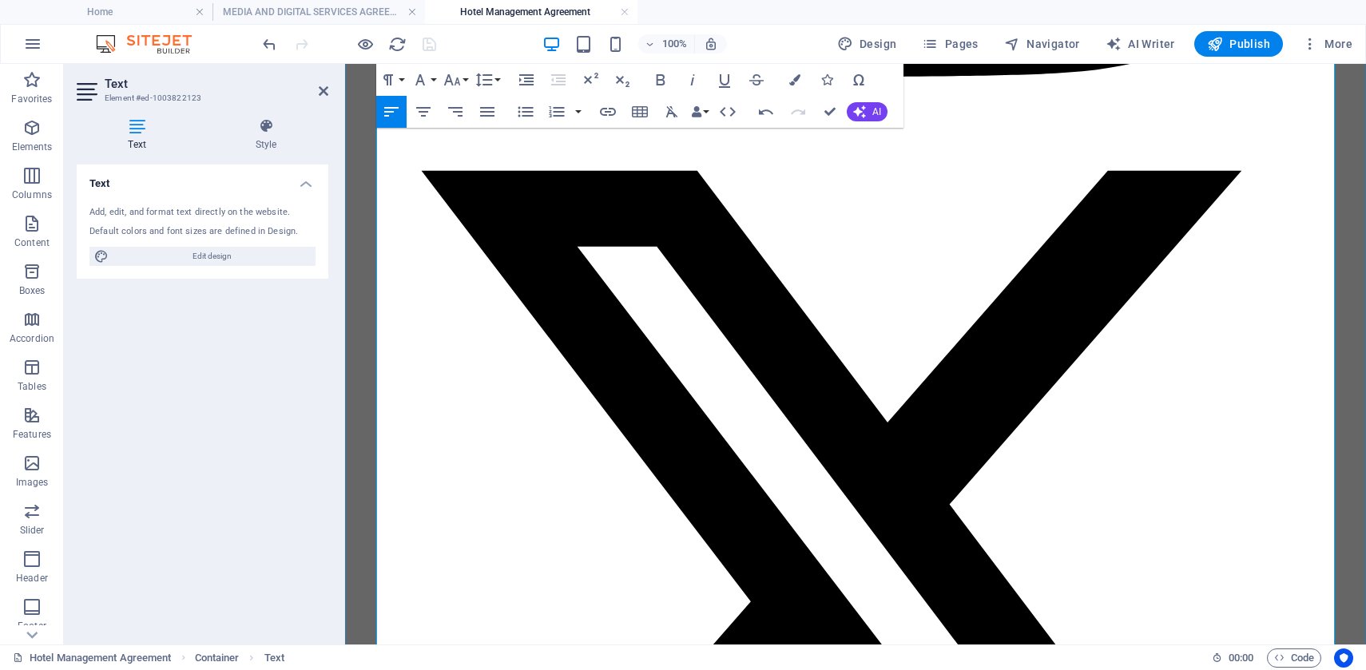
scroll to position [5234, 0]
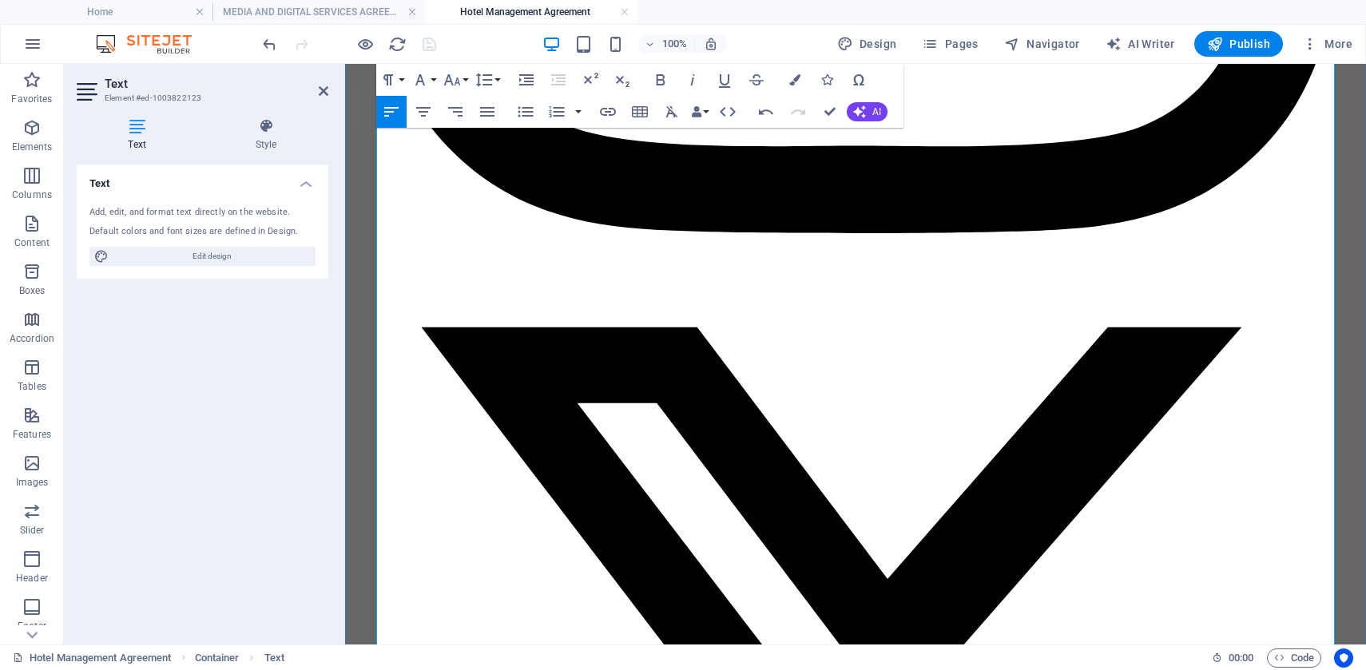
click at [456, 78] on icon "button" at bounding box center [452, 79] width 17 height 11
click at [467, 191] on link "24" at bounding box center [469, 189] width 58 height 24
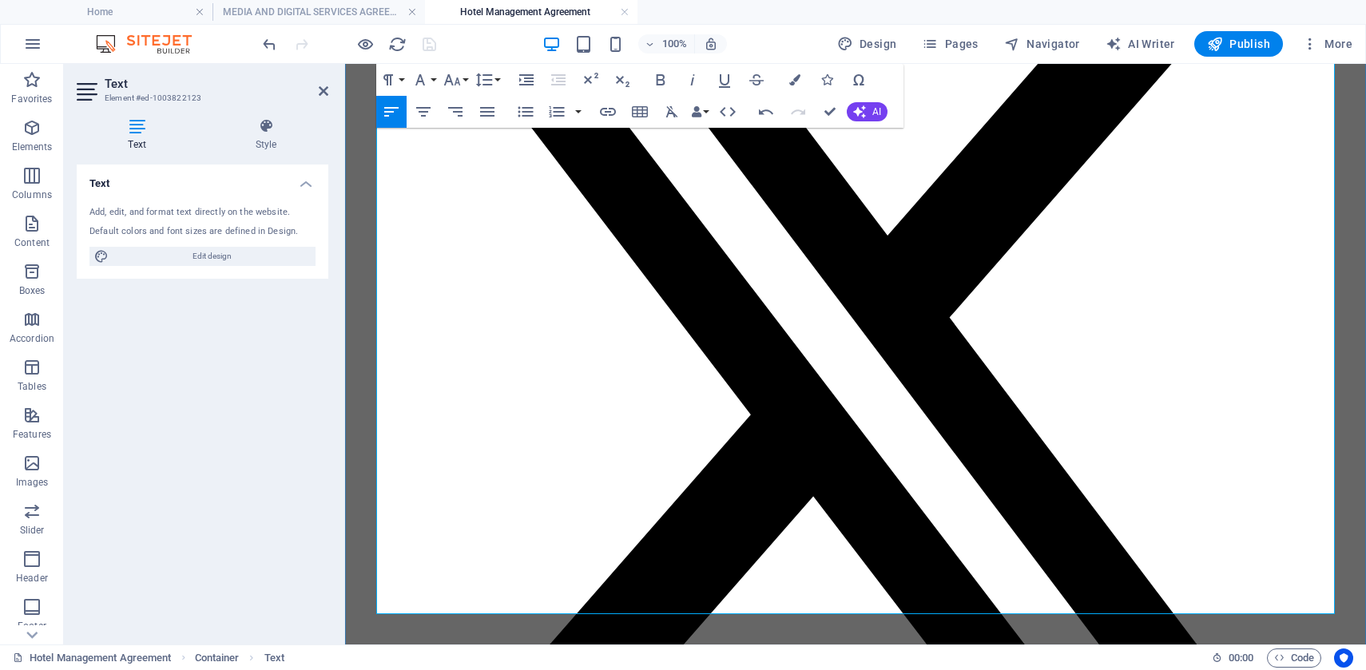
scroll to position [5495, 0]
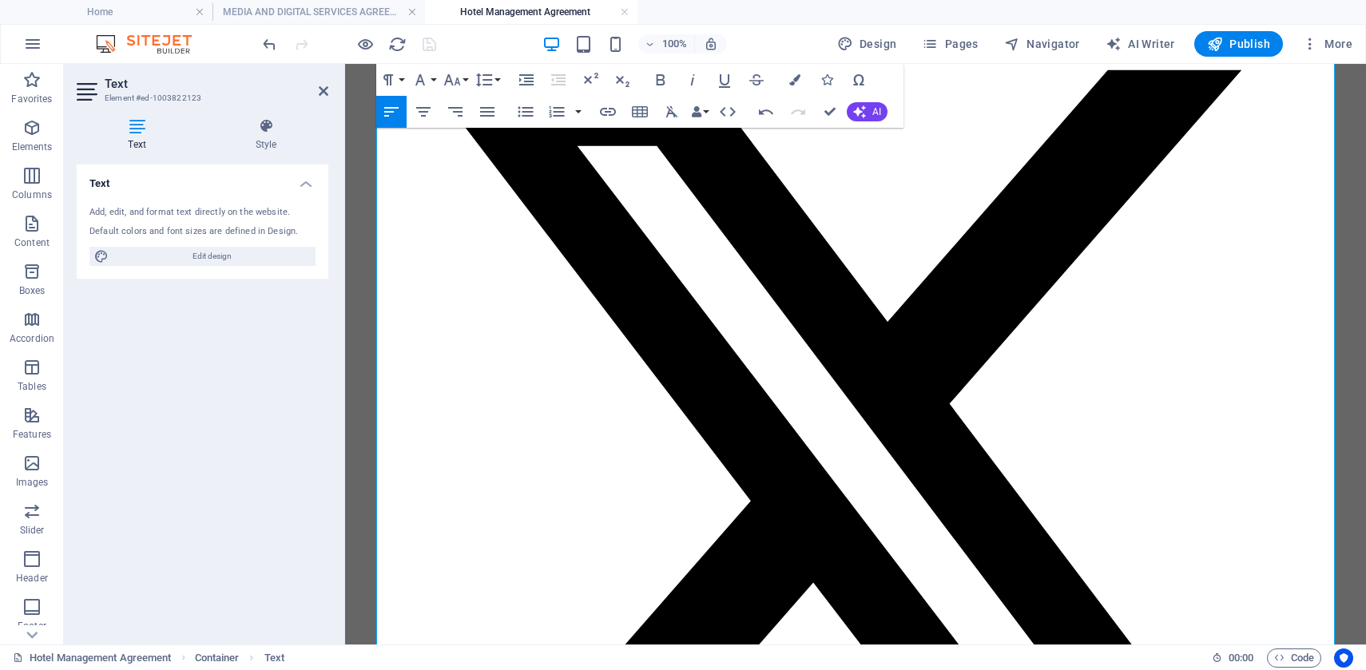
click at [455, 75] on icon "button" at bounding box center [452, 79] width 19 height 19
click at [470, 189] on link "24" at bounding box center [469, 189] width 58 height 24
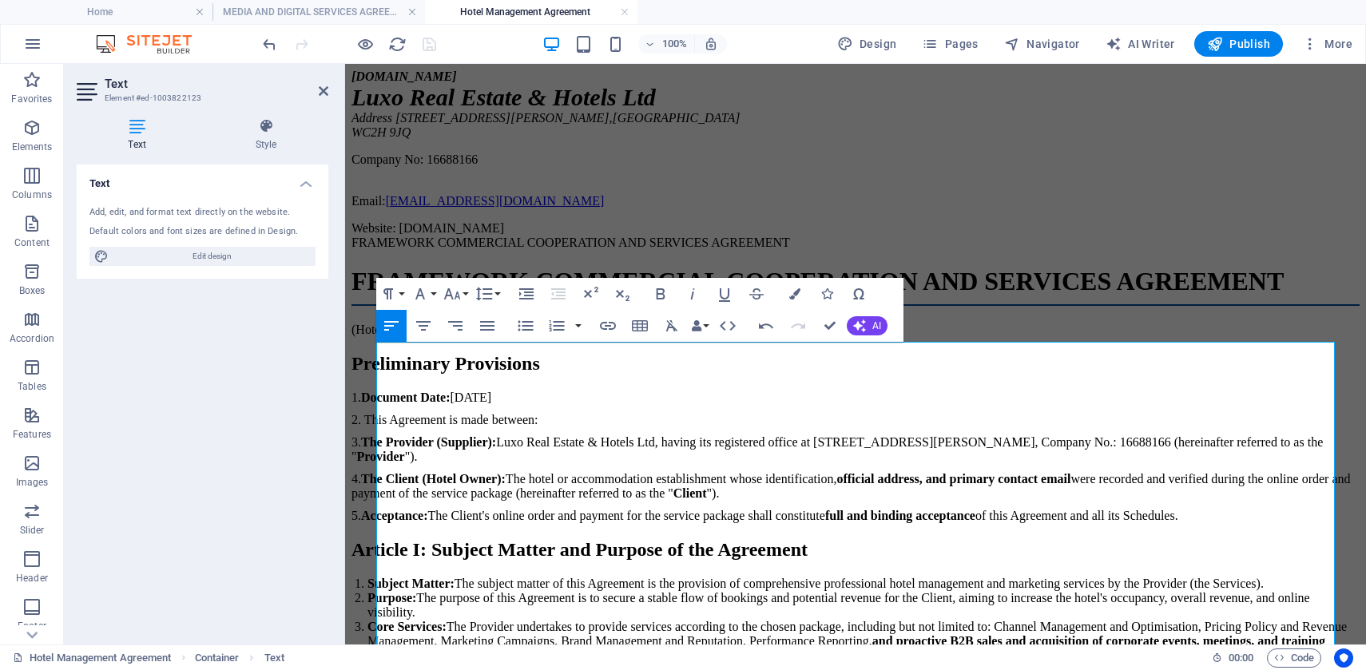
scroll to position [256, 0]
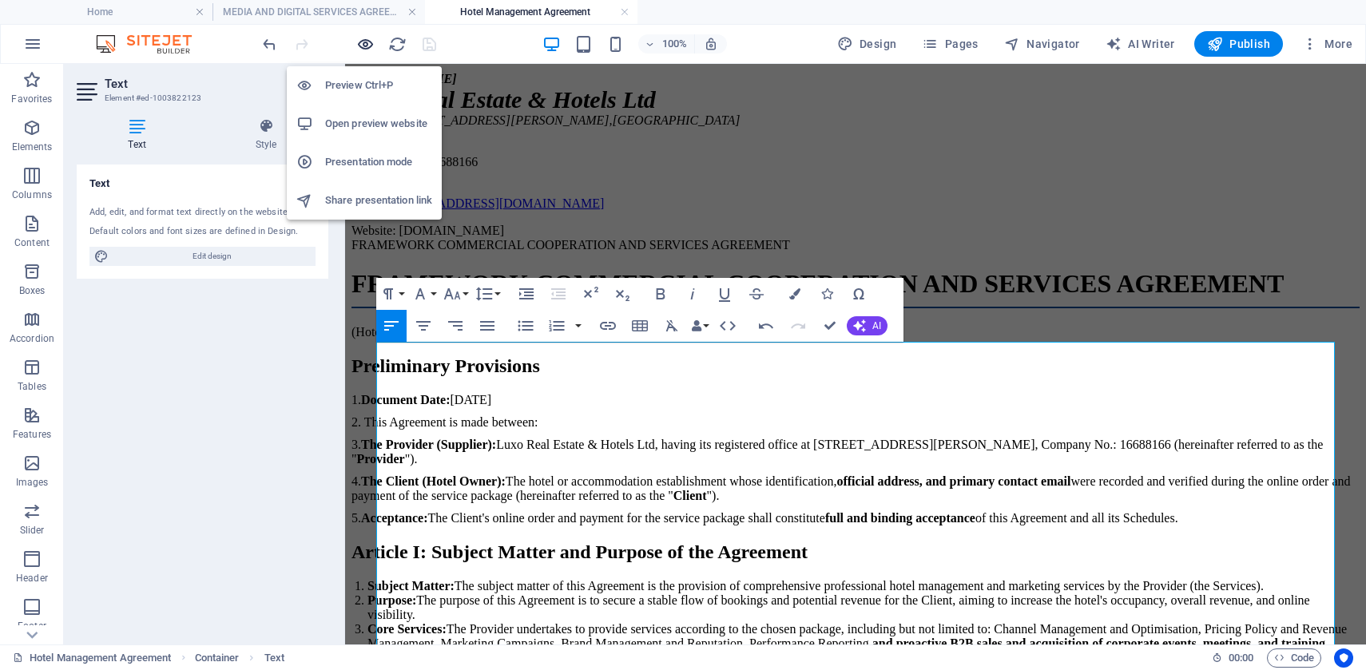
click at [367, 40] on icon "button" at bounding box center [365, 44] width 18 height 18
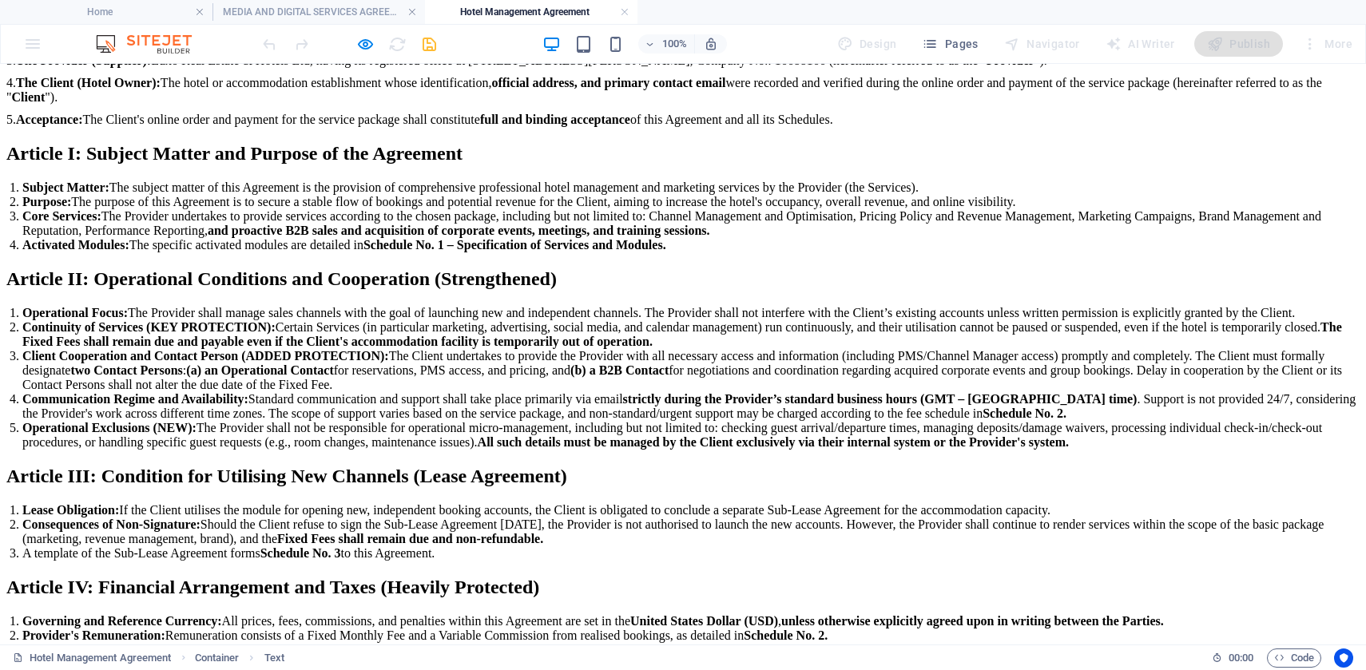
scroll to position [667, 0]
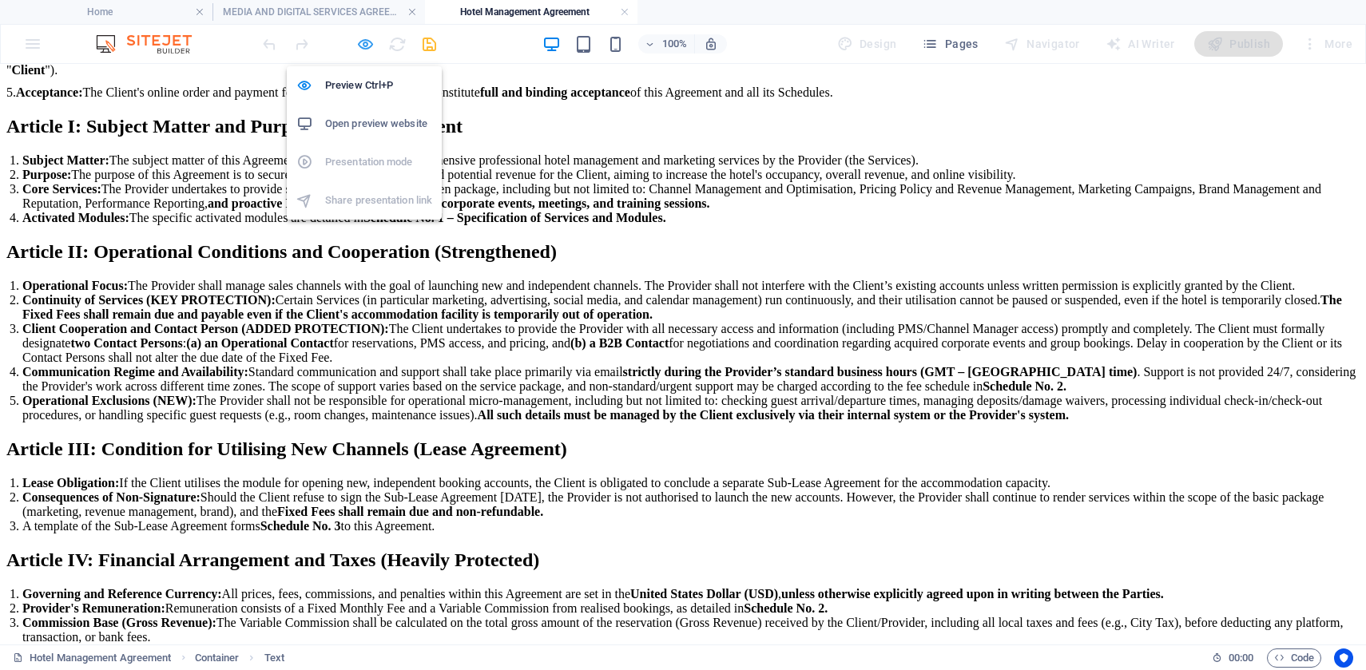
click at [363, 46] on icon "button" at bounding box center [365, 44] width 18 height 18
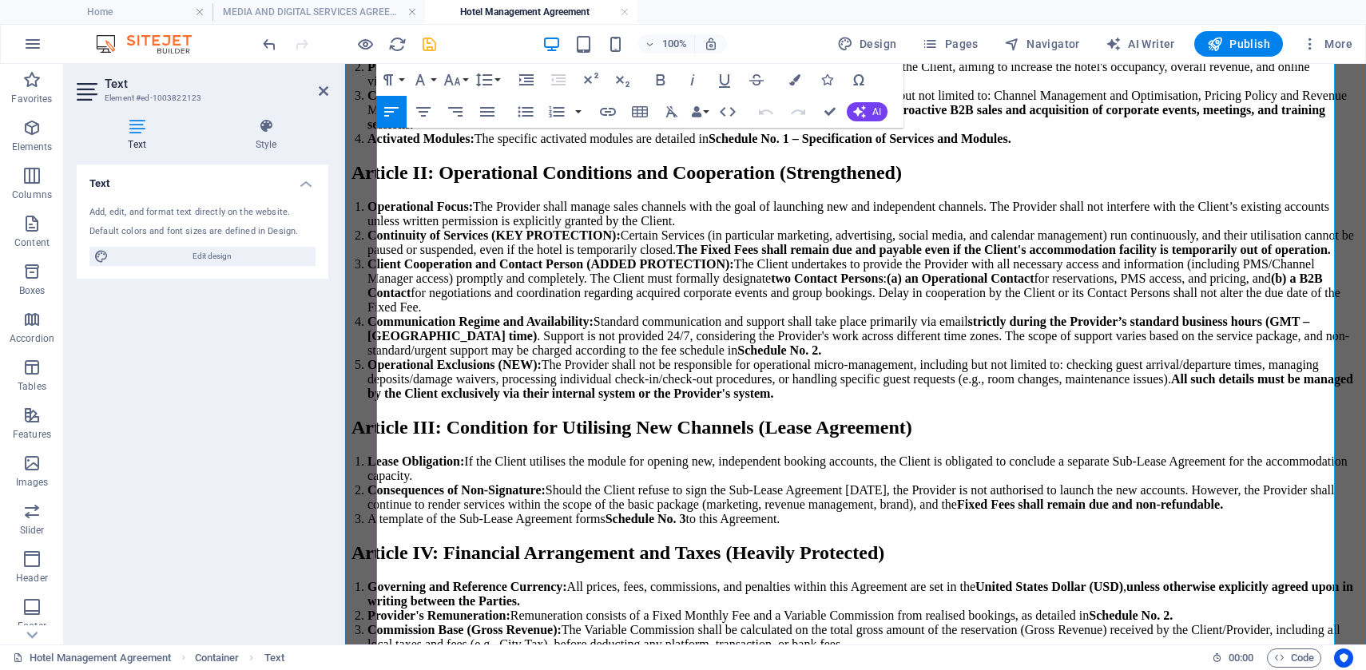
scroll to position [773, 0]
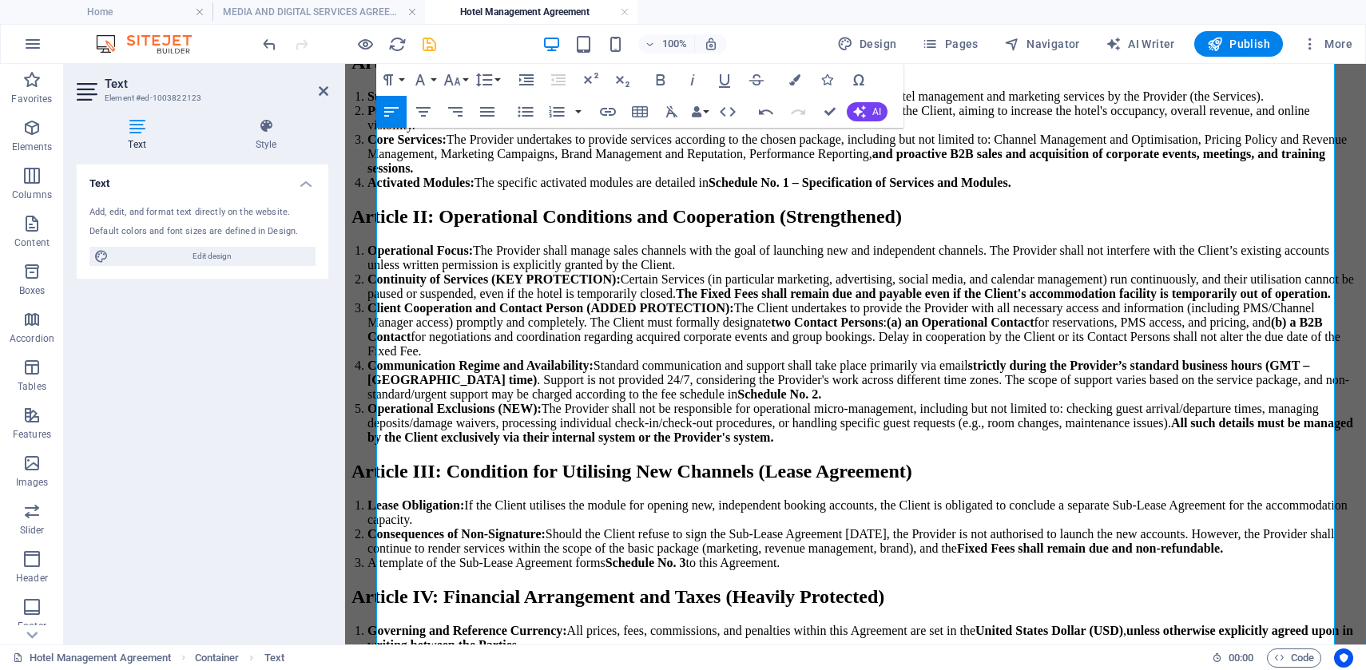
click at [636, 73] on h2 "Article I: Subject Matter and Purpose of the Agreement" at bounding box center [856, 63] width 1008 height 22
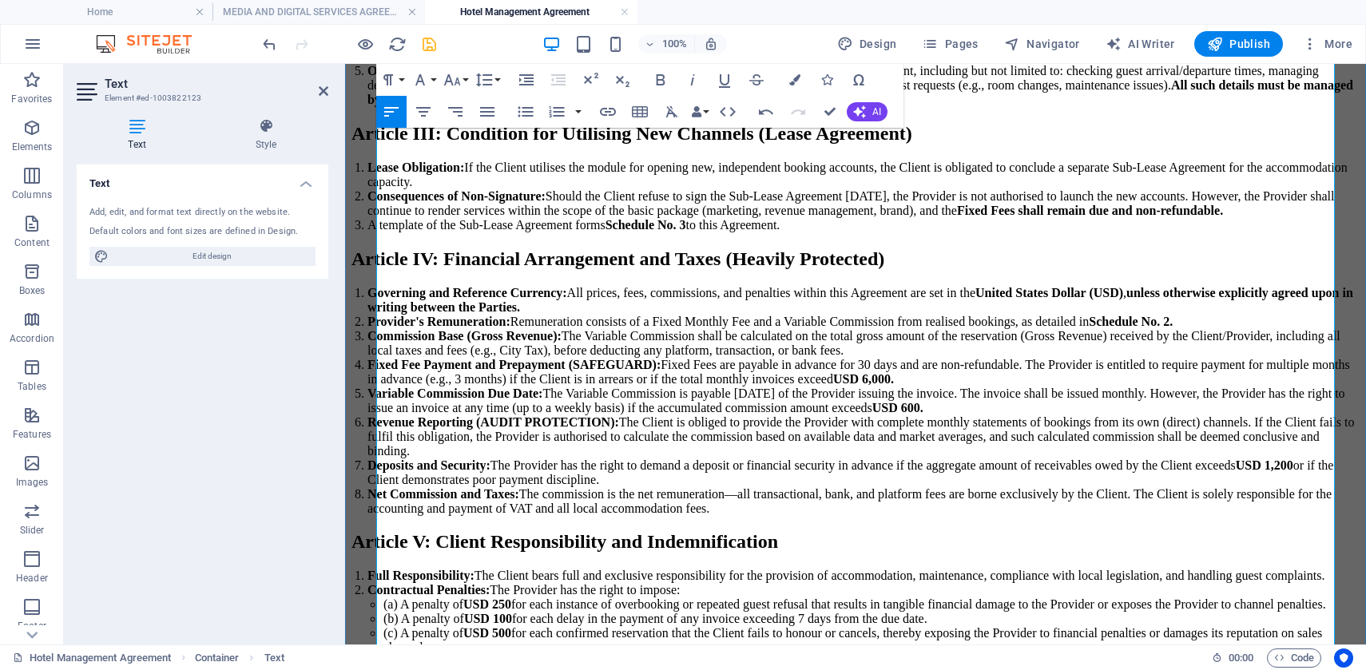
scroll to position [1141, 0]
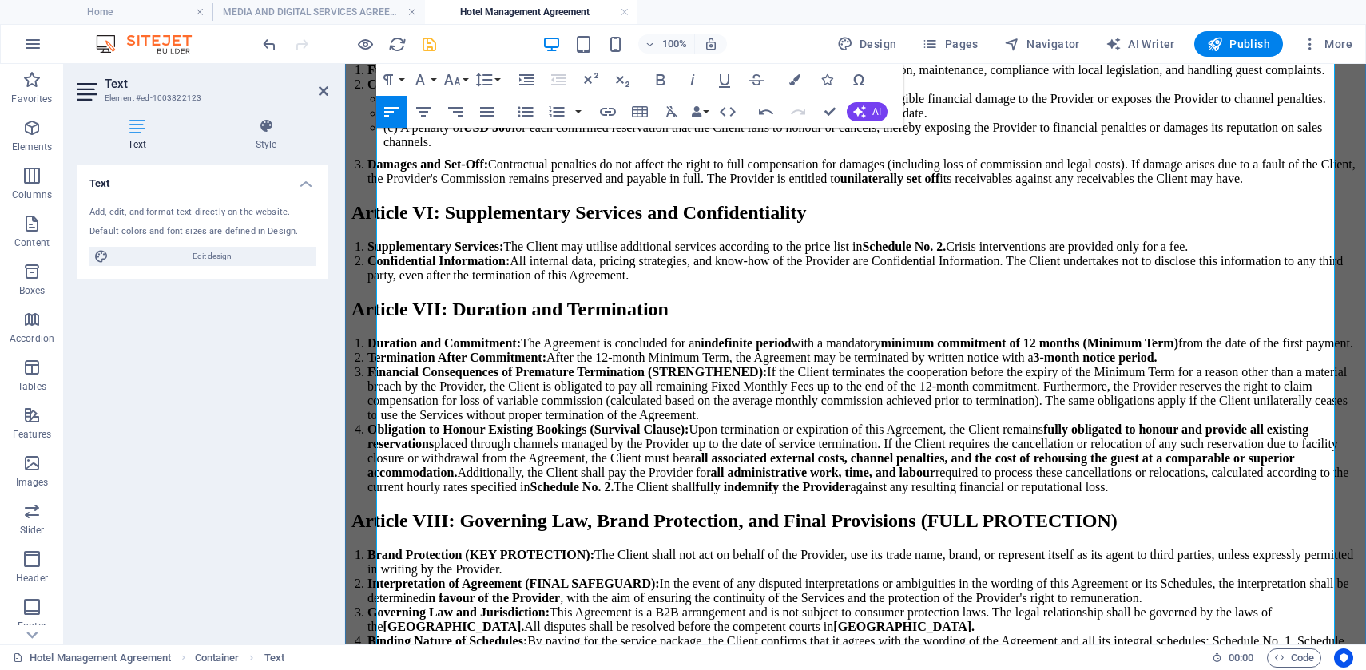
scroll to position [1652, 0]
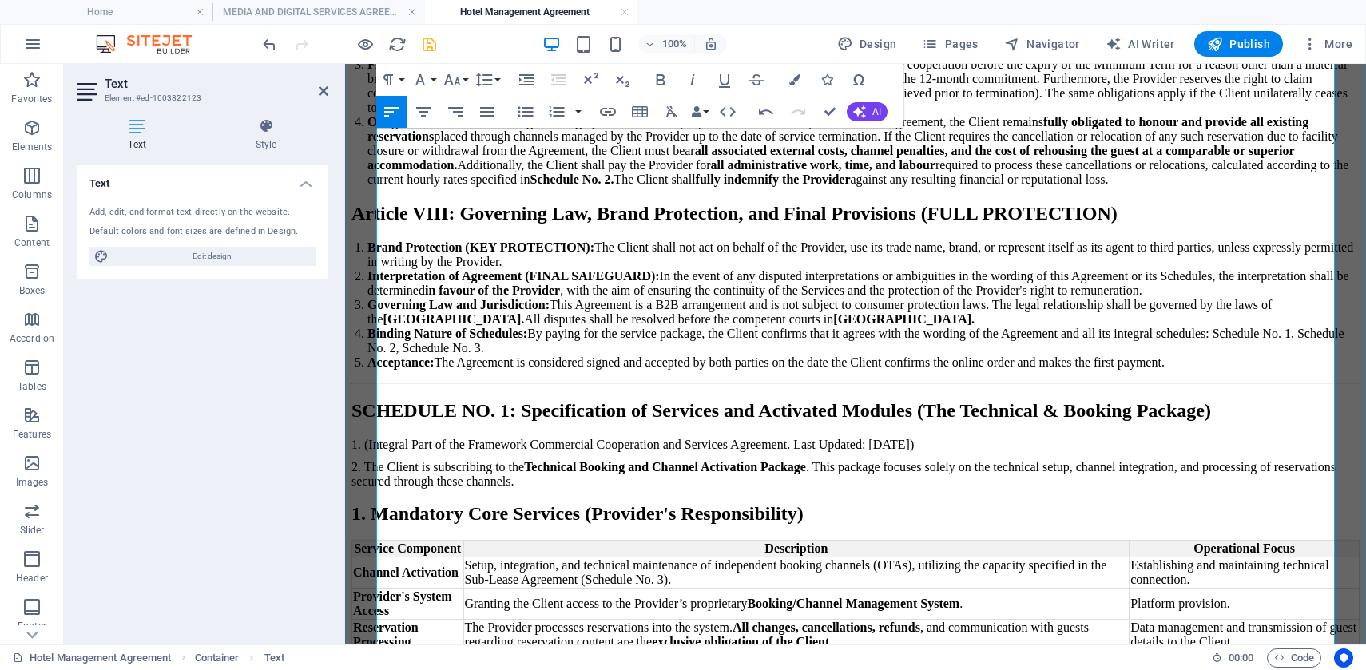
scroll to position [2028, 0]
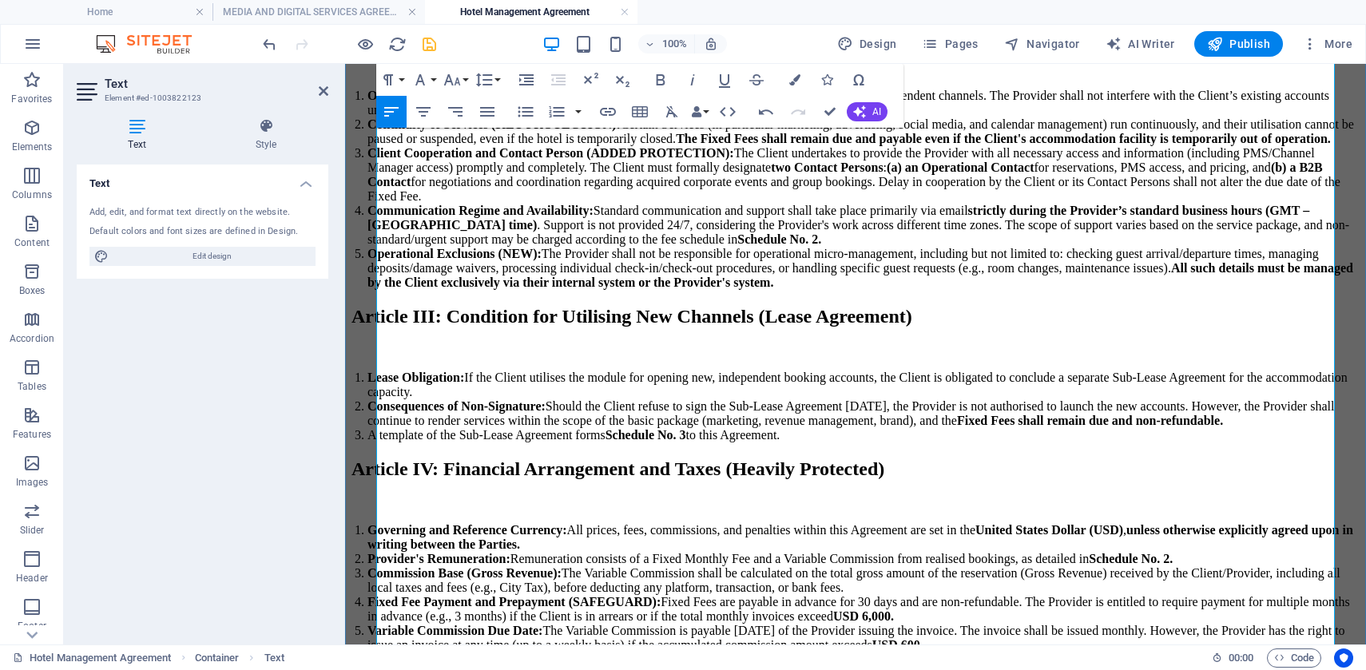
scroll to position [980, 0]
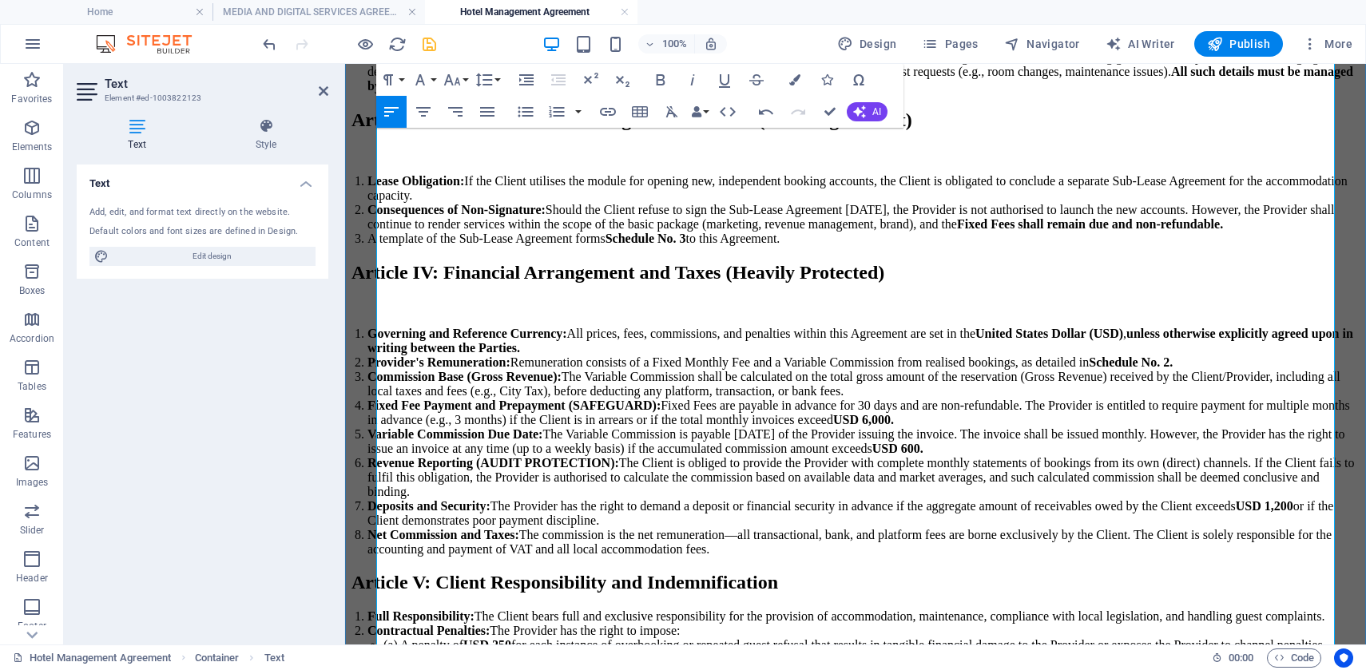
scroll to position [1222, 0]
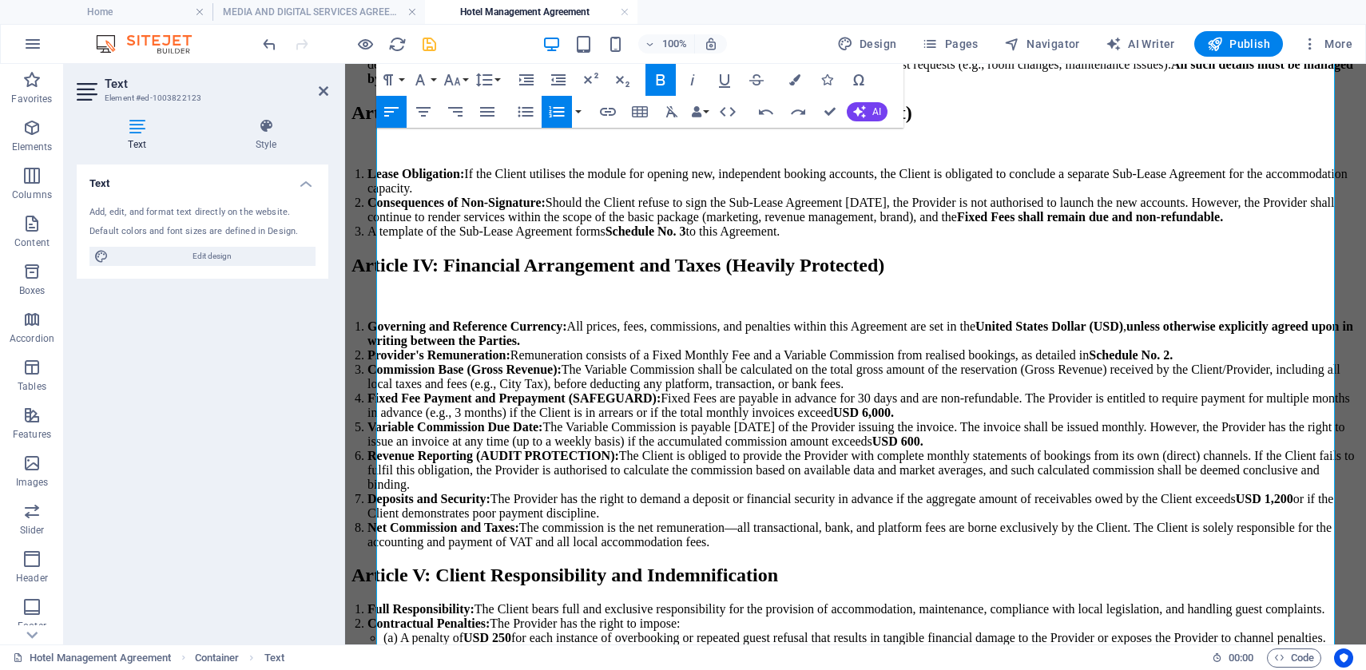
click at [558, 109] on icon "button" at bounding box center [556, 111] width 19 height 19
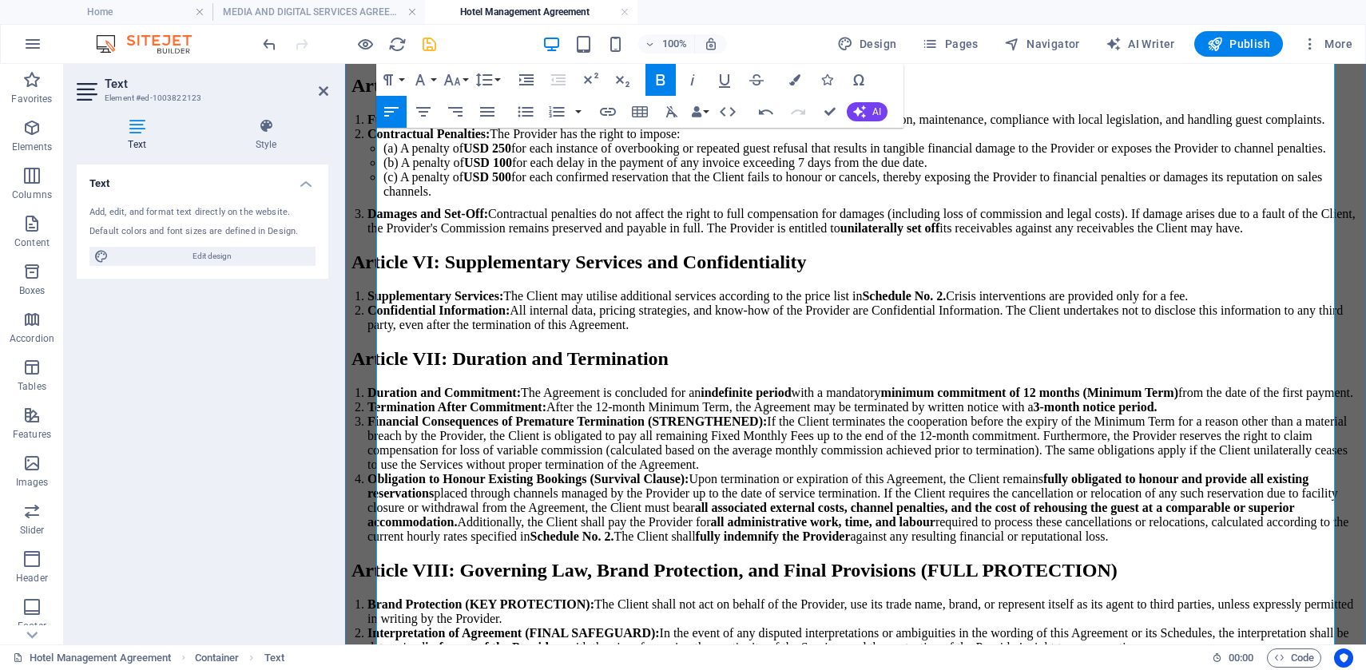
scroll to position [1730, 0]
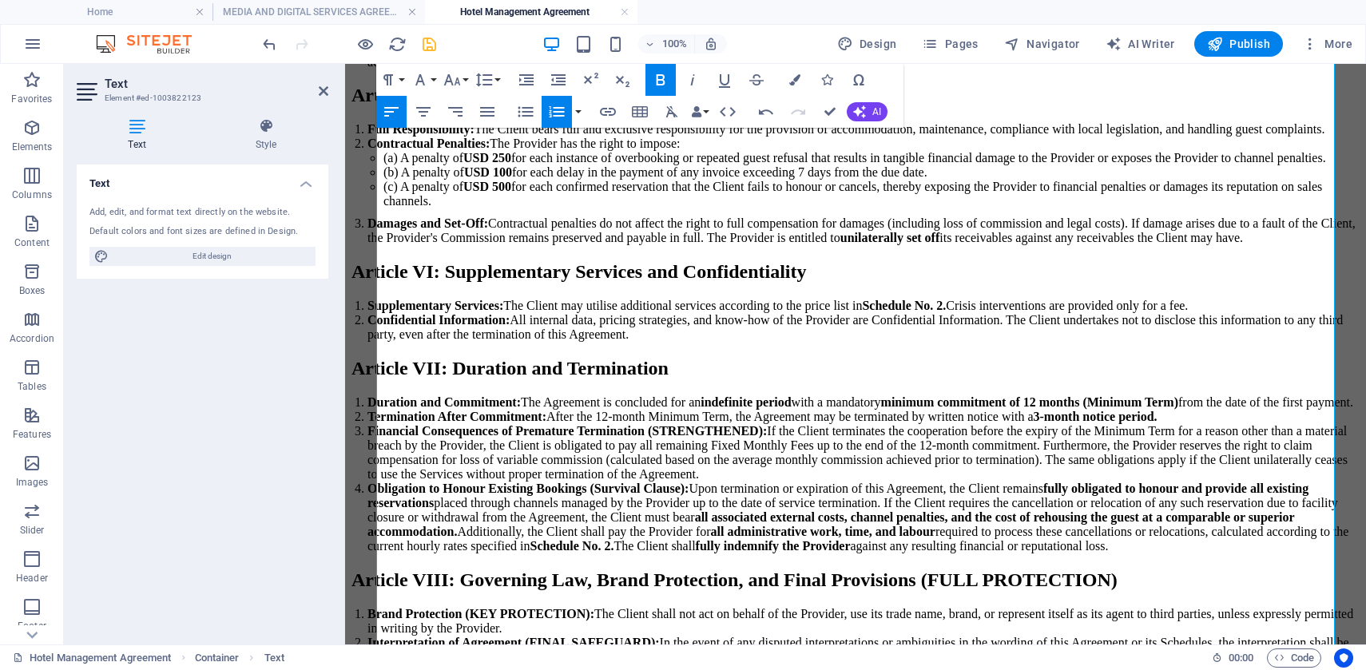
click at [557, 113] on icon "button" at bounding box center [556, 111] width 19 height 19
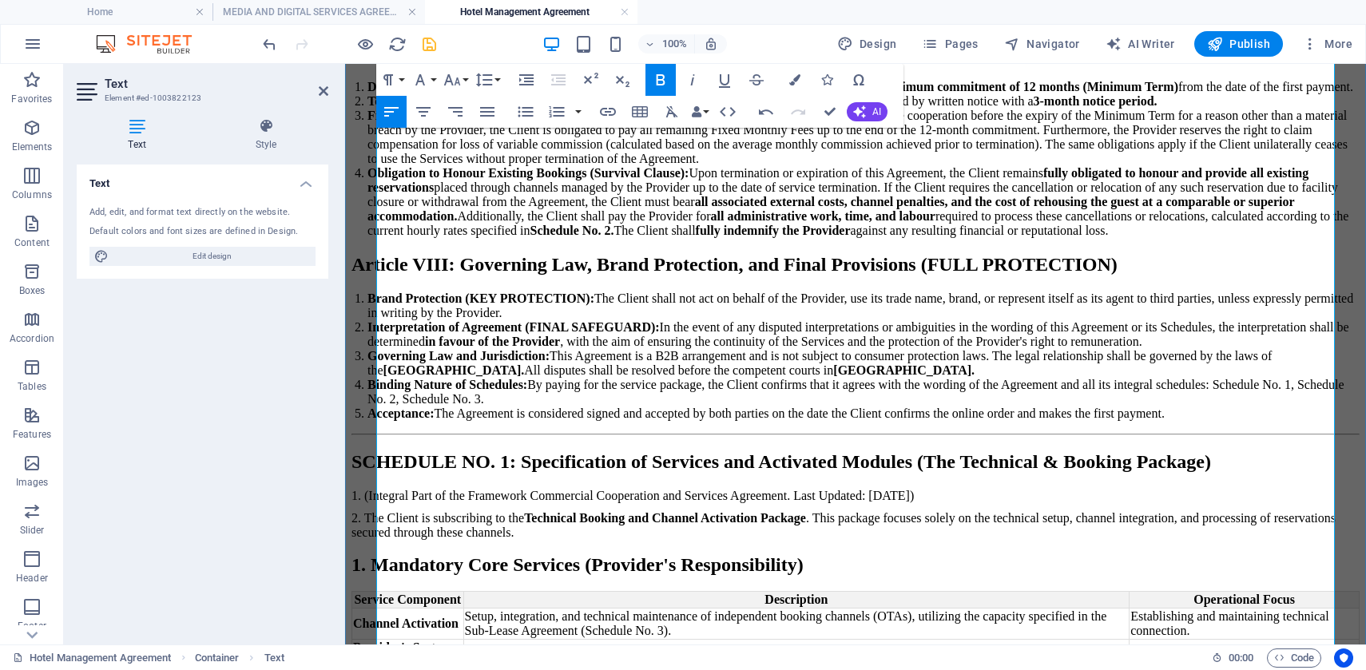
scroll to position [2097, 0]
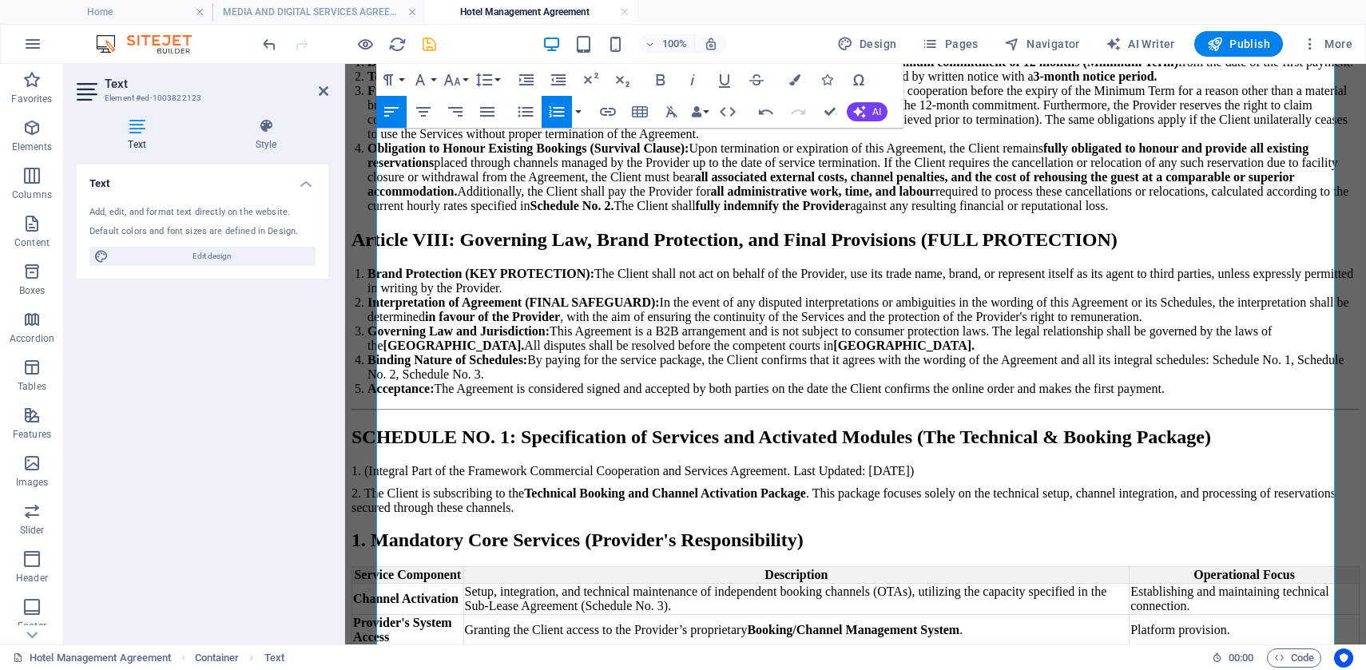
click at [558, 110] on icon "button" at bounding box center [556, 111] width 19 height 19
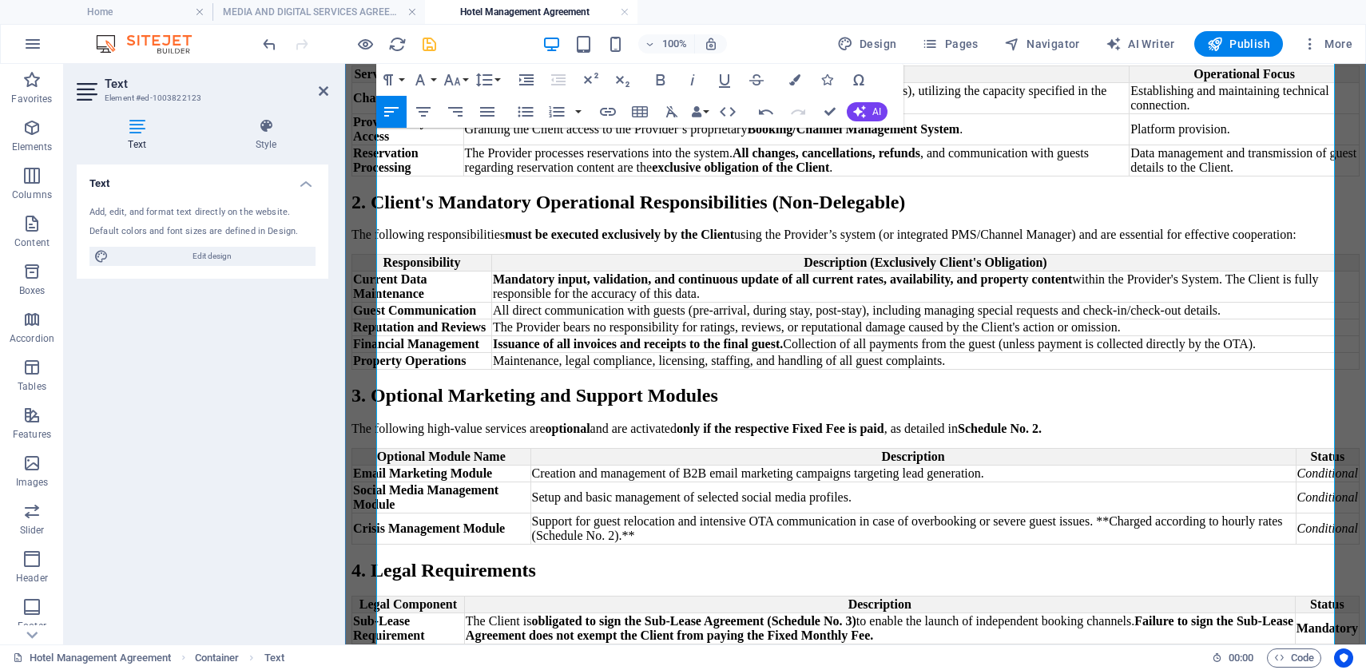
scroll to position [2612, 0]
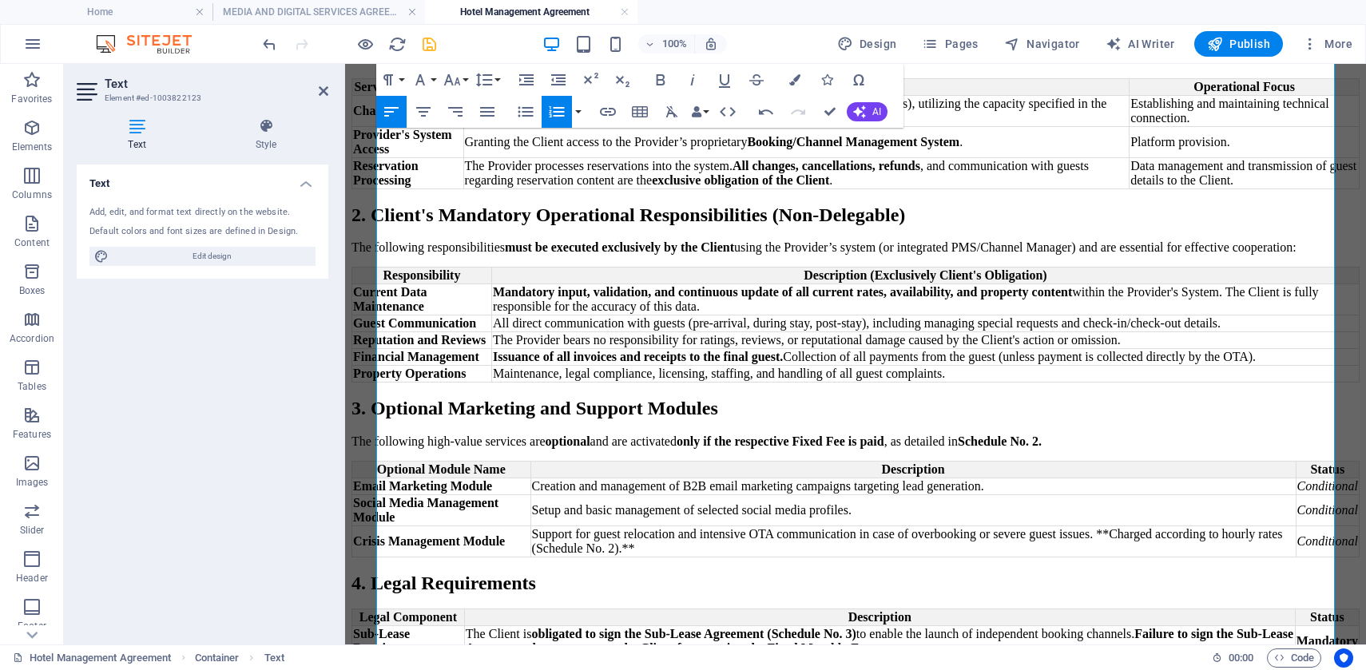
click at [557, 114] on icon "button" at bounding box center [556, 111] width 19 height 19
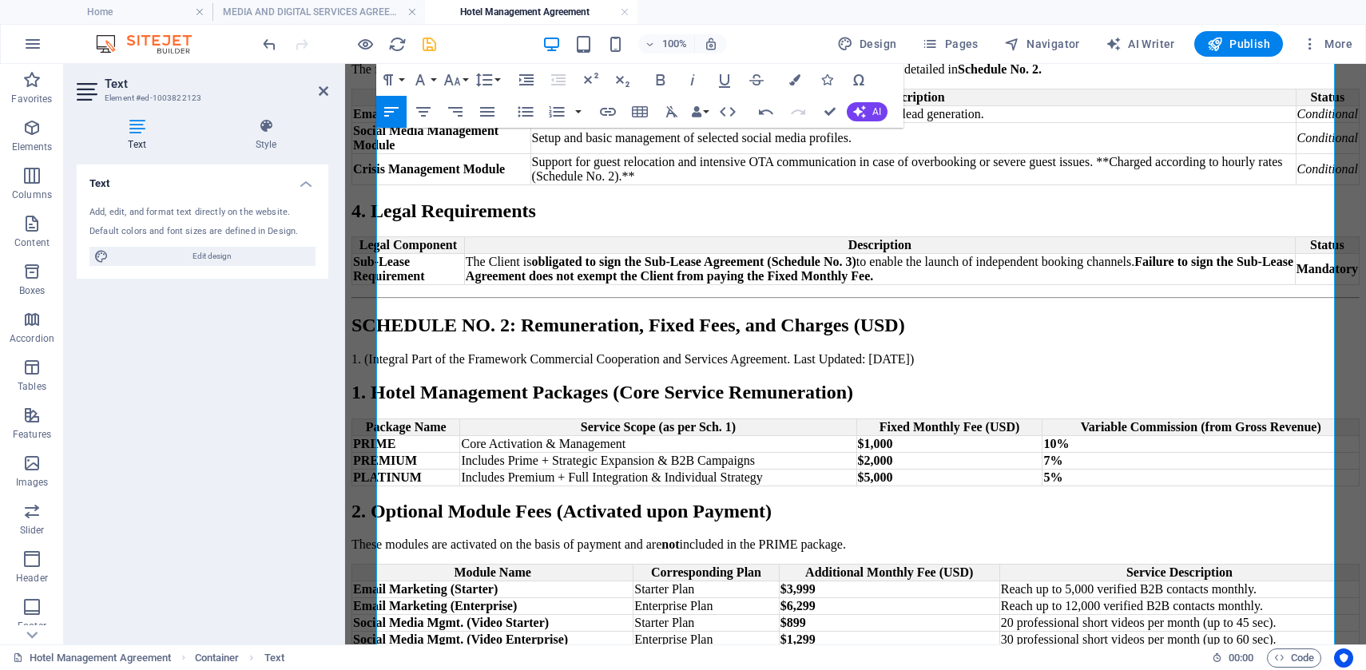
scroll to position [3032, 0]
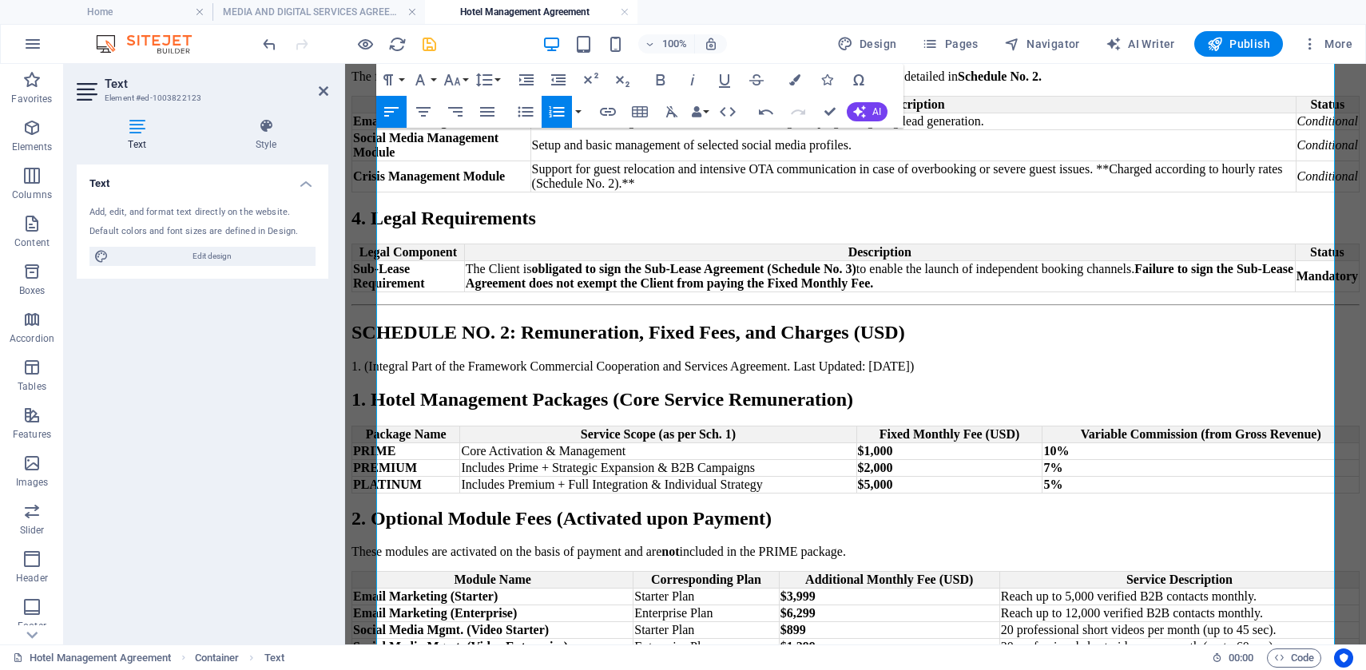
click at [561, 107] on icon "button" at bounding box center [557, 111] width 15 height 11
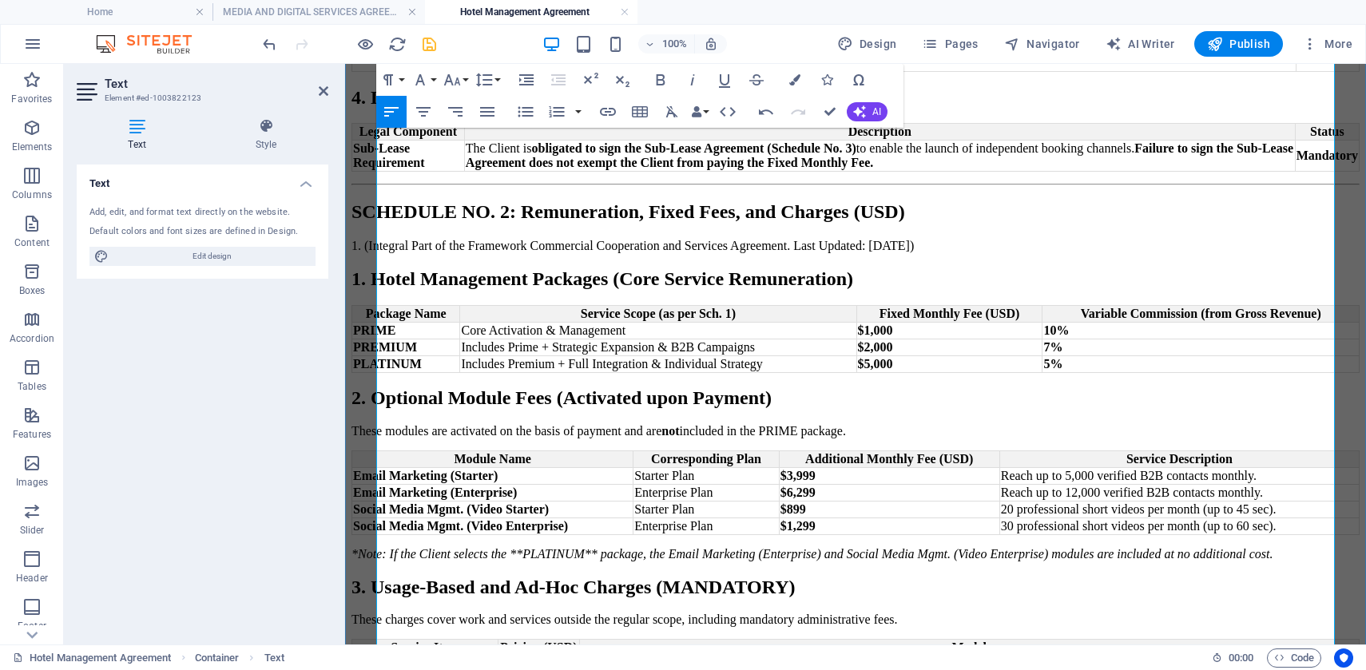
scroll to position [3319, 0]
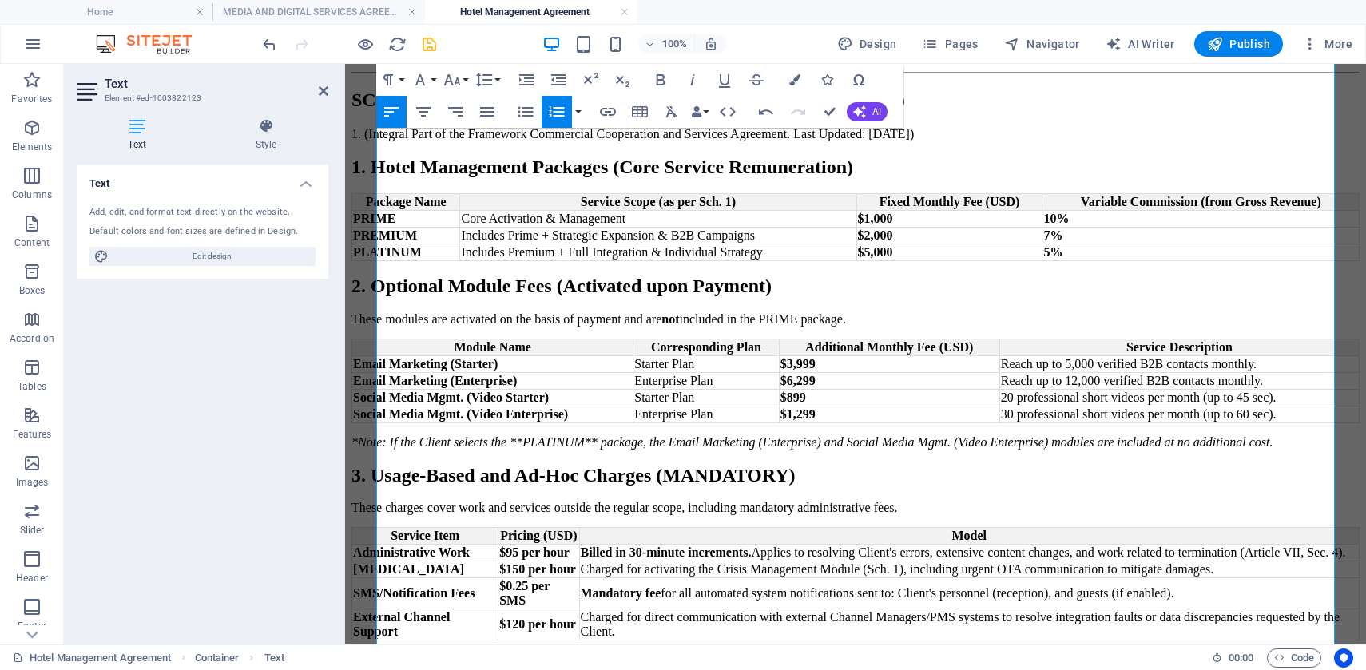
click at [557, 107] on icon "button" at bounding box center [557, 111] width 15 height 11
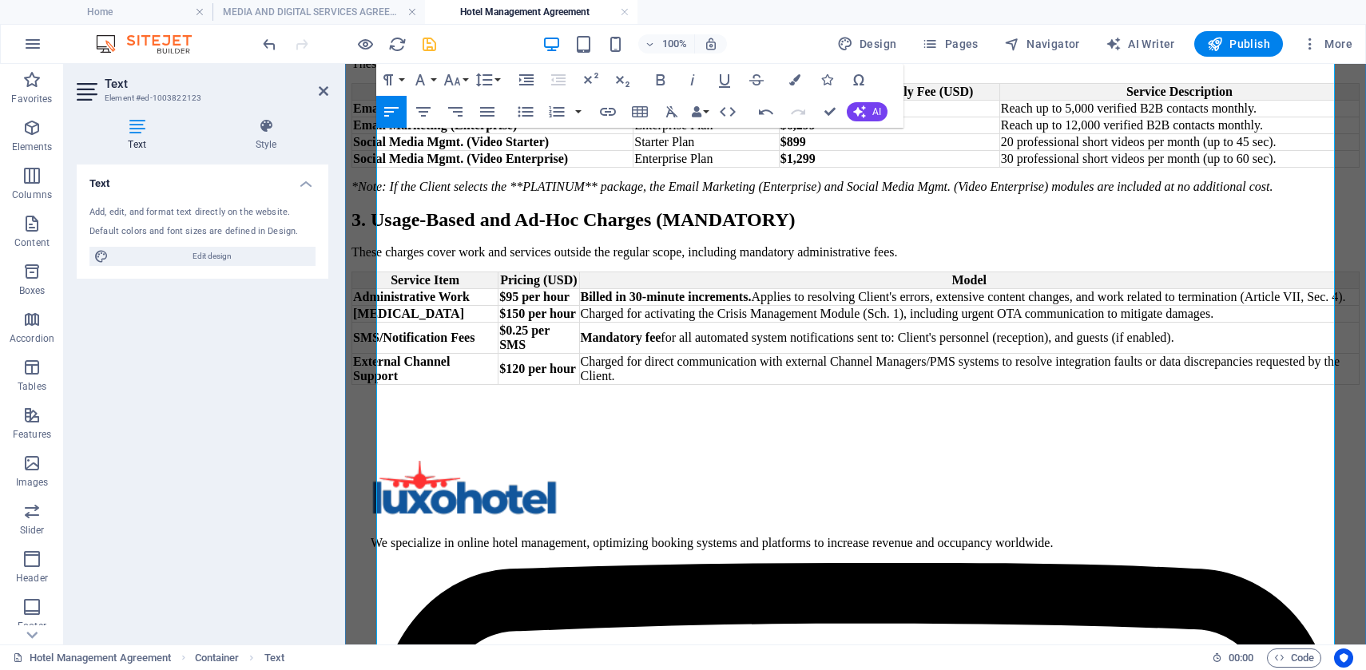
scroll to position [3656, 0]
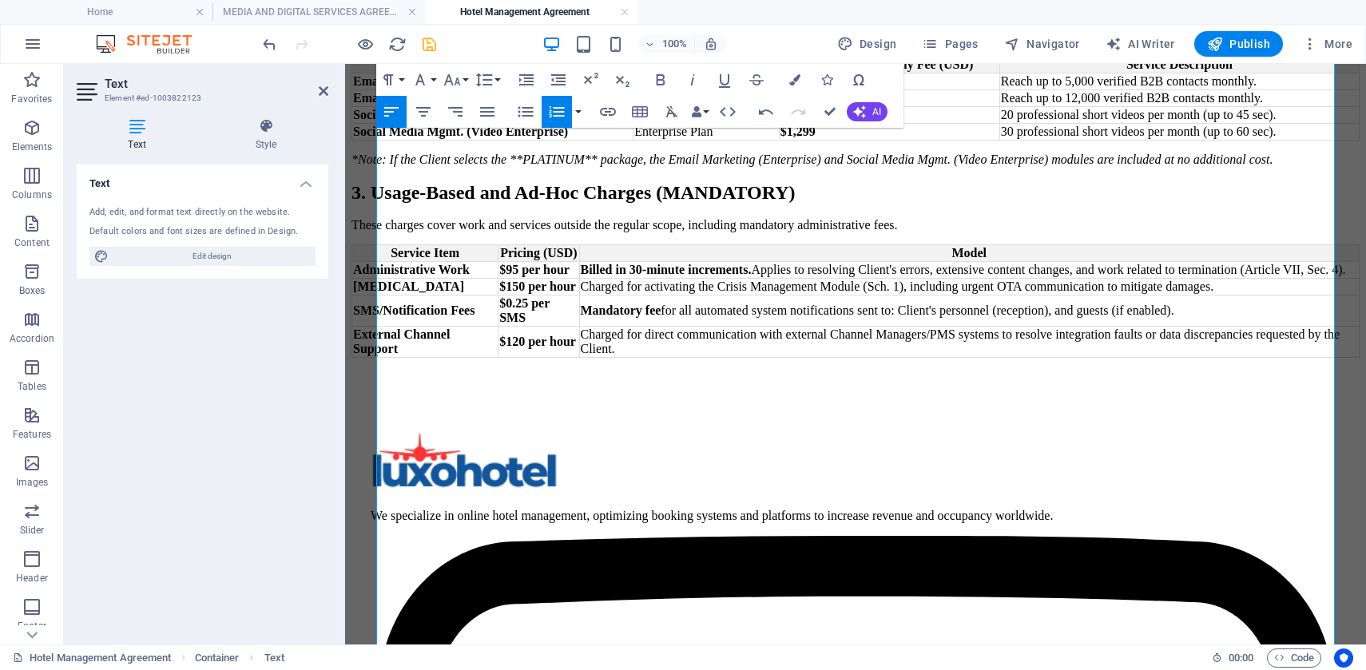
click at [556, 117] on icon "button" at bounding box center [556, 111] width 19 height 19
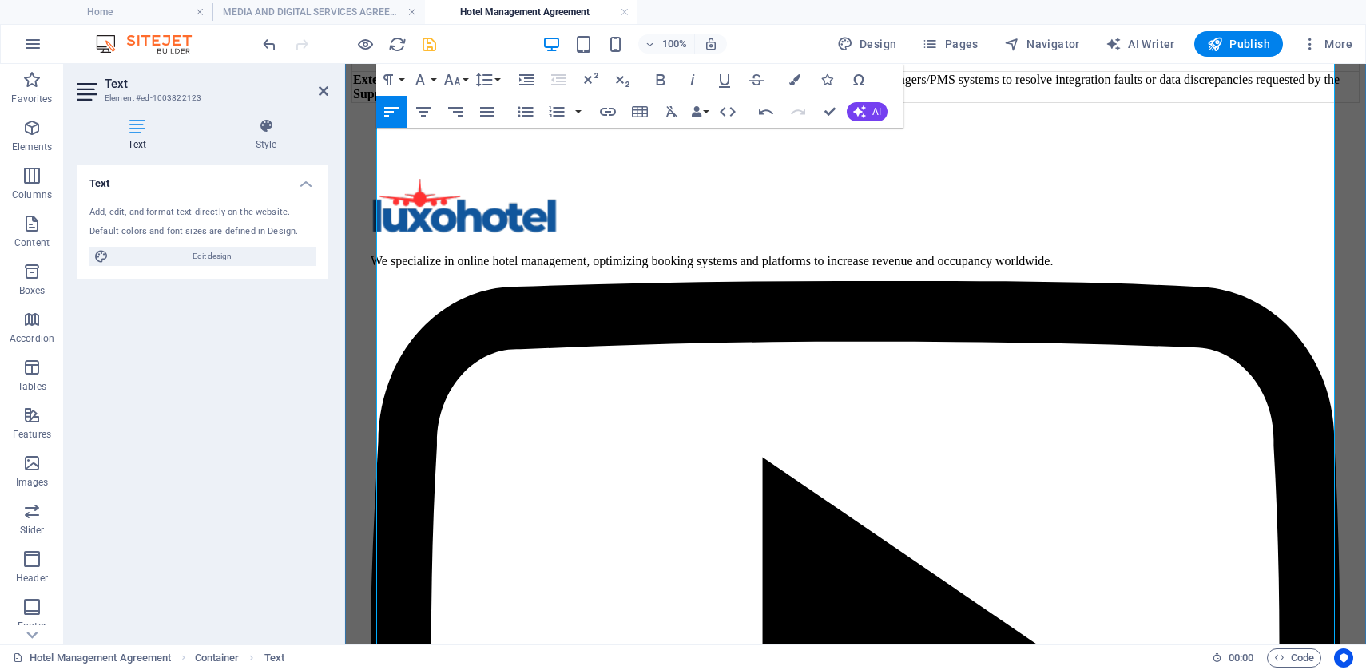
scroll to position [3954, 0]
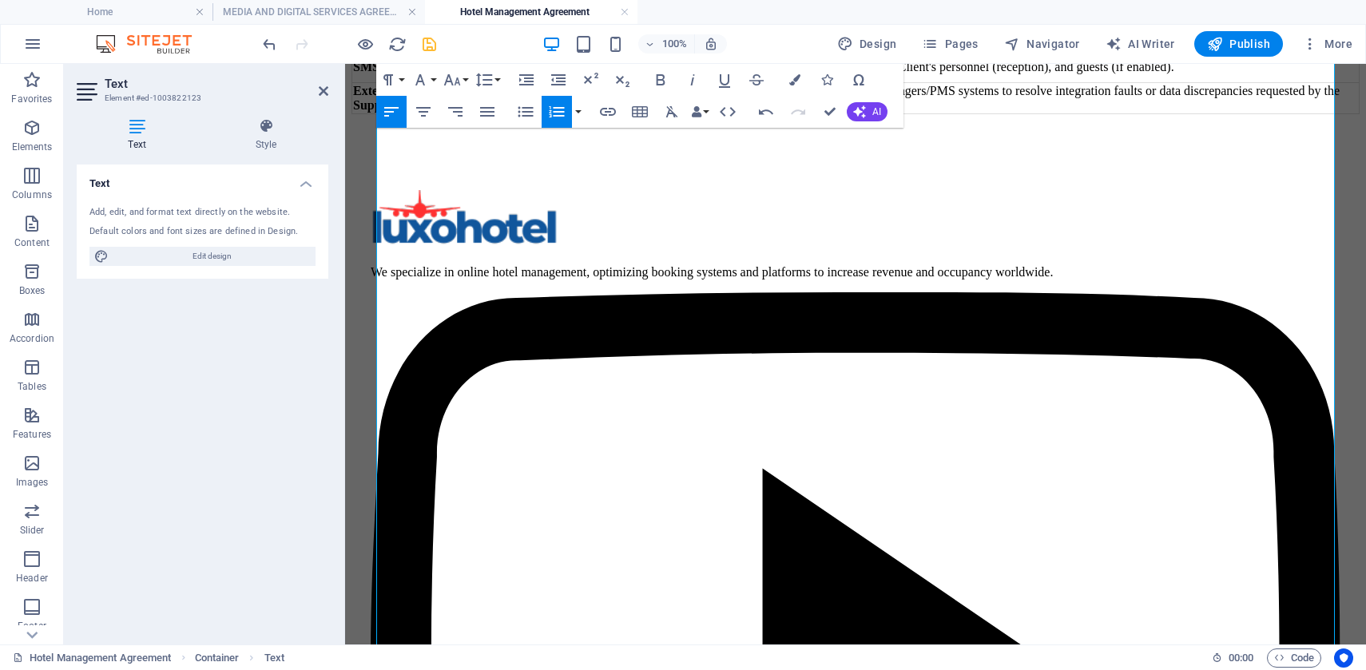
click at [561, 109] on icon "button" at bounding box center [556, 111] width 19 height 19
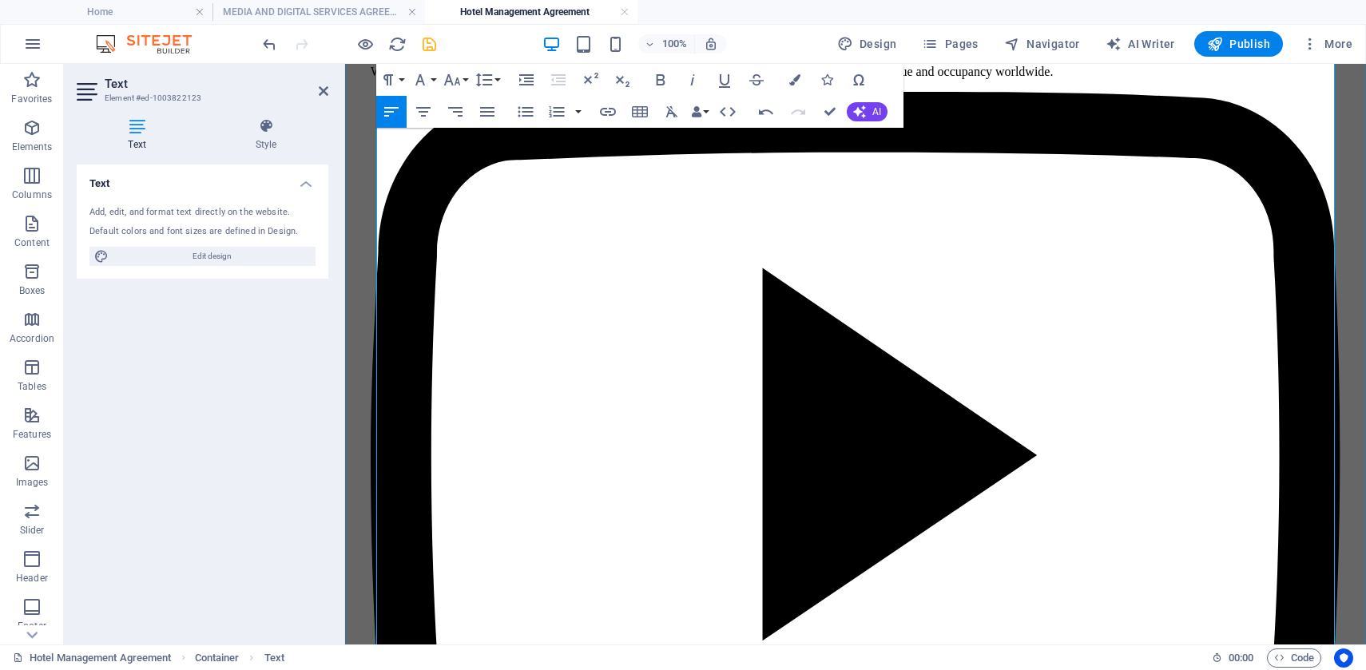
scroll to position [4197, 0]
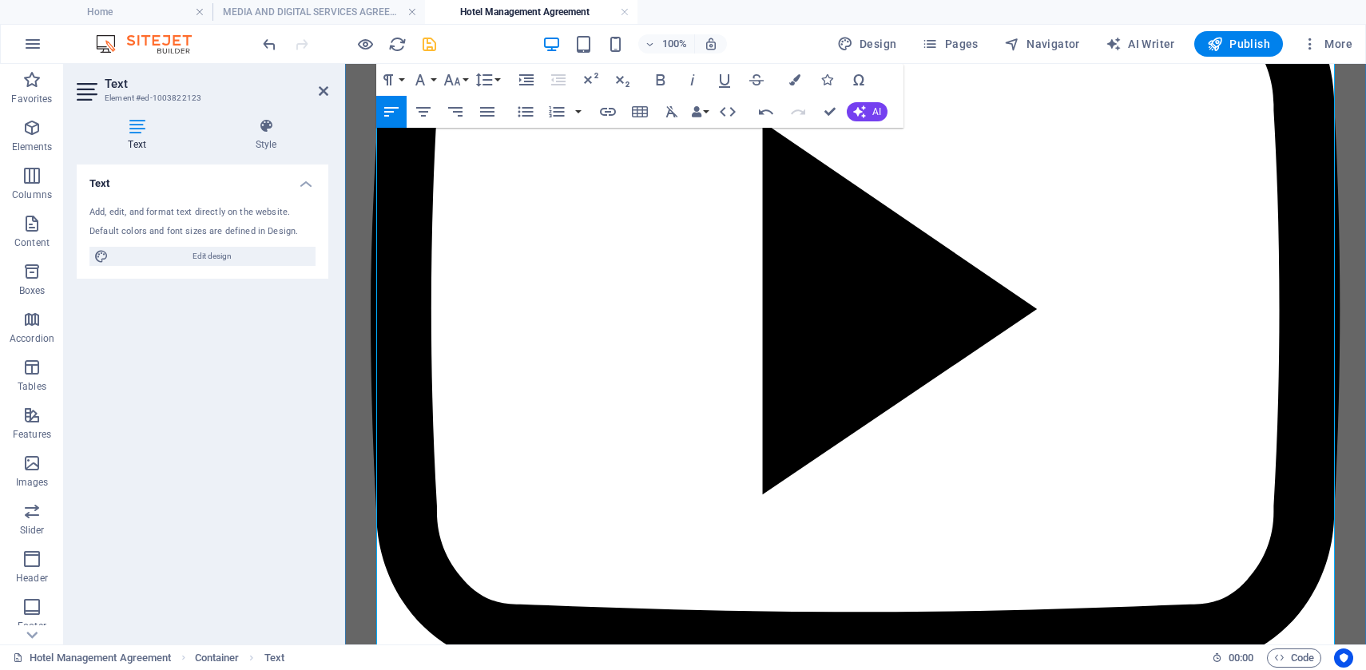
scroll to position [4379, 0]
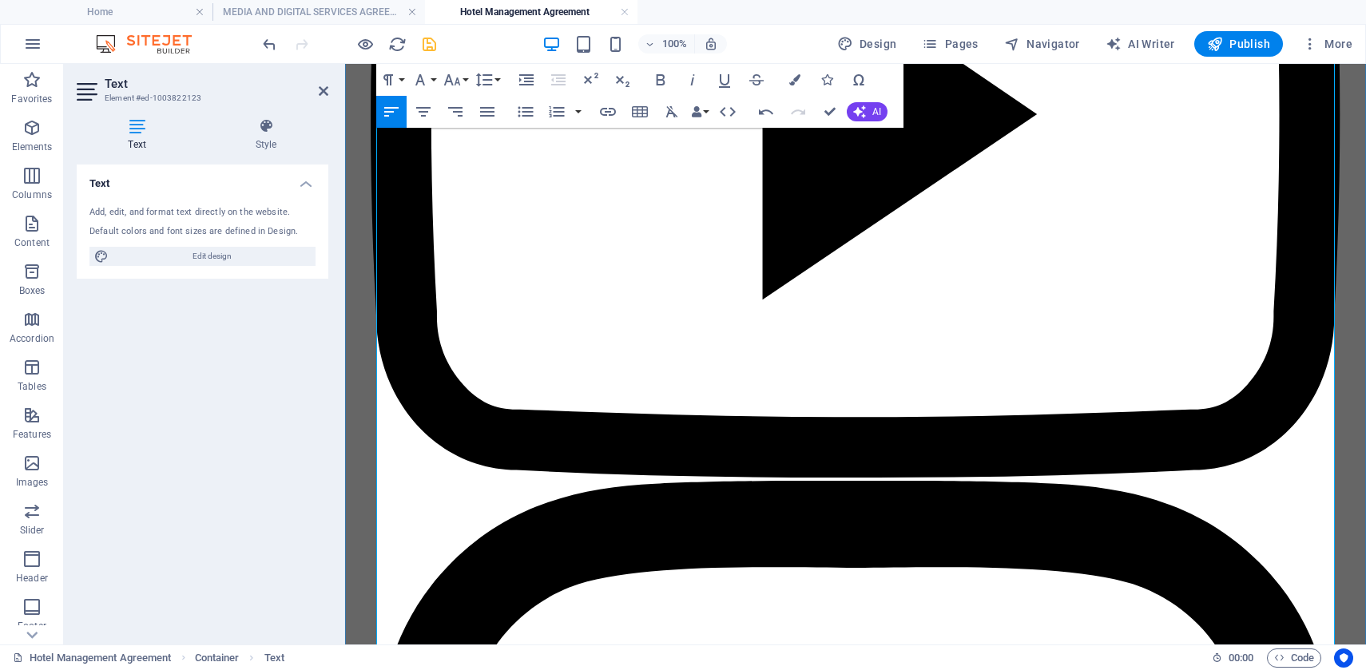
scroll to position [4554, 0]
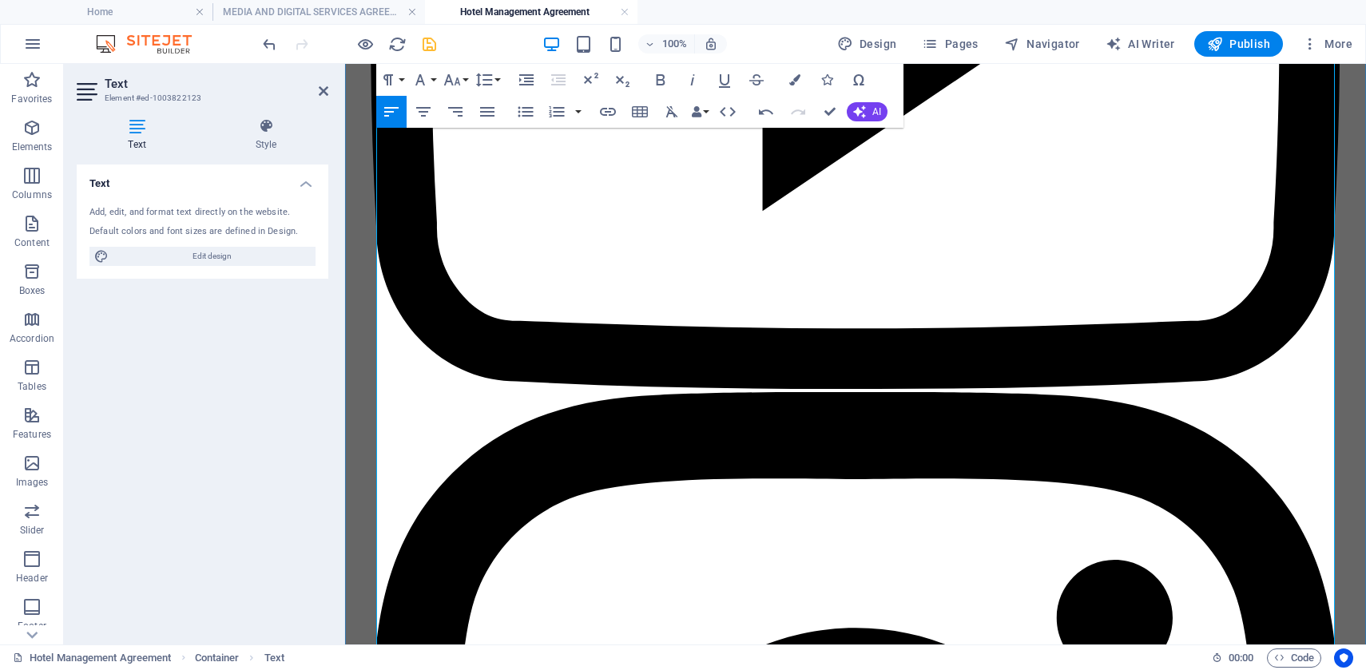
scroll to position [4678, 0]
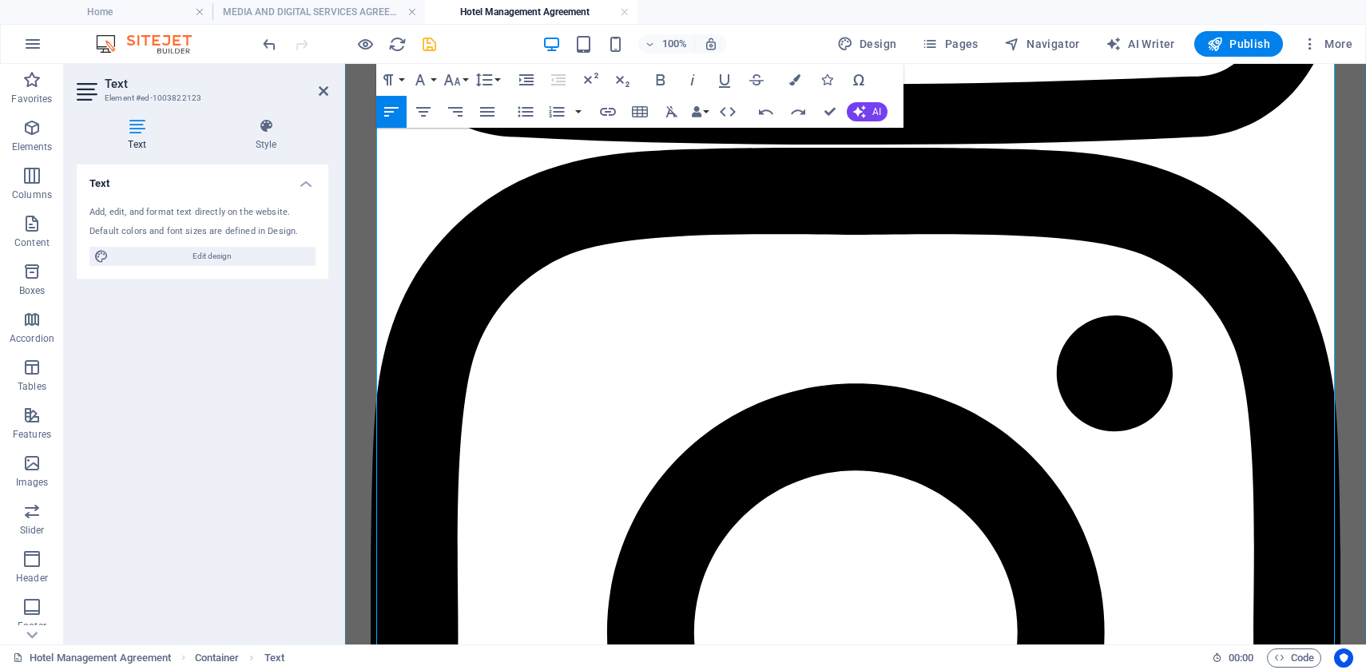
scroll to position [4957, 0]
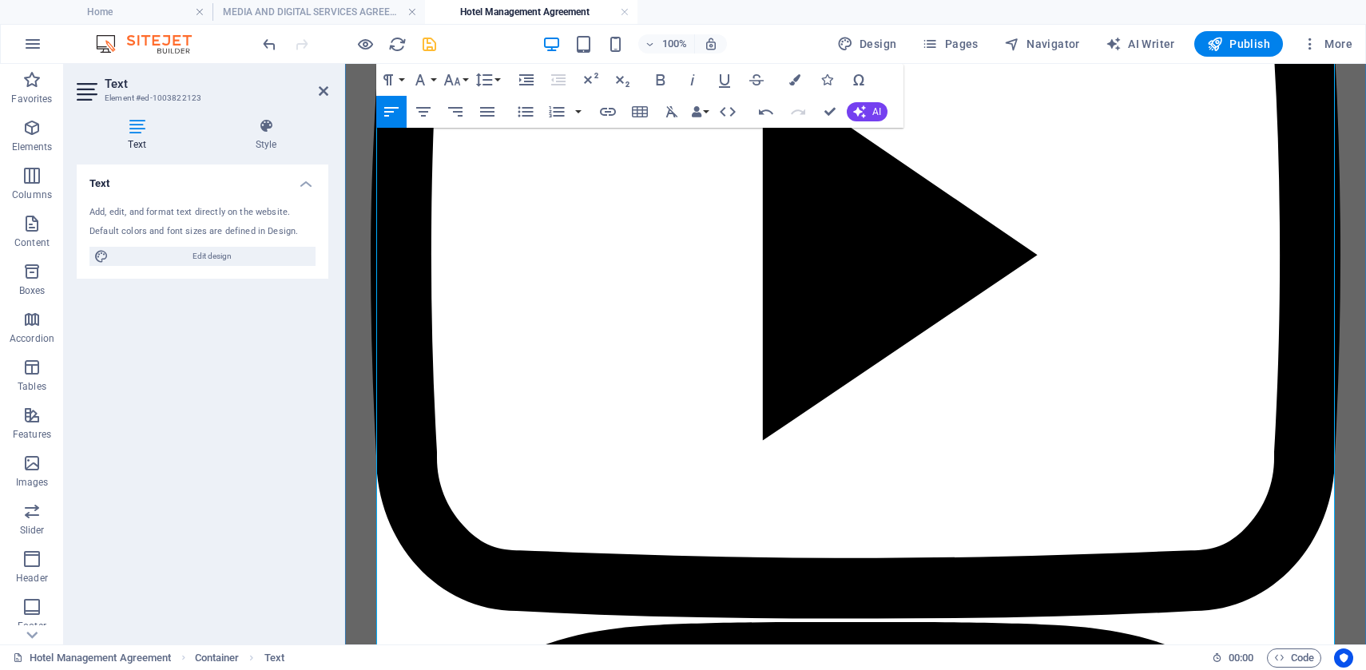
scroll to position [4505, 0]
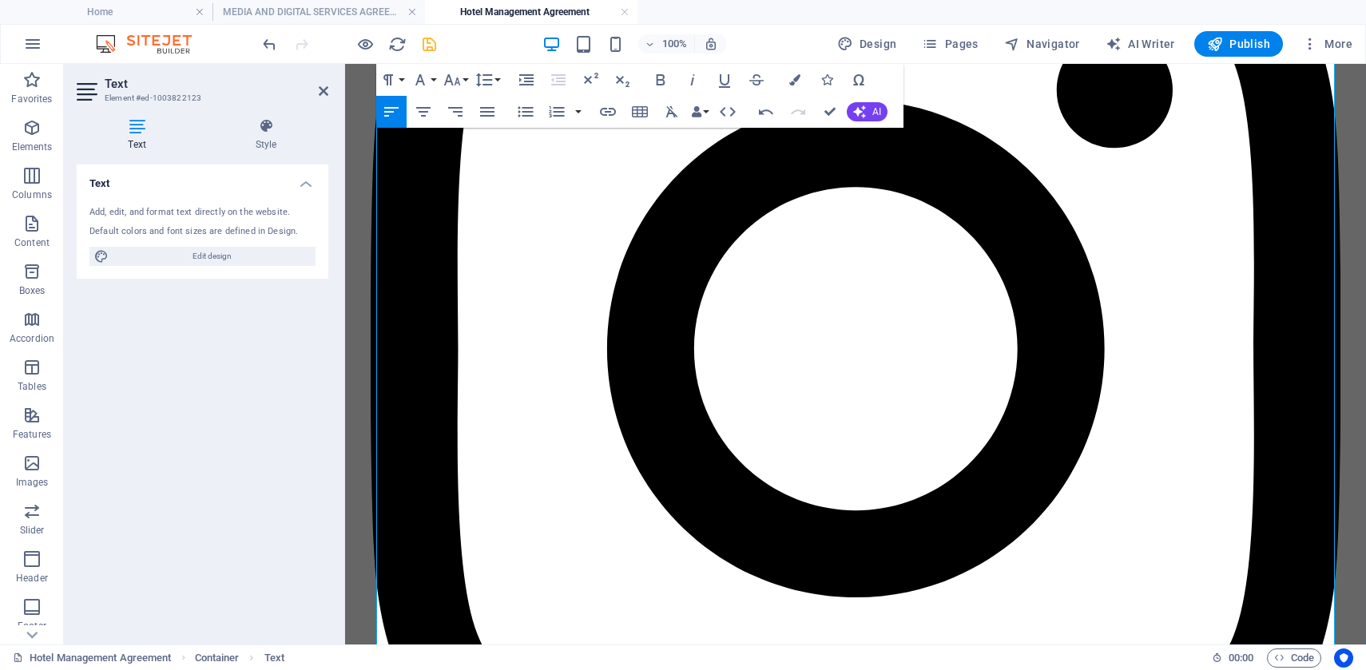
scroll to position [5297, 0]
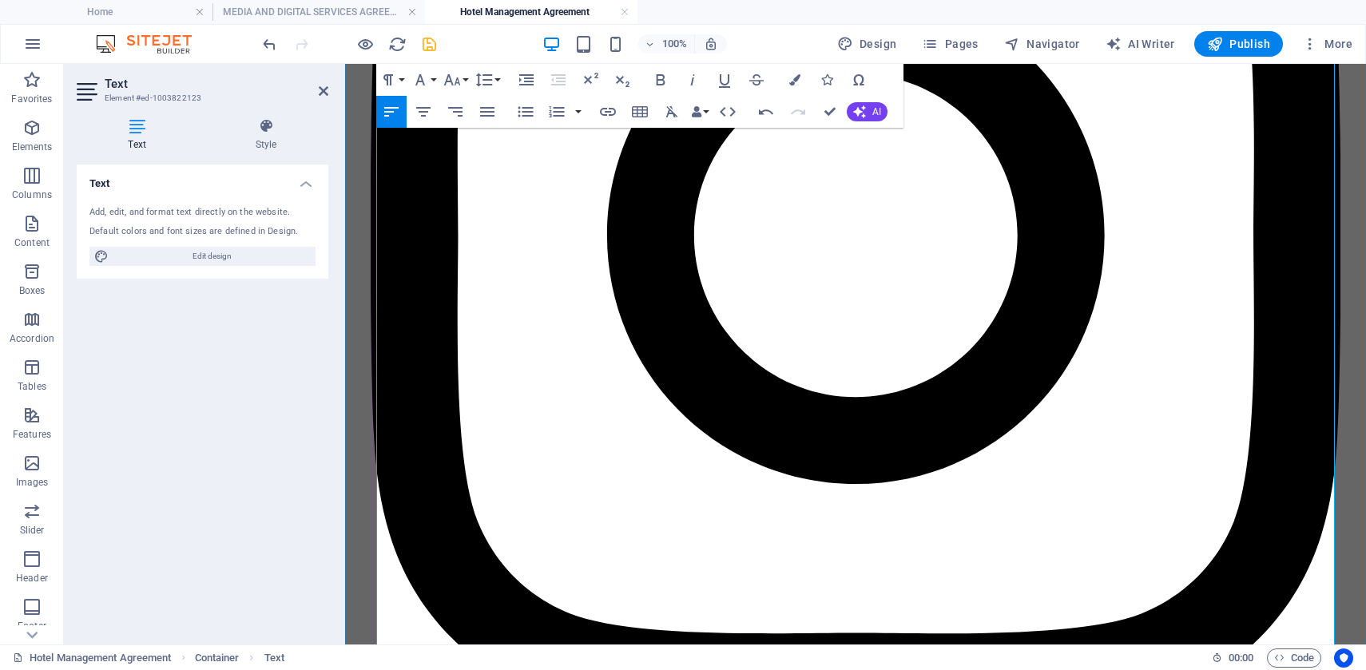
scroll to position [5419, 0]
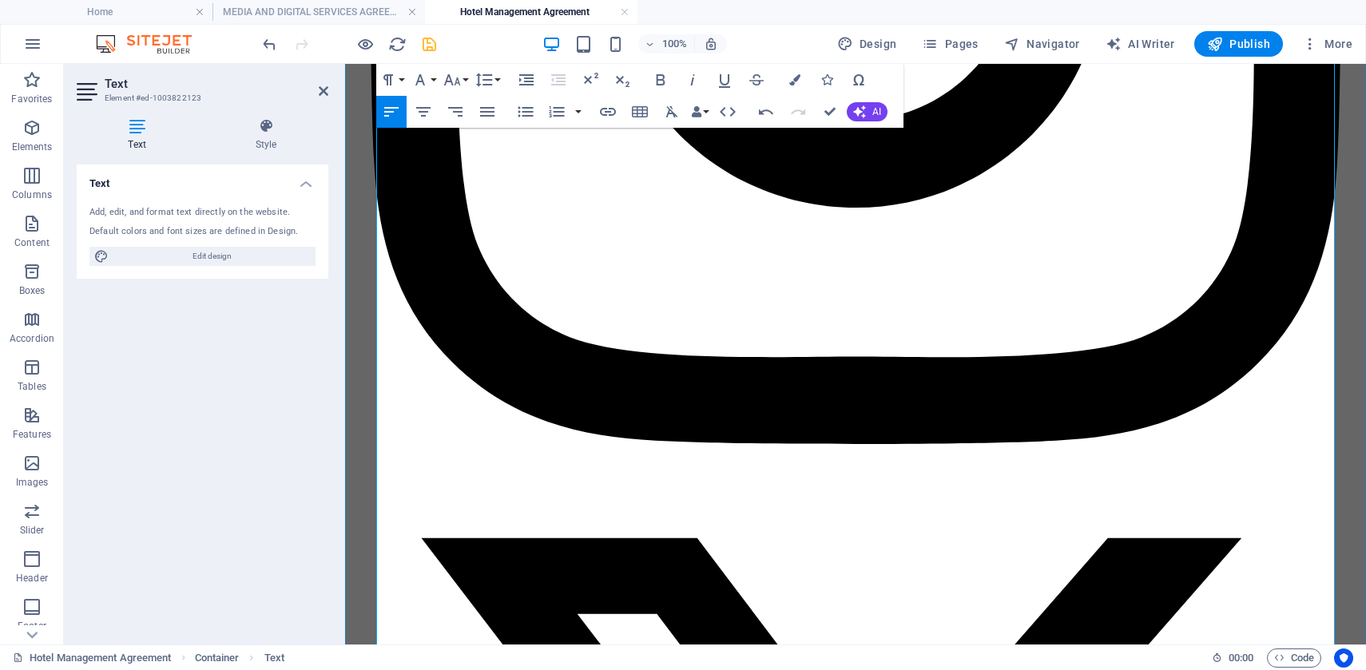
scroll to position [5696, 0]
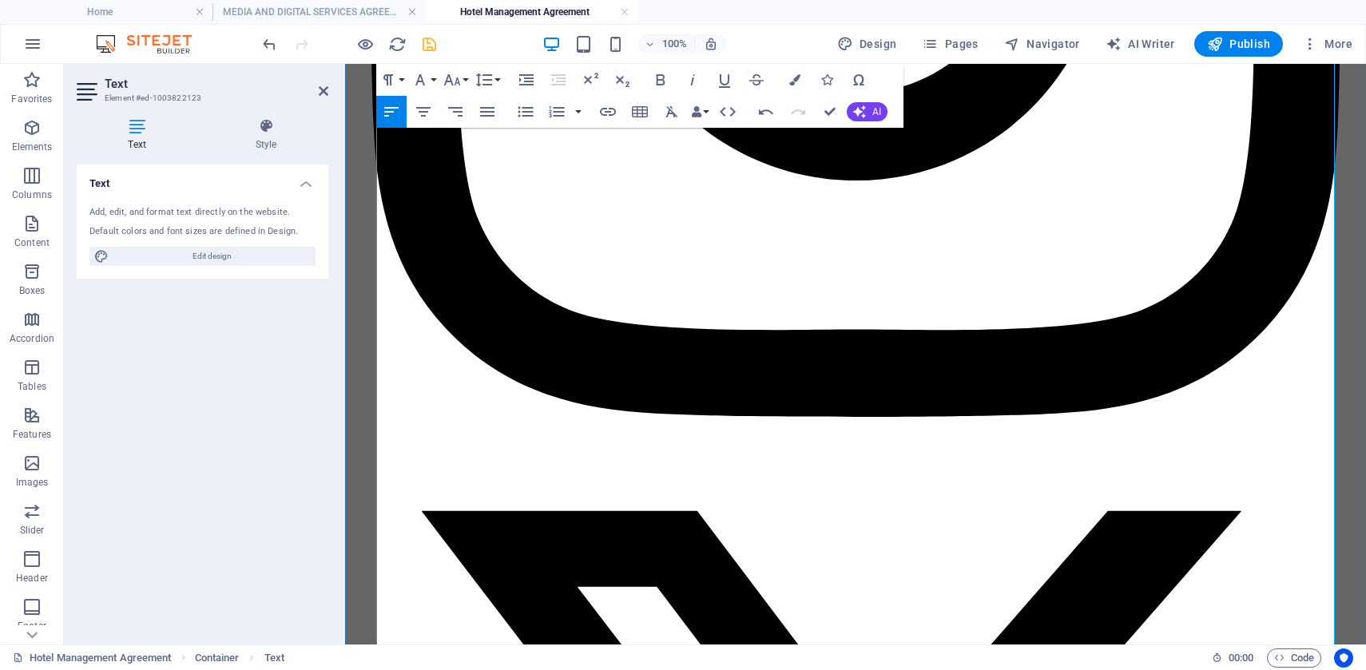
scroll to position [5839, 0]
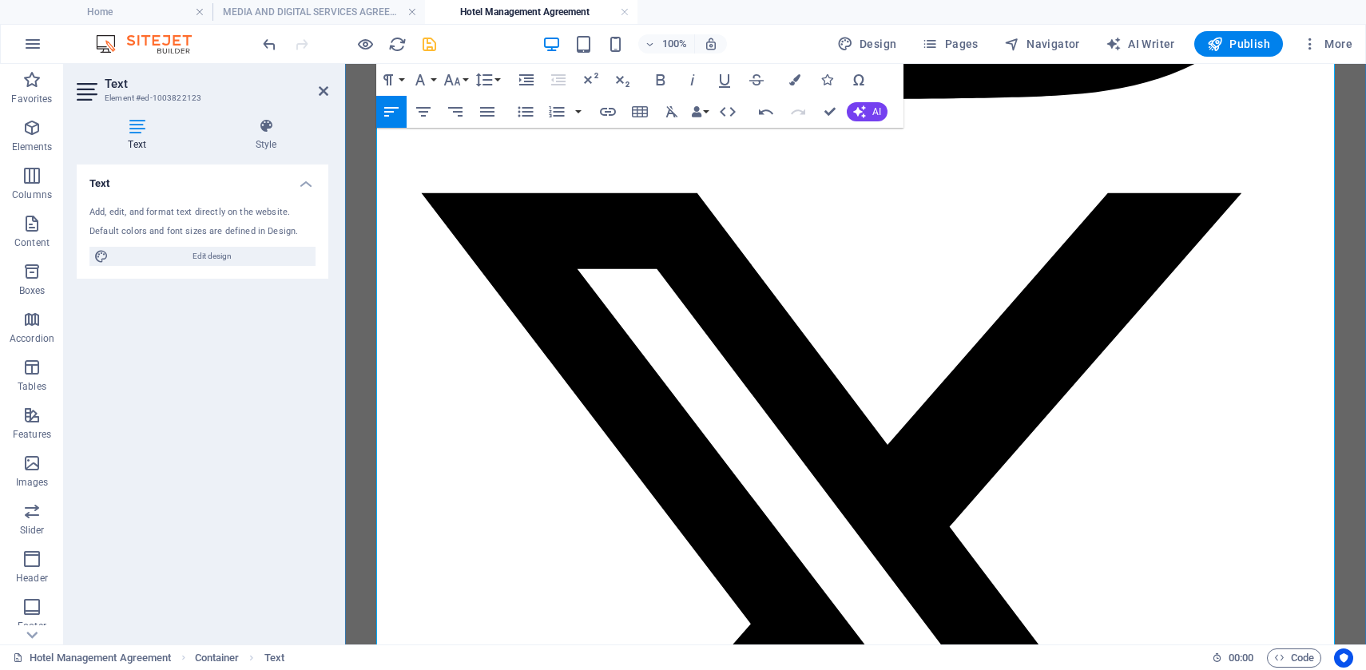
scroll to position [6194, 0]
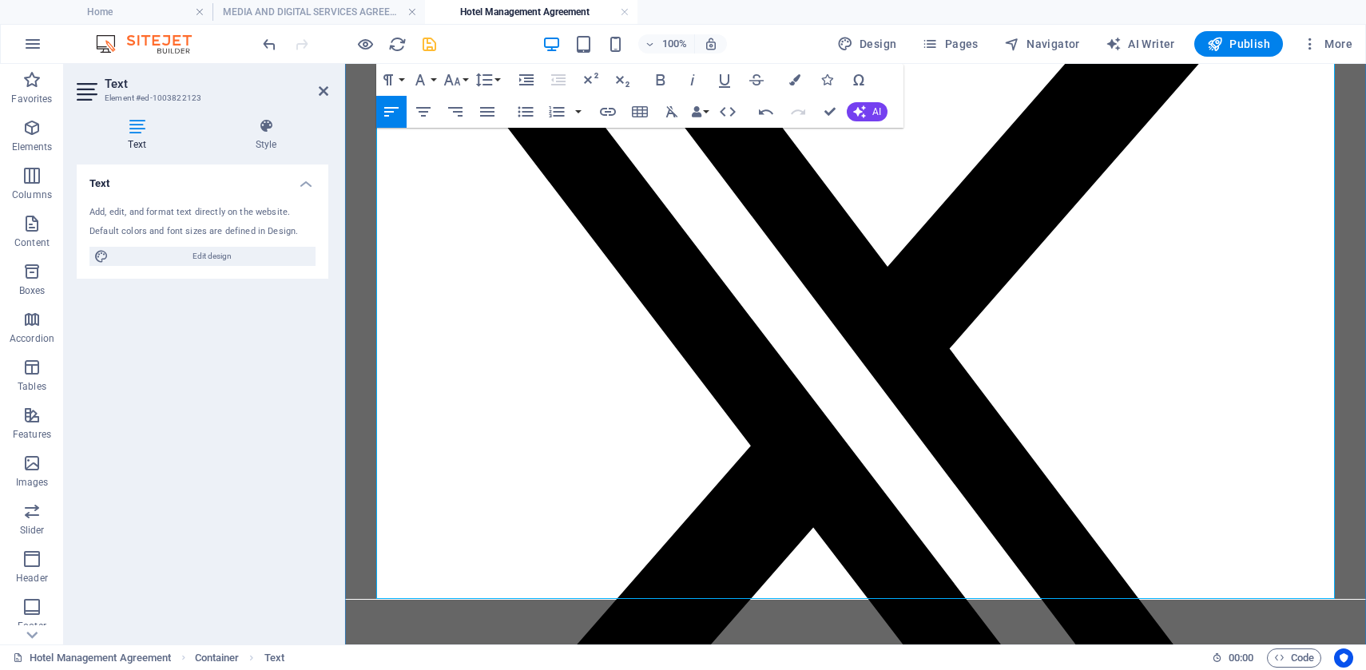
scroll to position [6569, 0]
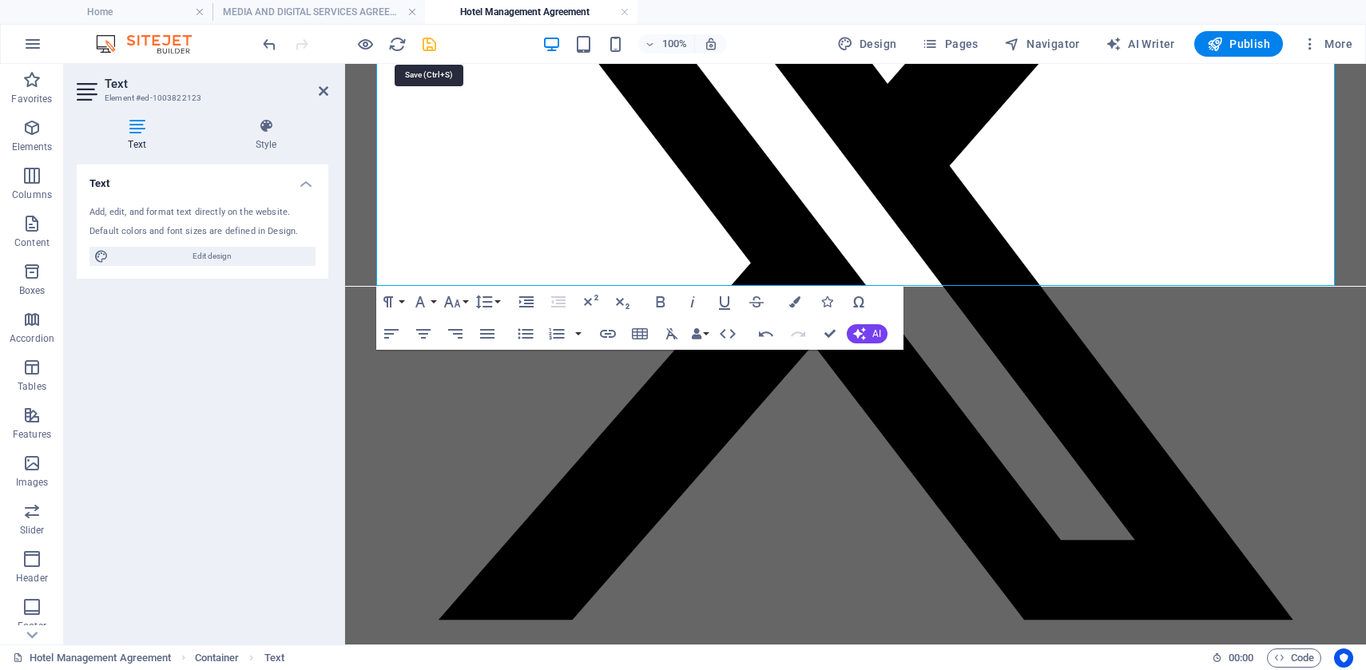
click at [431, 46] on icon "save" at bounding box center [429, 44] width 18 height 18
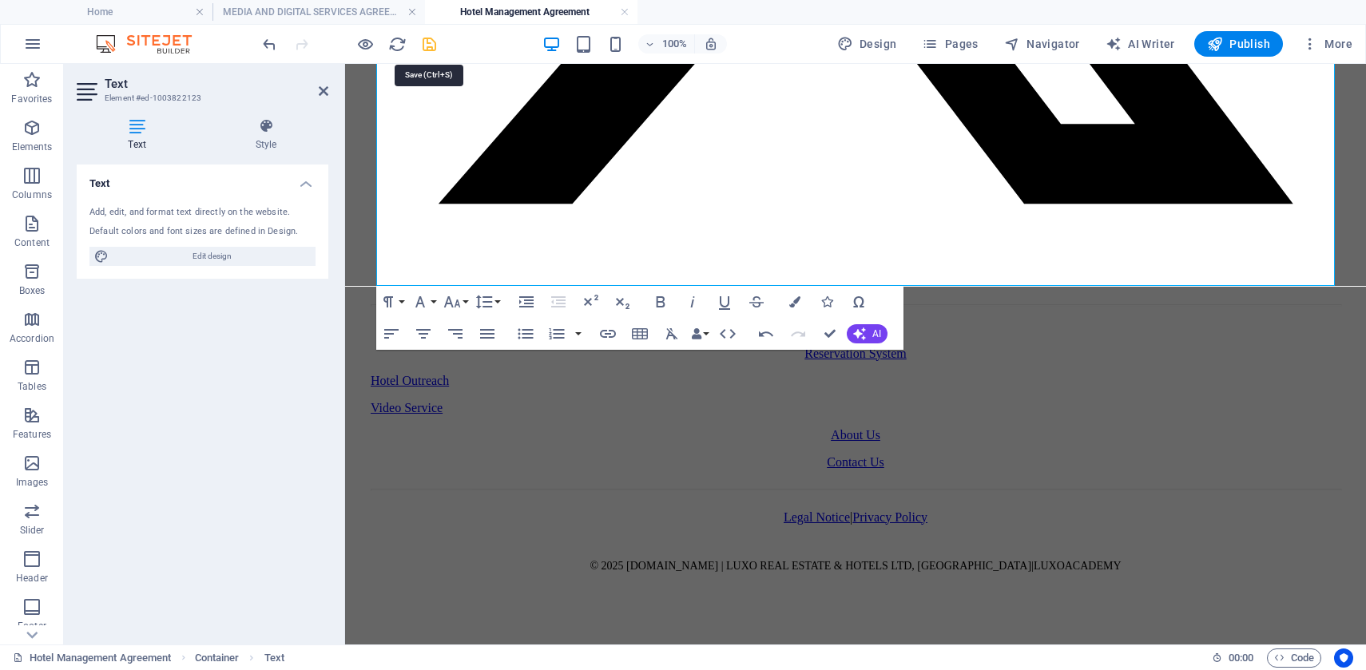
scroll to position [255, 0]
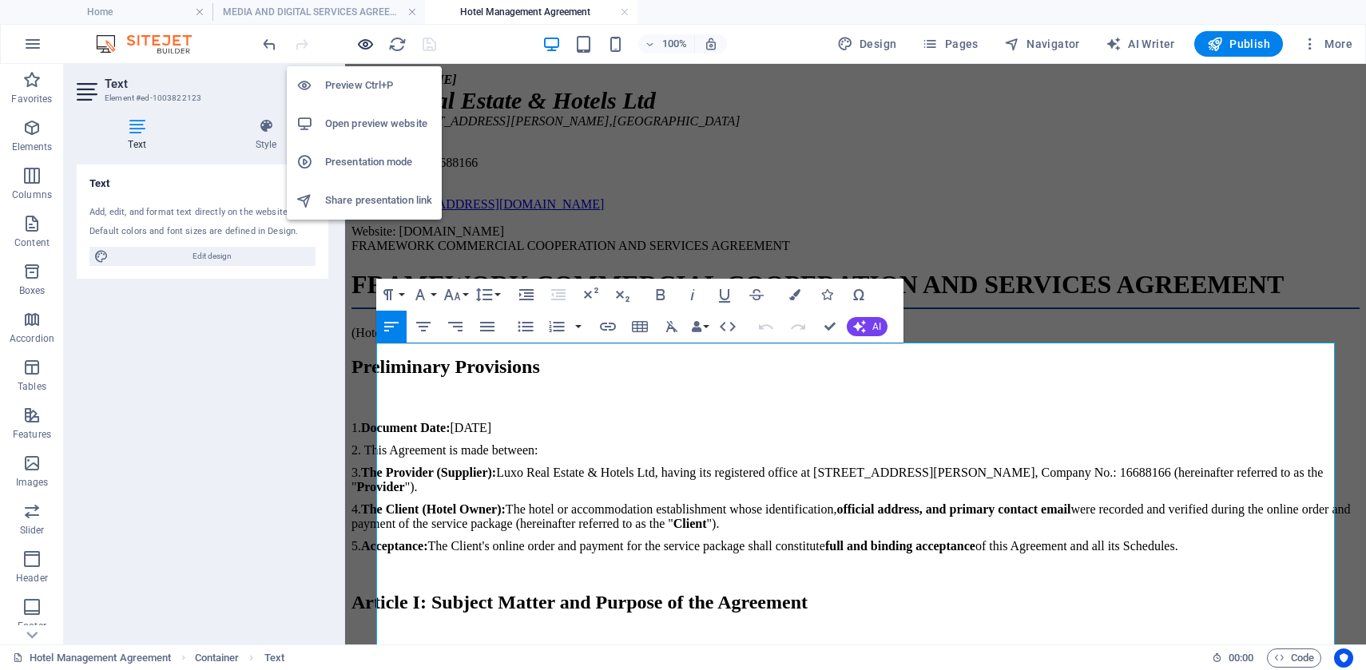
click at [360, 44] on icon "button" at bounding box center [365, 44] width 18 height 18
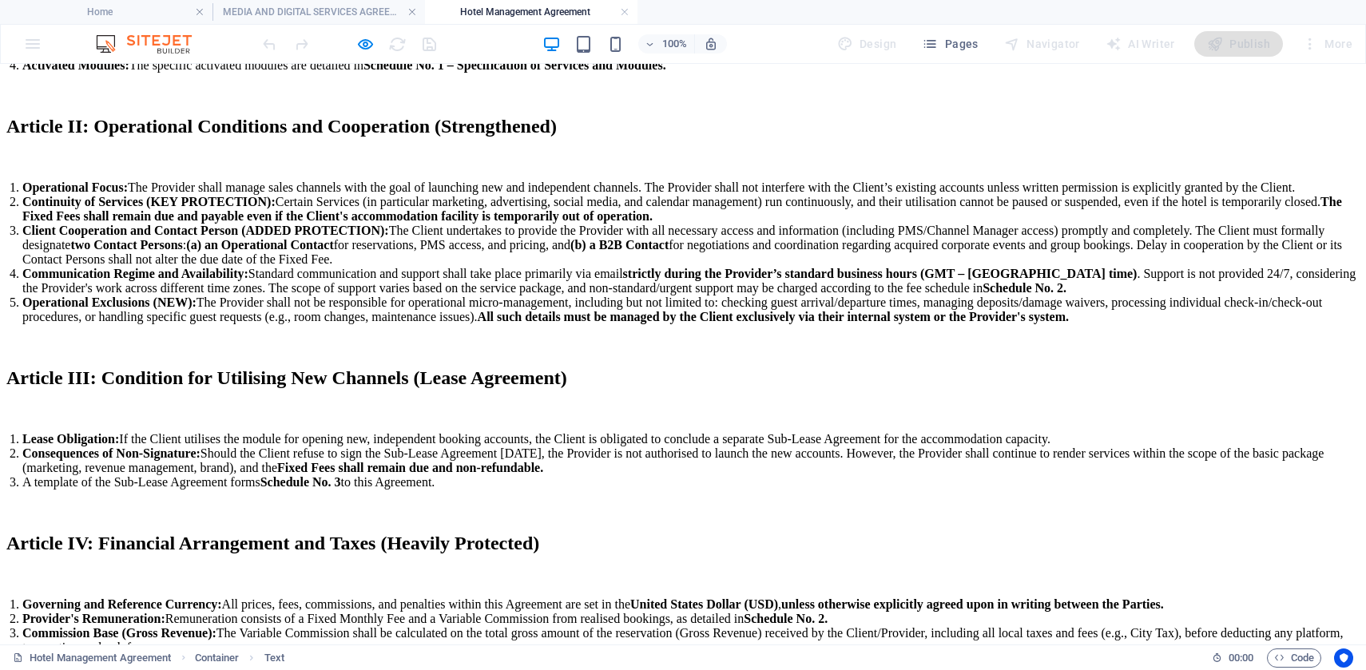
scroll to position [0, 0]
